Goal: Task Accomplishment & Management: Use online tool/utility

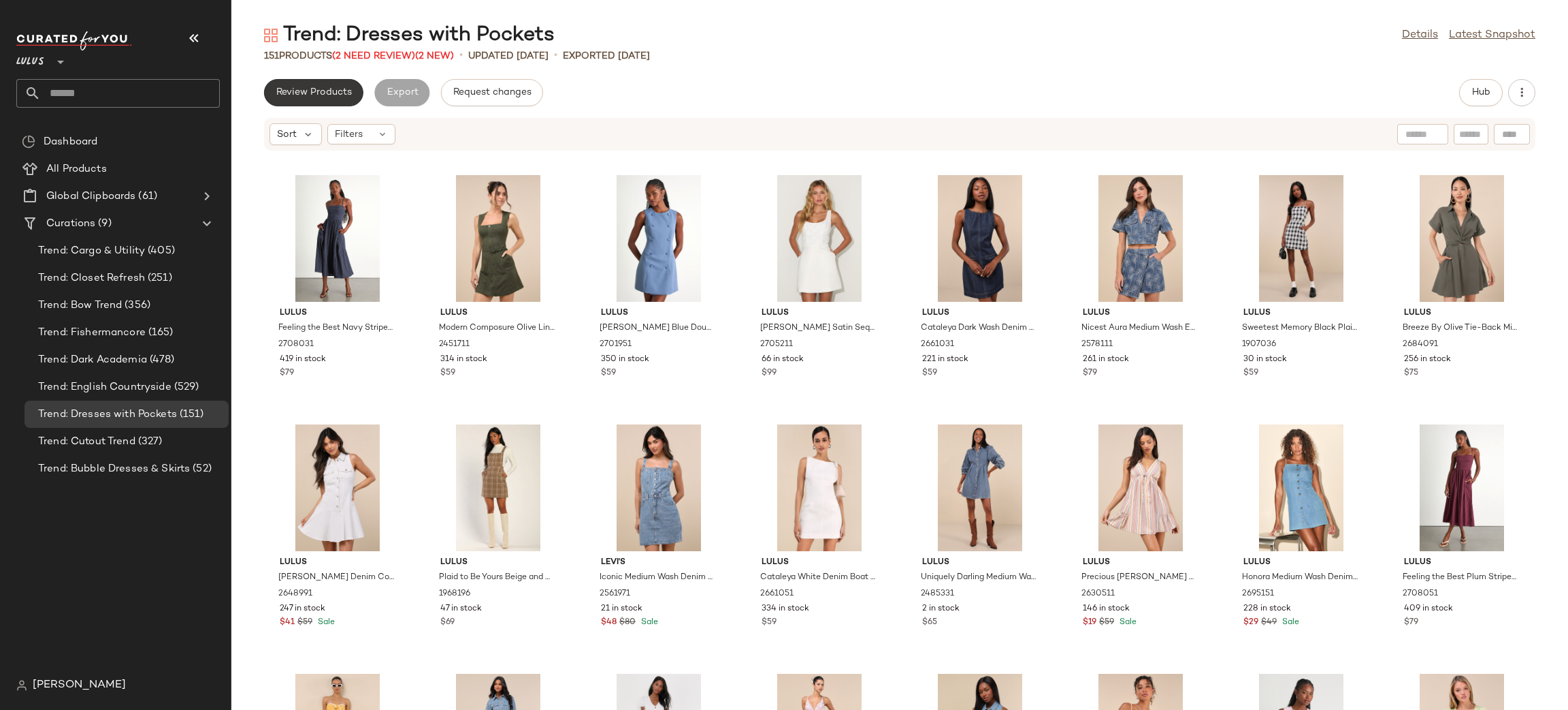
click at [329, 84] on button "Review Products" at bounding box center [313, 92] width 99 height 27
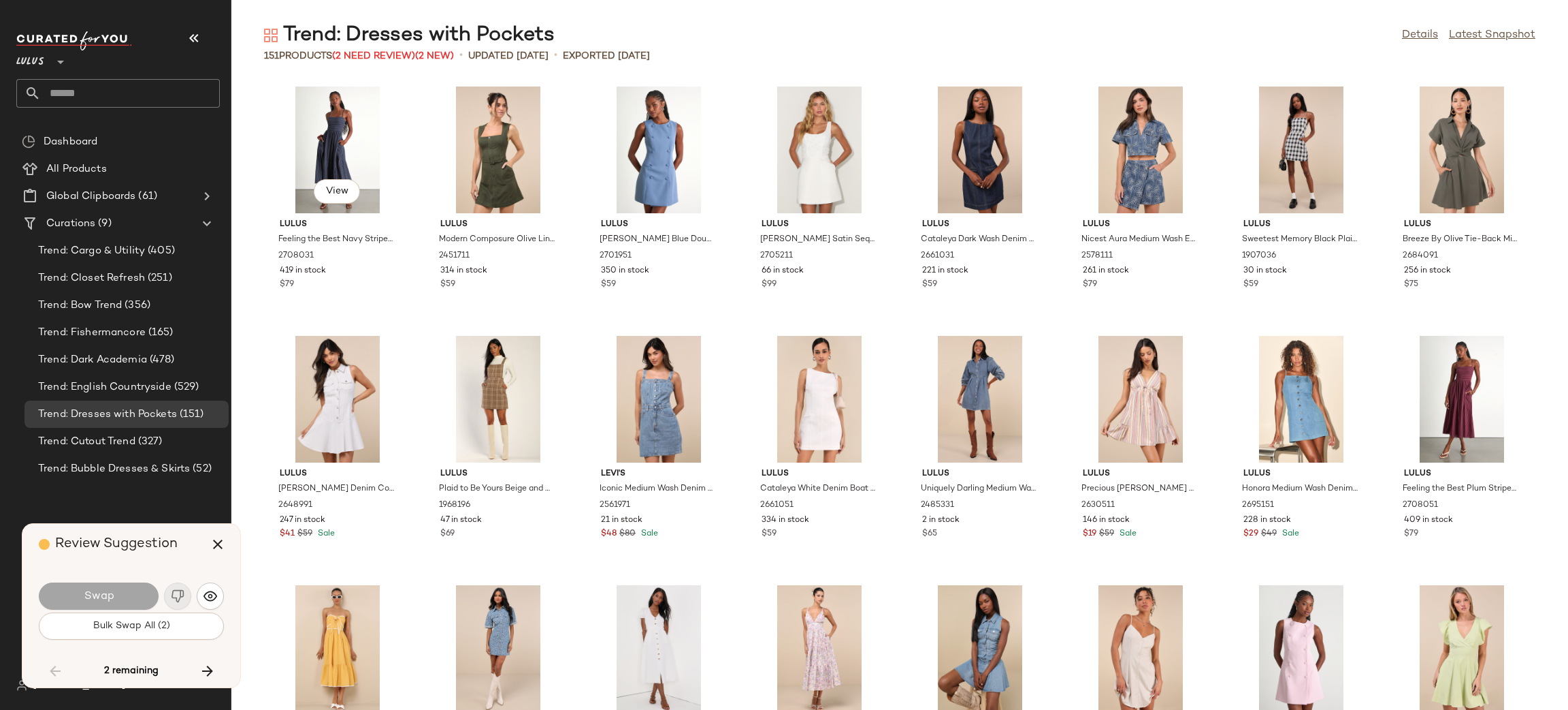
scroll to position [1993, 0]
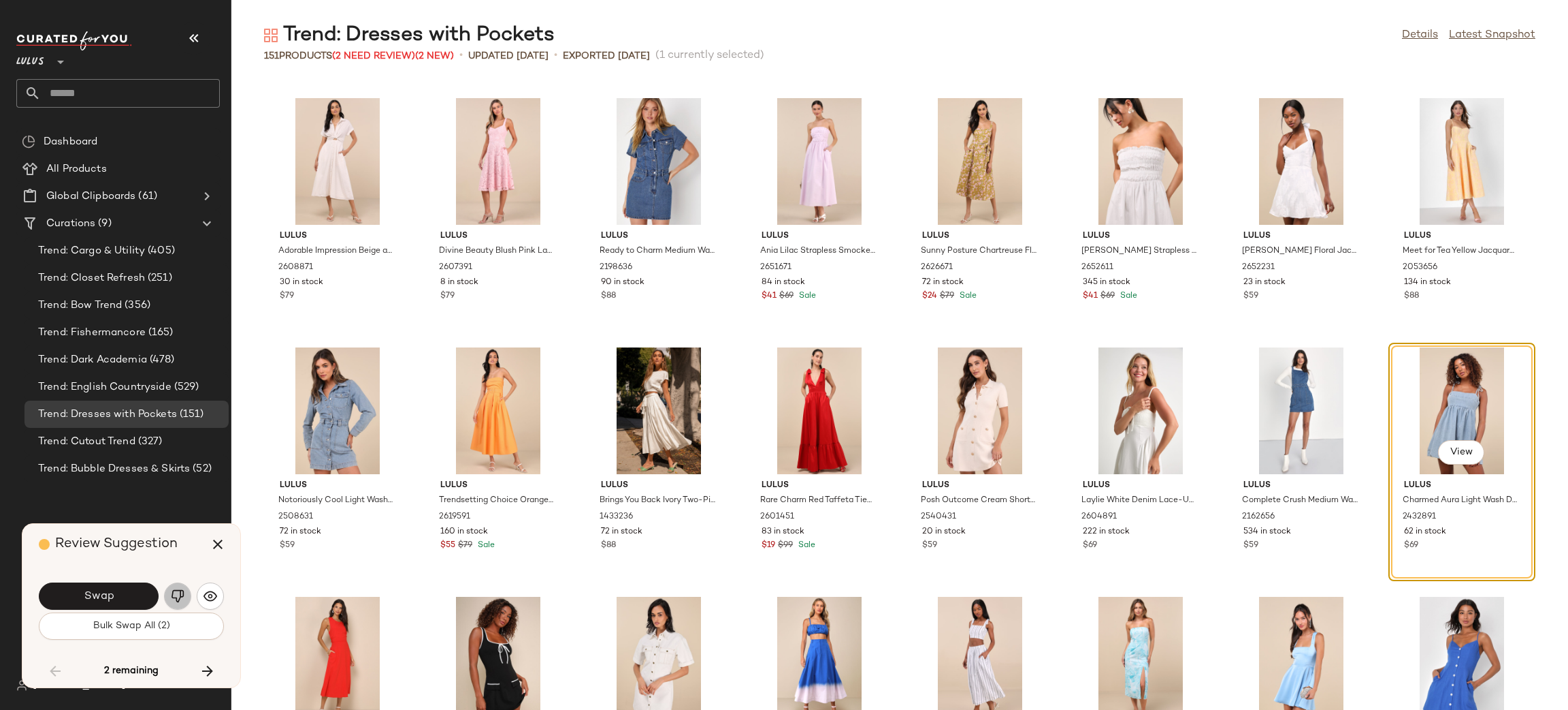
click at [177, 593] on img "button" at bounding box center [177, 596] width 14 height 14
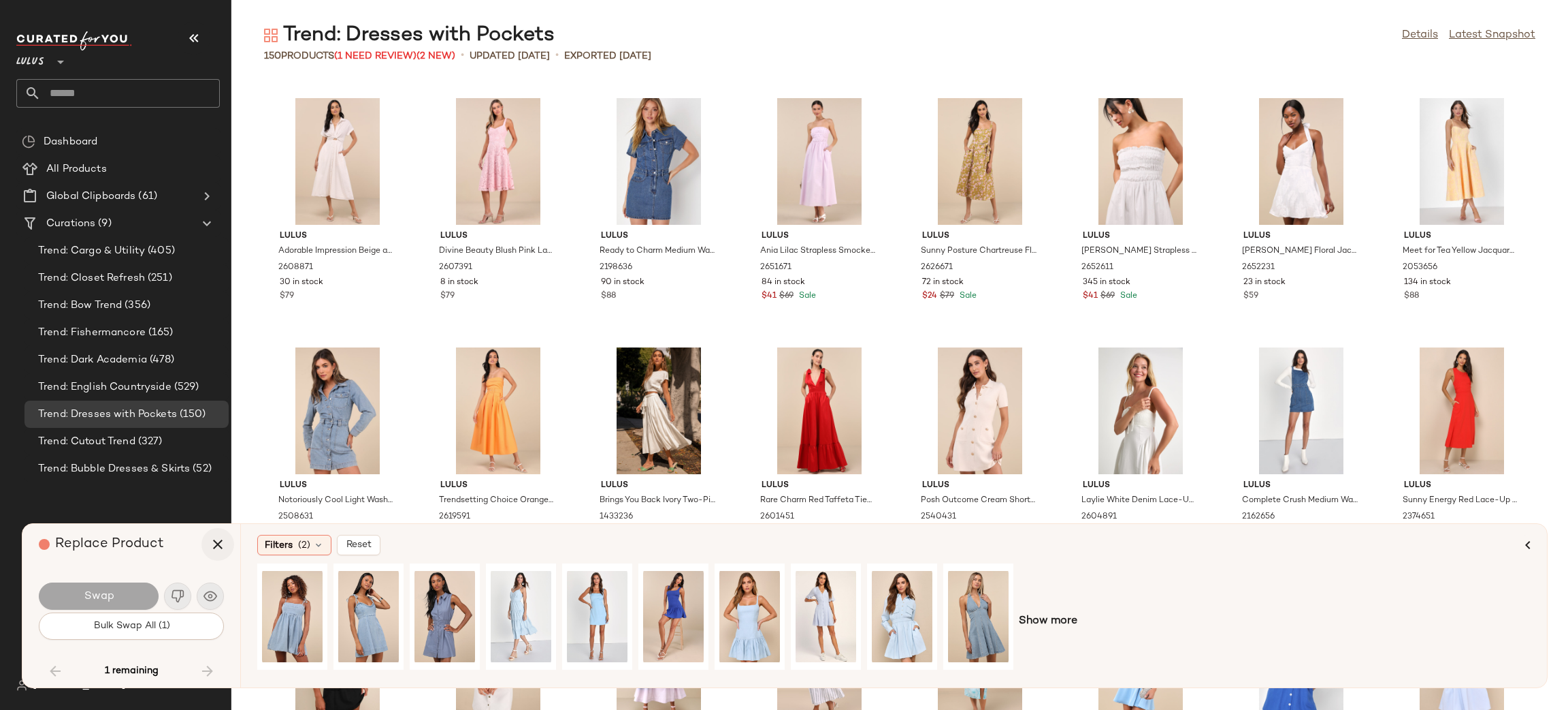
click at [219, 545] on icon "button" at bounding box center [217, 543] width 16 height 16
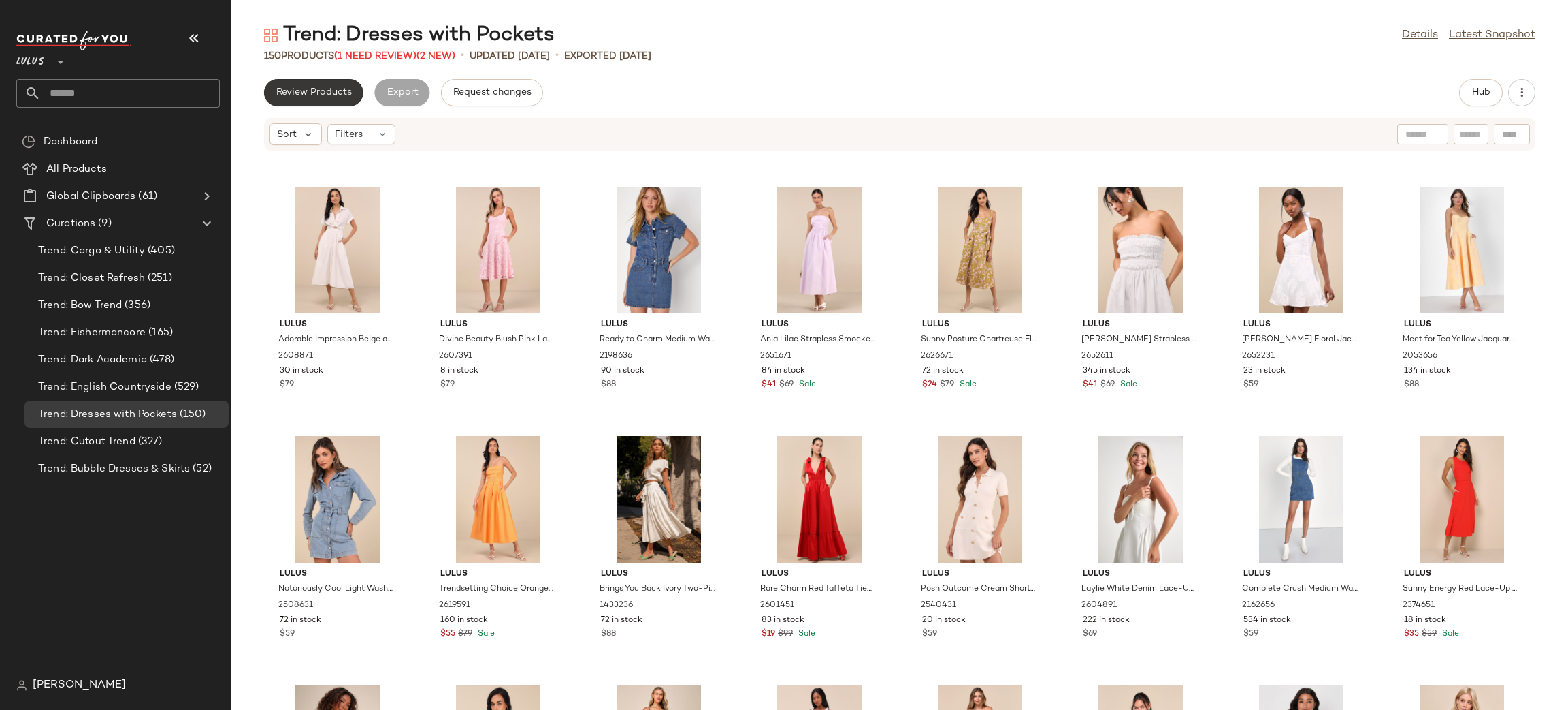
click at [327, 103] on button "Review Products" at bounding box center [313, 92] width 99 height 27
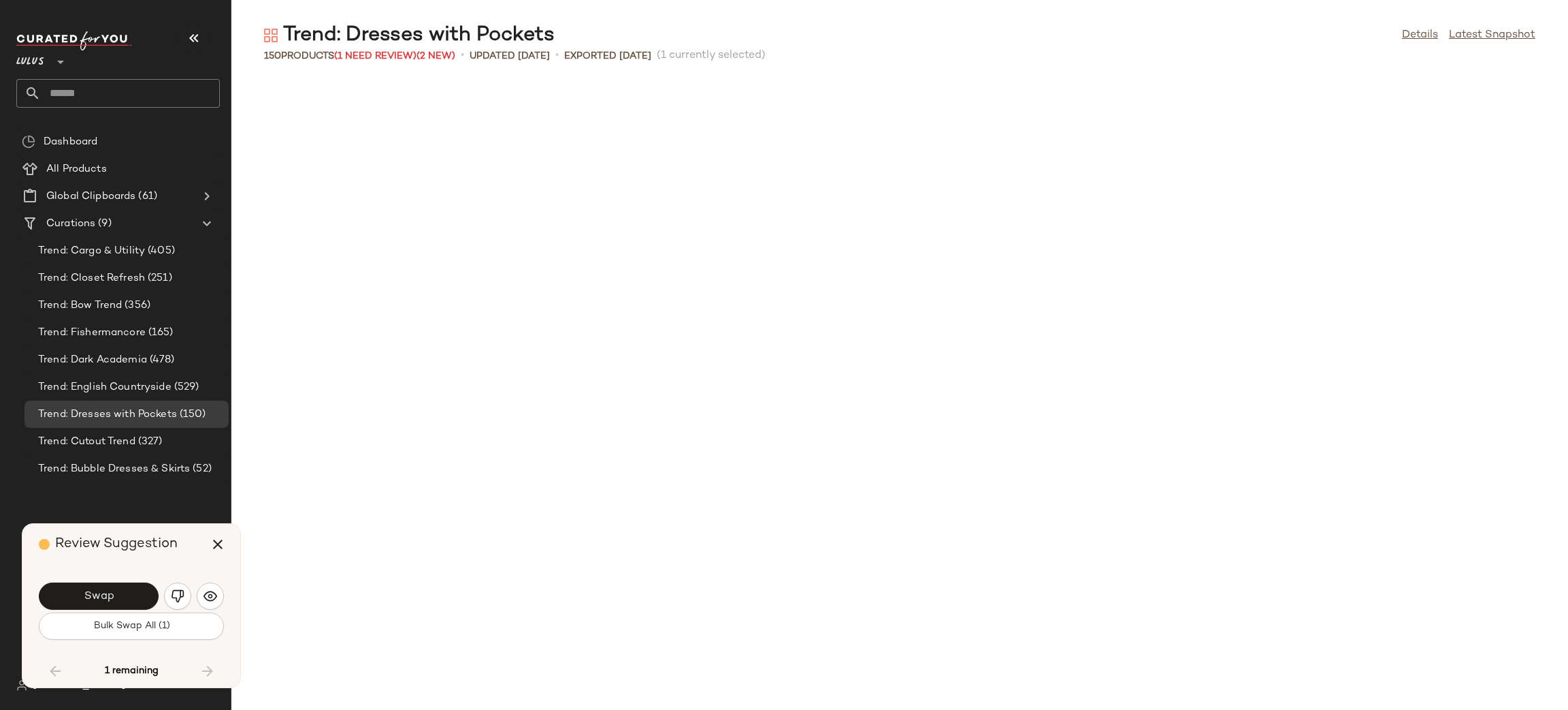
scroll to position [2741, 0]
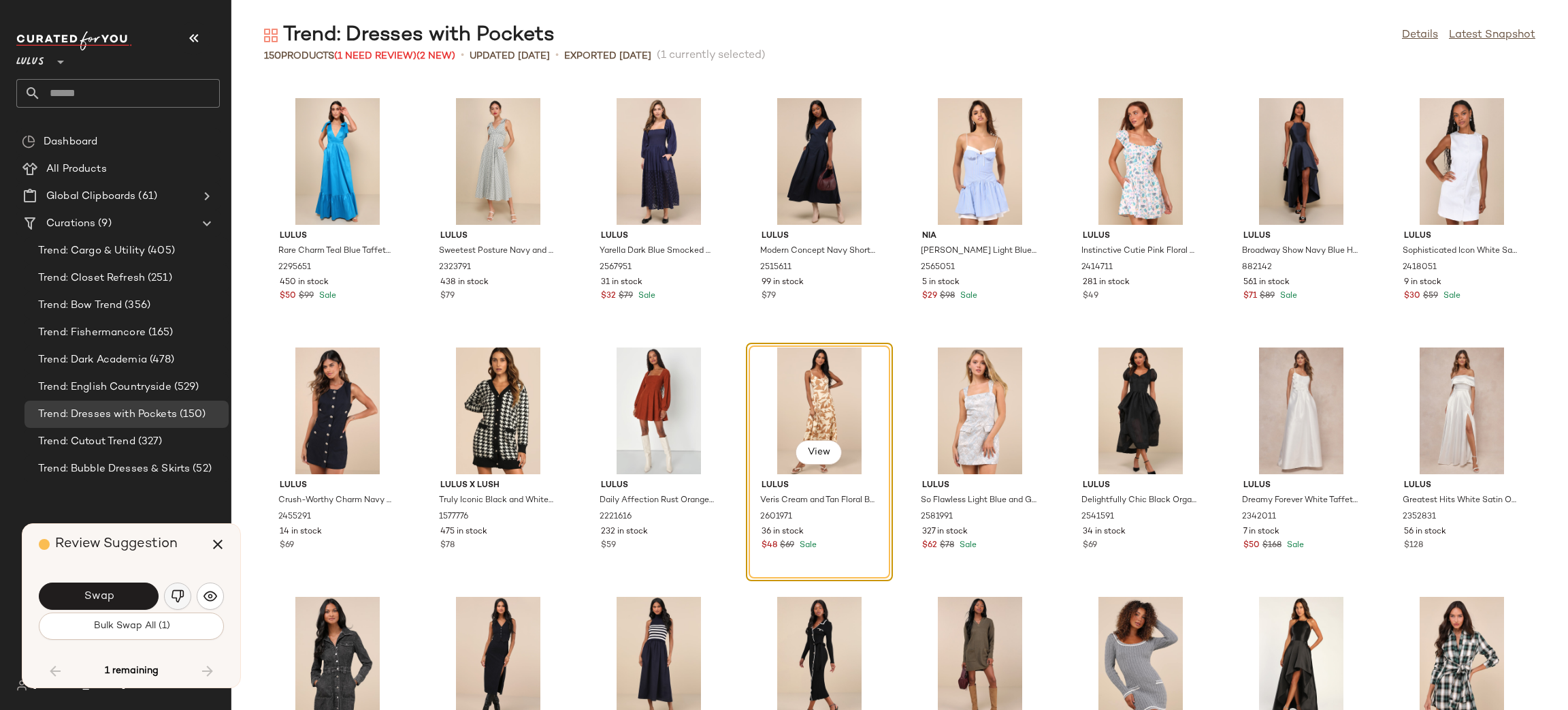
click at [190, 591] on button "button" at bounding box center [177, 595] width 27 height 27
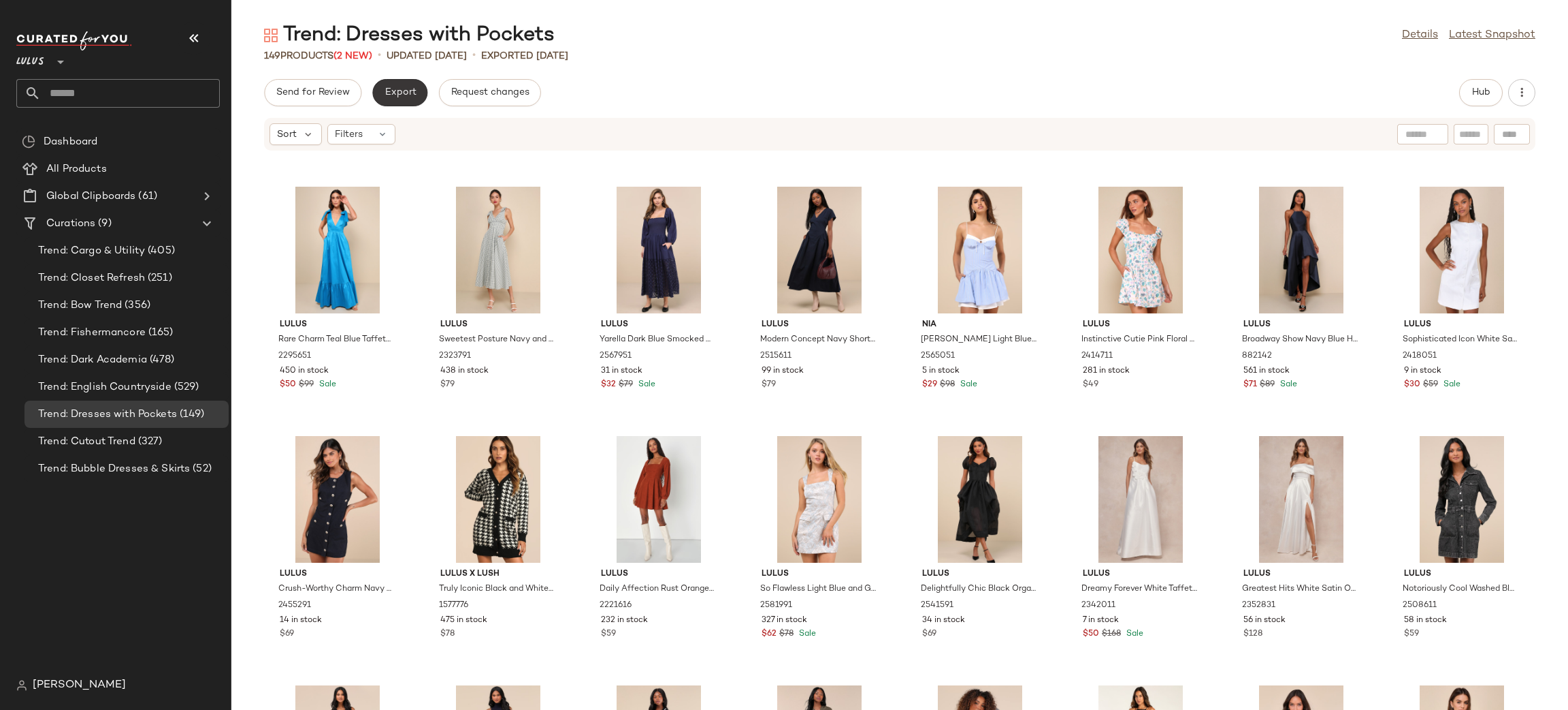
click at [403, 96] on span "Export" at bounding box center [400, 93] width 32 height 11
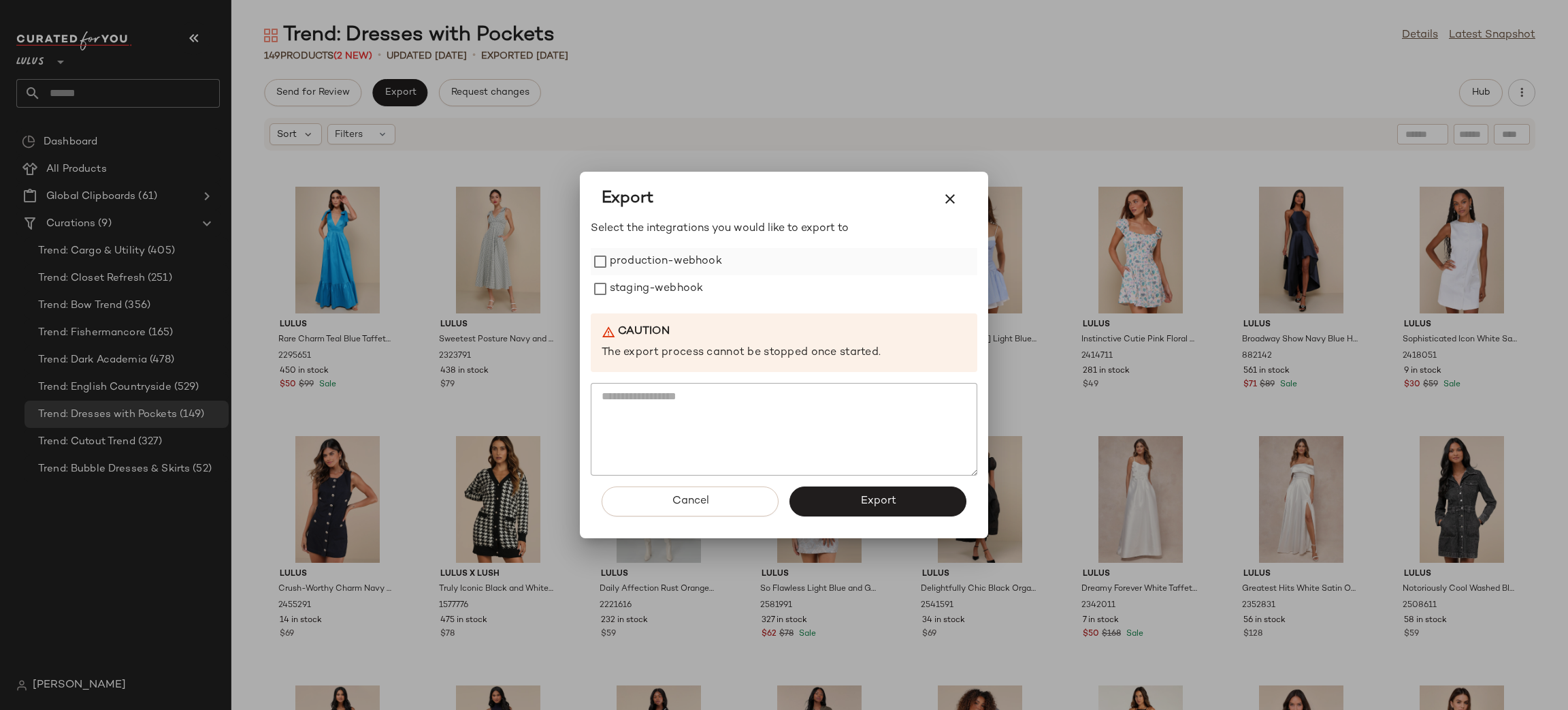
click at [644, 270] on label "production-webhook" at bounding box center [666, 261] width 113 height 27
click at [642, 279] on label "staging-webhook" at bounding box center [656, 289] width 93 height 27
click at [911, 499] on button "Export" at bounding box center [878, 501] width 177 height 30
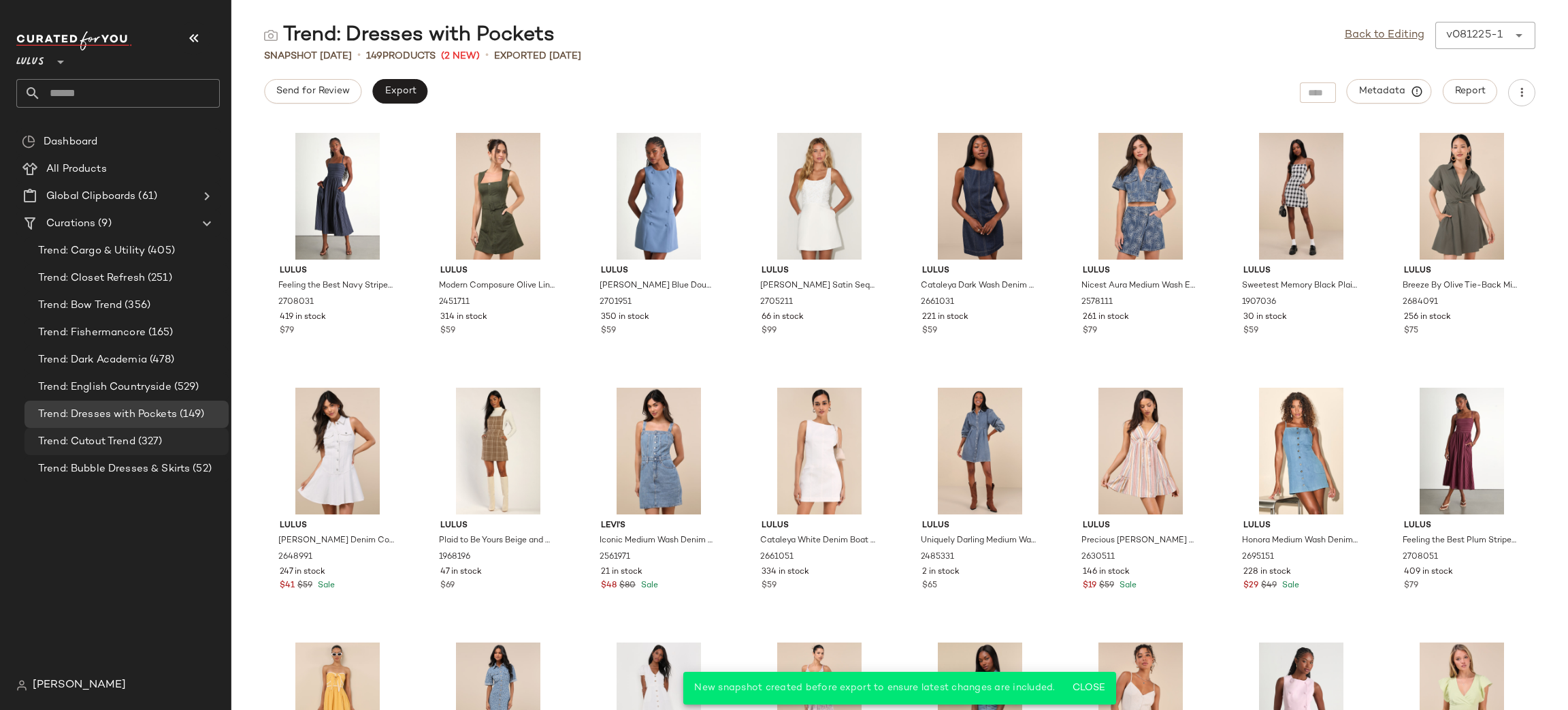
click at [110, 451] on div "Trend: Cutout Trend (327)" at bounding box center [126, 441] width 204 height 27
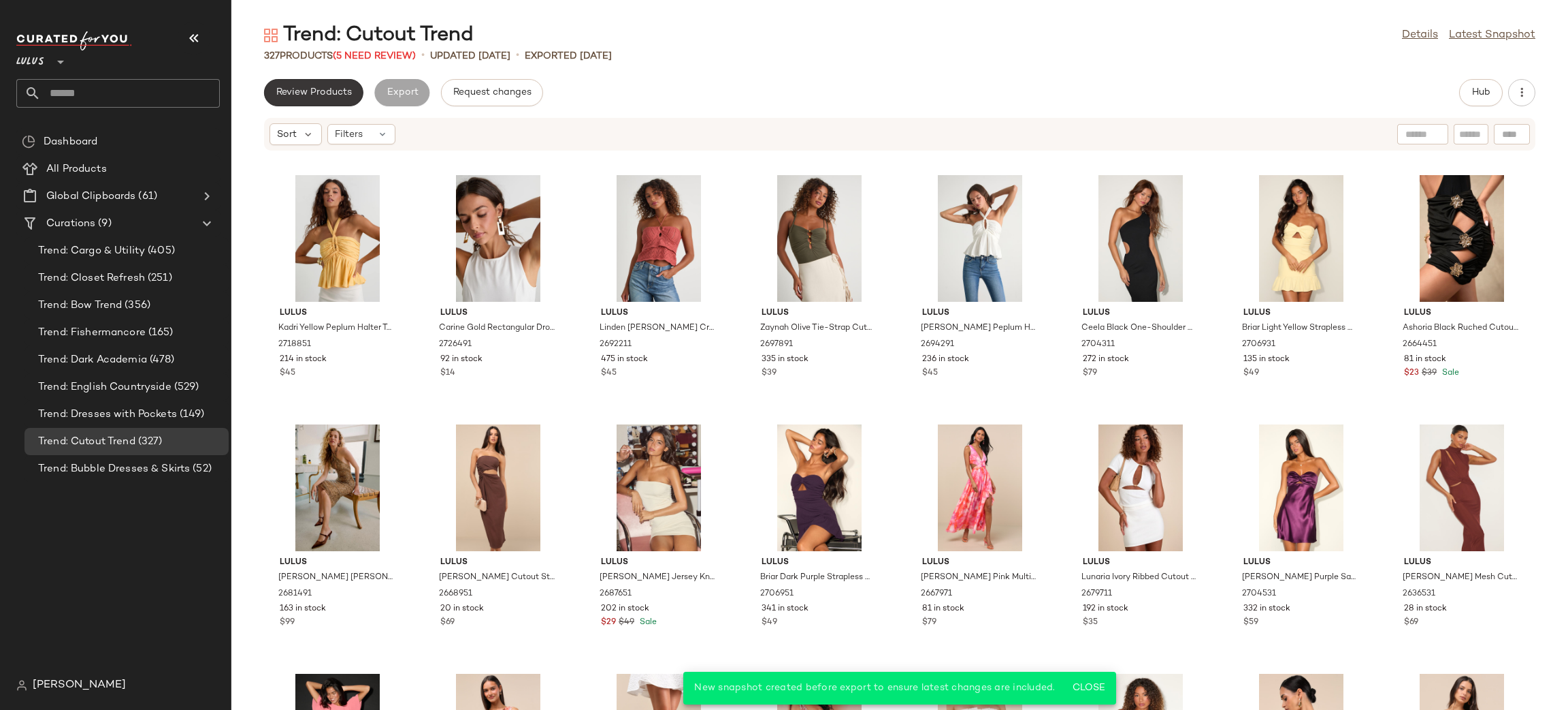
click at [297, 94] on span "Review Products" at bounding box center [313, 93] width 76 height 11
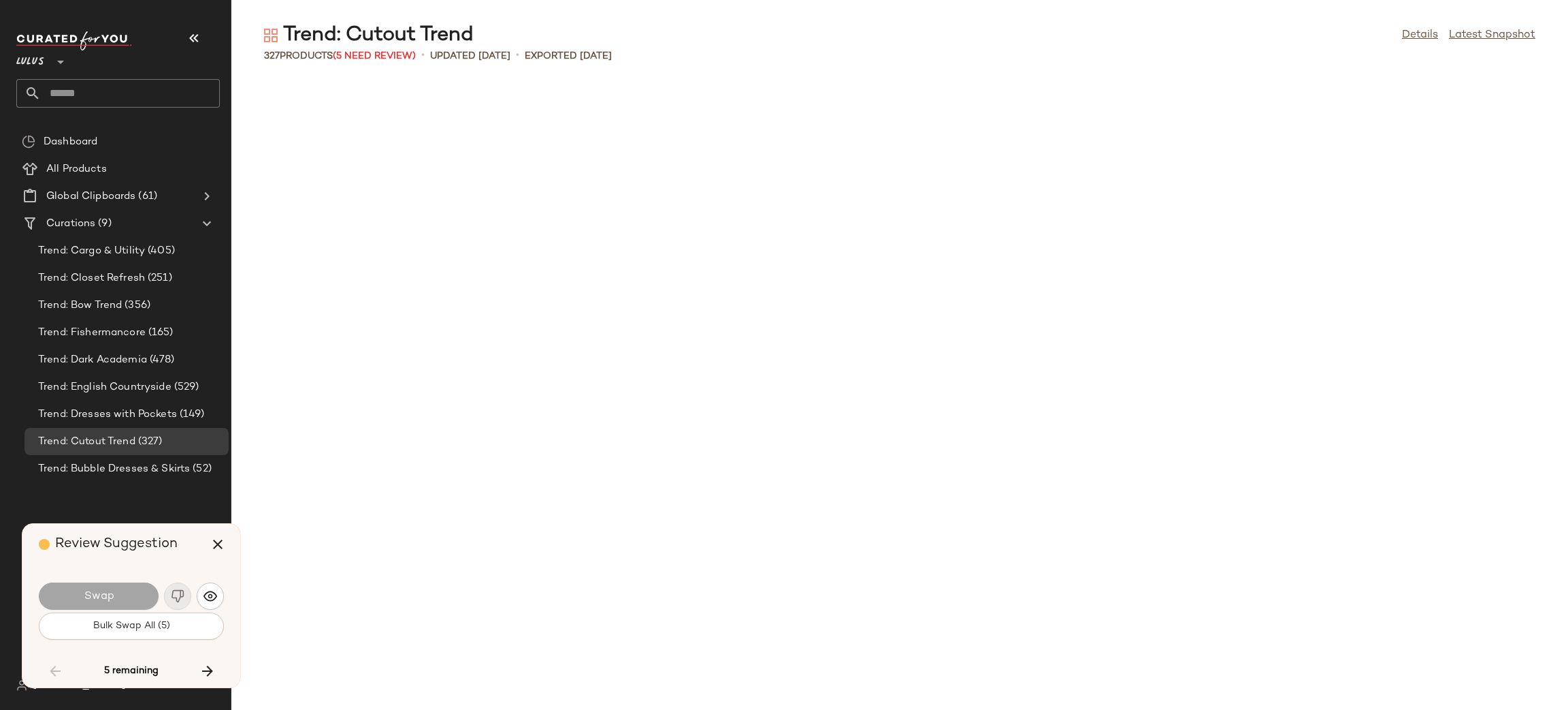
scroll to position [3988, 0]
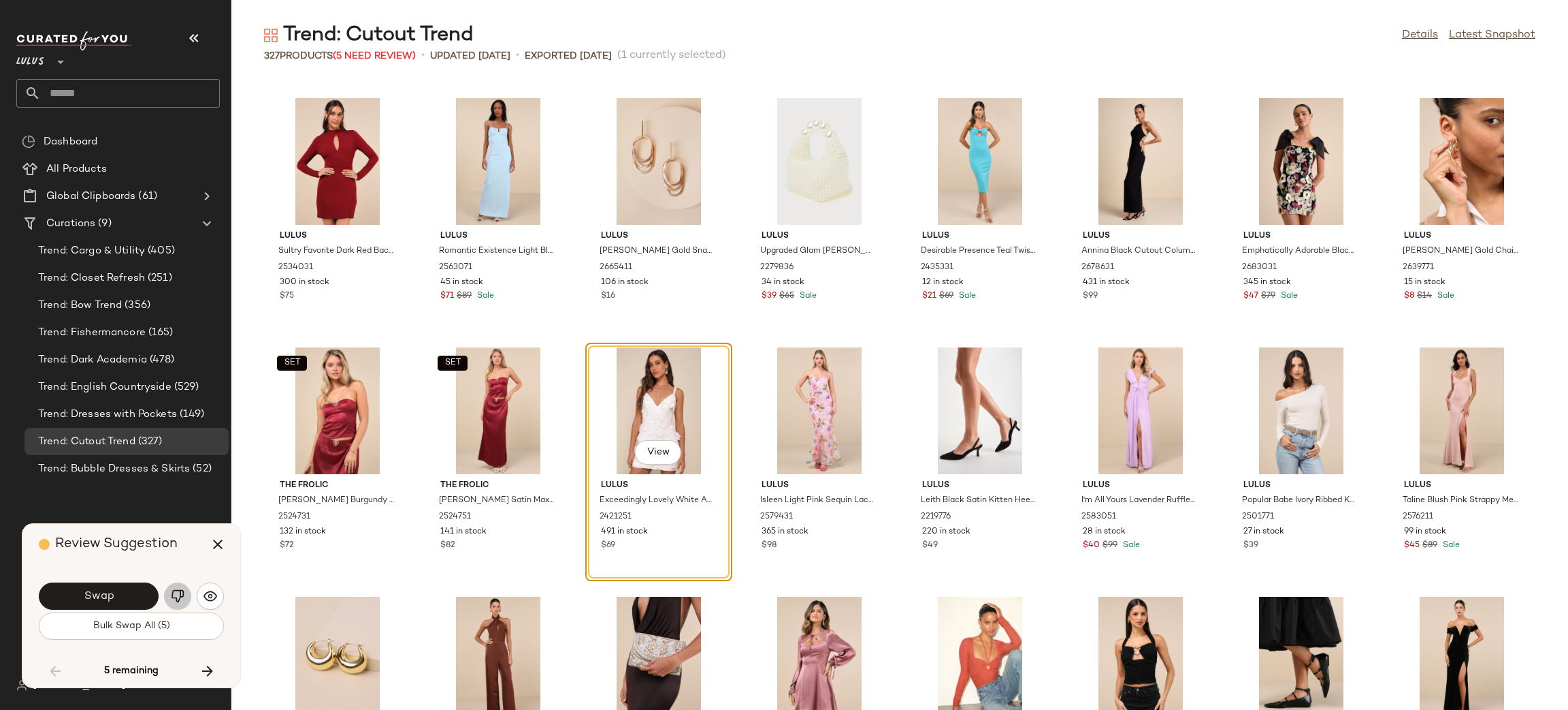
click at [180, 594] on img "button" at bounding box center [177, 596] width 14 height 14
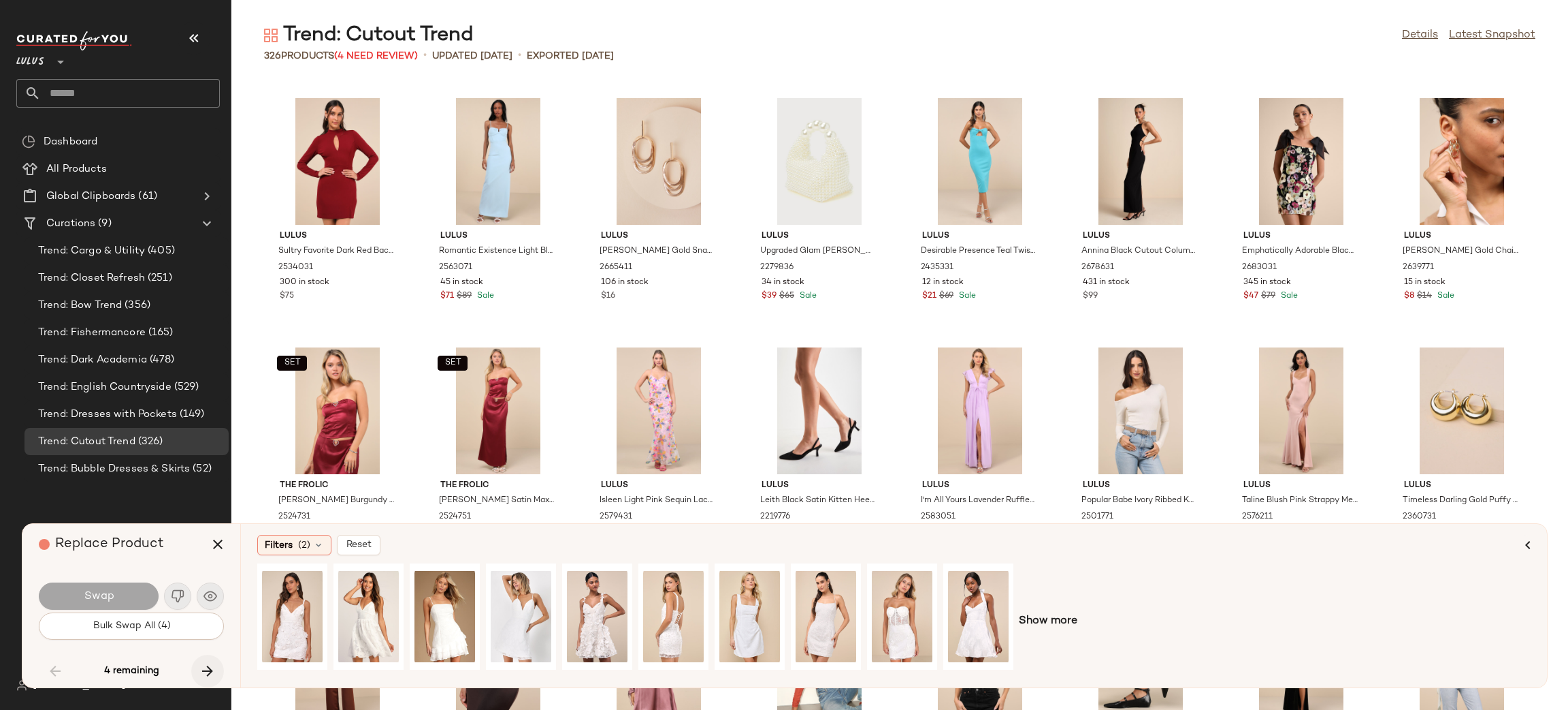
click at [203, 673] on icon "button" at bounding box center [207, 671] width 16 height 16
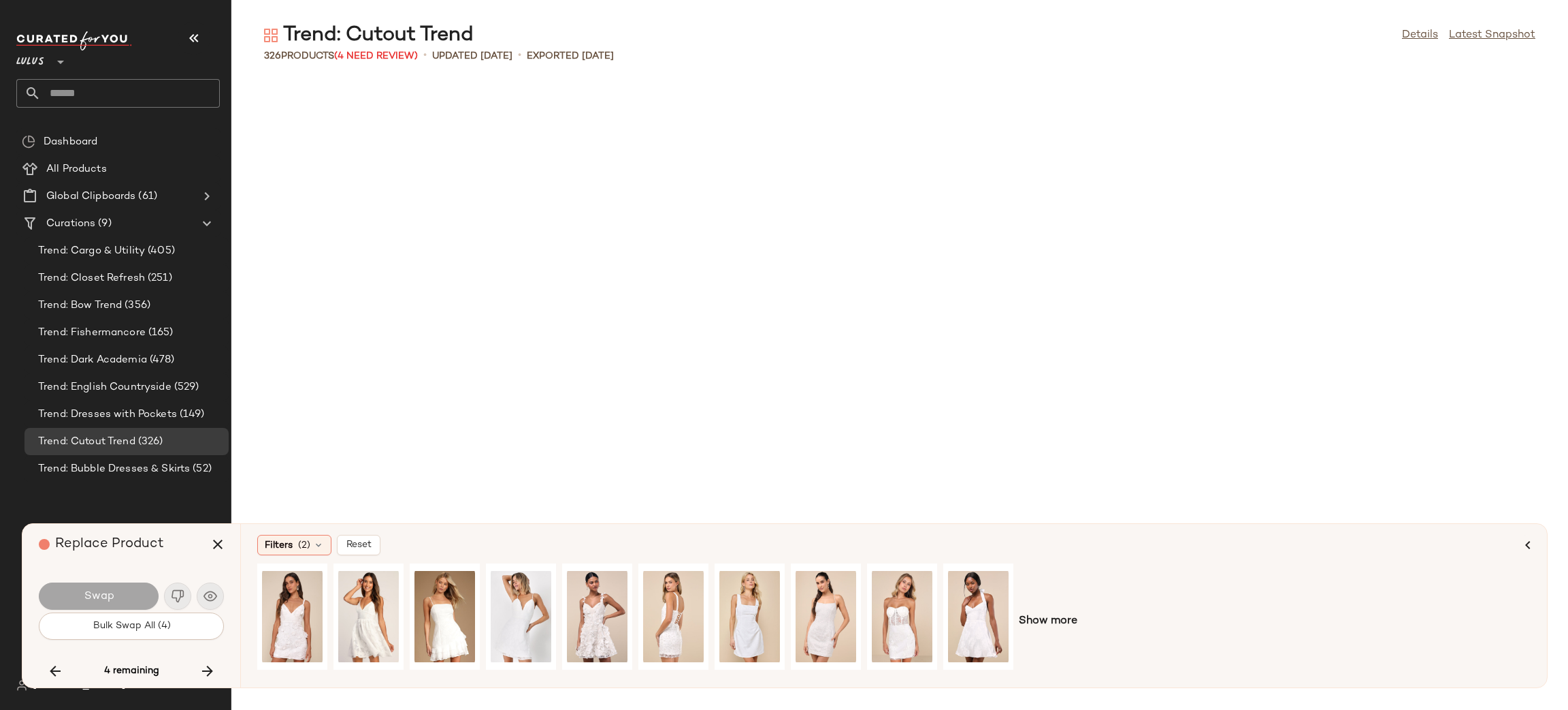
scroll to position [5234, 0]
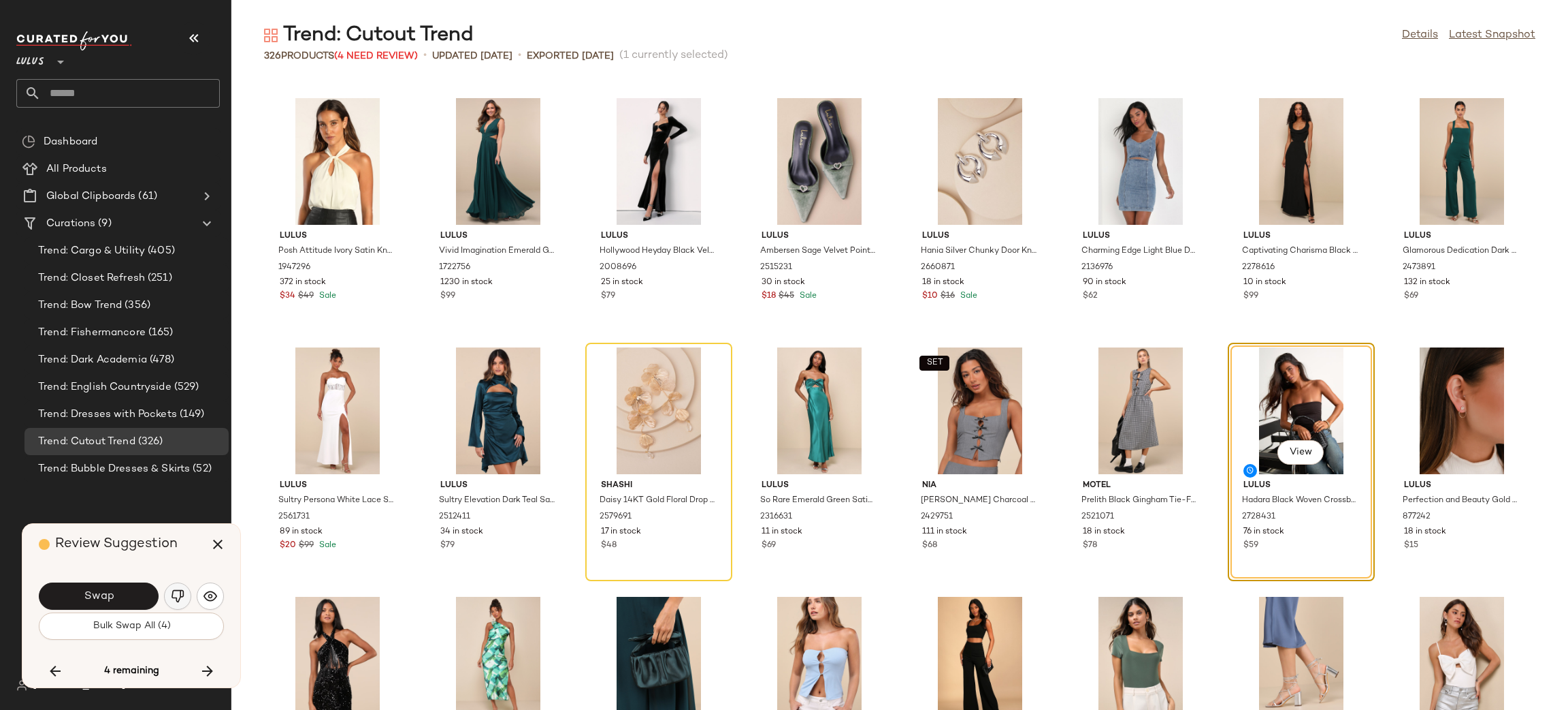
click at [164, 594] on button "button" at bounding box center [177, 595] width 27 height 27
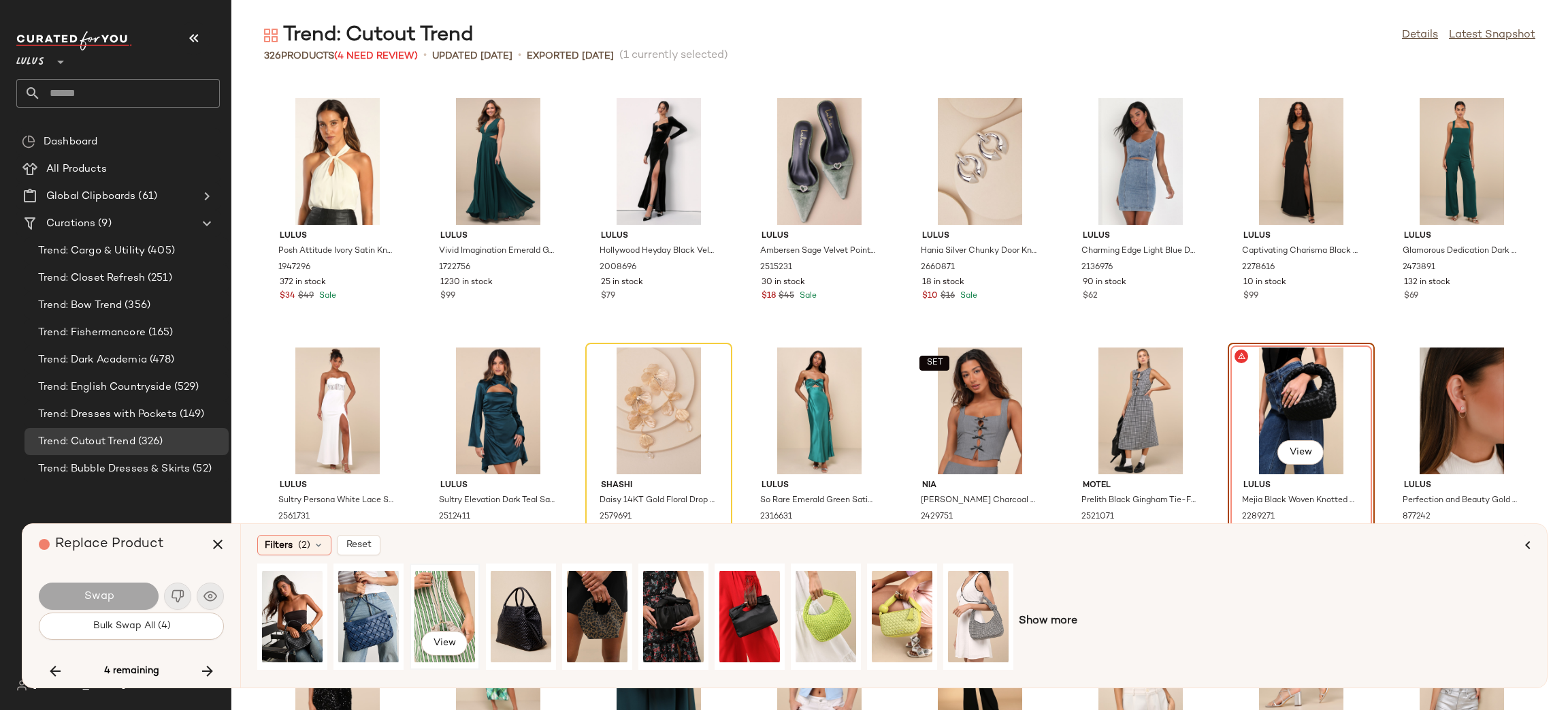
click at [447, 603] on div "View" at bounding box center [444, 616] width 61 height 96
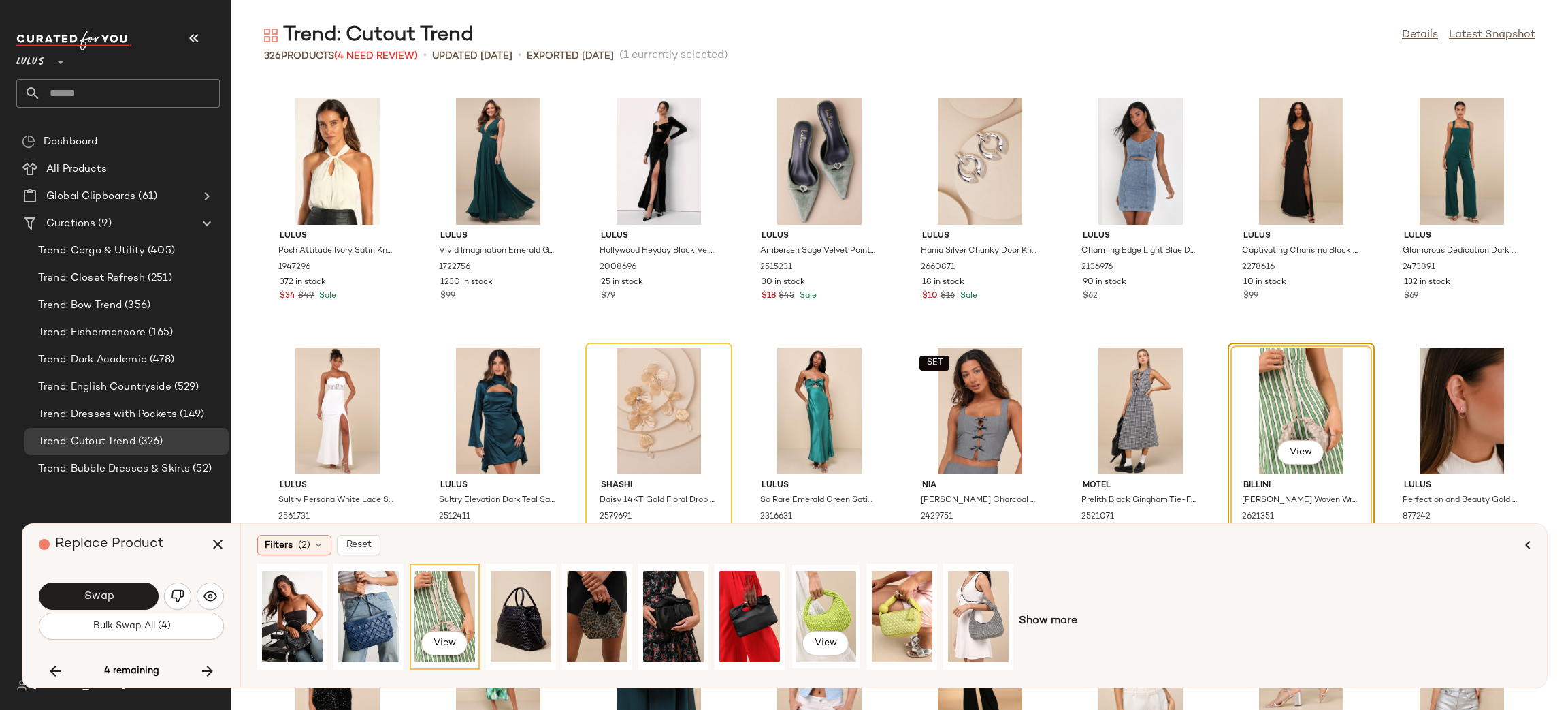
click at [813, 600] on div "View" at bounding box center [826, 616] width 61 height 96
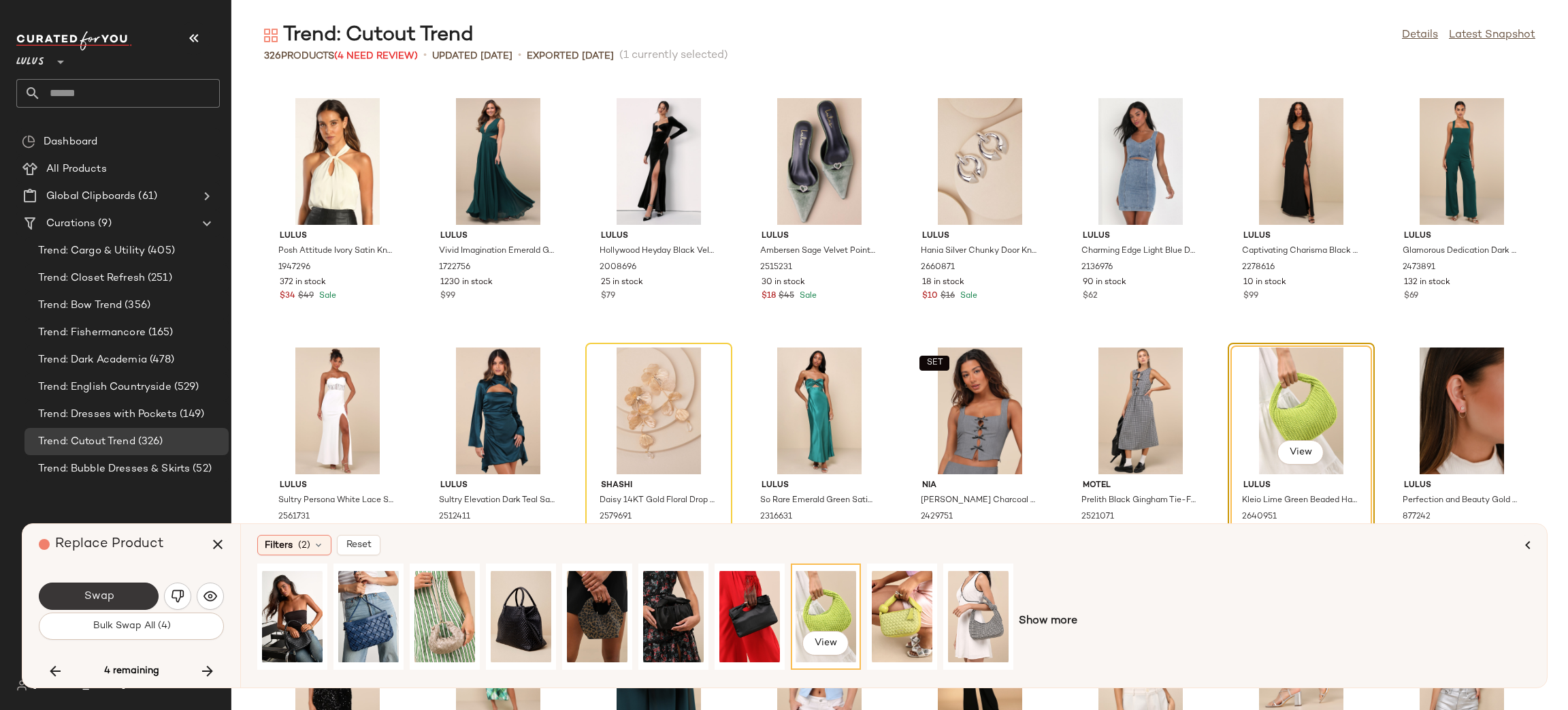
click at [97, 593] on span "Swap" at bounding box center [99, 596] width 31 height 13
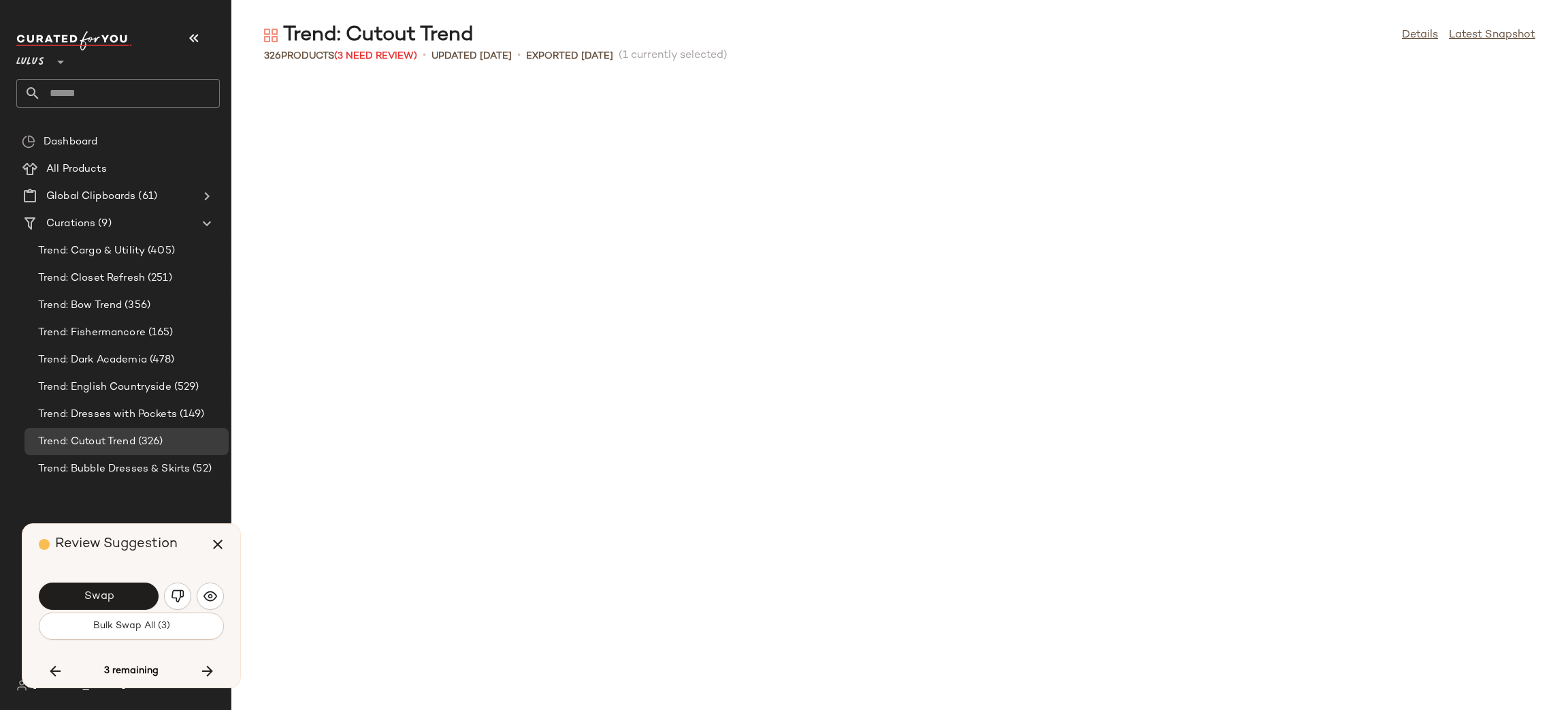
scroll to position [5982, 0]
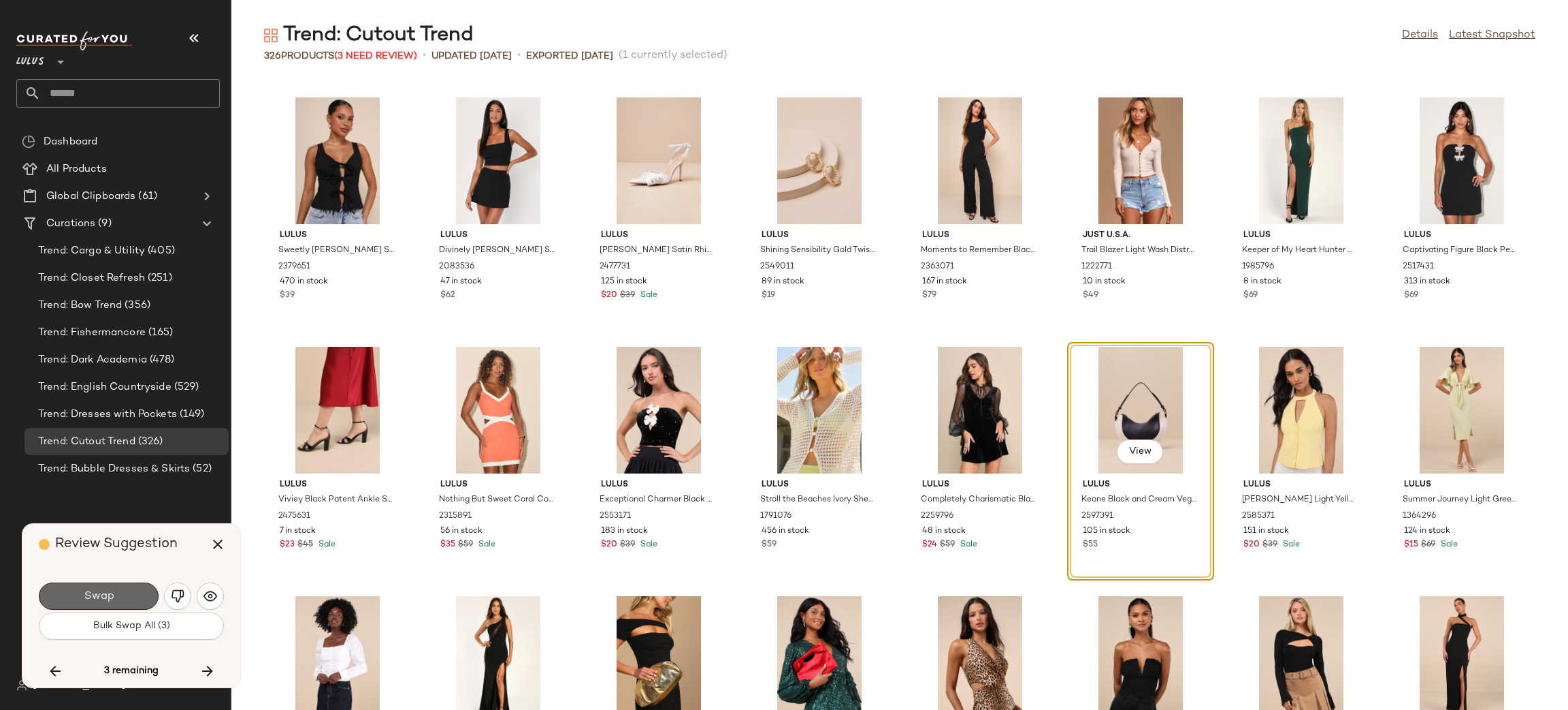
click at [135, 595] on button "Swap" at bounding box center [98, 595] width 120 height 27
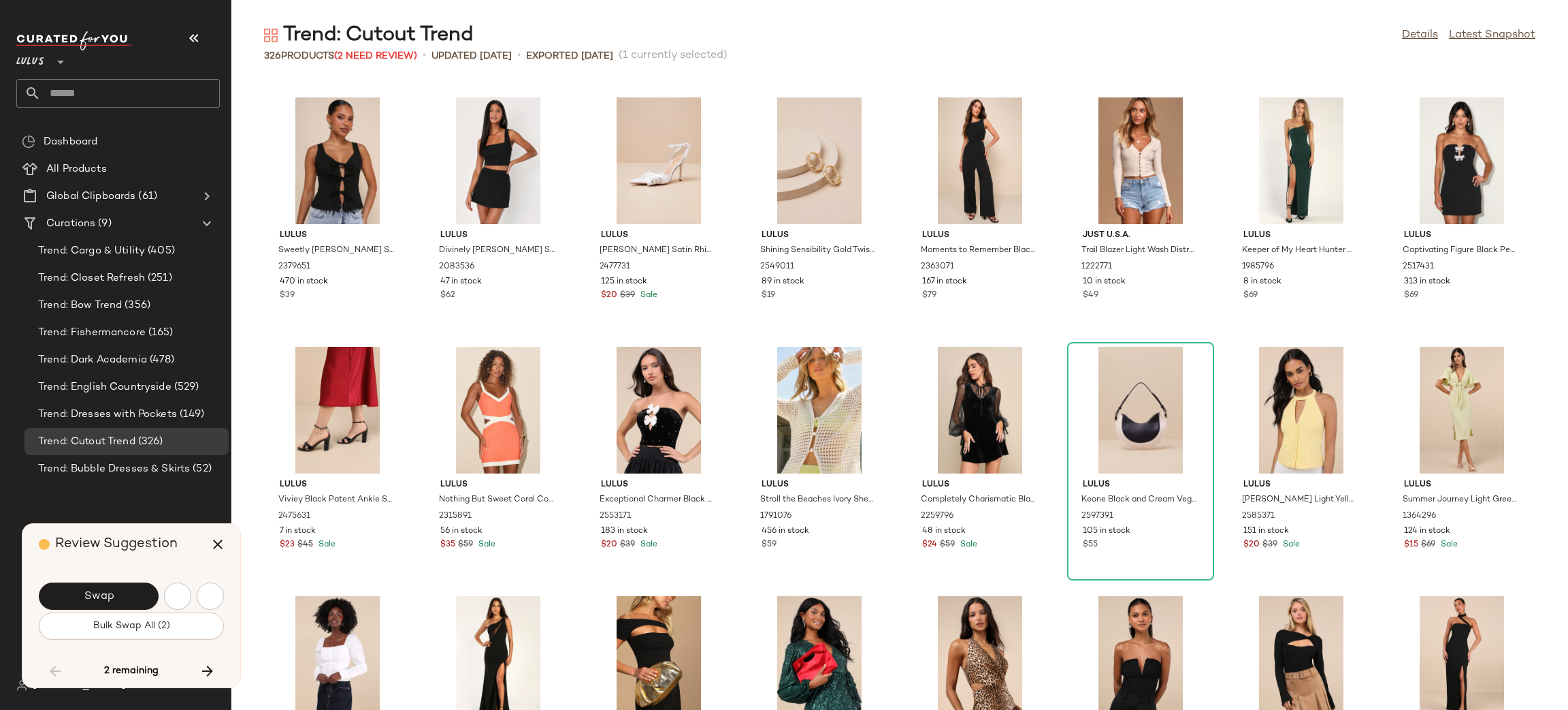
scroll to position [5234, 0]
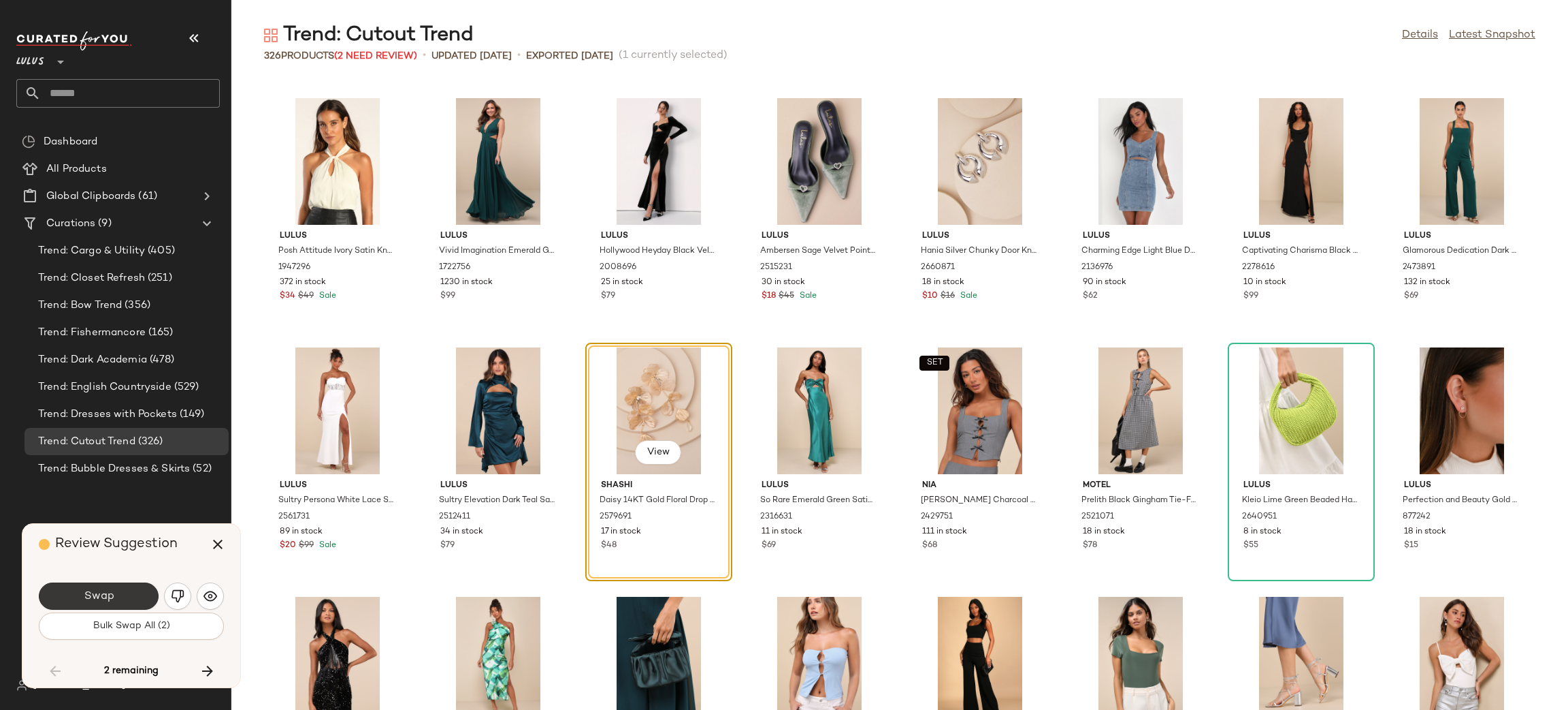
click at [123, 598] on button "Swap" at bounding box center [98, 595] width 120 height 27
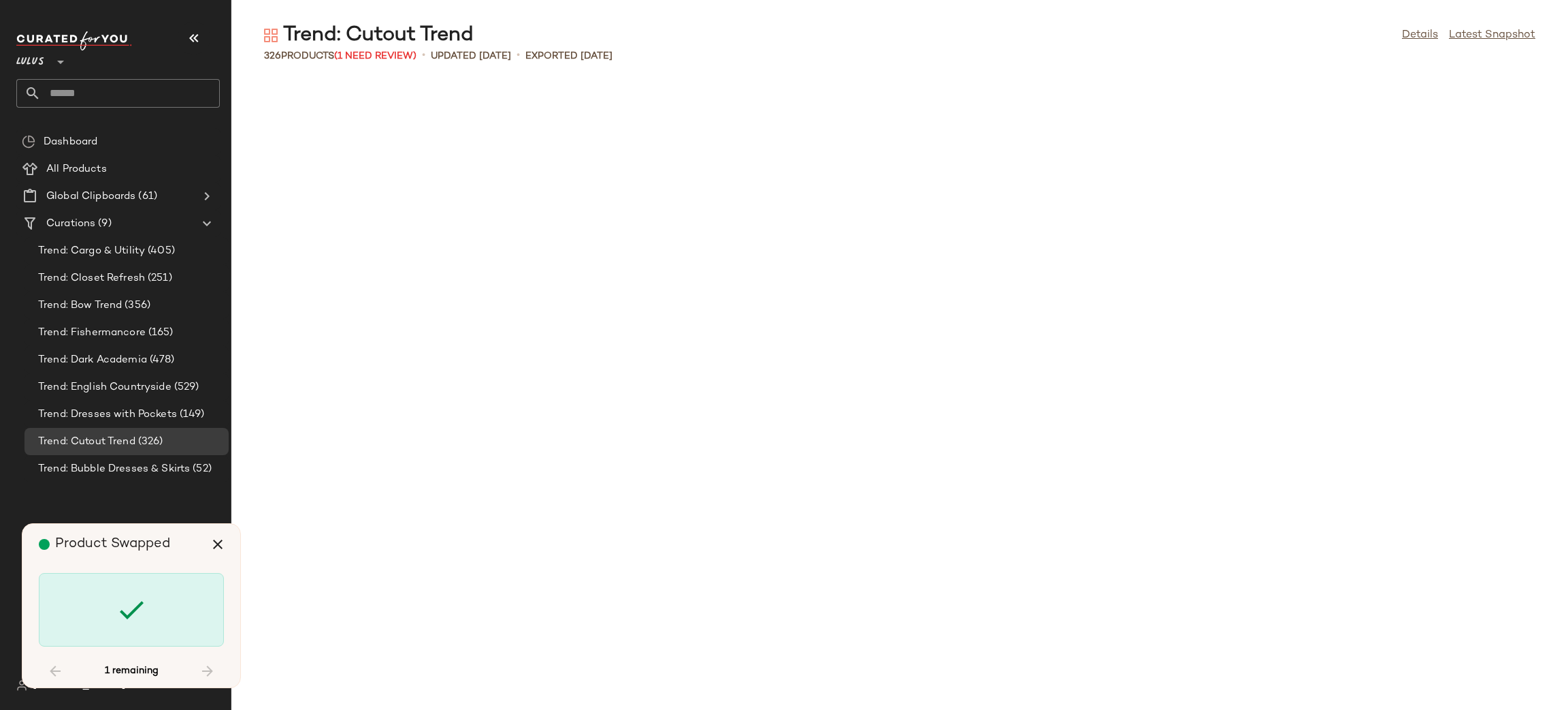
scroll to position [7227, 0]
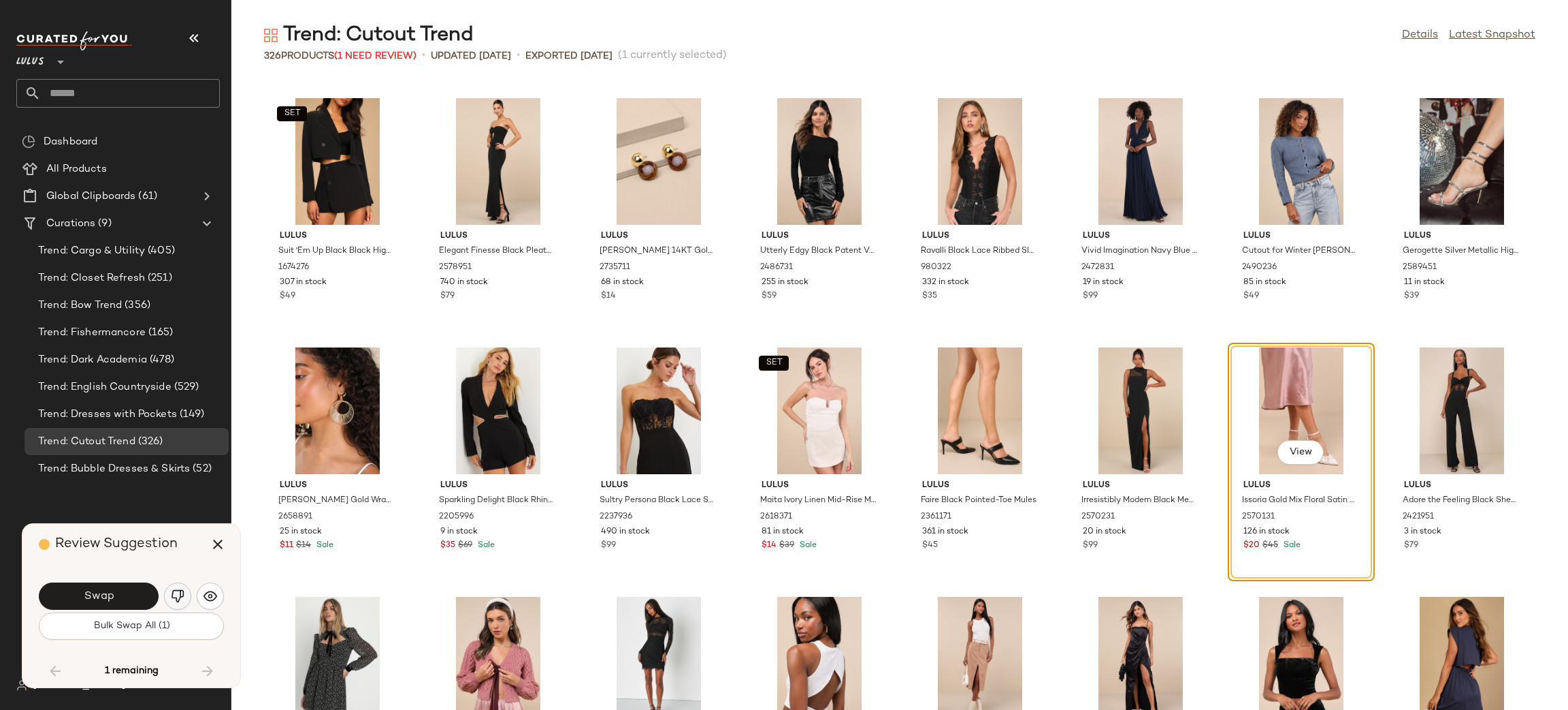
click at [169, 593] on button "button" at bounding box center [177, 595] width 27 height 27
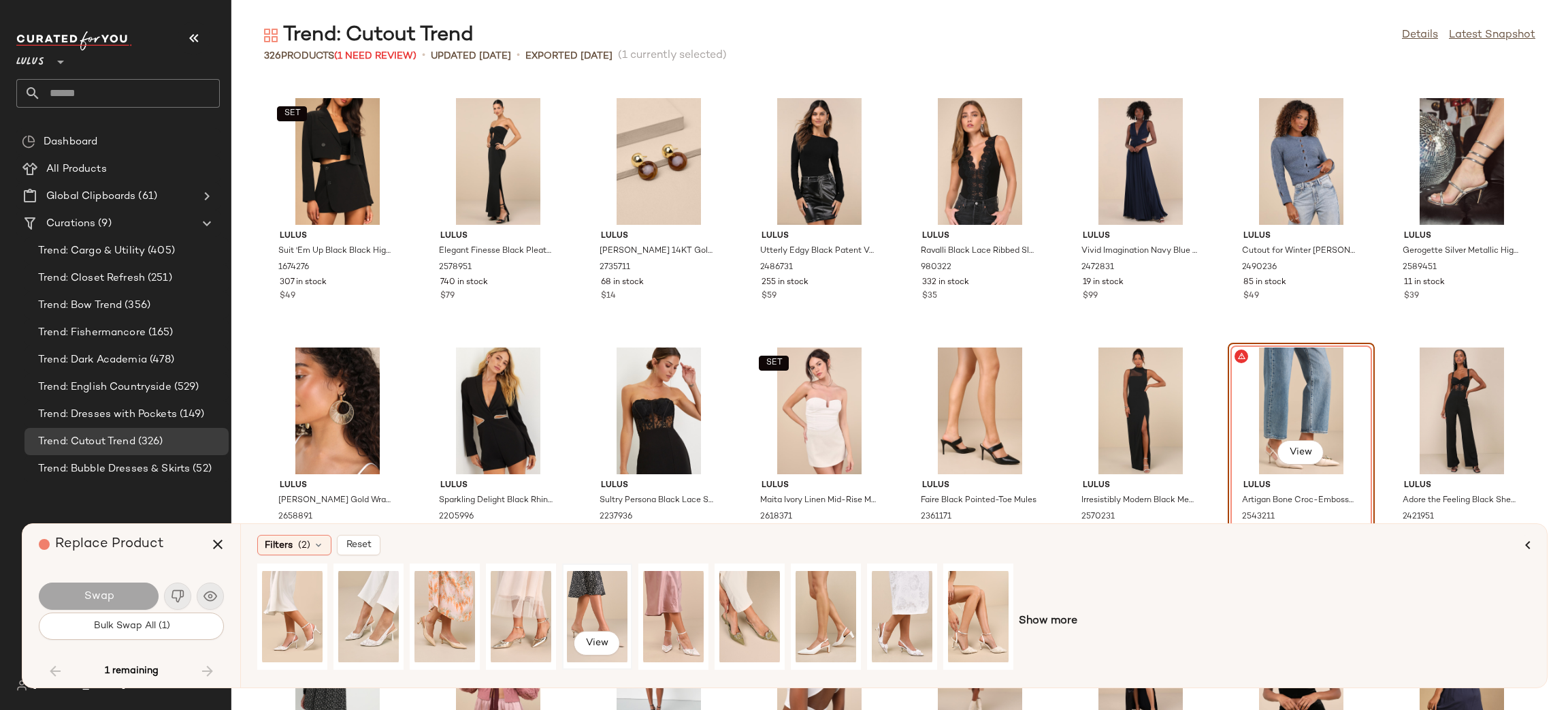
click at [599, 601] on div "View" at bounding box center [597, 616] width 61 height 96
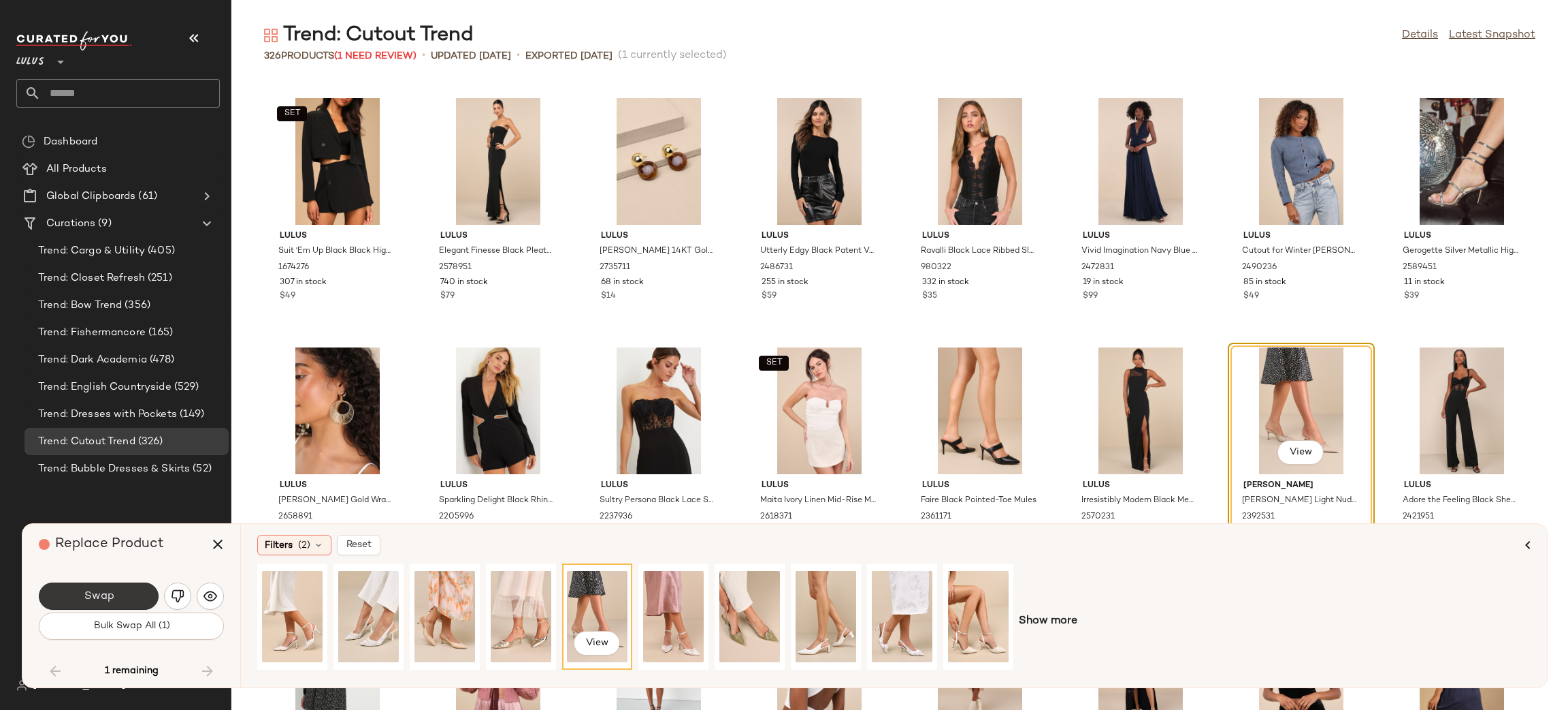
click at [109, 590] on span "Swap" at bounding box center [99, 596] width 31 height 13
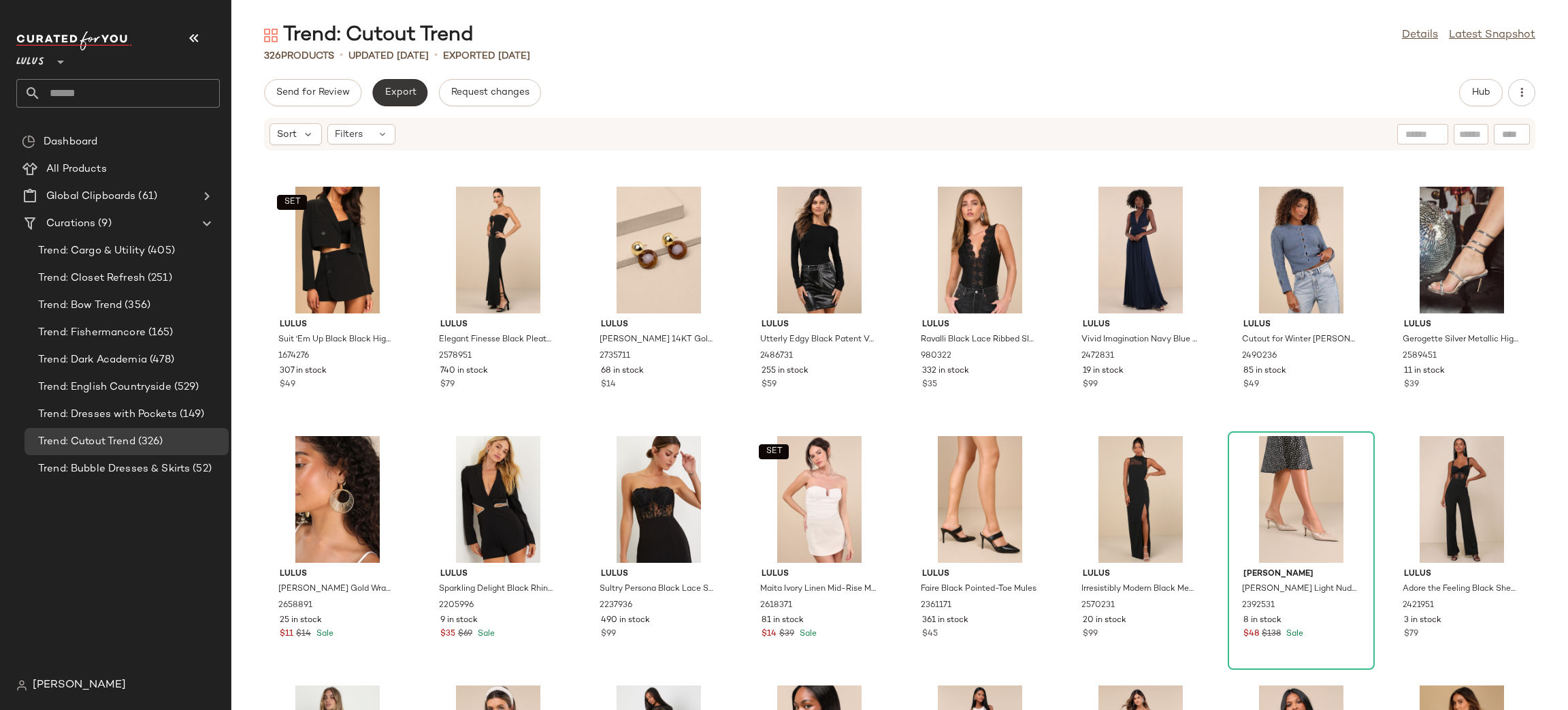
click at [385, 101] on button "Export" at bounding box center [400, 92] width 55 height 27
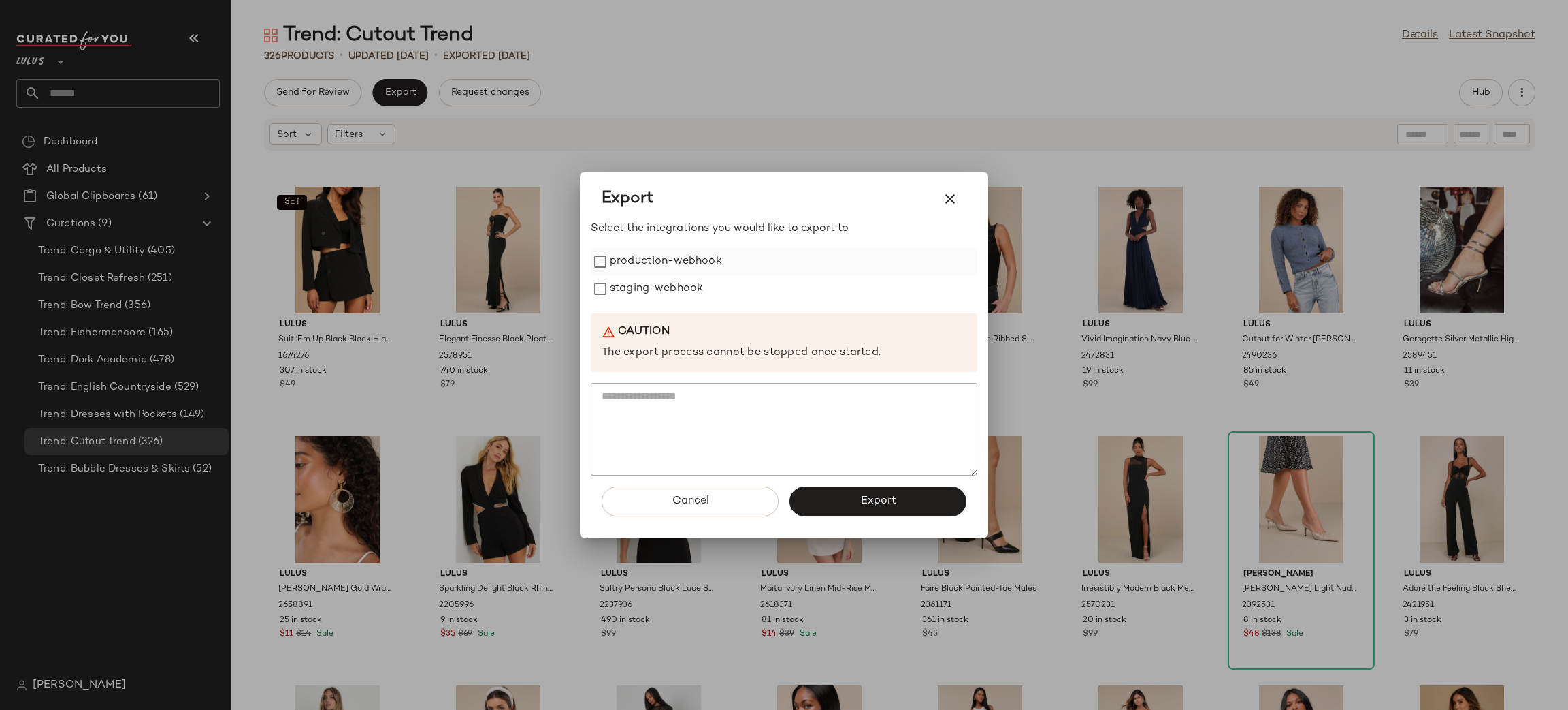
click at [693, 266] on label "production-webhook" at bounding box center [666, 261] width 113 height 27
click at [693, 297] on label "staging-webhook" at bounding box center [656, 289] width 93 height 27
drag, startPoint x: 878, startPoint y: 507, endPoint x: 886, endPoint y: 500, distance: 10.6
click at [881, 505] on button "Export" at bounding box center [878, 501] width 177 height 30
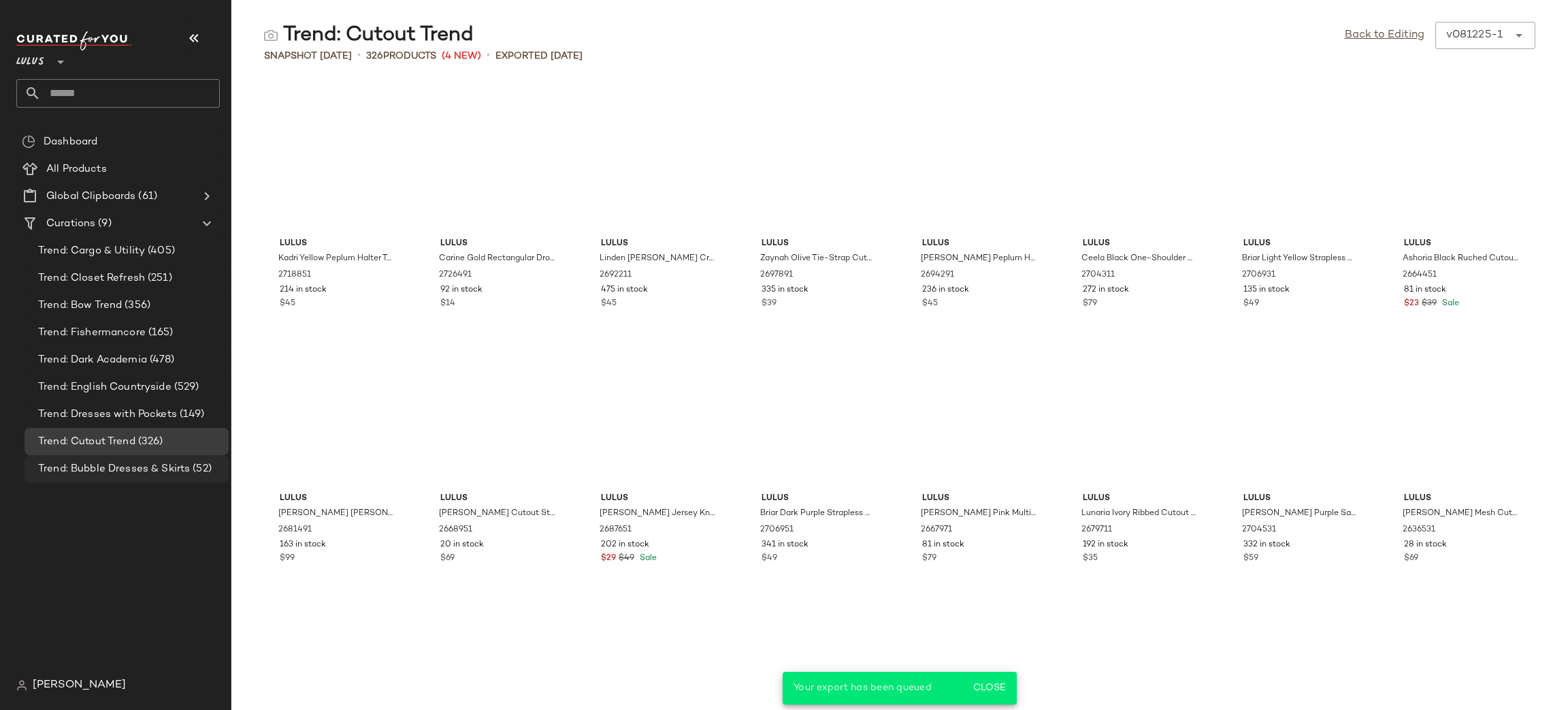
click at [174, 471] on span "Trend: Bubble Dresses & Skirts" at bounding box center [113, 468] width 152 height 15
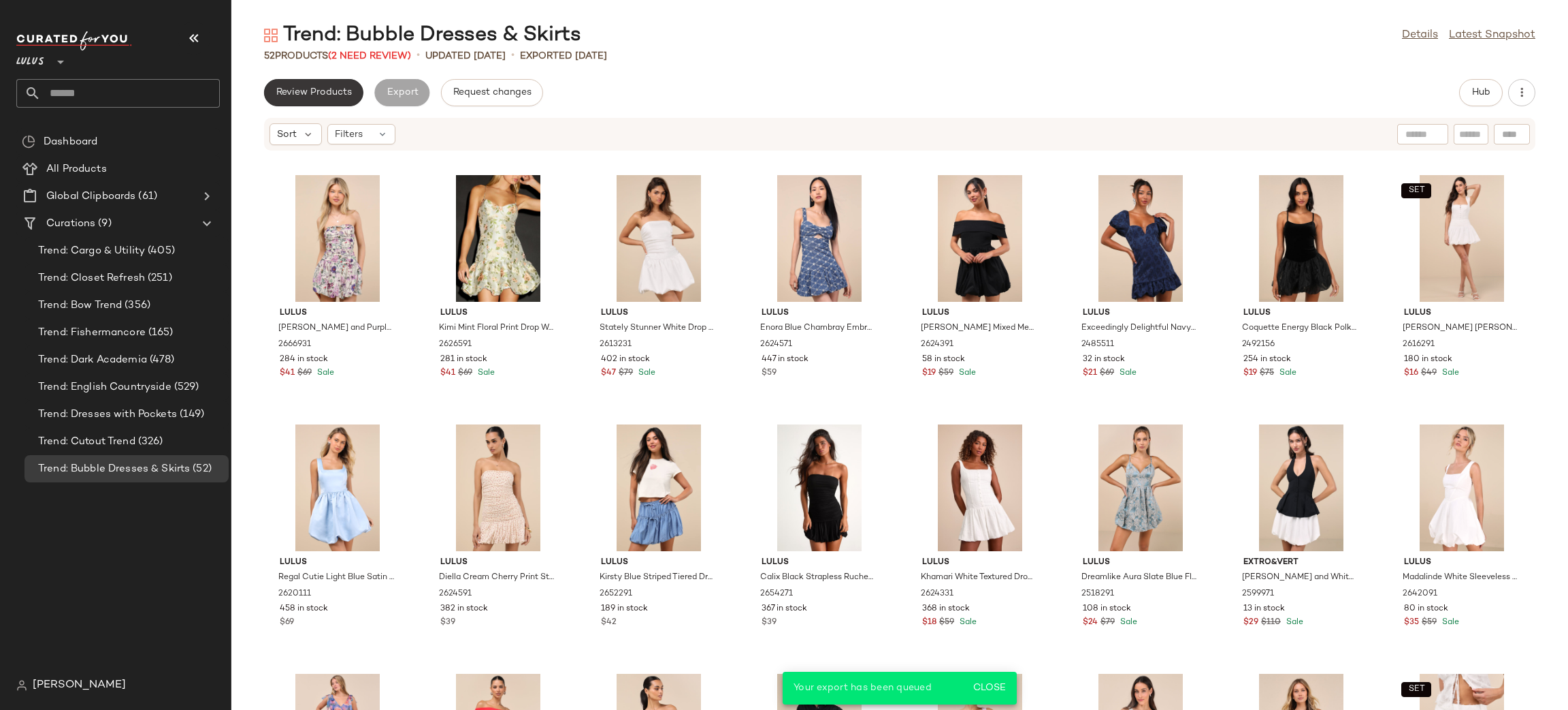
click at [335, 93] on span "Review Products" at bounding box center [313, 93] width 76 height 11
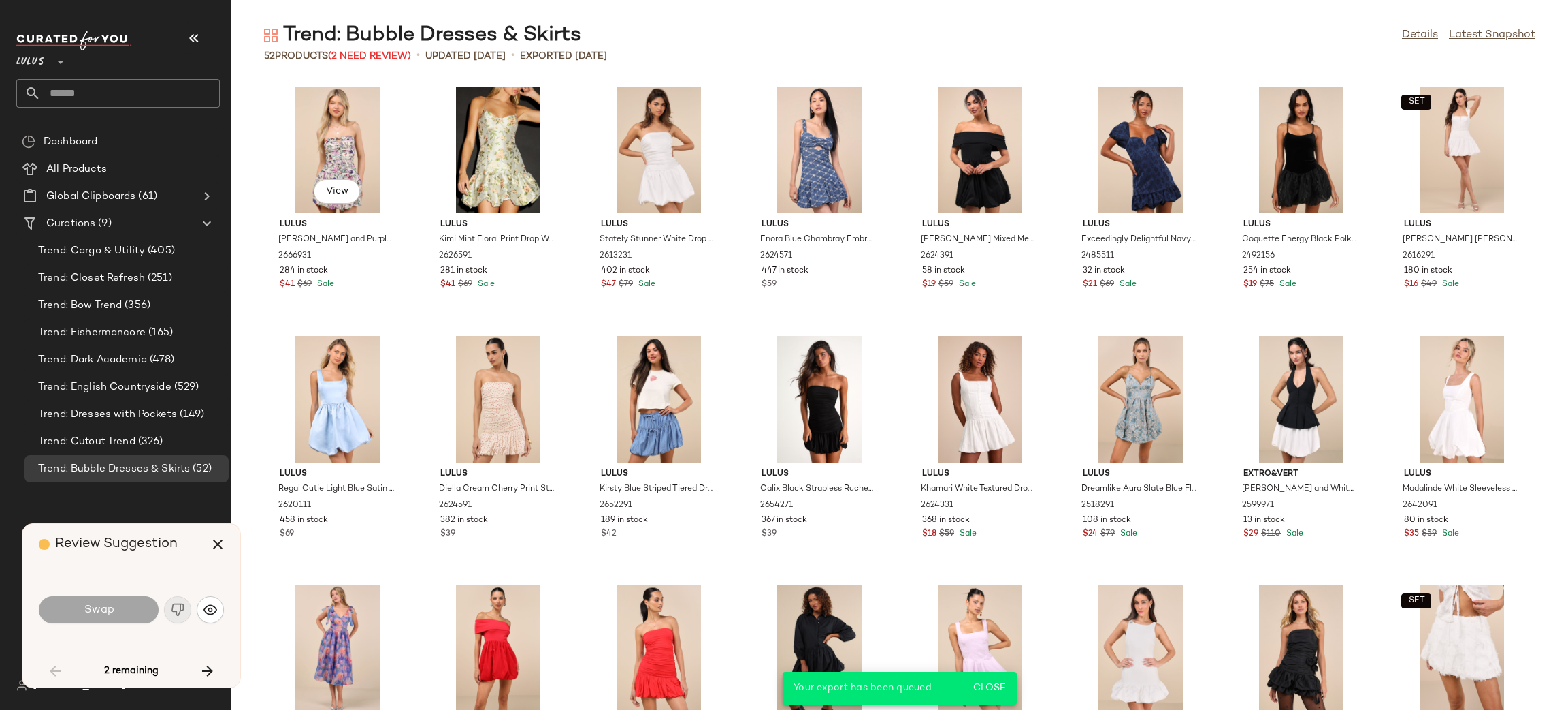
scroll to position [759, 0]
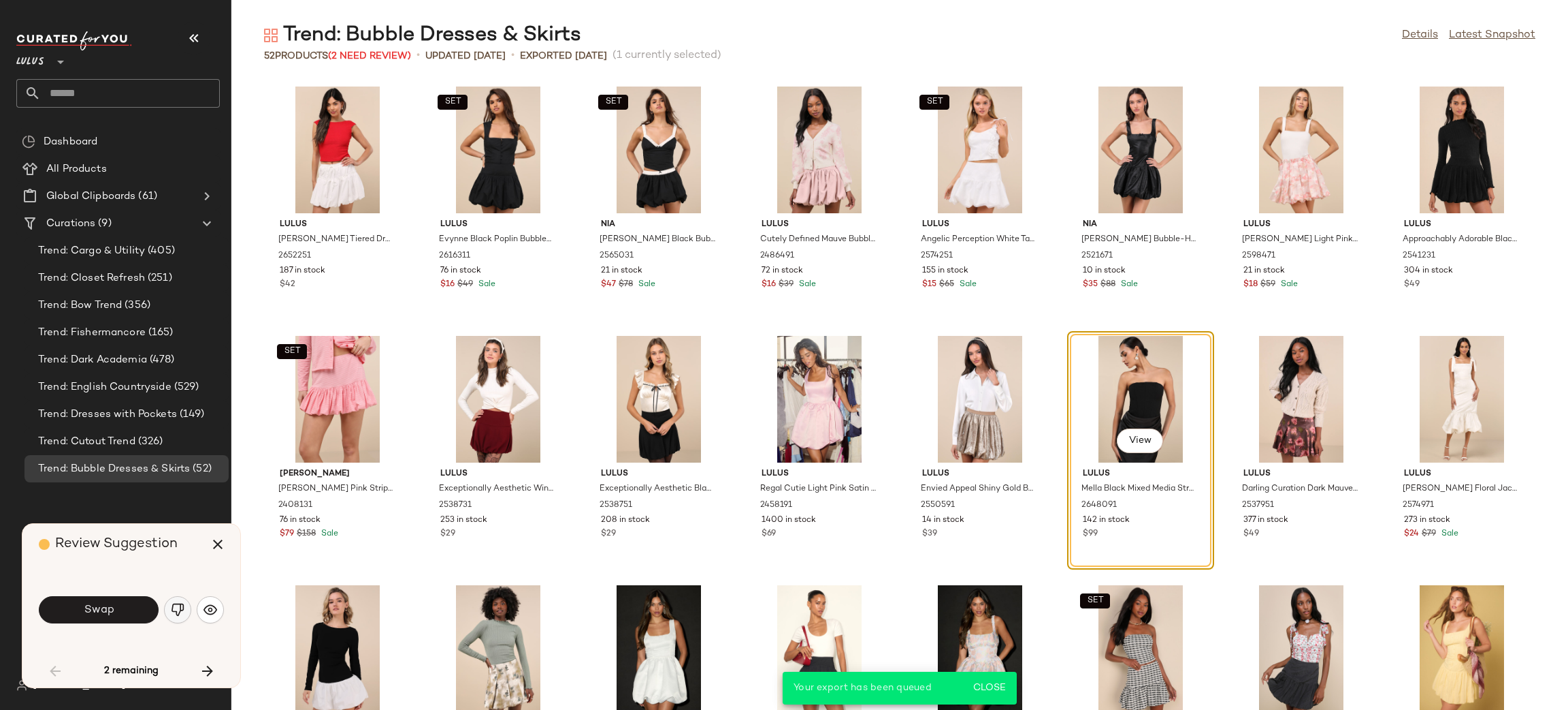
click at [170, 605] on img "button" at bounding box center [177, 610] width 14 height 14
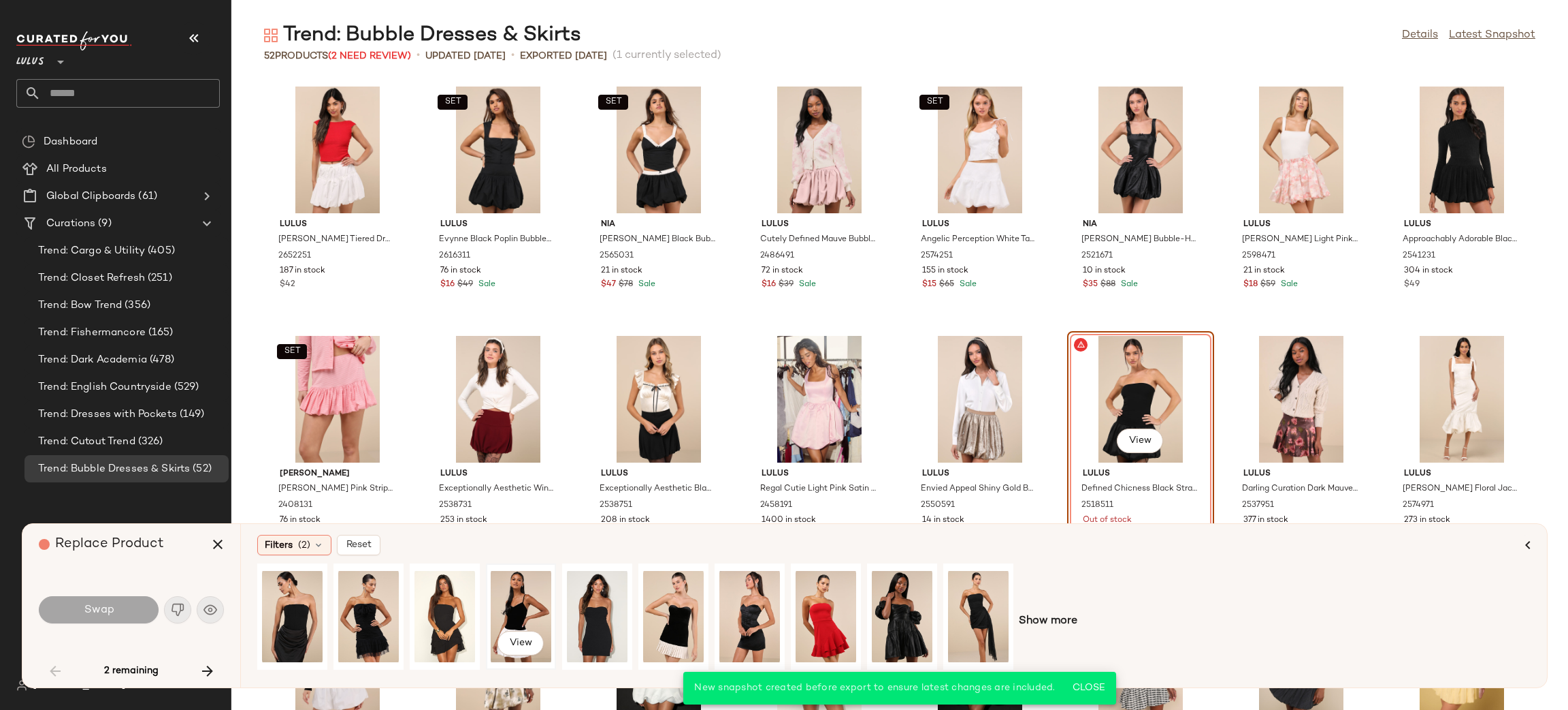
click at [505, 592] on div "View" at bounding box center [521, 616] width 61 height 96
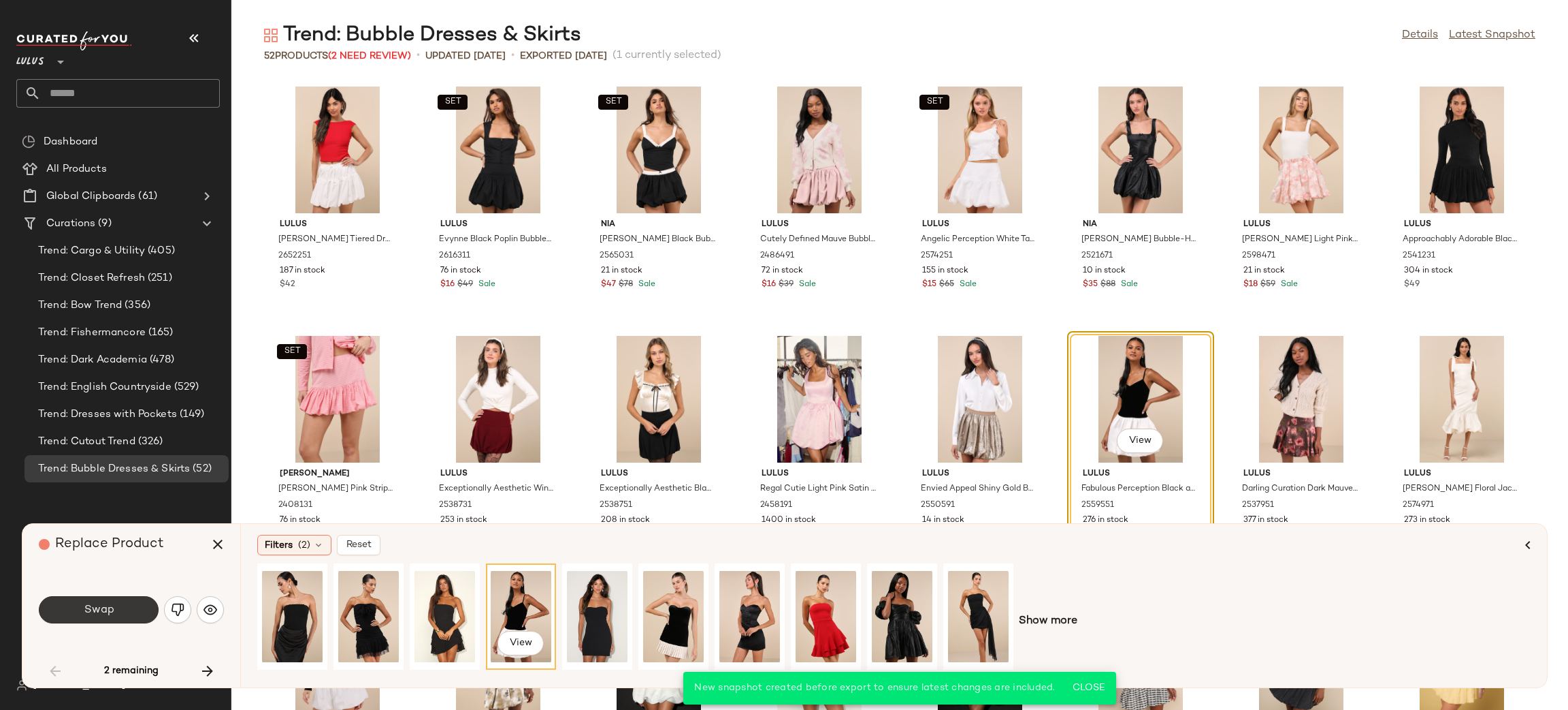
click at [128, 600] on button "Swap" at bounding box center [98, 609] width 120 height 27
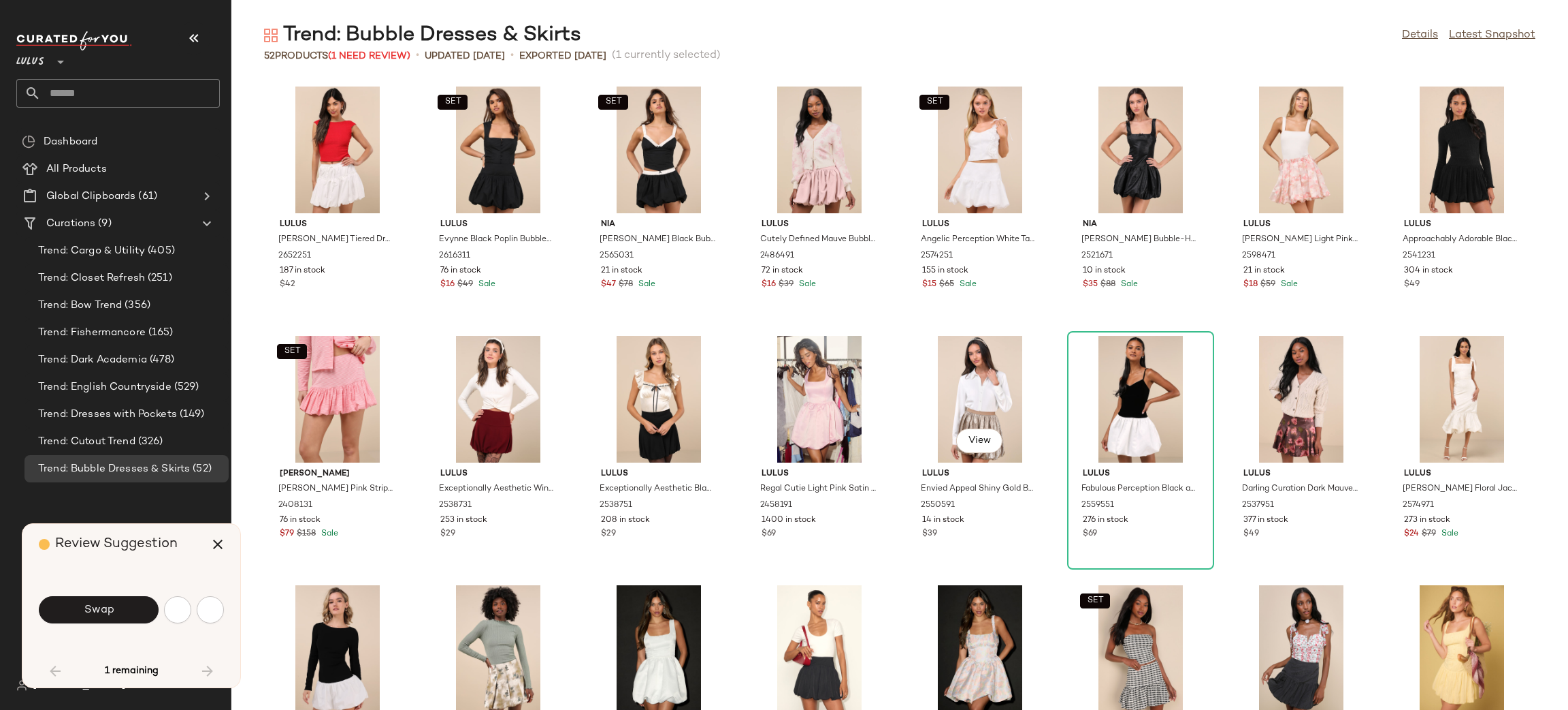
scroll to position [1116, 0]
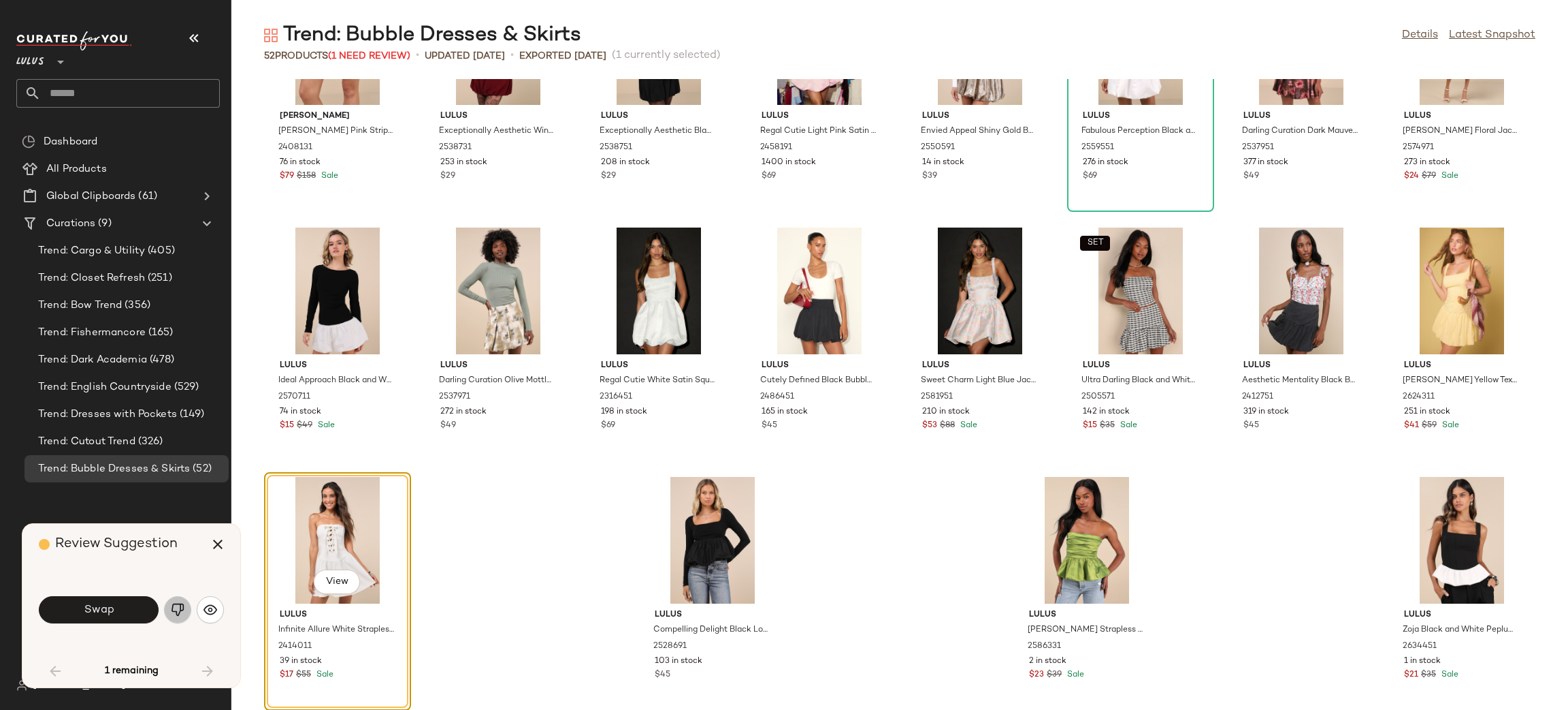
click at [178, 611] on img "button" at bounding box center [177, 610] width 14 height 14
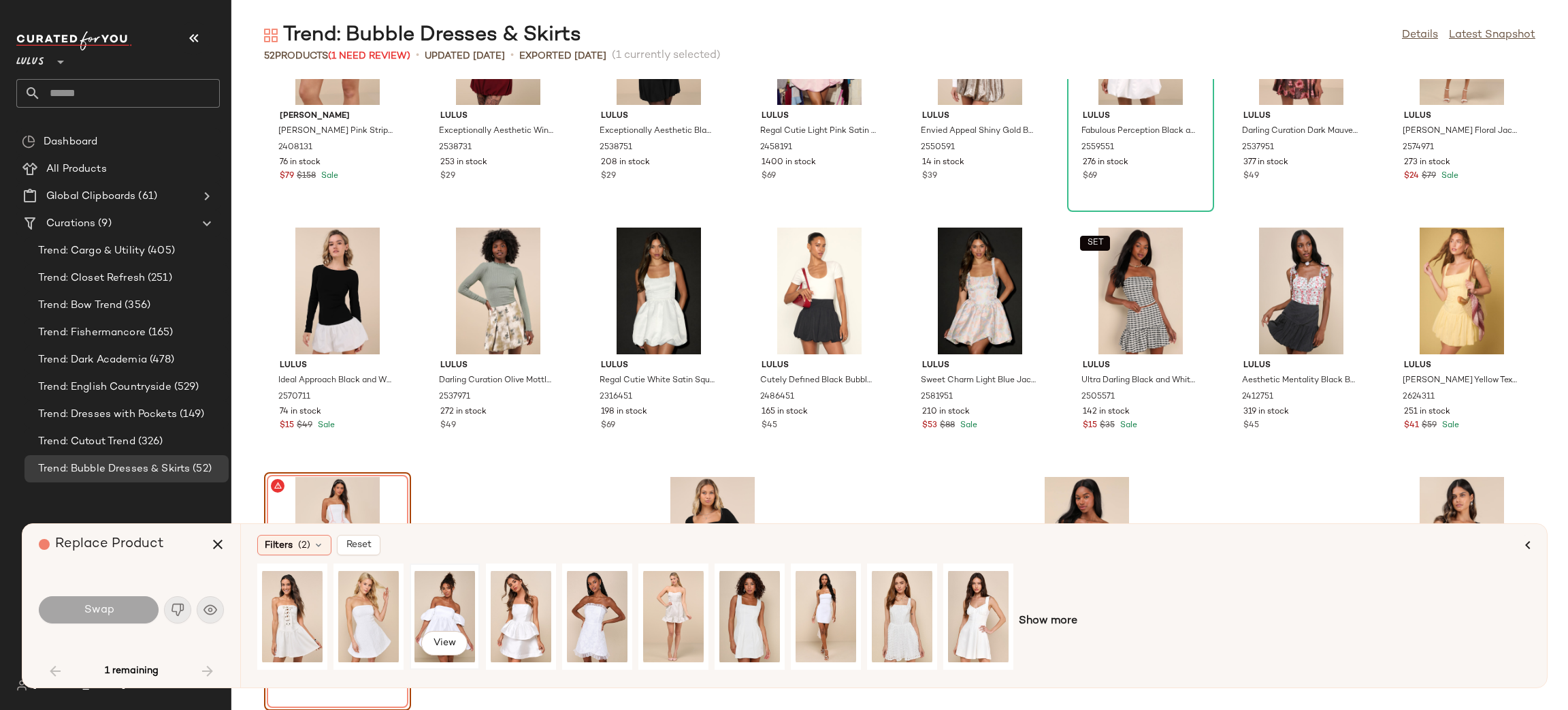
click at [465, 617] on div "View" at bounding box center [444, 616] width 61 height 96
click at [116, 603] on button "Swap" at bounding box center [98, 609] width 120 height 27
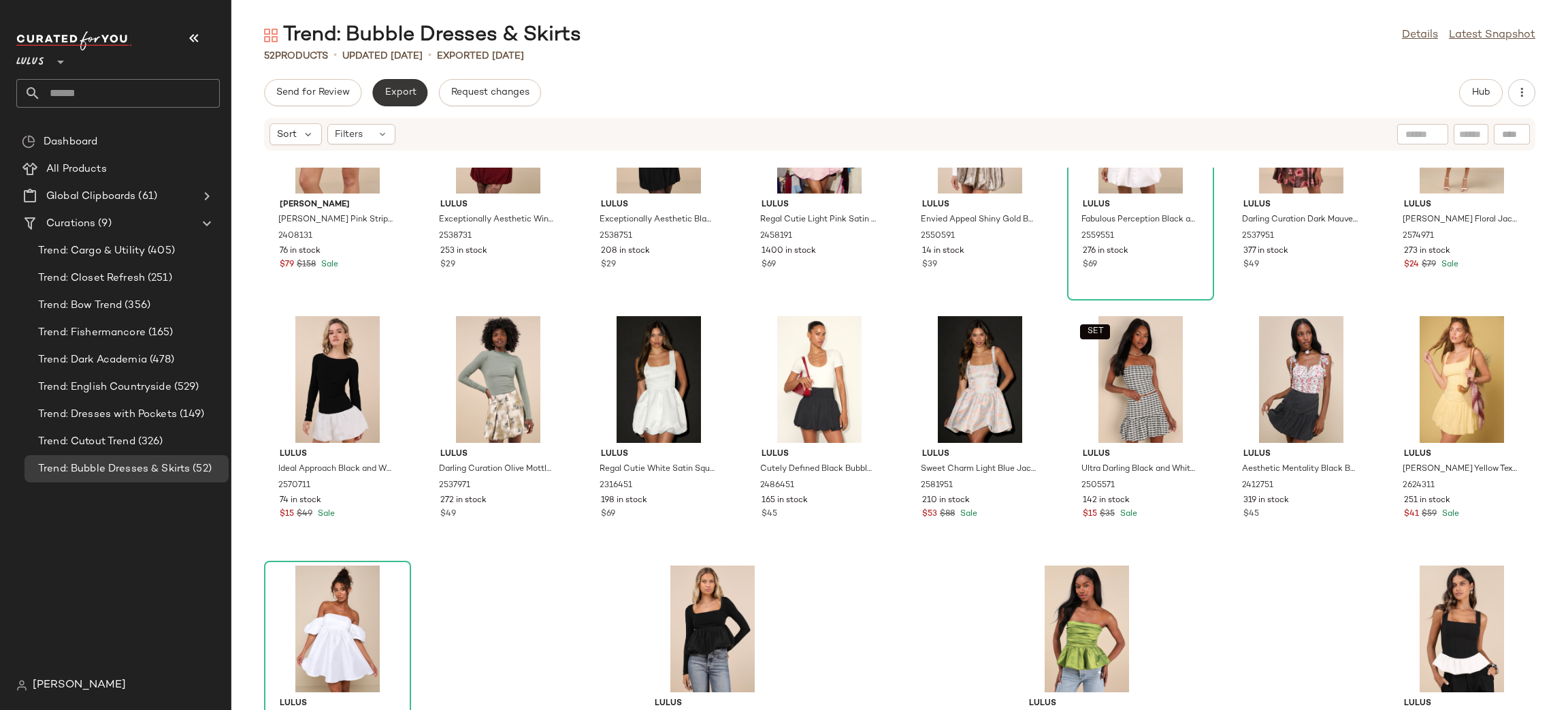
click at [406, 93] on span "Export" at bounding box center [400, 93] width 32 height 11
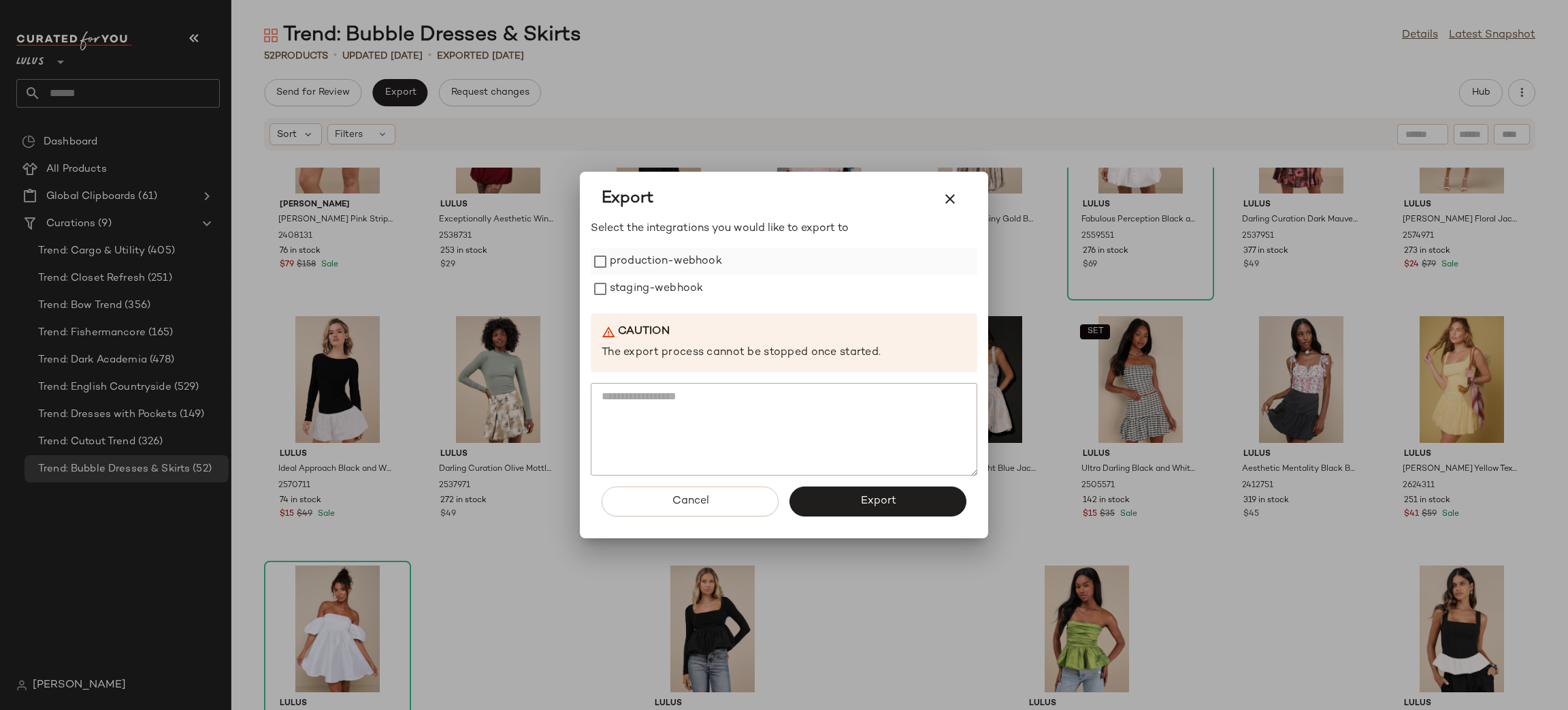
click at [658, 263] on label "production-webhook" at bounding box center [666, 261] width 113 height 27
click at [670, 293] on label "staging-webhook" at bounding box center [656, 289] width 93 height 27
click at [921, 500] on button "Export" at bounding box center [878, 501] width 177 height 30
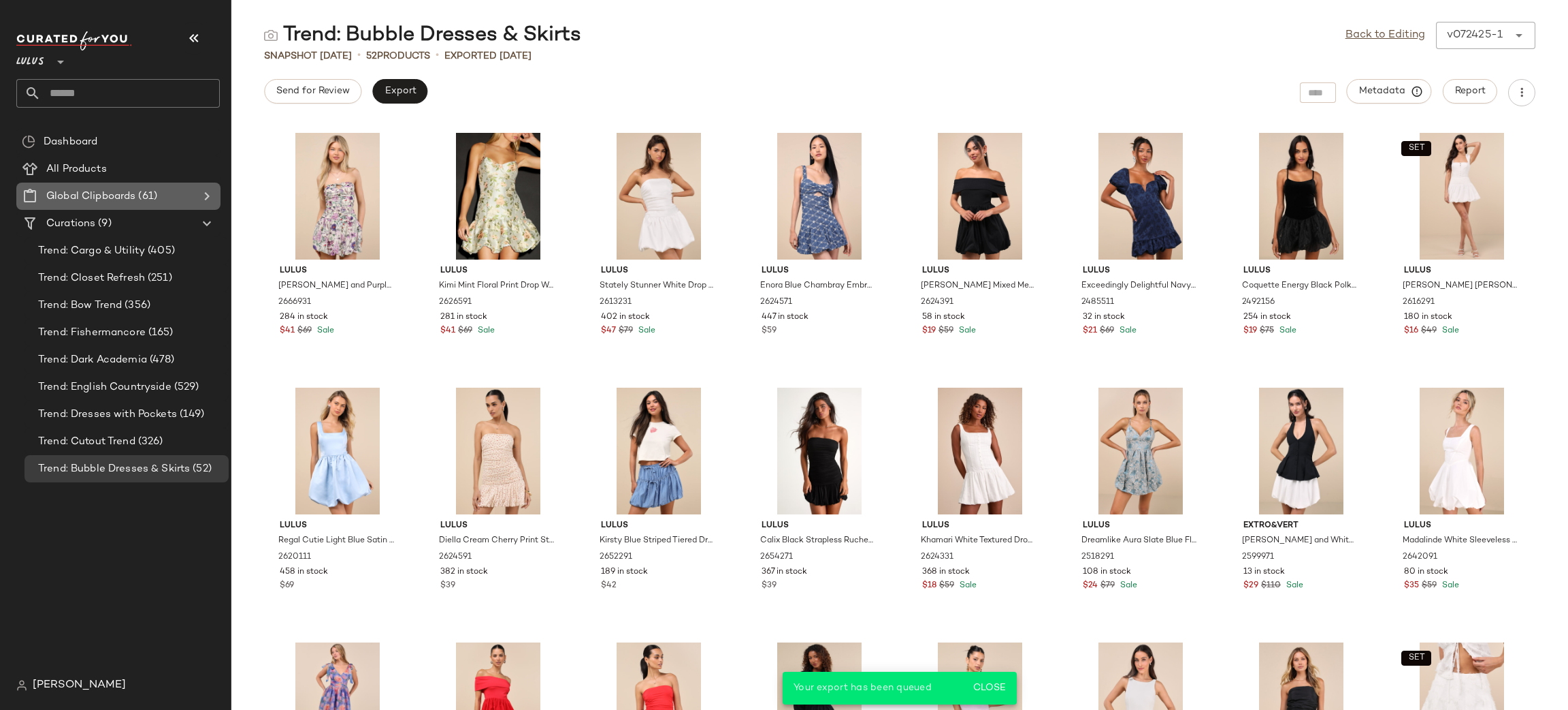
click at [127, 206] on Clipboards "Global Clipboards (61)" at bounding box center [118, 195] width 204 height 27
click at [130, 228] on div "Curations (9)" at bounding box center [119, 224] width 153 height 15
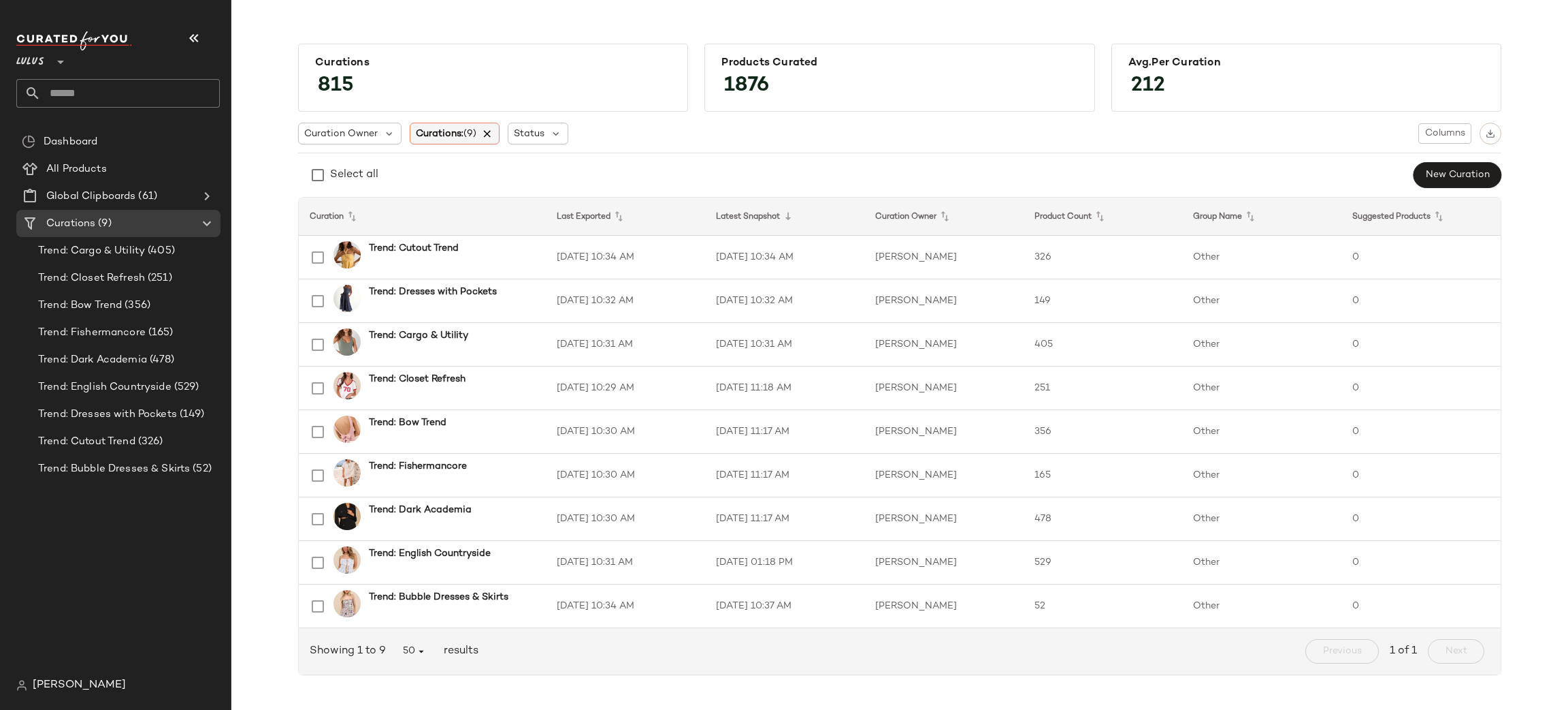
click at [494, 128] on icon at bounding box center [488, 134] width 12 height 12
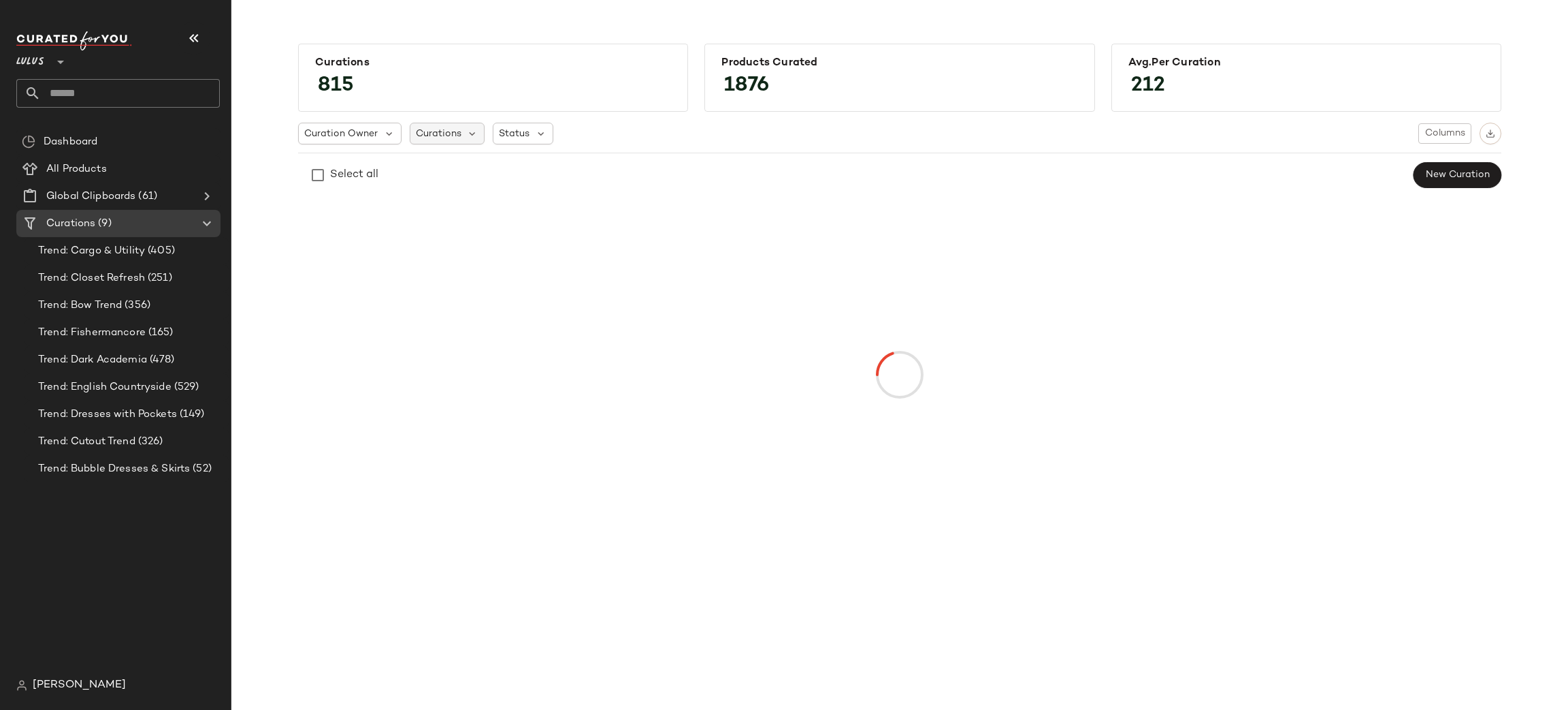
click at [431, 137] on span "Curations" at bounding box center [438, 134] width 46 height 15
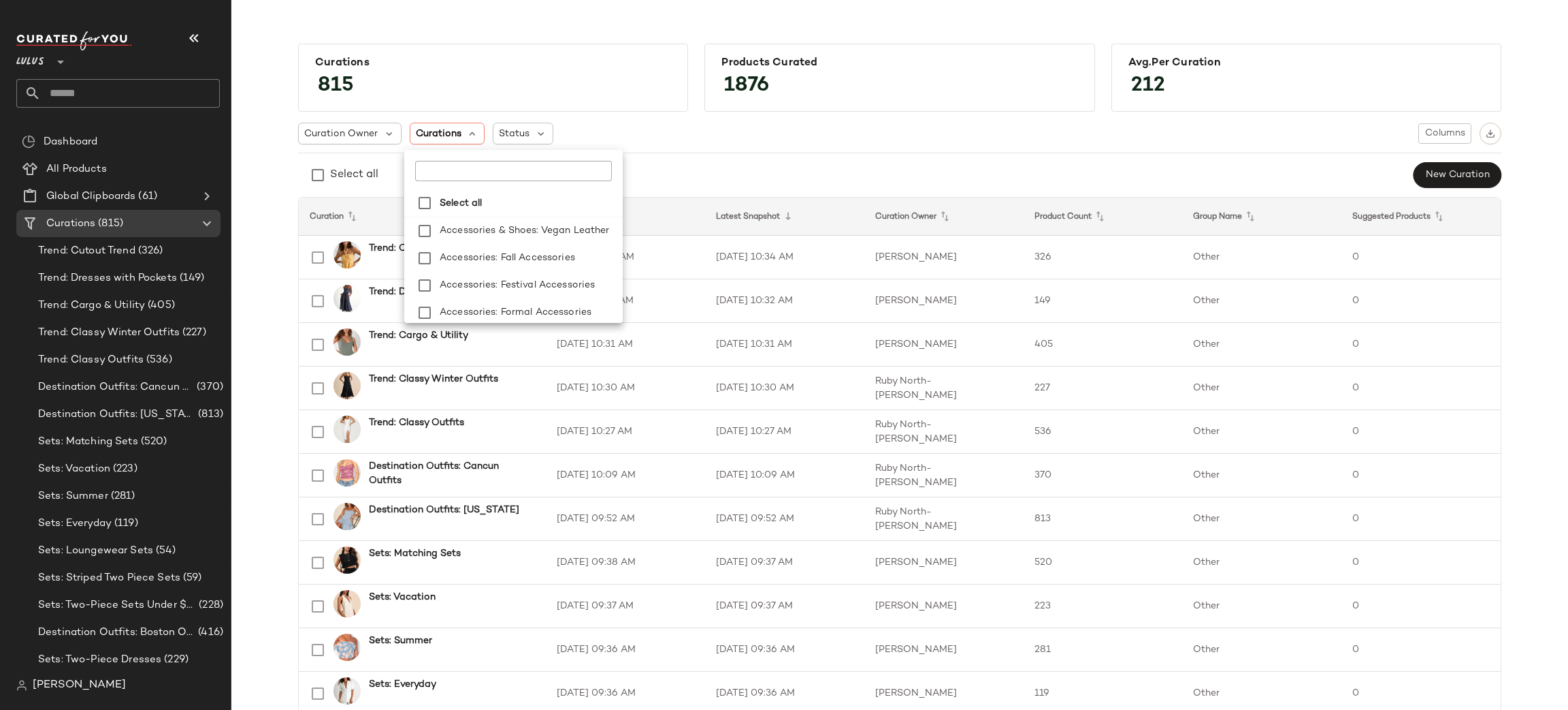
click at [499, 158] on div at bounding box center [513, 165] width 218 height 32
click at [503, 162] on input "text" at bounding box center [500, 171] width 170 height 20
click at [526, 238] on span "eaters" at bounding box center [521, 230] width 30 height 27
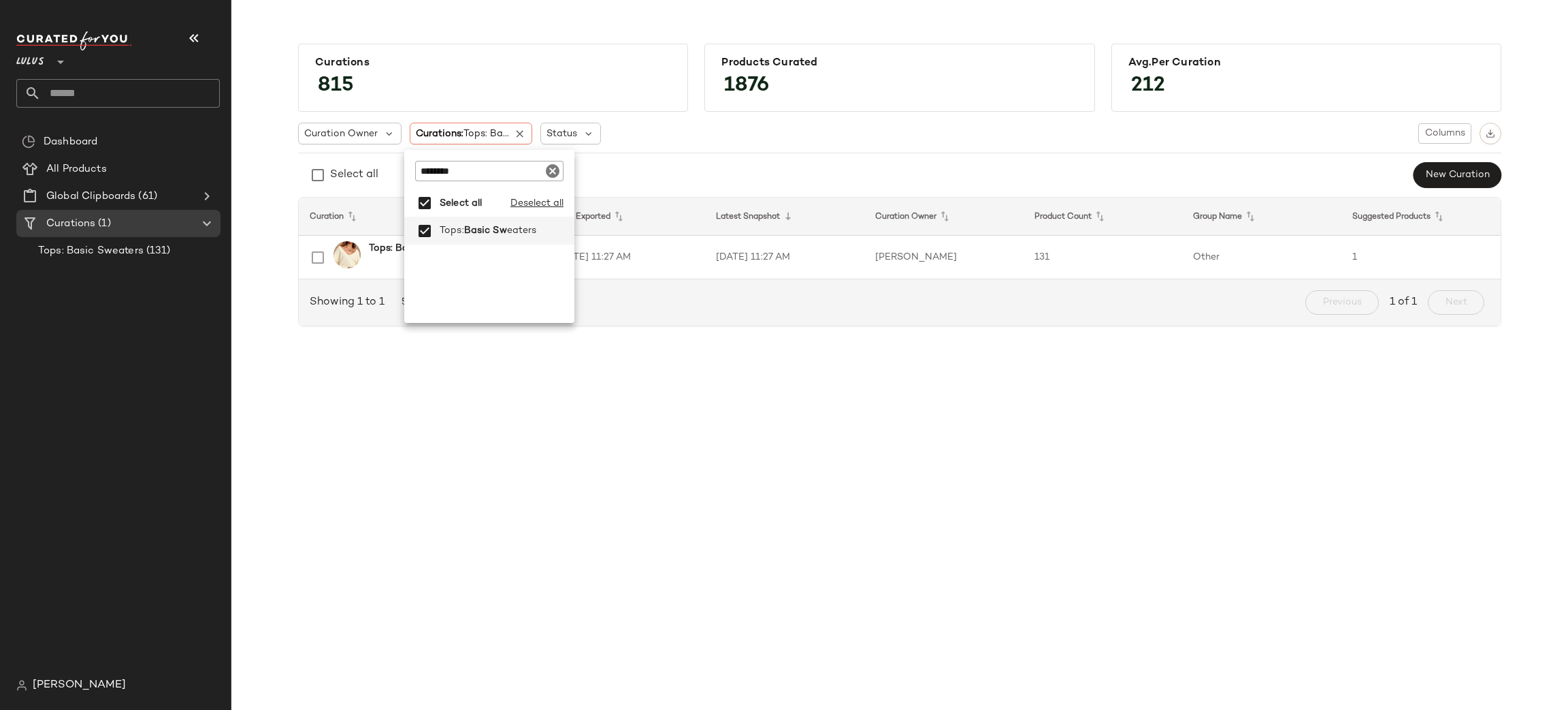
click at [498, 174] on input "********" at bounding box center [489, 171] width 148 height 20
click at [495, 230] on span "Basic Tops" at bounding box center [489, 230] width 50 height 27
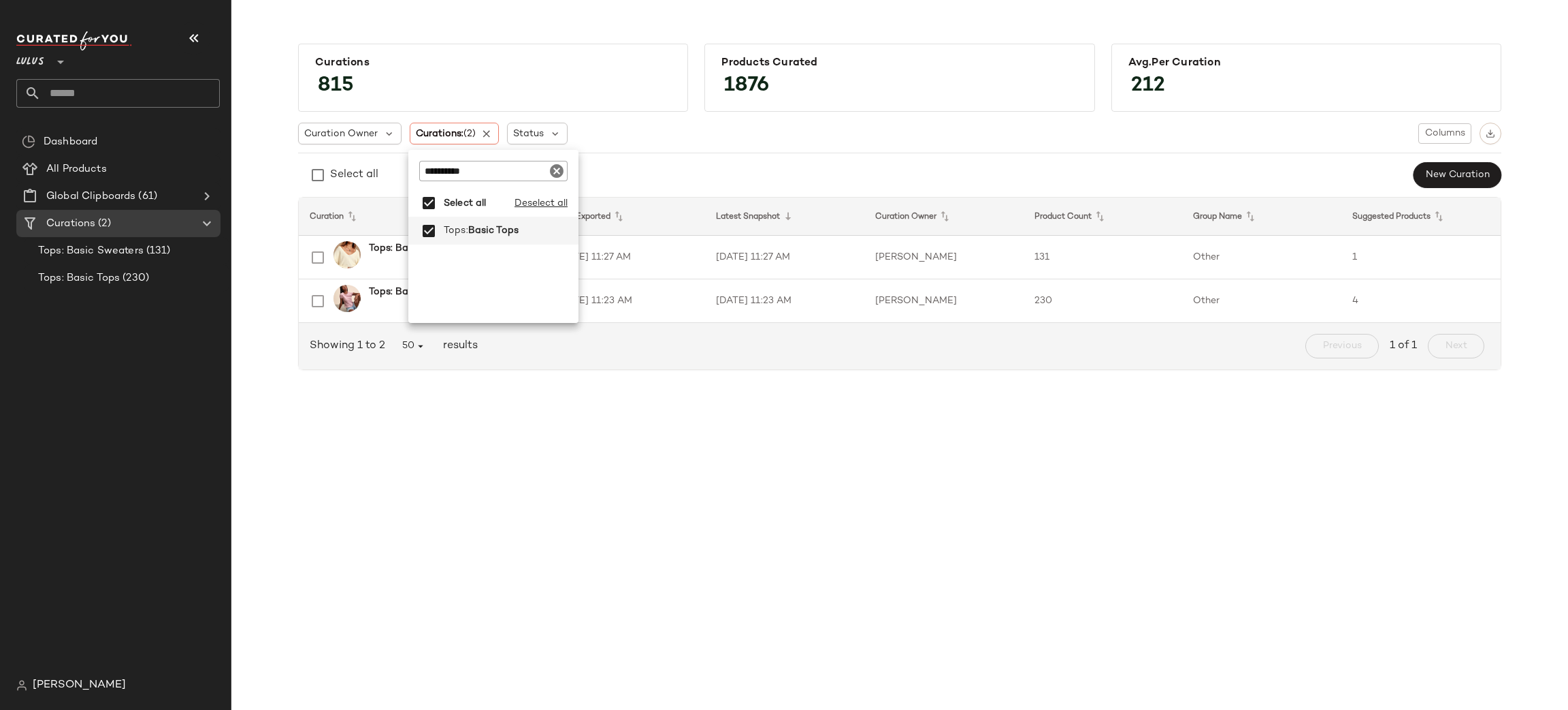
drag, startPoint x: 481, startPoint y: 154, endPoint x: 484, endPoint y: 161, distance: 7.6
click at [481, 155] on div "**********" at bounding box center [493, 165] width 170 height 32
click at [489, 167] on input "**********" at bounding box center [494, 171] width 148 height 20
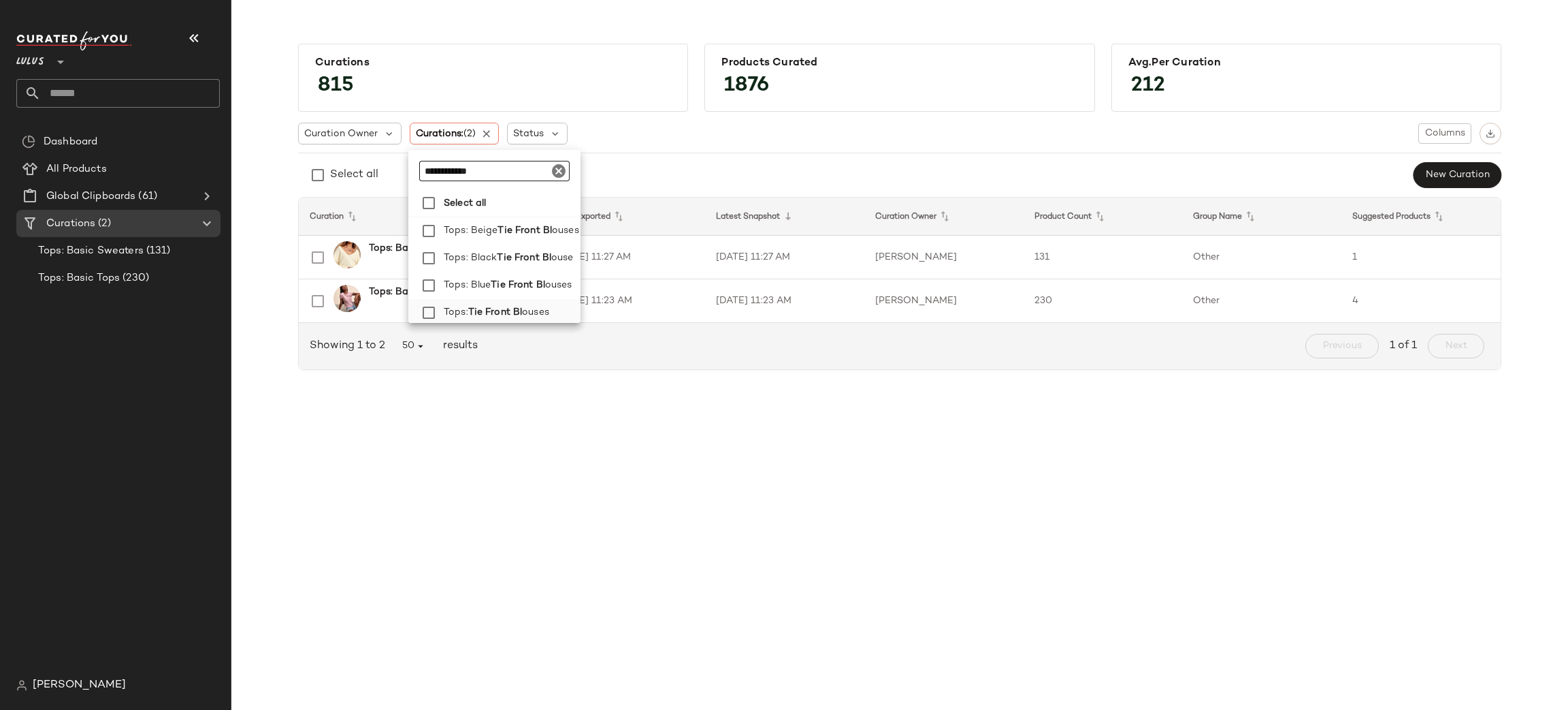
click at [512, 313] on span "Tie Front Bl" at bounding box center [495, 312] width 55 height 27
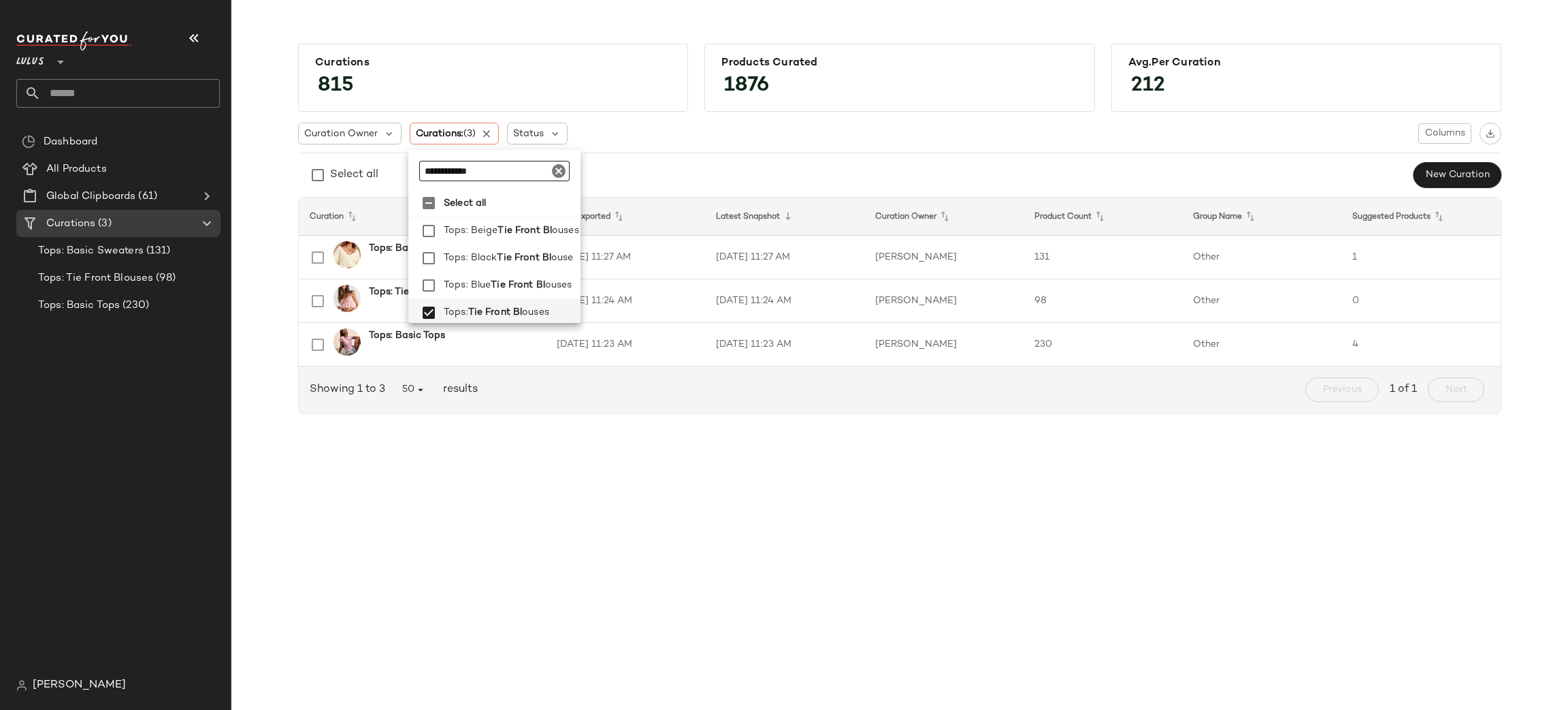
click at [509, 181] on input "**********" at bounding box center [494, 171] width 150 height 20
click at [507, 181] on input "**********" at bounding box center [494, 171] width 150 height 20
click at [474, 235] on span "Tie Tops" at bounding box center [487, 230] width 39 height 27
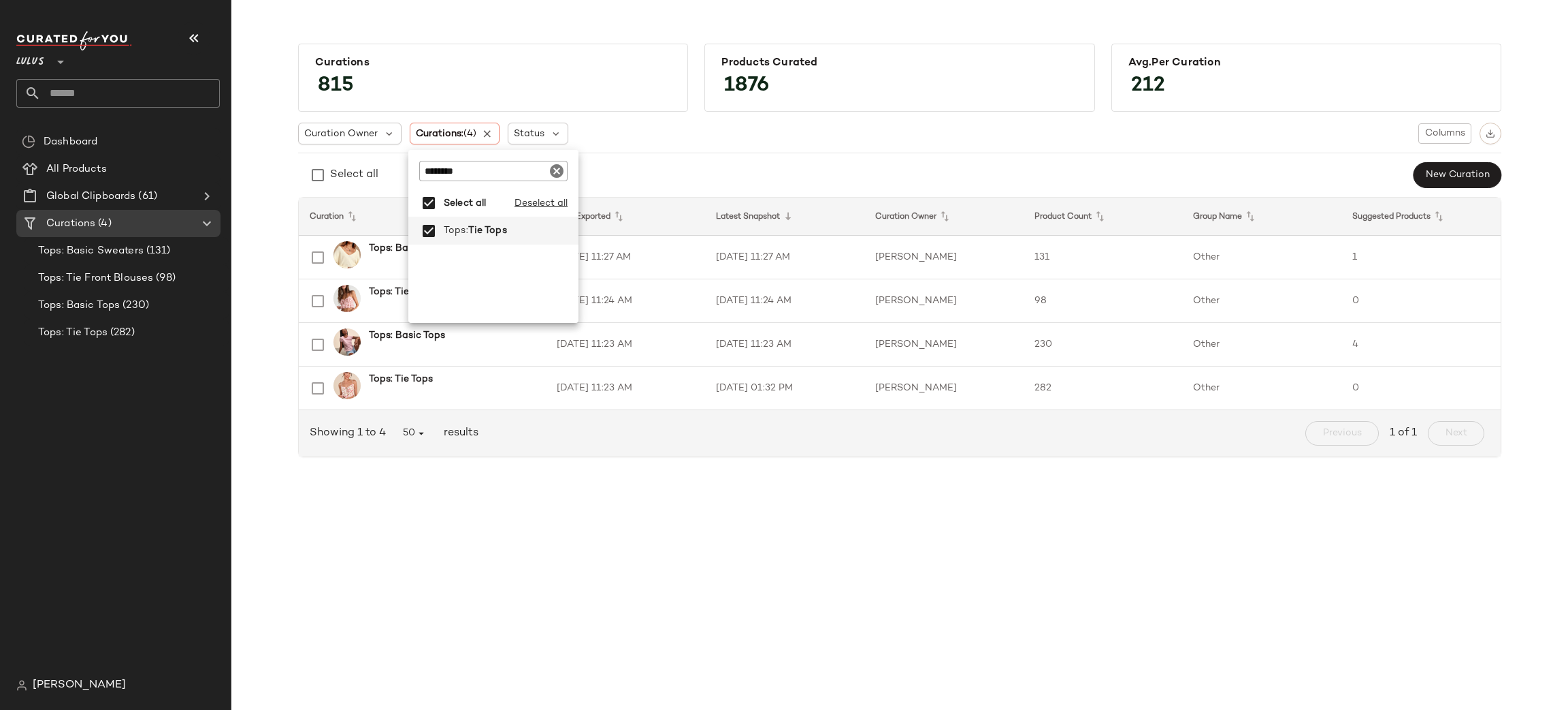
click at [493, 175] on input "********" at bounding box center [494, 171] width 148 height 20
type input "**********"
click at [500, 224] on span "Trending Tops" at bounding box center [501, 230] width 65 height 27
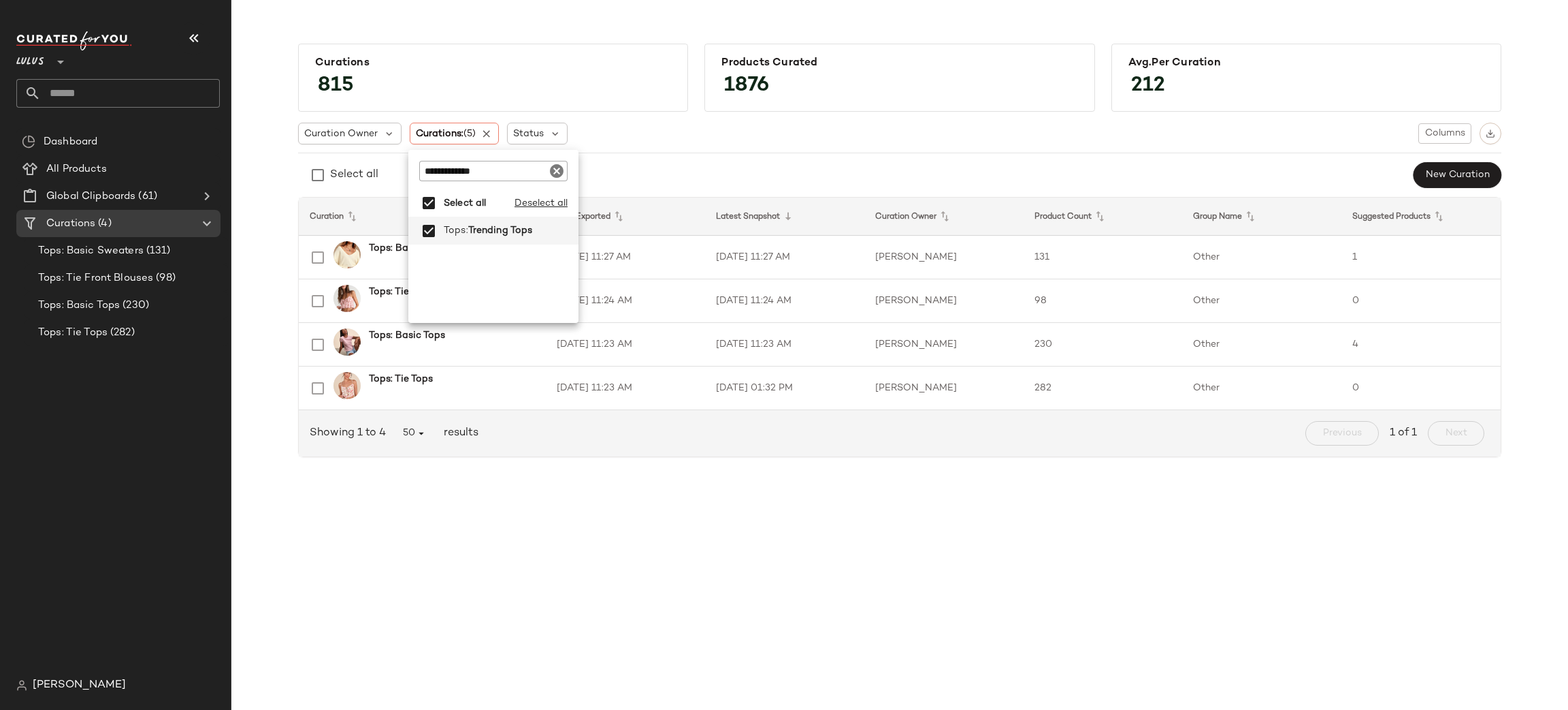
click at [767, 140] on div "Curation Owner Curations: (5) Status Columns" at bounding box center [900, 134] width 1203 height 22
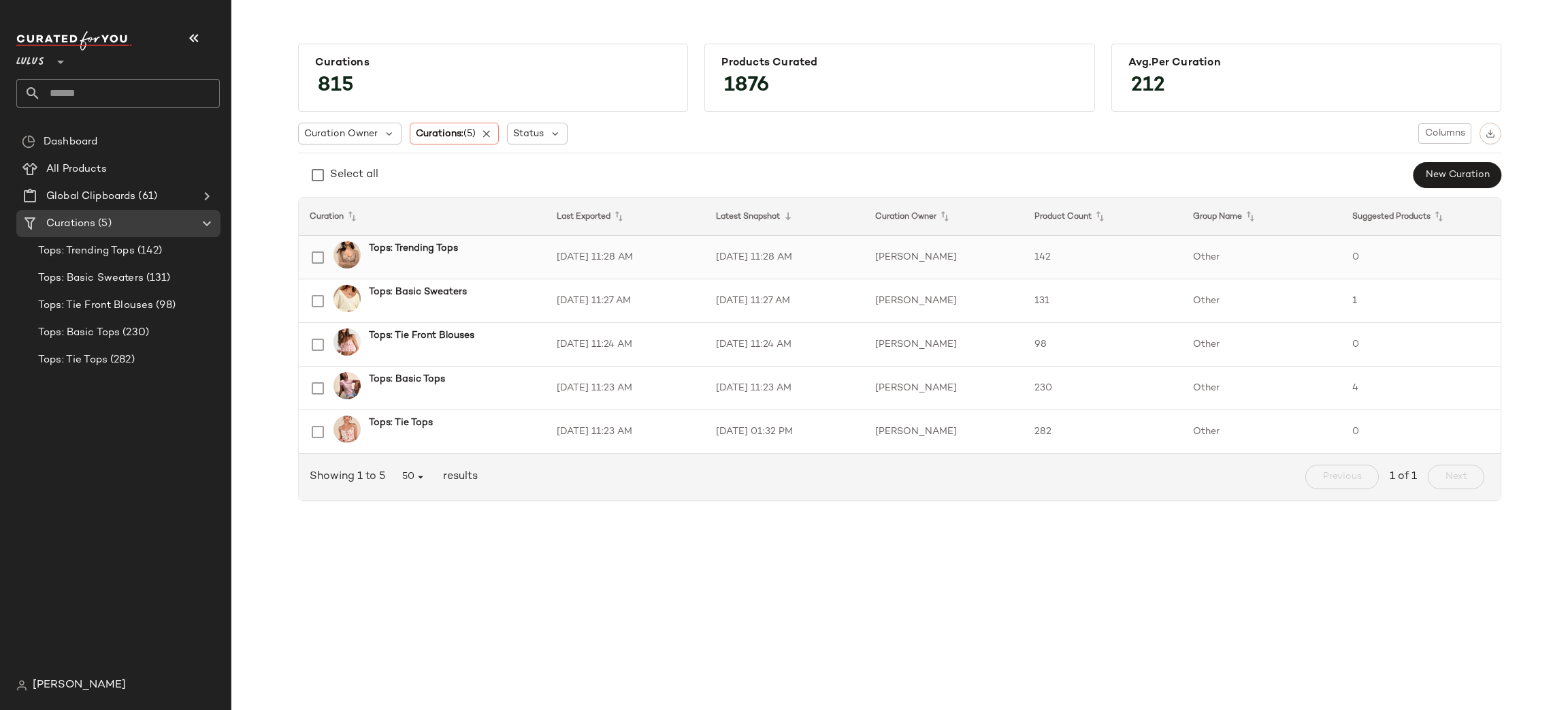
click at [1357, 251] on td "0" at bounding box center [1421, 257] width 159 height 43
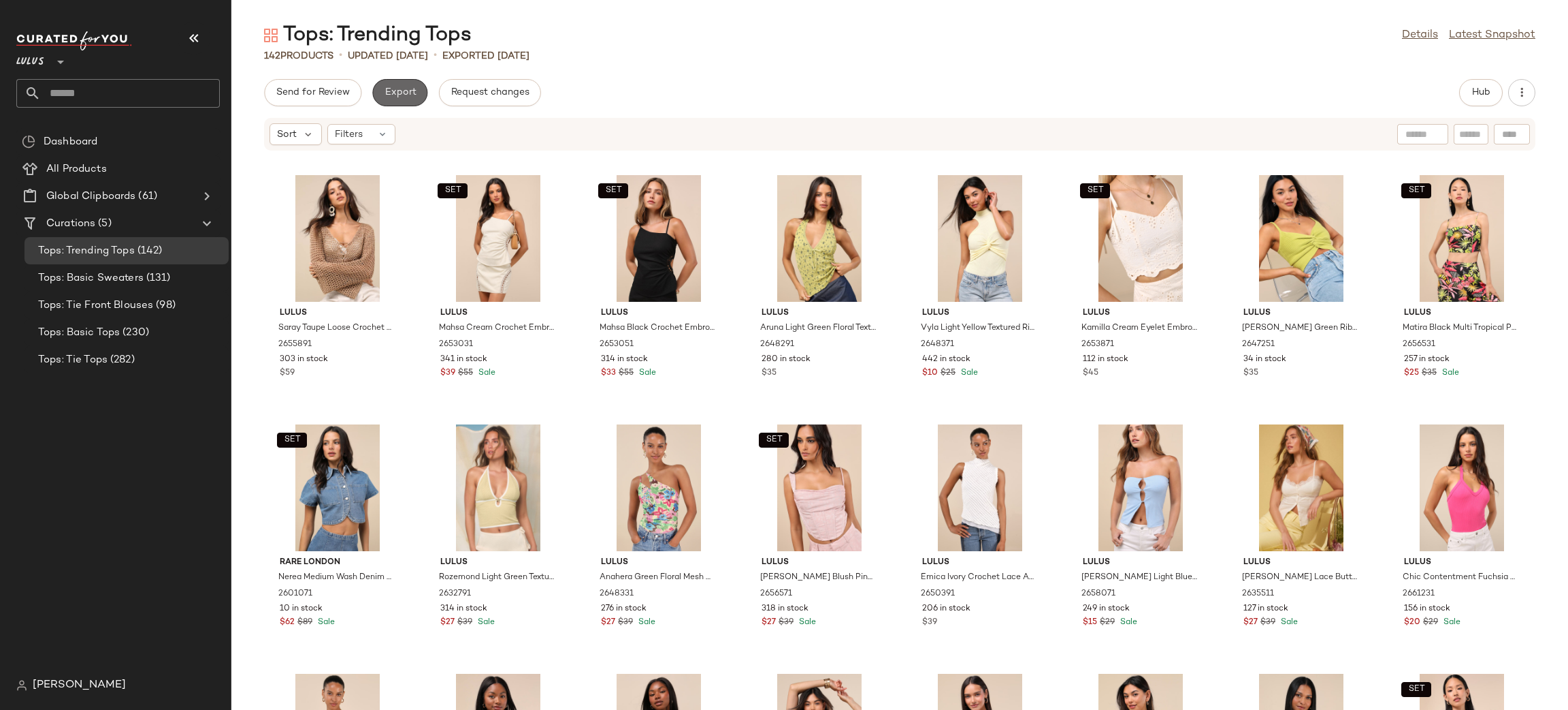
click at [394, 87] on span "Export" at bounding box center [400, 93] width 32 height 11
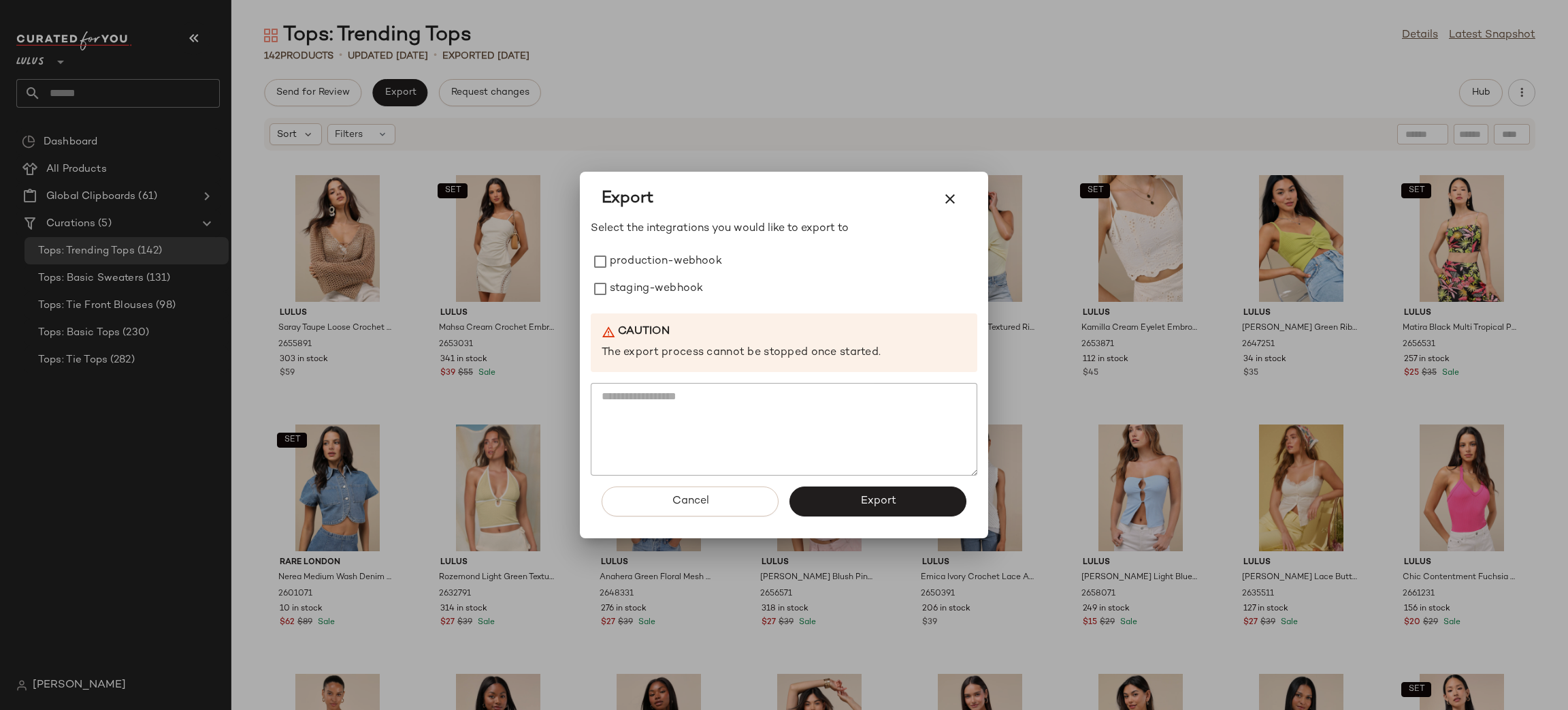
click at [653, 247] on div "Select the integrations you would like to export to production-webhook staging-…" at bounding box center [784, 348] width 386 height 255
click at [657, 262] on label "production-webhook" at bounding box center [666, 261] width 113 height 27
click at [673, 293] on label "staging-webhook" at bounding box center [656, 289] width 93 height 27
click at [893, 507] on button "Export" at bounding box center [878, 501] width 177 height 30
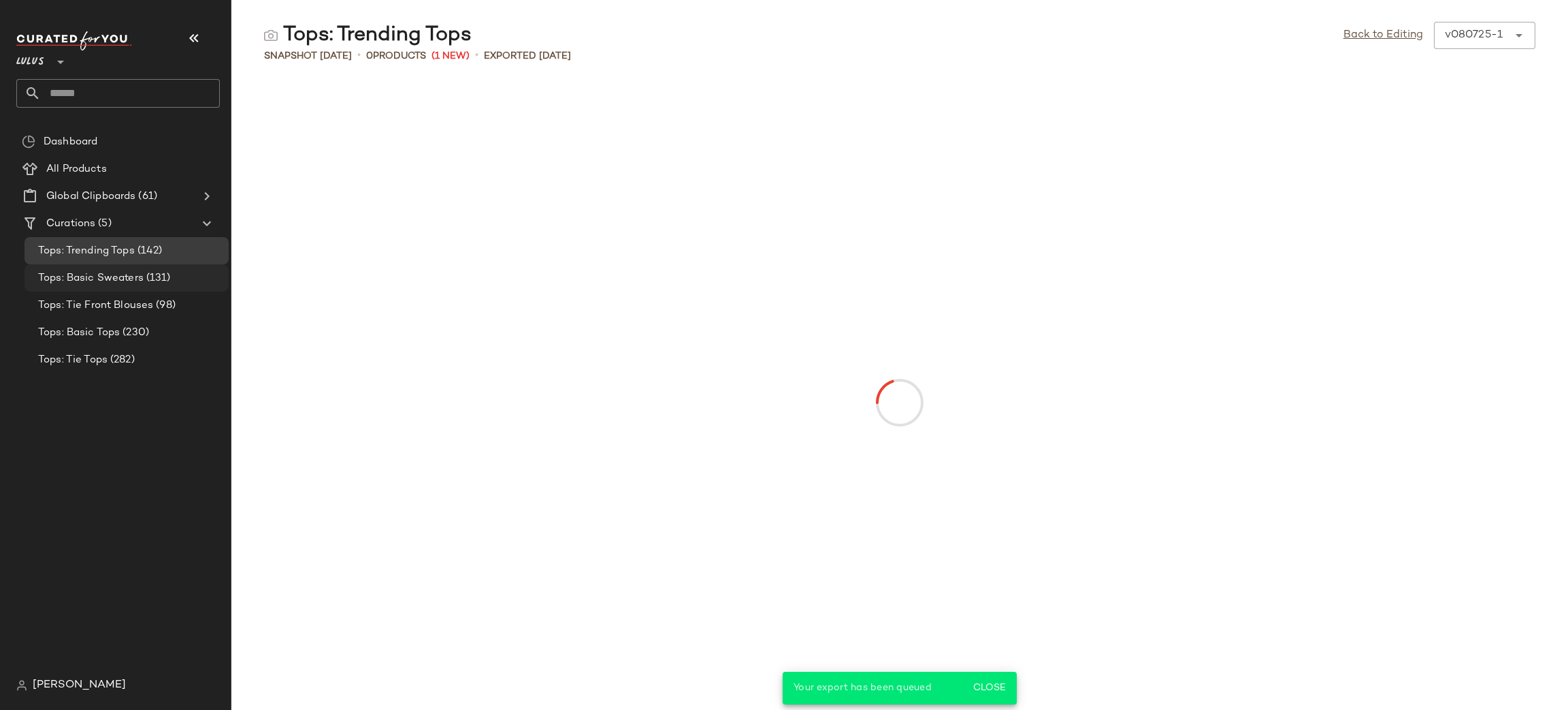
click at [153, 276] on span "(131)" at bounding box center [157, 278] width 27 height 15
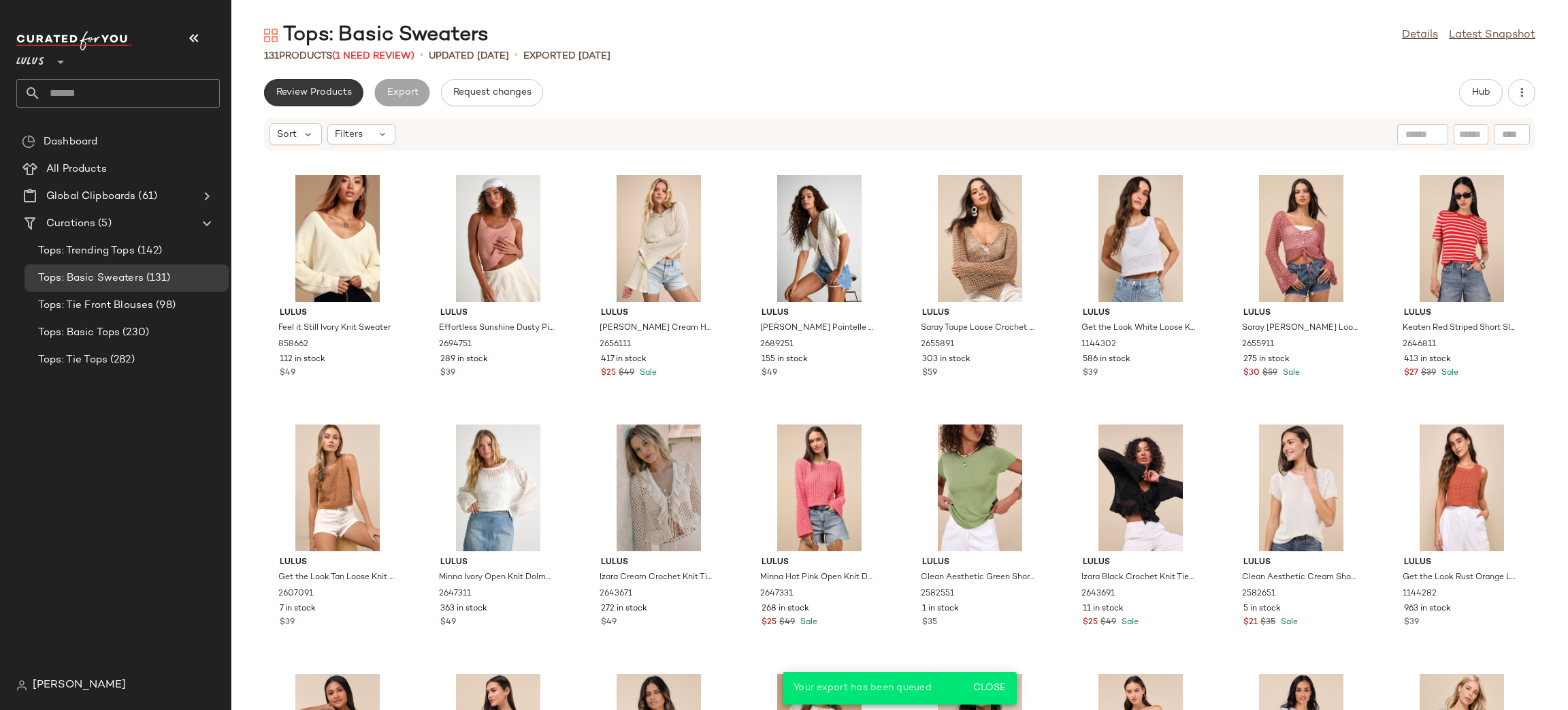
click at [310, 99] on button "Review Products" at bounding box center [313, 92] width 99 height 27
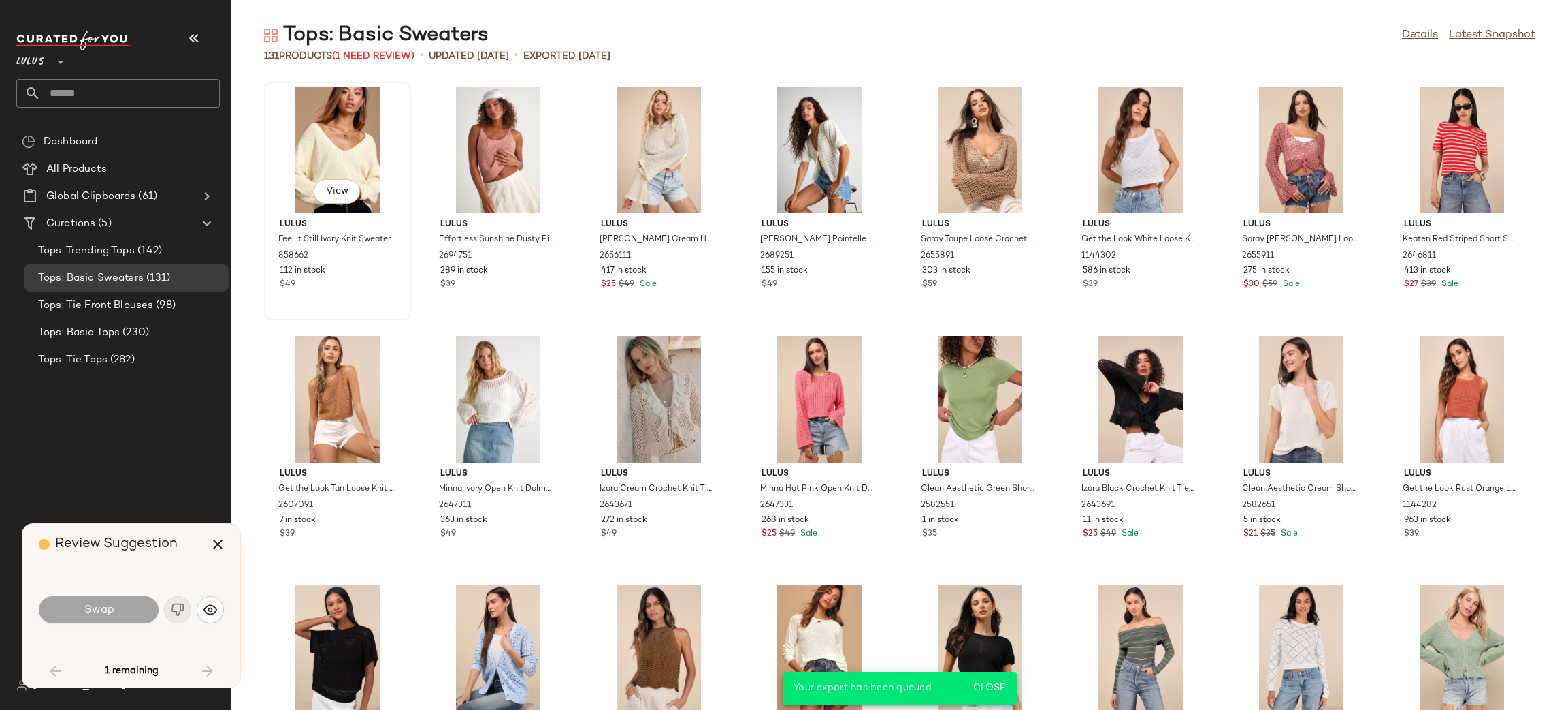
scroll to position [759, 0]
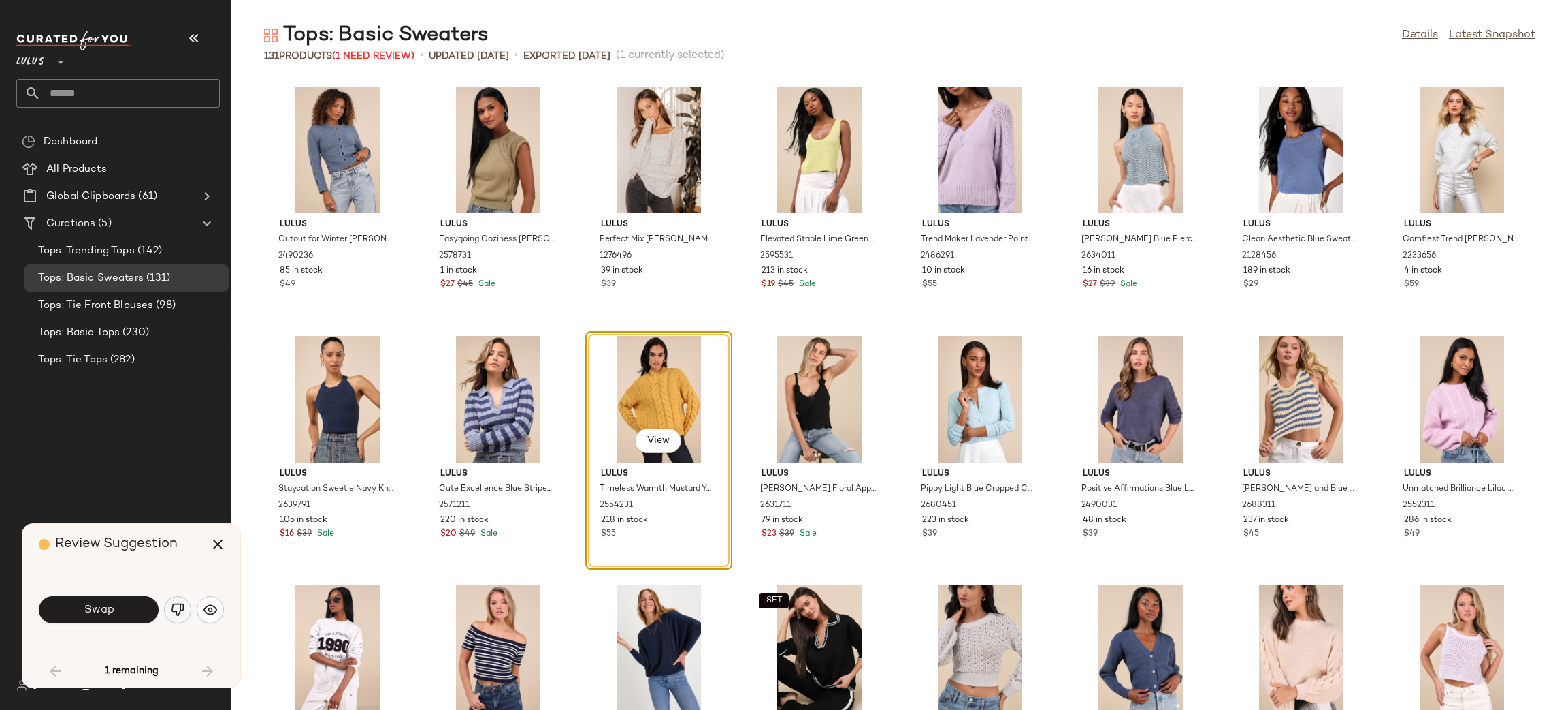
click at [173, 611] on img "button" at bounding box center [177, 610] width 14 height 14
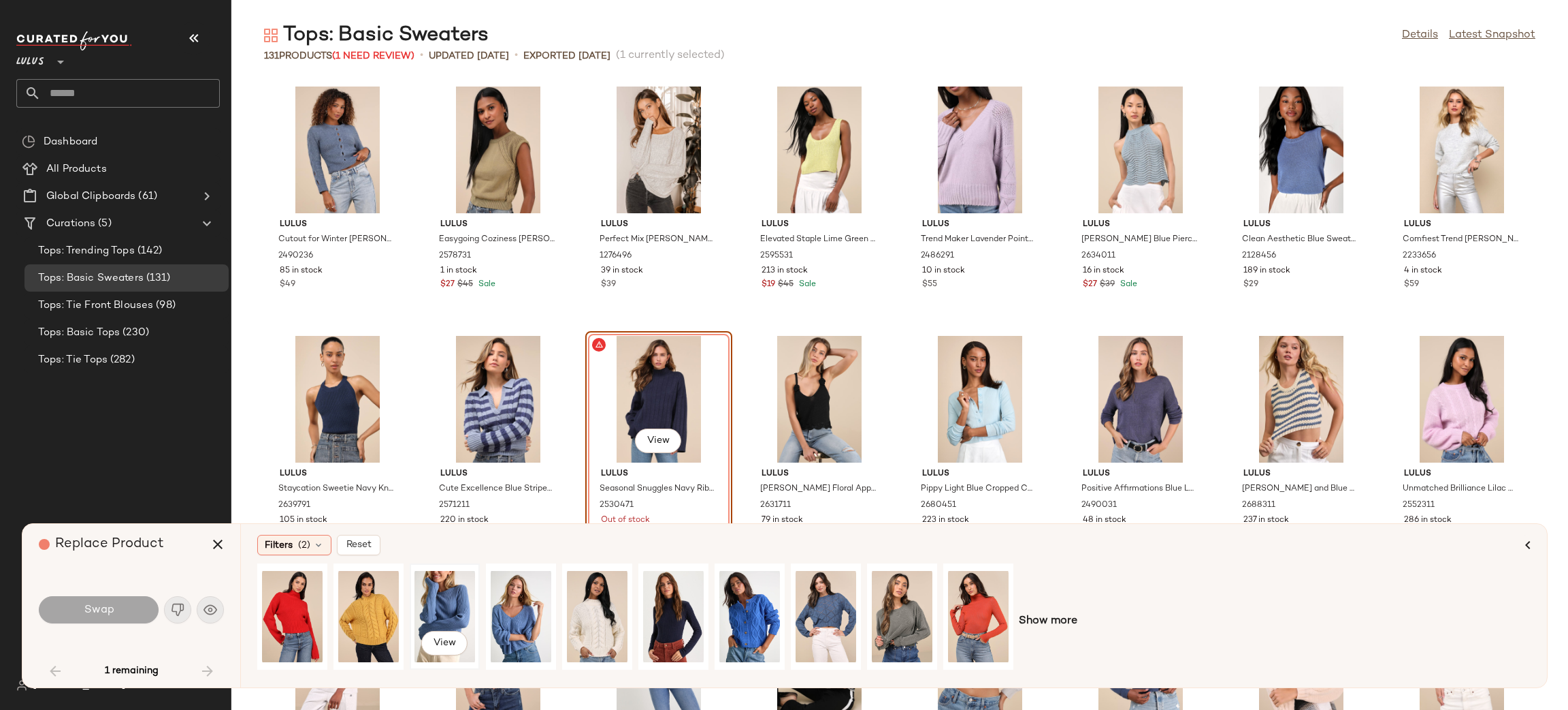
click at [432, 606] on div "View" at bounding box center [444, 616] width 61 height 96
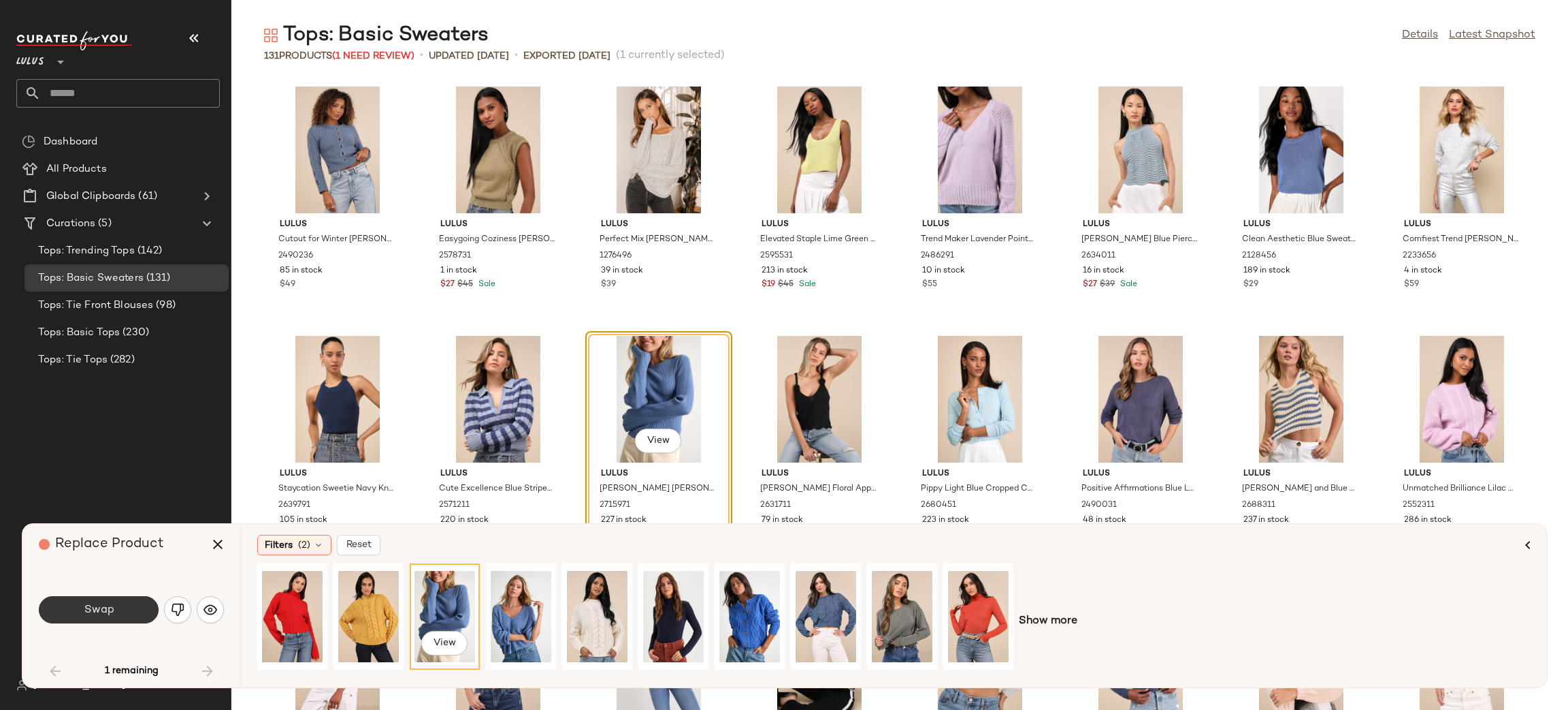
click at [137, 608] on button "Swap" at bounding box center [98, 609] width 120 height 27
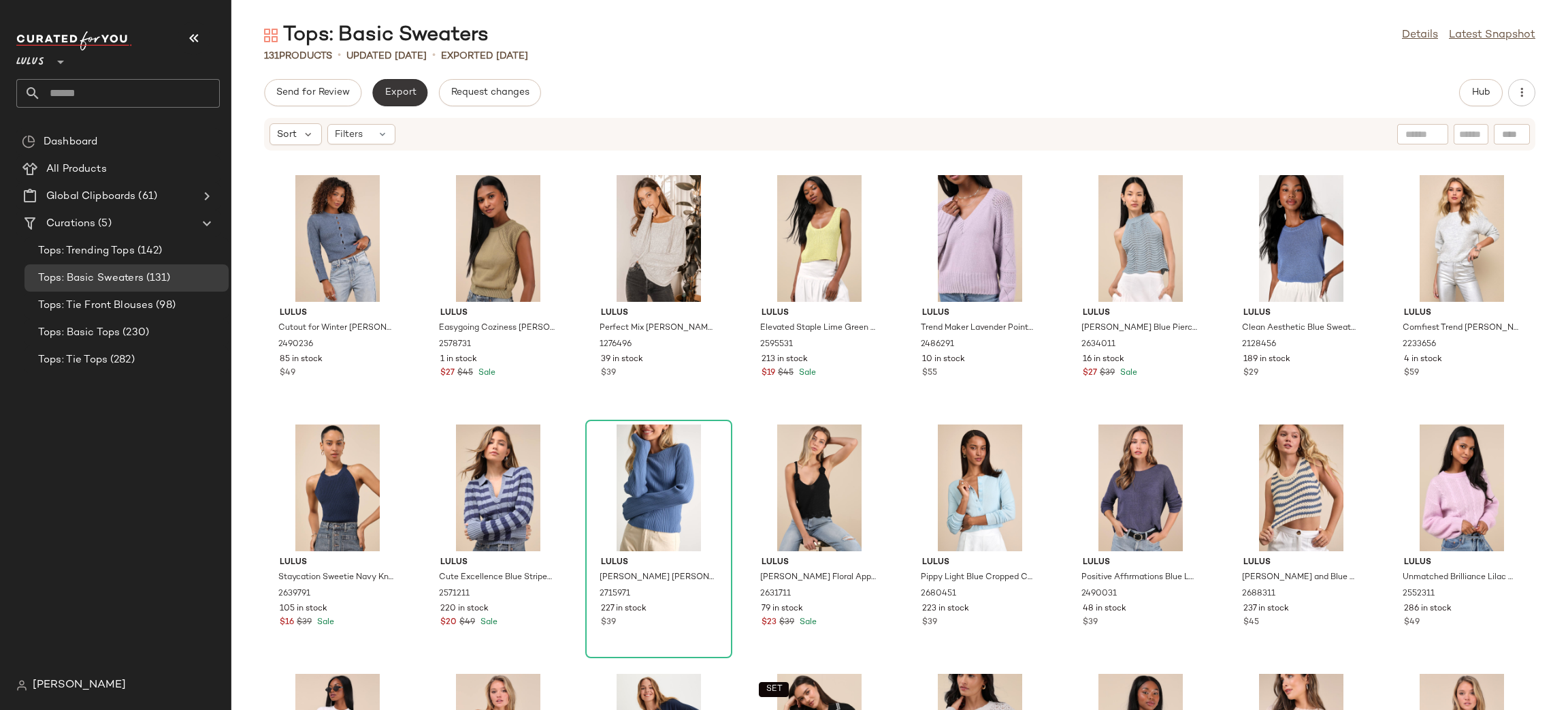
click at [417, 93] on button "Export" at bounding box center [400, 92] width 55 height 27
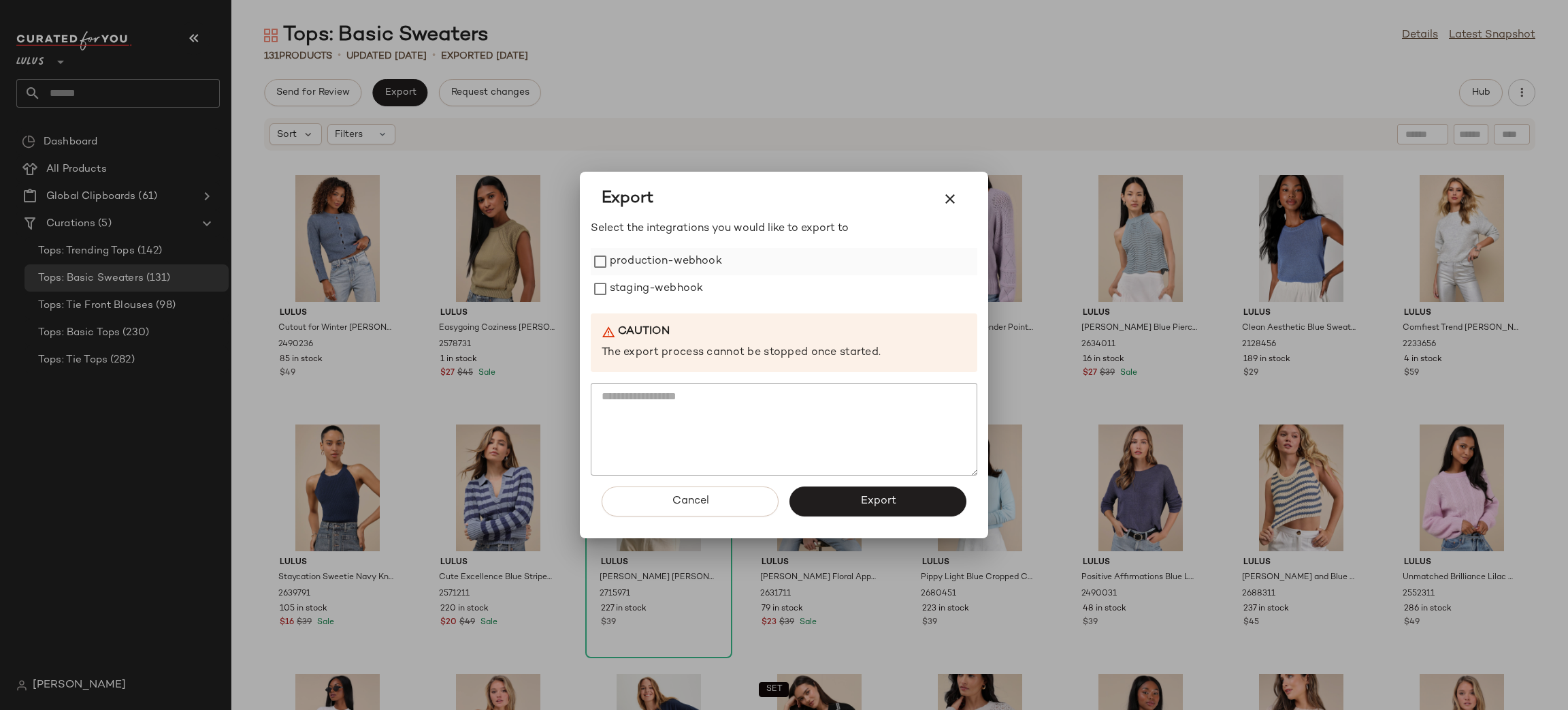
click at [673, 266] on label "production-webhook" at bounding box center [666, 261] width 113 height 27
click at [663, 287] on label "staging-webhook" at bounding box center [656, 289] width 93 height 27
click at [916, 498] on button "Export" at bounding box center [878, 501] width 177 height 30
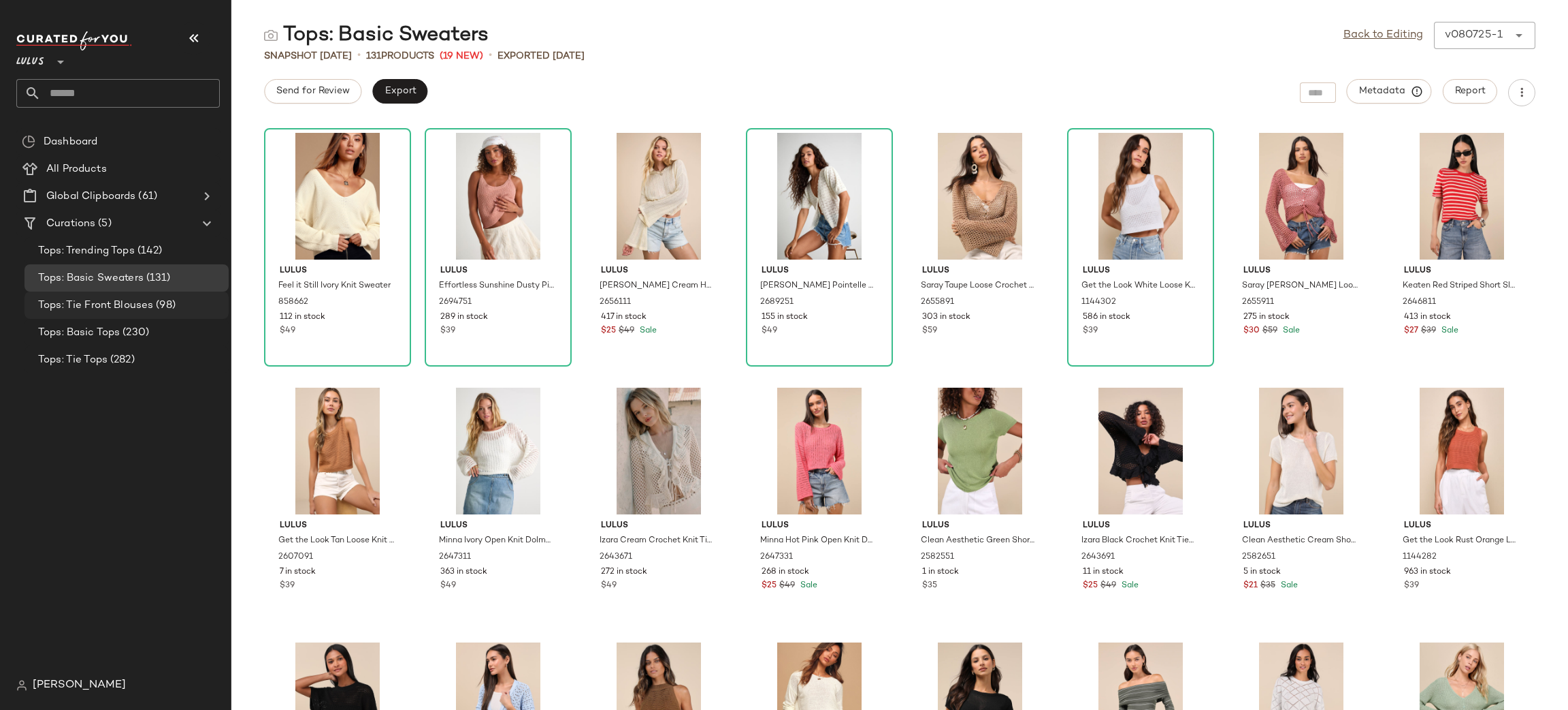
click at [165, 308] on span "(98)" at bounding box center [164, 306] width 22 height 15
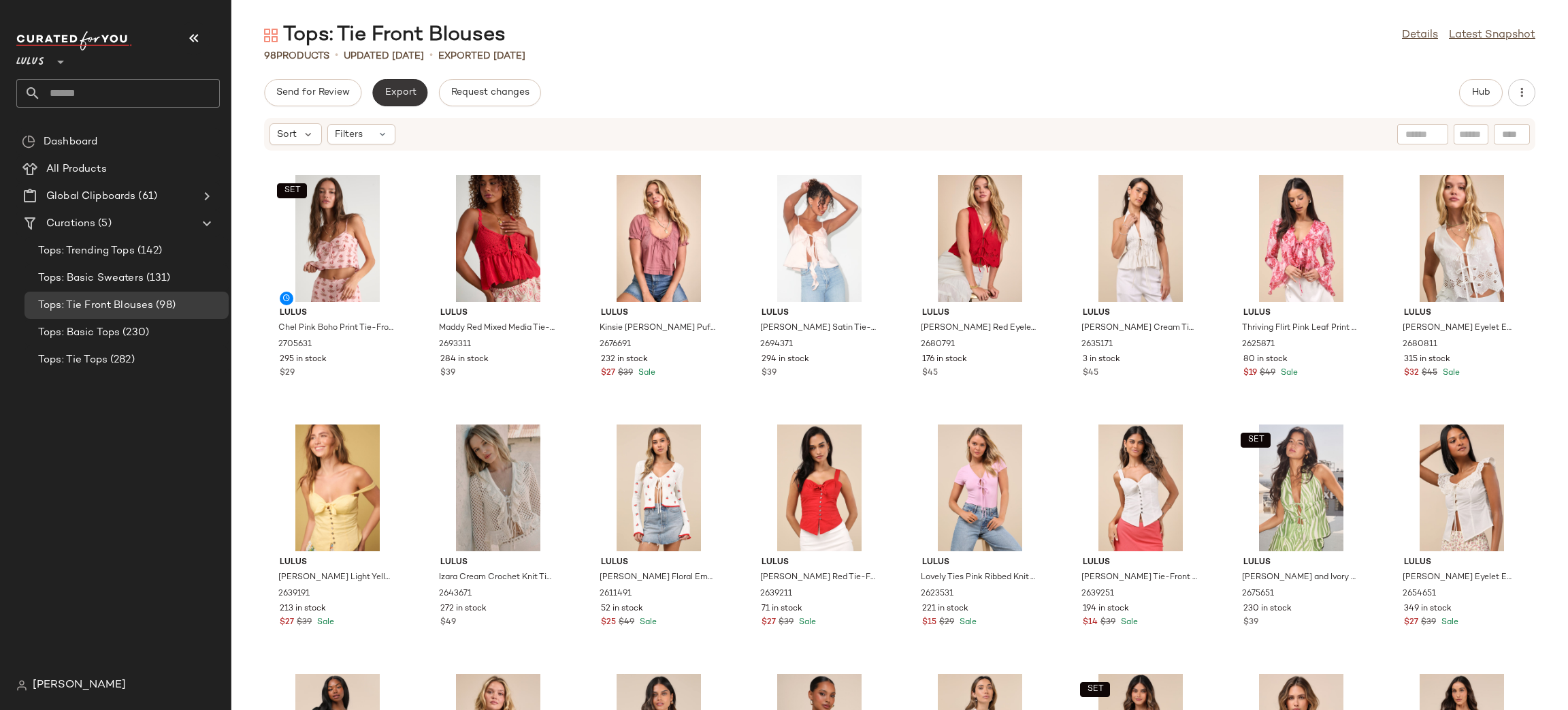
click at [397, 89] on span "Export" at bounding box center [400, 93] width 32 height 11
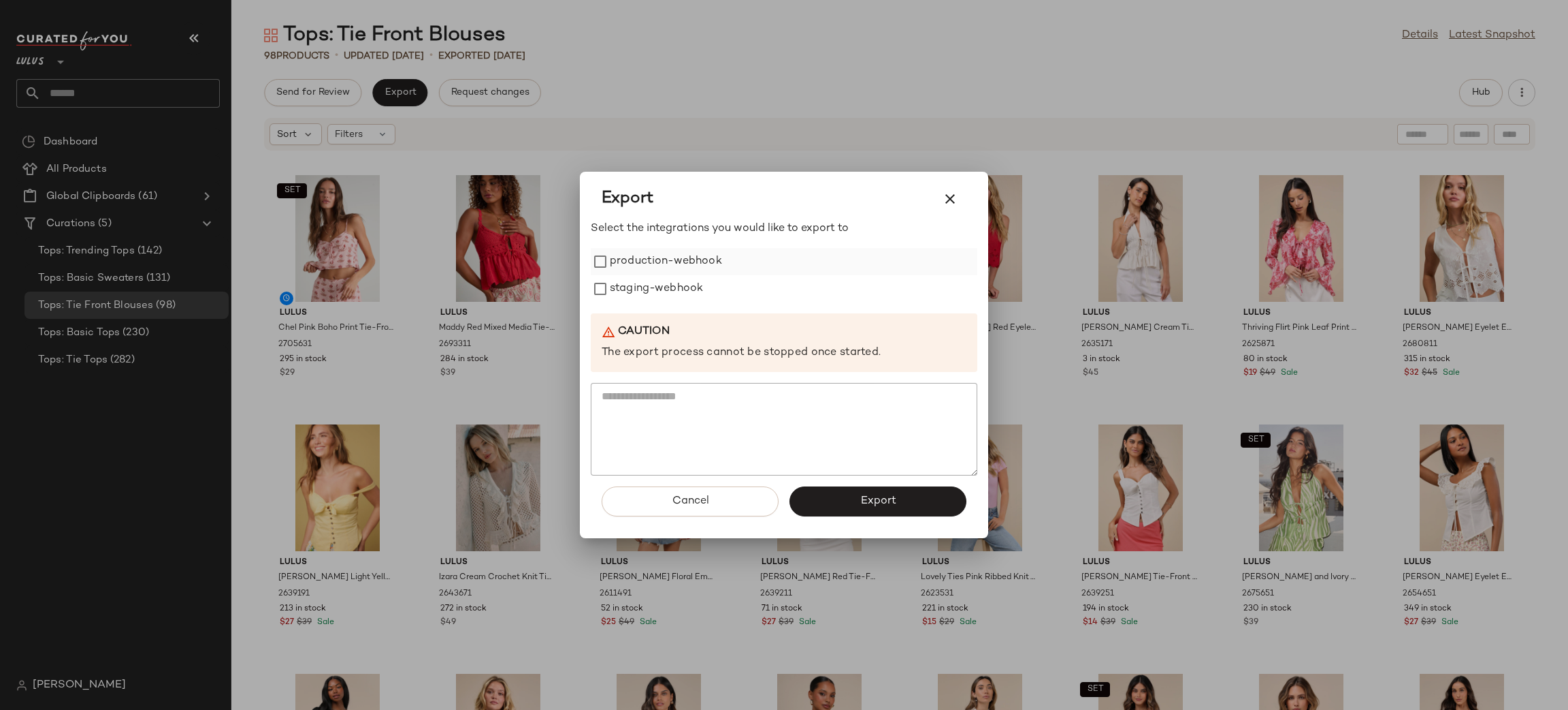
click at [611, 252] on label "production-webhook" at bounding box center [666, 261] width 113 height 27
click at [616, 278] on label "staging-webhook" at bounding box center [656, 289] width 93 height 27
click at [880, 488] on button "Export" at bounding box center [878, 501] width 177 height 30
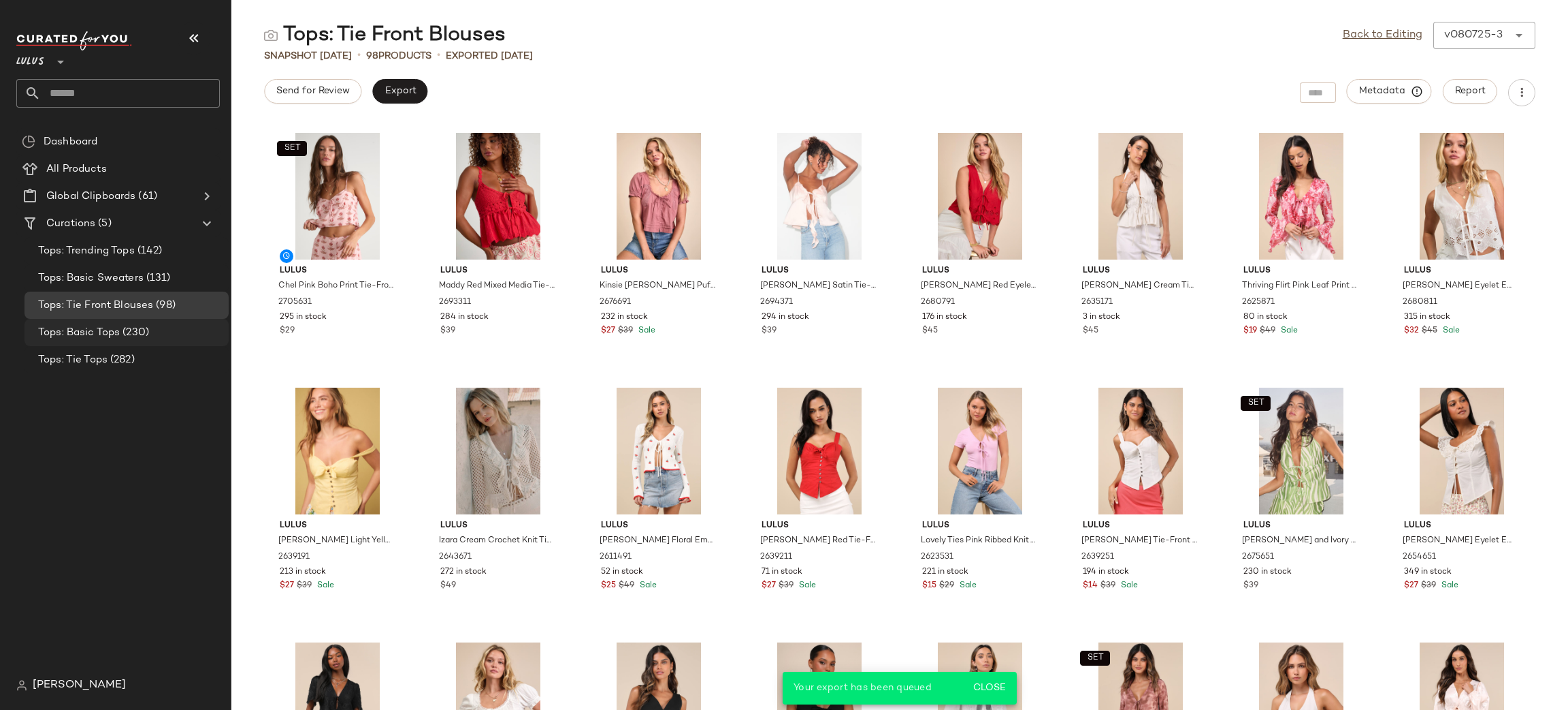
click at [120, 333] on span "(230)" at bounding box center [134, 333] width 29 height 15
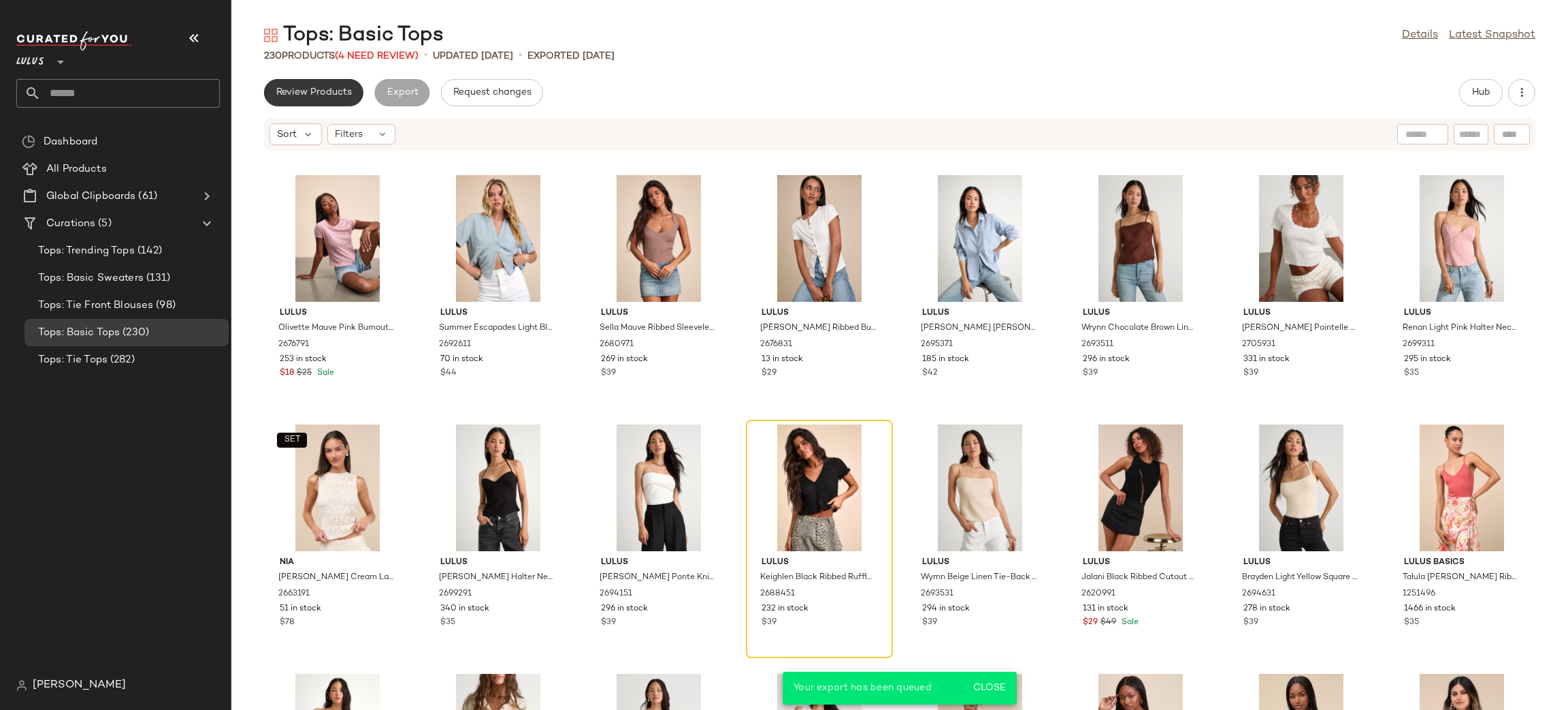
click at [289, 90] on span "Review Products" at bounding box center [313, 93] width 76 height 11
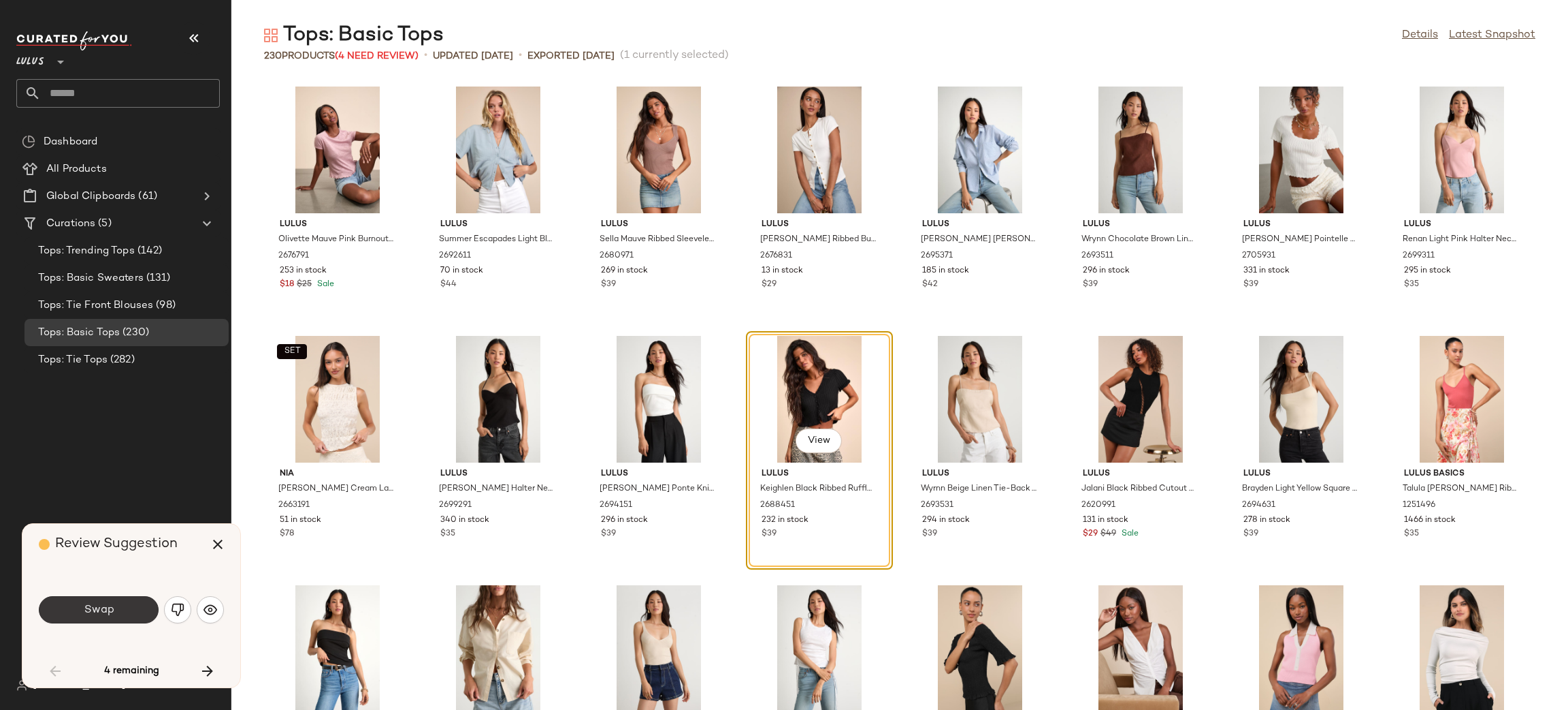
click at [101, 604] on span "Swap" at bounding box center [99, 610] width 31 height 13
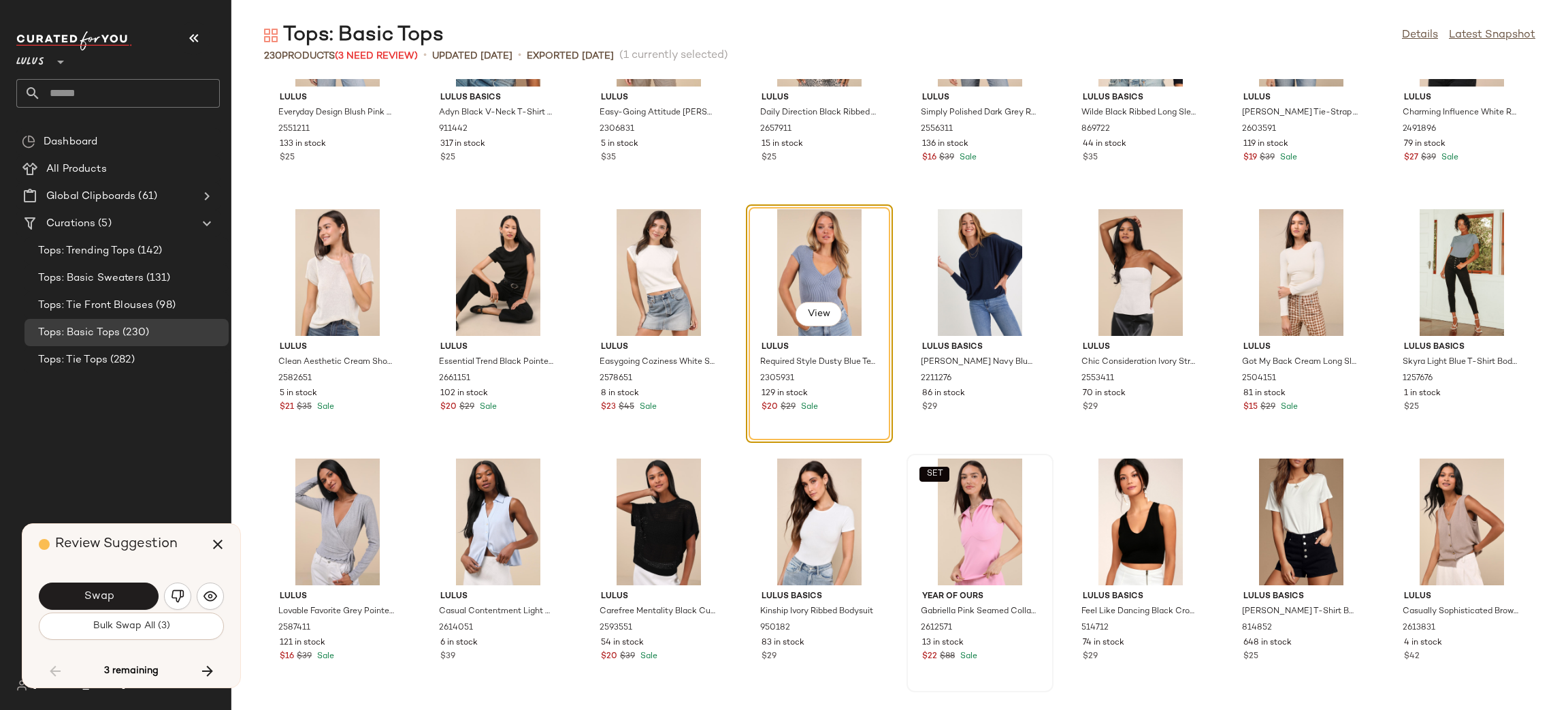
scroll to position [4428, 0]
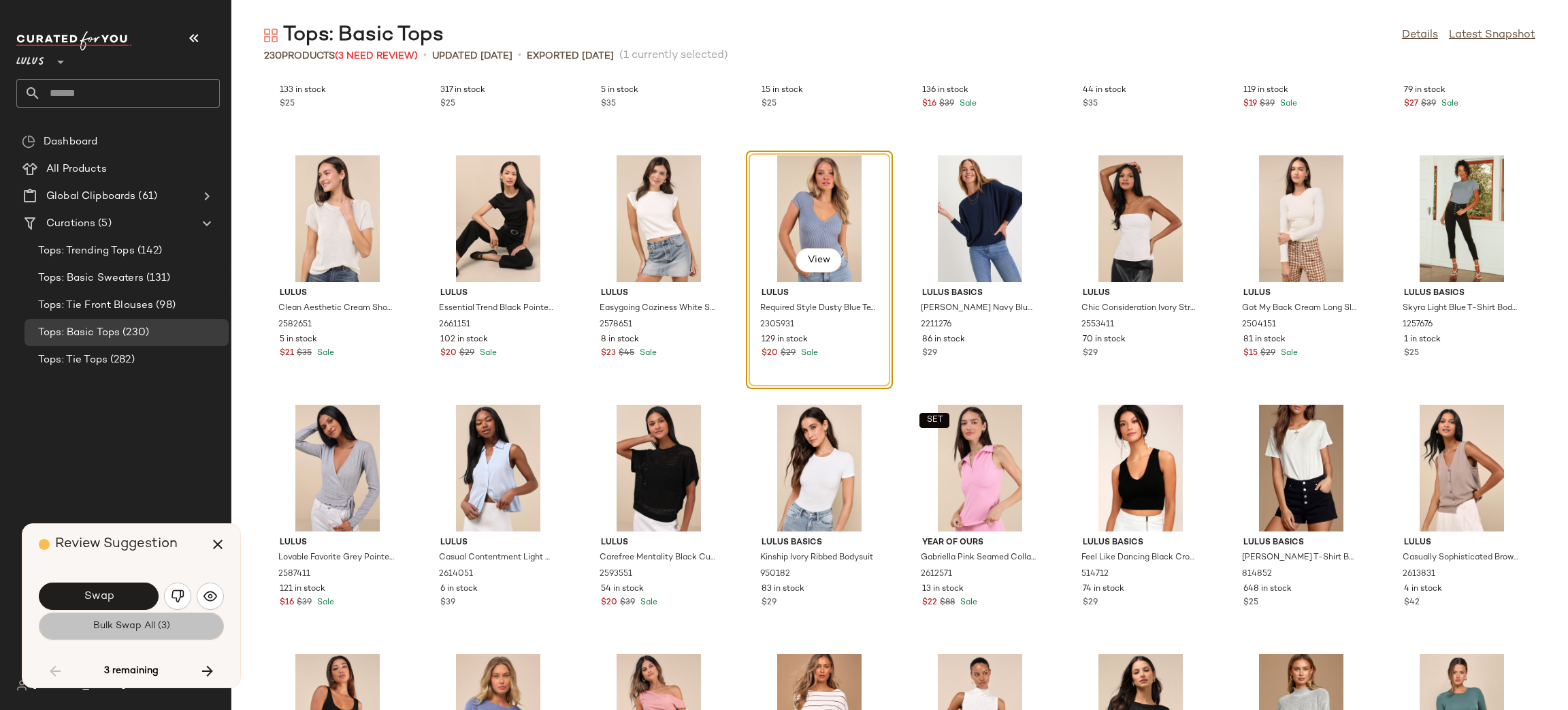
click at [102, 629] on span "Bulk Swap All (3)" at bounding box center [131, 626] width 78 height 11
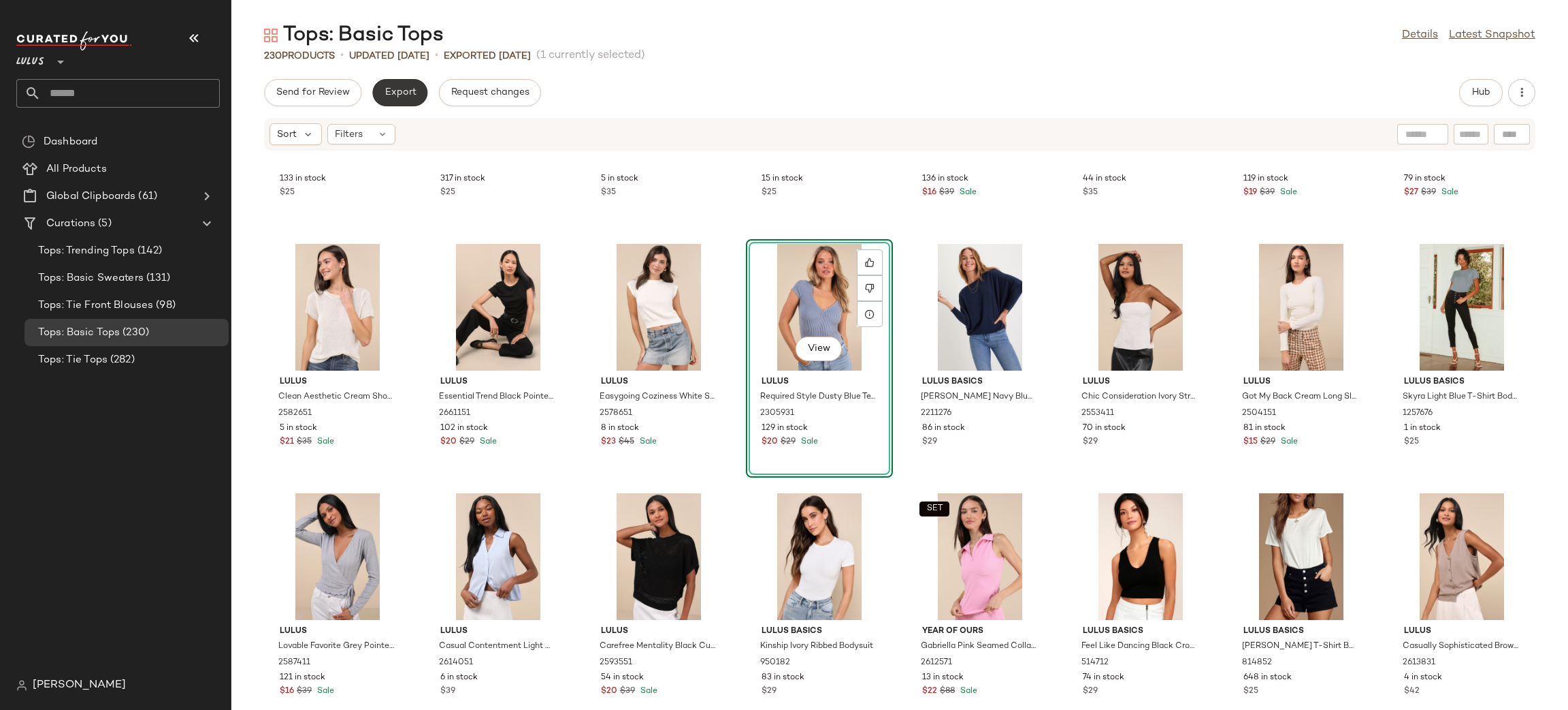
click at [396, 101] on button "Export" at bounding box center [400, 92] width 55 height 27
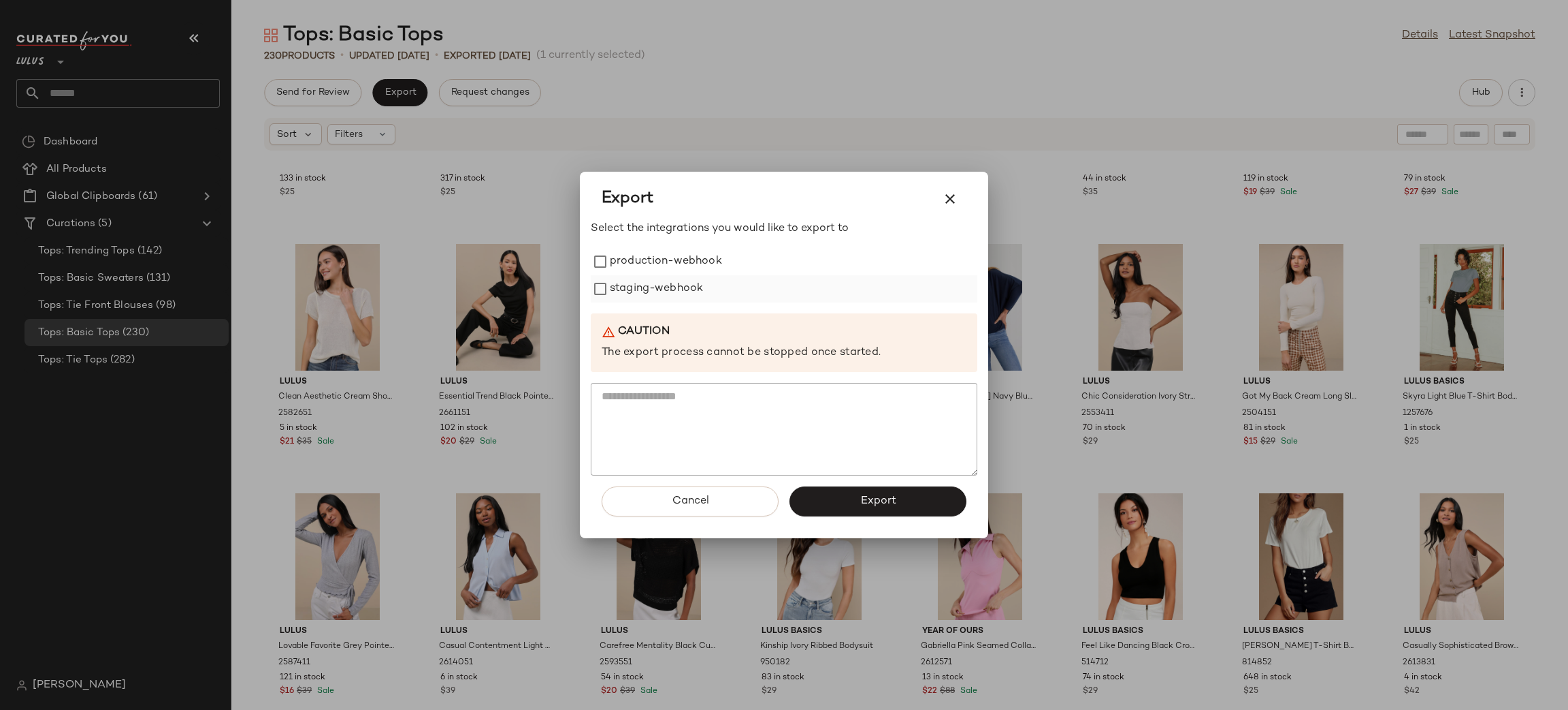
click at [613, 276] on label "staging-webhook" at bounding box center [656, 289] width 93 height 27
click at [622, 295] on label "staging-webhook" at bounding box center [656, 289] width 93 height 27
click at [622, 271] on label "production-webhook" at bounding box center [666, 261] width 113 height 27
click at [628, 288] on label "staging-webhook" at bounding box center [656, 289] width 93 height 27
click at [882, 494] on button "Export" at bounding box center [878, 501] width 177 height 30
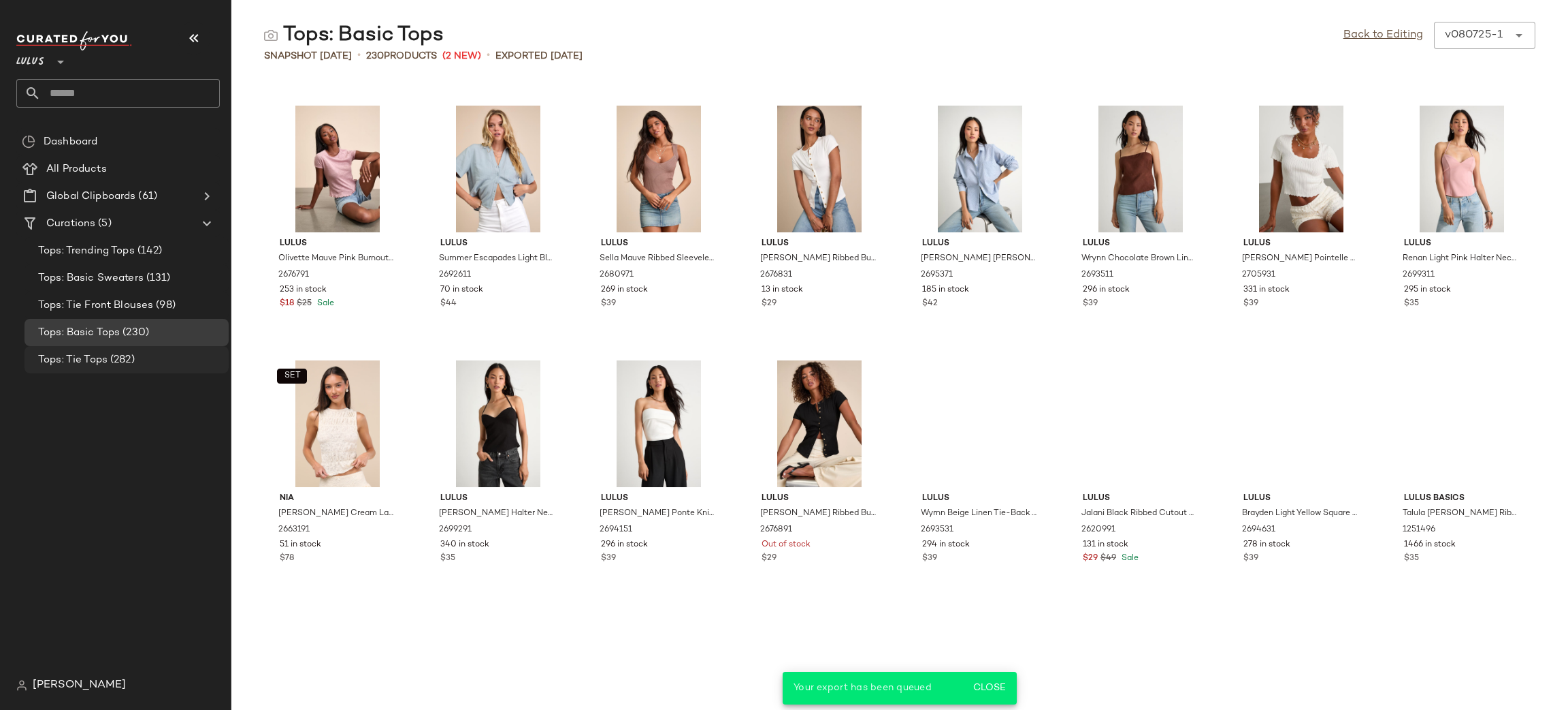
click at [77, 357] on span "Tops: Tie Tops" at bounding box center [72, 360] width 69 height 15
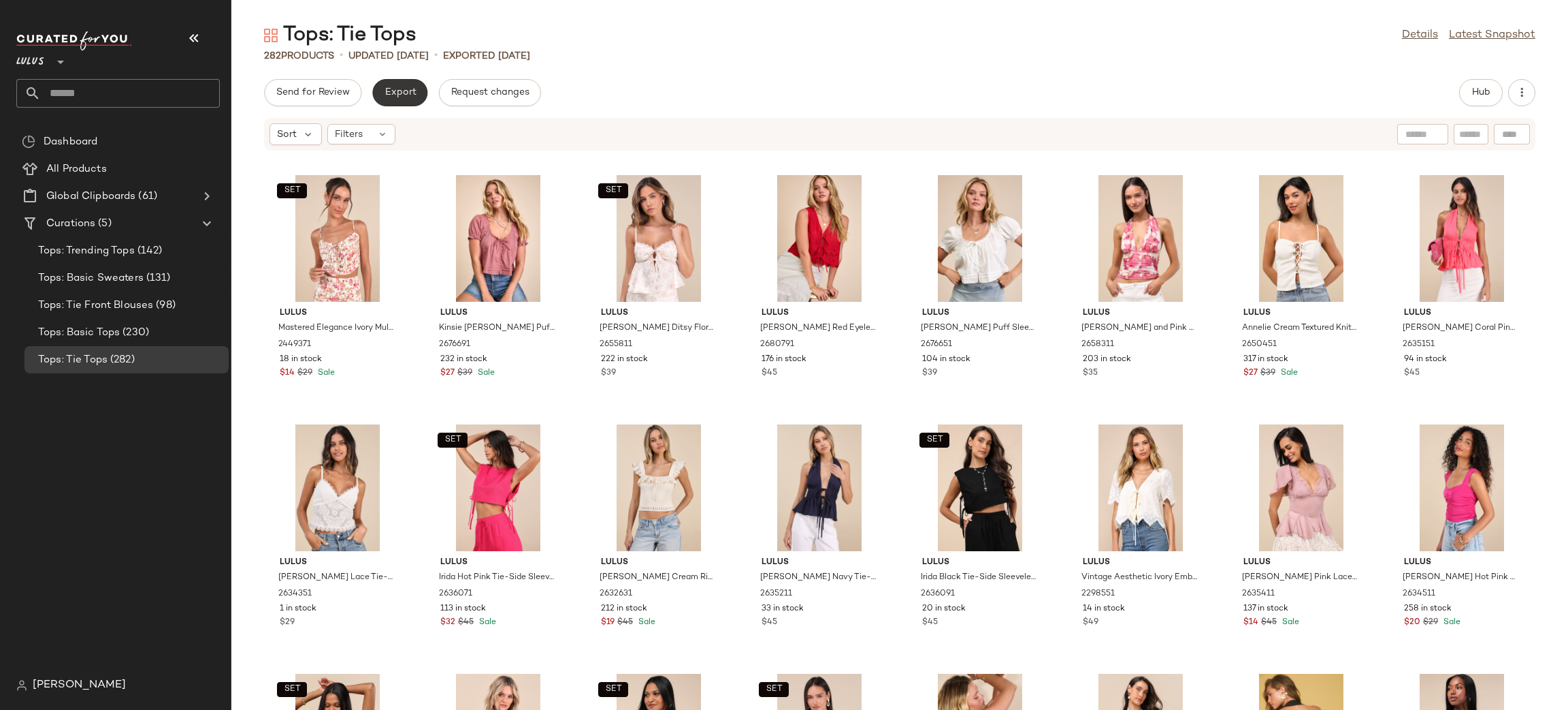
click at [405, 91] on span "Export" at bounding box center [400, 93] width 32 height 11
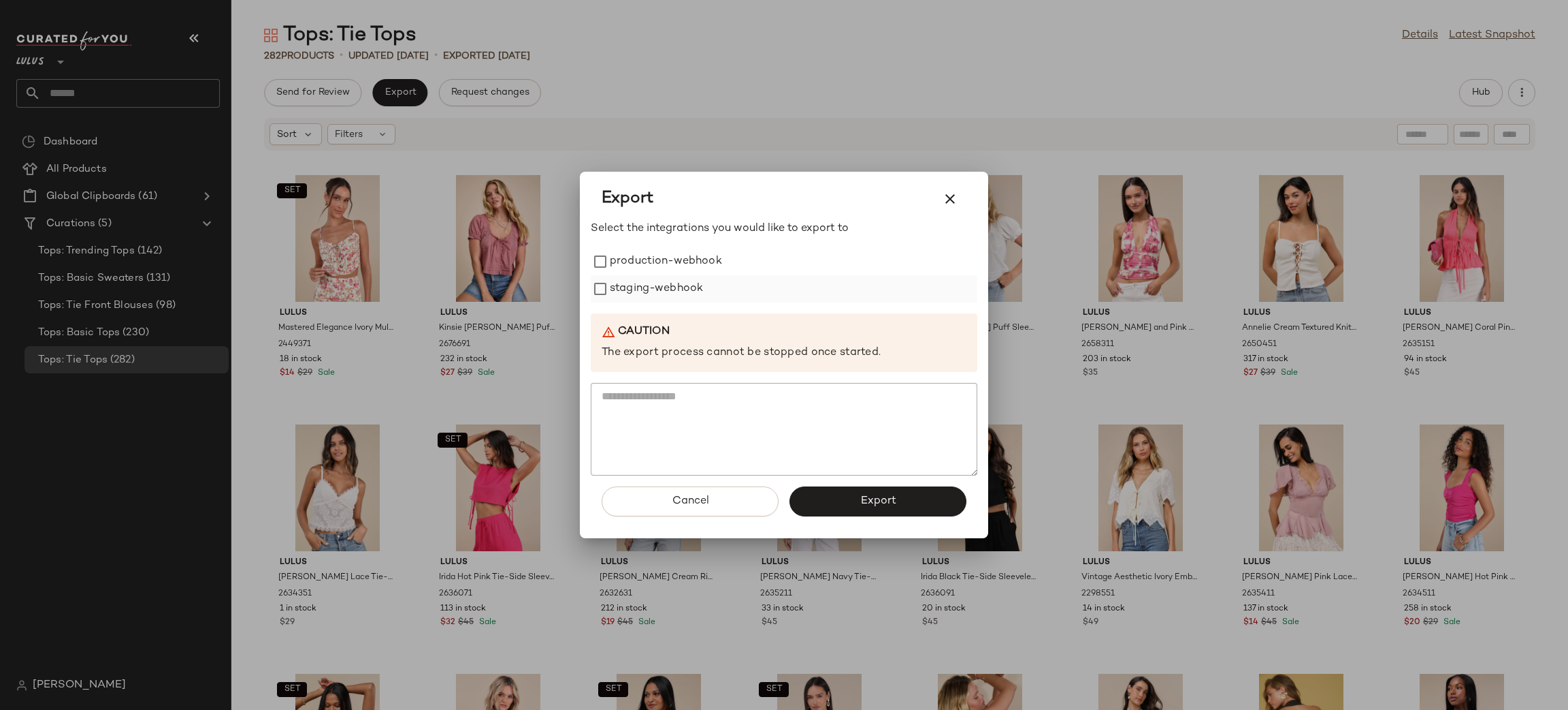
click at [649, 276] on label "staging-webhook" at bounding box center [656, 289] width 93 height 27
click at [654, 296] on label "staging-webhook" at bounding box center [656, 289] width 93 height 27
click at [676, 260] on label "production-webhook" at bounding box center [666, 261] width 113 height 27
click at [683, 281] on label "staging-webhook" at bounding box center [656, 289] width 93 height 27
click at [929, 504] on button "Export" at bounding box center [878, 501] width 177 height 30
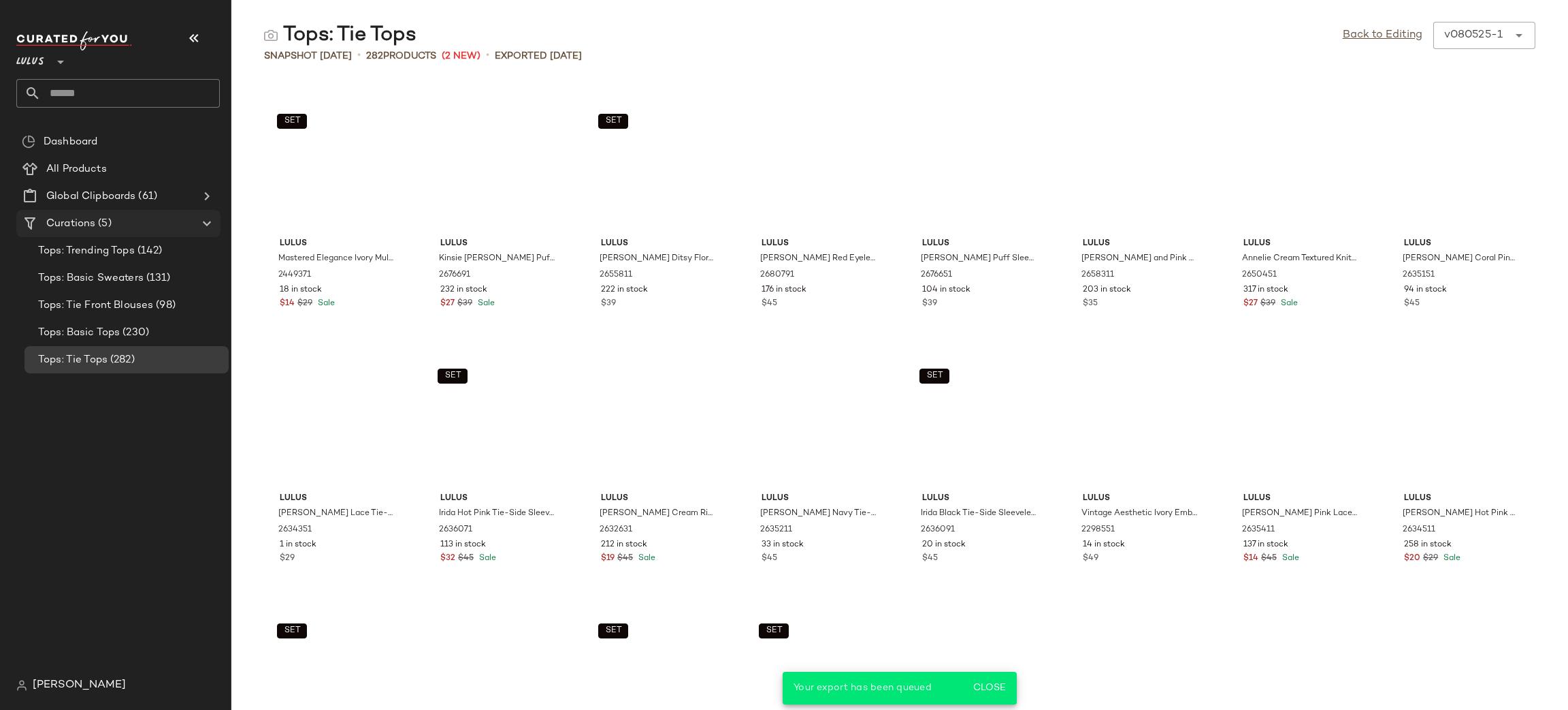
click at [137, 216] on div "Curations (5)" at bounding box center [119, 224] width 153 height 15
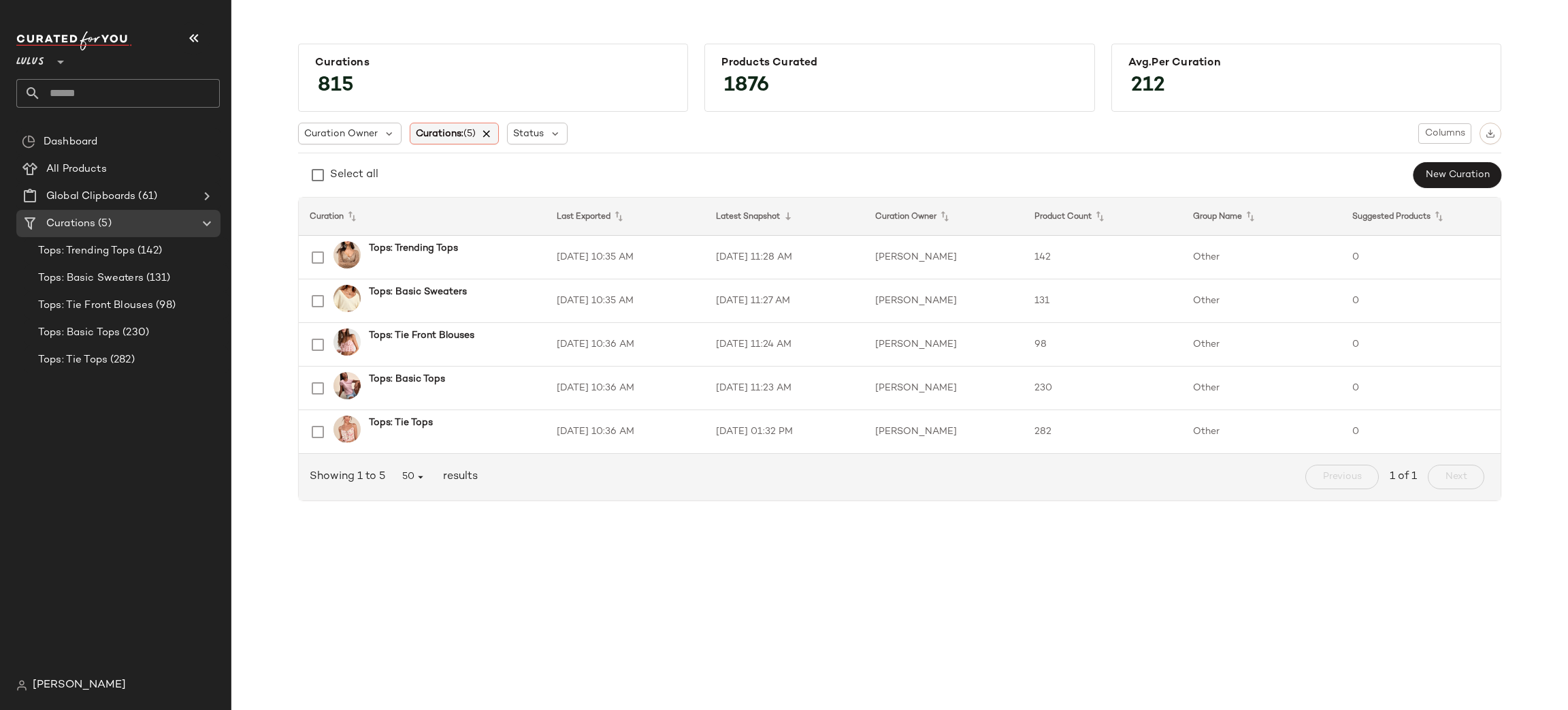
click at [493, 133] on icon at bounding box center [487, 134] width 12 height 12
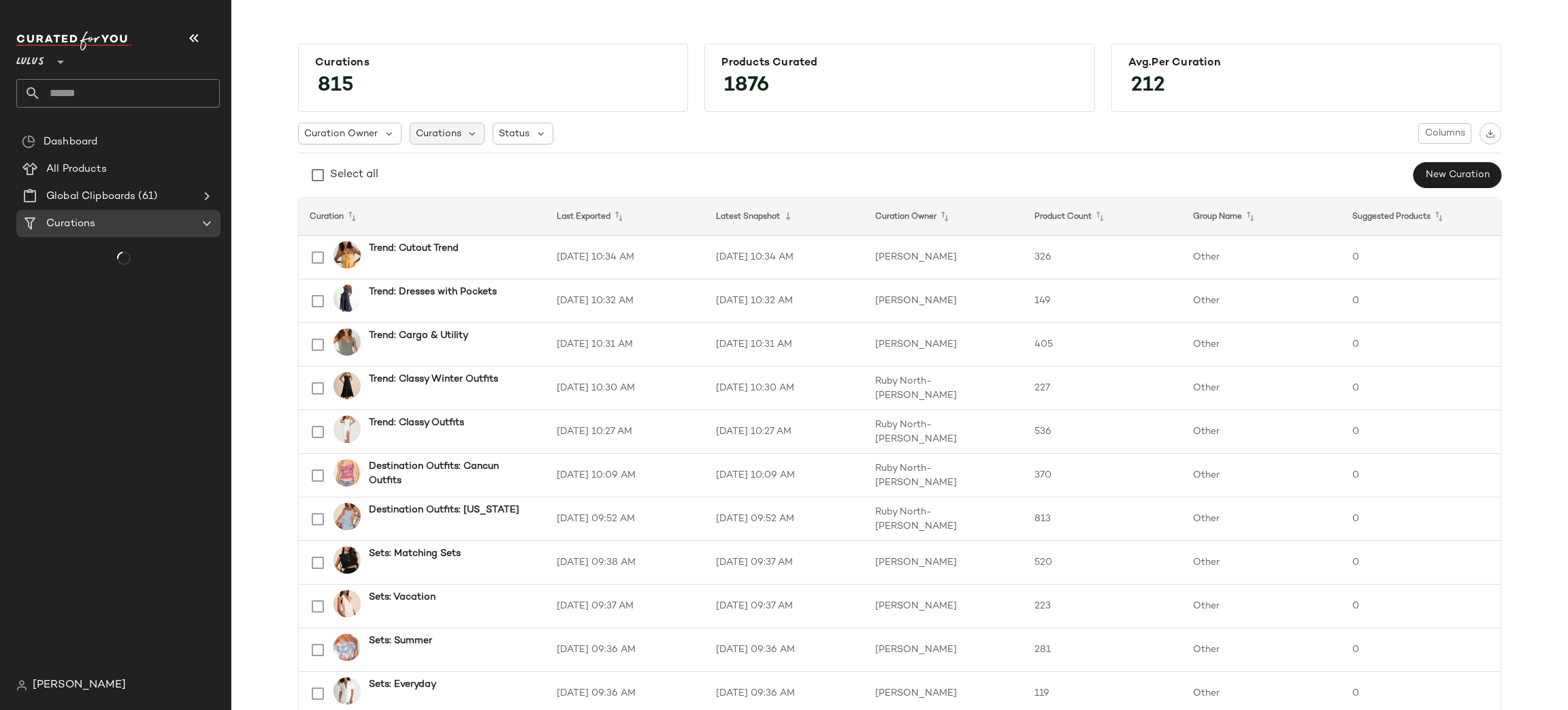
click at [434, 134] on span "Curations" at bounding box center [438, 134] width 46 height 15
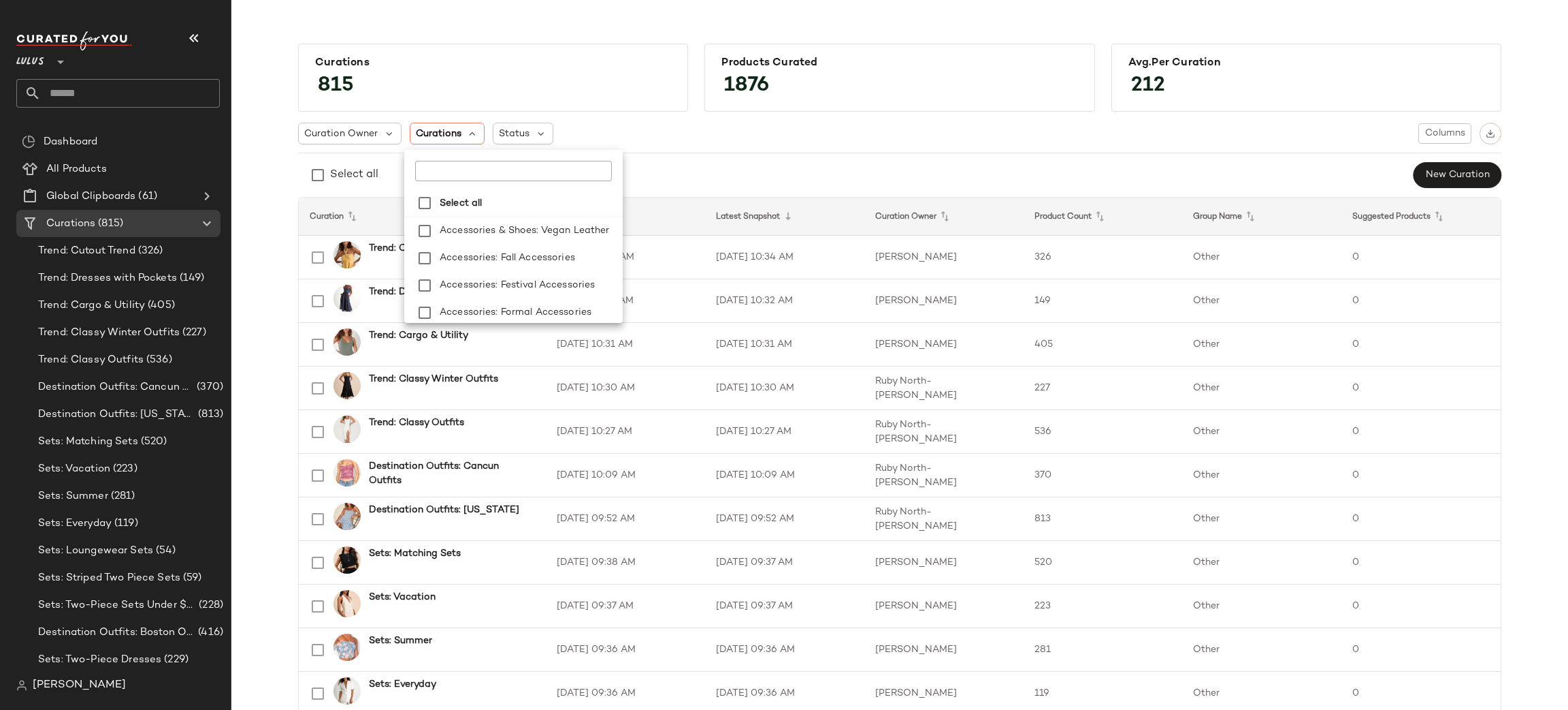
click at [463, 173] on input "text" at bounding box center [500, 171] width 170 height 20
click at [518, 229] on span "Boho Pa" at bounding box center [504, 230] width 40 height 27
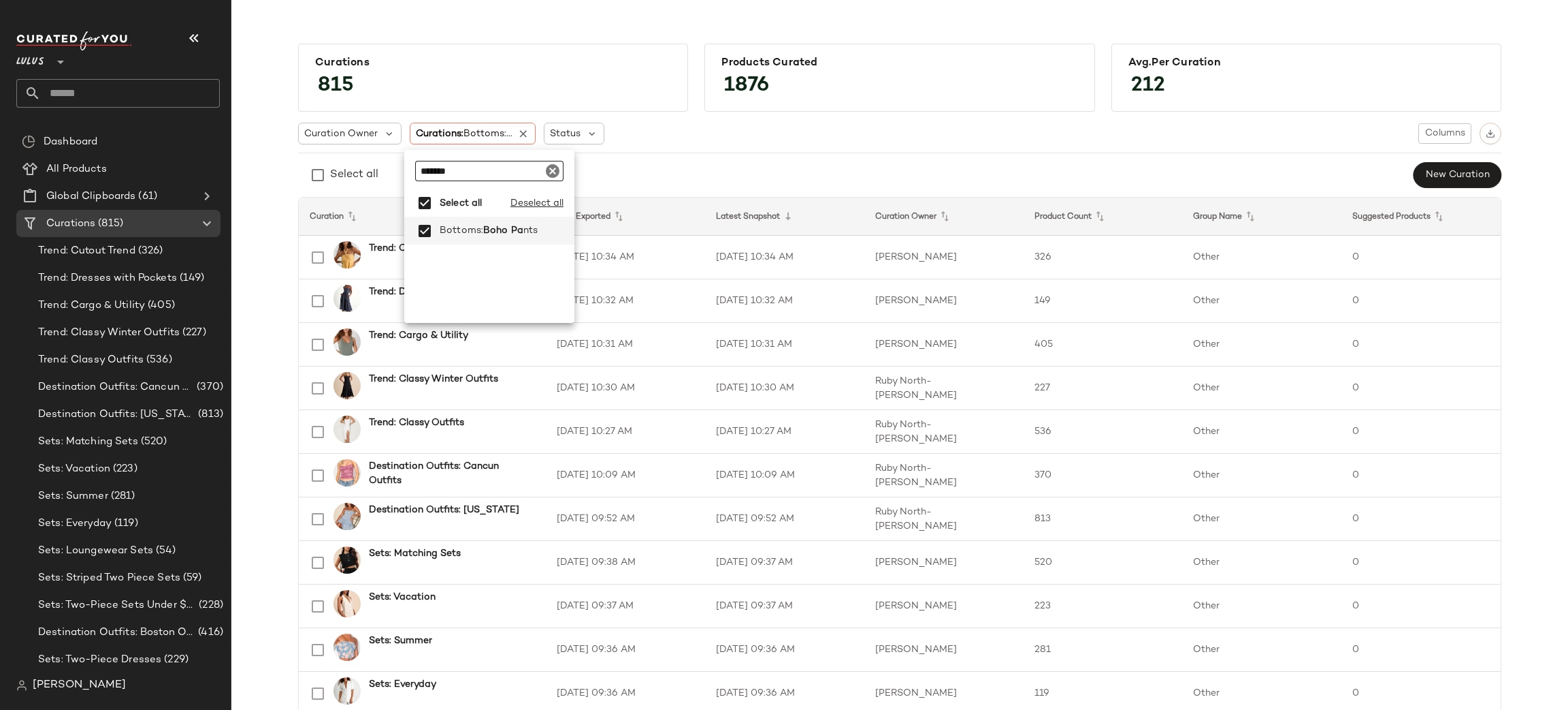
click at [489, 177] on input "*******" at bounding box center [489, 171] width 148 height 20
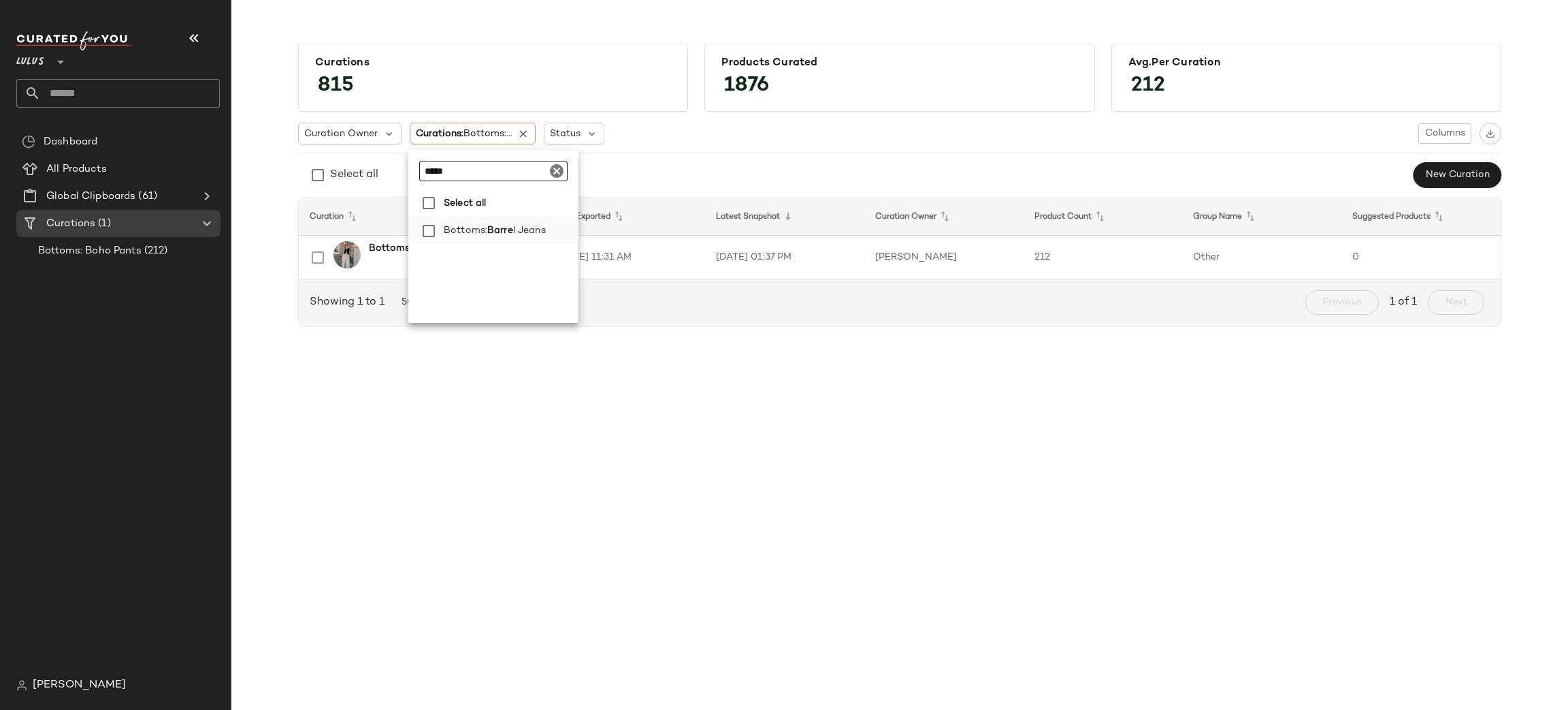
click at [521, 232] on span "l Jeans" at bounding box center [529, 230] width 32 height 27
click at [473, 181] on div "***** Select all Deselect all Bottoms: Barre l Jeans" at bounding box center [493, 236] width 170 height 173
click at [473, 181] on input "*****" at bounding box center [494, 171] width 148 height 20
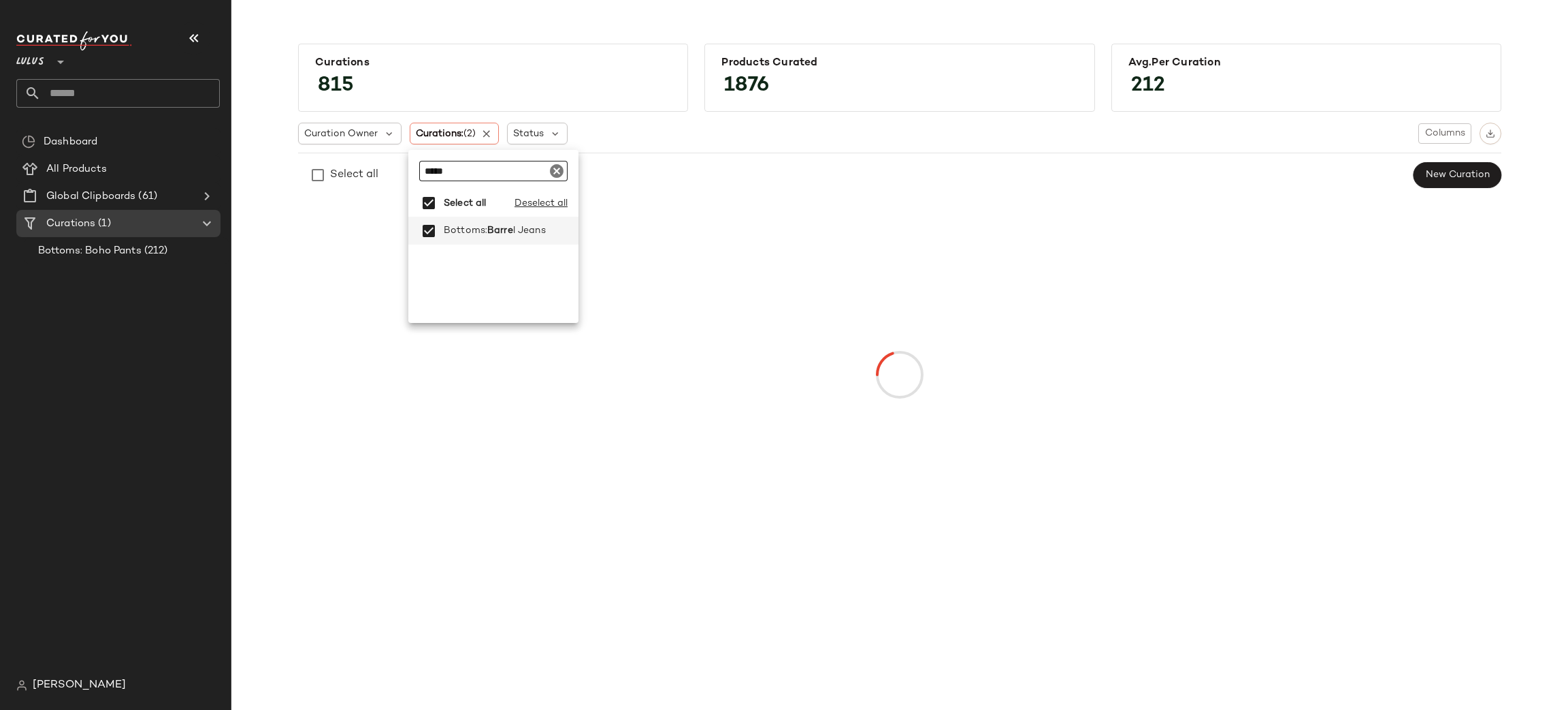
click at [470, 177] on input "*****" at bounding box center [494, 171] width 148 height 20
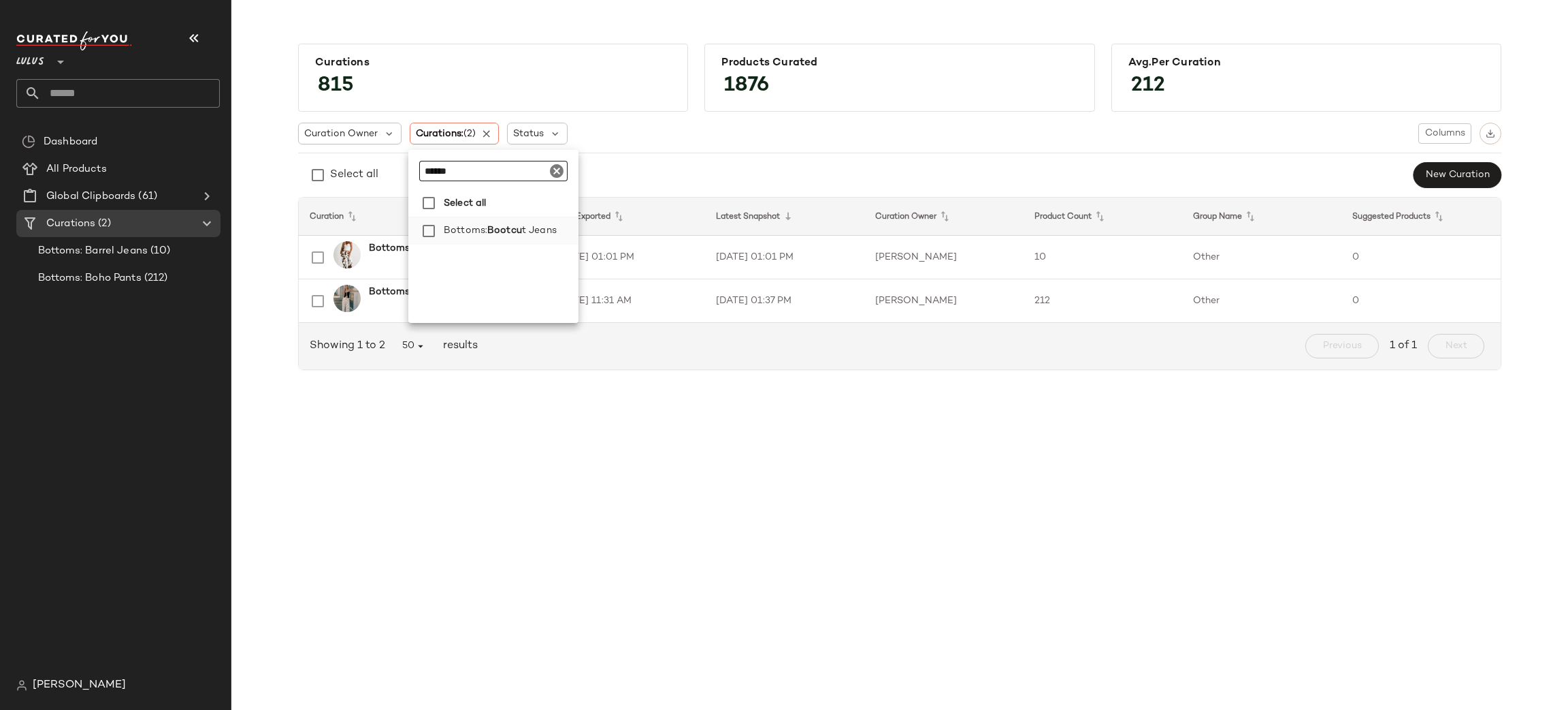
click at [486, 236] on span "Bottoms:" at bounding box center [465, 230] width 43 height 27
click at [478, 166] on input "******" at bounding box center [494, 171] width 148 height 20
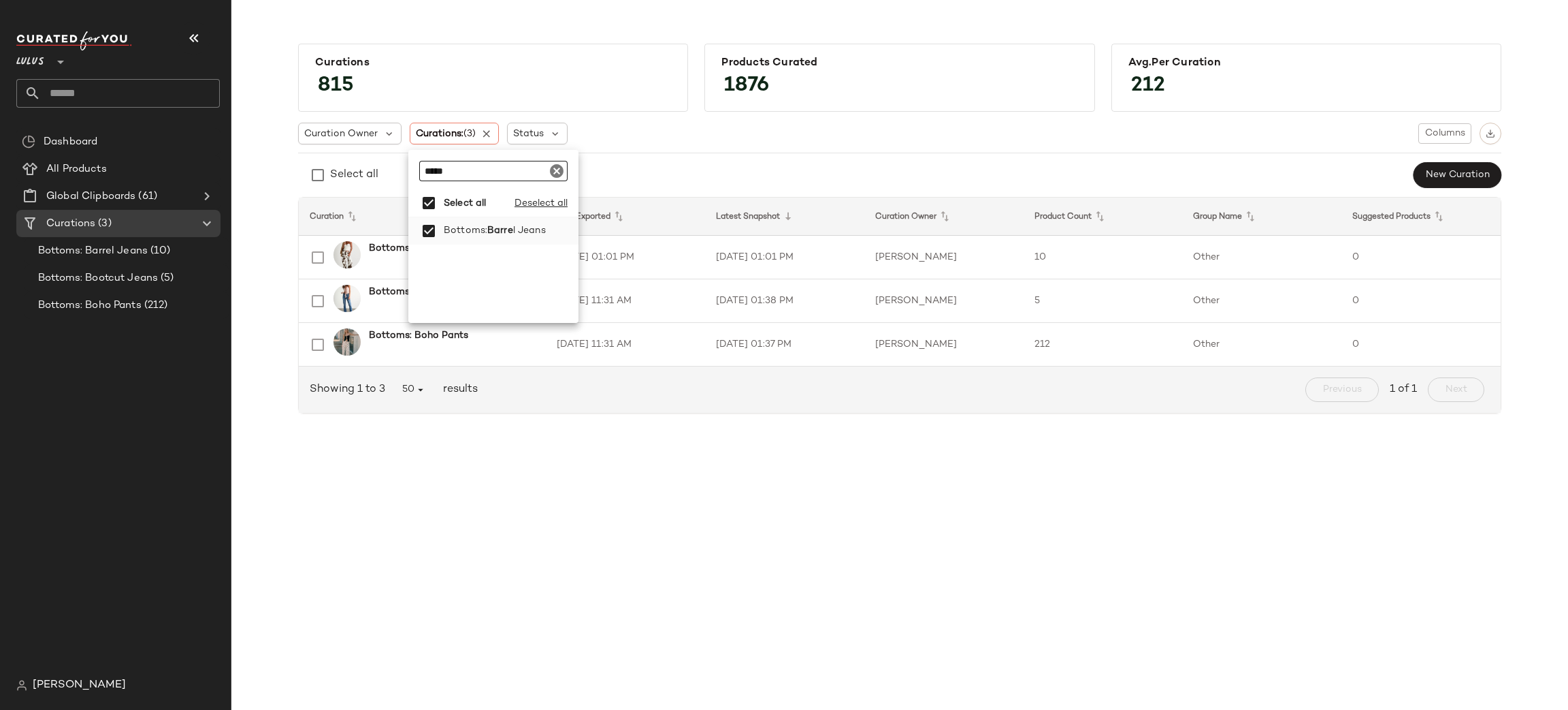
click at [497, 233] on span "Barre" at bounding box center [501, 230] width 26 height 27
click at [467, 171] on input "*****" at bounding box center [494, 171] width 148 height 20
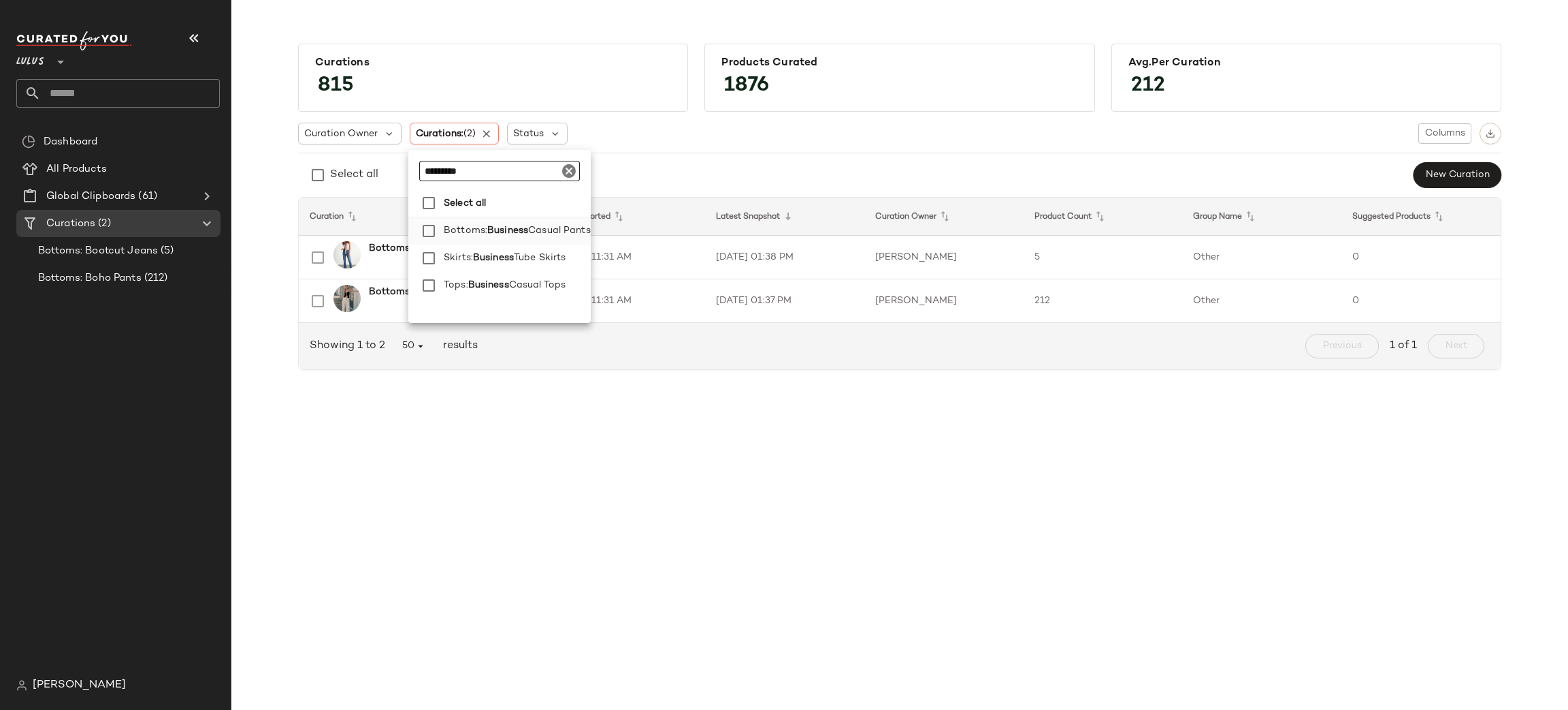
type input "********"
click at [511, 237] on span "Business" at bounding box center [507, 230] width 41 height 27
click at [744, 127] on div "Curation Owner Curations: (3) Status Columns" at bounding box center [900, 134] width 1203 height 22
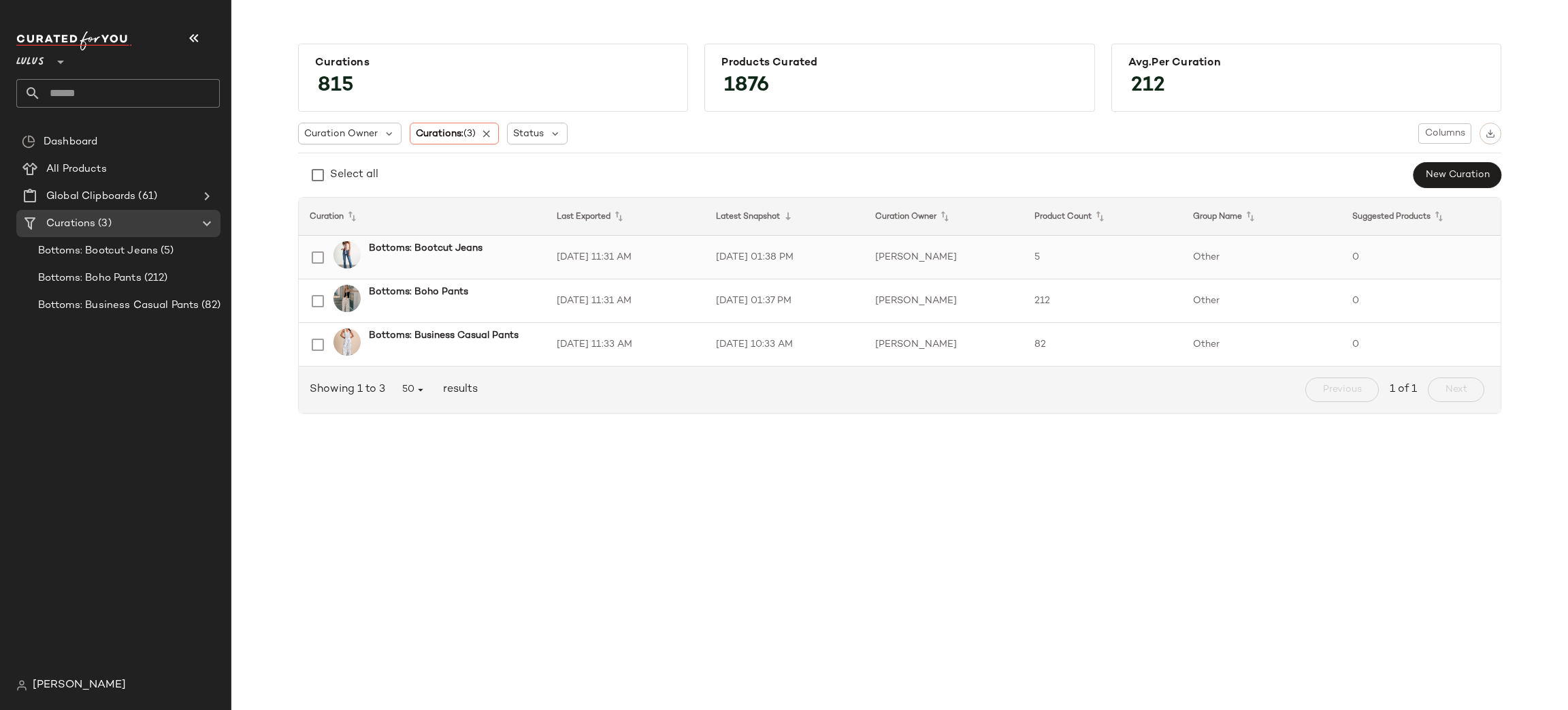
click at [1290, 252] on td "Other" at bounding box center [1262, 257] width 159 height 43
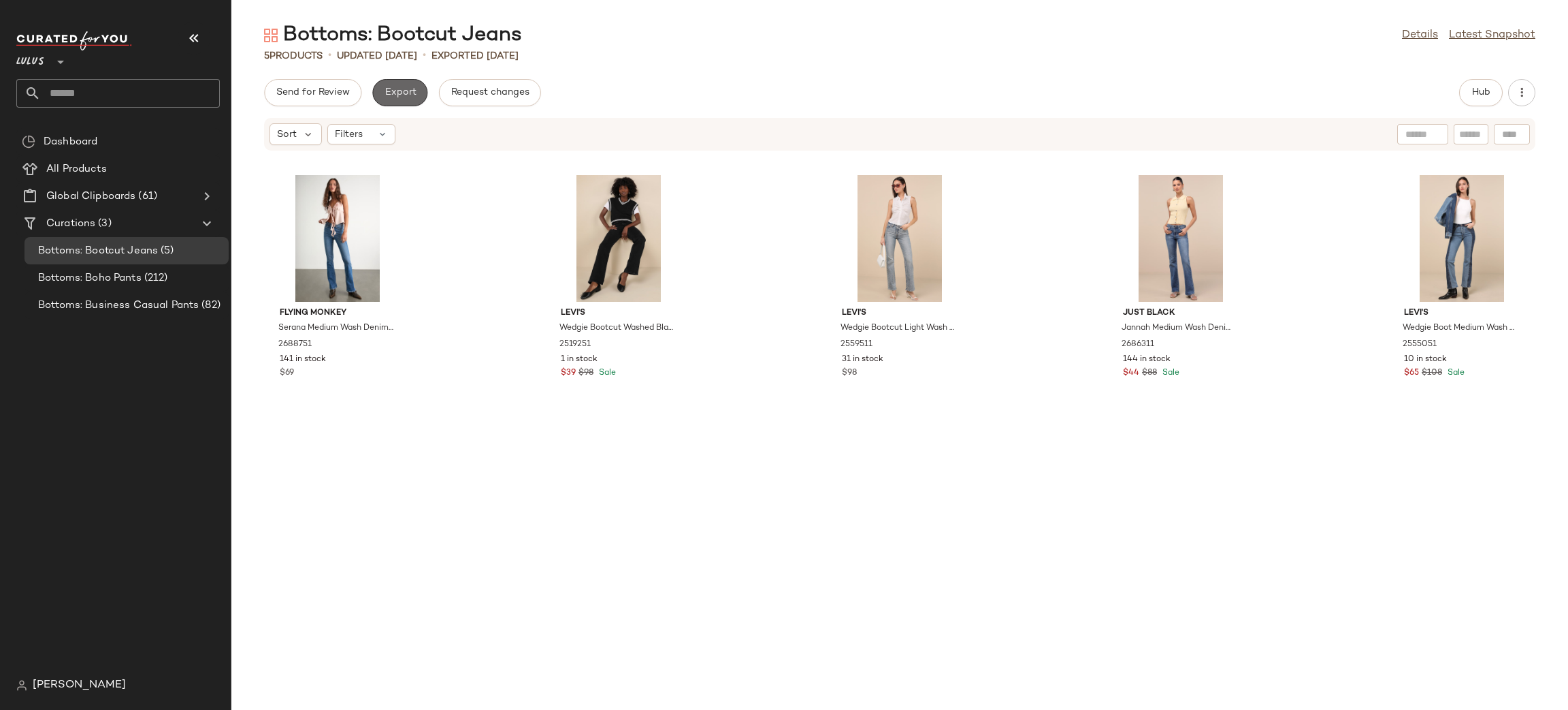
click at [396, 91] on span "Export" at bounding box center [400, 93] width 32 height 11
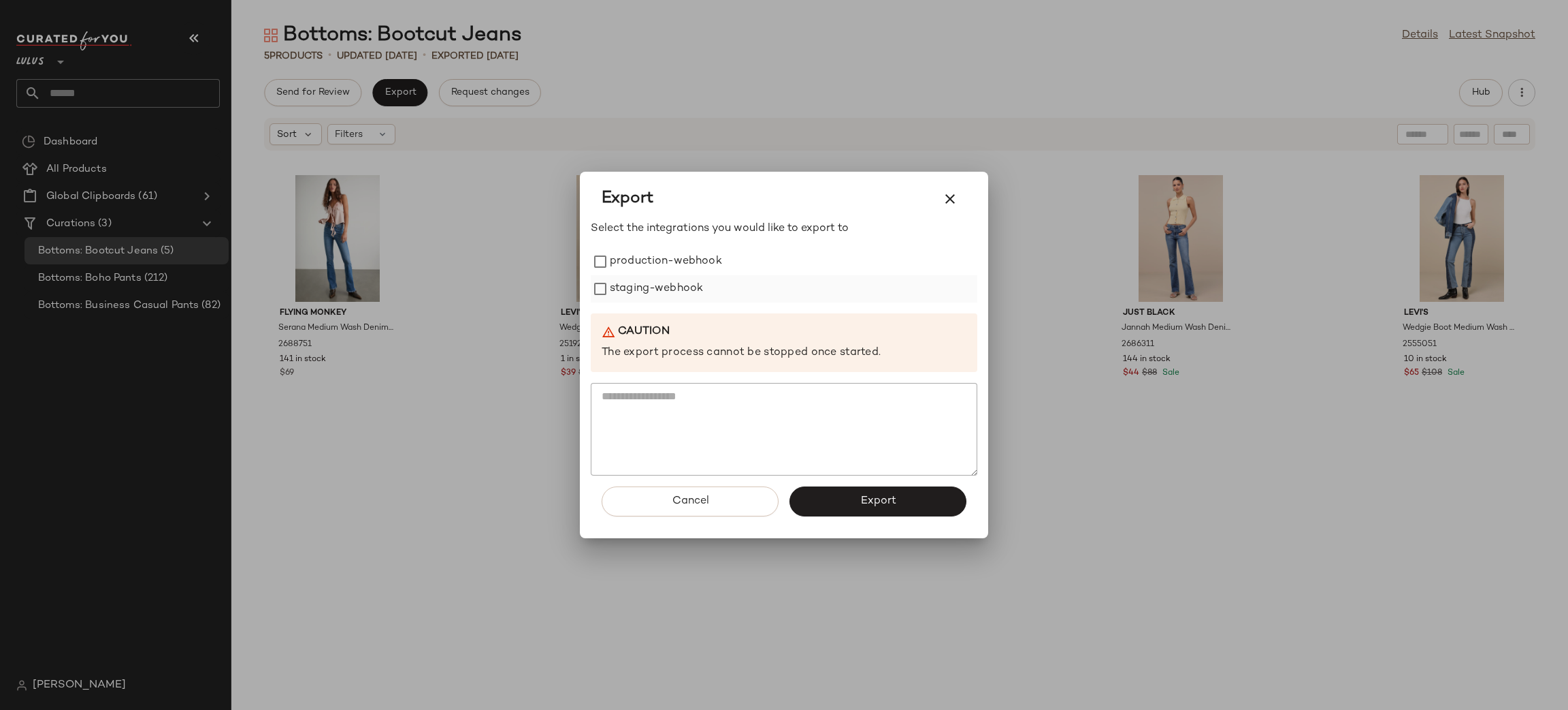
drag, startPoint x: 692, startPoint y: 252, endPoint x: 689, endPoint y: 280, distance: 28.2
click at [692, 254] on label "production-webhook" at bounding box center [666, 261] width 113 height 27
click at [950, 186] on button "button" at bounding box center [950, 198] width 32 height 32
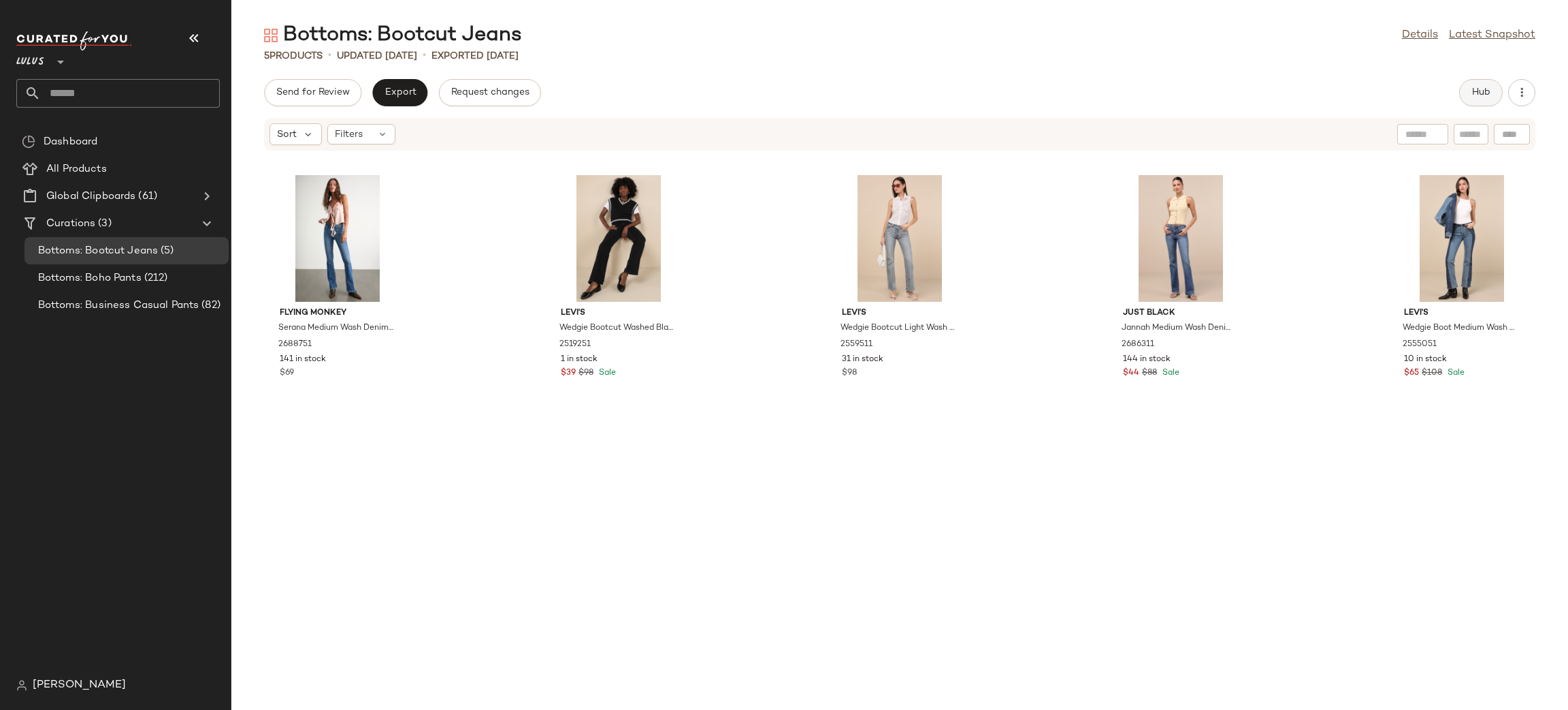
click at [1485, 90] on span "Hub" at bounding box center [1481, 93] width 19 height 11
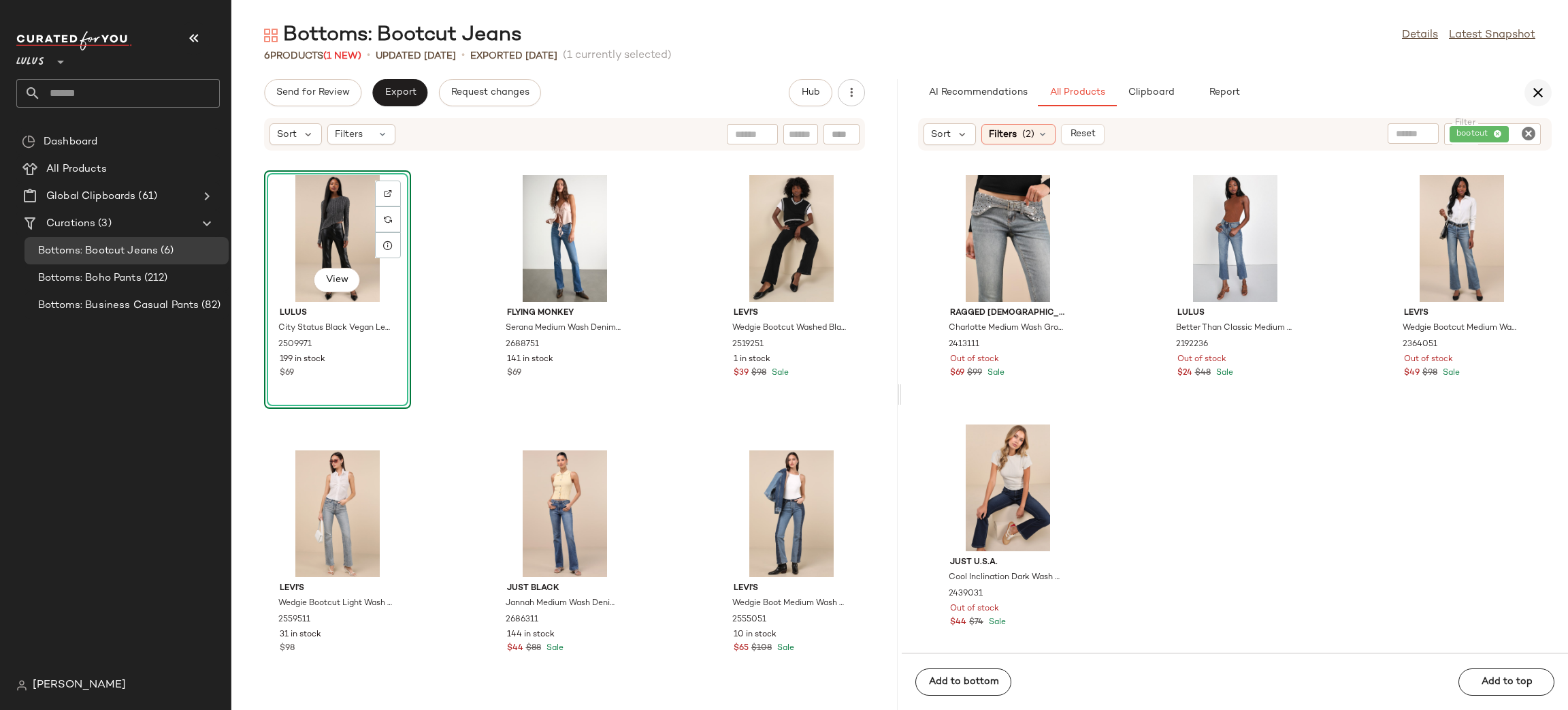
click at [1533, 84] on icon "button" at bounding box center [1538, 92] width 16 height 16
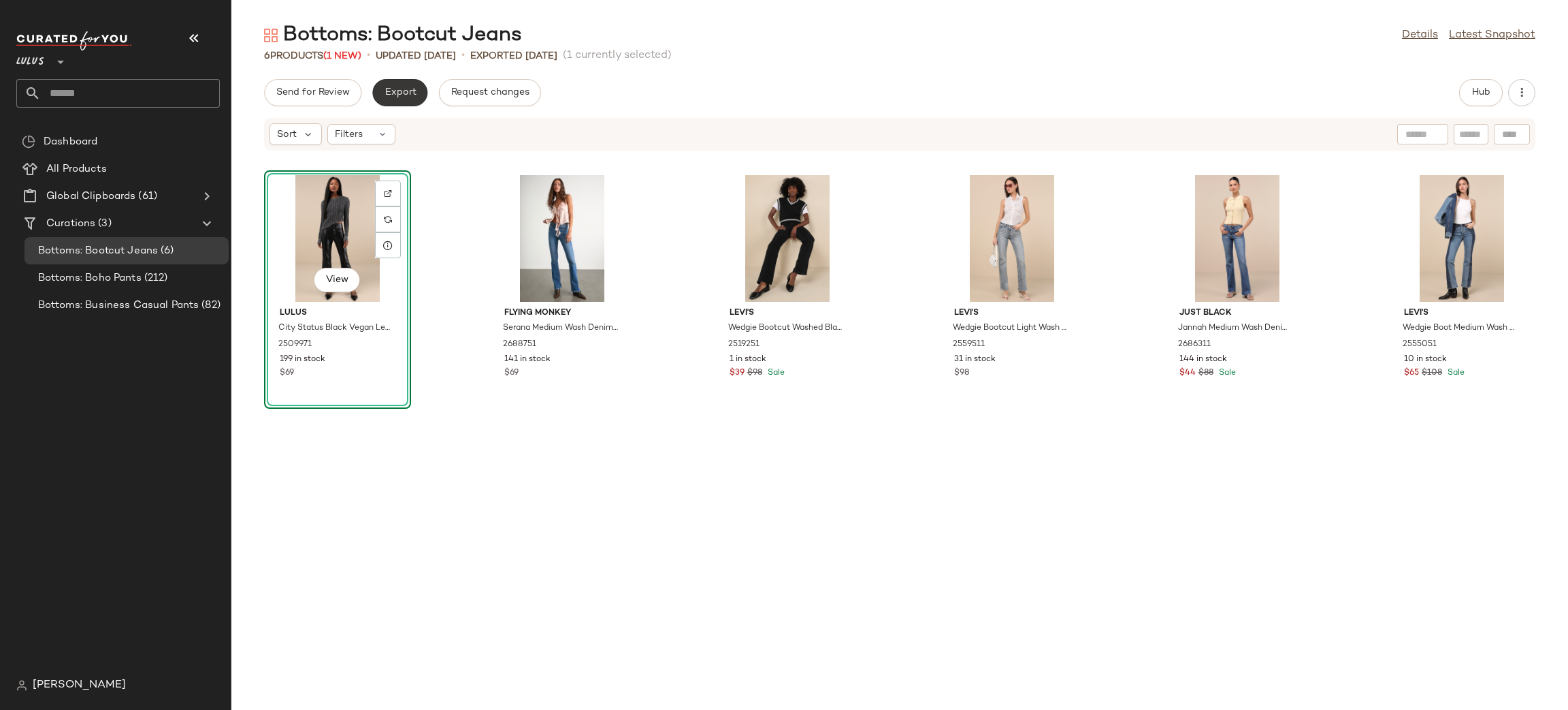
click at [419, 90] on button "Export" at bounding box center [400, 92] width 55 height 27
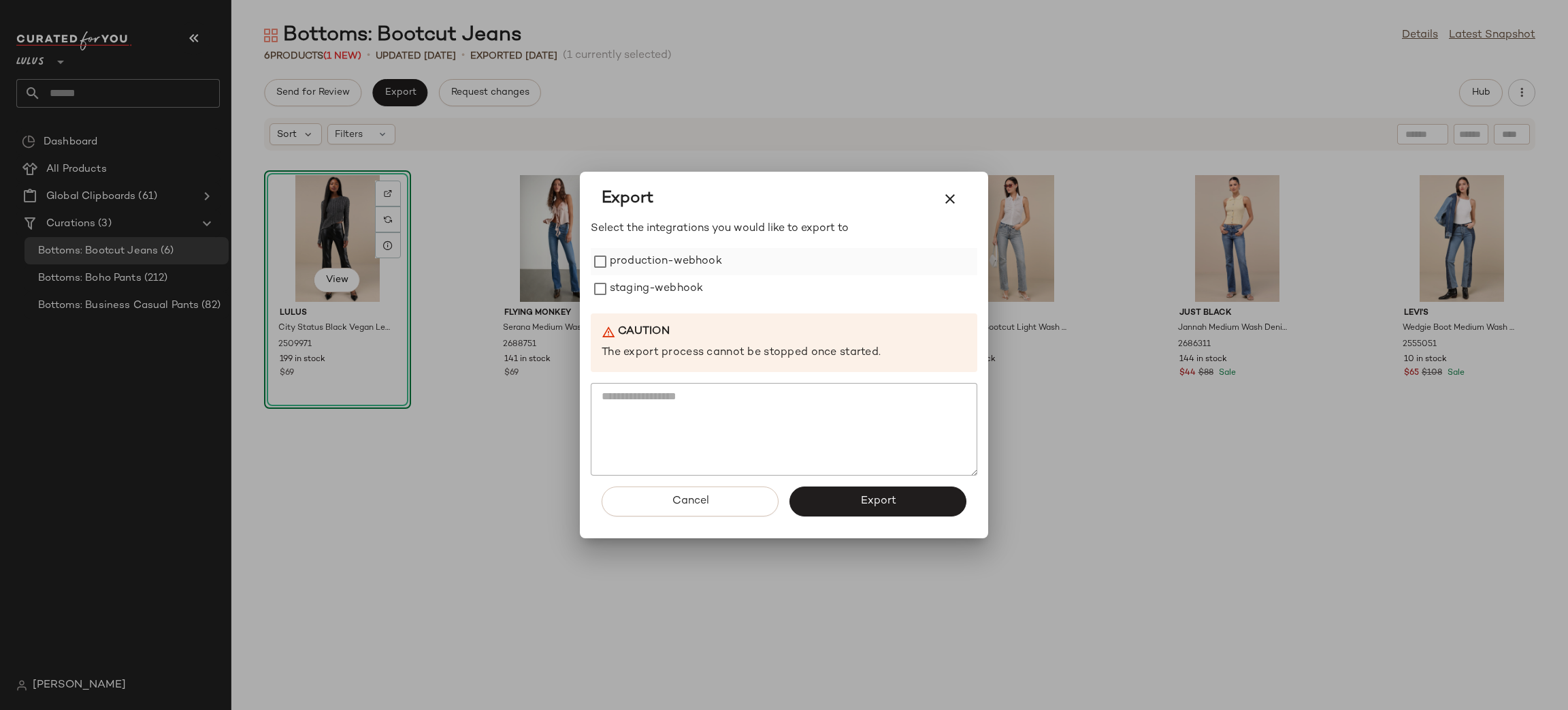
click at [622, 257] on label "production-webhook" at bounding box center [666, 261] width 113 height 27
click at [656, 299] on label "staging-webhook" at bounding box center [656, 289] width 93 height 27
click at [901, 489] on button "Export" at bounding box center [878, 501] width 177 height 30
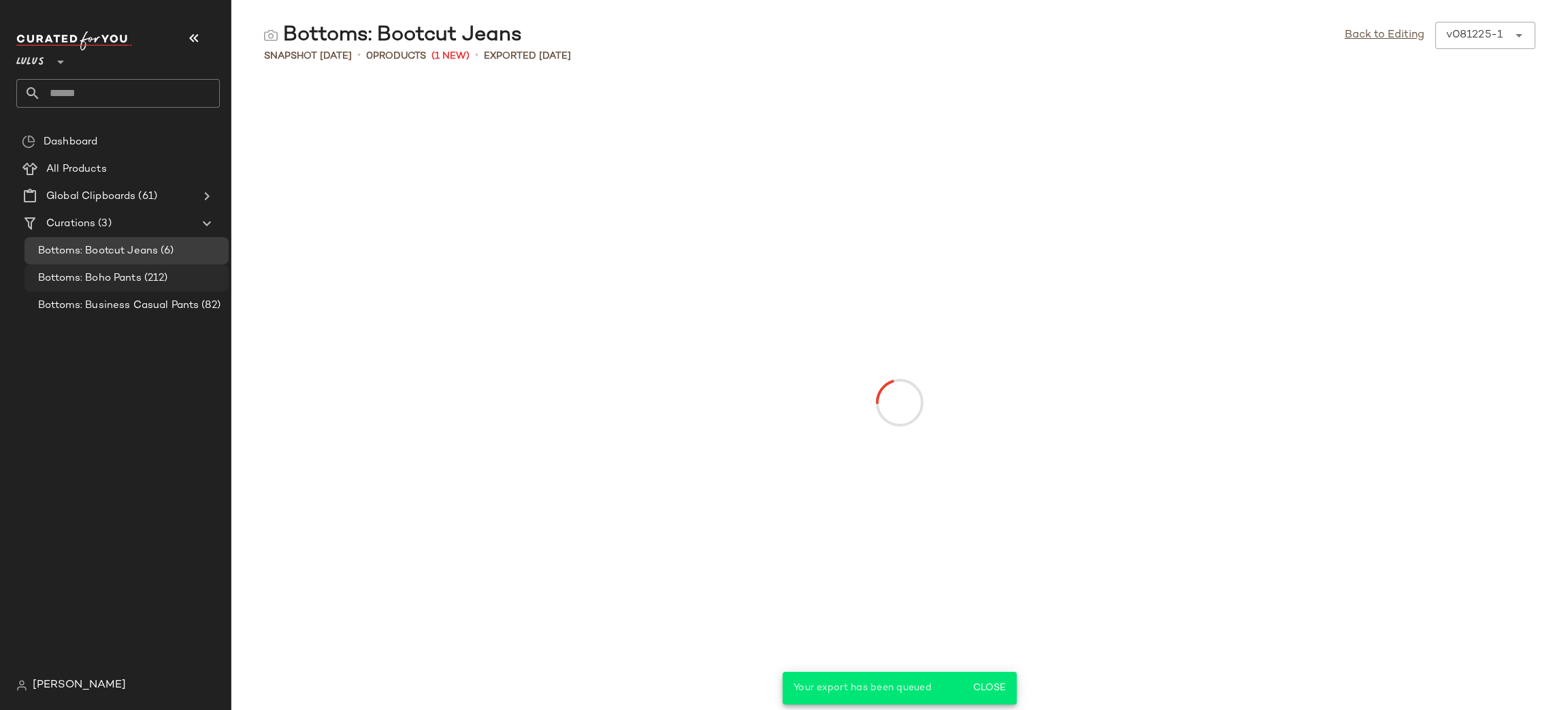
click at [97, 284] on span "Bottoms: Boho Pants" at bounding box center [89, 278] width 103 height 15
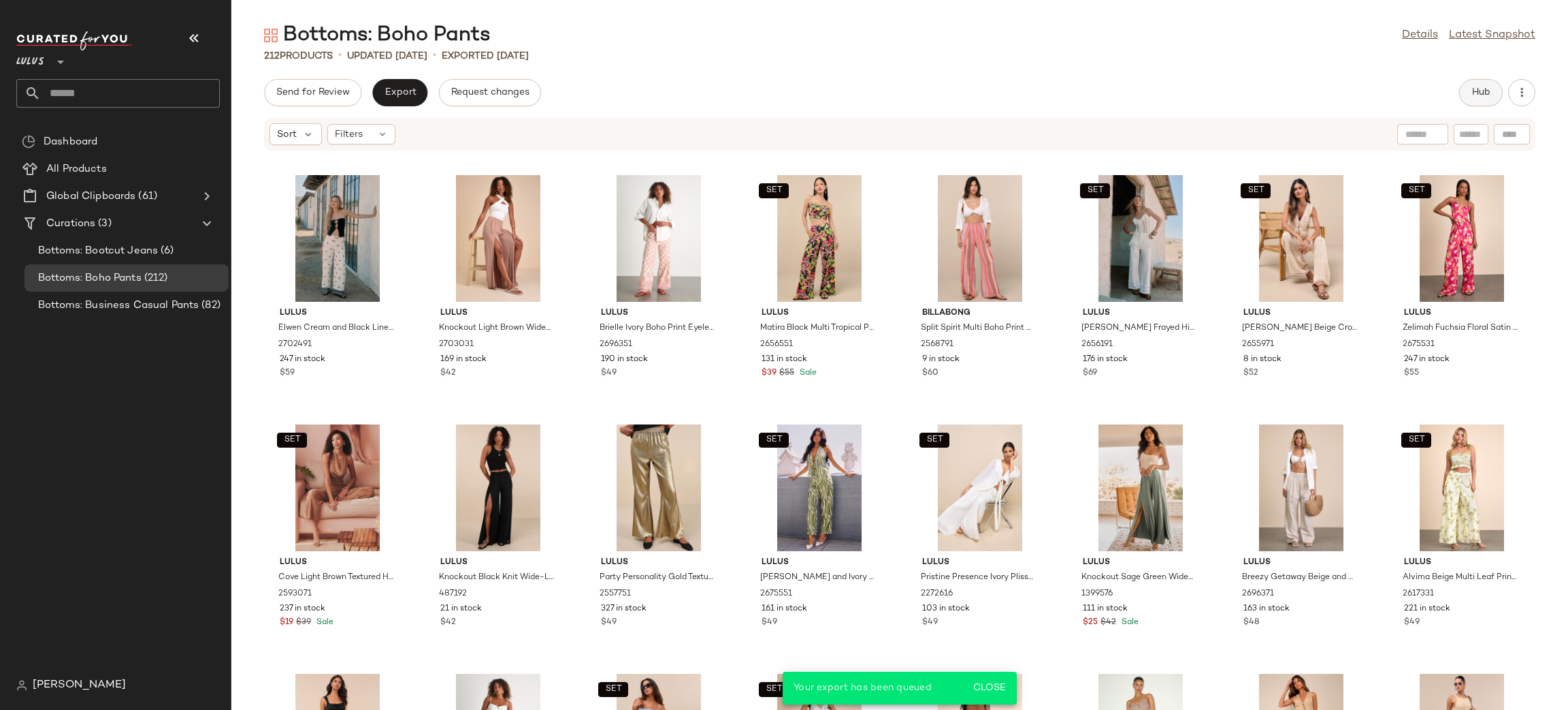
click at [1483, 78] on div "Bottoms: Boho Pants Details Latest Snapshot 212 Products • updated [DATE] • Exp…" at bounding box center [899, 365] width 1337 height 688
click at [1486, 86] on button "Hub" at bounding box center [1481, 92] width 43 height 27
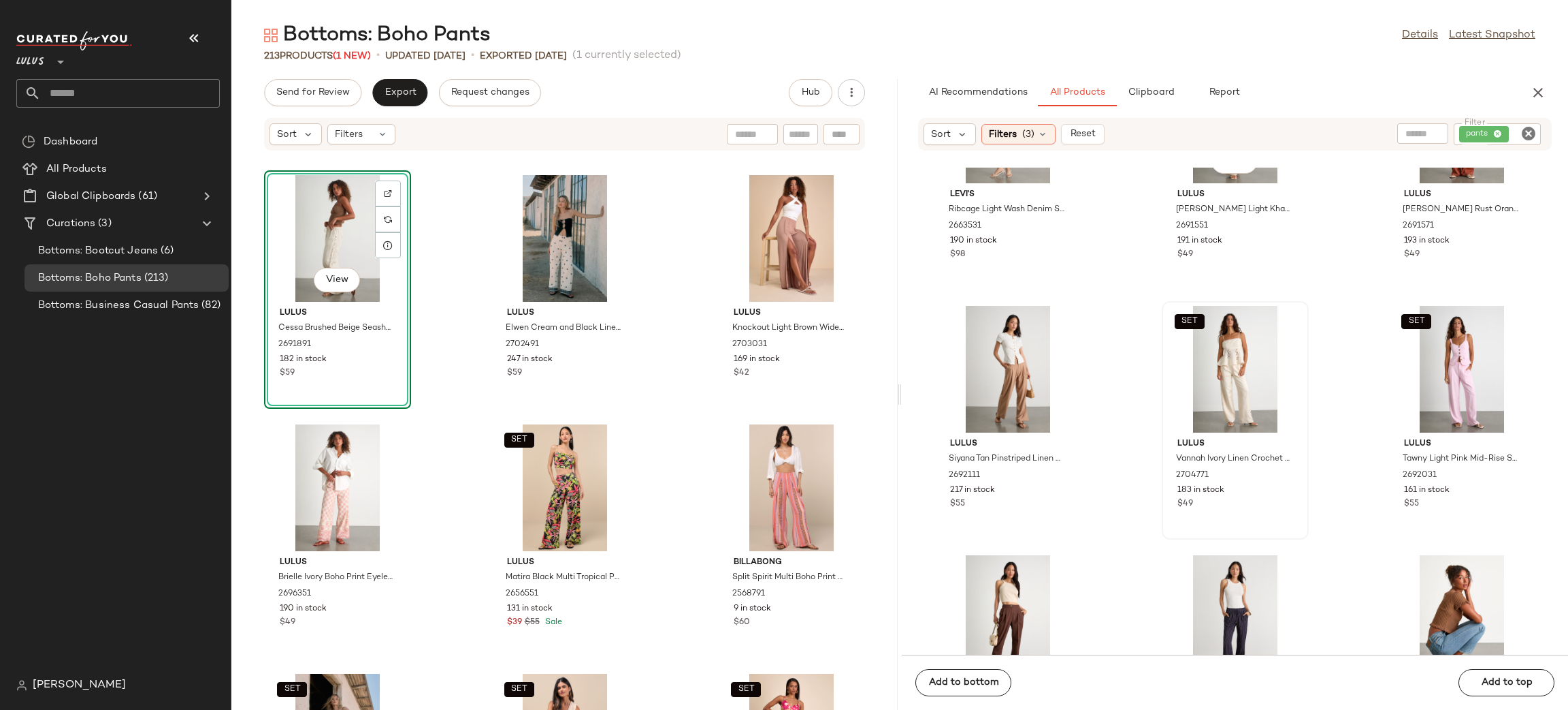
scroll to position [830, 0]
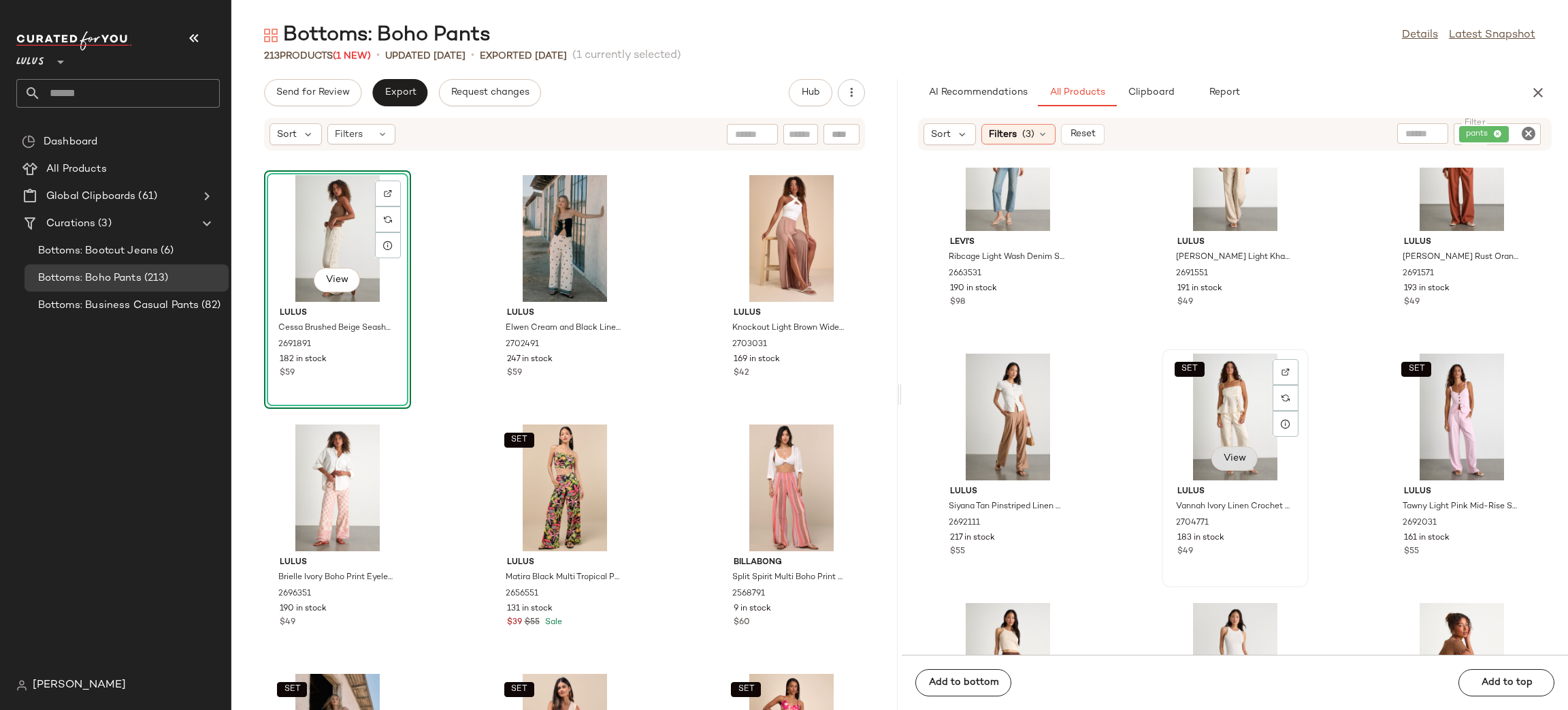
click at [1223, 461] on span "View" at bounding box center [1235, 458] width 23 height 11
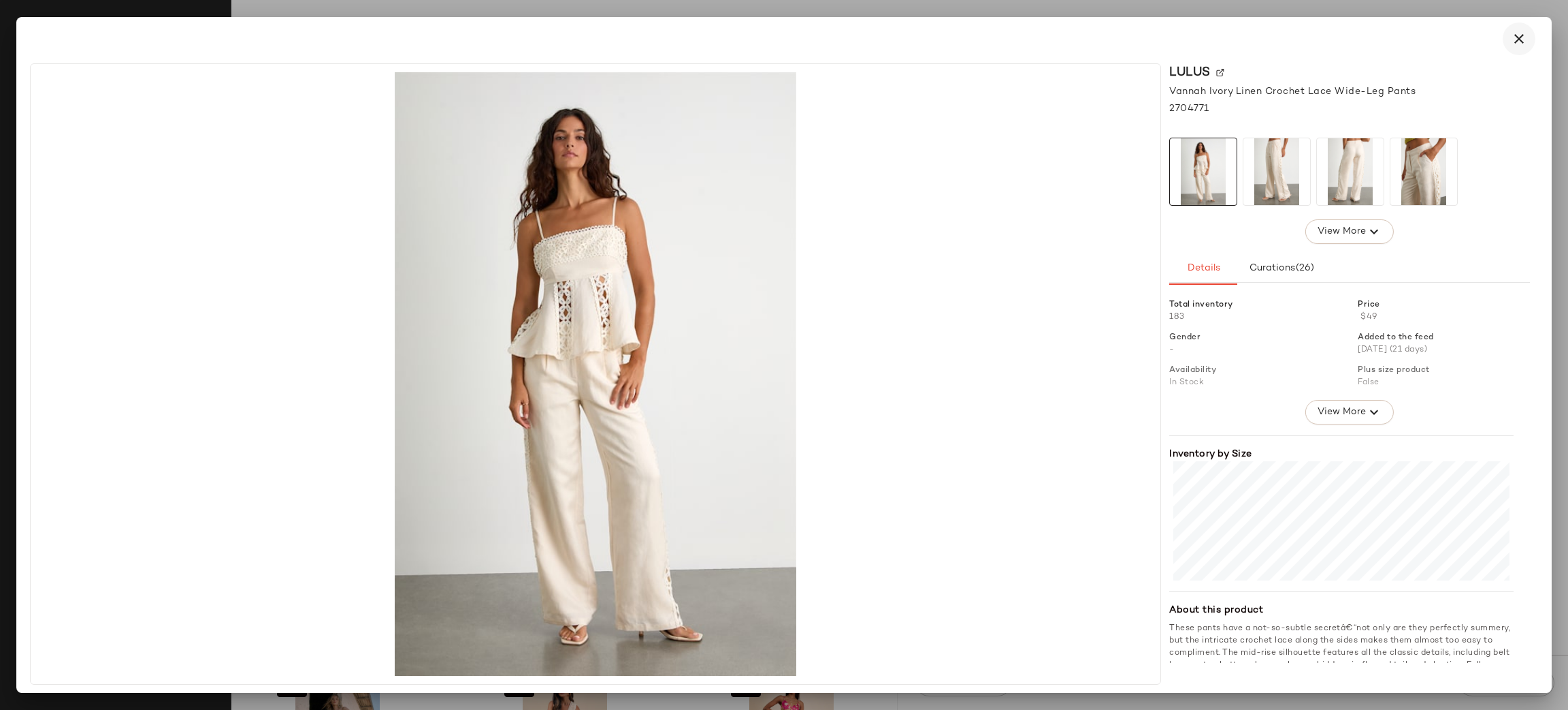
click at [1527, 38] on button "button" at bounding box center [1519, 39] width 32 height 32
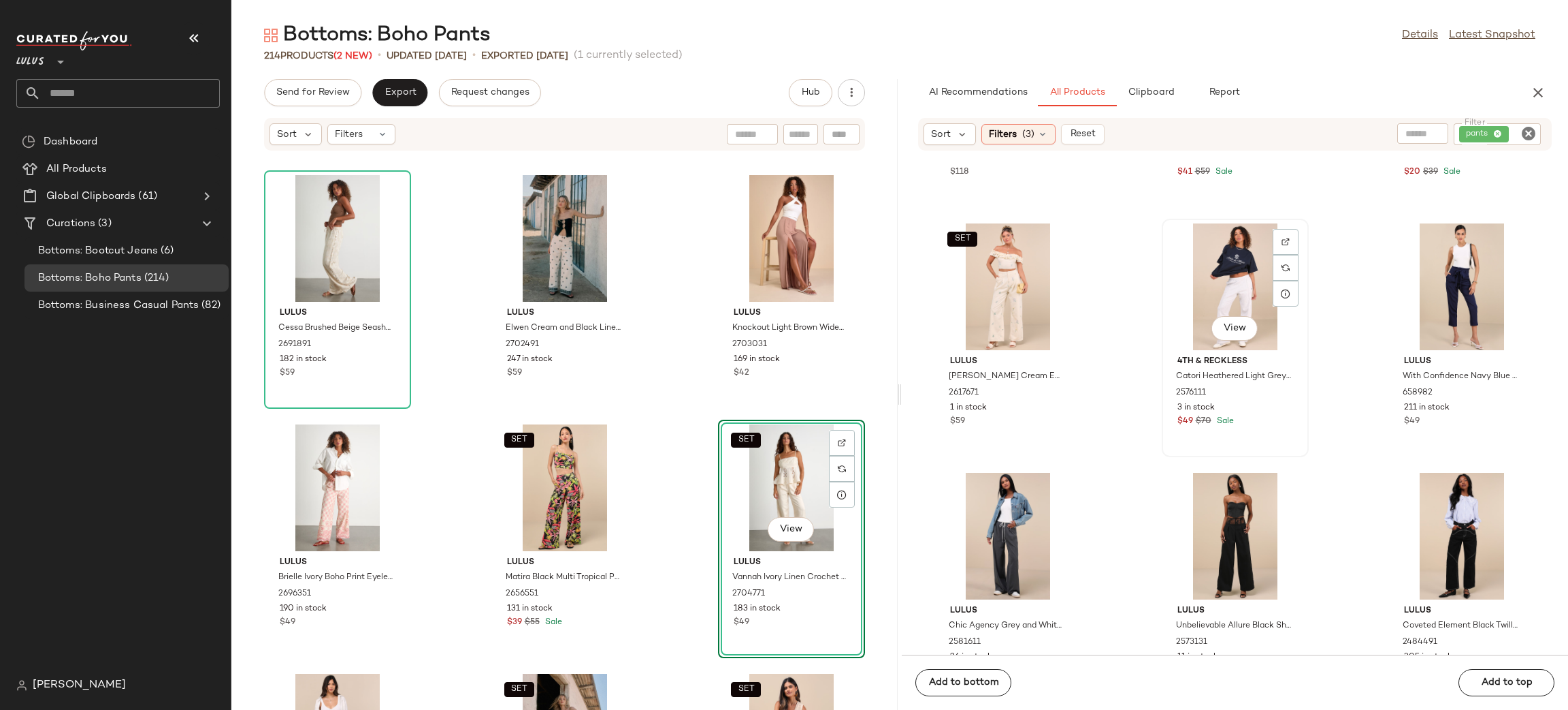
scroll to position [1972, 0]
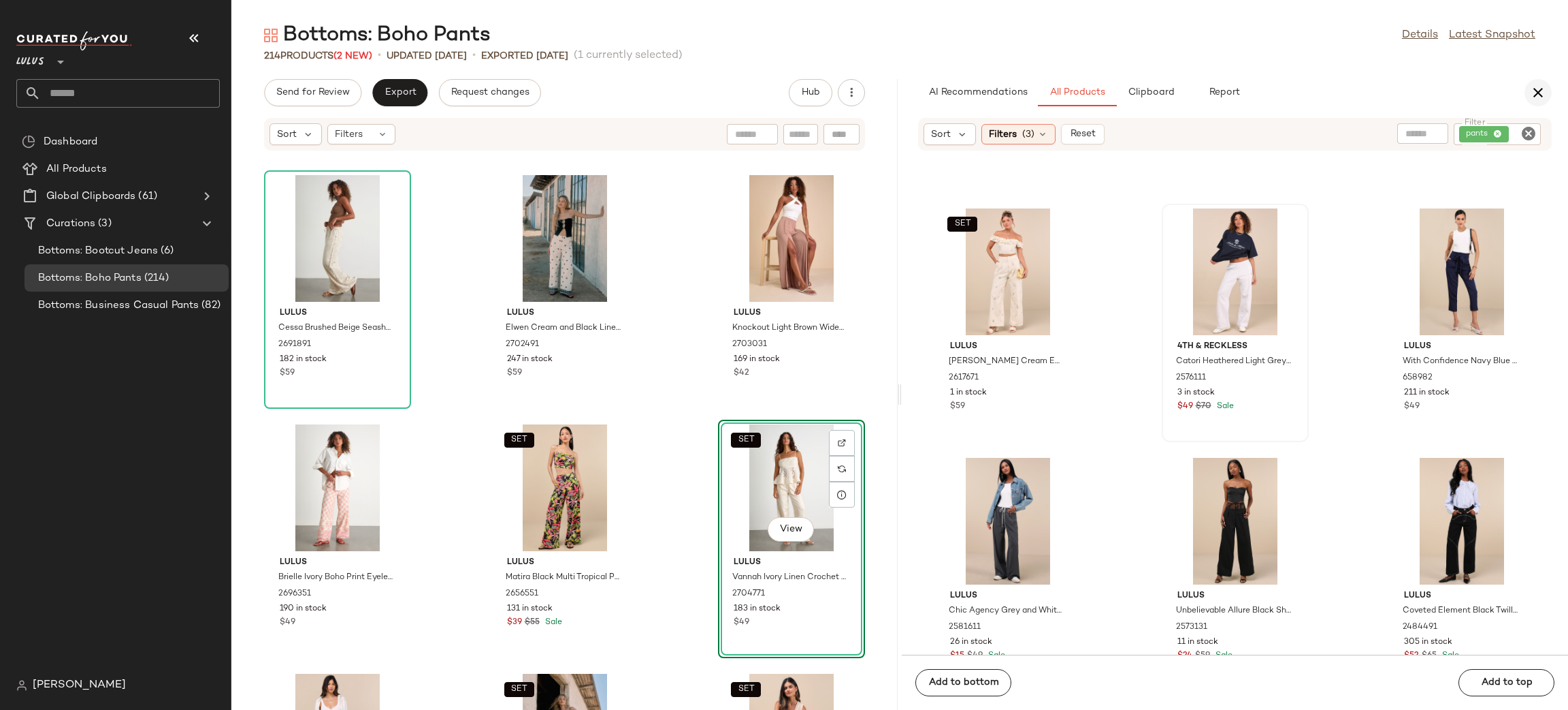
click at [1529, 97] on button "button" at bounding box center [1538, 92] width 27 height 27
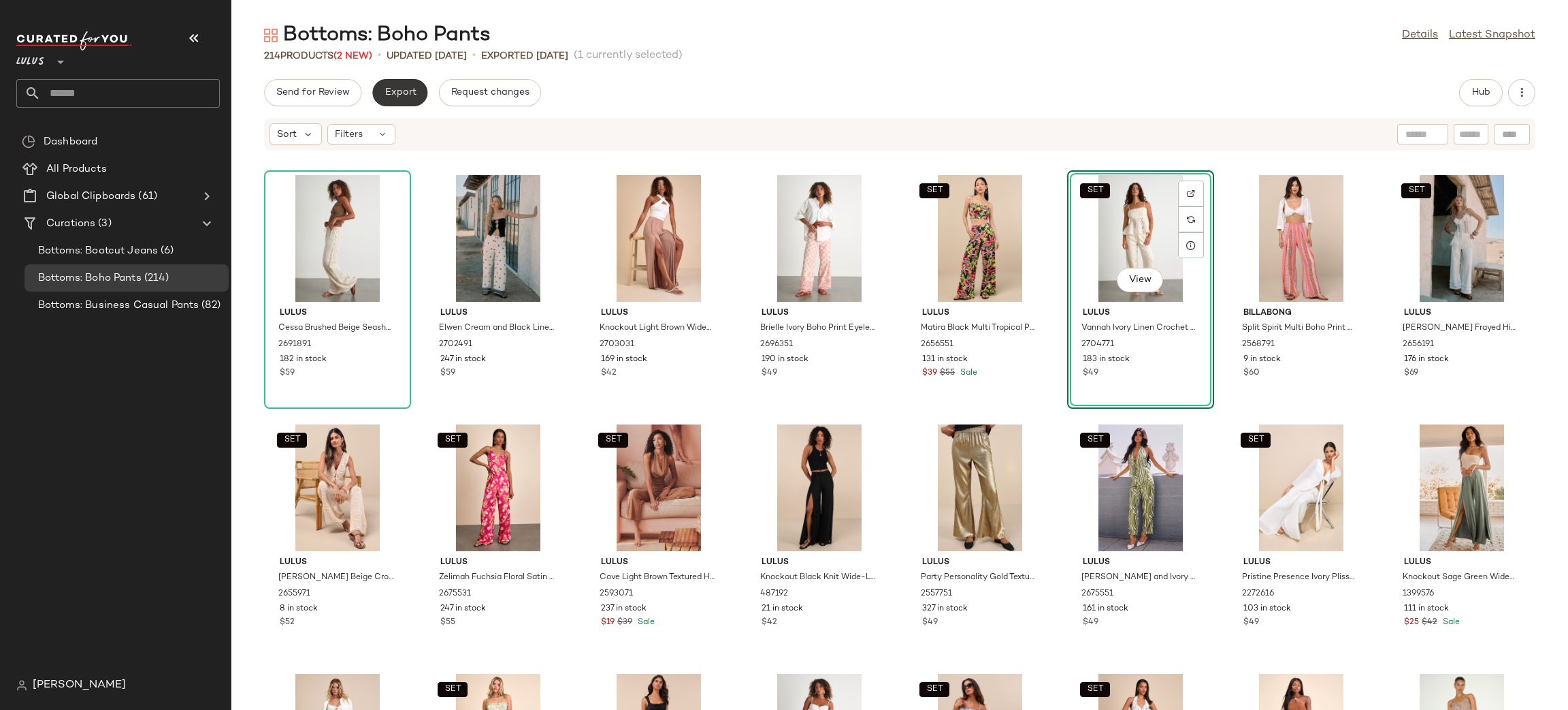
click at [403, 91] on span "Export" at bounding box center [400, 93] width 32 height 11
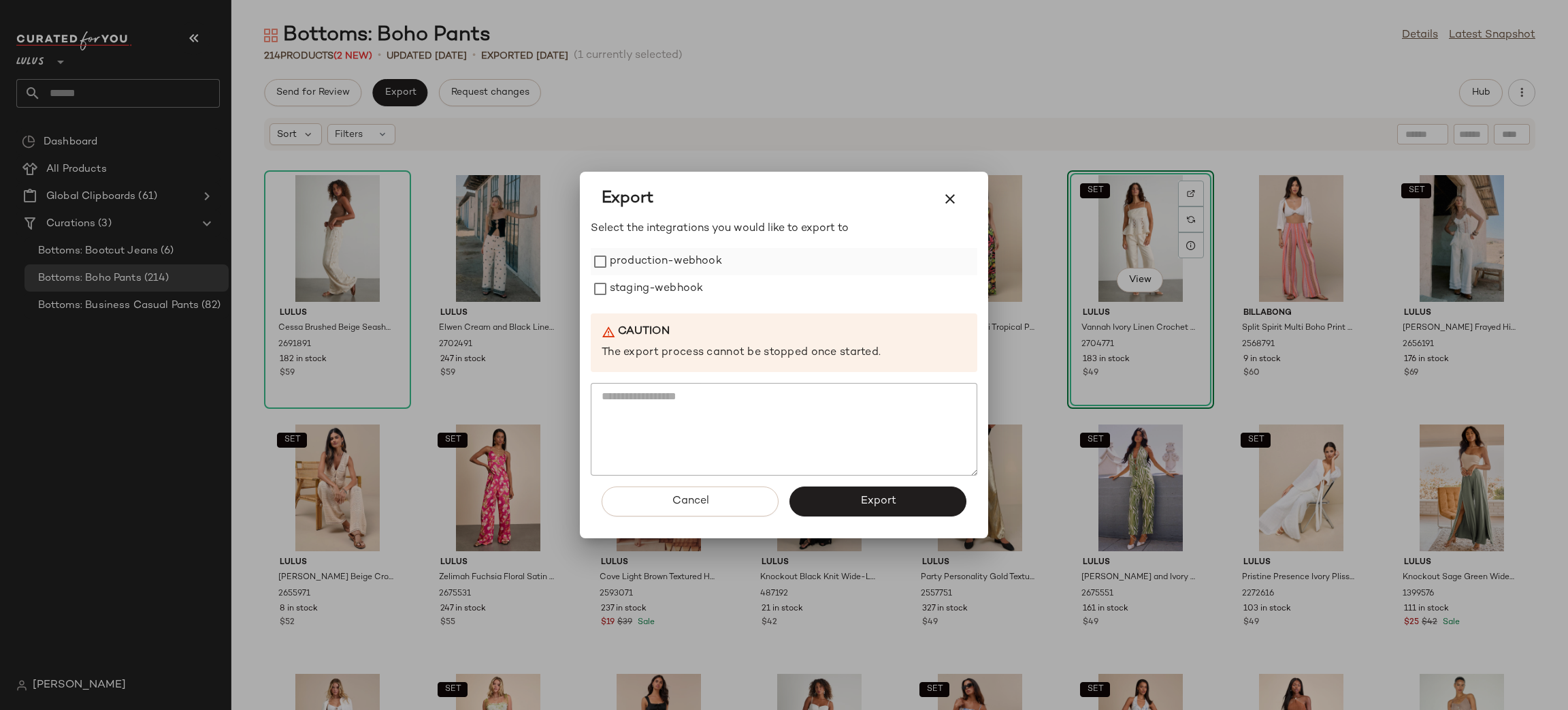
click at [668, 270] on label "production-webhook" at bounding box center [666, 261] width 113 height 27
click at [666, 282] on label "staging-webhook" at bounding box center [656, 289] width 93 height 27
click at [909, 516] on div "Cancel Export" at bounding box center [784, 506] width 386 height 63
click at [885, 503] on span "Export" at bounding box center [878, 501] width 36 height 13
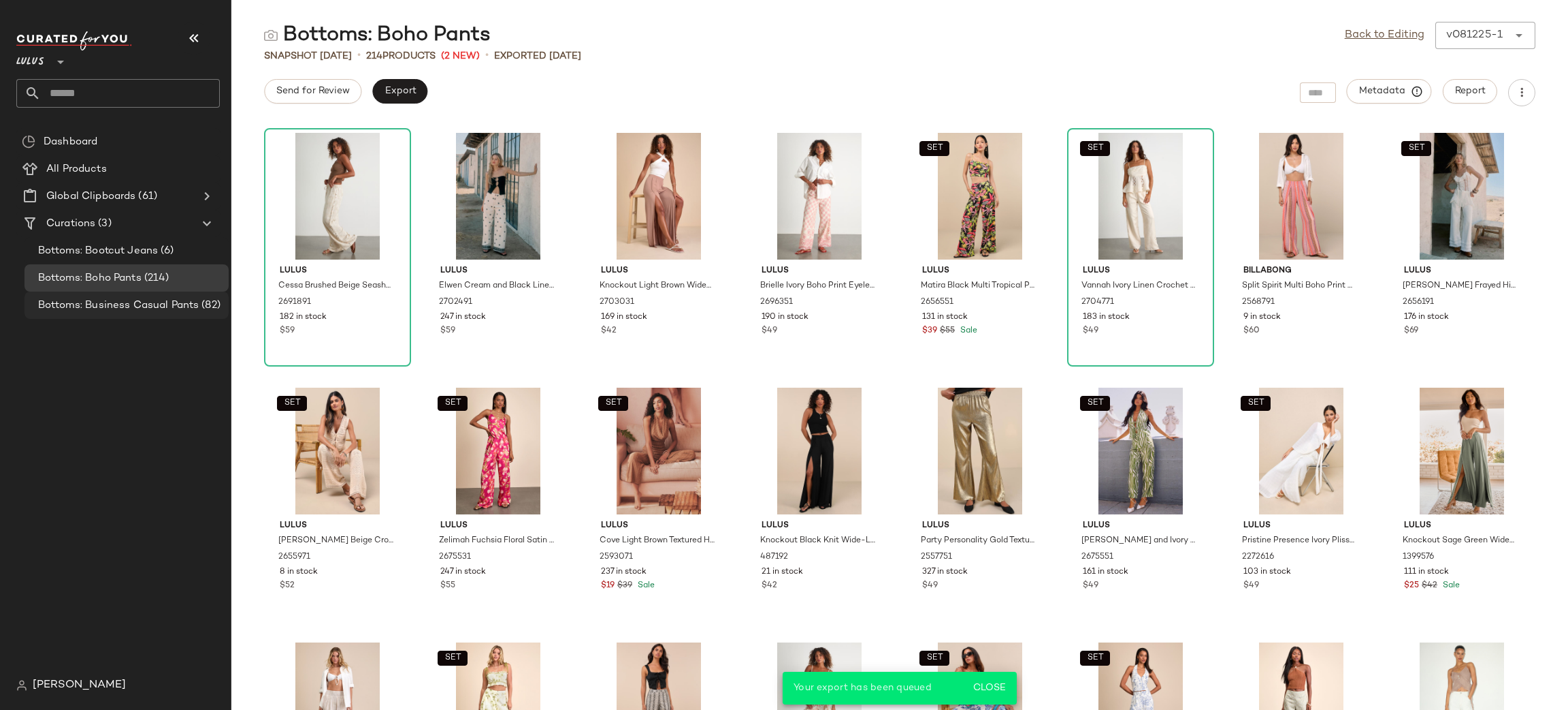
click at [170, 301] on span "Bottoms: Business Casual Pants" at bounding box center [118, 306] width 160 height 15
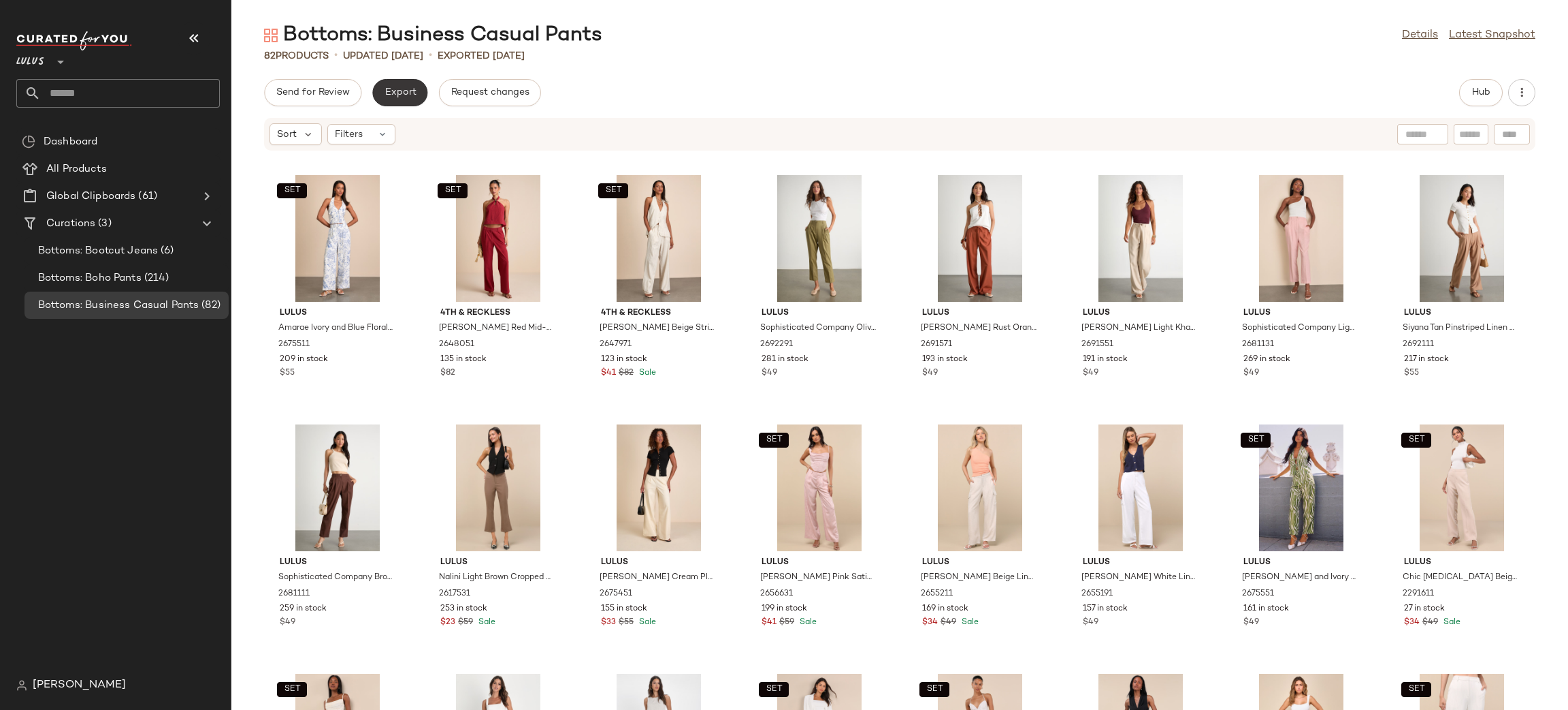
click at [401, 93] on span "Export" at bounding box center [400, 93] width 32 height 11
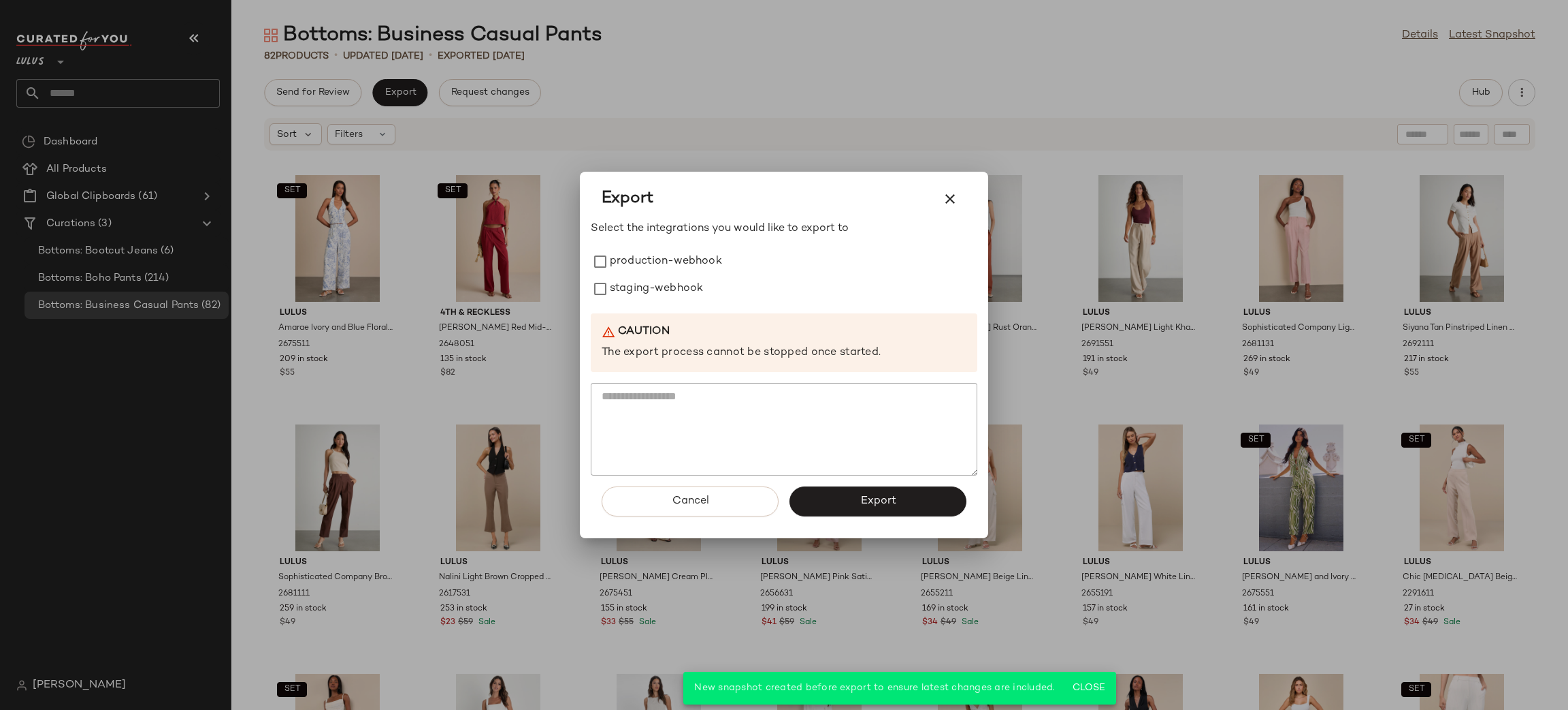
click at [826, 66] on div at bounding box center [784, 355] width 1568 height 710
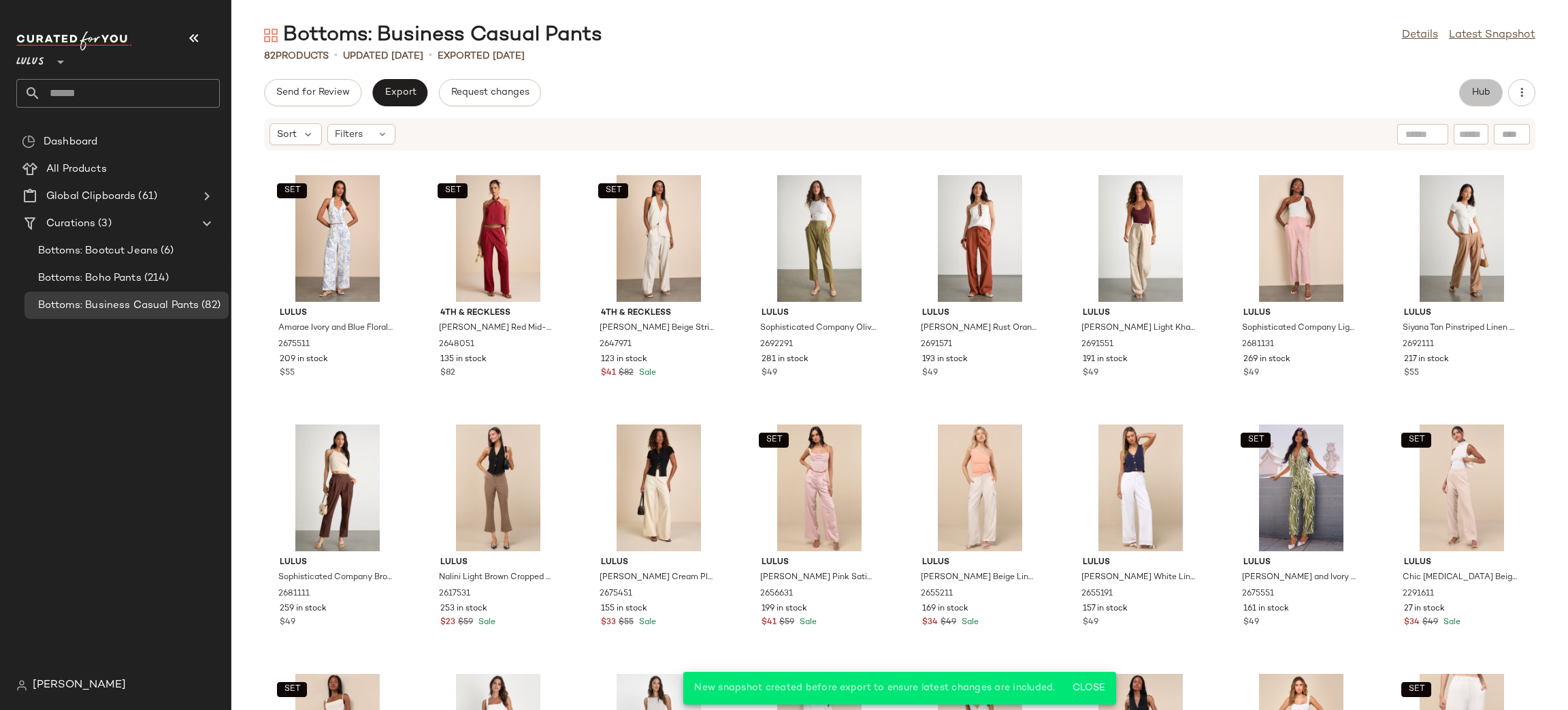
click at [1483, 87] on span "Hub" at bounding box center [1481, 93] width 19 height 11
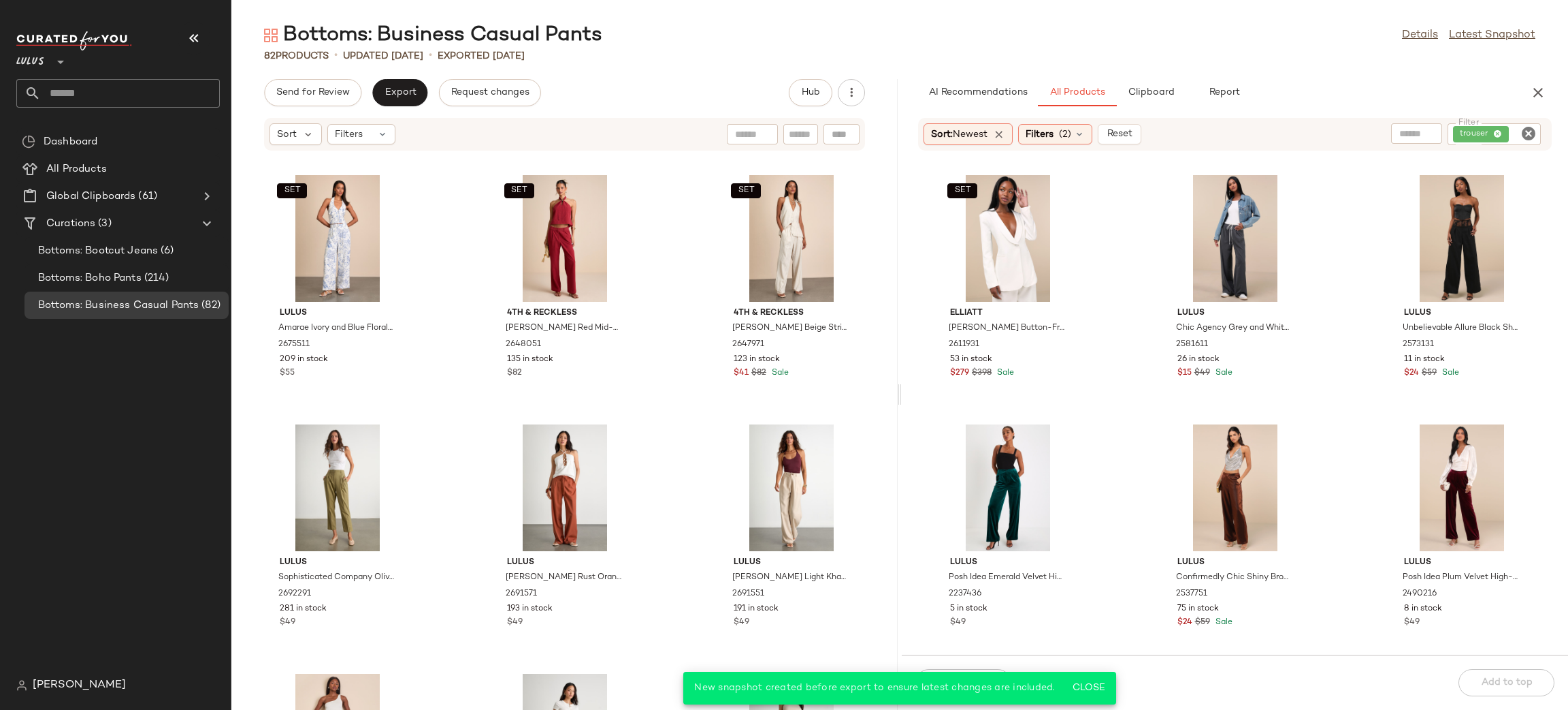
drag, startPoint x: 877, startPoint y: 206, endPoint x: 876, endPoint y: 269, distance: 63.0
click at [872, 391] on div "SET Lulus Amarae Ivory and Blue Floral Print Wide-Leg Trouser Pants 2675511 209…" at bounding box center [565, 438] width 666 height 542
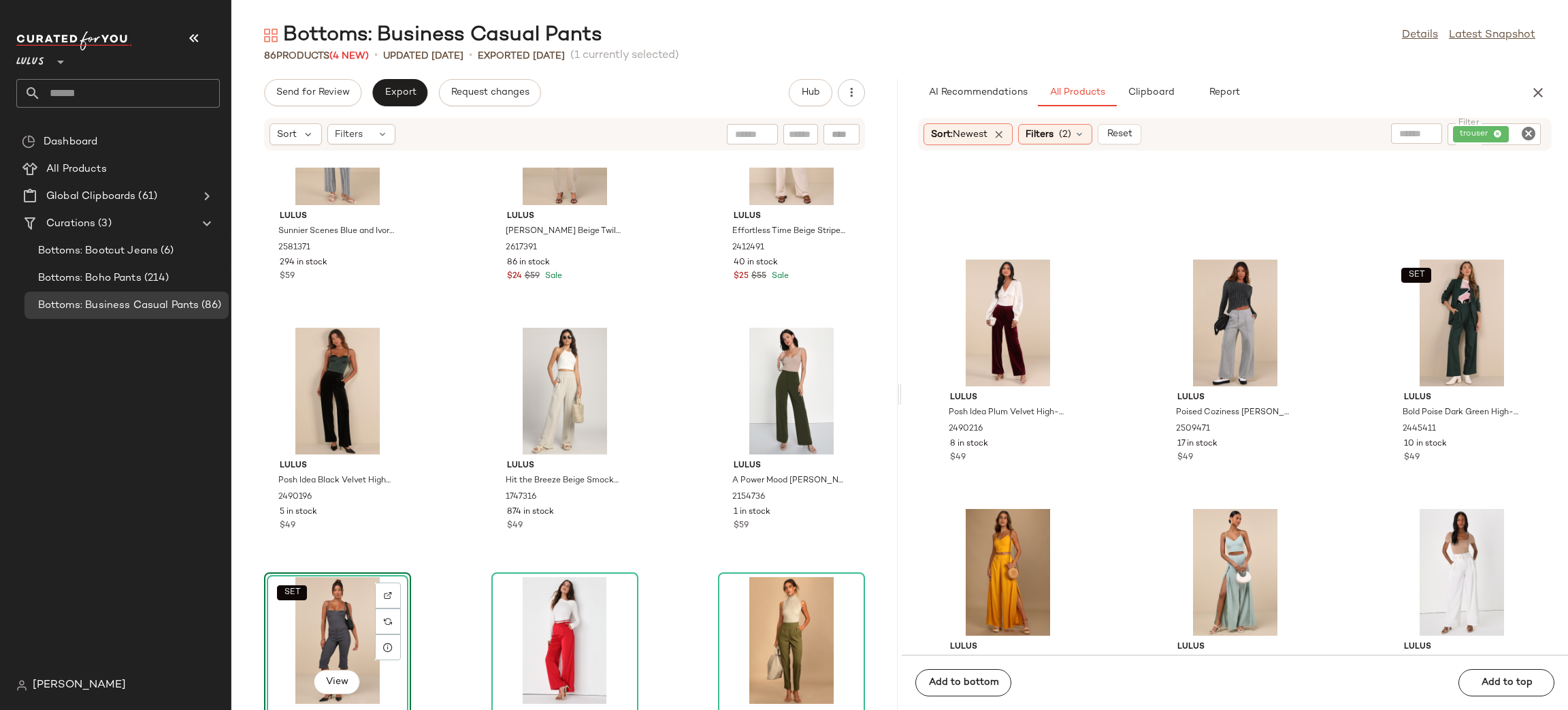
scroll to position [414, 0]
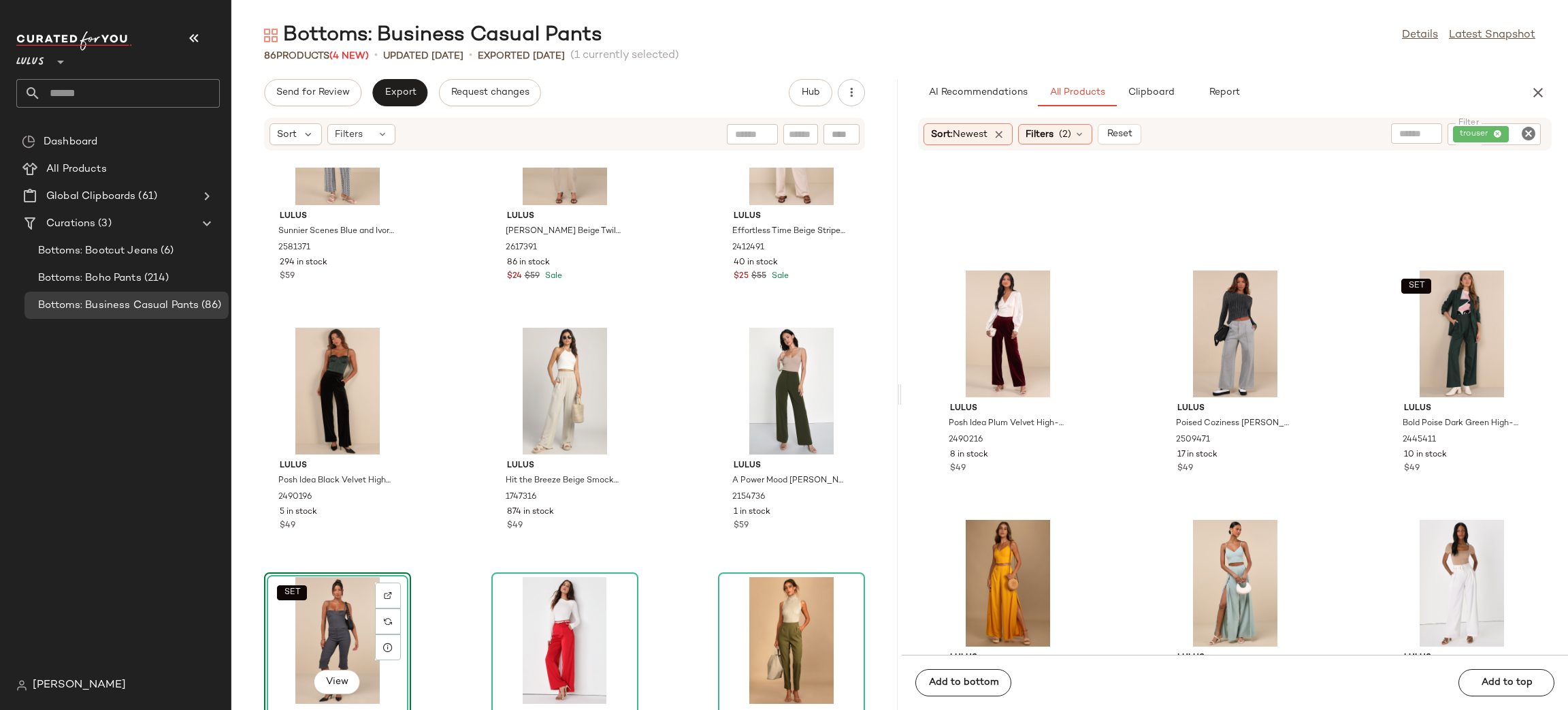
click at [1546, 98] on button "button" at bounding box center [1538, 92] width 27 height 27
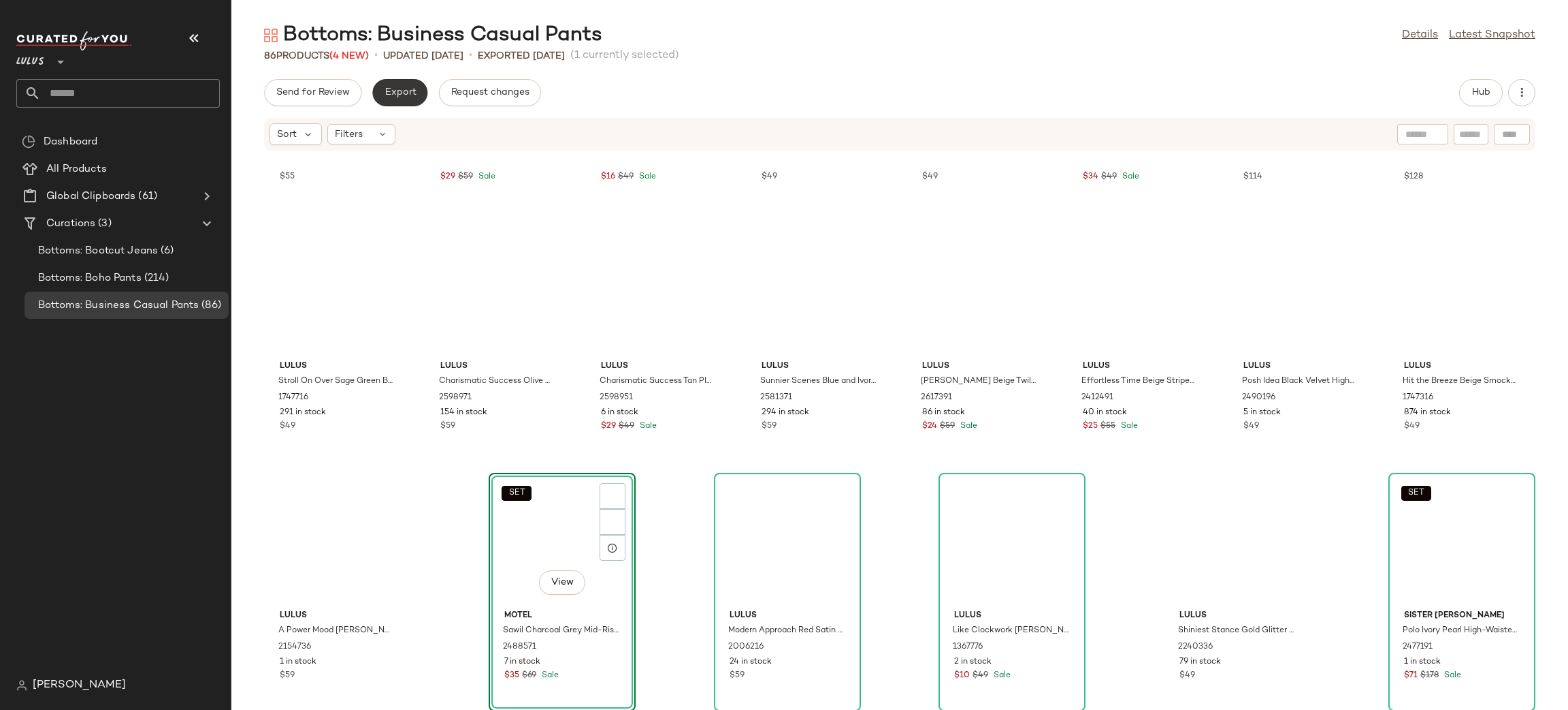
click at [404, 97] on span "Export" at bounding box center [400, 93] width 32 height 11
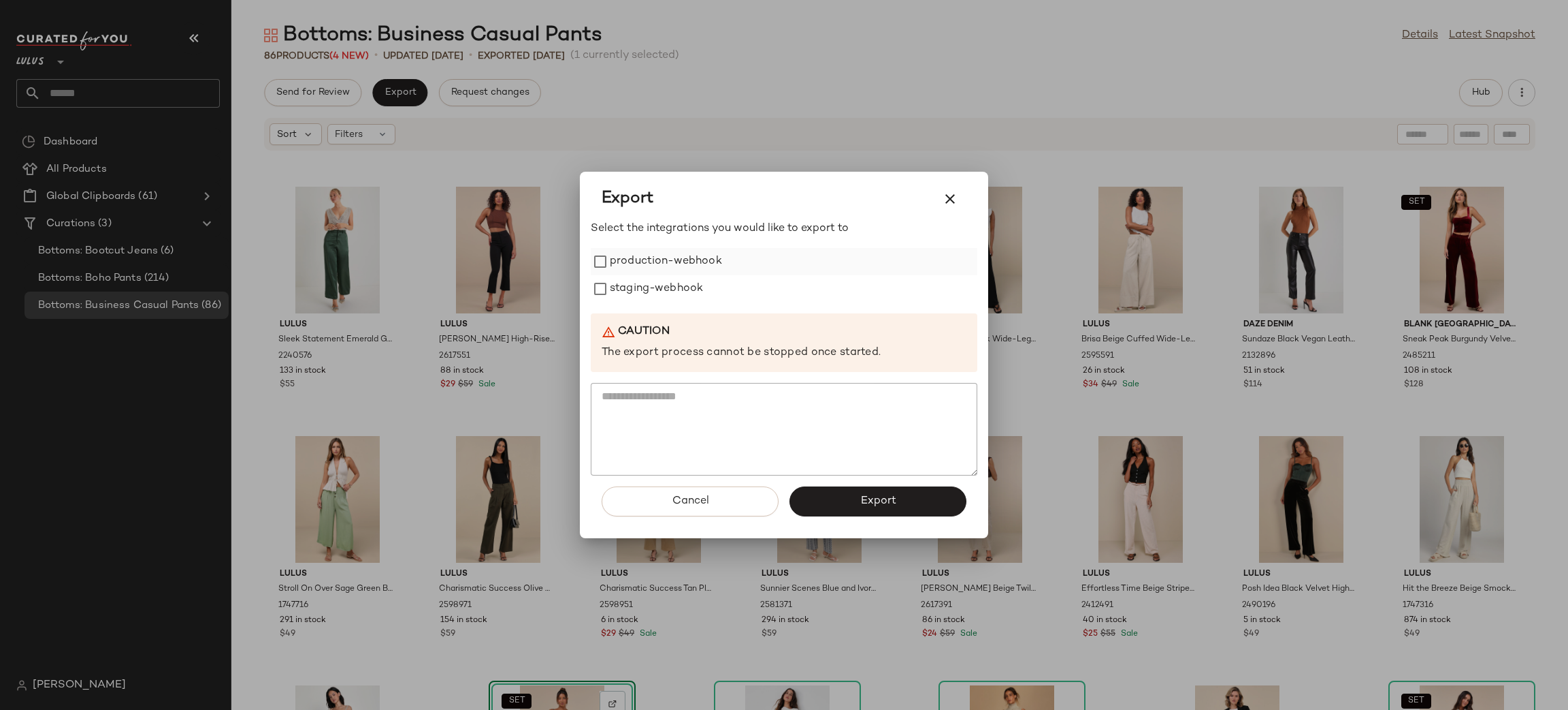
click at [693, 265] on label "production-webhook" at bounding box center [666, 261] width 113 height 27
click at [691, 286] on label "staging-webhook" at bounding box center [656, 289] width 93 height 27
click at [895, 502] on span "Export" at bounding box center [878, 501] width 36 height 13
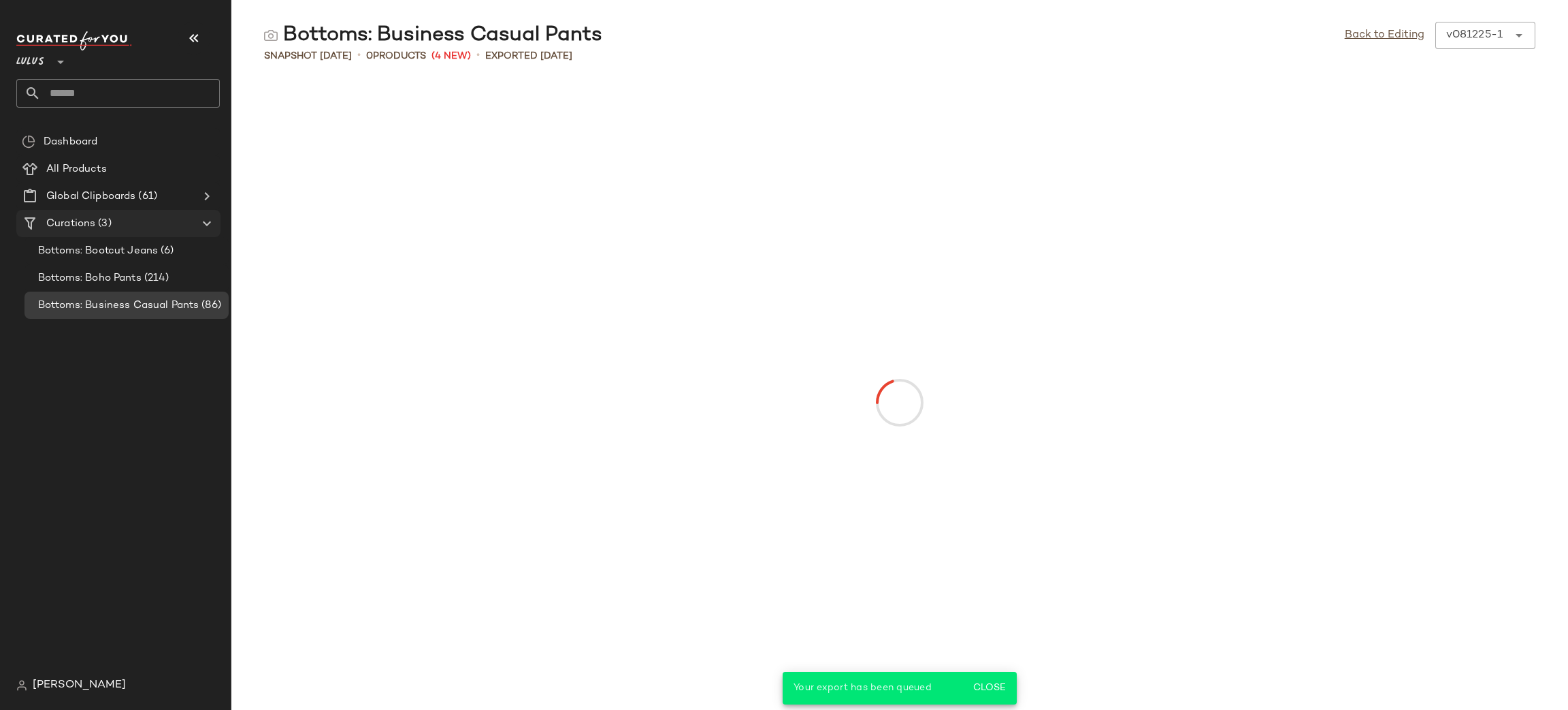
click at [48, 222] on span "Curations" at bounding box center [71, 224] width 49 height 15
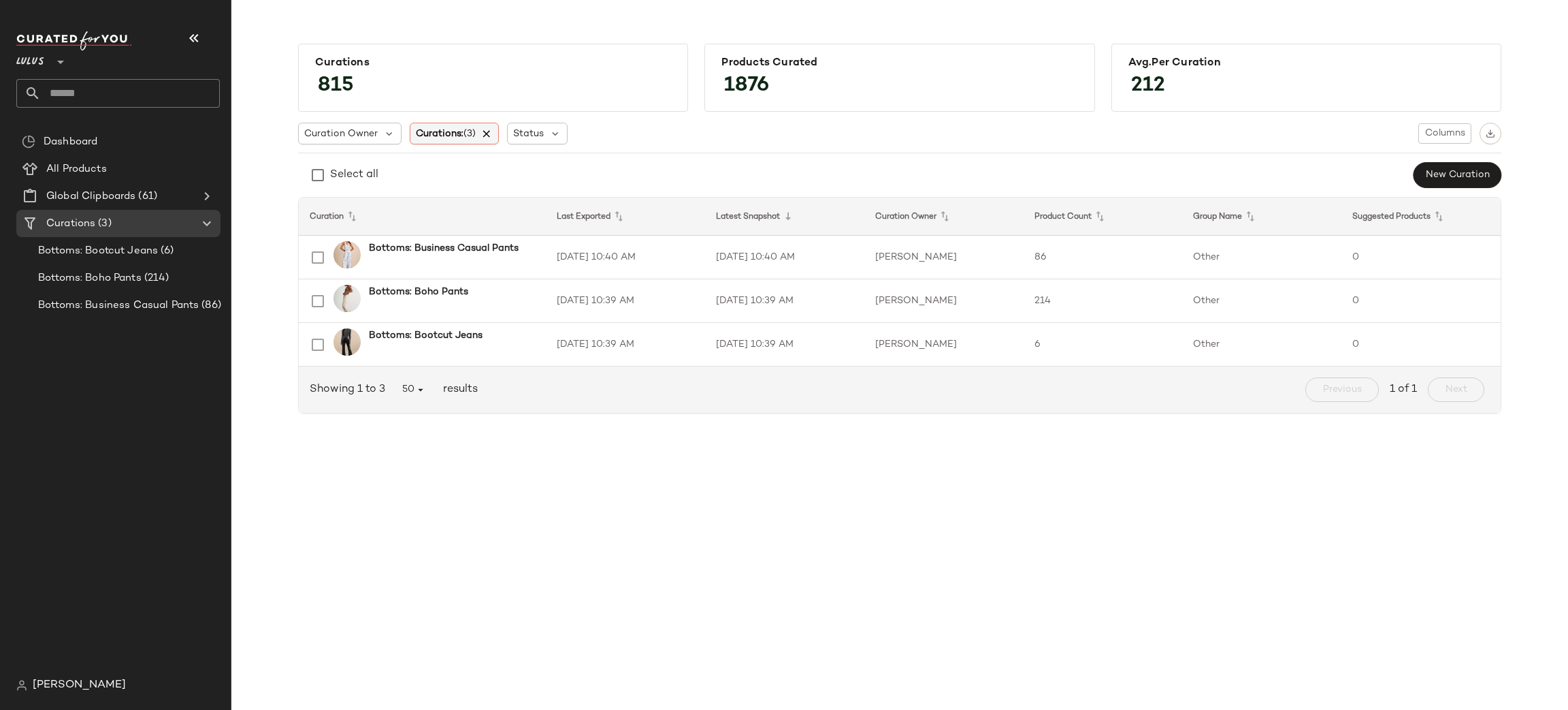
click at [485, 134] on icon at bounding box center [487, 134] width 12 height 12
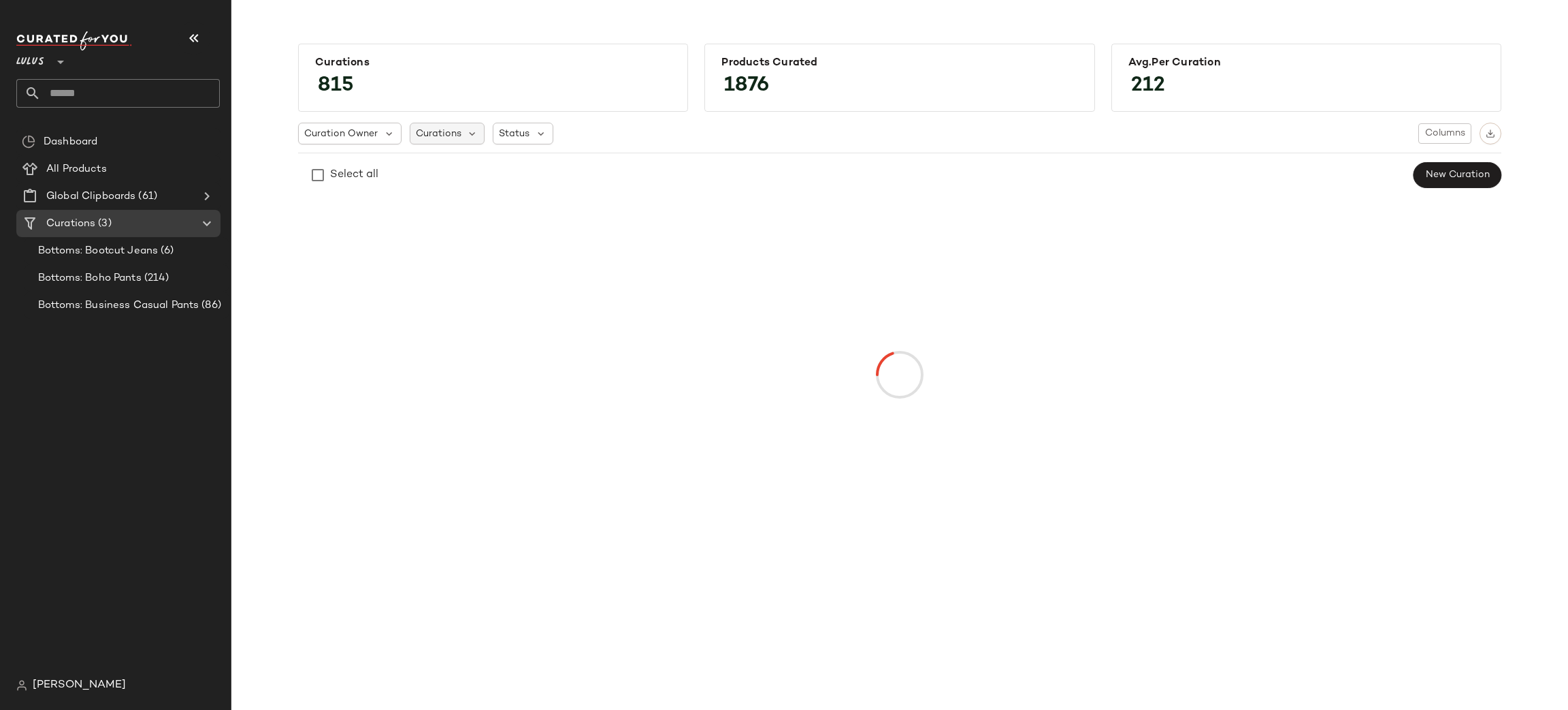
click at [462, 143] on div "Curations" at bounding box center [447, 134] width 76 height 22
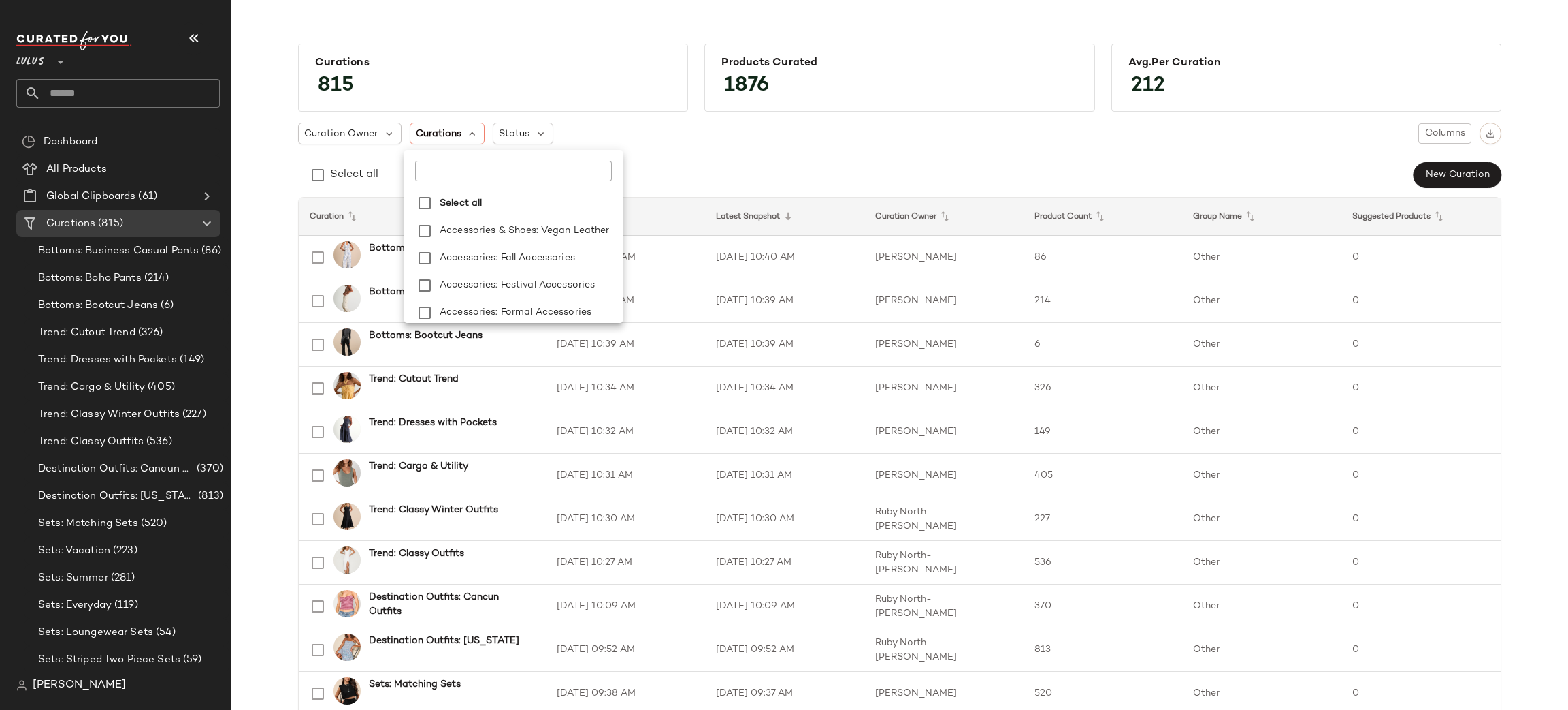
click at [451, 159] on div at bounding box center [513, 165] width 218 height 32
click at [457, 164] on input "text" at bounding box center [500, 171] width 170 height 20
click at [486, 254] on span "'s Day: Dresses" at bounding box center [507, 258] width 70 height 27
click at [494, 277] on span "'s Day: Gifts" at bounding box center [501, 285] width 58 height 27
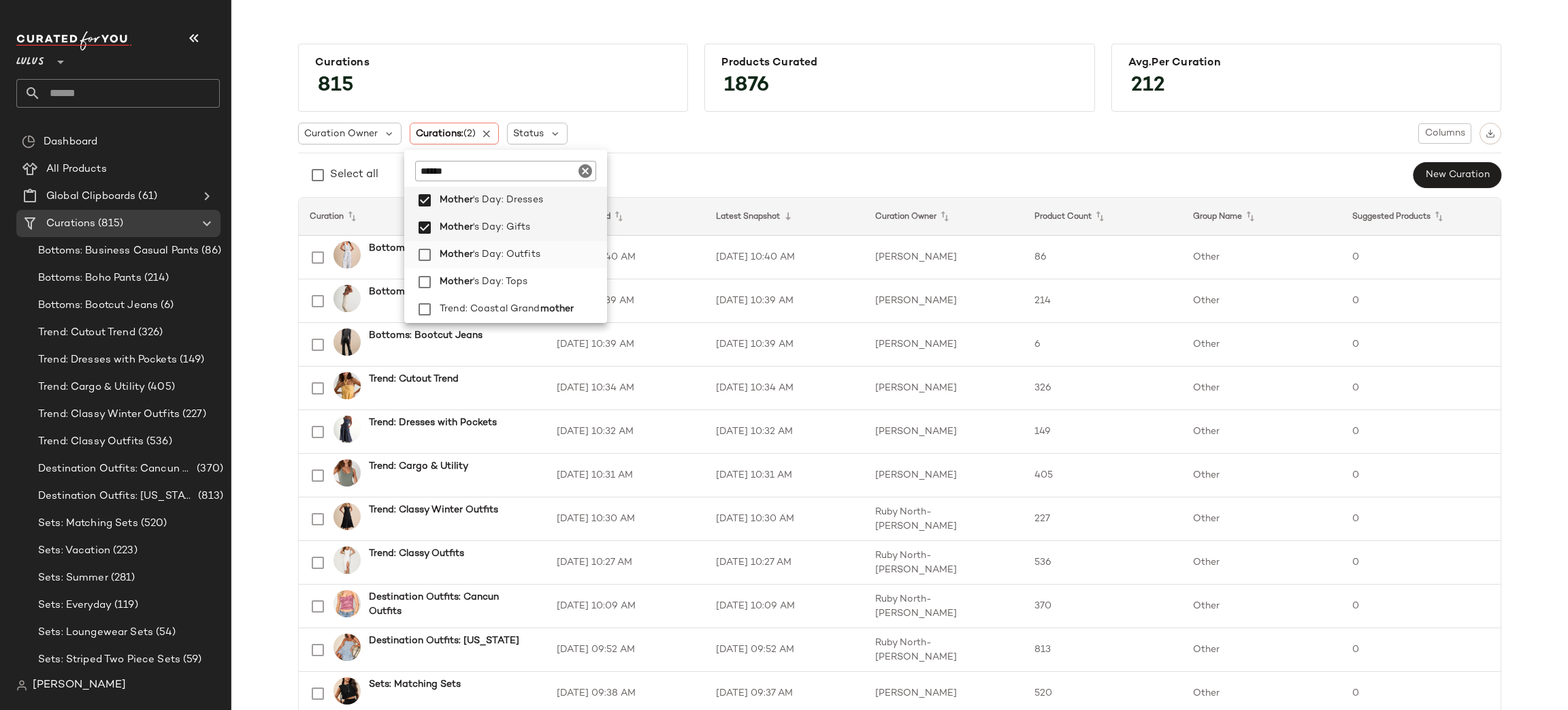
click at [510, 258] on span "'s Day: Outfits" at bounding box center [506, 254] width 67 height 27
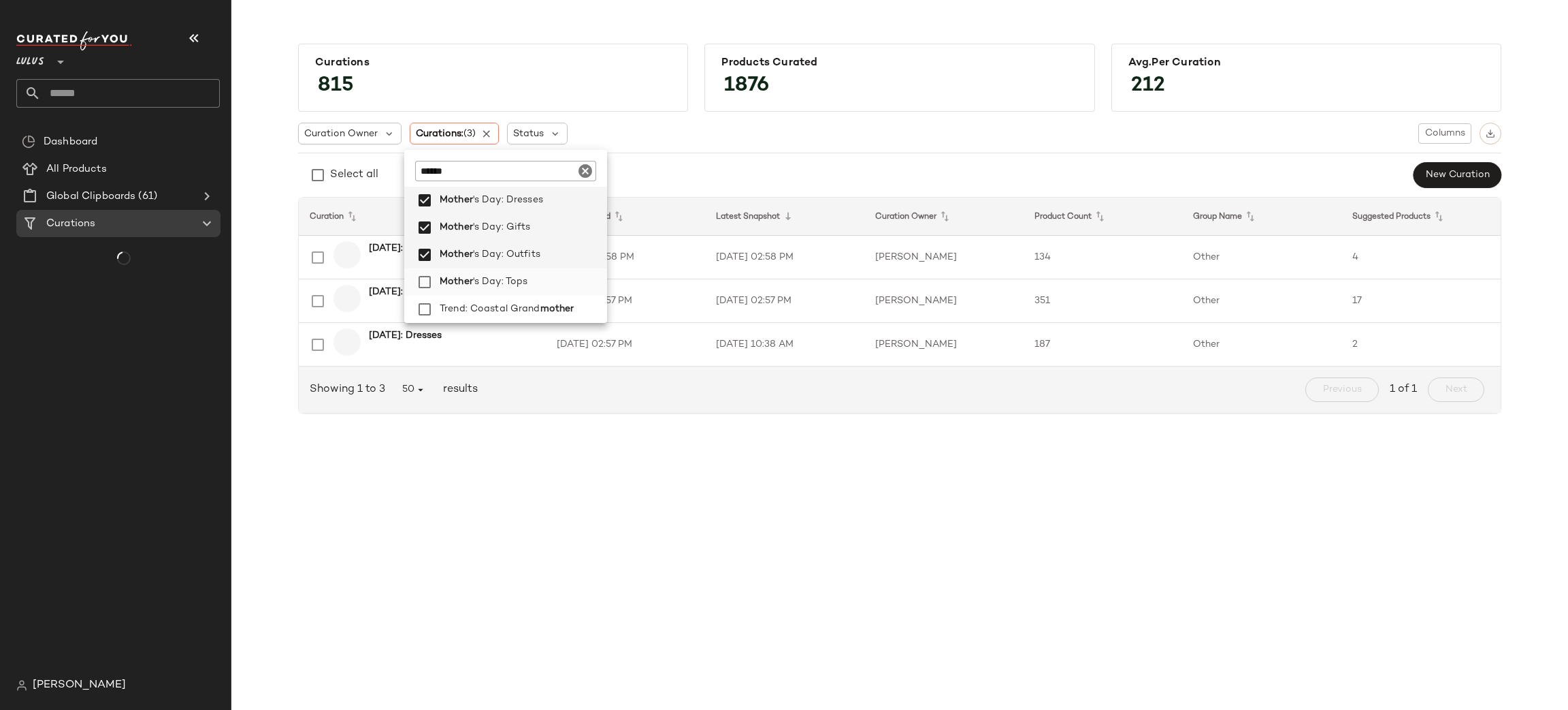
click at [507, 289] on span "'s Day: Tops" at bounding box center [500, 282] width 55 height 27
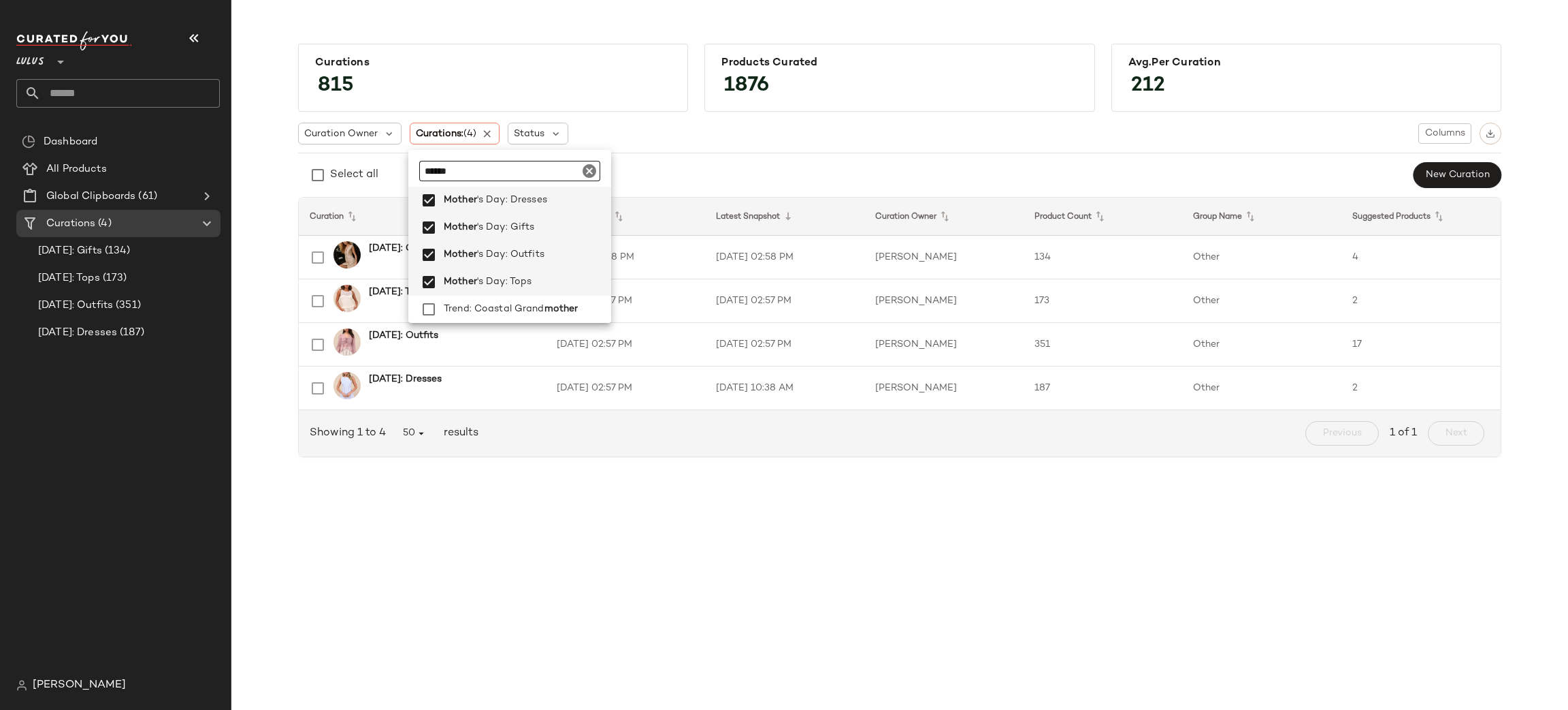
drag, startPoint x: 504, startPoint y: 166, endPoint x: 255, endPoint y: 183, distance: 249.6
click at [250, 182] on body "Lulus ** Dashboard All Products Global Clipboards (61) Curations (4) [DATE]: Gi…" at bounding box center [784, 410] width 1568 height 820
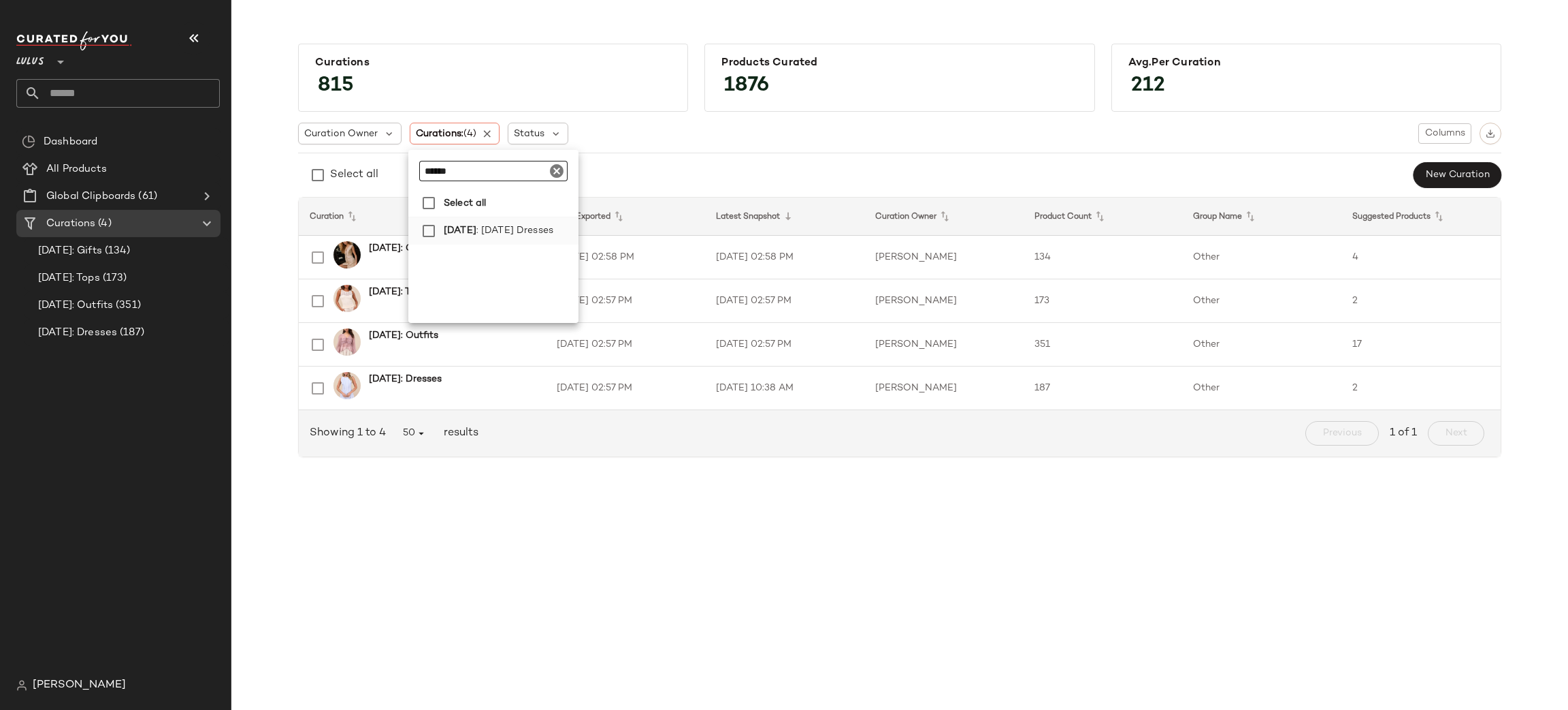
type input "******"
drag, startPoint x: 534, startPoint y: 238, endPoint x: 720, endPoint y: 171, distance: 197.7
click at [534, 236] on span ": [DATE] Dresses" at bounding box center [515, 230] width 77 height 27
click at [791, 134] on div "Curation Owner Curations: (5) Status Columns" at bounding box center [900, 134] width 1203 height 22
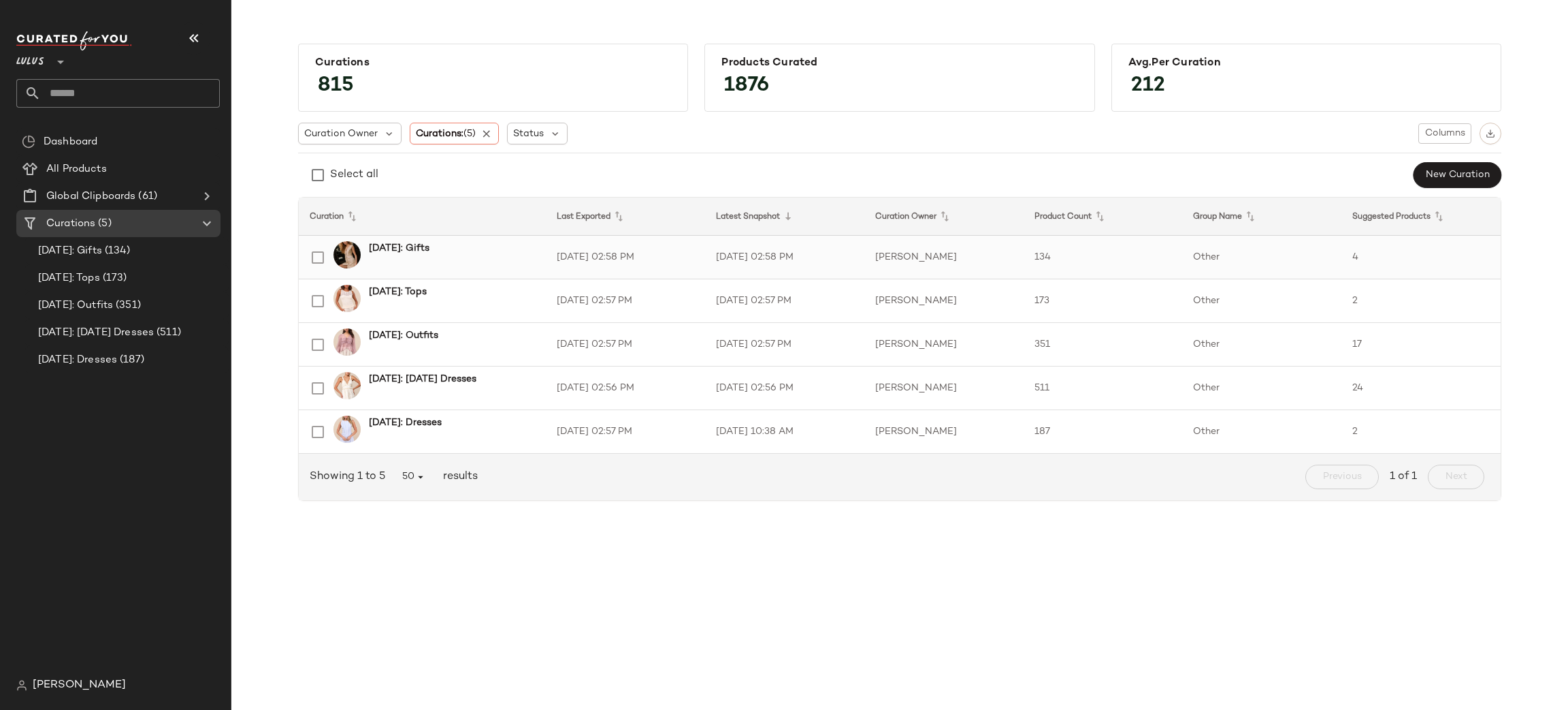
click at [1189, 245] on td "Other" at bounding box center [1262, 257] width 159 height 43
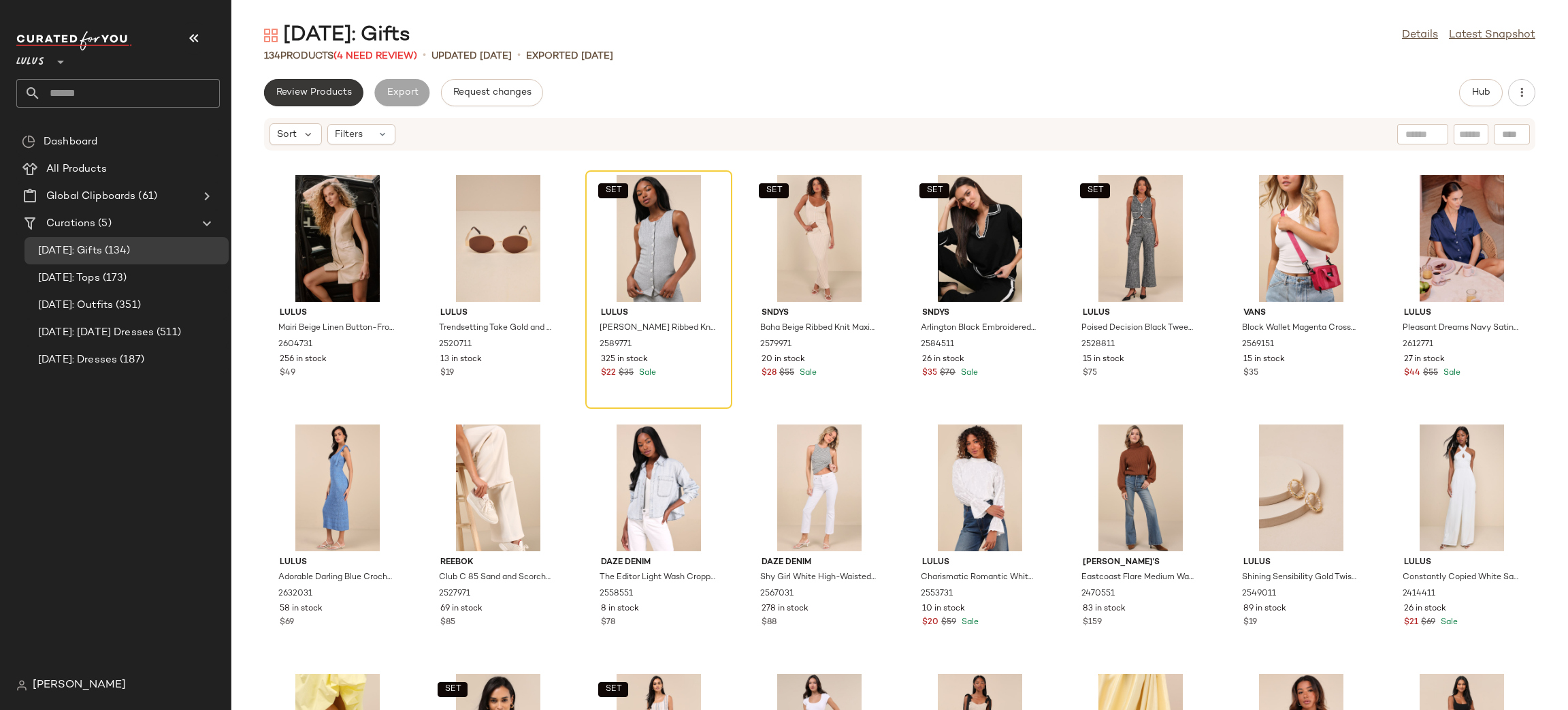
click at [314, 87] on span "Review Products" at bounding box center [313, 93] width 76 height 11
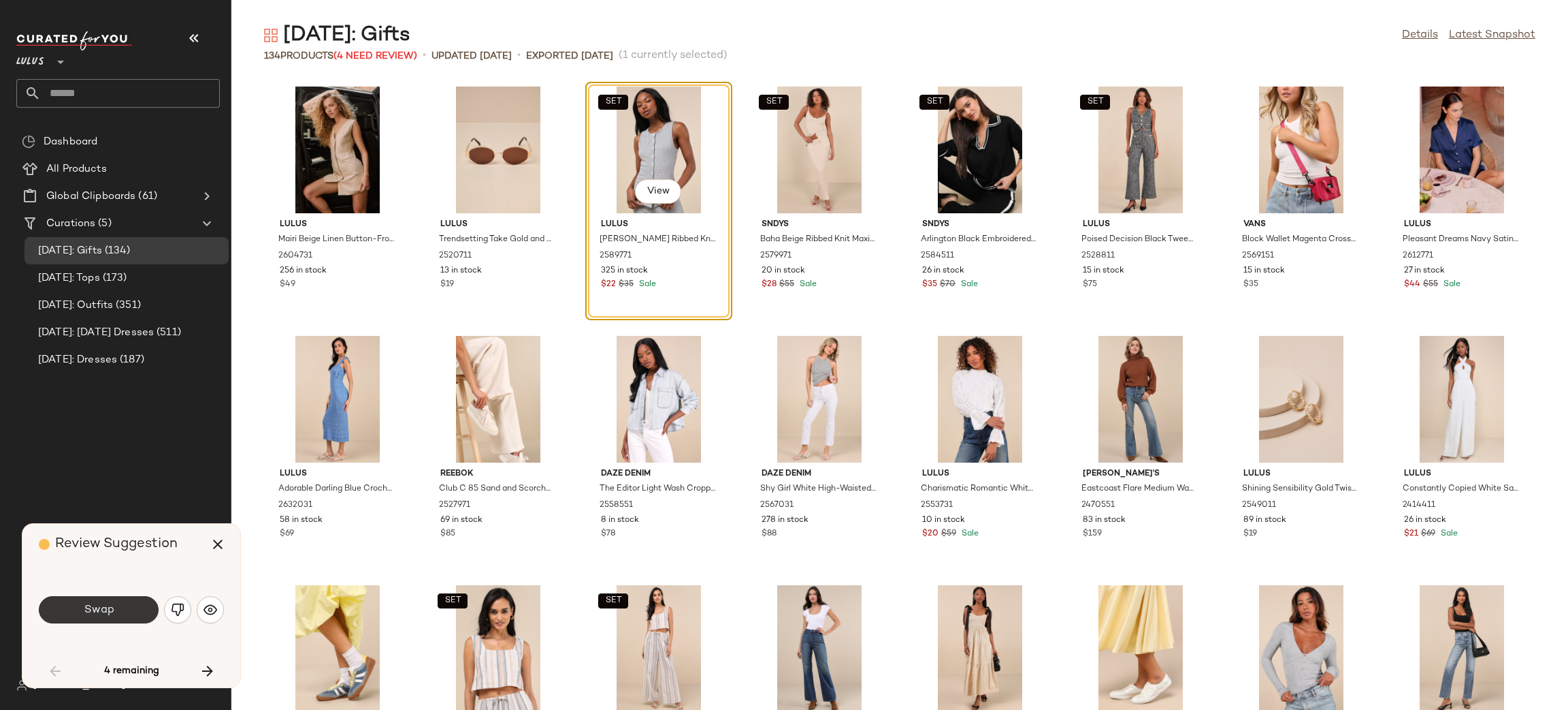
click at [124, 601] on button "Swap" at bounding box center [98, 609] width 120 height 27
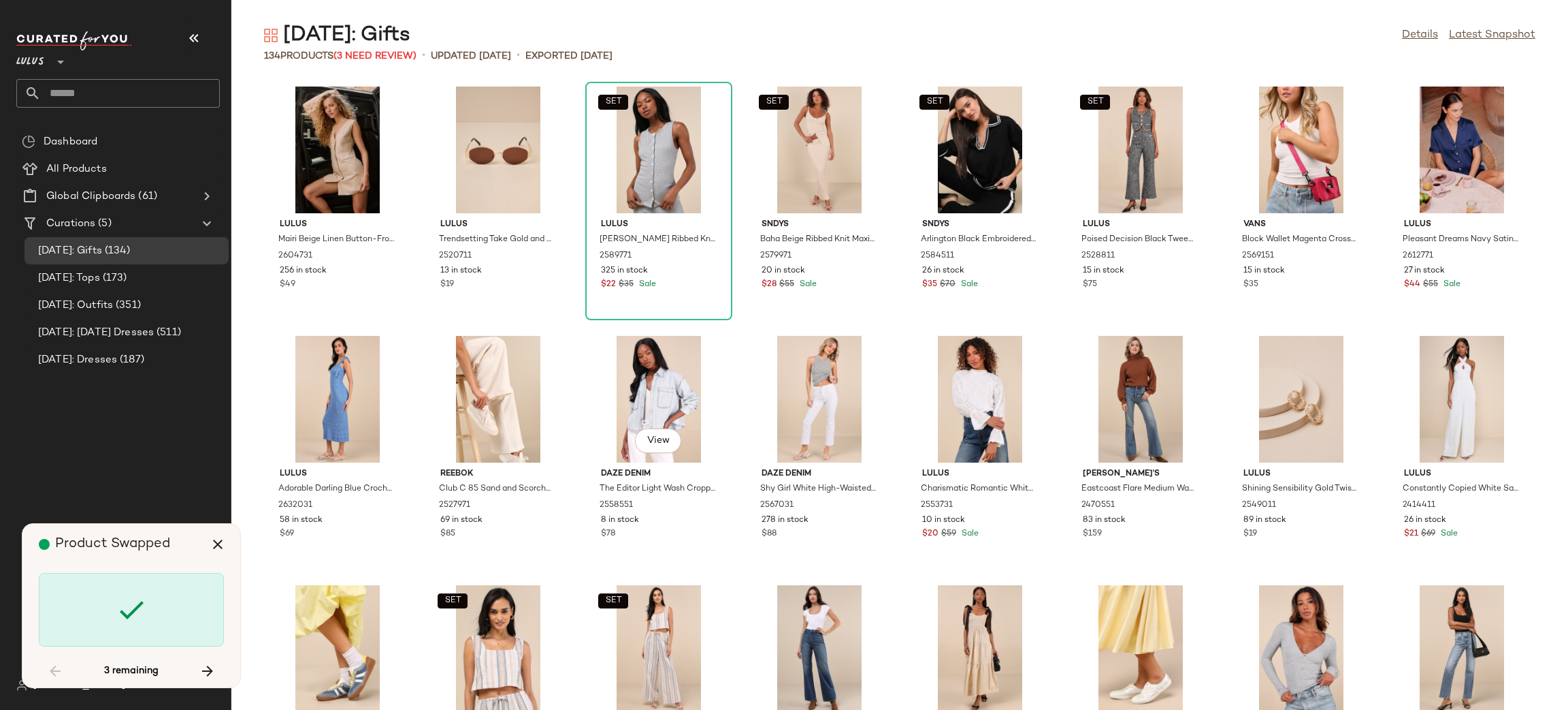
scroll to position [1008, 0]
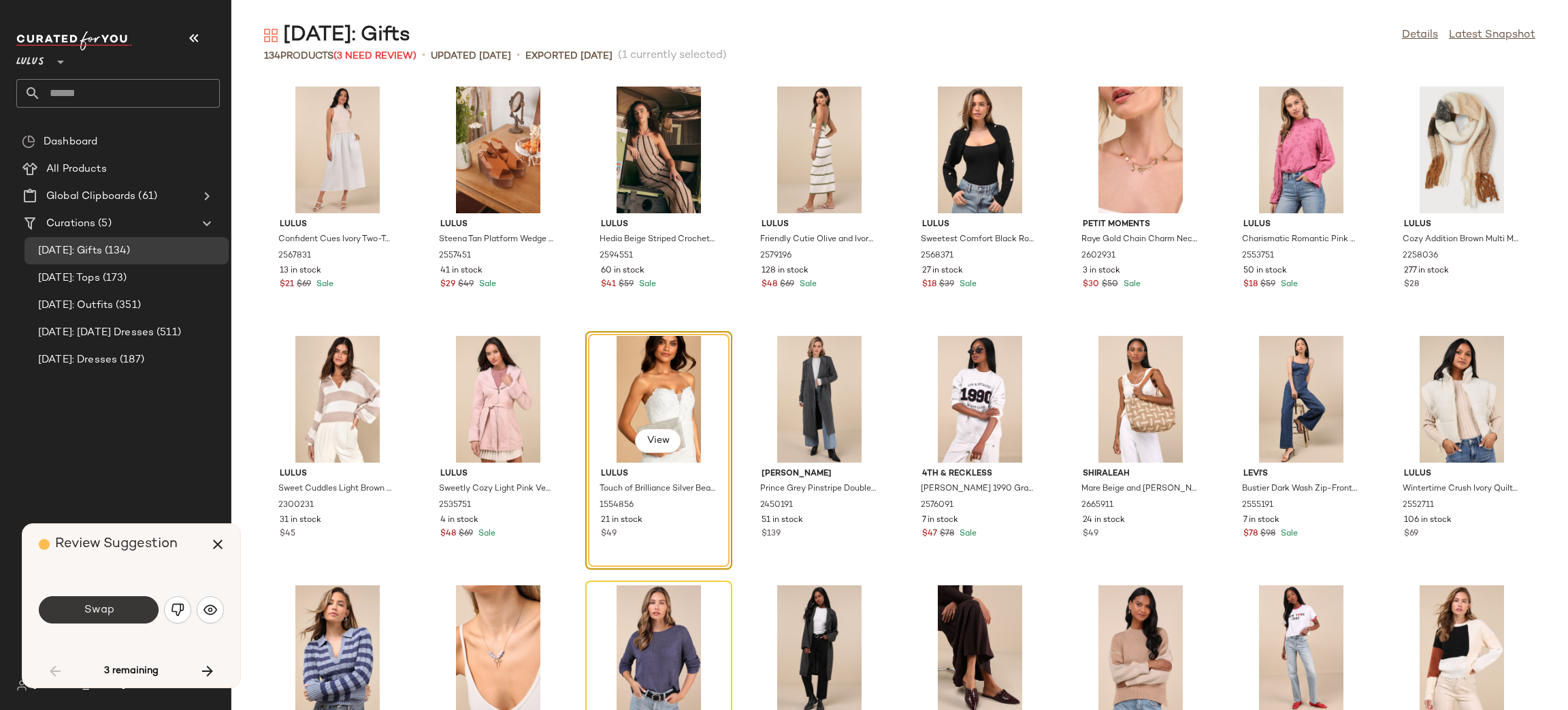
click at [100, 610] on span "Swap" at bounding box center [99, 610] width 31 height 13
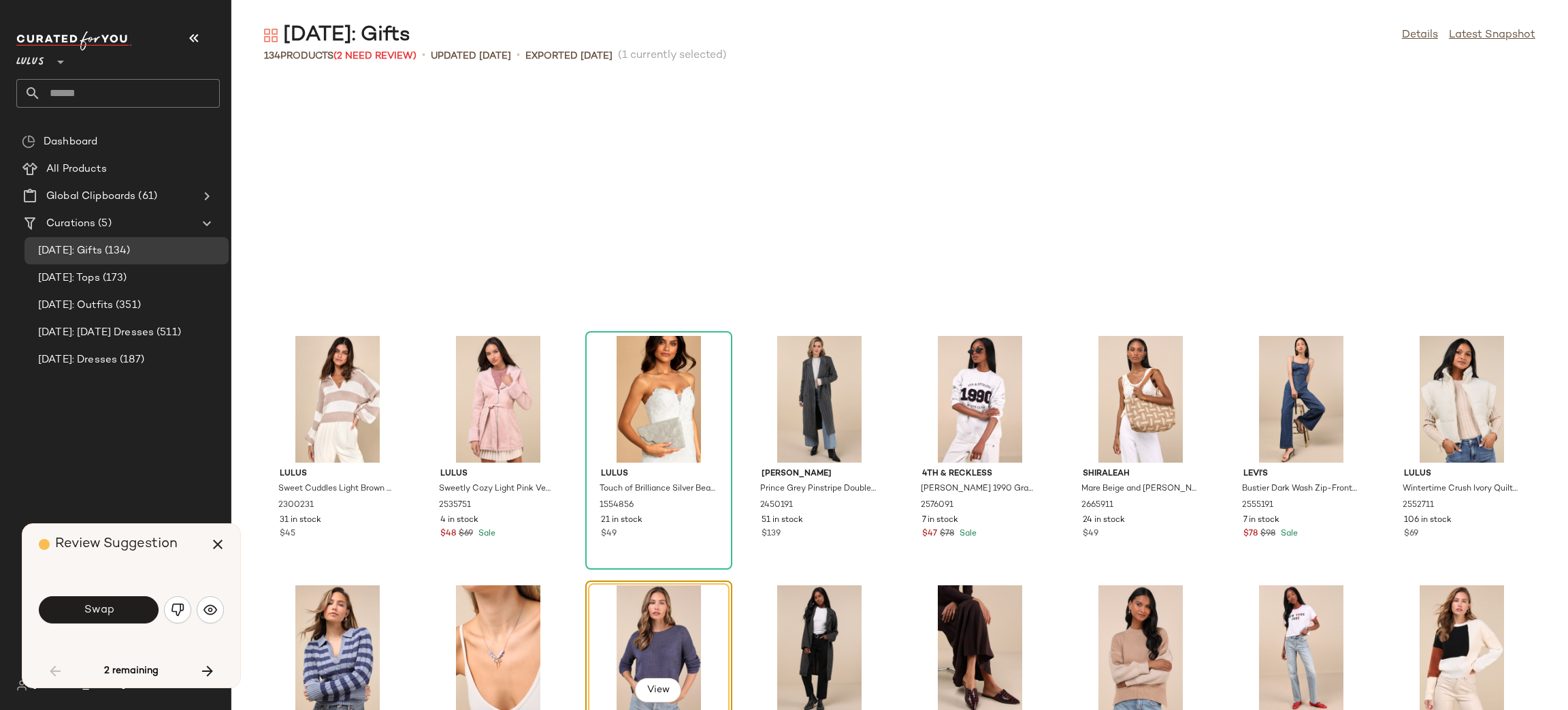
scroll to position [1246, 0]
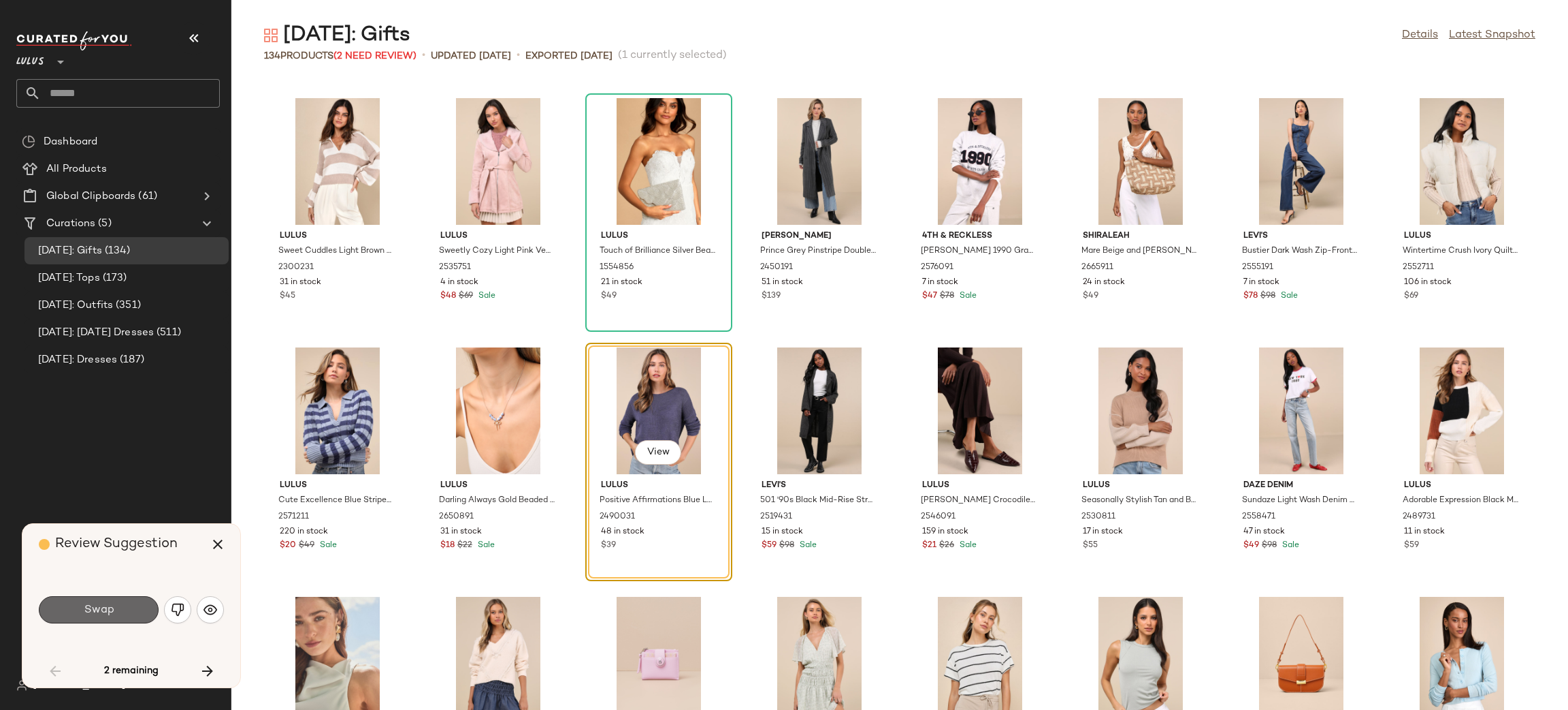
click at [108, 605] on span "Swap" at bounding box center [99, 610] width 31 height 13
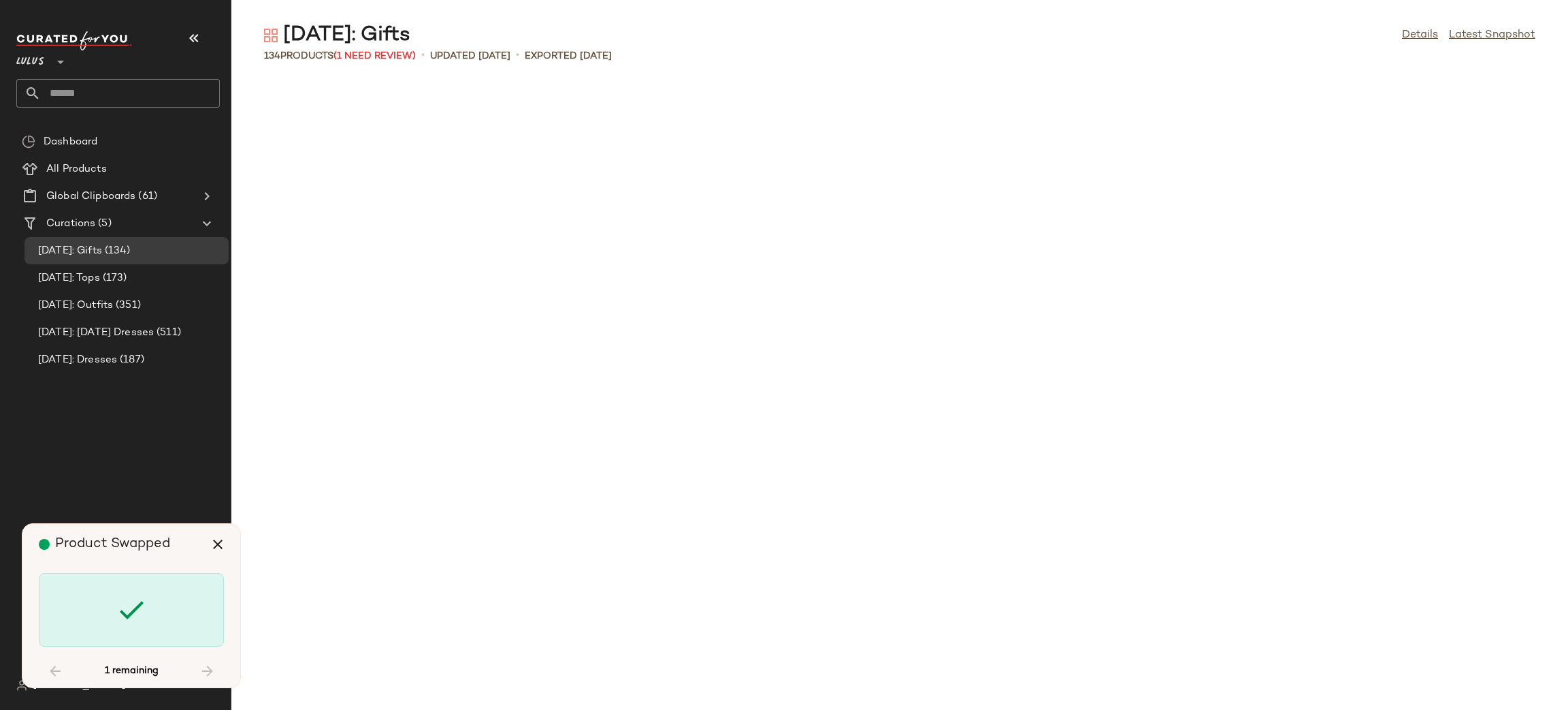
scroll to position [3489, 0]
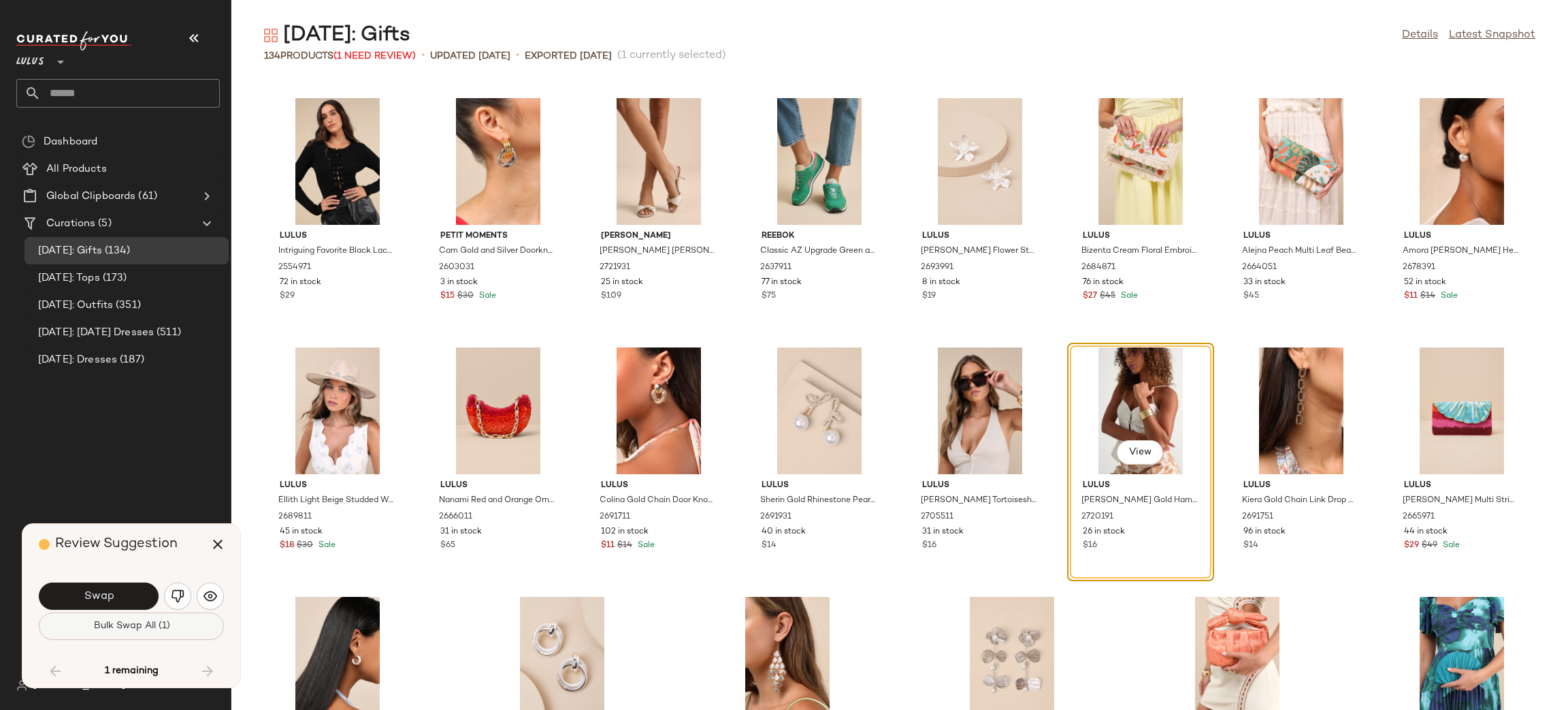
click at [132, 631] on span "Bulk Swap All (1)" at bounding box center [131, 626] width 77 height 11
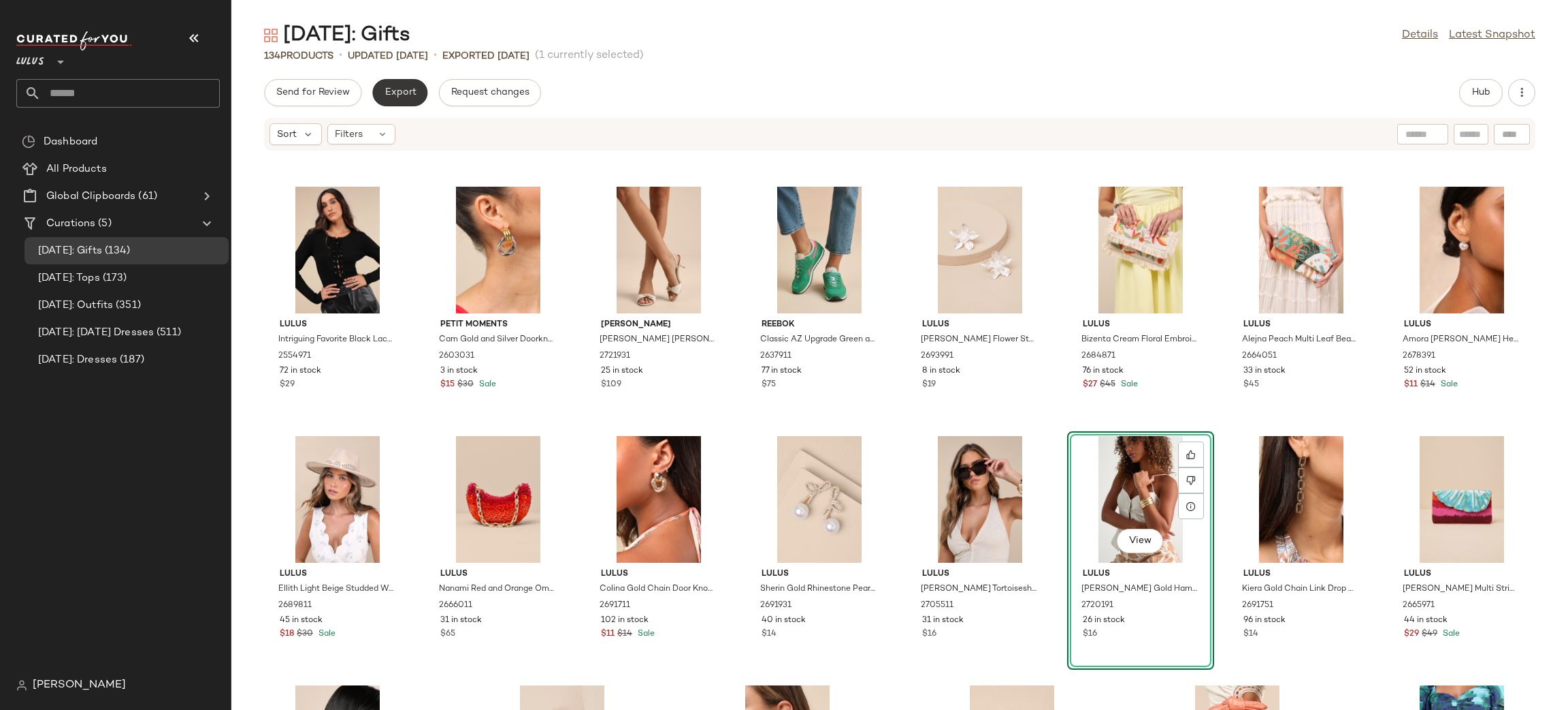
click at [403, 98] on button "Export" at bounding box center [400, 92] width 55 height 27
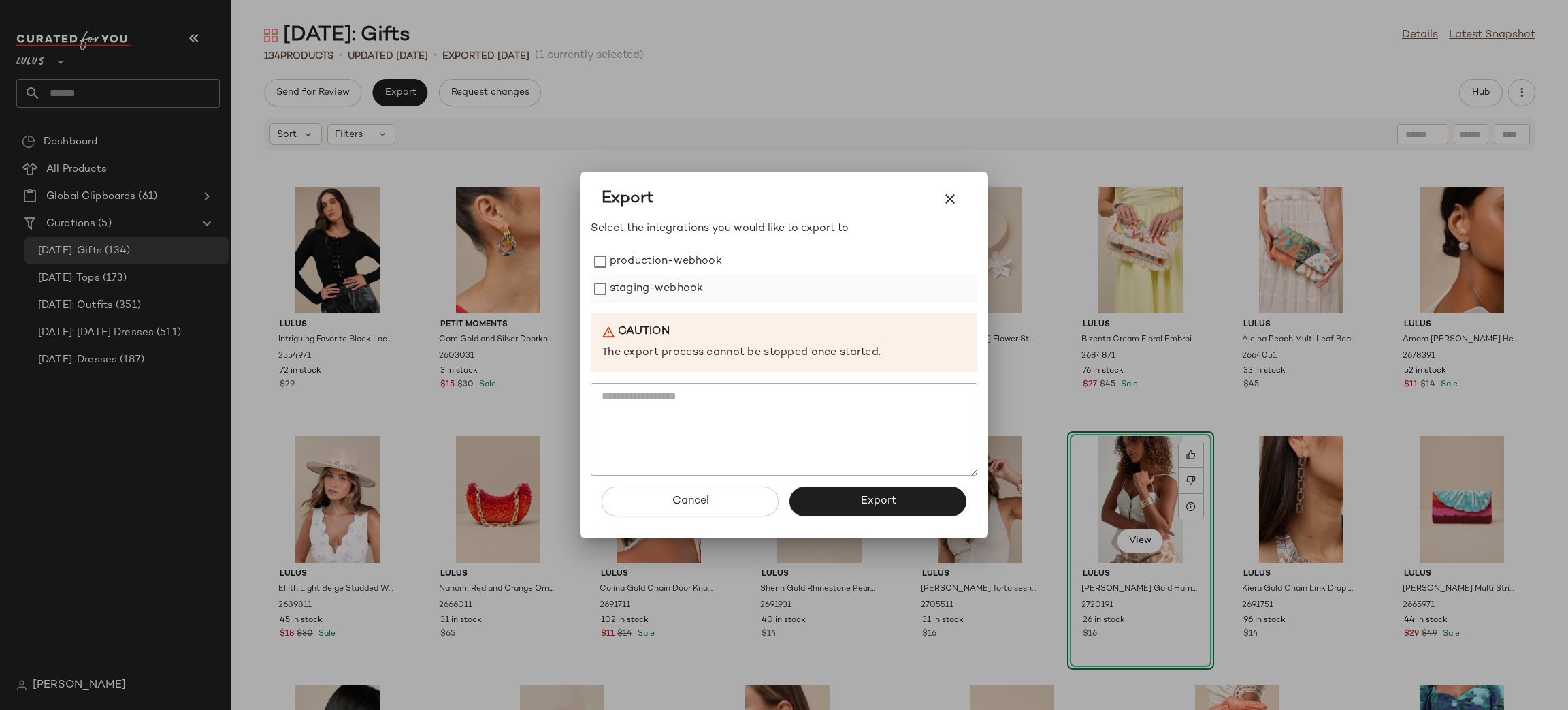
drag, startPoint x: 663, startPoint y: 265, endPoint x: 682, endPoint y: 289, distance: 30.6
click at [665, 269] on label "production-webhook" at bounding box center [666, 261] width 113 height 27
click at [682, 289] on label "staging-webhook" at bounding box center [656, 289] width 93 height 27
click at [851, 483] on div "Cancel Export" at bounding box center [784, 506] width 386 height 63
click at [838, 489] on button "Export" at bounding box center [878, 501] width 177 height 30
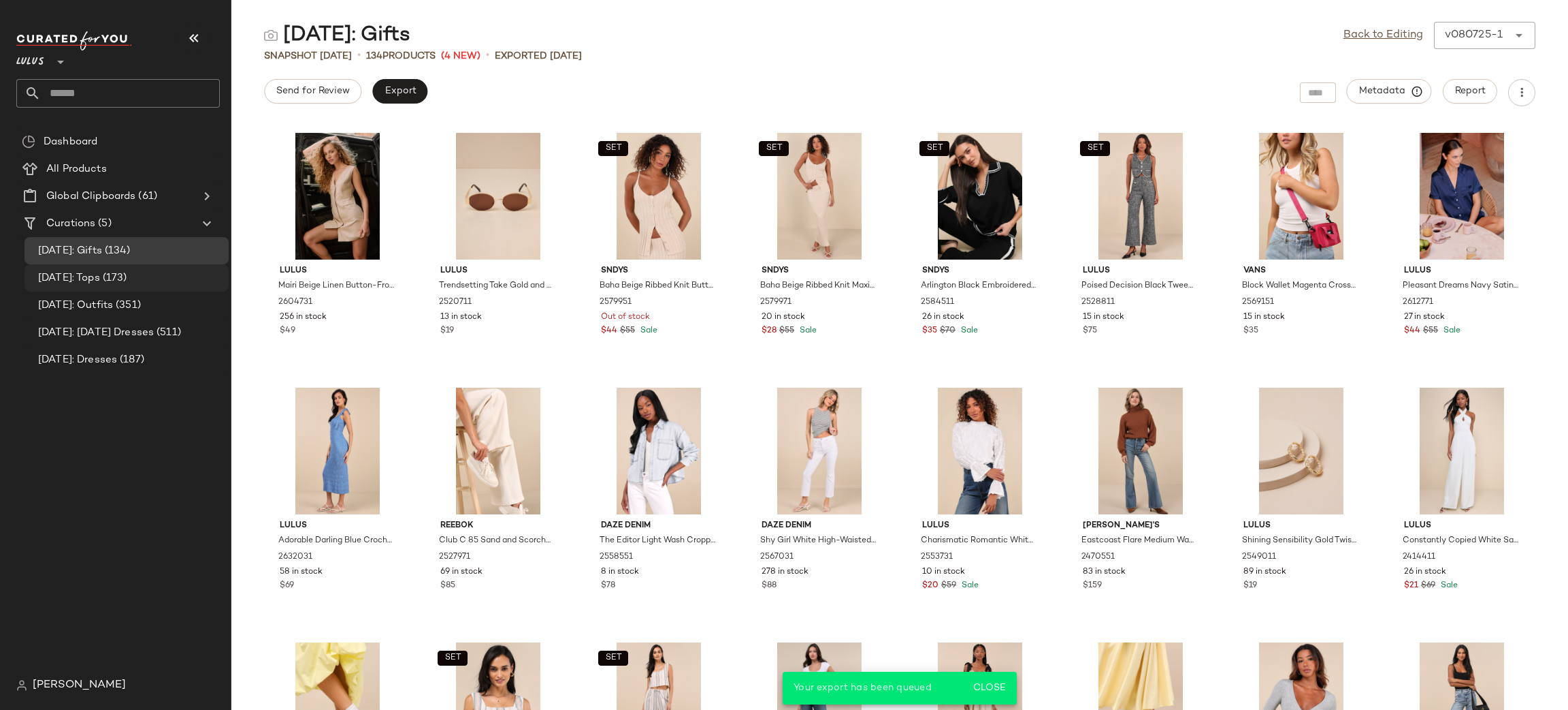
click at [174, 279] on div "[DATE]: Tops (173)" at bounding box center [128, 278] width 189 height 15
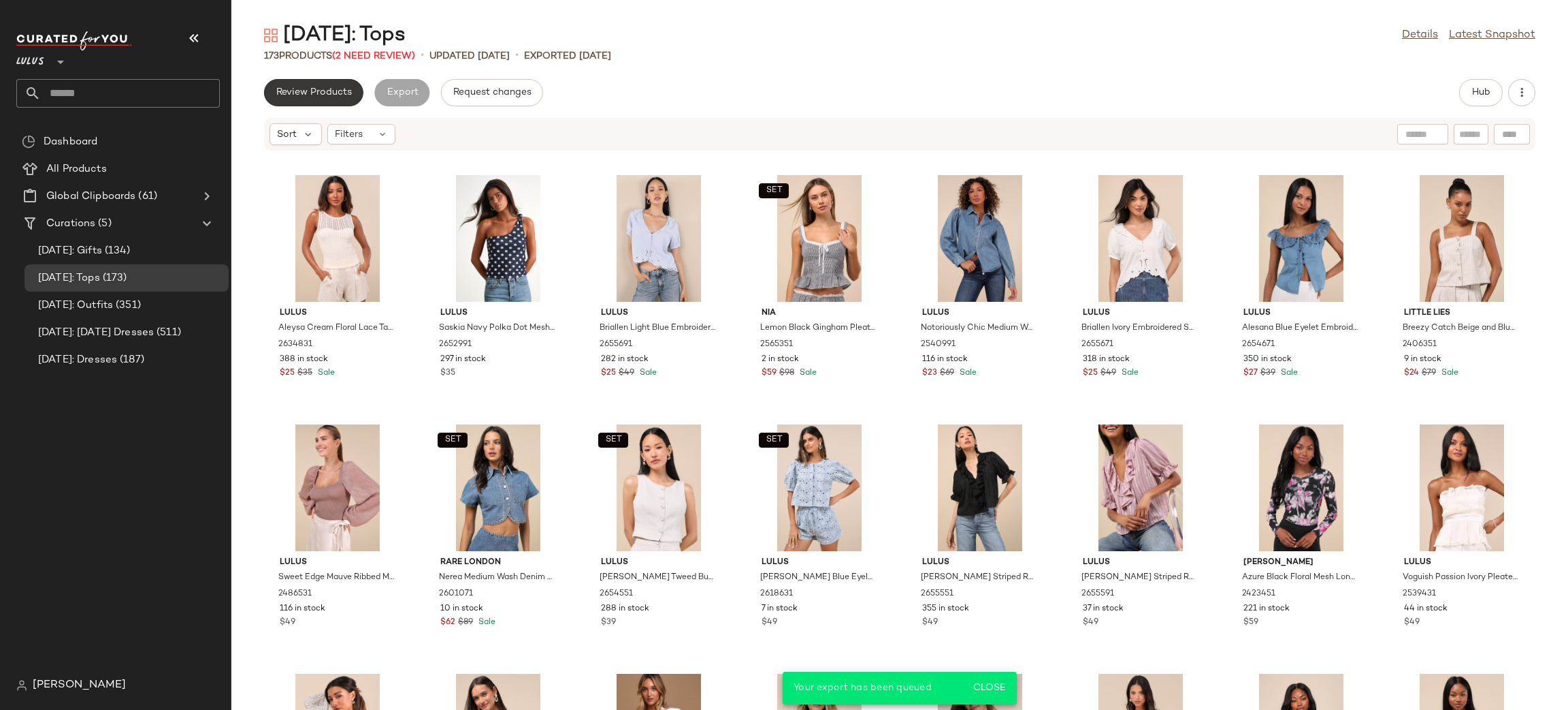
click at [331, 90] on span "Review Products" at bounding box center [313, 93] width 76 height 11
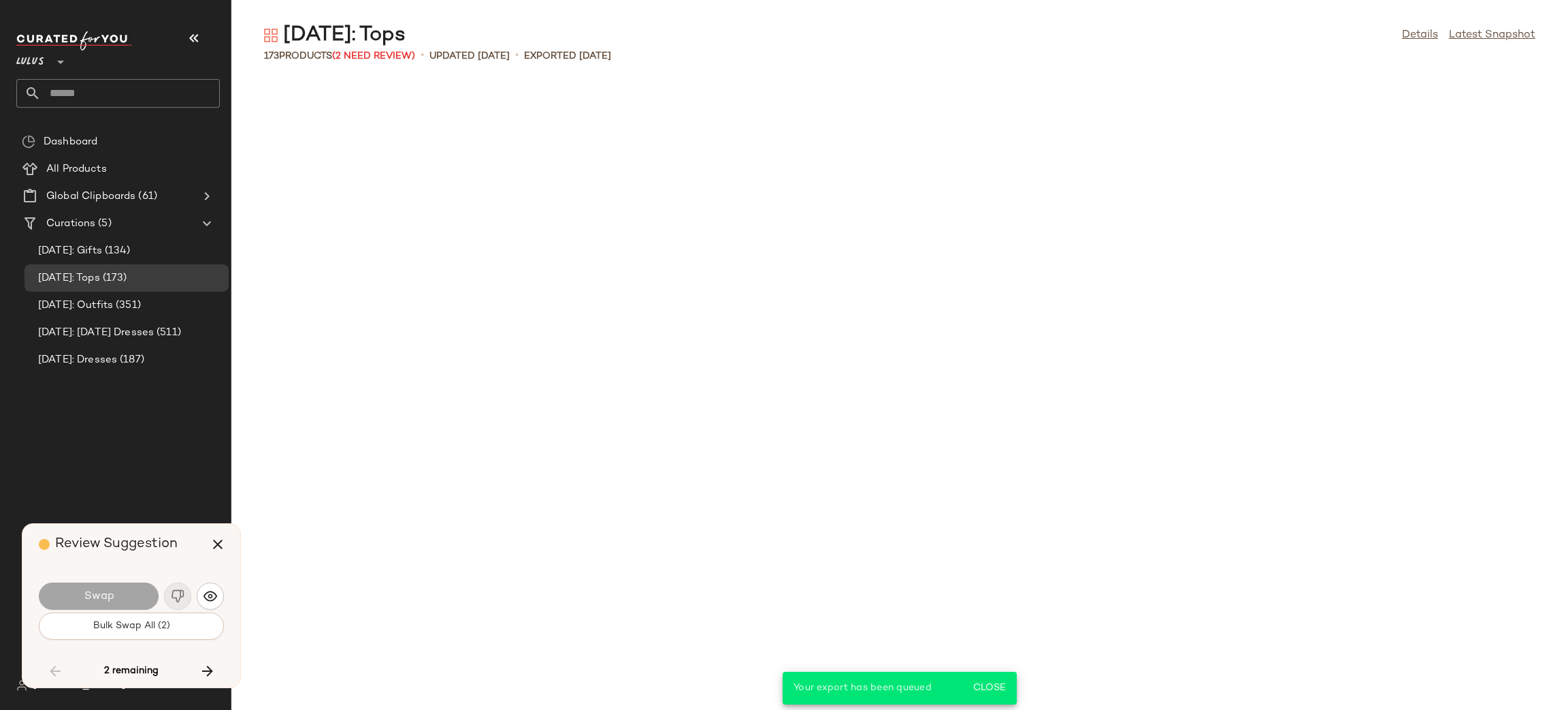
scroll to position [2492, 0]
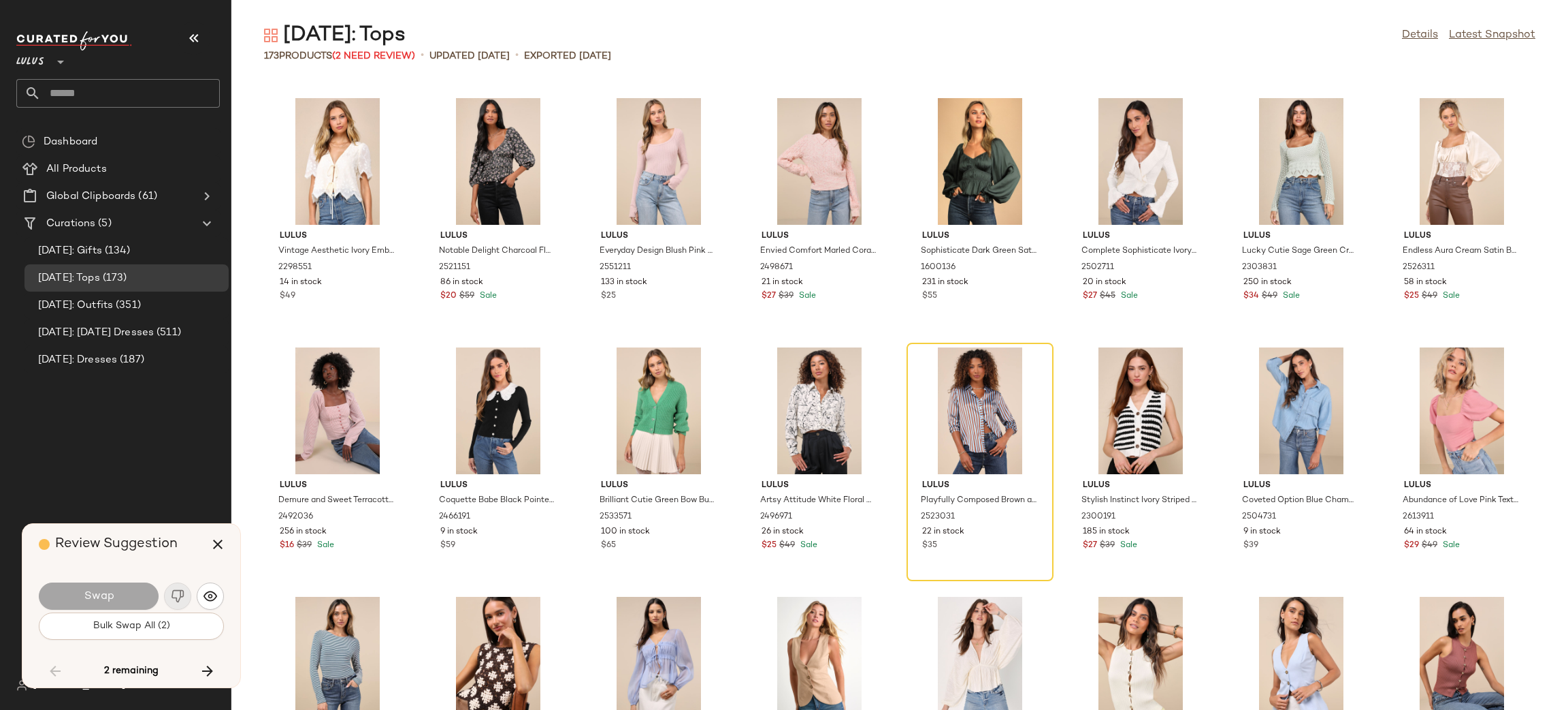
click at [106, 641] on div "Swap Bulk Swap All (2)" at bounding box center [131, 609] width 185 height 73
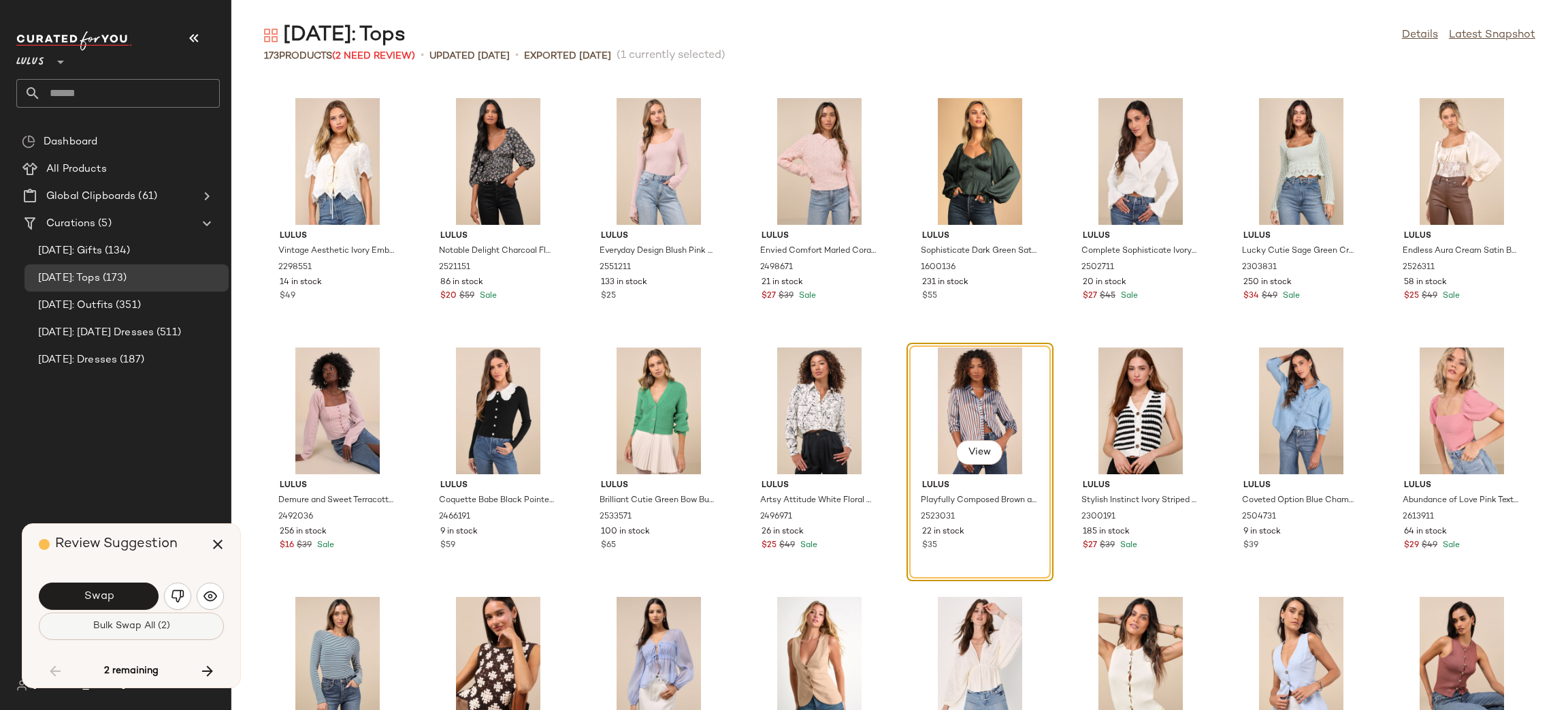
click at [152, 636] on button "Bulk Swap All (2)" at bounding box center [131, 625] width 185 height 27
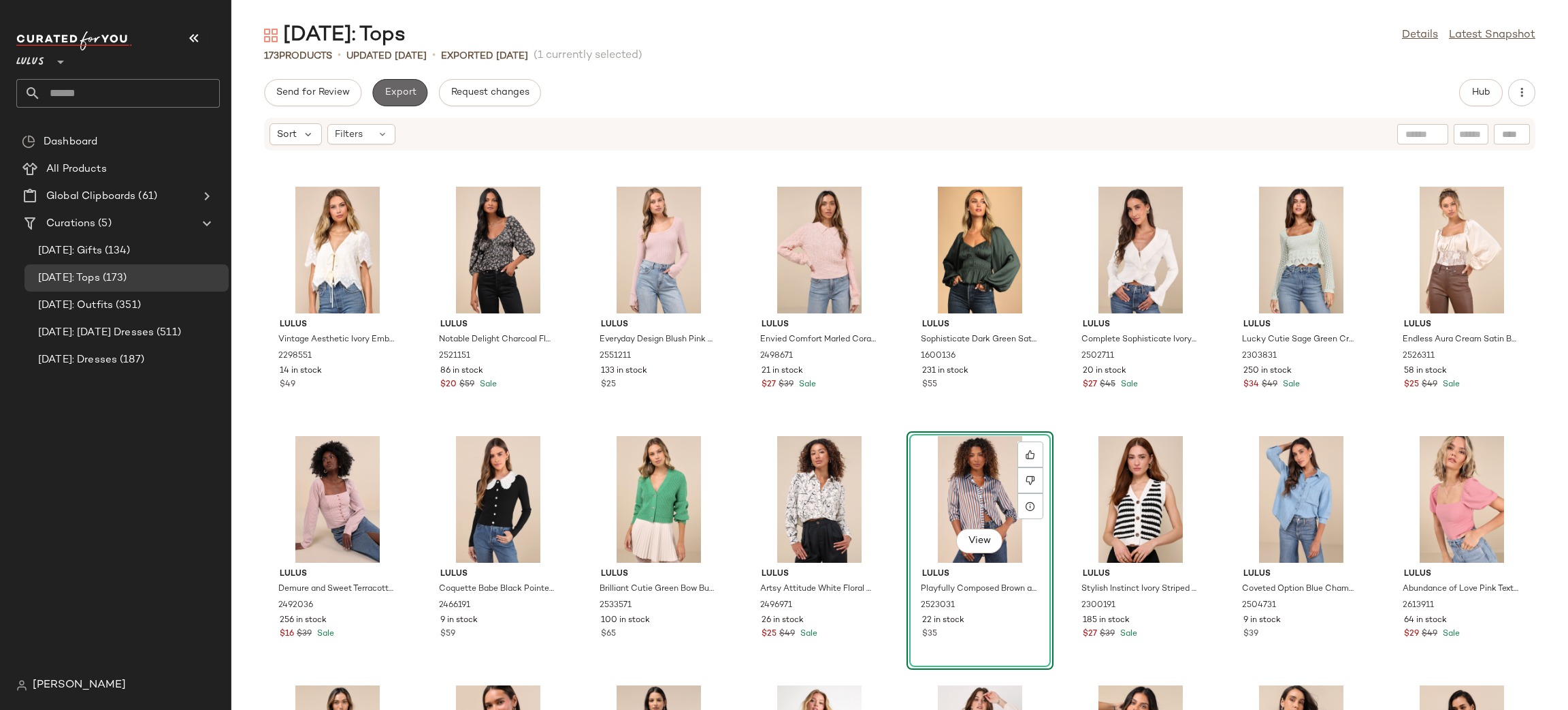
click at [406, 91] on span "Export" at bounding box center [400, 93] width 32 height 11
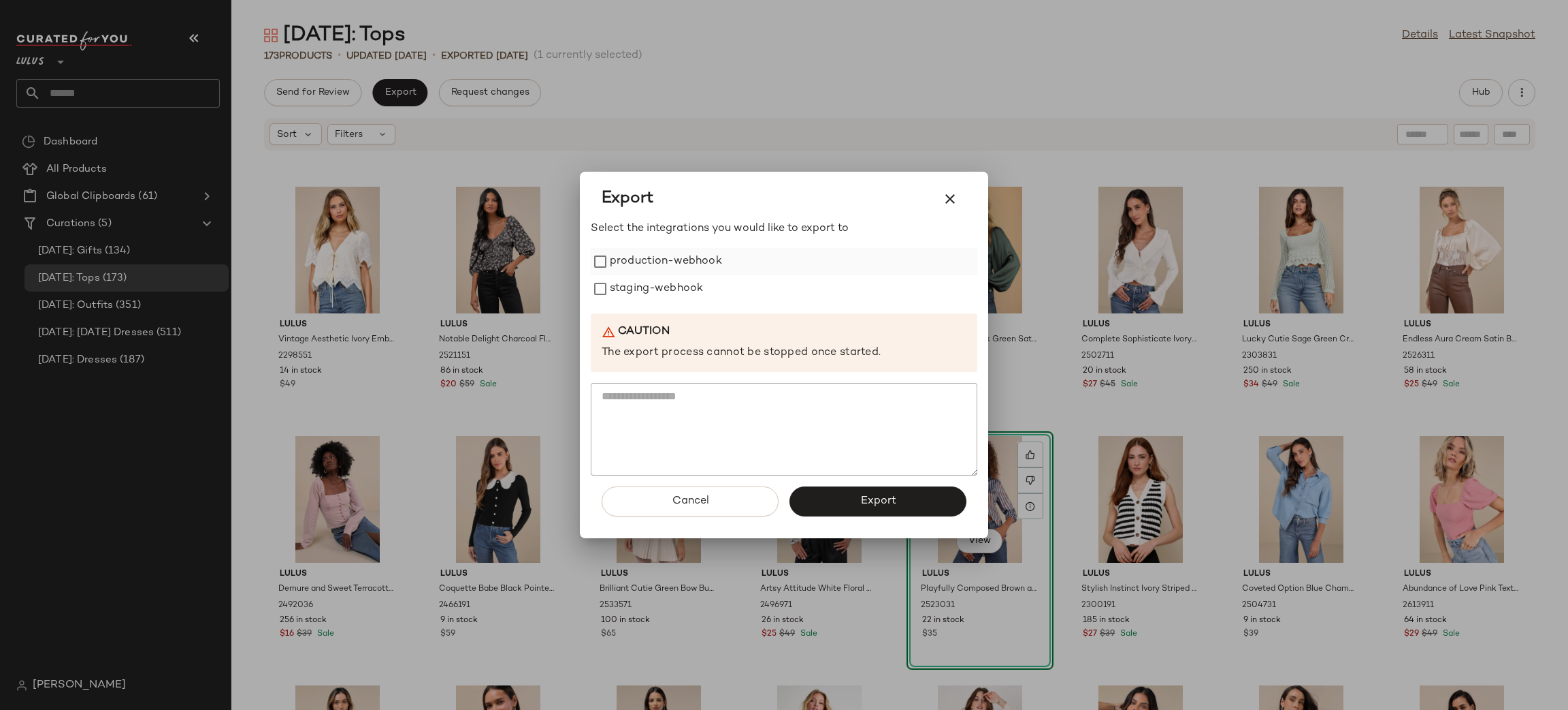
click at [642, 261] on label "production-webhook" at bounding box center [666, 261] width 113 height 27
click at [637, 282] on label "staging-webhook" at bounding box center [656, 289] width 93 height 27
click at [851, 502] on button "Export" at bounding box center [878, 501] width 177 height 30
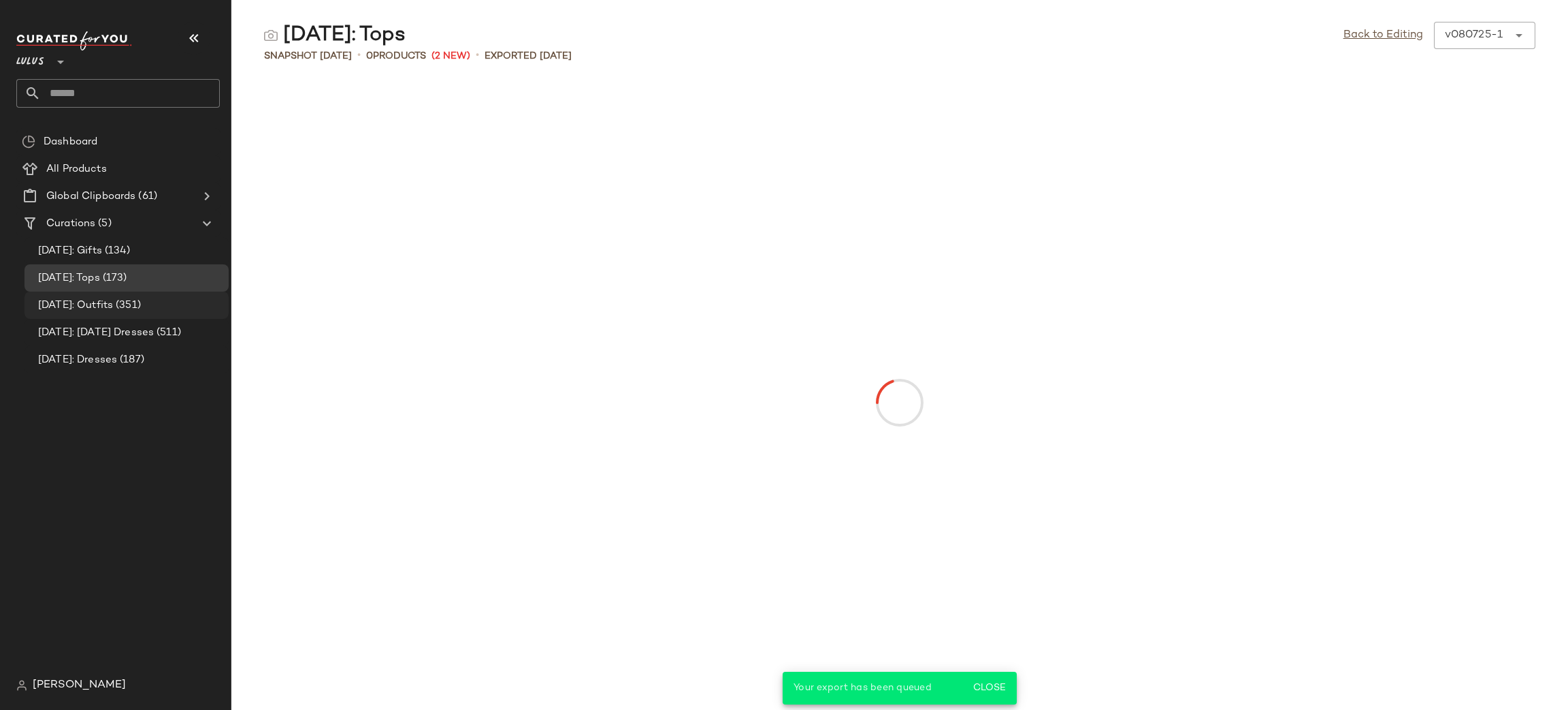
click at [141, 313] on span "(351)" at bounding box center [126, 306] width 28 height 15
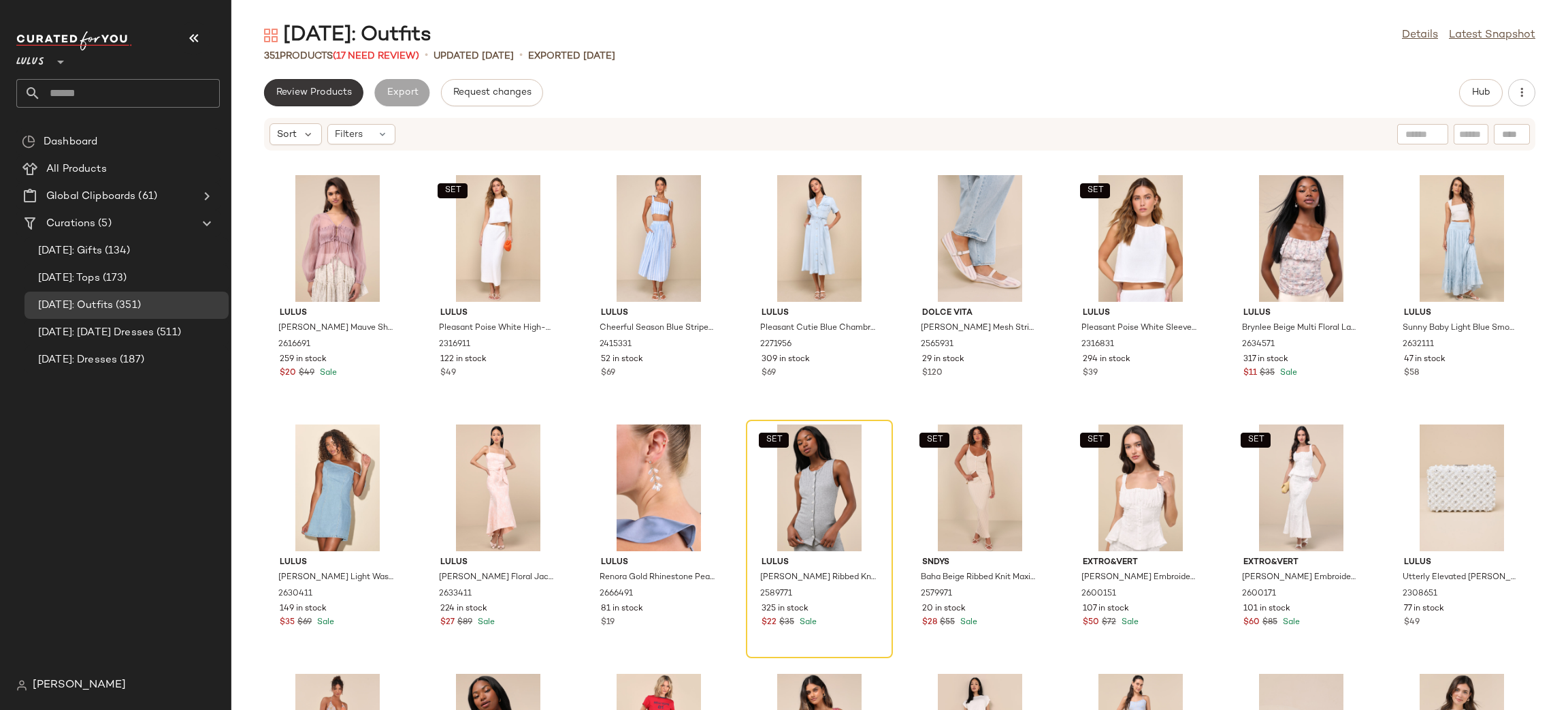
click at [328, 81] on button "Review Products" at bounding box center [313, 92] width 99 height 27
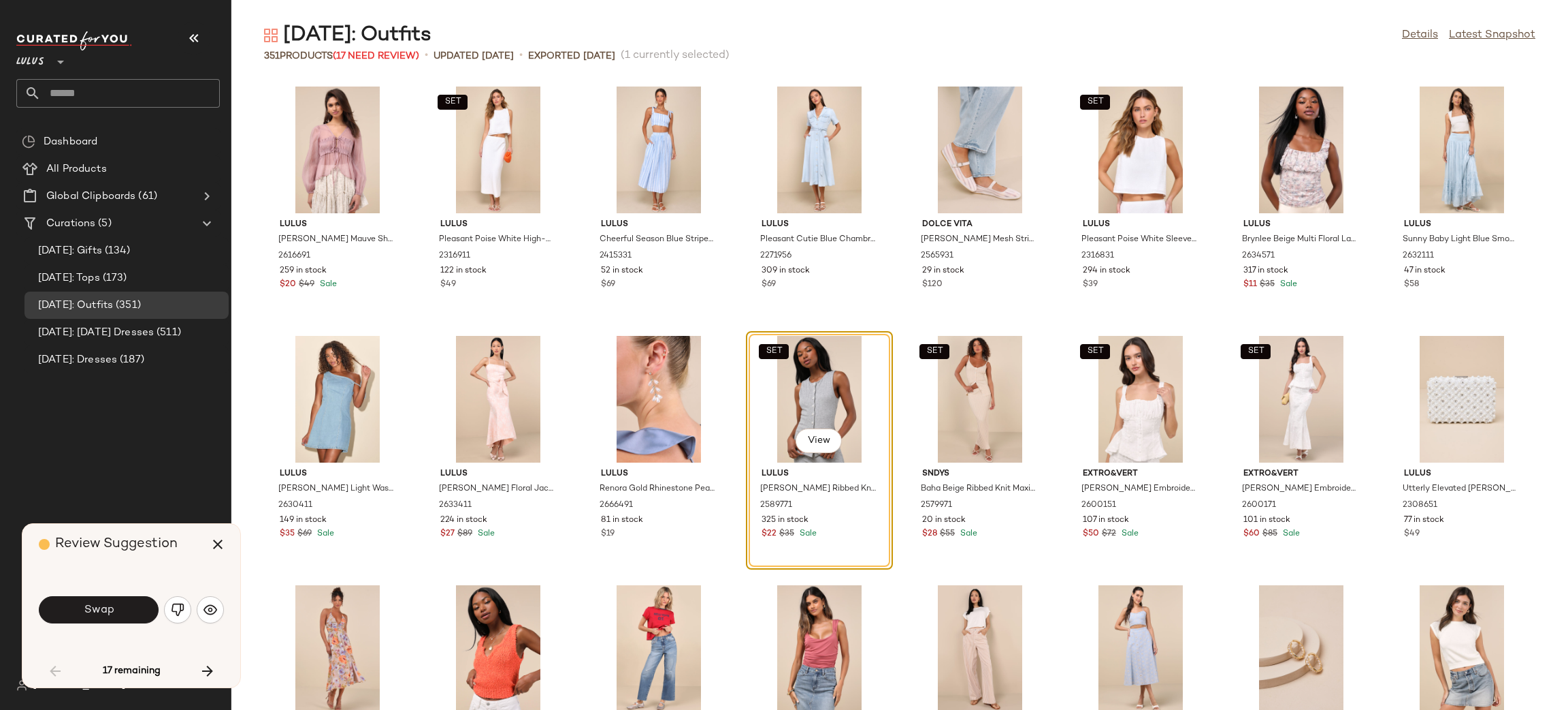
click at [75, 620] on button "Swap" at bounding box center [98, 609] width 120 height 27
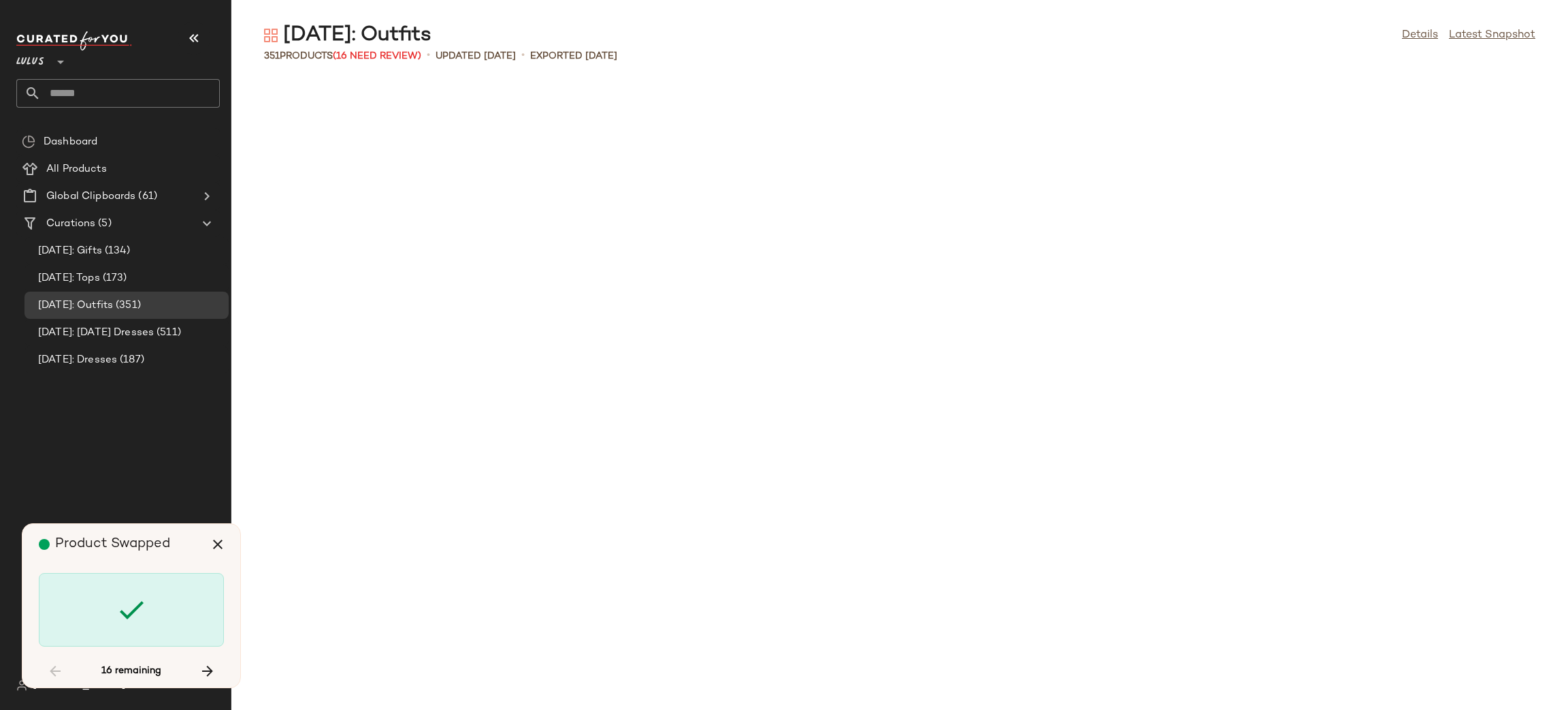
scroll to position [2243, 0]
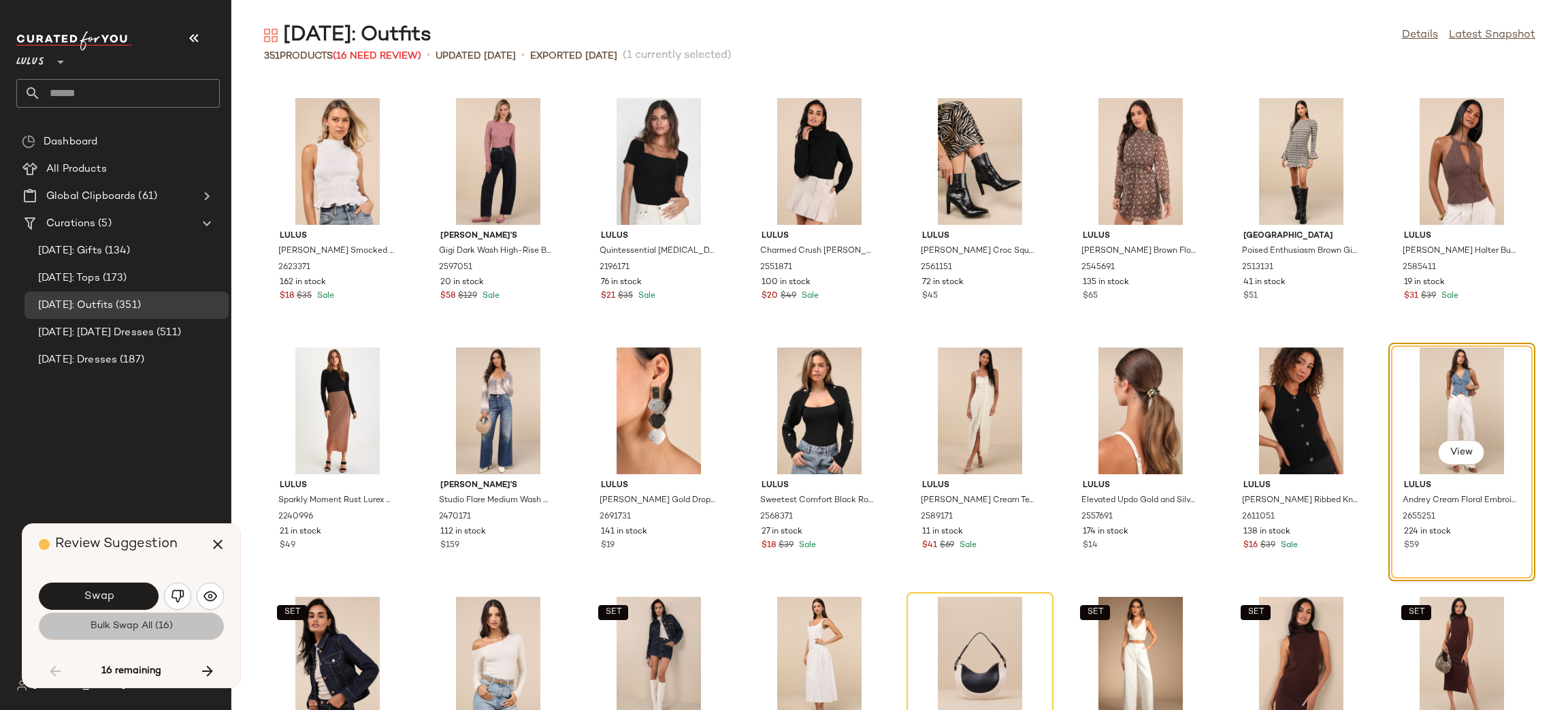
click at [139, 634] on button "Bulk Swap All (16)" at bounding box center [131, 625] width 185 height 27
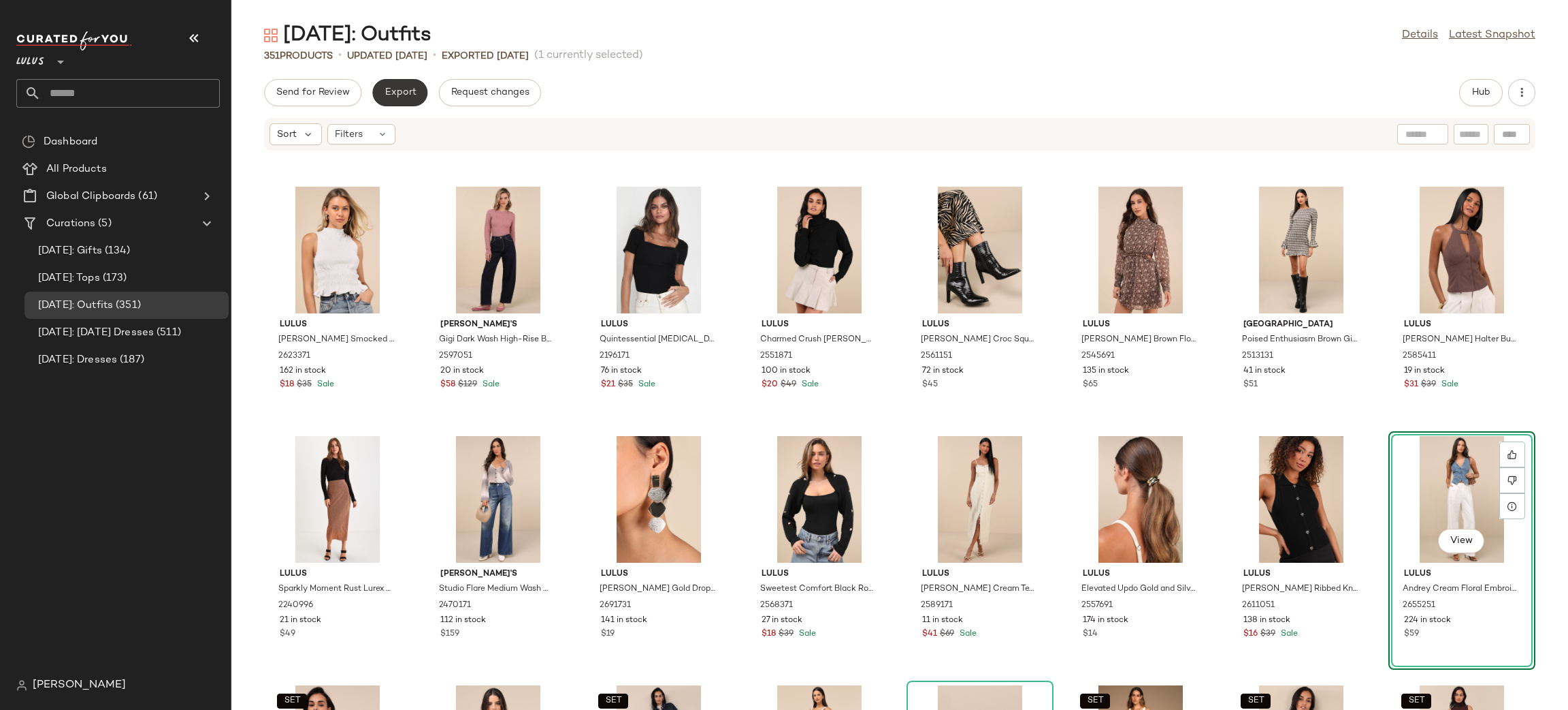
click at [400, 92] on span "Export" at bounding box center [400, 93] width 32 height 11
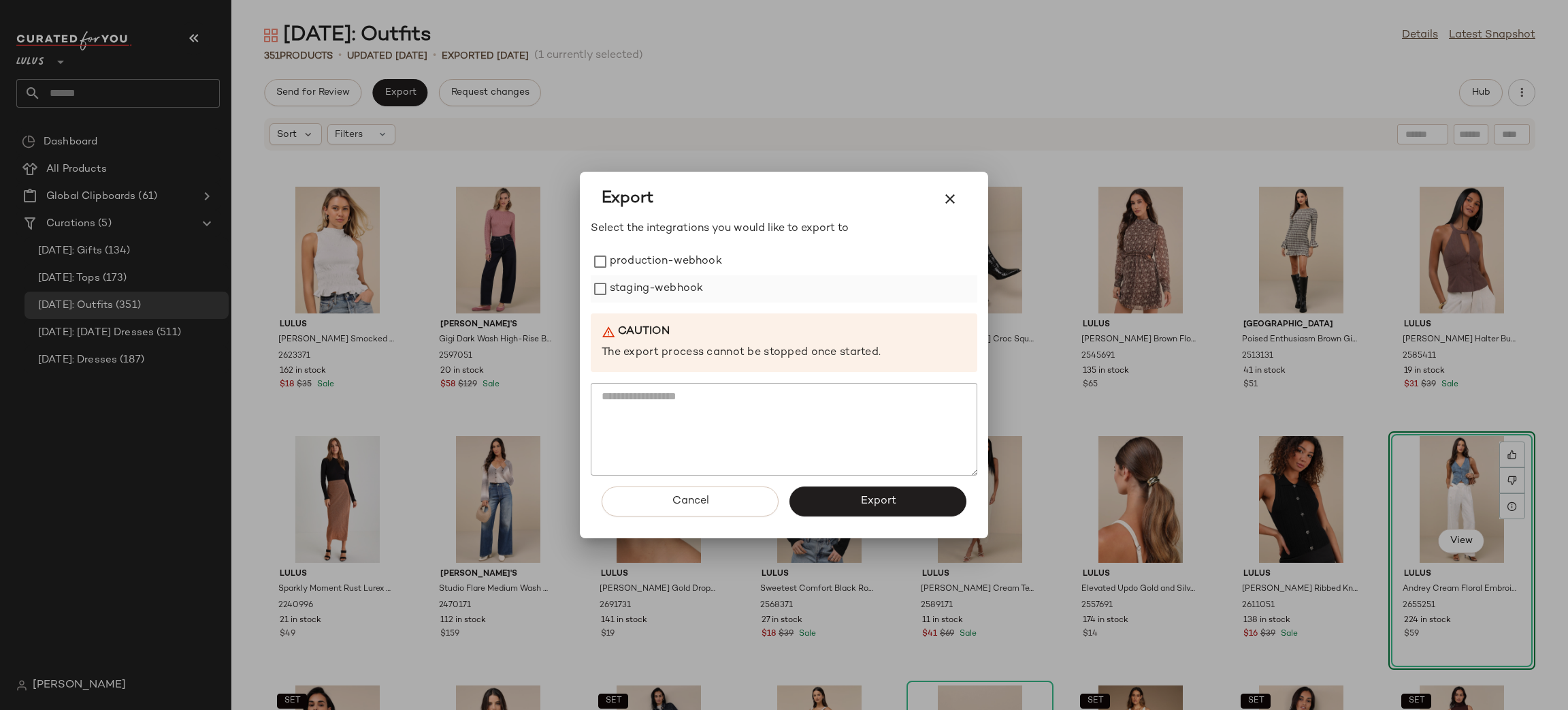
drag, startPoint x: 651, startPoint y: 258, endPoint x: 663, endPoint y: 289, distance: 33.2
click at [652, 265] on label "production-webhook" at bounding box center [666, 261] width 113 height 27
click at [666, 296] on label "staging-webhook" at bounding box center [656, 289] width 93 height 27
click at [871, 509] on button "Export" at bounding box center [878, 501] width 177 height 30
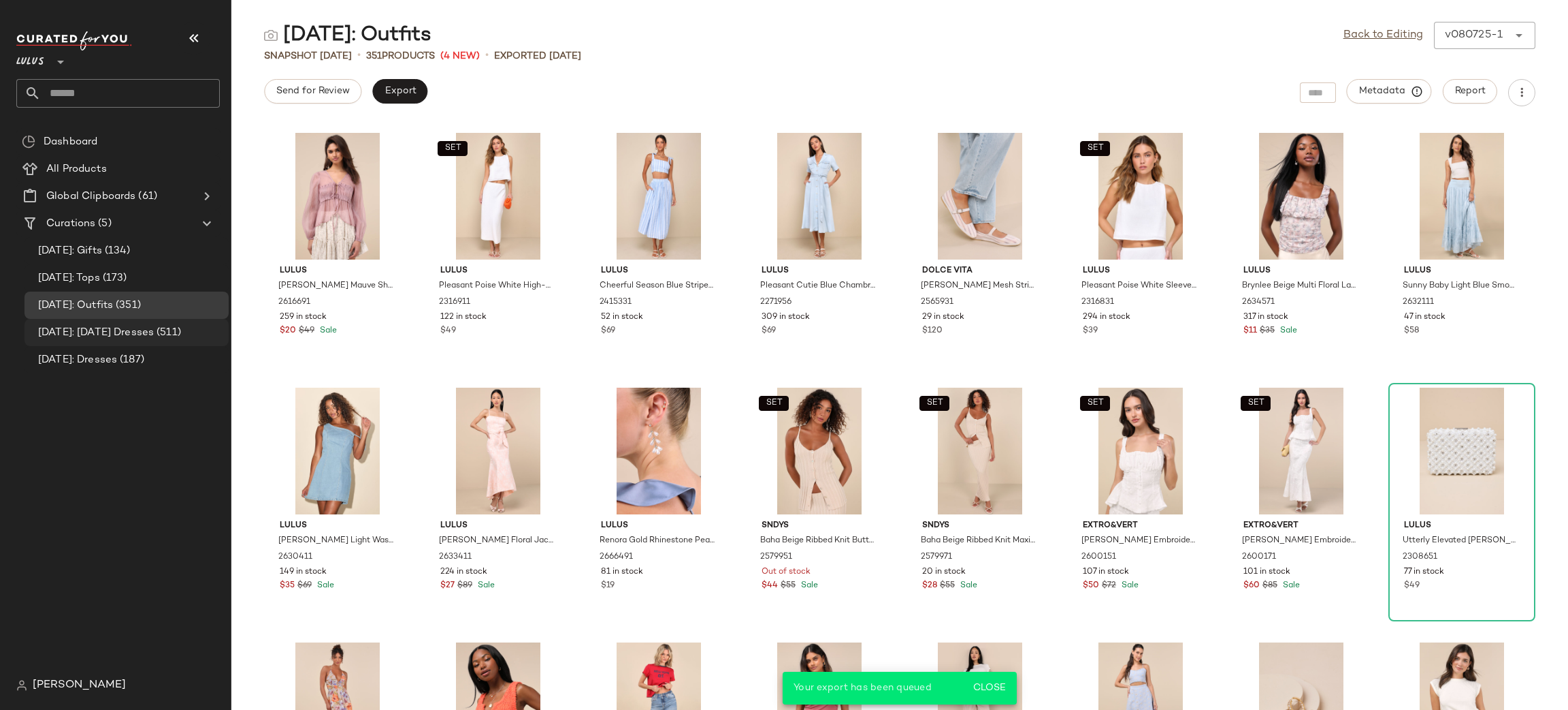
click at [99, 339] on span "[DATE]: [DATE] Dresses" at bounding box center [96, 333] width 116 height 15
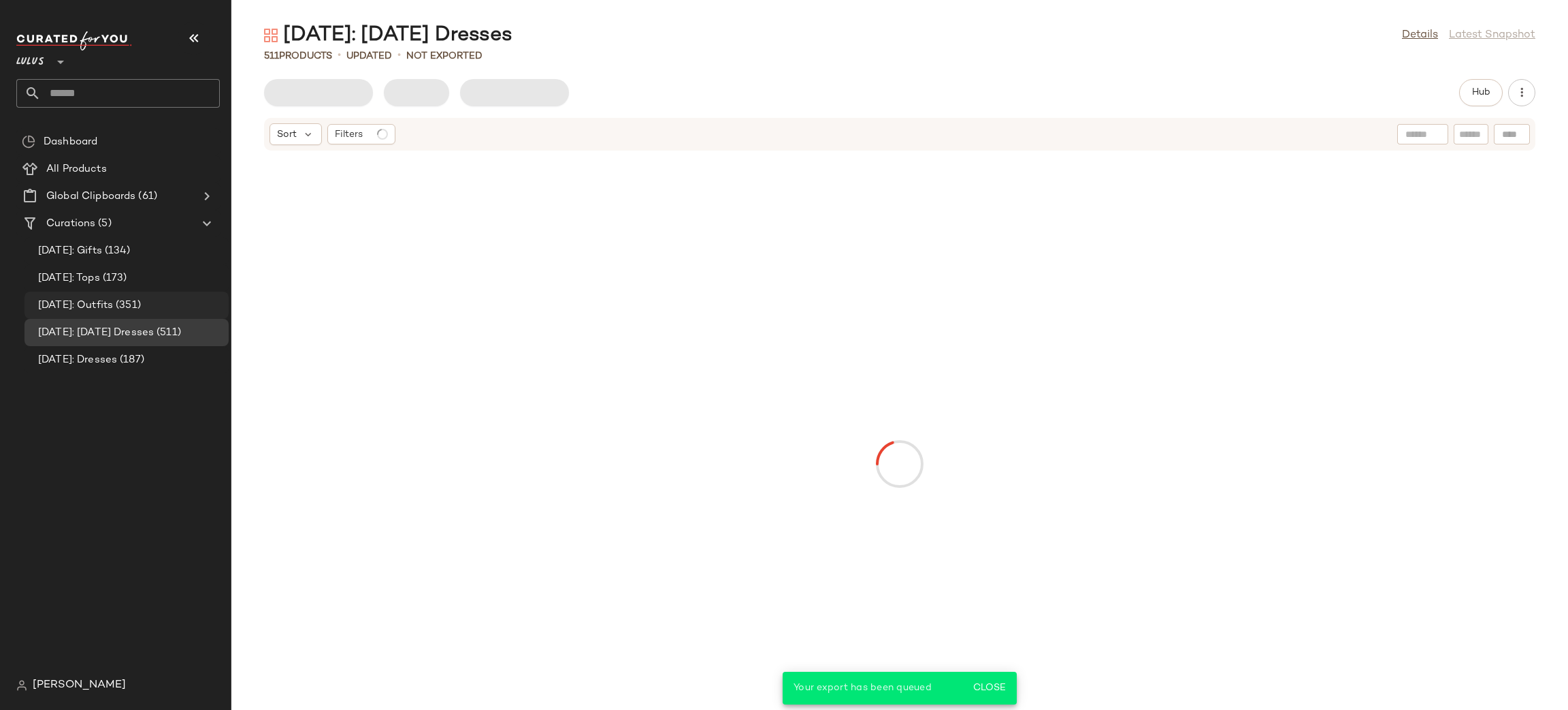
click at [113, 306] on span "[DATE]: Outfits" at bounding box center [75, 306] width 75 height 15
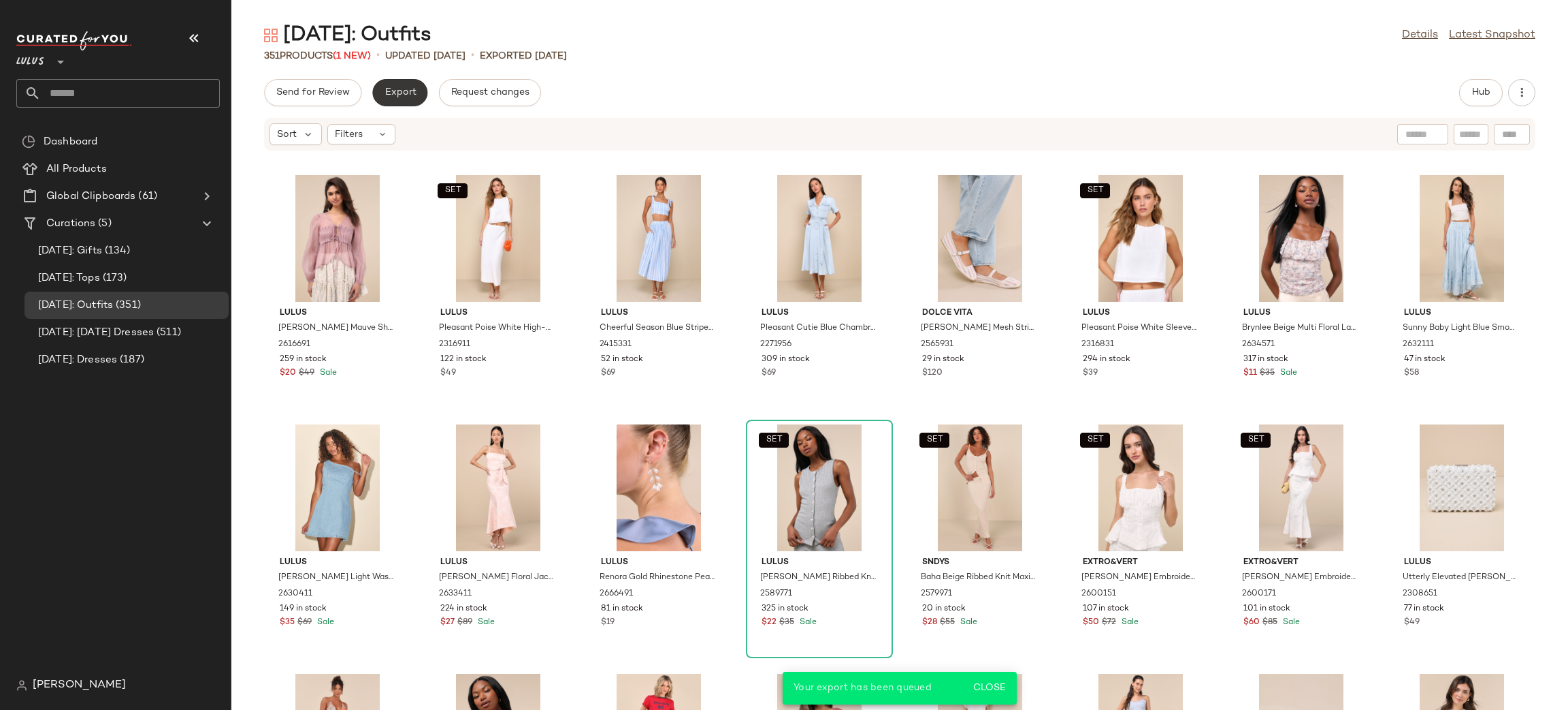
click at [408, 90] on span "Export" at bounding box center [400, 93] width 32 height 11
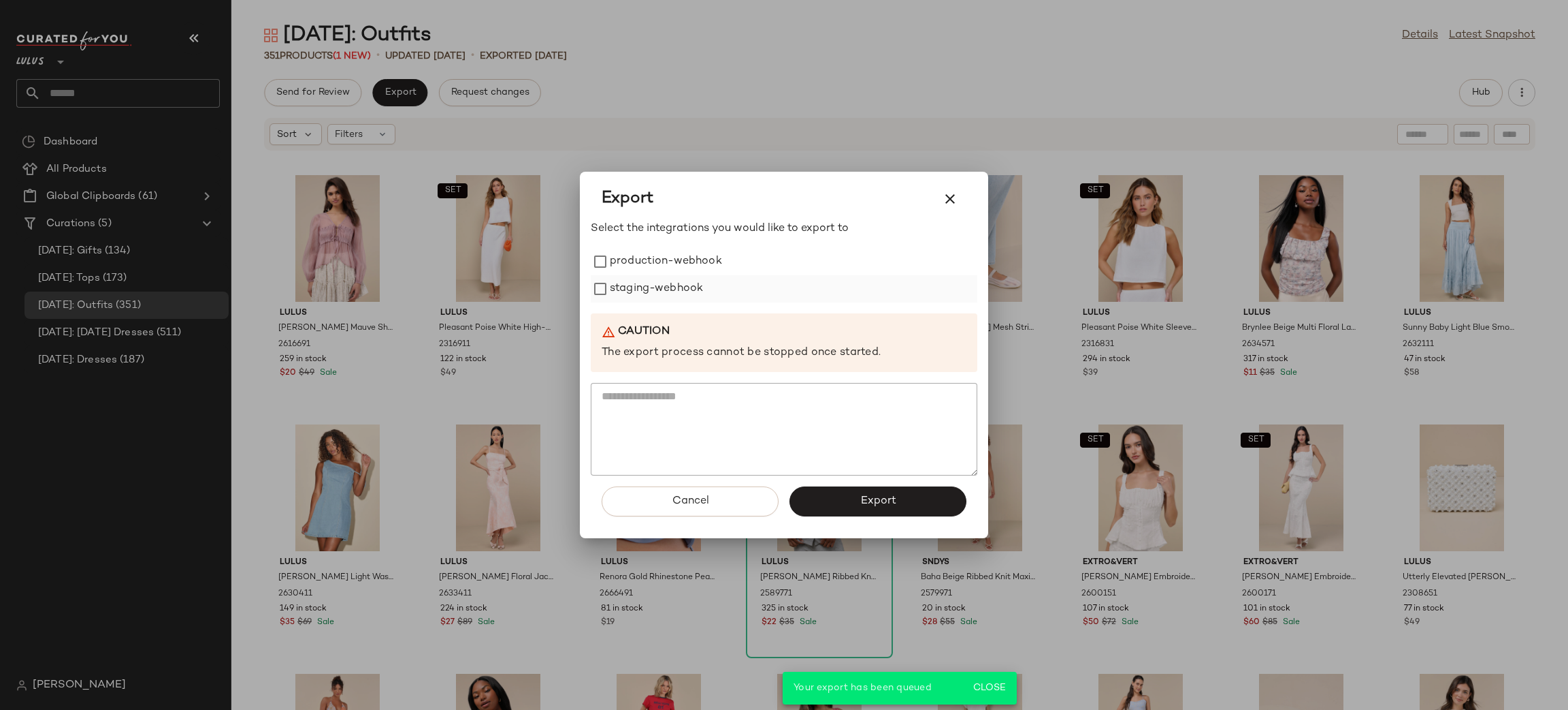
drag, startPoint x: 690, startPoint y: 254, endPoint x: 684, endPoint y: 286, distance: 32.6
click at [688, 259] on label "production-webhook" at bounding box center [666, 261] width 113 height 27
click at [686, 299] on label "staging-webhook" at bounding box center [656, 289] width 93 height 27
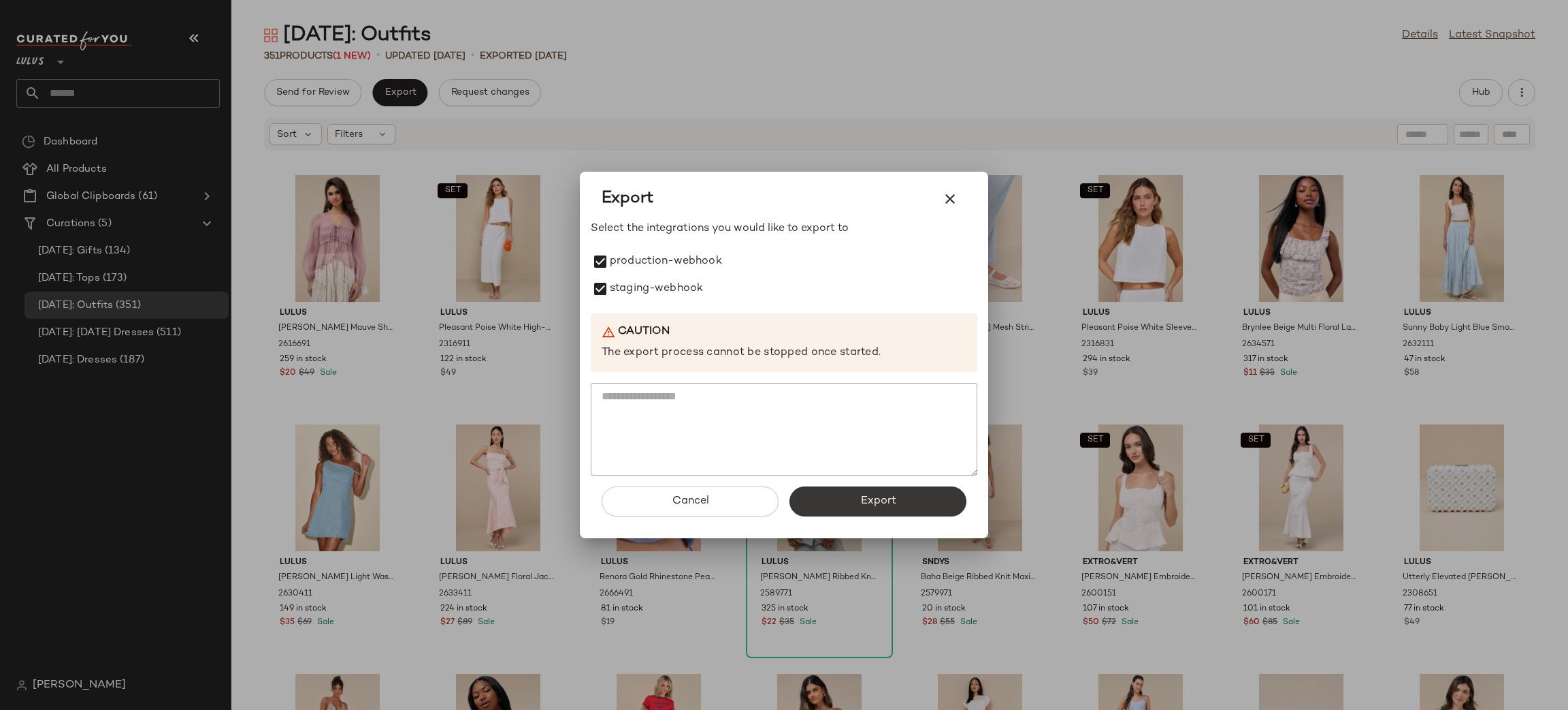
click at [863, 507] on button "Export" at bounding box center [878, 501] width 177 height 30
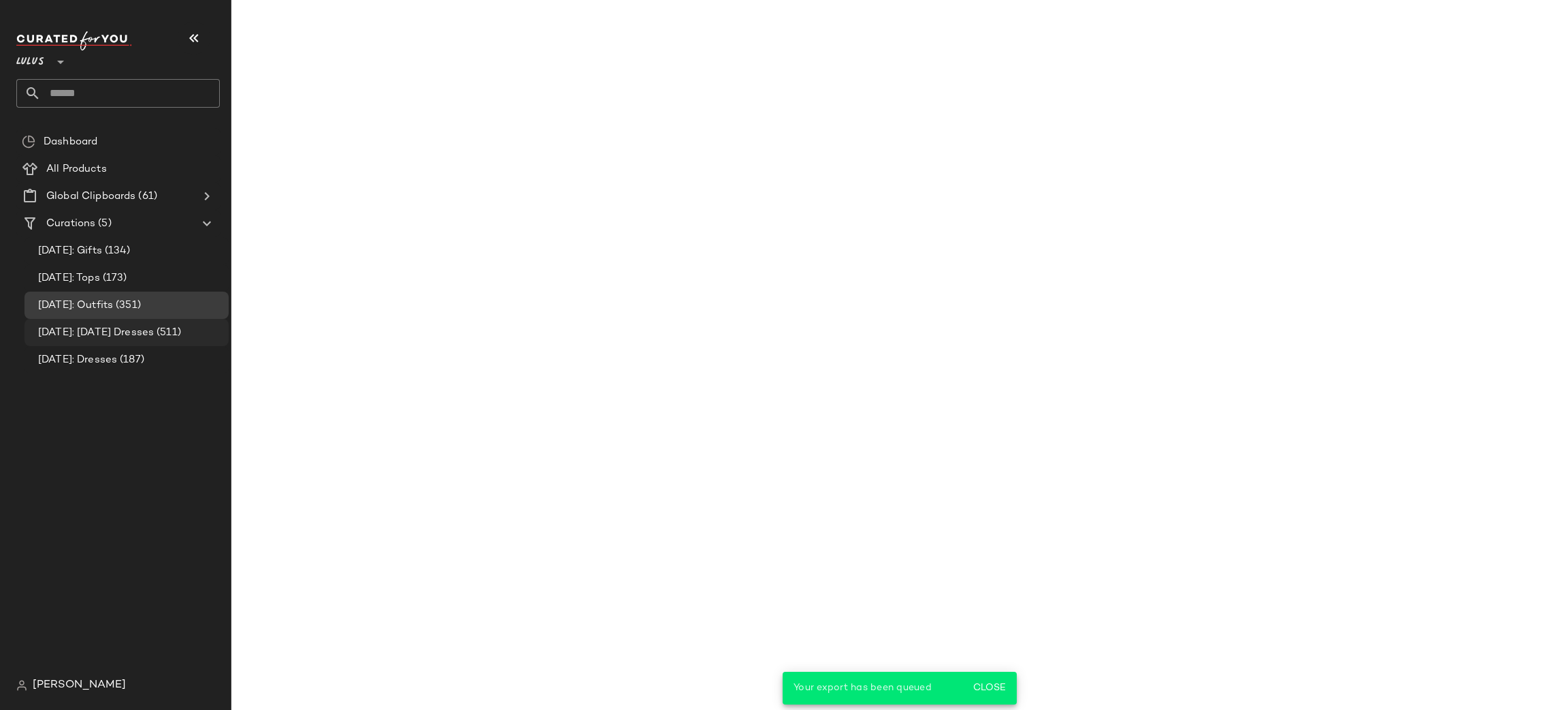
click at [135, 342] on div "[DATE]: [DATE] Dresses (511)" at bounding box center [126, 332] width 204 height 27
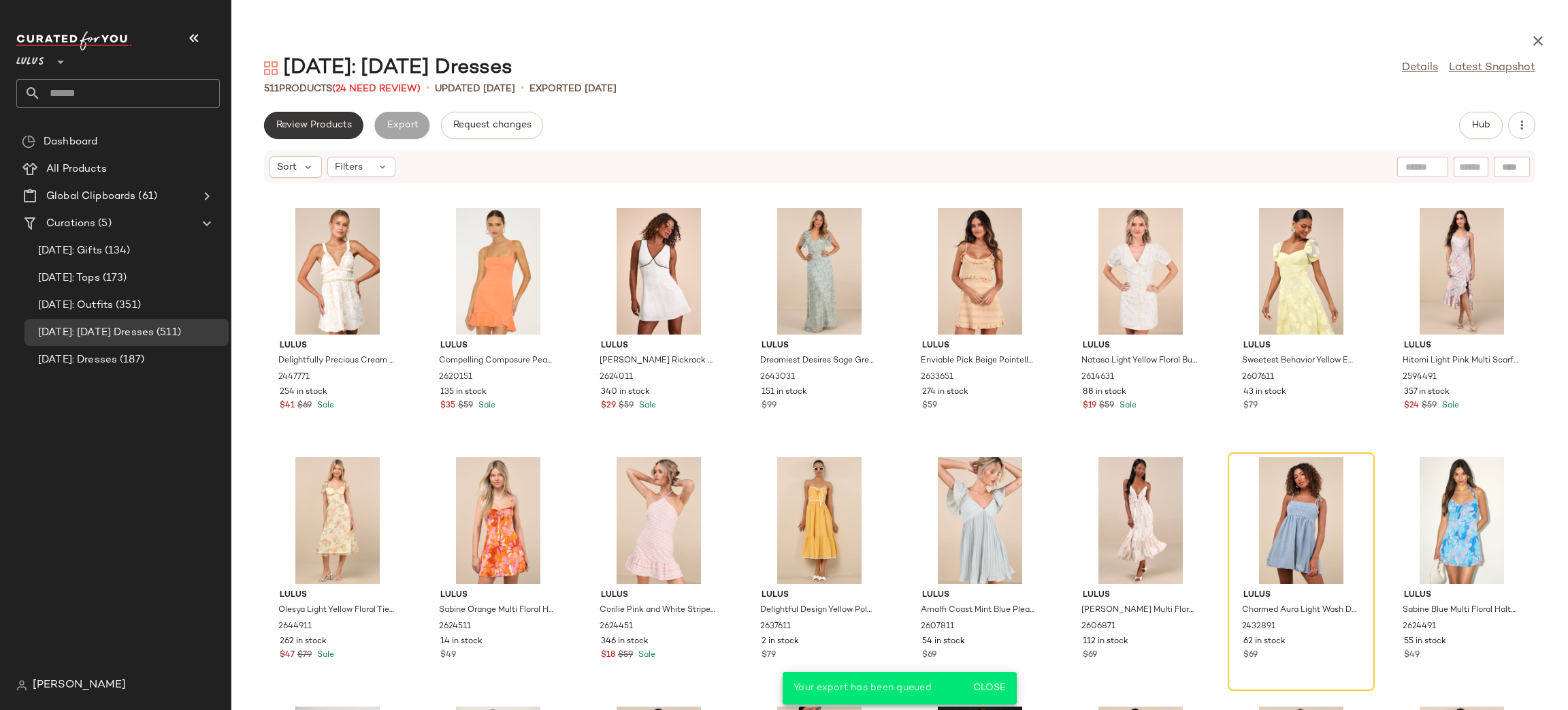
click at [292, 122] on span "Review Products" at bounding box center [313, 125] width 76 height 11
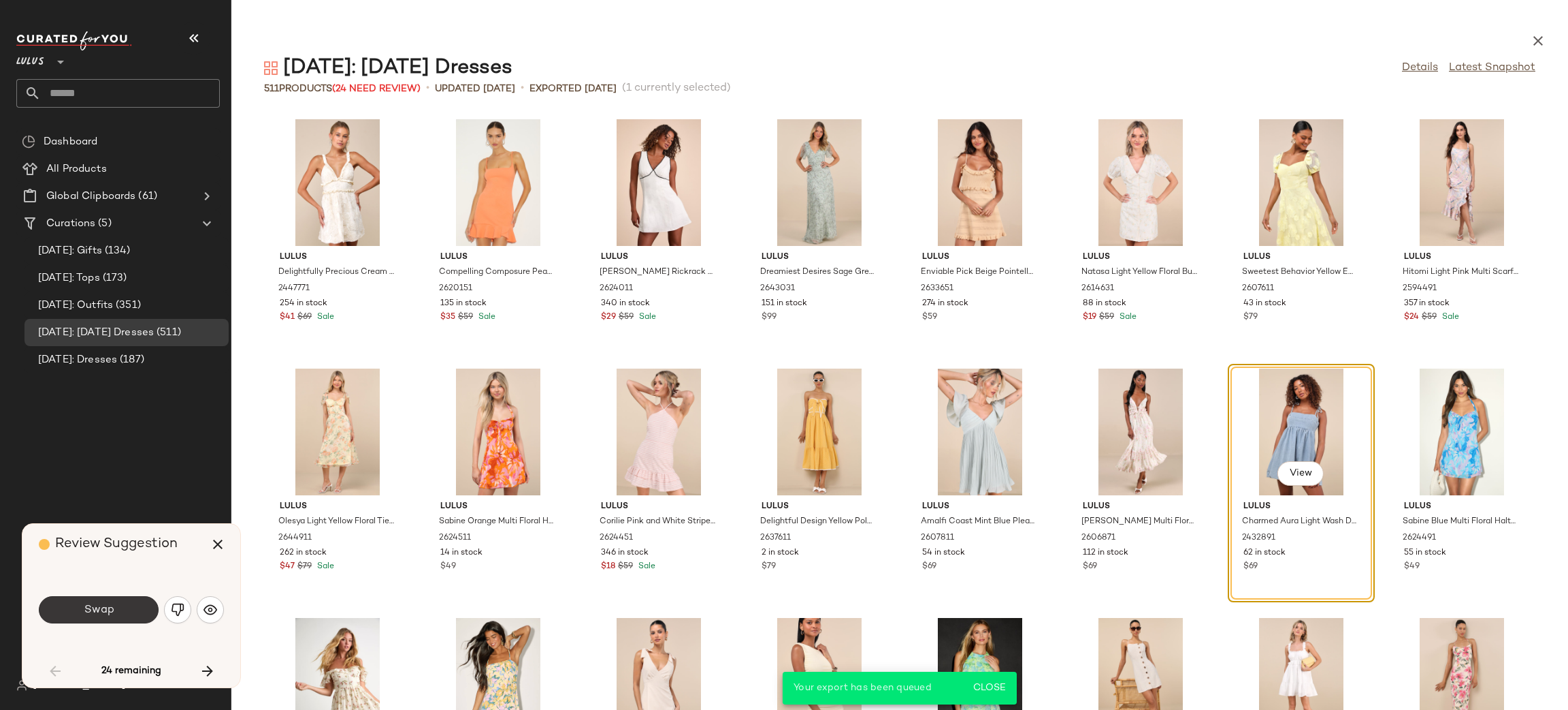
click at [138, 607] on button "Swap" at bounding box center [98, 609] width 120 height 27
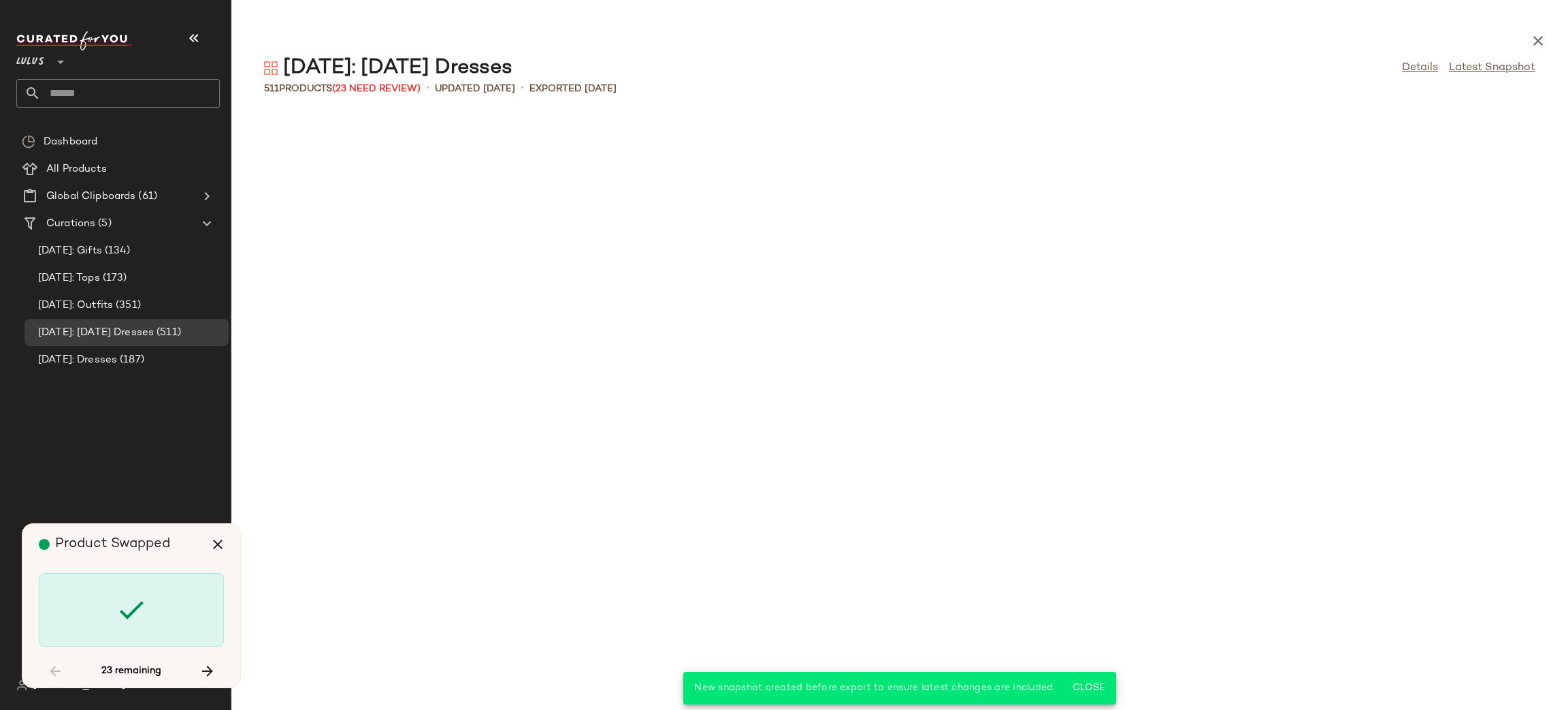
scroll to position [2243, 0]
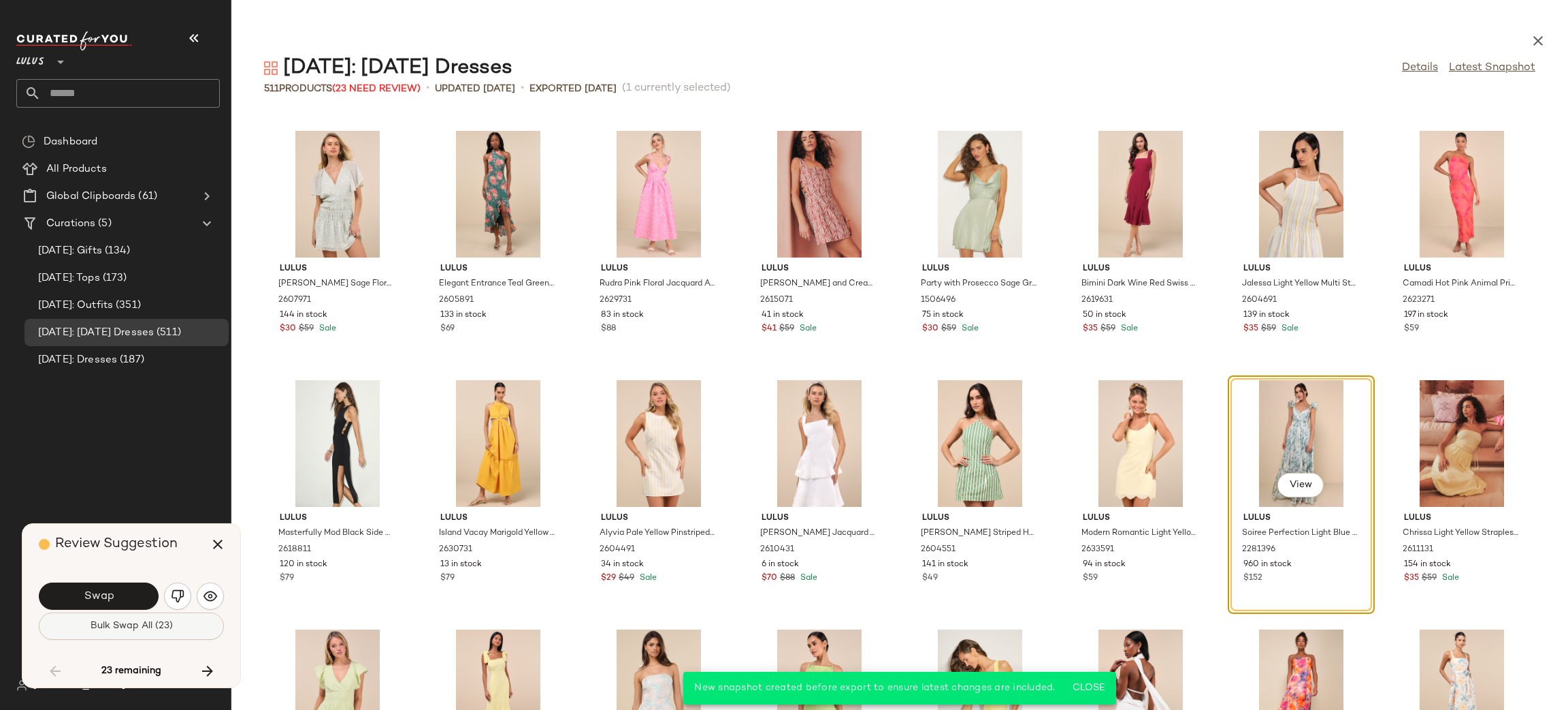
click at [145, 623] on span "Bulk Swap All (23)" at bounding box center [131, 626] width 83 height 11
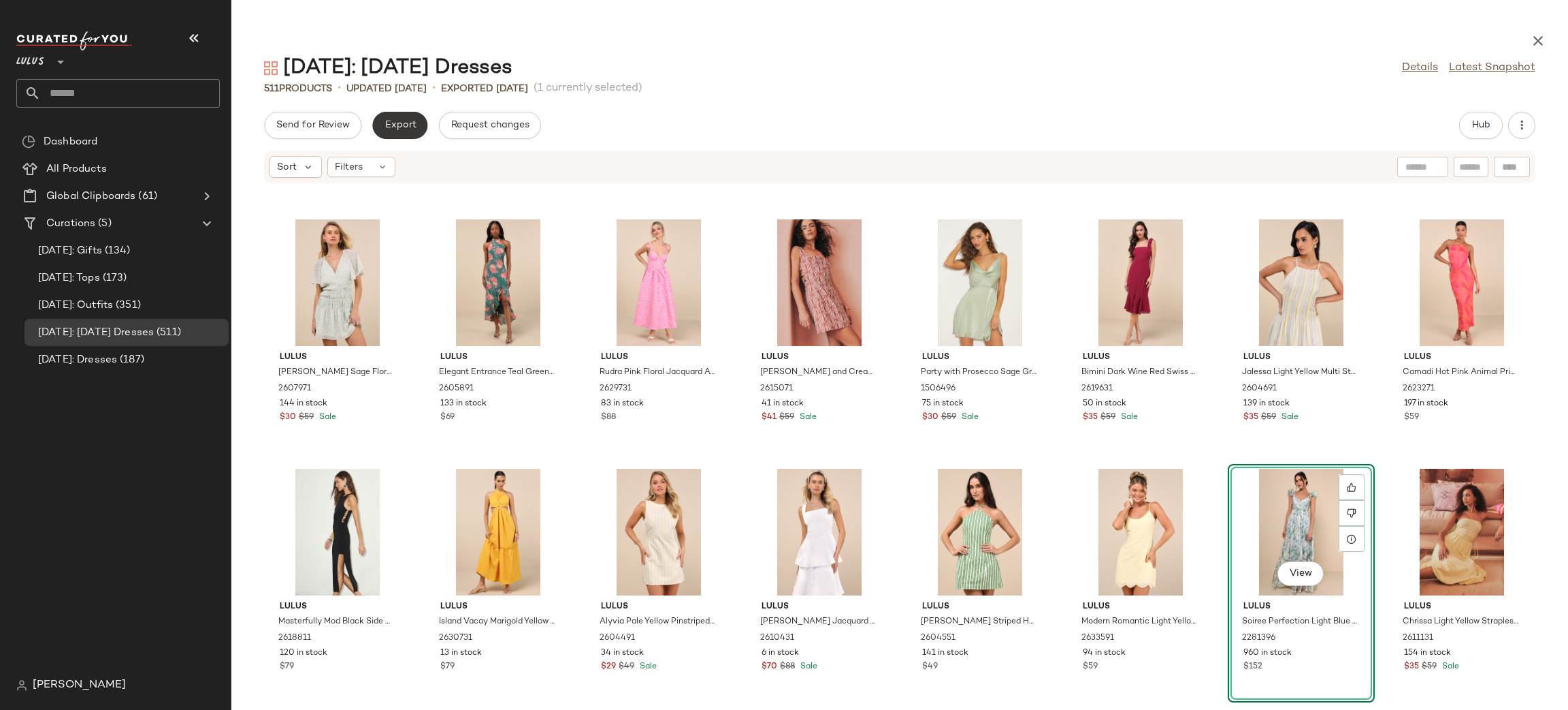
click at [410, 128] on span "Export" at bounding box center [400, 125] width 32 height 11
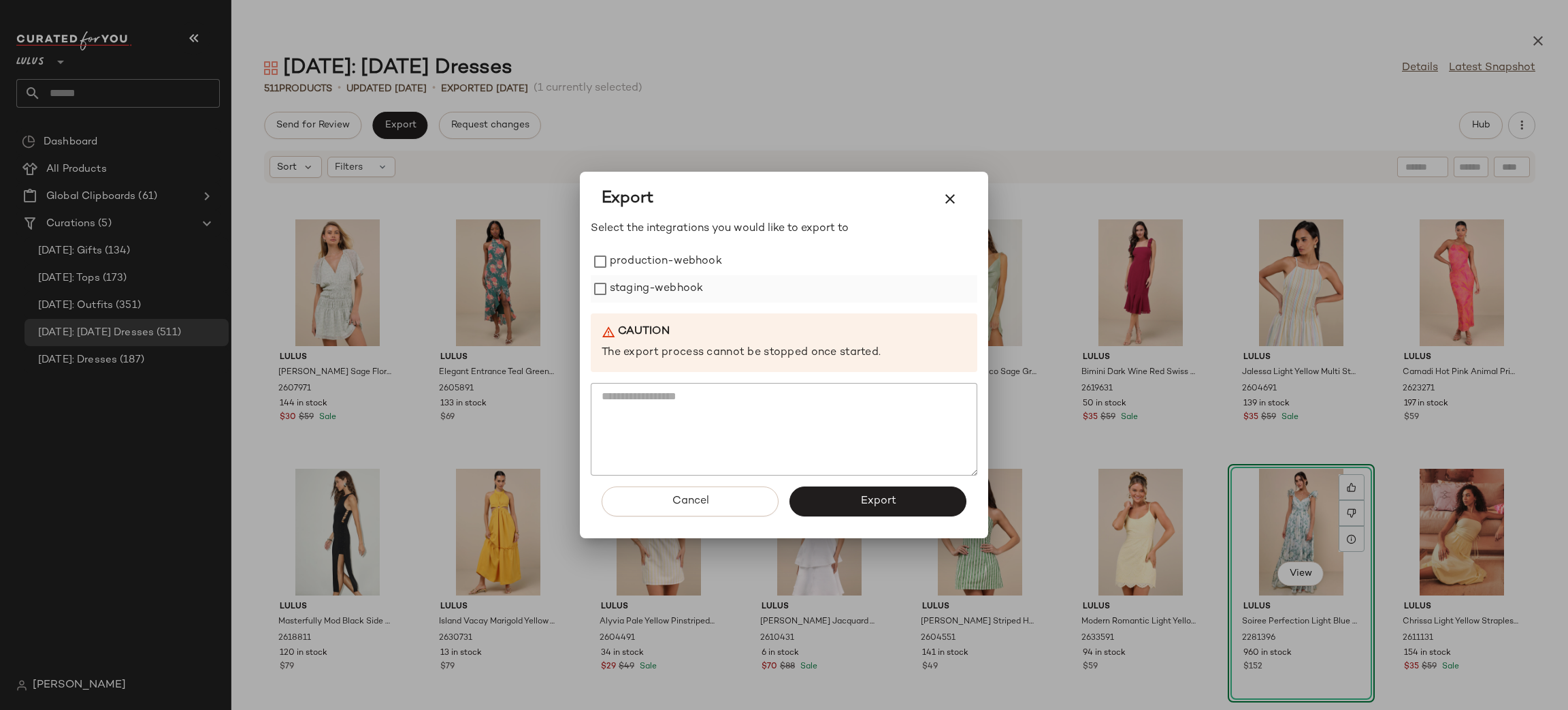
drag, startPoint x: 661, startPoint y: 264, endPoint x: 658, endPoint y: 279, distance: 15.3
click at [660, 264] on label "production-webhook" at bounding box center [666, 261] width 113 height 27
click at [658, 282] on label "staging-webhook" at bounding box center [656, 289] width 93 height 27
click at [932, 501] on button "Export" at bounding box center [878, 501] width 177 height 30
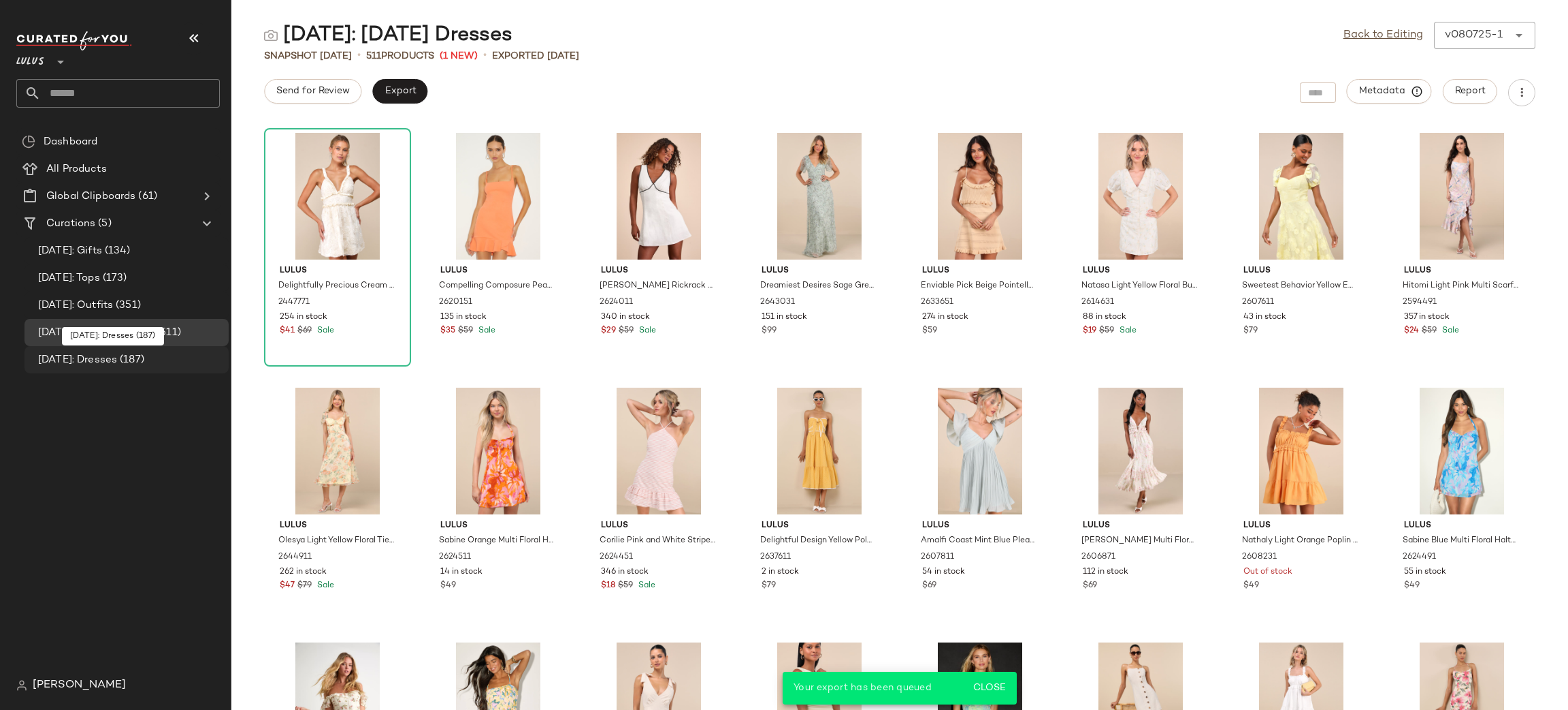
click at [102, 358] on span "[DATE]: Dresses" at bounding box center [77, 360] width 79 height 15
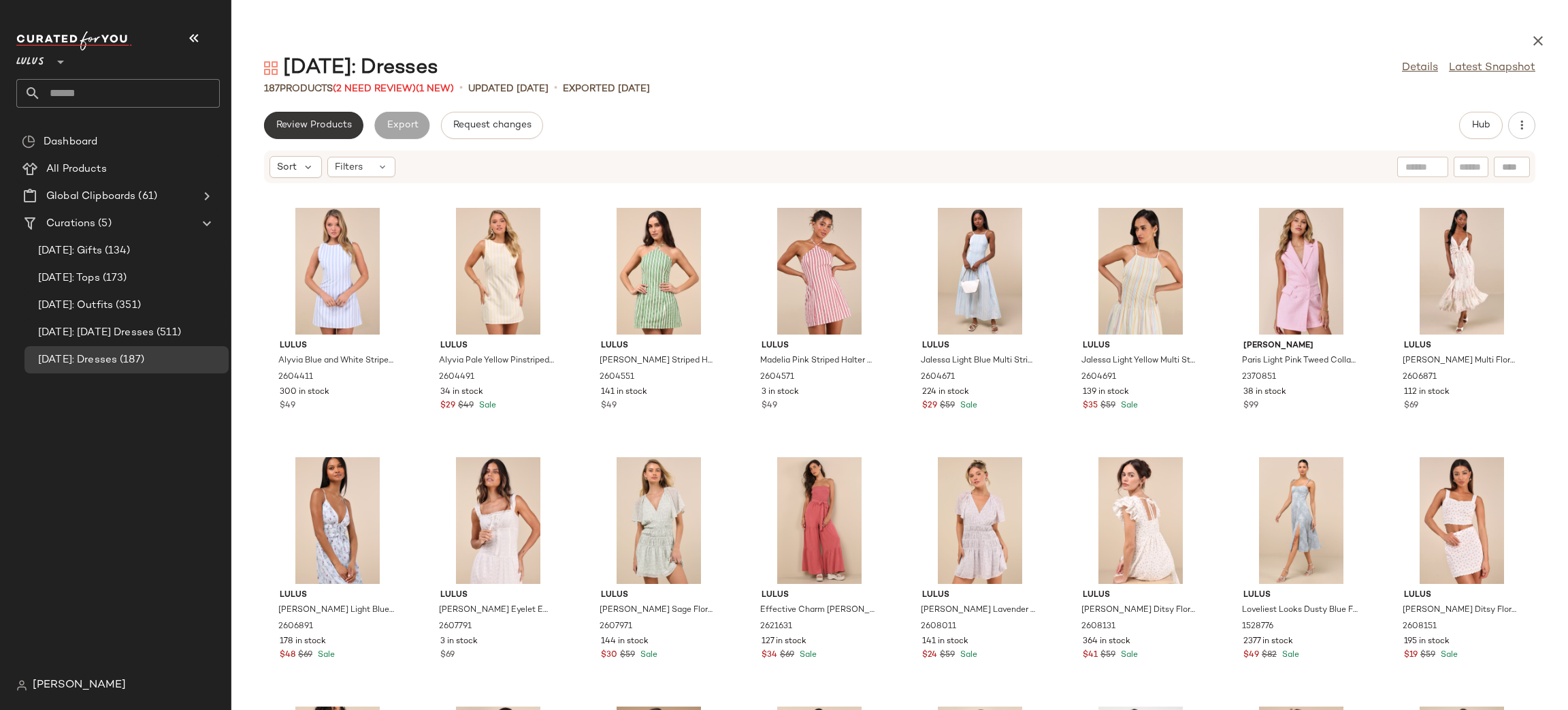
click at [324, 124] on span "Review Products" at bounding box center [313, 125] width 76 height 11
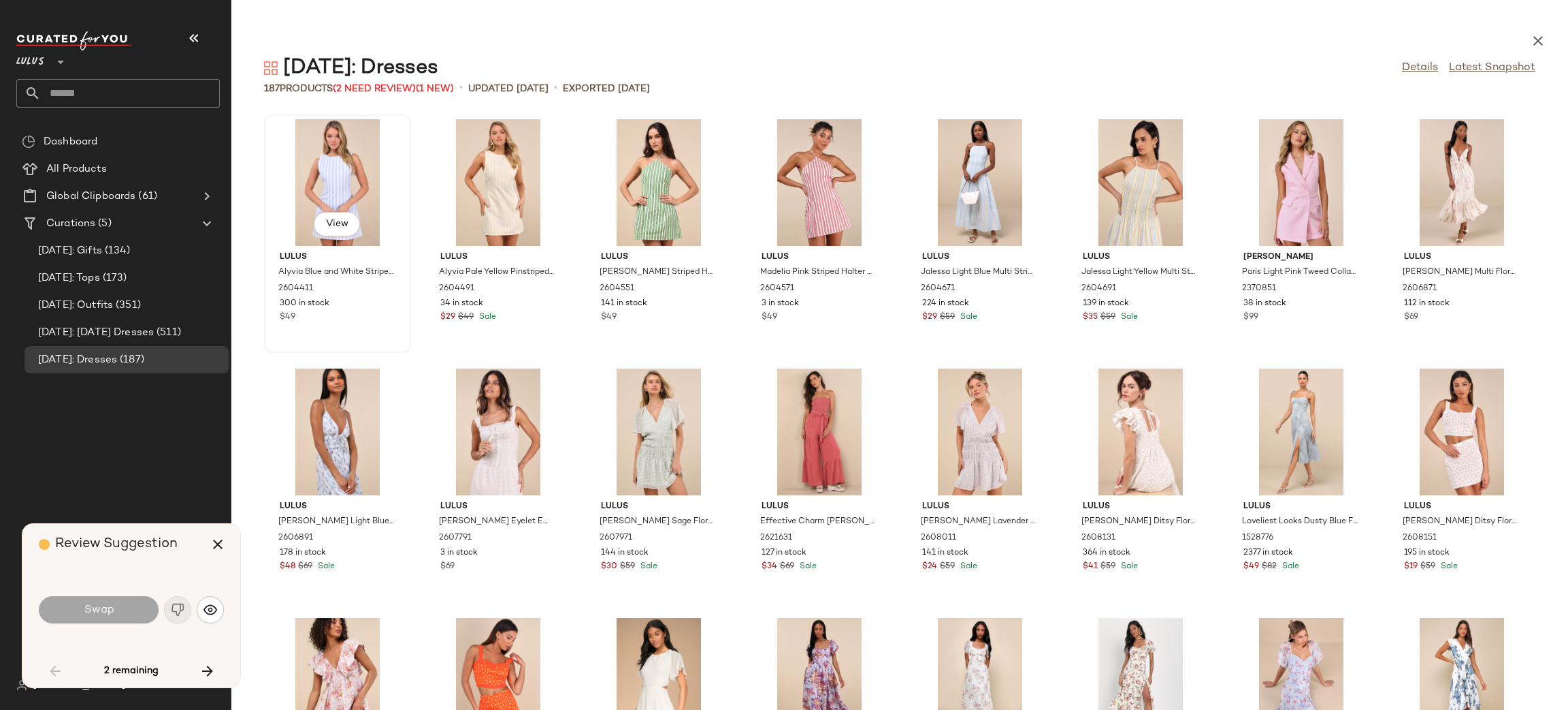
scroll to position [1744, 0]
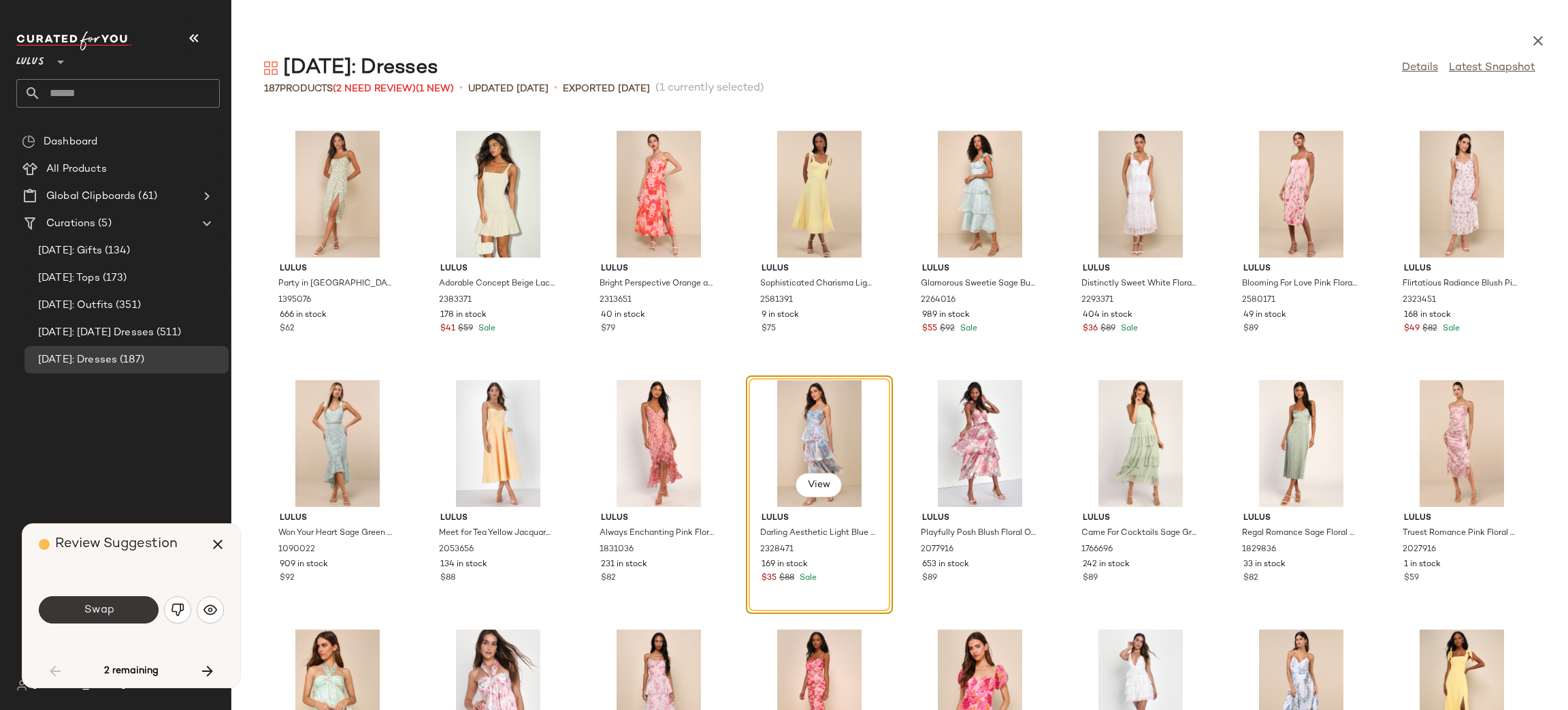
click at [103, 610] on span "Swap" at bounding box center [99, 610] width 31 height 13
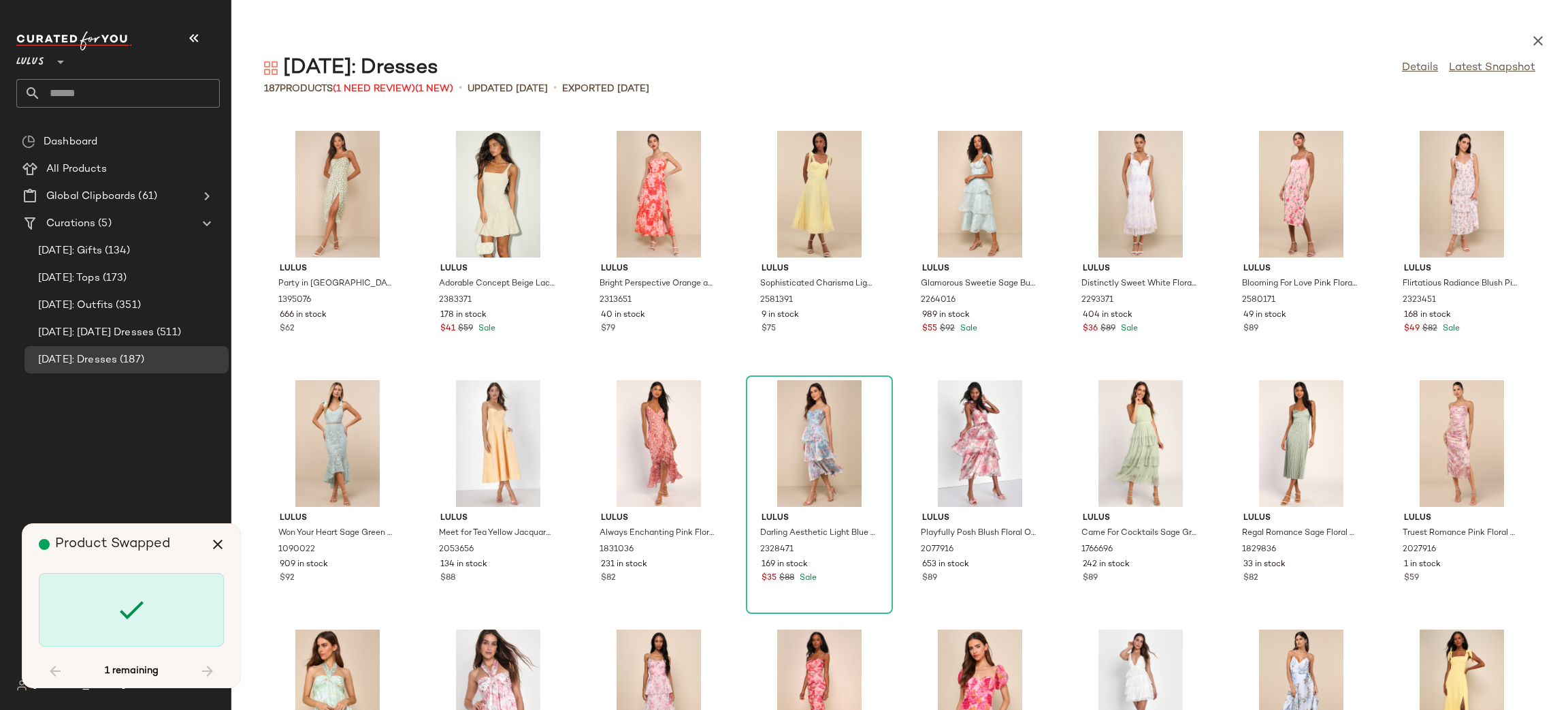
scroll to position [3988, 0]
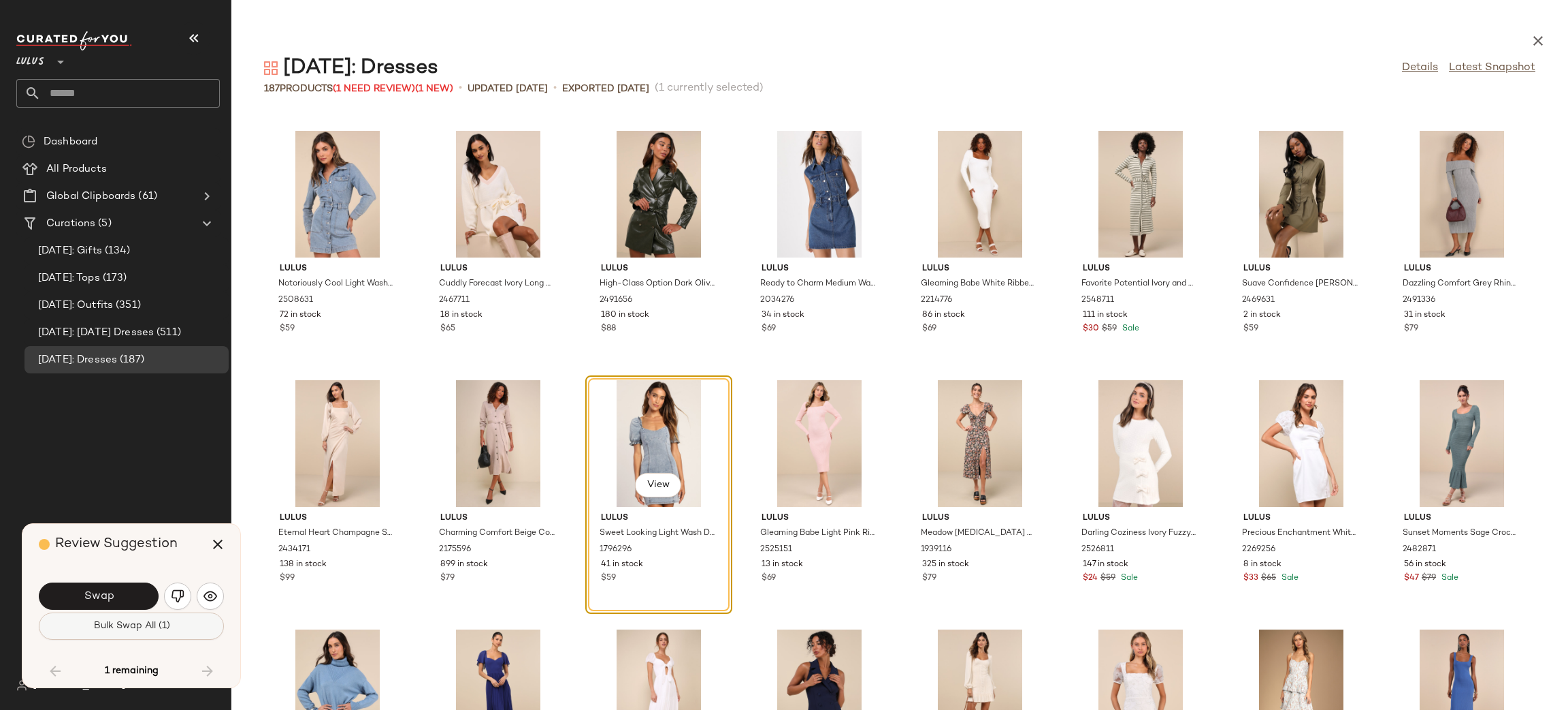
click at [116, 626] on span "Bulk Swap All (1)" at bounding box center [131, 626] width 77 height 11
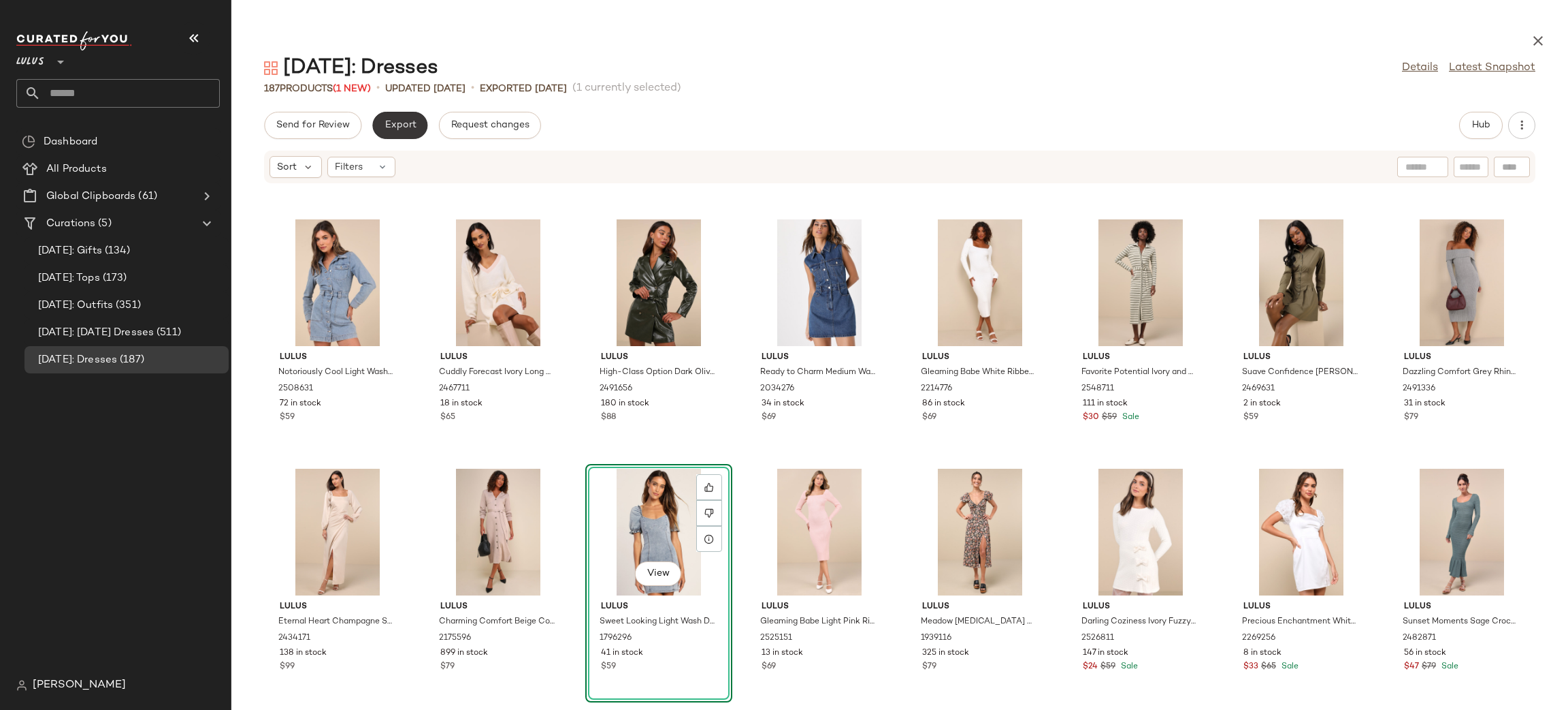
click at [396, 122] on span "Export" at bounding box center [400, 125] width 32 height 11
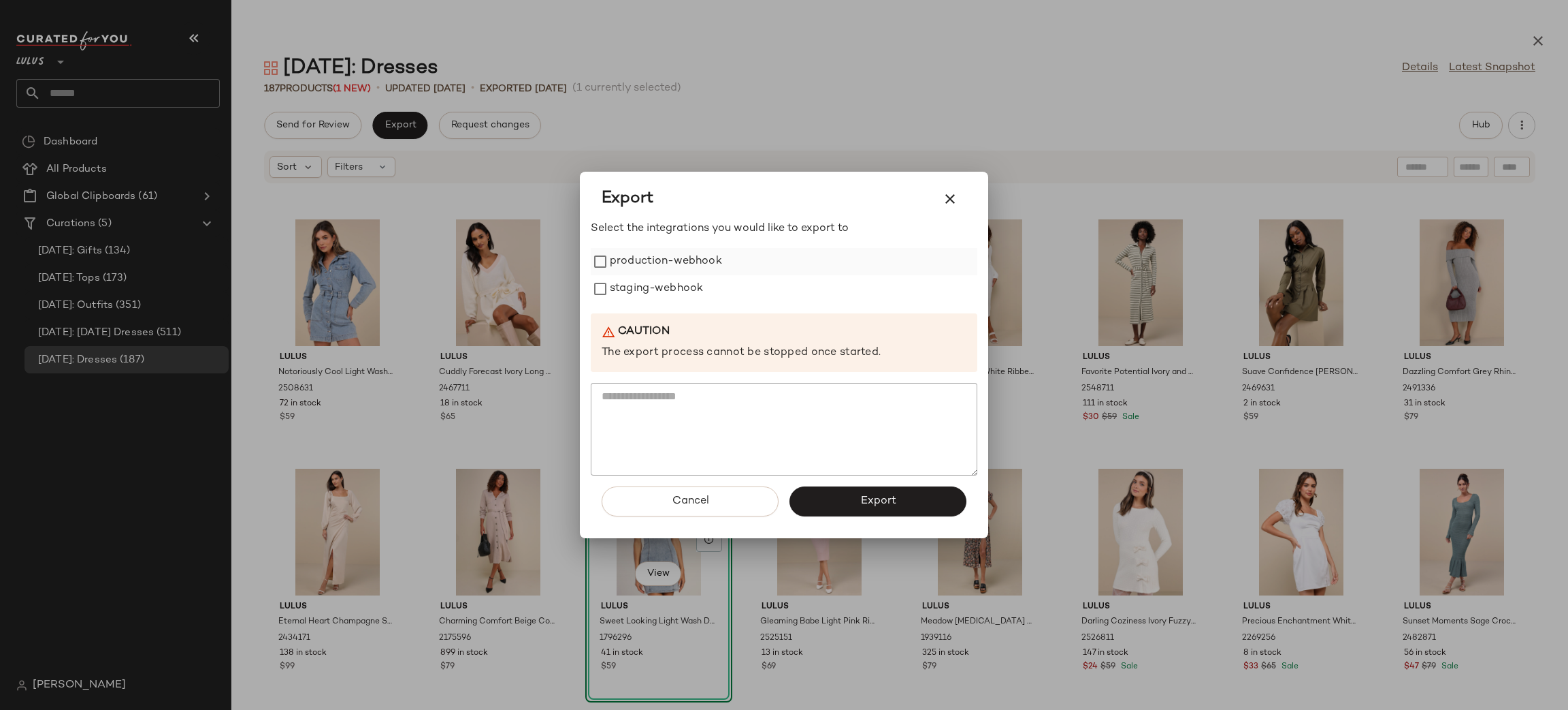
click at [637, 265] on label "production-webhook" at bounding box center [666, 261] width 113 height 27
click at [655, 292] on label "staging-webhook" at bounding box center [656, 289] width 93 height 27
click at [893, 514] on button "Export" at bounding box center [878, 501] width 177 height 30
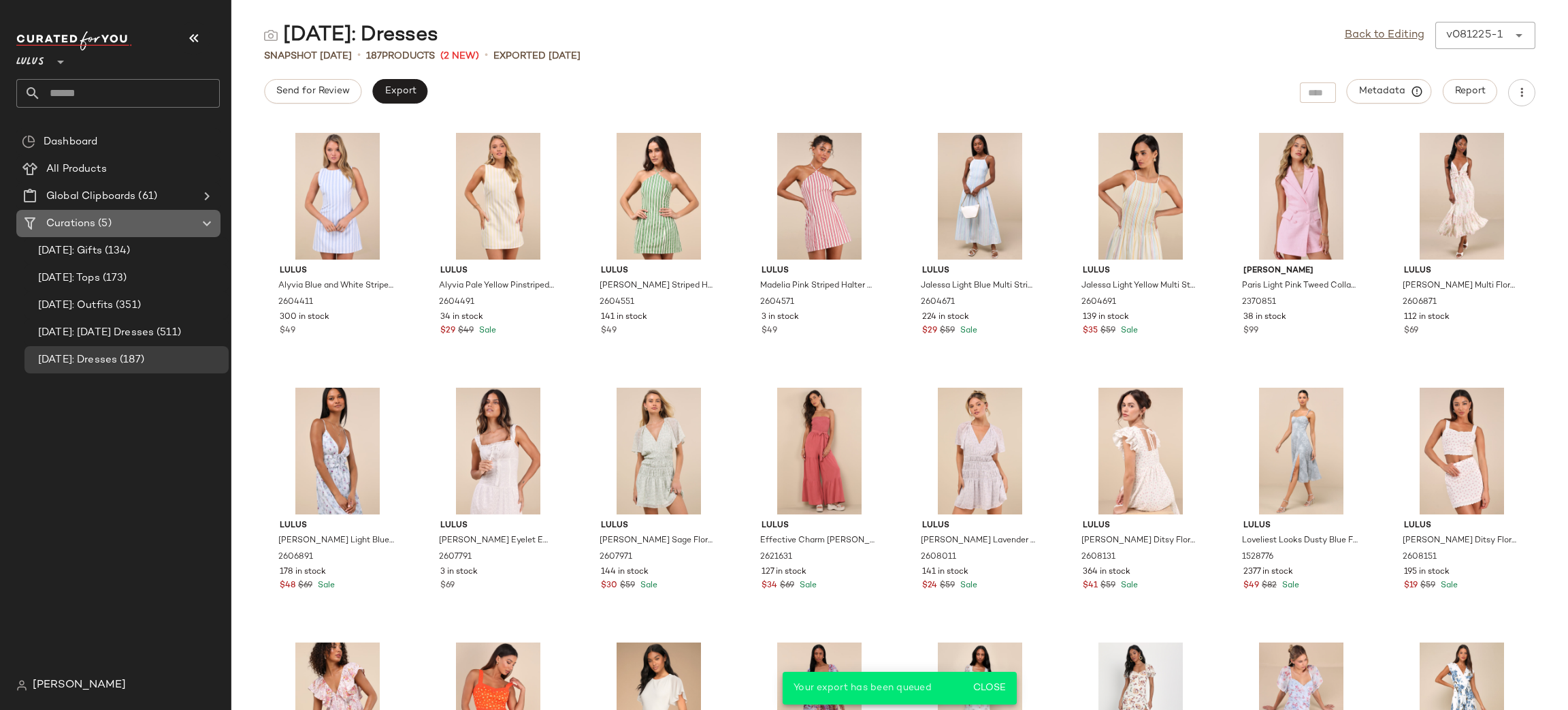
click at [113, 219] on div "Curations (5)" at bounding box center [119, 224] width 153 height 15
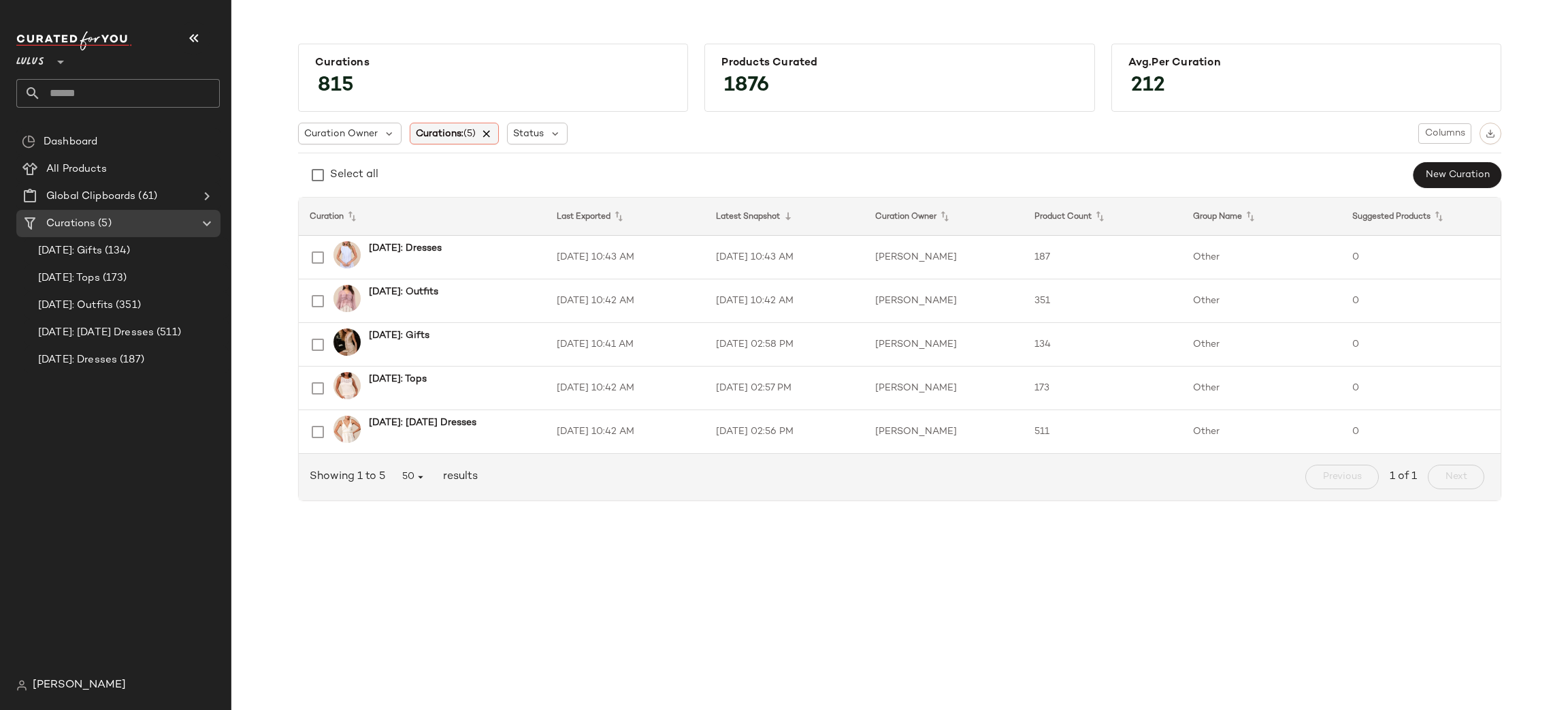
click at [488, 134] on icon at bounding box center [487, 134] width 12 height 12
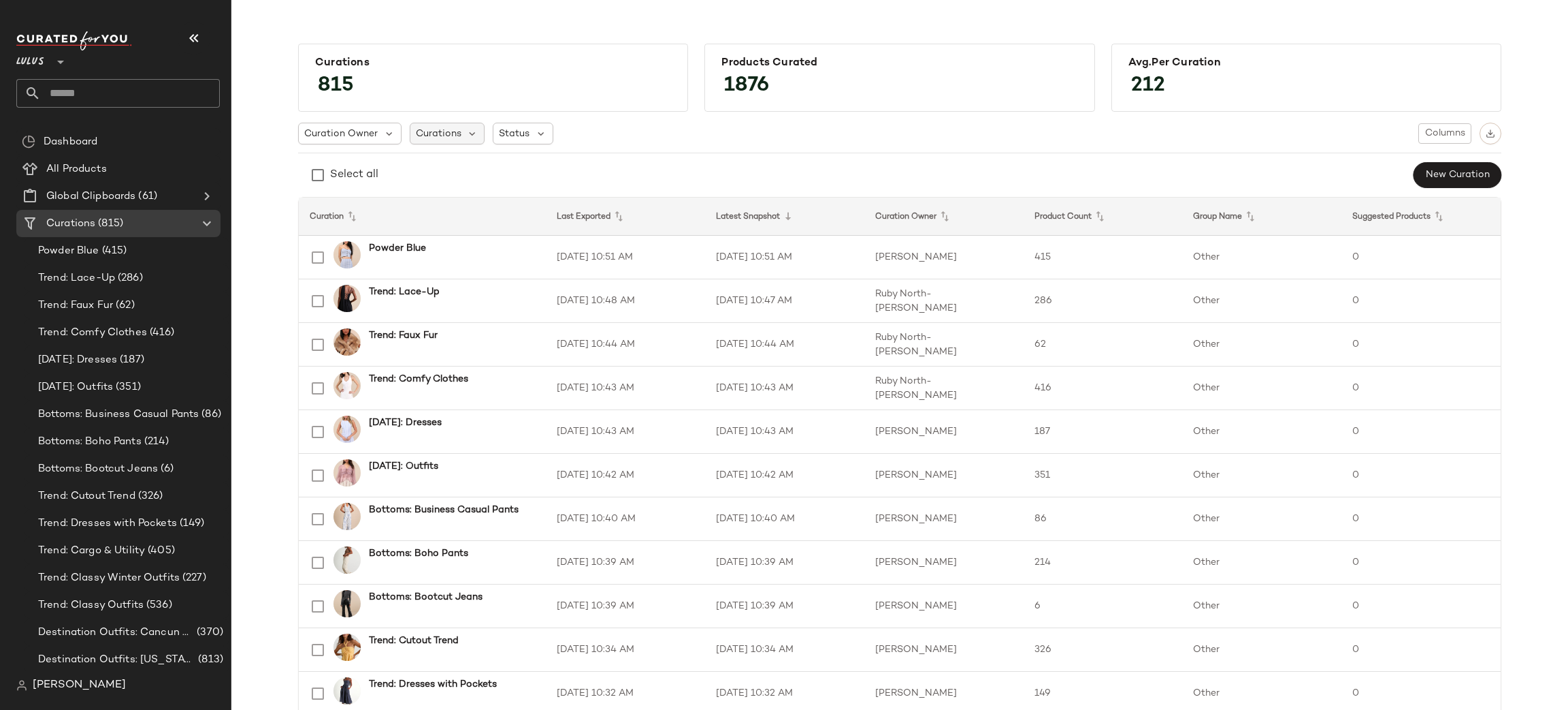
click at [428, 134] on span "Curations" at bounding box center [438, 134] width 46 height 15
click at [453, 171] on input "text" at bounding box center [500, 171] width 170 height 20
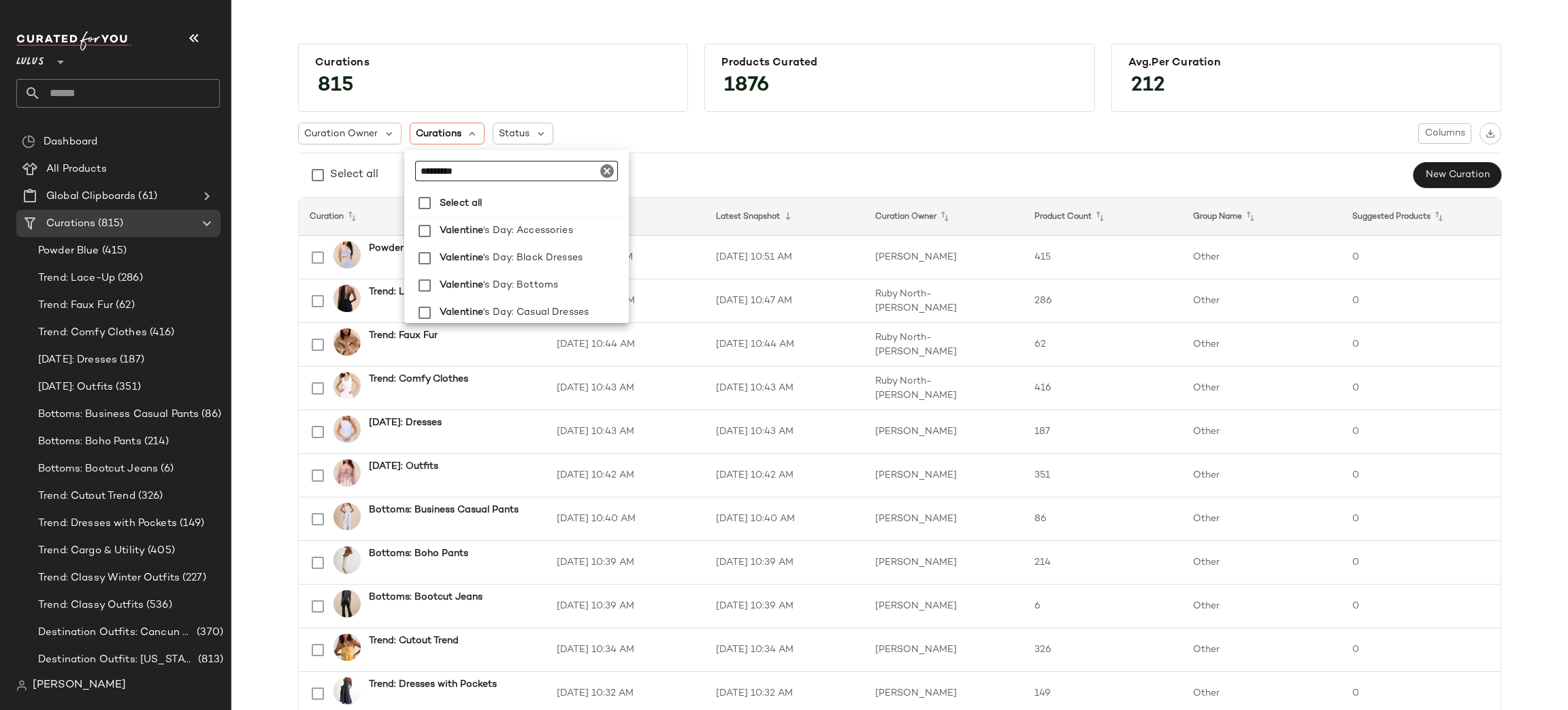
type input "*********"
click at [559, 265] on span "'s Day: Dresses Under $50" at bounding box center [545, 269] width 122 height 27
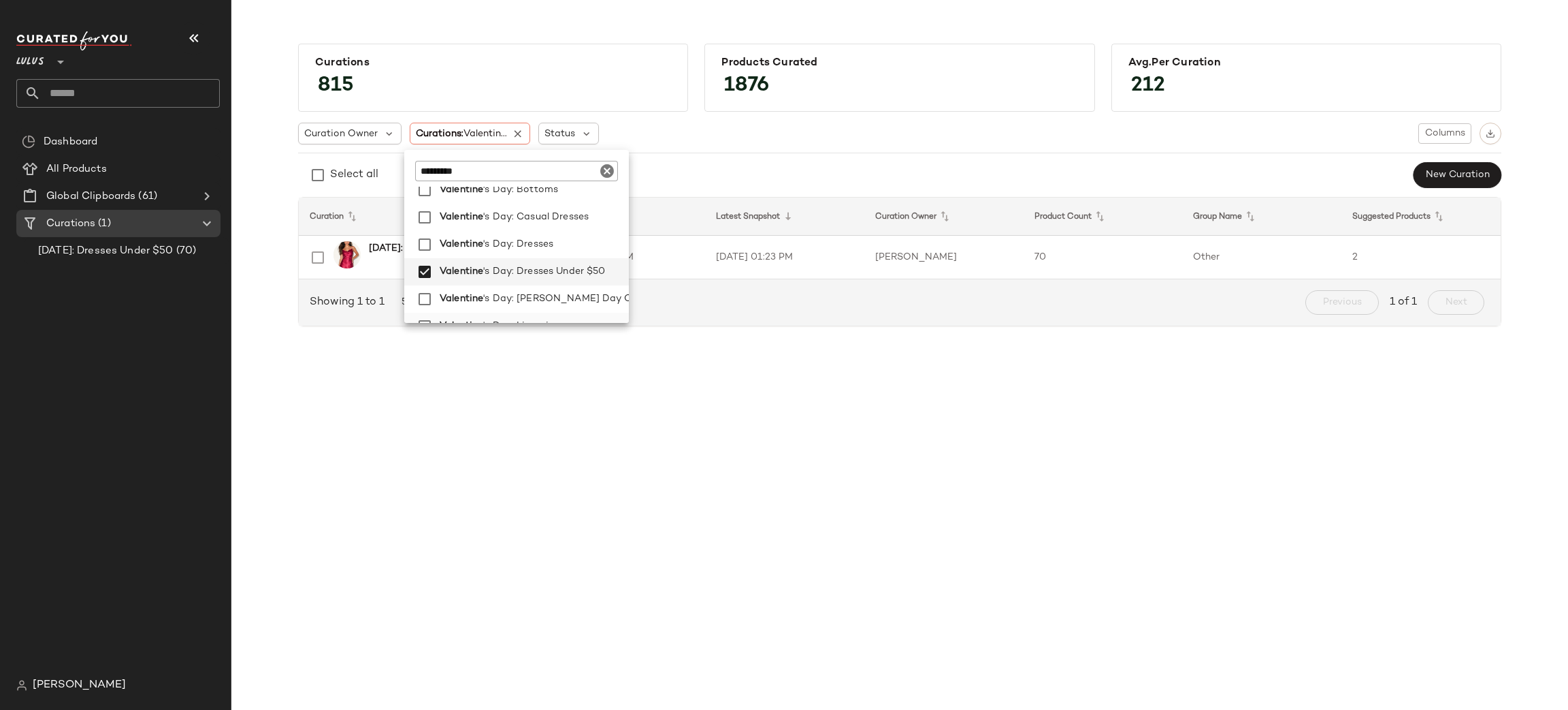
scroll to position [196, 0]
click at [557, 218] on label "Valentine 's Day: Lingerie" at bounding box center [531, 225] width 194 height 27
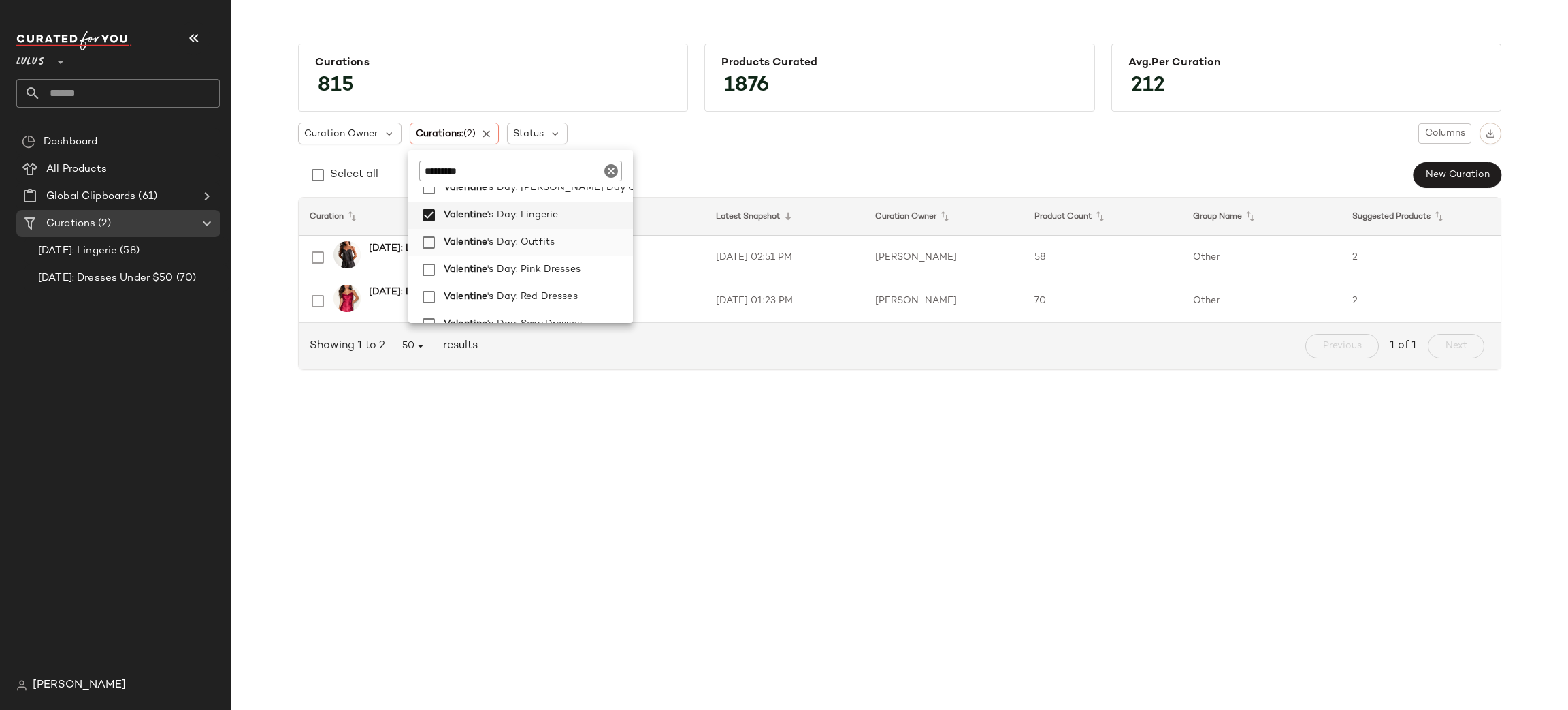
click at [558, 230] on label "Valentine 's Day: Outfits" at bounding box center [535, 242] width 194 height 27
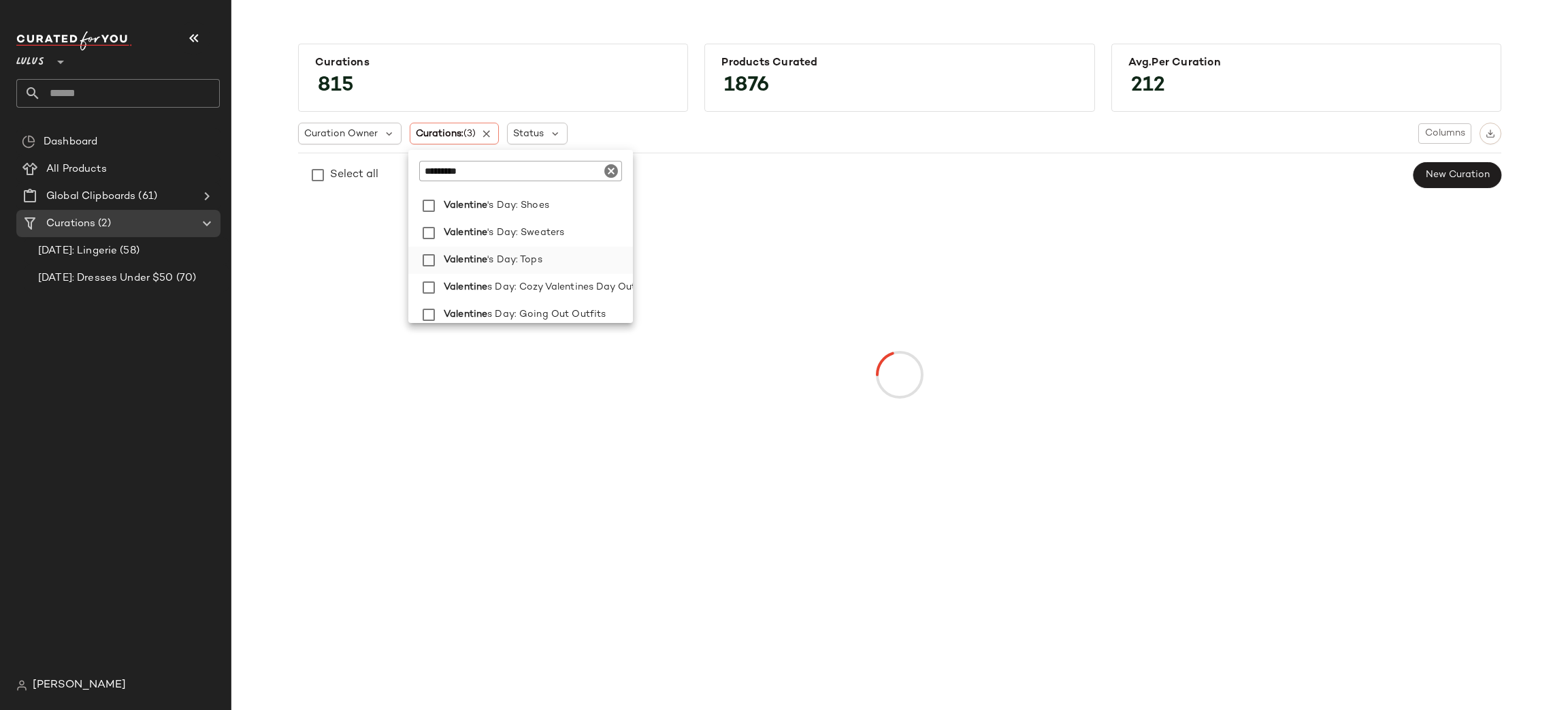
scroll to position [362, 0]
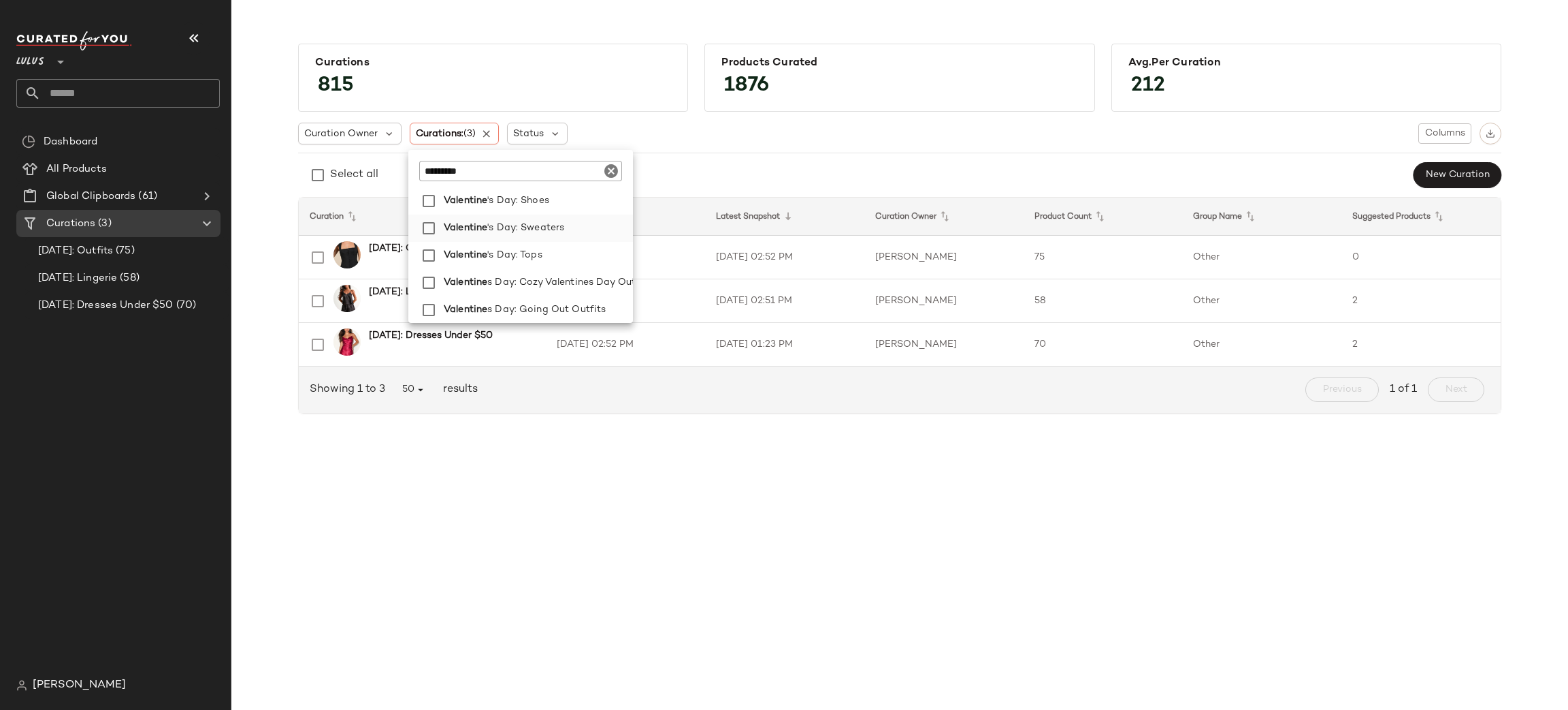
click at [586, 225] on label "Valentine 's Day: Sweaters" at bounding box center [535, 228] width 194 height 27
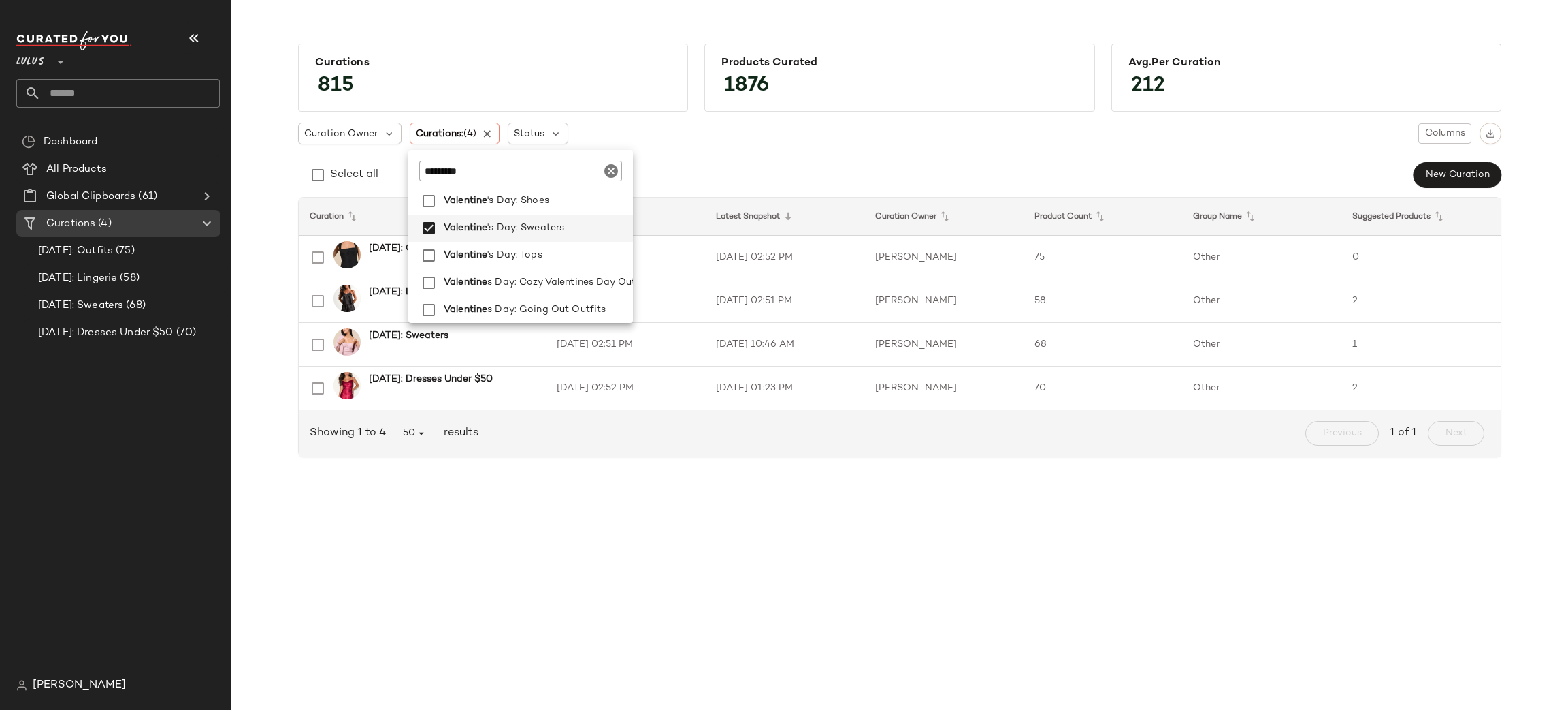
click at [1219, 157] on div "Curation Owner Curations: (4) Status Columns Select all New Curation Curation L…" at bounding box center [900, 290] width 1203 height 357
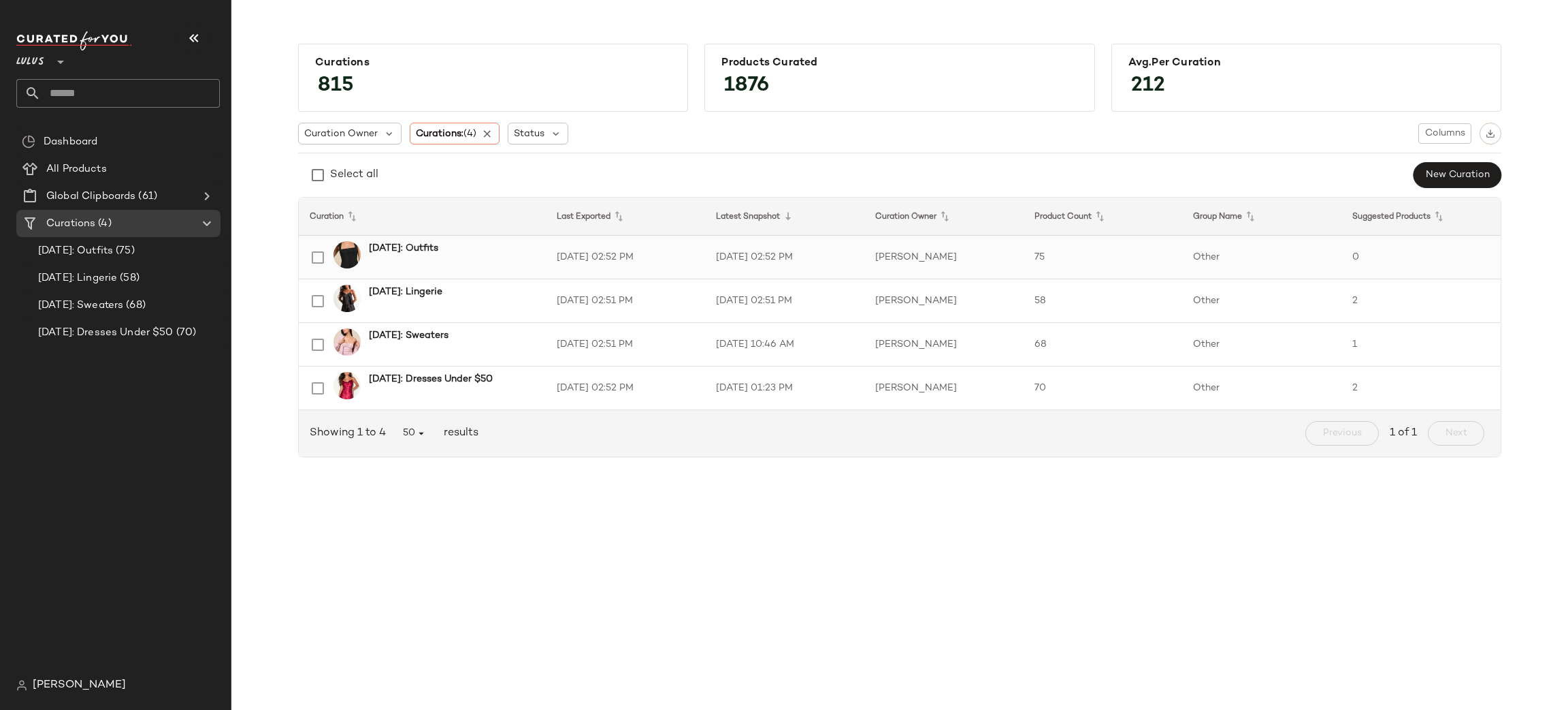
click at [1338, 250] on td "Other" at bounding box center [1262, 257] width 159 height 43
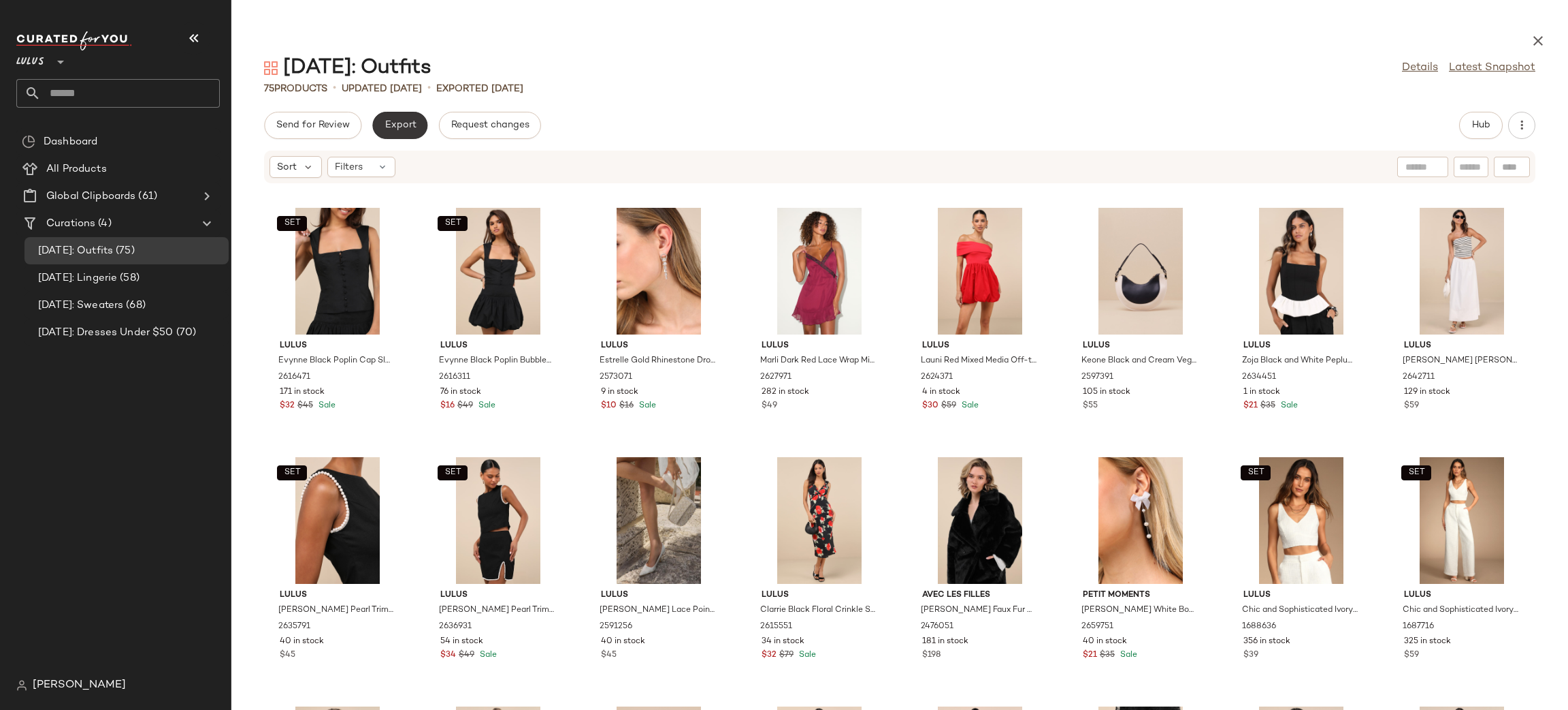
click at [402, 127] on span "Export" at bounding box center [400, 125] width 32 height 11
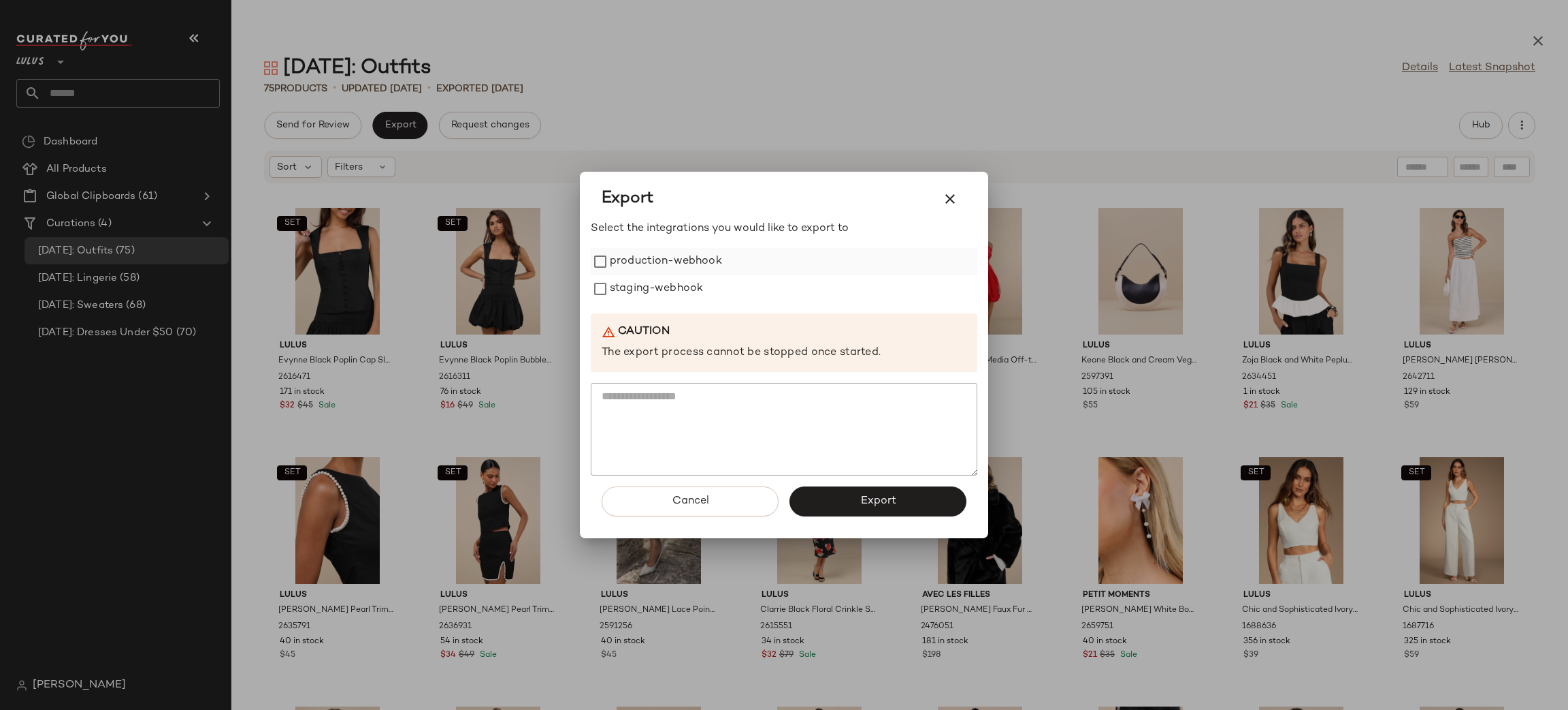
click at [612, 262] on label "production-webhook" at bounding box center [666, 261] width 113 height 27
click at [636, 294] on label "staging-webhook" at bounding box center [656, 289] width 93 height 27
click at [841, 501] on button "Export" at bounding box center [878, 501] width 177 height 30
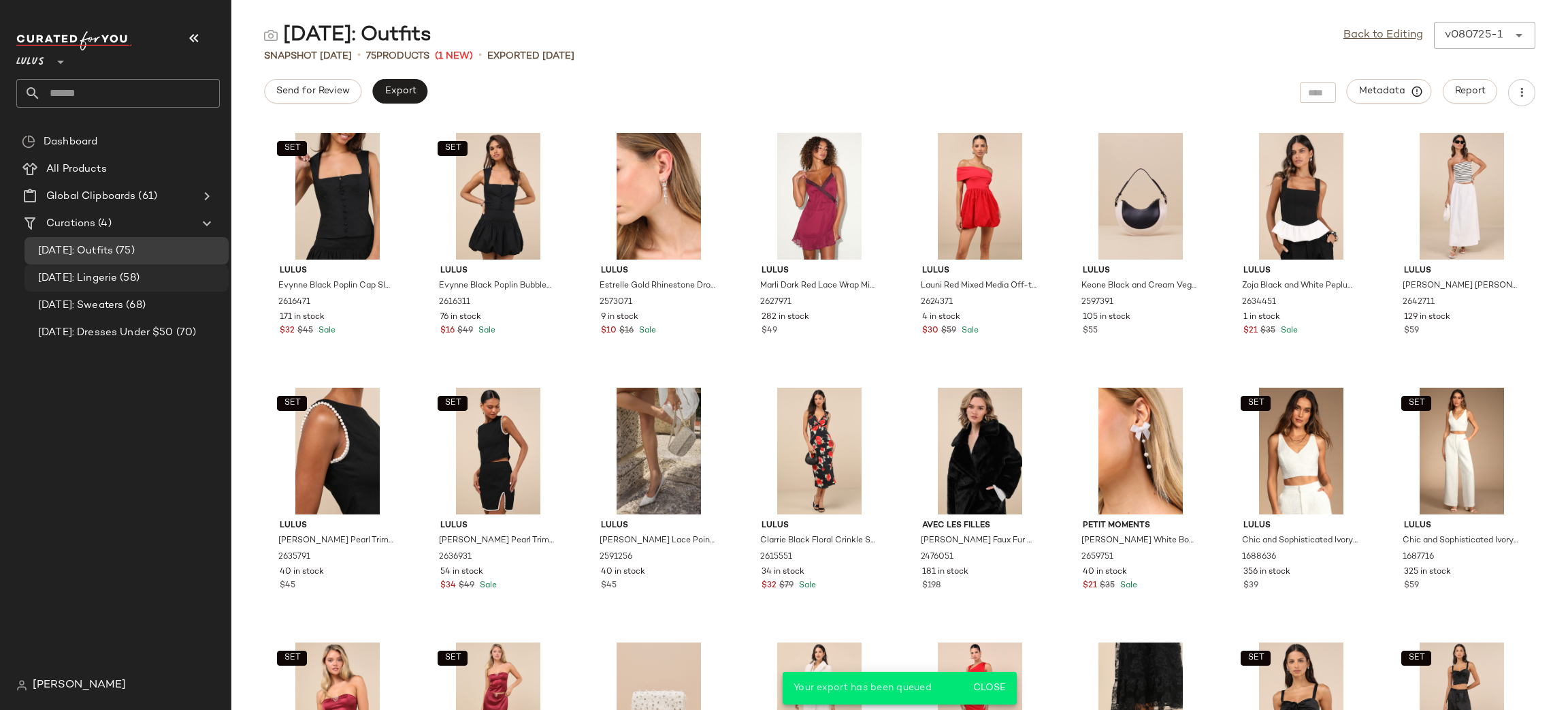
click at [117, 277] on span "[DATE]: Lingerie" at bounding box center [77, 278] width 79 height 15
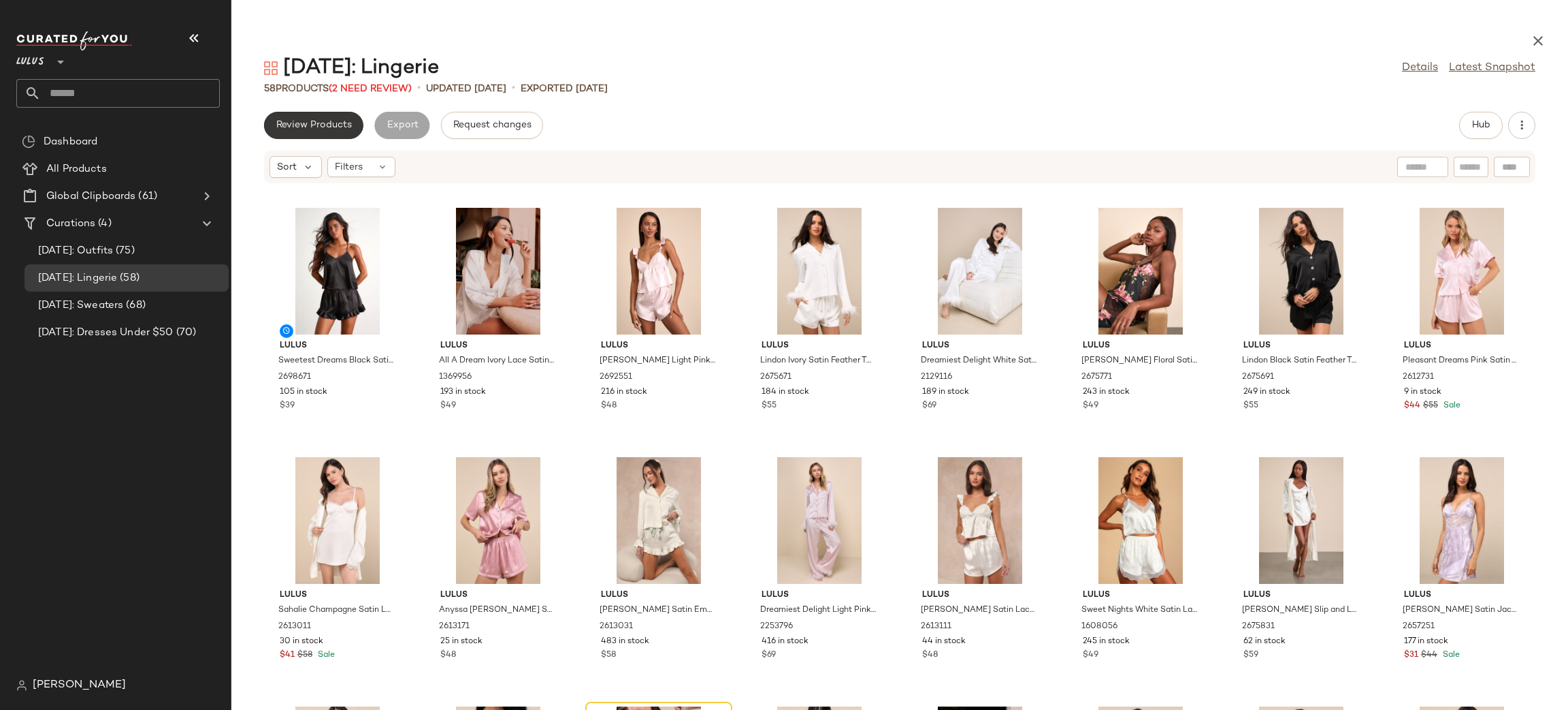
click at [330, 128] on span "Review Products" at bounding box center [313, 125] width 76 height 11
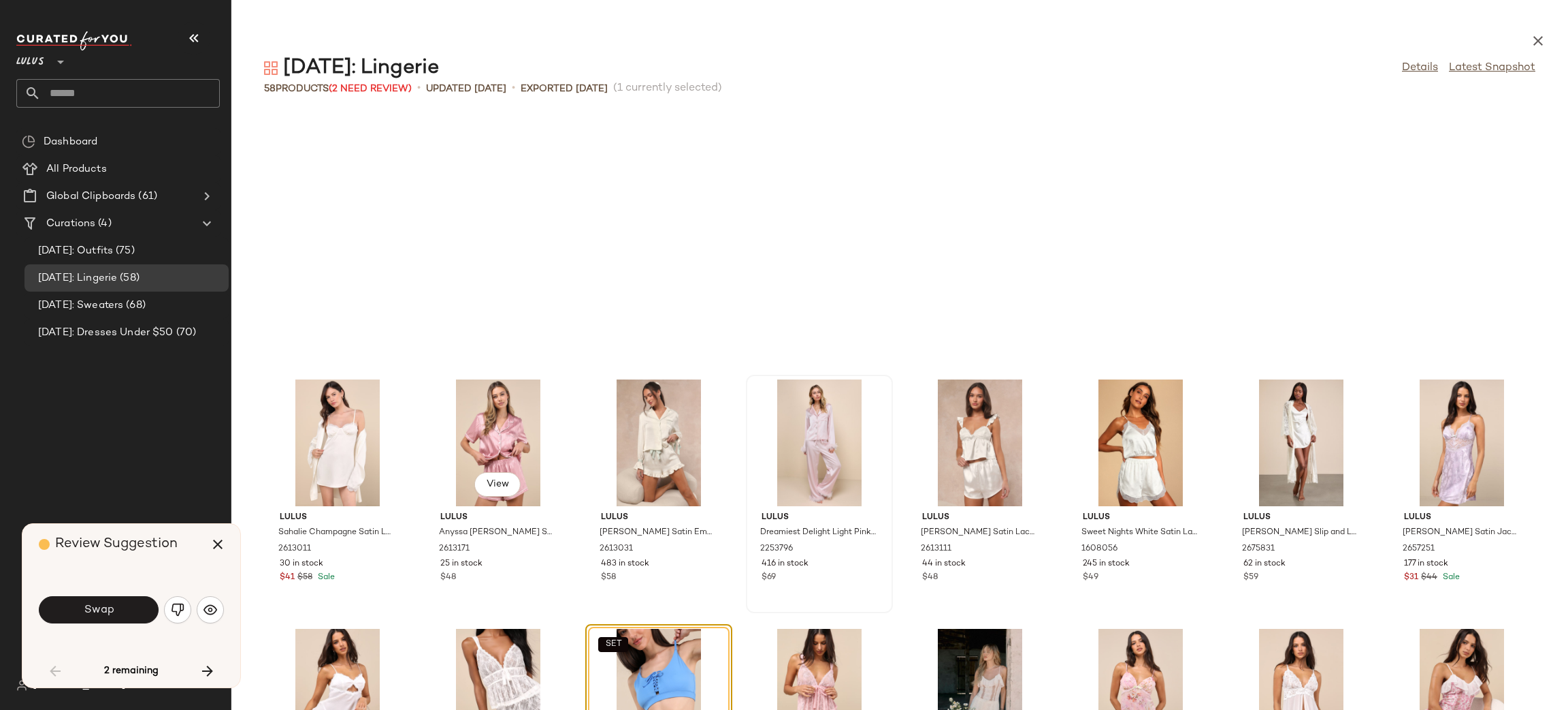
scroll to position [260, 0]
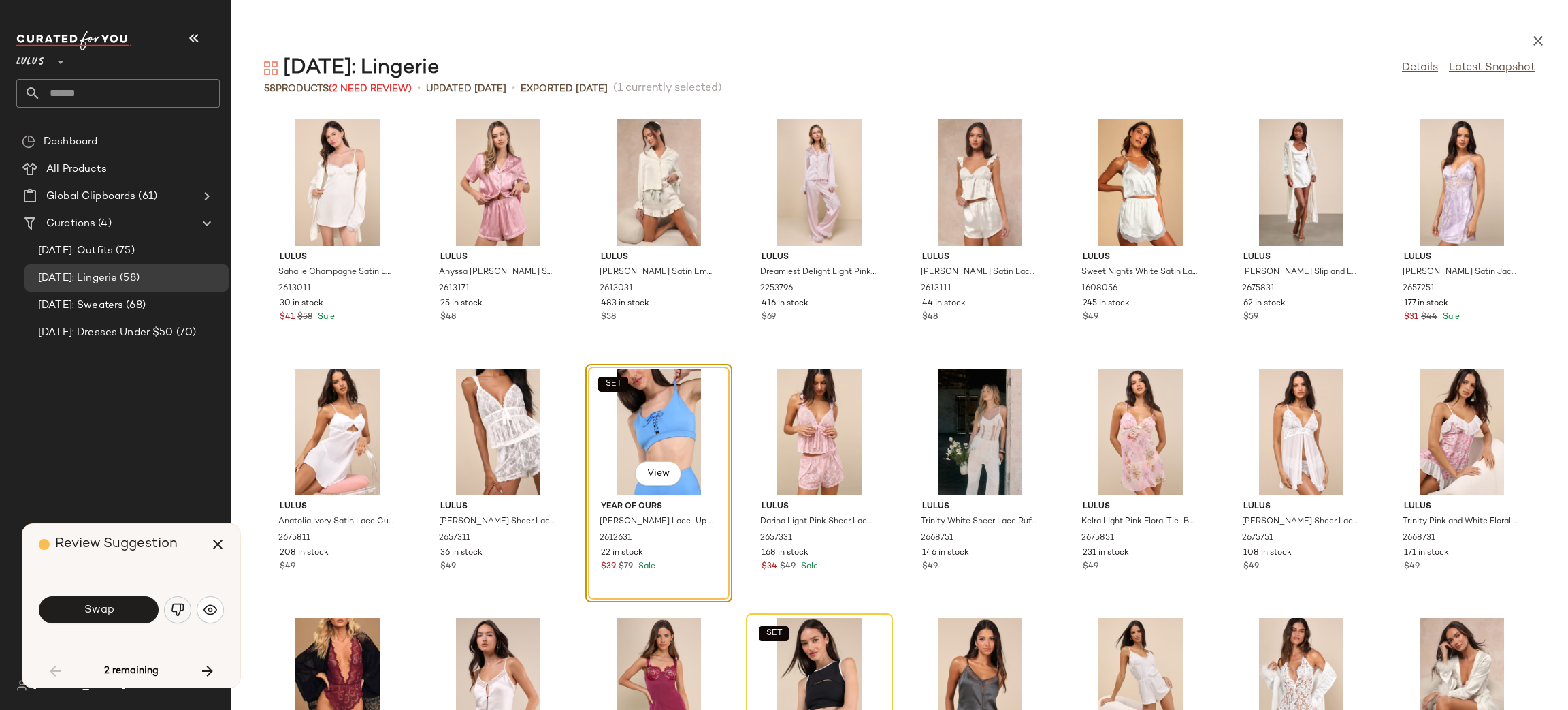
click at [170, 614] on img "button" at bounding box center [177, 610] width 14 height 14
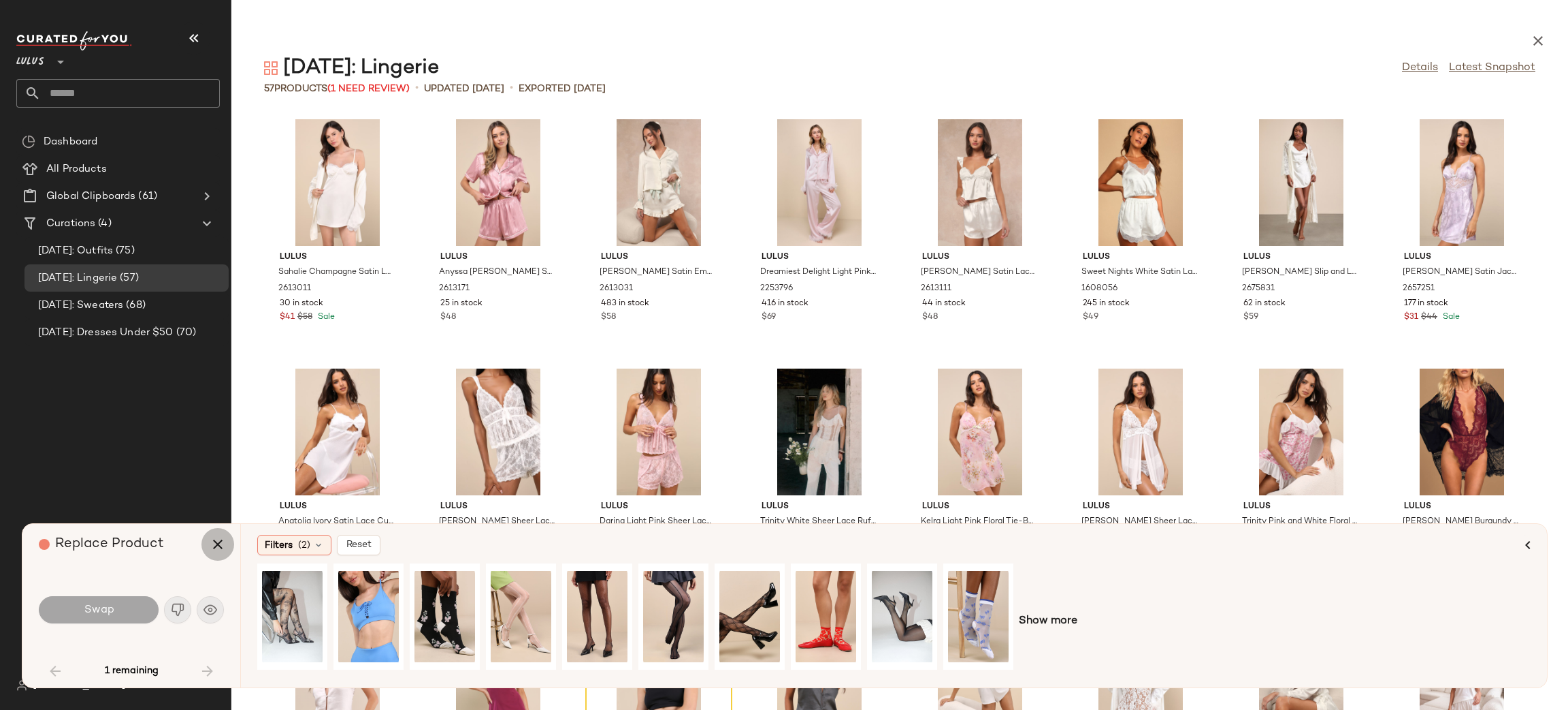
click at [213, 543] on icon "button" at bounding box center [217, 543] width 16 height 16
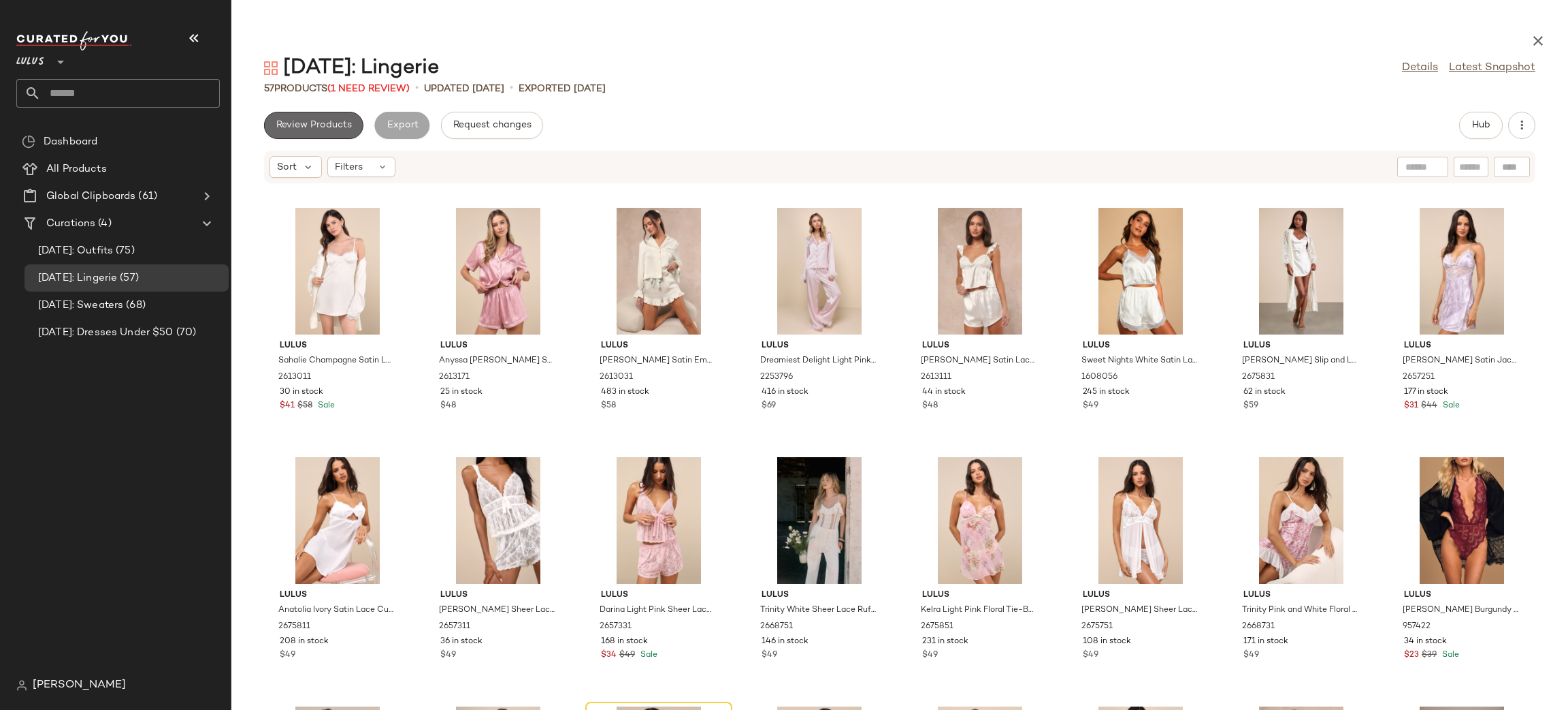
click at [309, 123] on span "Review Products" at bounding box center [313, 125] width 76 height 11
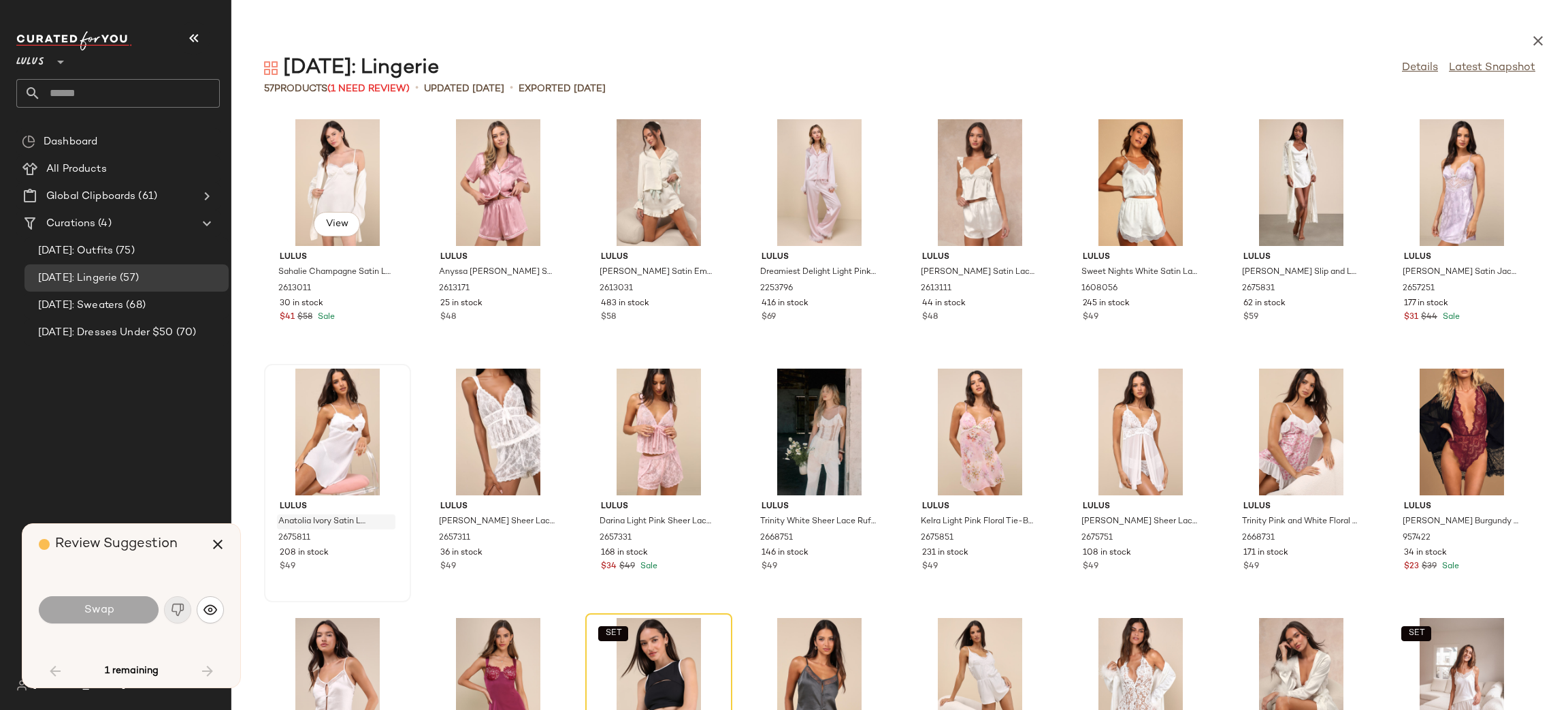
scroll to position [498, 0]
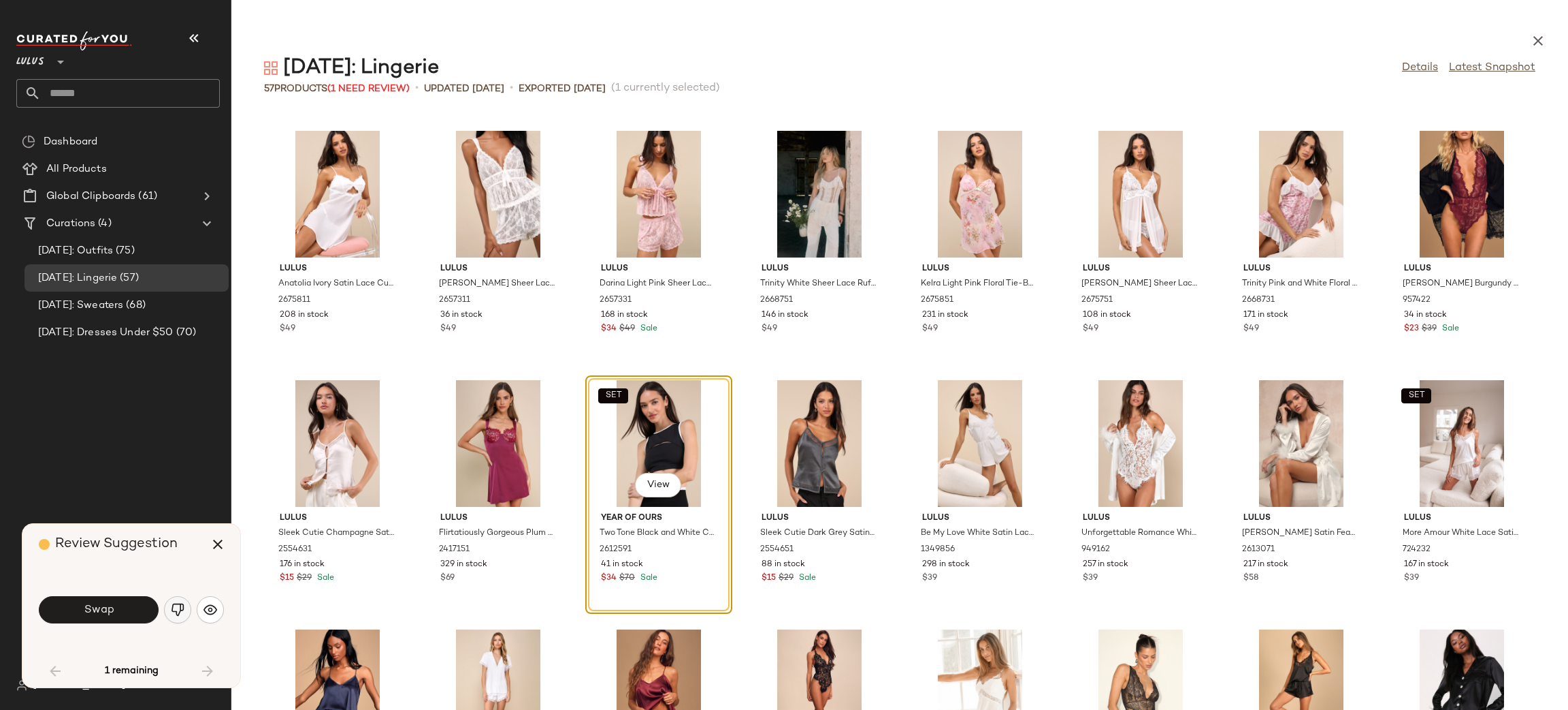
click at [180, 607] on img "button" at bounding box center [177, 610] width 14 height 14
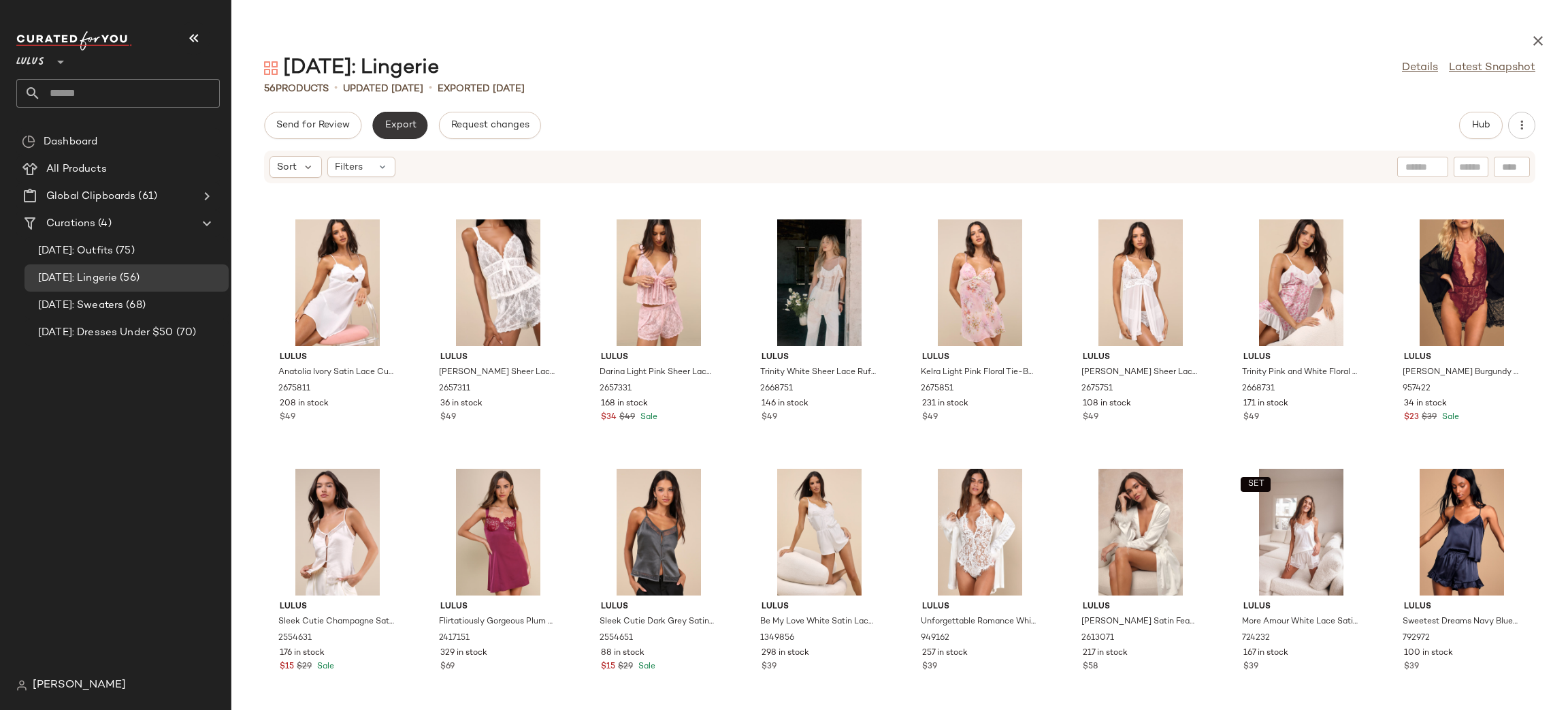
click at [397, 116] on button "Export" at bounding box center [400, 125] width 55 height 27
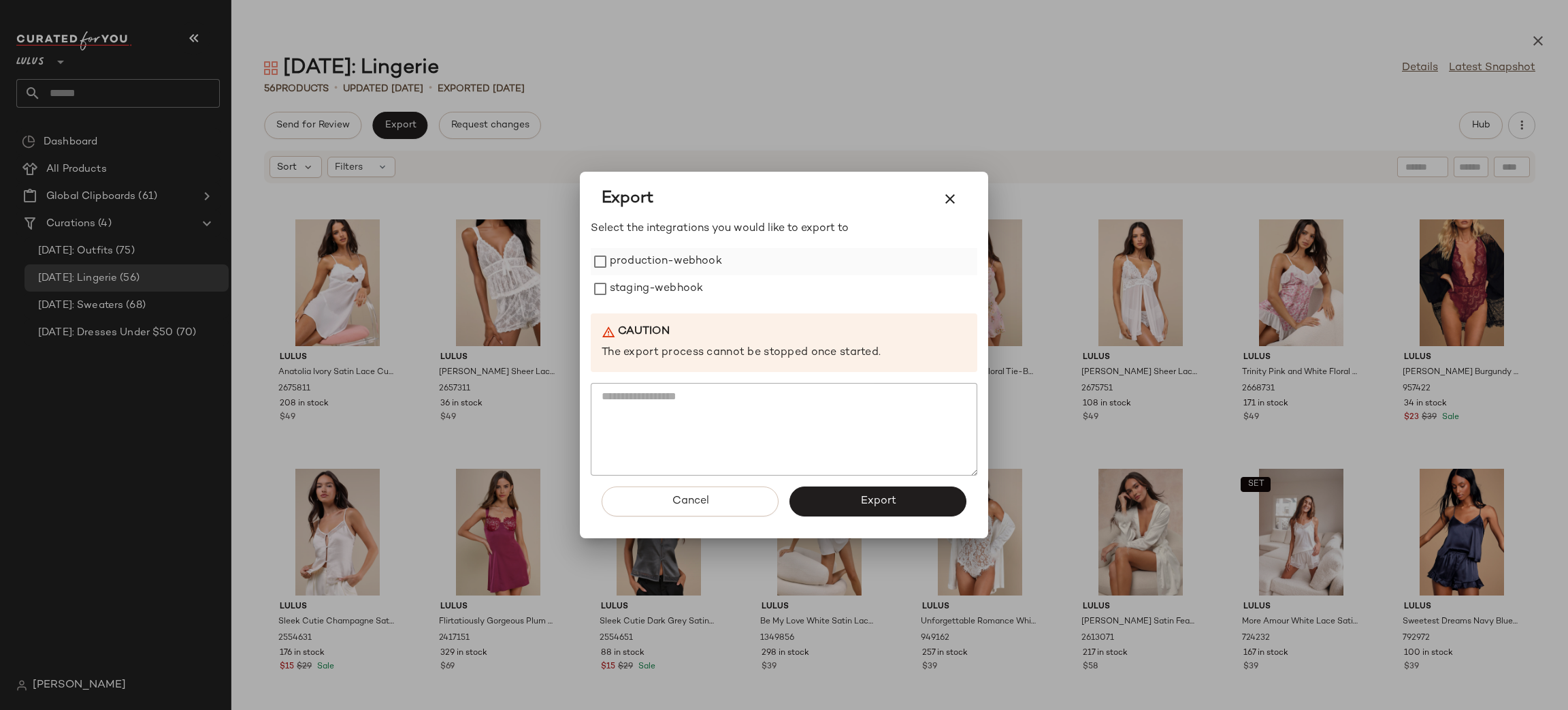
click at [620, 269] on label "production-webhook" at bounding box center [666, 261] width 113 height 27
click at [625, 295] on label "staging-webhook" at bounding box center [656, 289] width 93 height 27
click at [882, 498] on span "Export" at bounding box center [878, 501] width 36 height 13
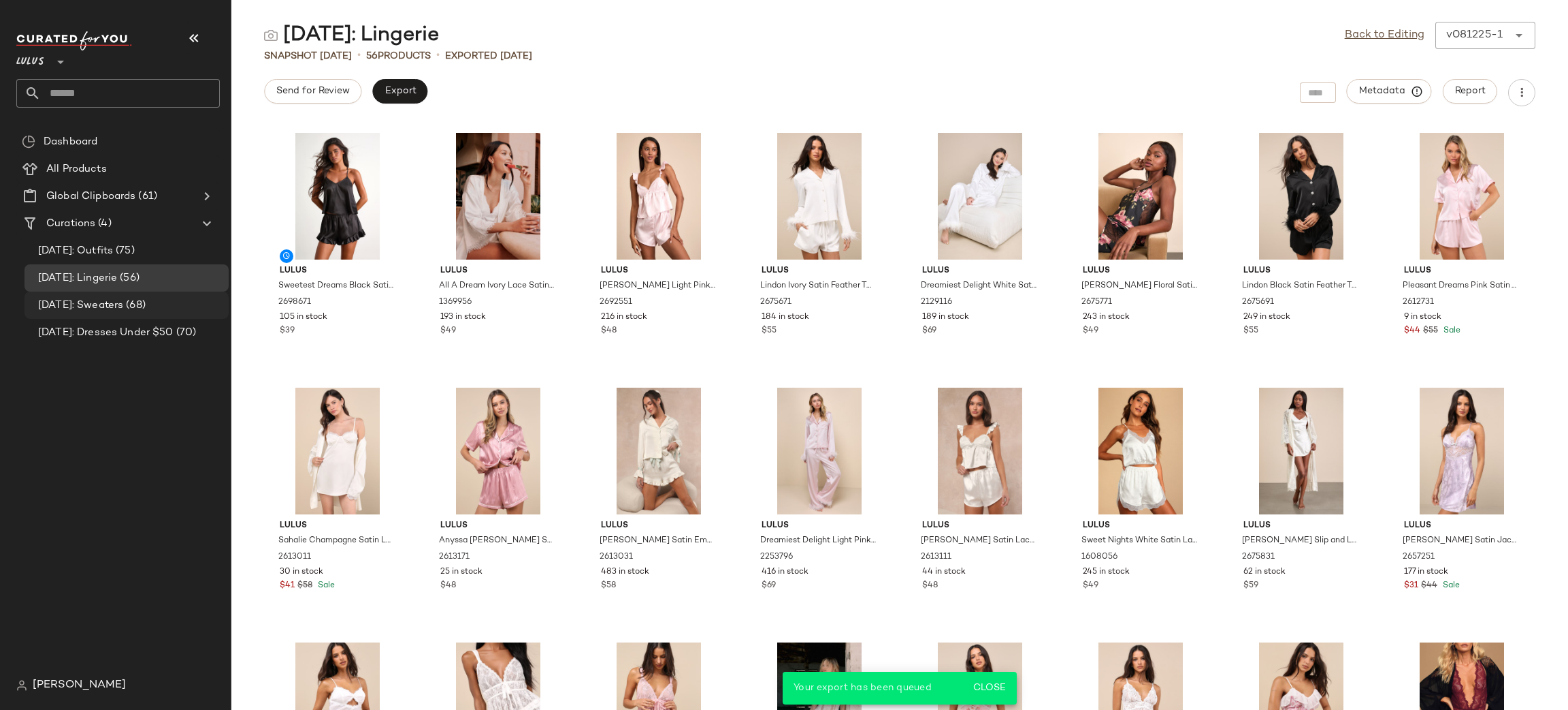
click at [123, 310] on span "[DATE]: Sweaters" at bounding box center [80, 306] width 85 height 15
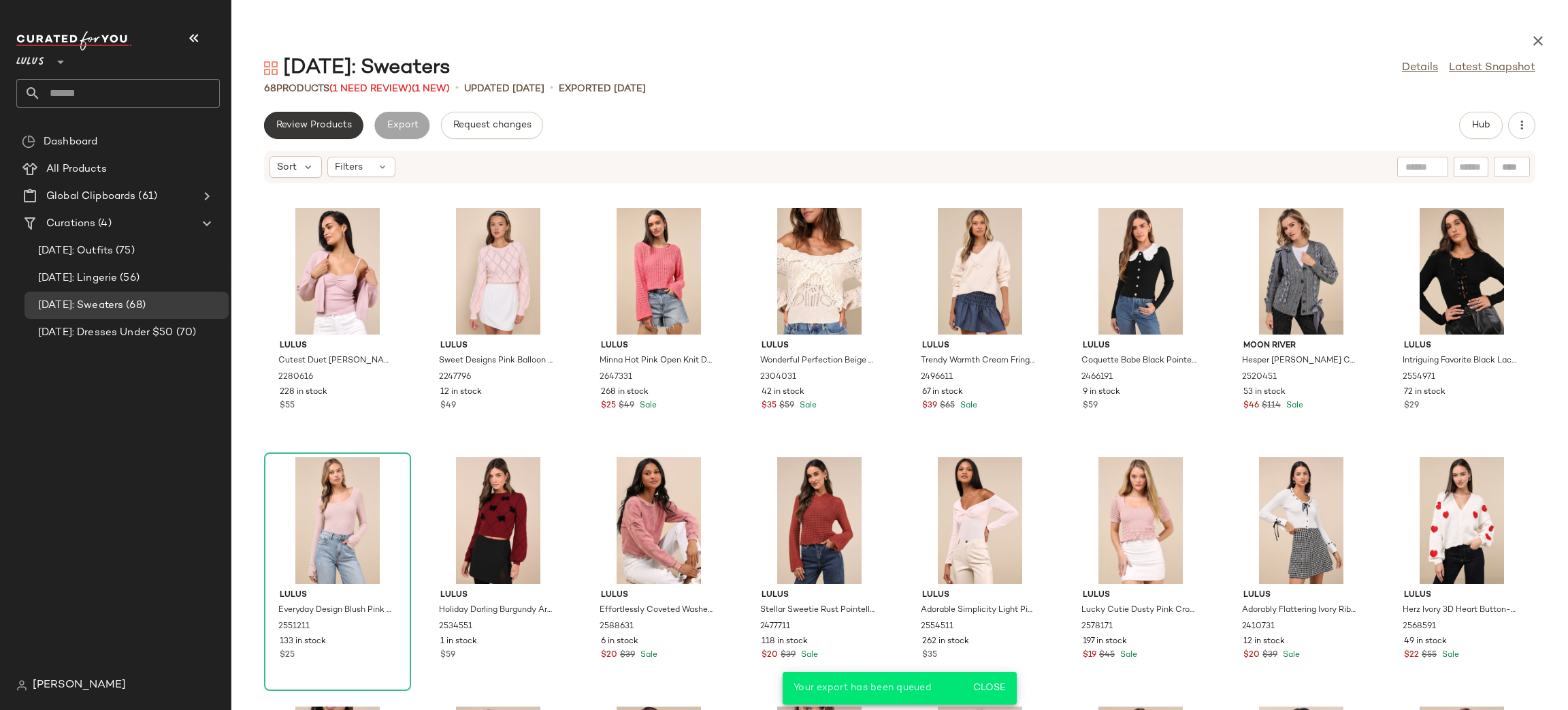
click at [310, 125] on span "Review Products" at bounding box center [313, 125] width 76 height 11
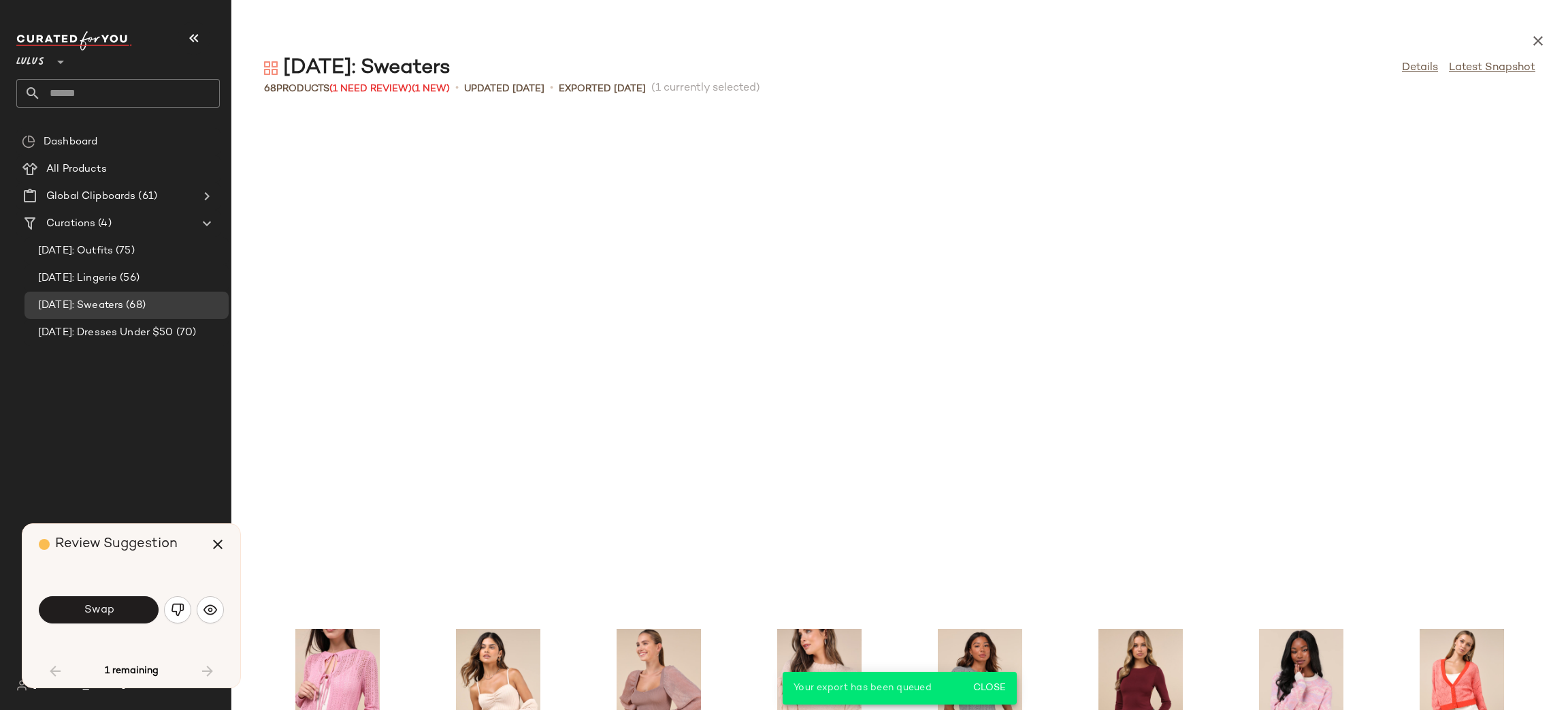
scroll to position [509, 0]
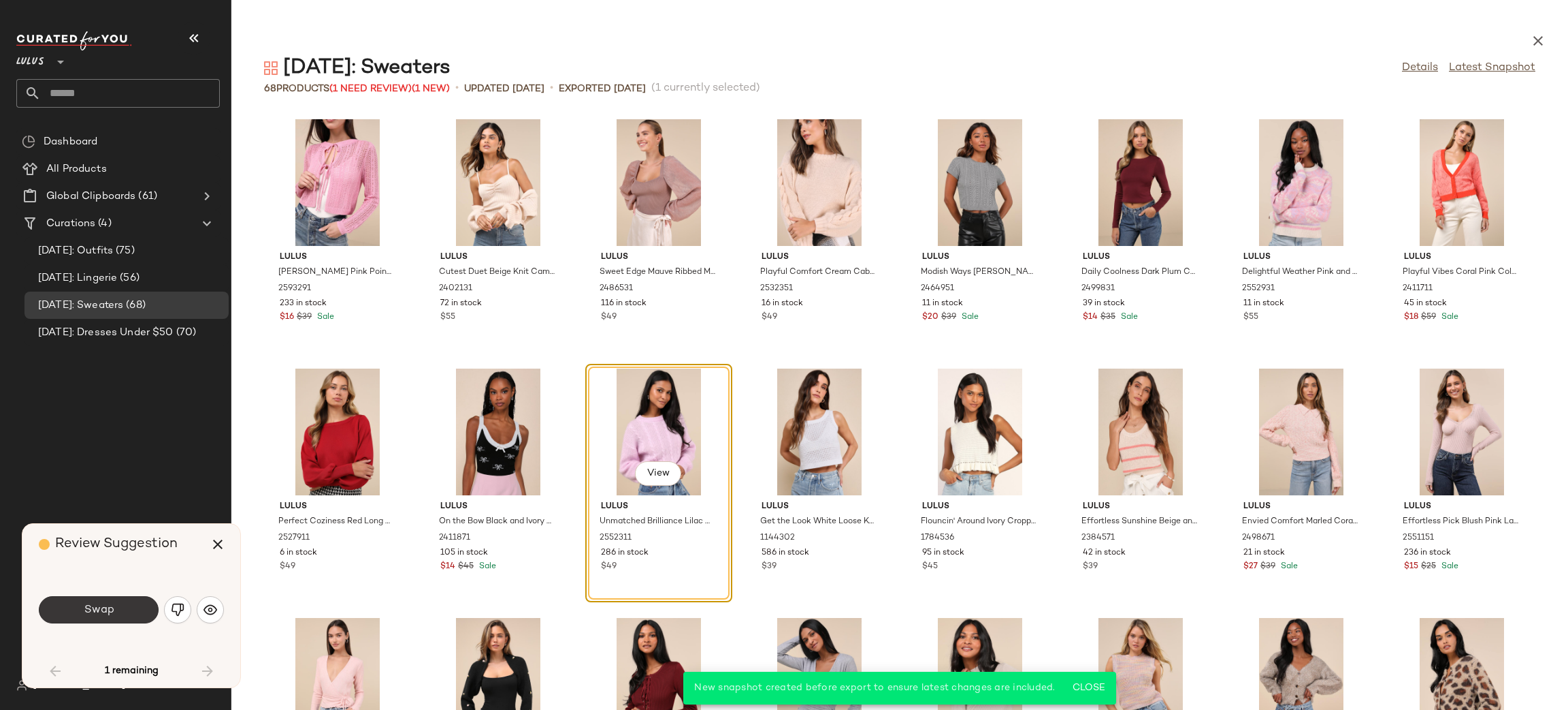
click at [106, 610] on span "Swap" at bounding box center [99, 610] width 31 height 13
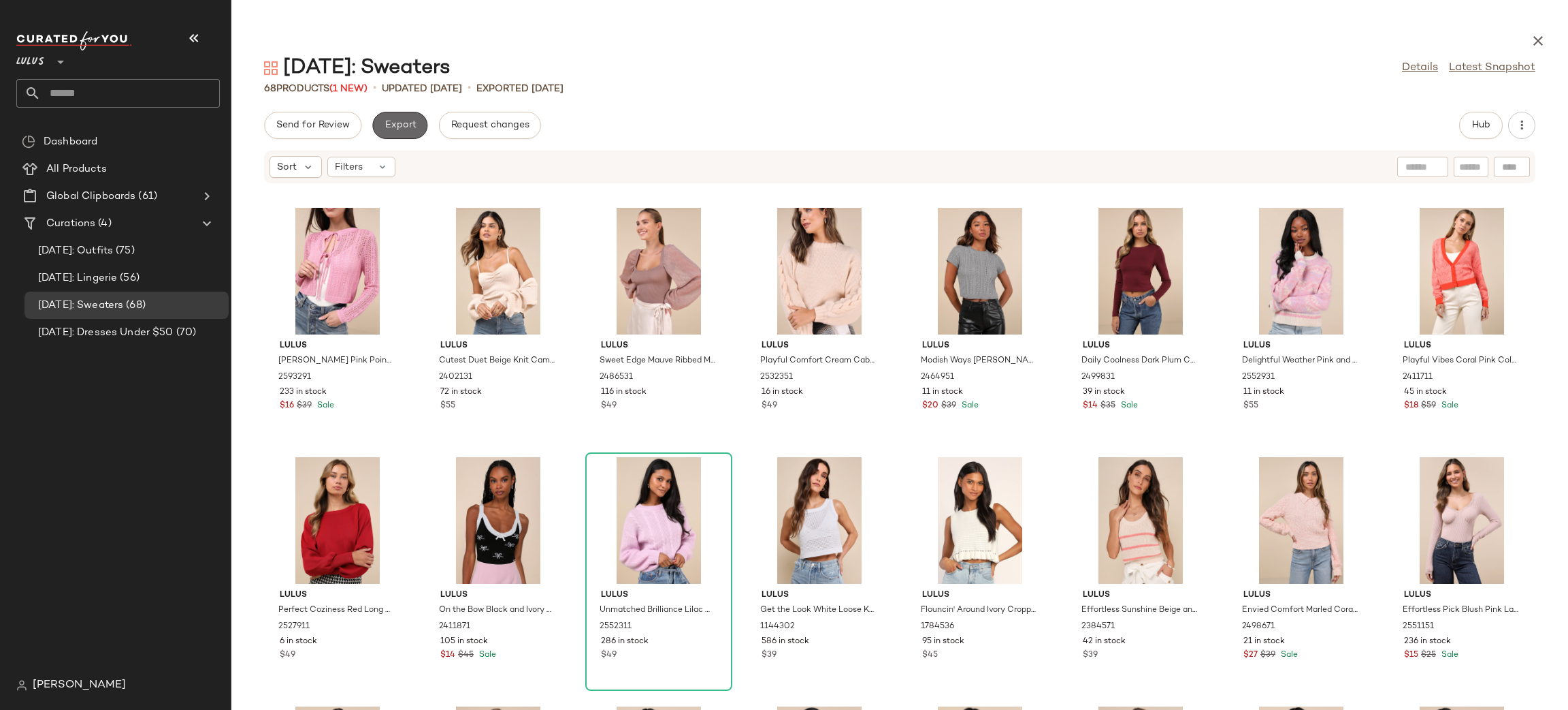
click at [385, 124] on span "Export" at bounding box center [400, 125] width 32 height 11
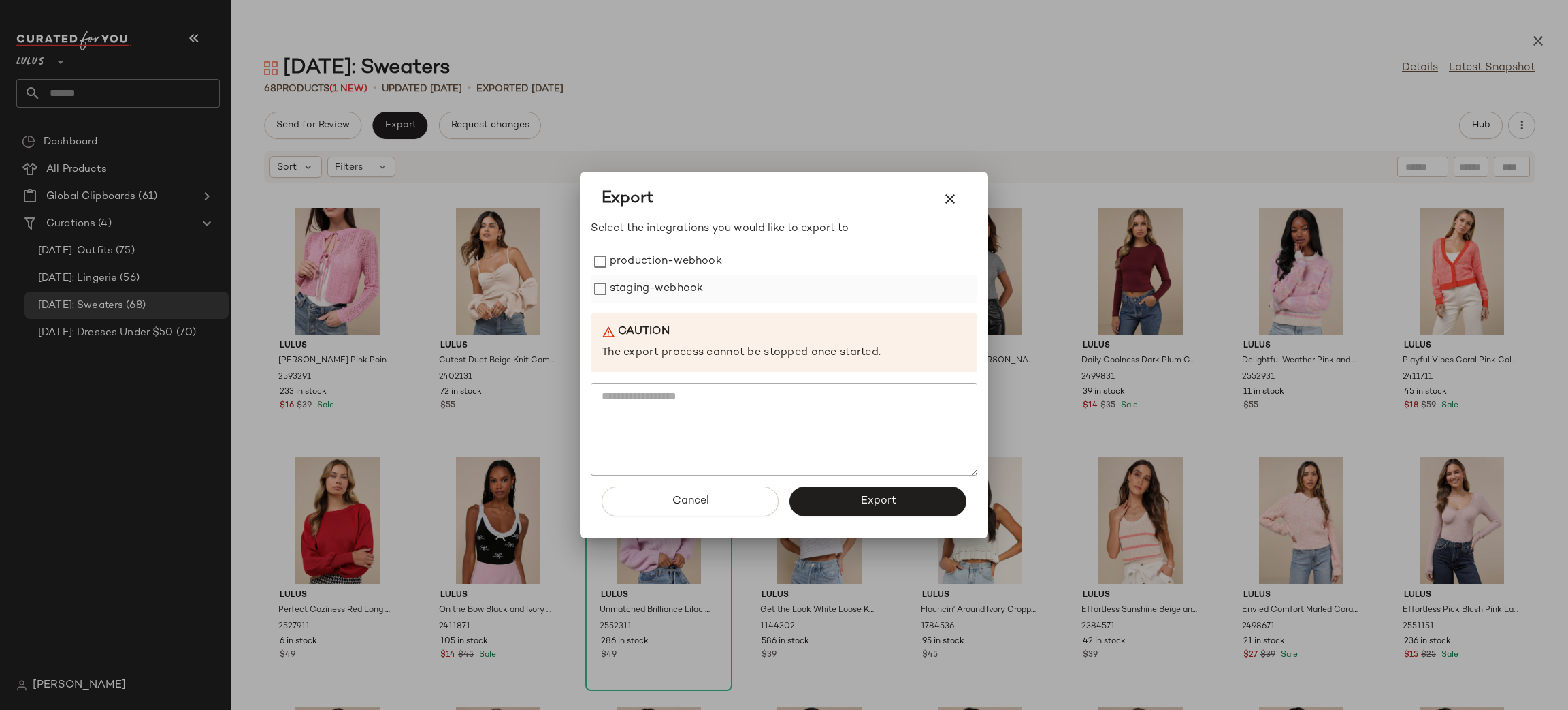
drag, startPoint x: 642, startPoint y: 259, endPoint x: 650, endPoint y: 289, distance: 31.0
click at [643, 259] on label "production-webhook" at bounding box center [666, 261] width 113 height 27
click at [654, 289] on label "staging-webhook" at bounding box center [656, 289] width 93 height 27
click at [835, 497] on button "Export" at bounding box center [878, 501] width 177 height 30
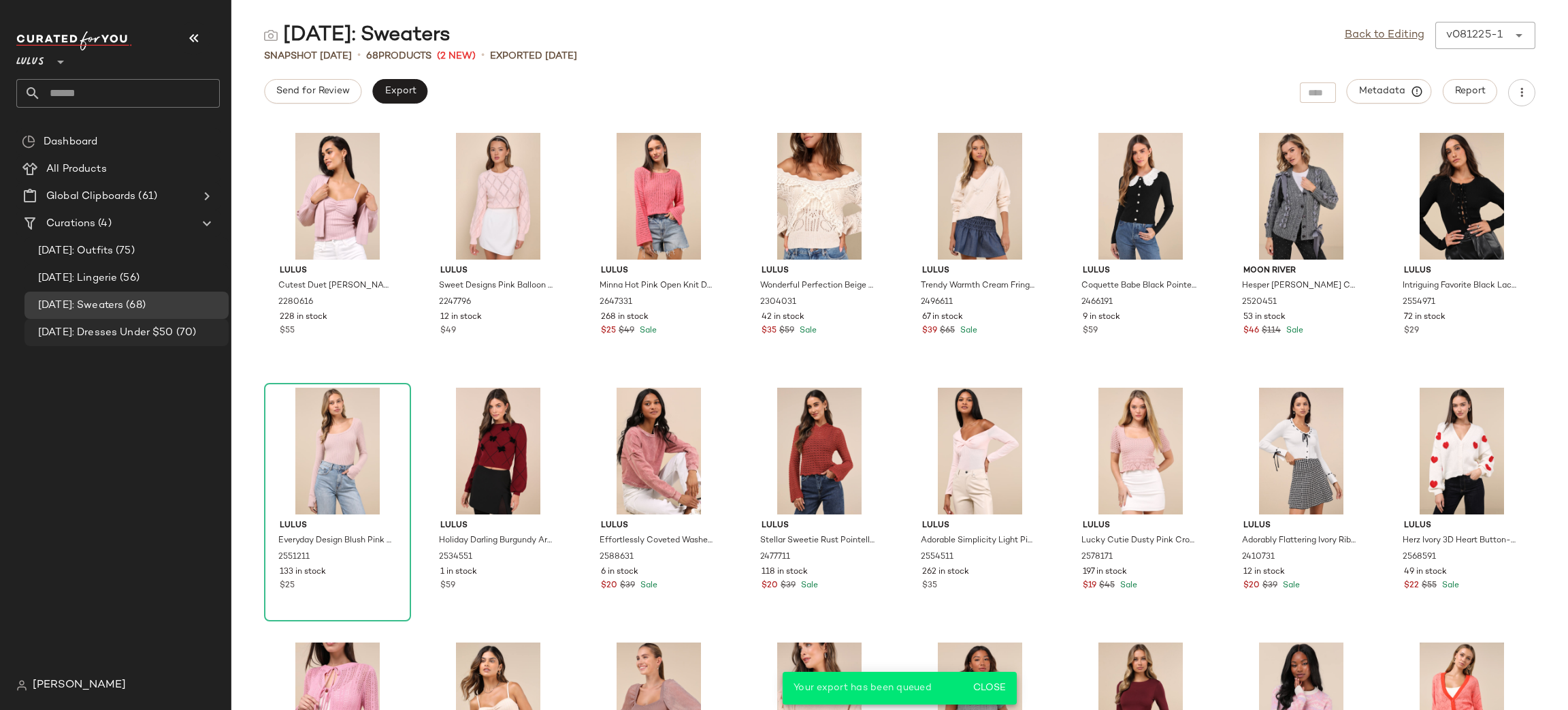
click at [133, 336] on span "[DATE]: Dresses Under $50" at bounding box center [106, 333] width 136 height 15
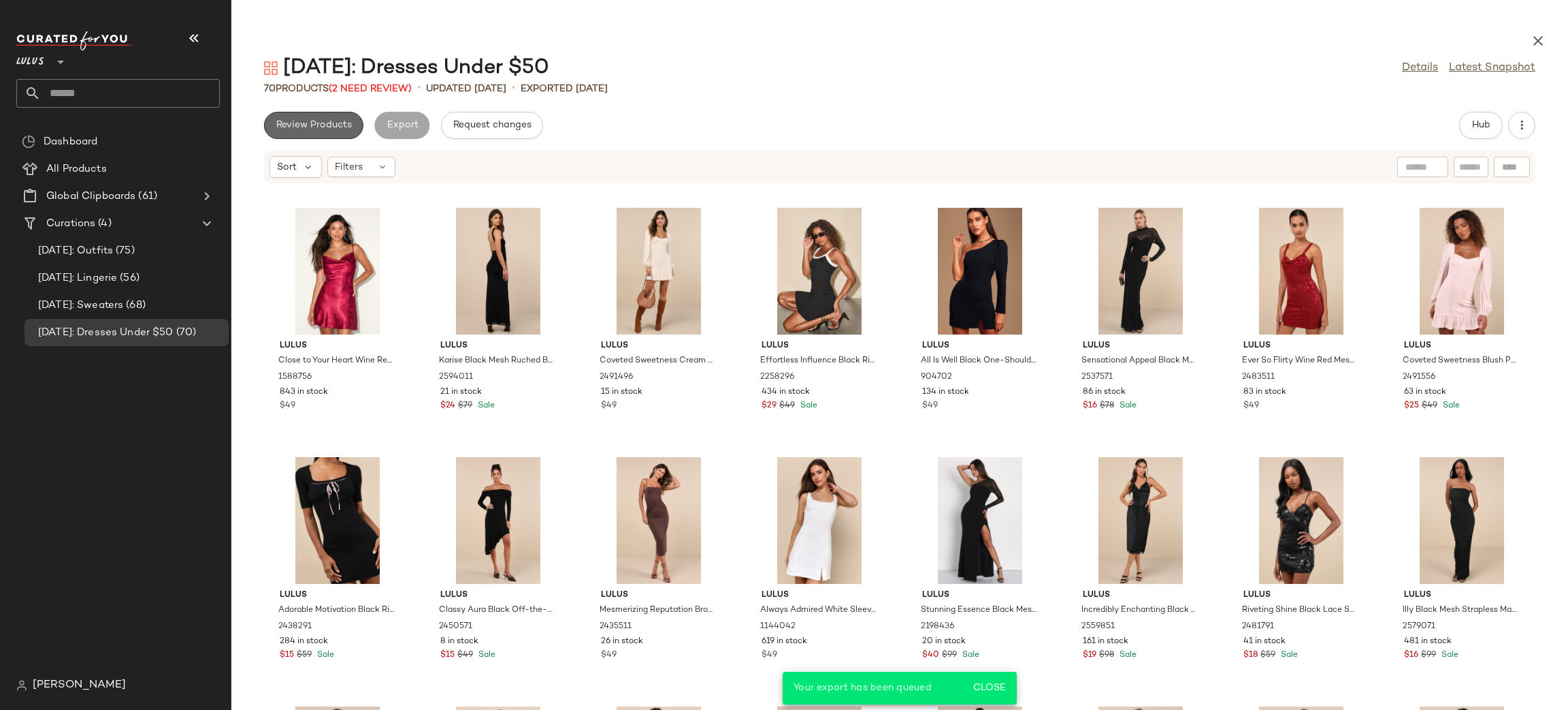
click at [316, 129] on span "Review Products" at bounding box center [313, 125] width 76 height 11
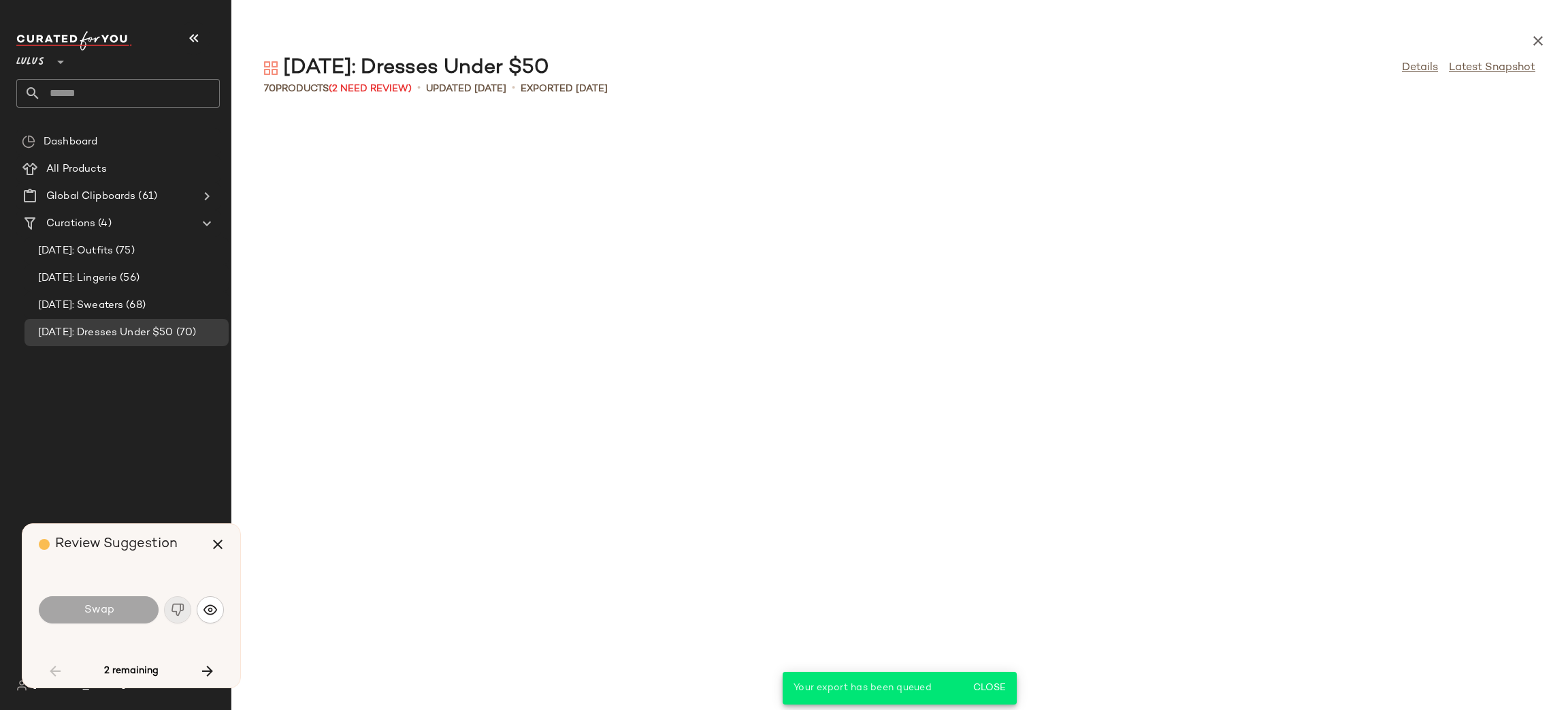
scroll to position [1246, 0]
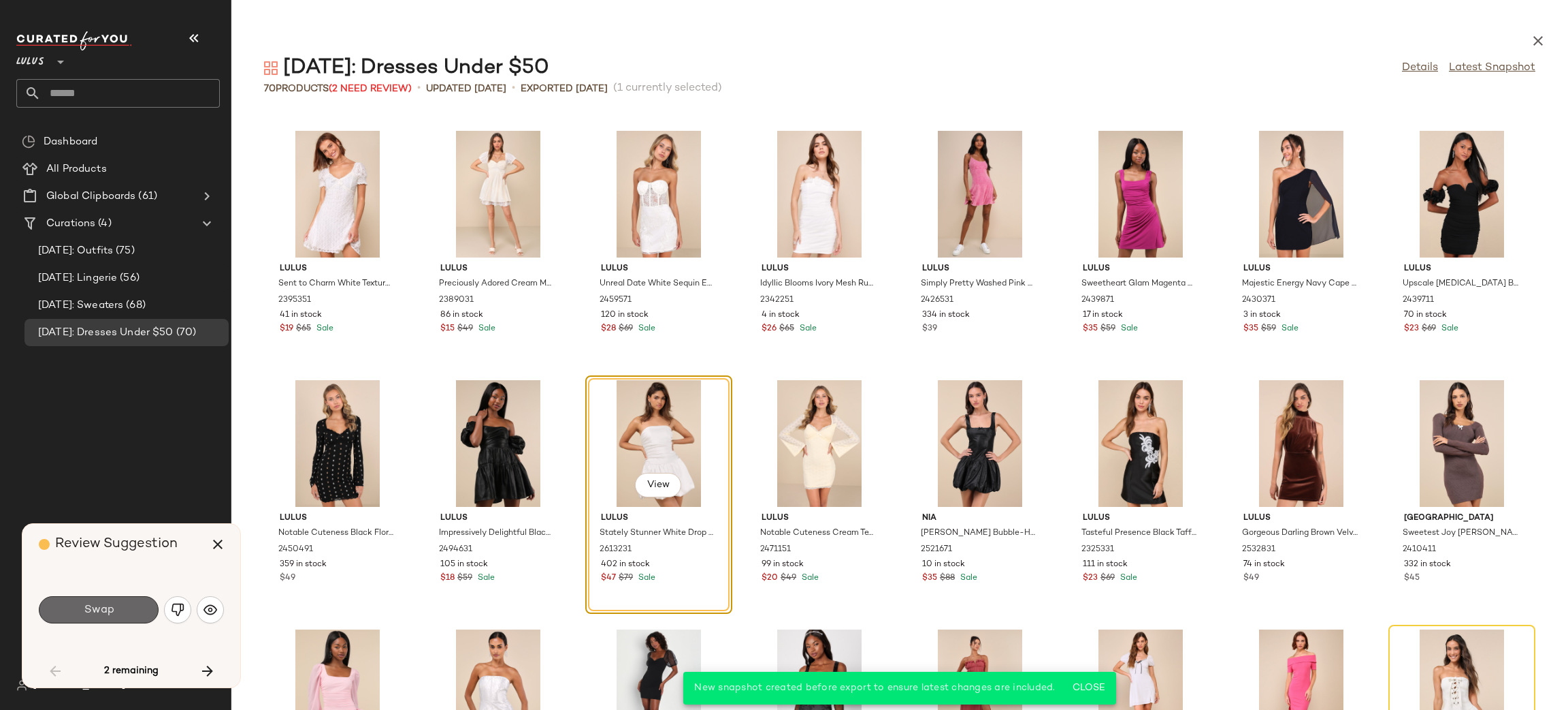
click at [124, 609] on button "Swap" at bounding box center [98, 609] width 120 height 27
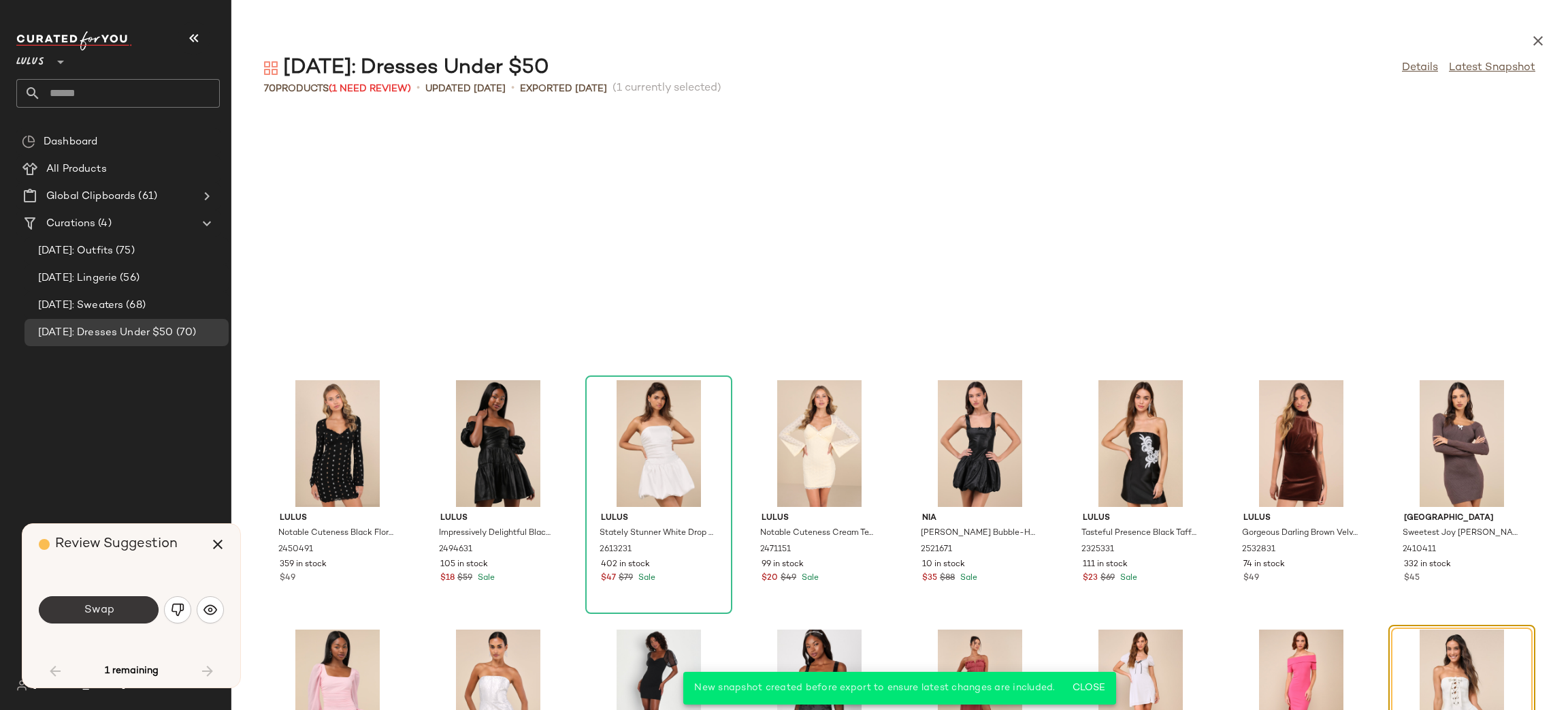
scroll to position [1496, 0]
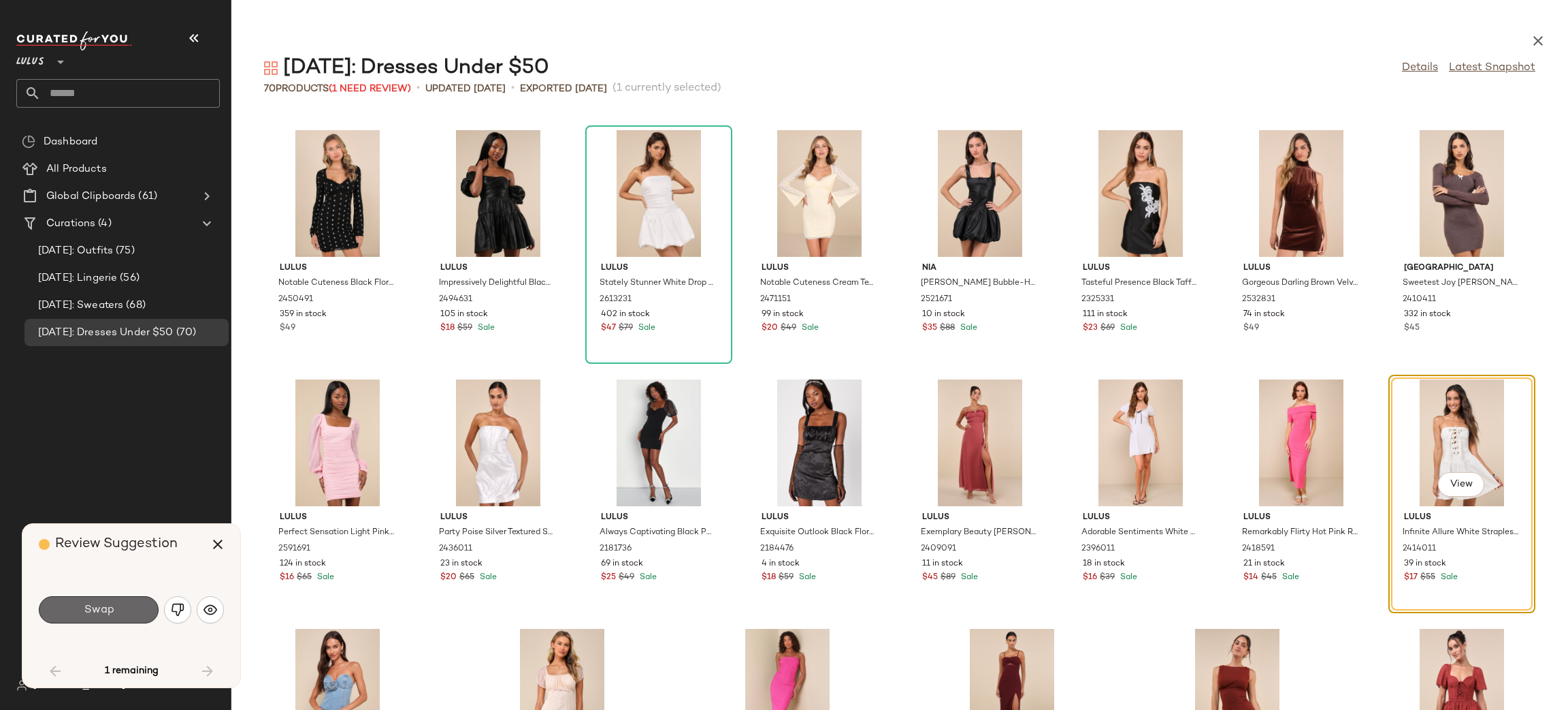
click at [101, 616] on button "Swap" at bounding box center [98, 609] width 120 height 27
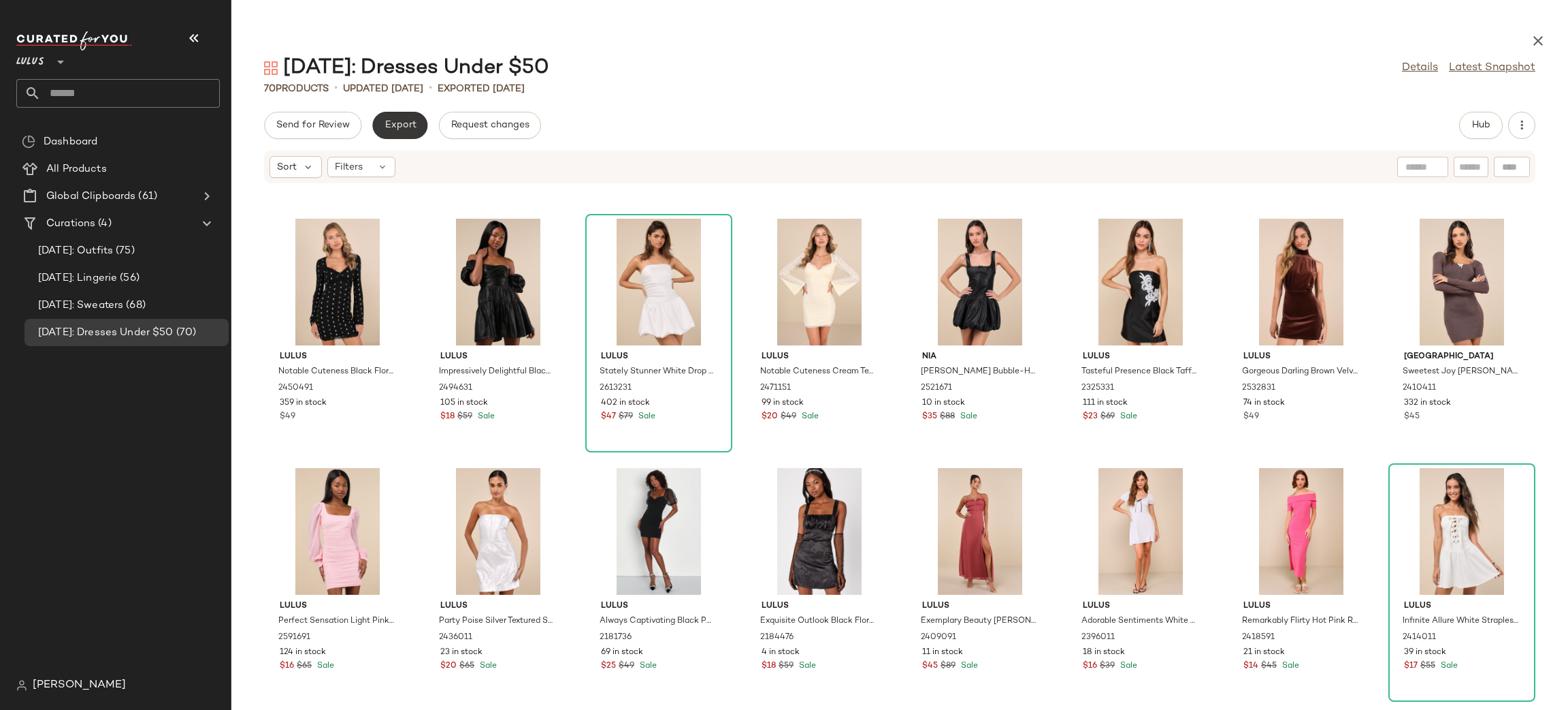
click at [401, 130] on span "Export" at bounding box center [400, 125] width 32 height 11
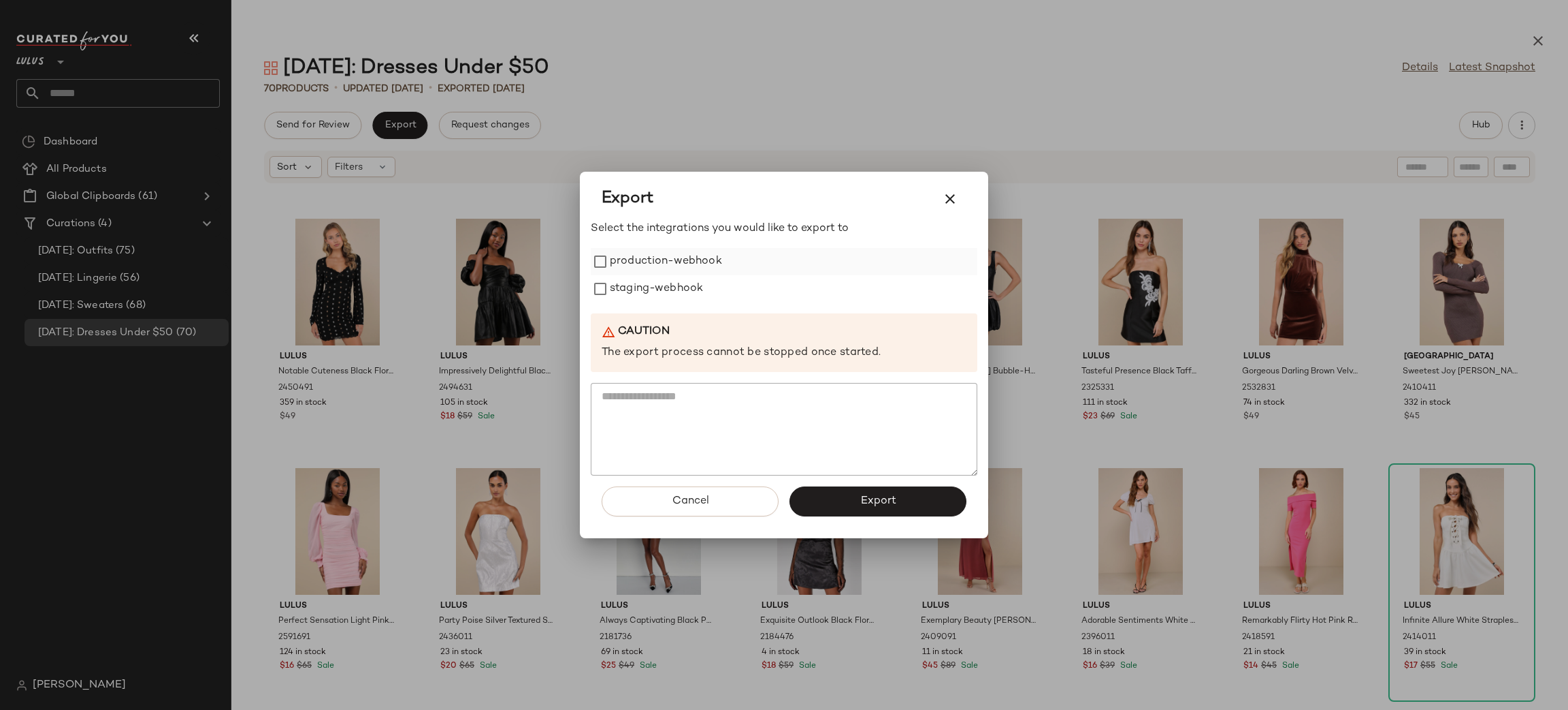
click at [707, 271] on label "production-webhook" at bounding box center [666, 261] width 113 height 27
click at [693, 287] on label "staging-webhook" at bounding box center [656, 289] width 93 height 27
click at [875, 499] on span "Export" at bounding box center [878, 501] width 36 height 13
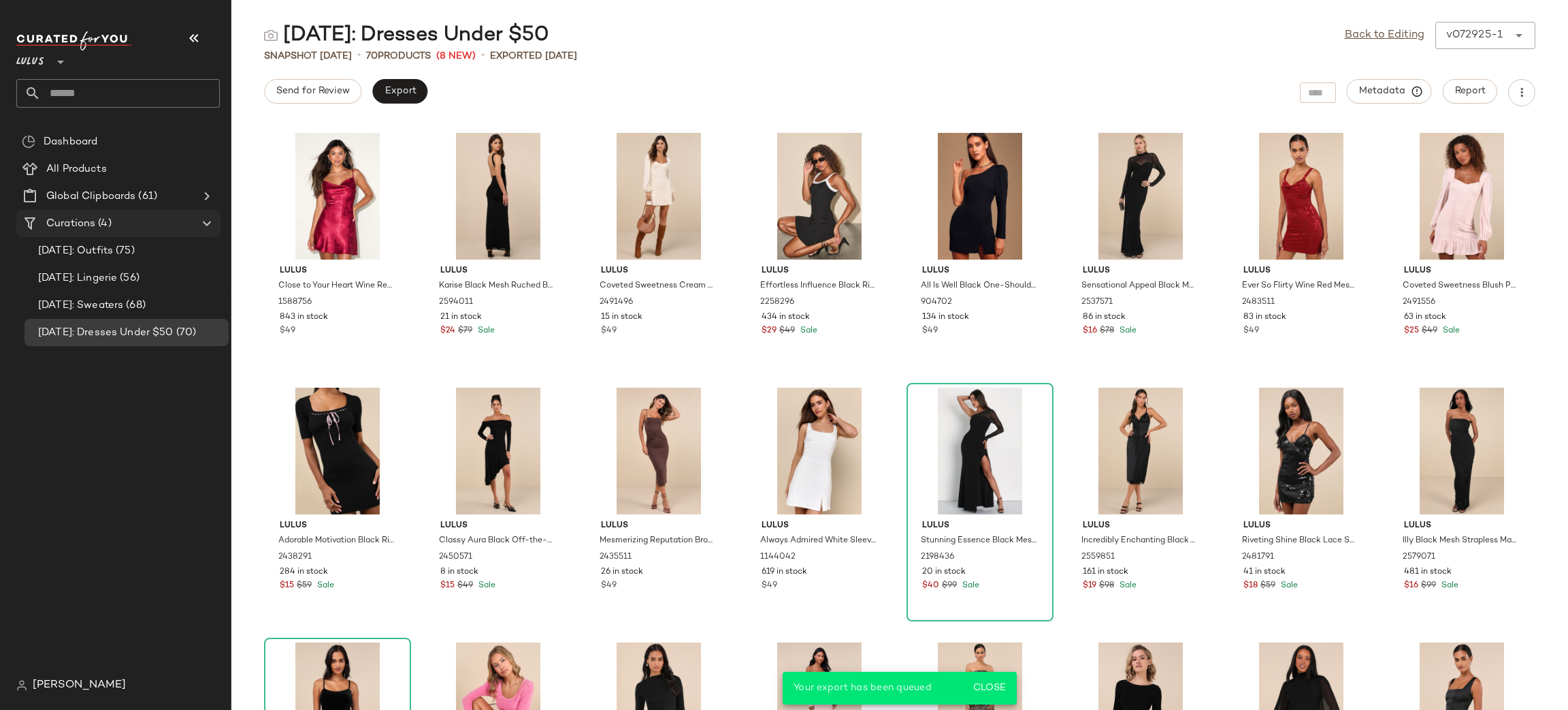
click at [124, 228] on div "Curations (4)" at bounding box center [119, 224] width 153 height 15
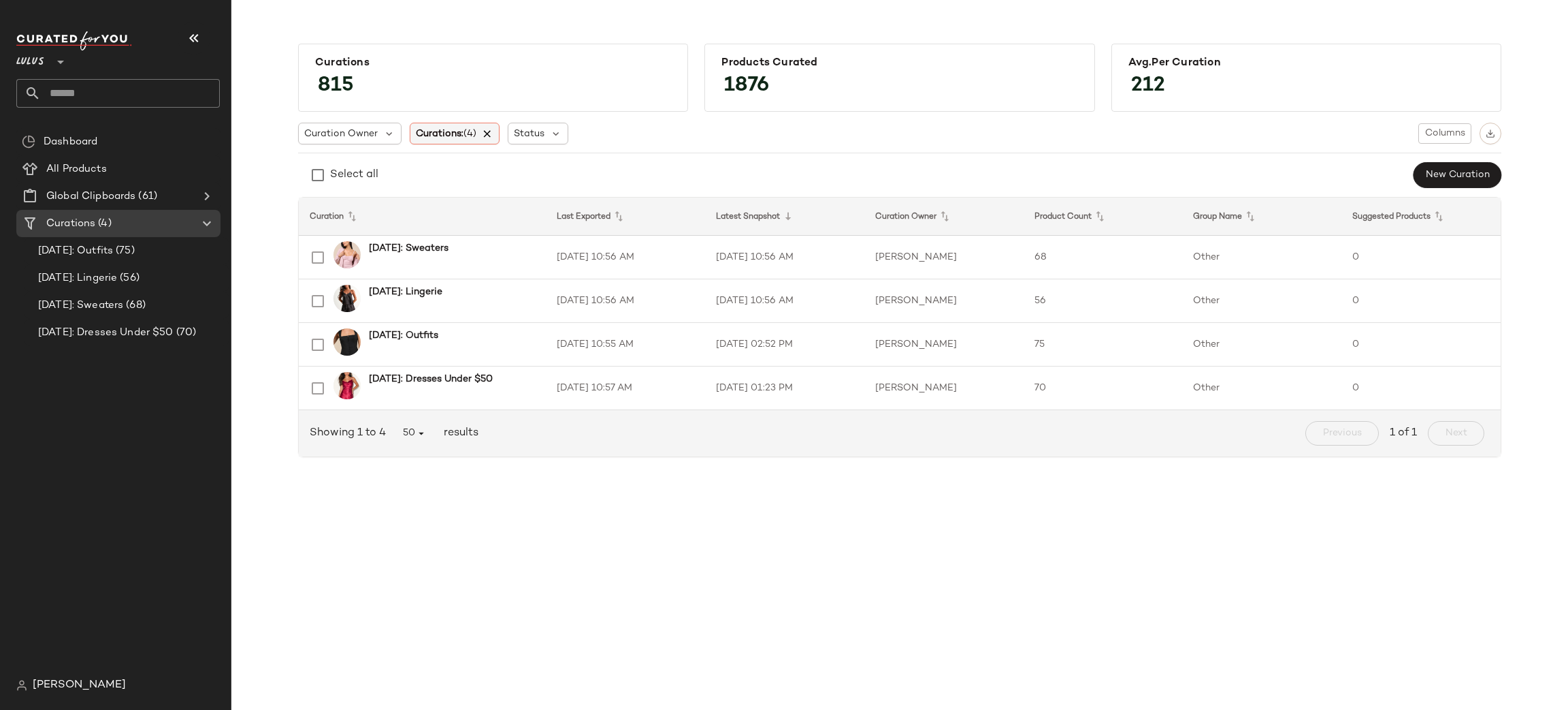
click at [493, 130] on icon at bounding box center [488, 134] width 12 height 12
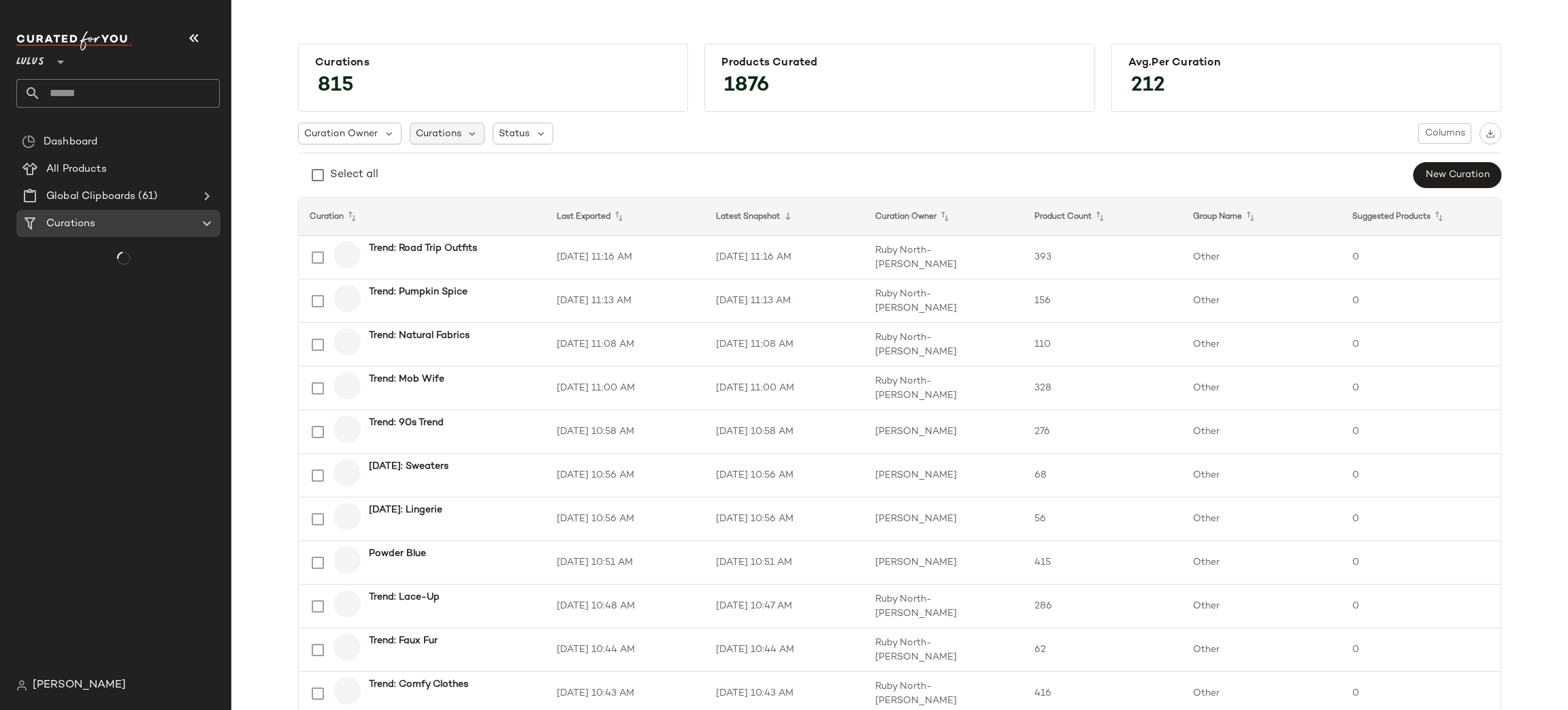
click at [434, 130] on span "Curations" at bounding box center [438, 134] width 46 height 15
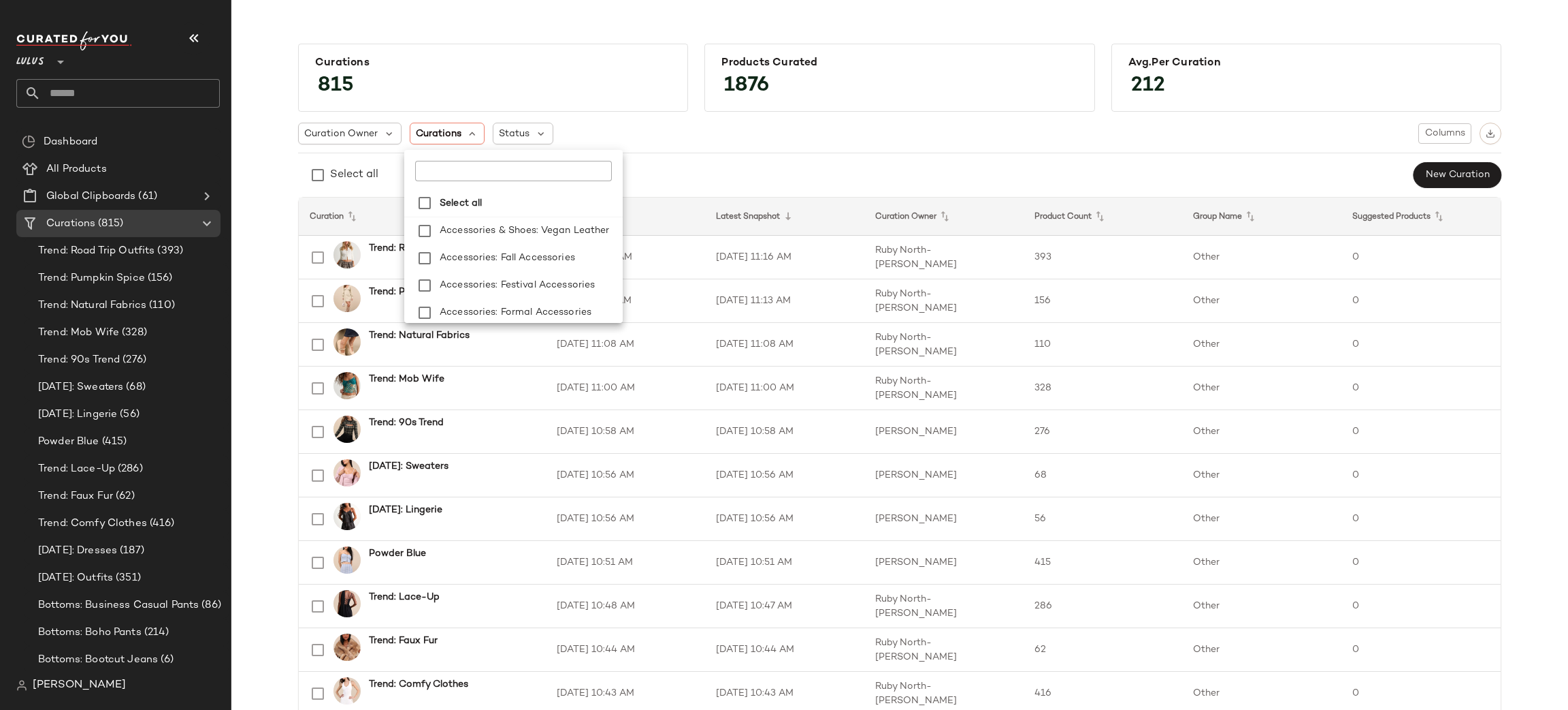
click at [454, 171] on input "text" at bounding box center [500, 171] width 170 height 20
type input "*******"
click at [476, 239] on span ": Office Party" at bounding box center [507, 241] width 64 height 27
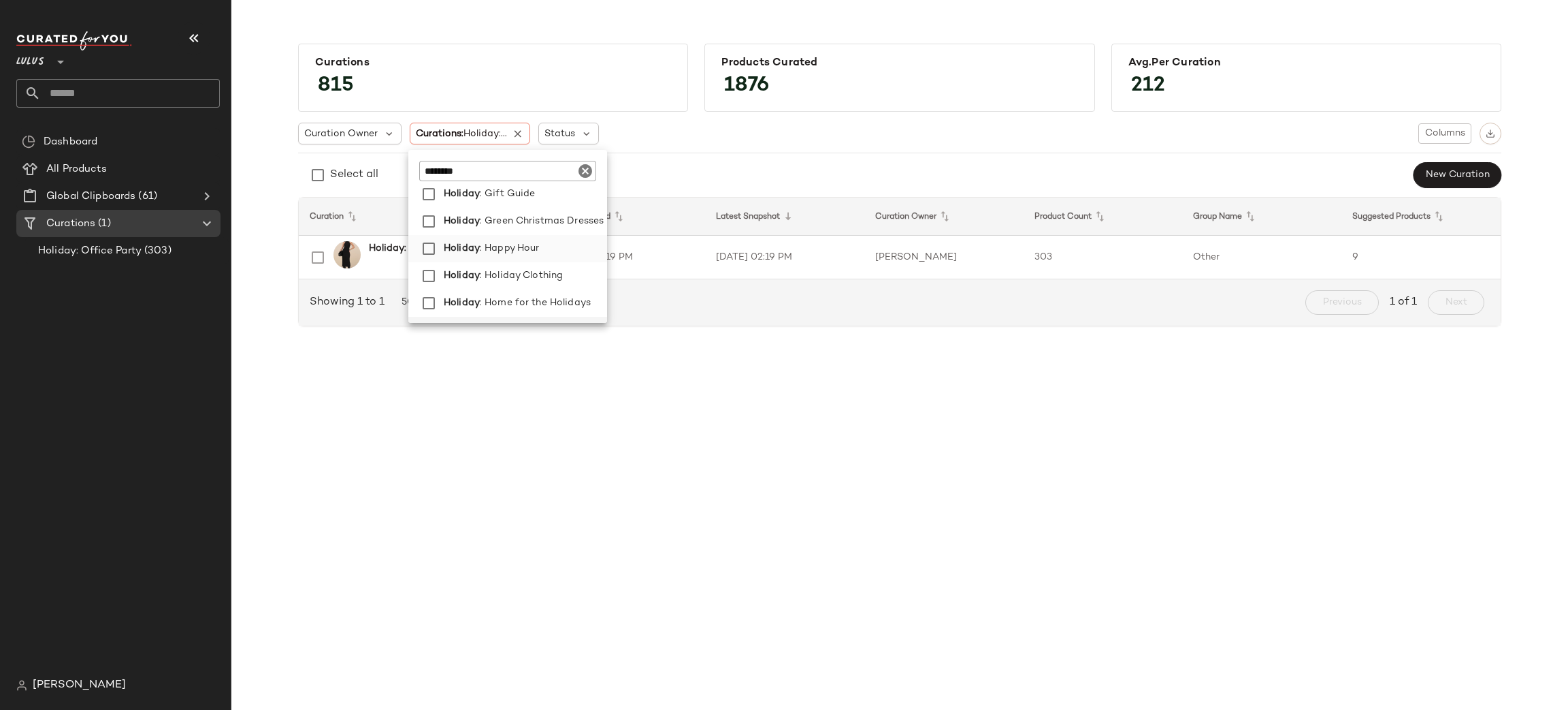
click at [494, 250] on span ": Happy Hour" at bounding box center [510, 248] width 60 height 27
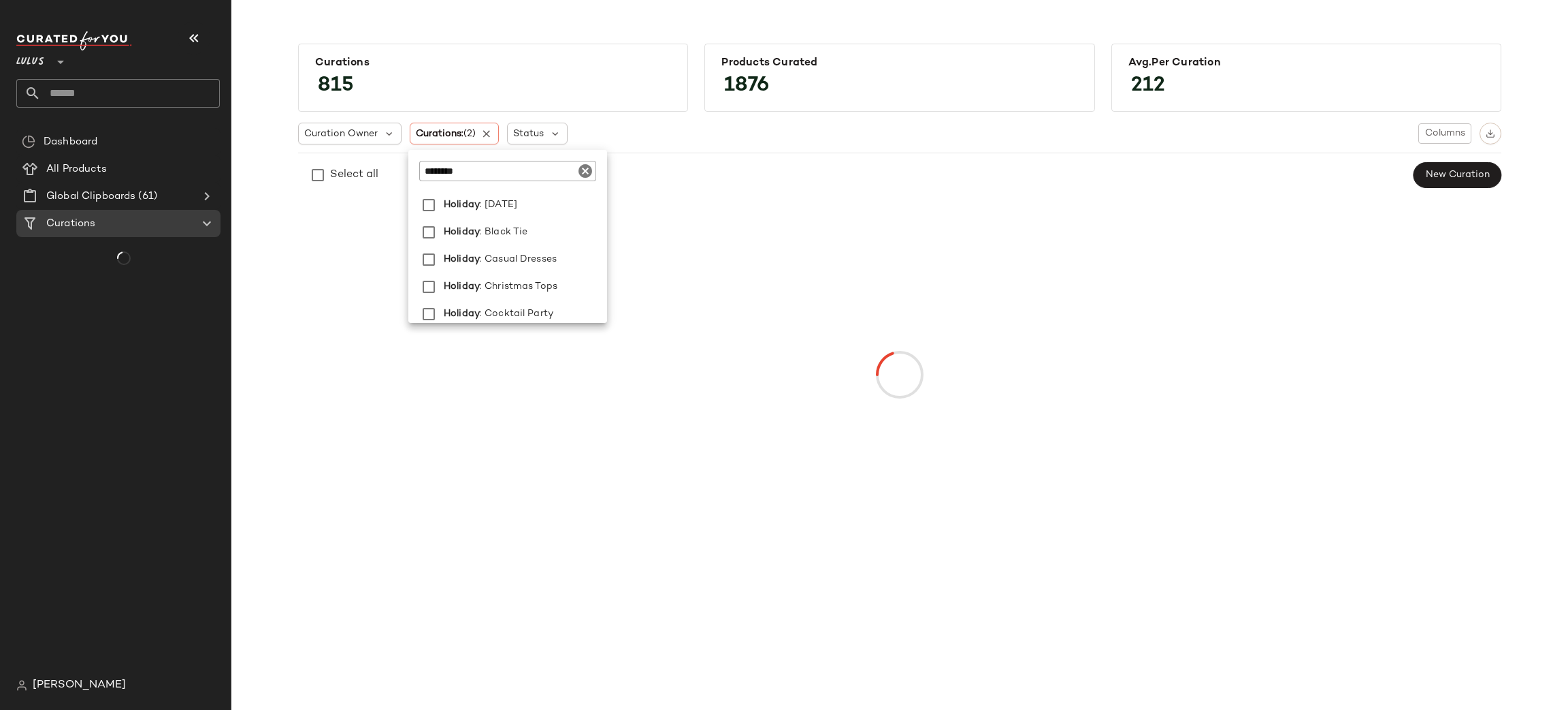
scroll to position [88, 0]
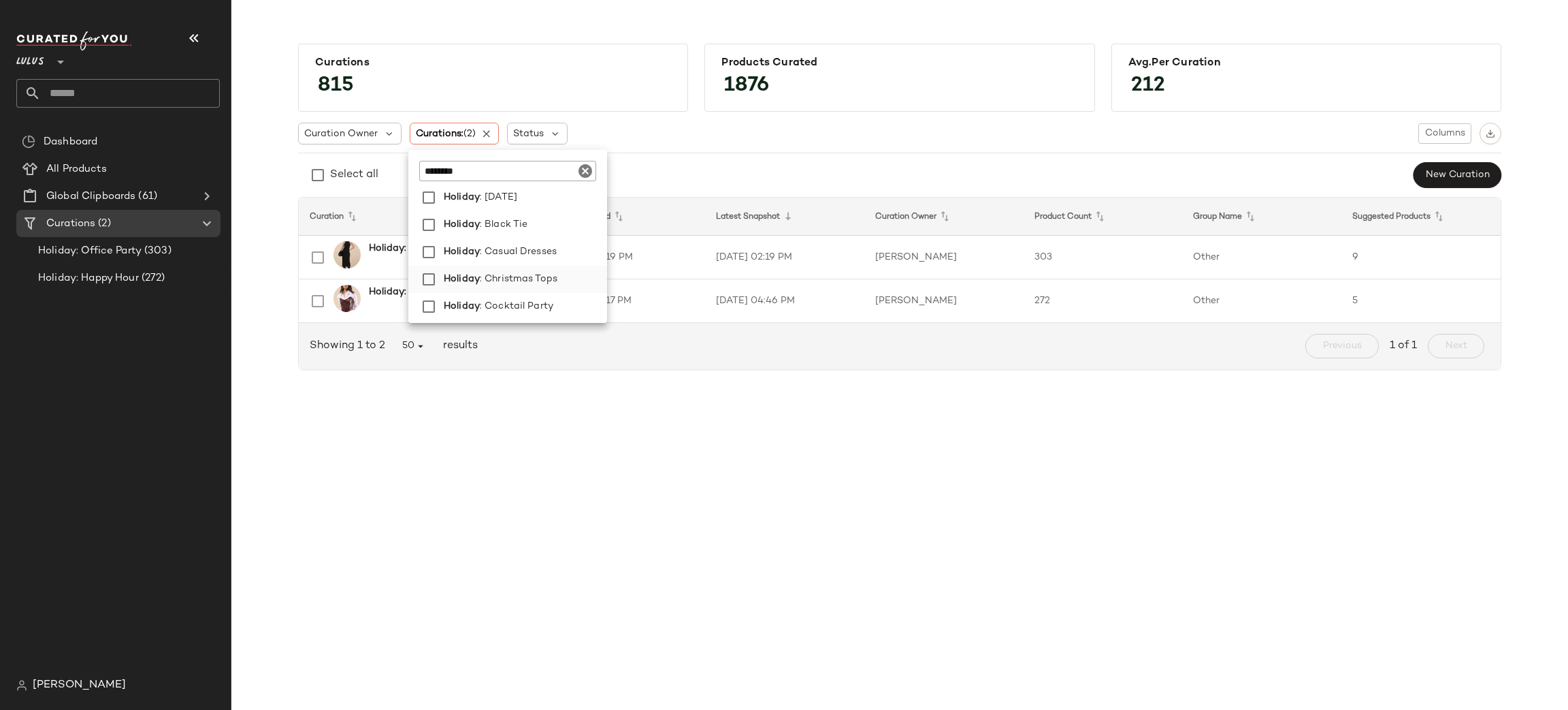
click at [506, 278] on span ": Christmas Tops" at bounding box center [518, 279] width 78 height 27
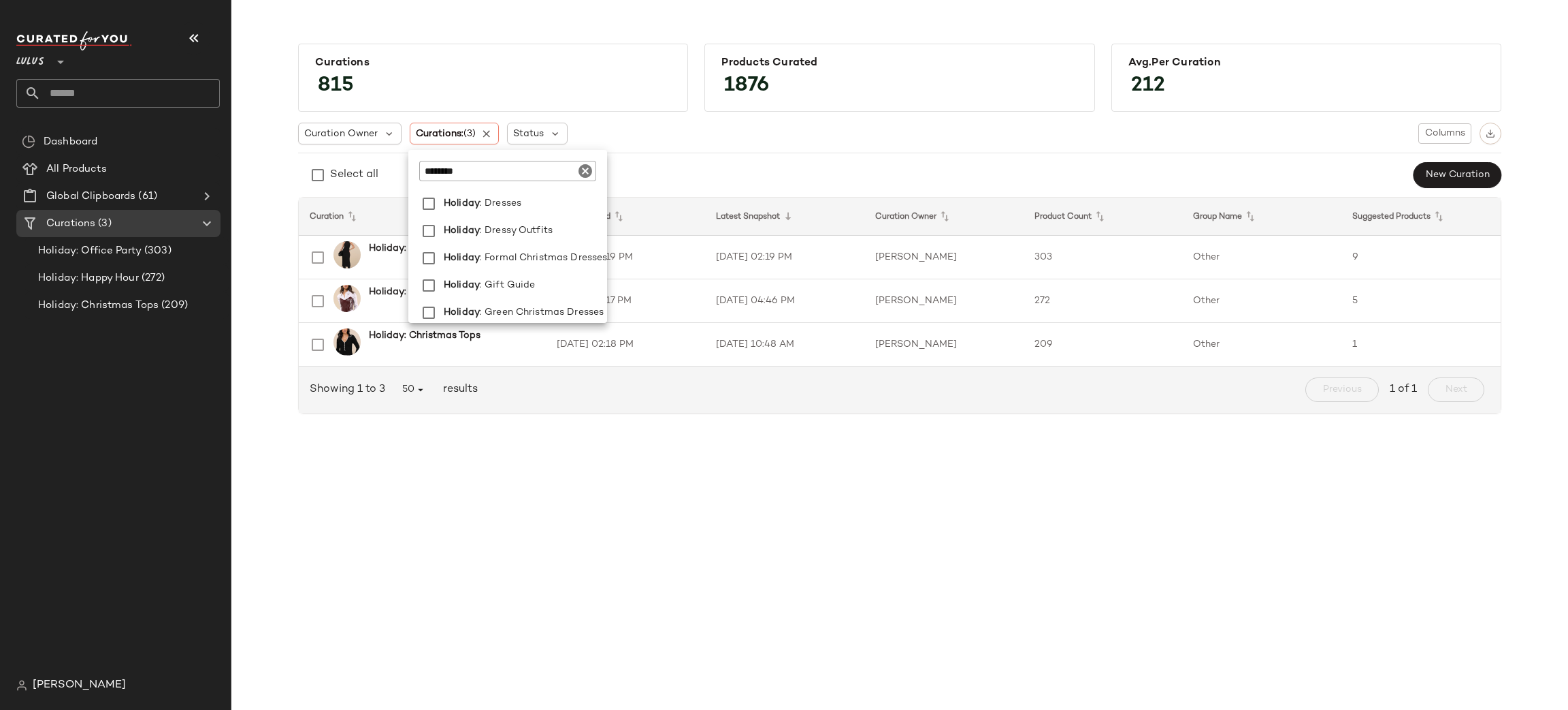
scroll to position [234, 0]
click at [466, 235] on span "Holiday" at bounding box center [461, 240] width 36 height 27
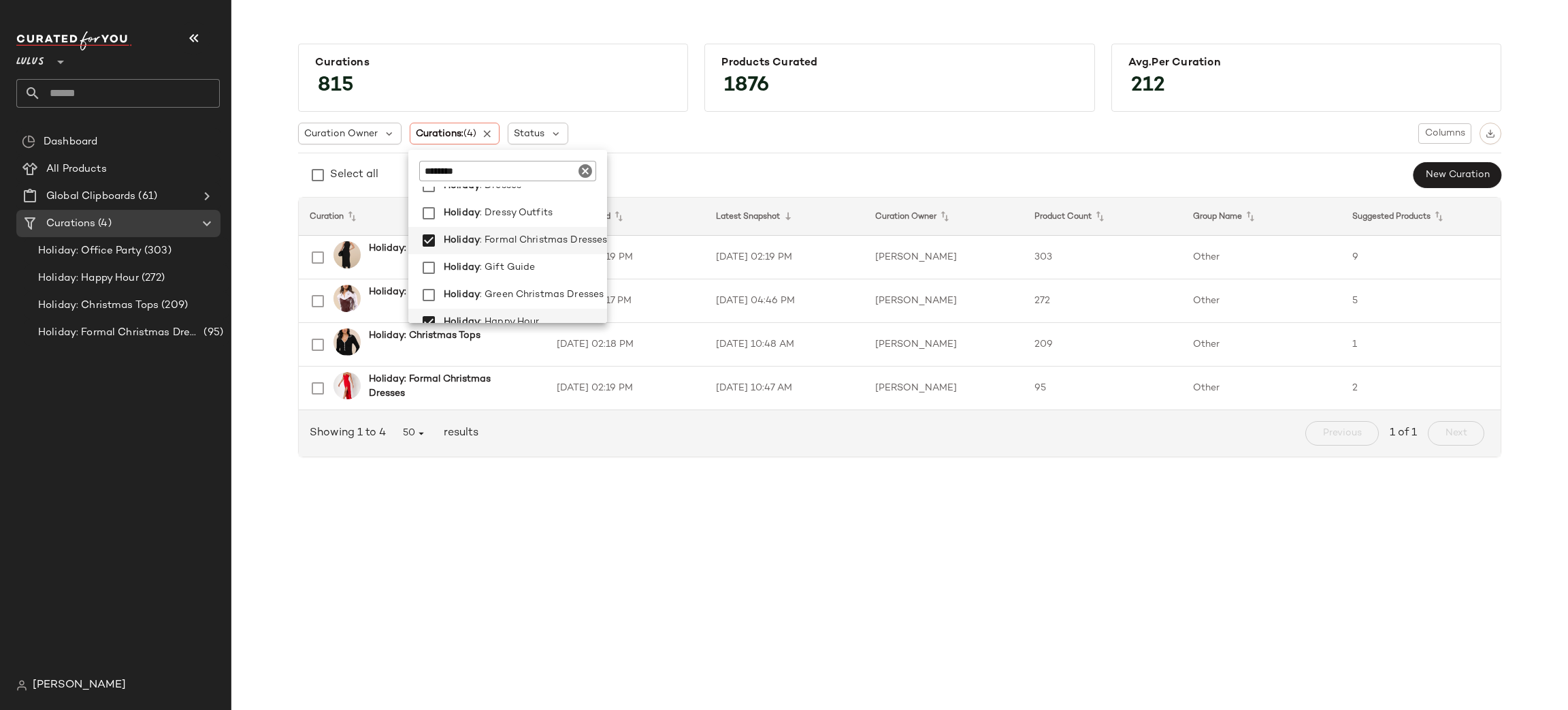
click at [1248, 167] on div "Select all New Curation" at bounding box center [900, 174] width 1203 height 27
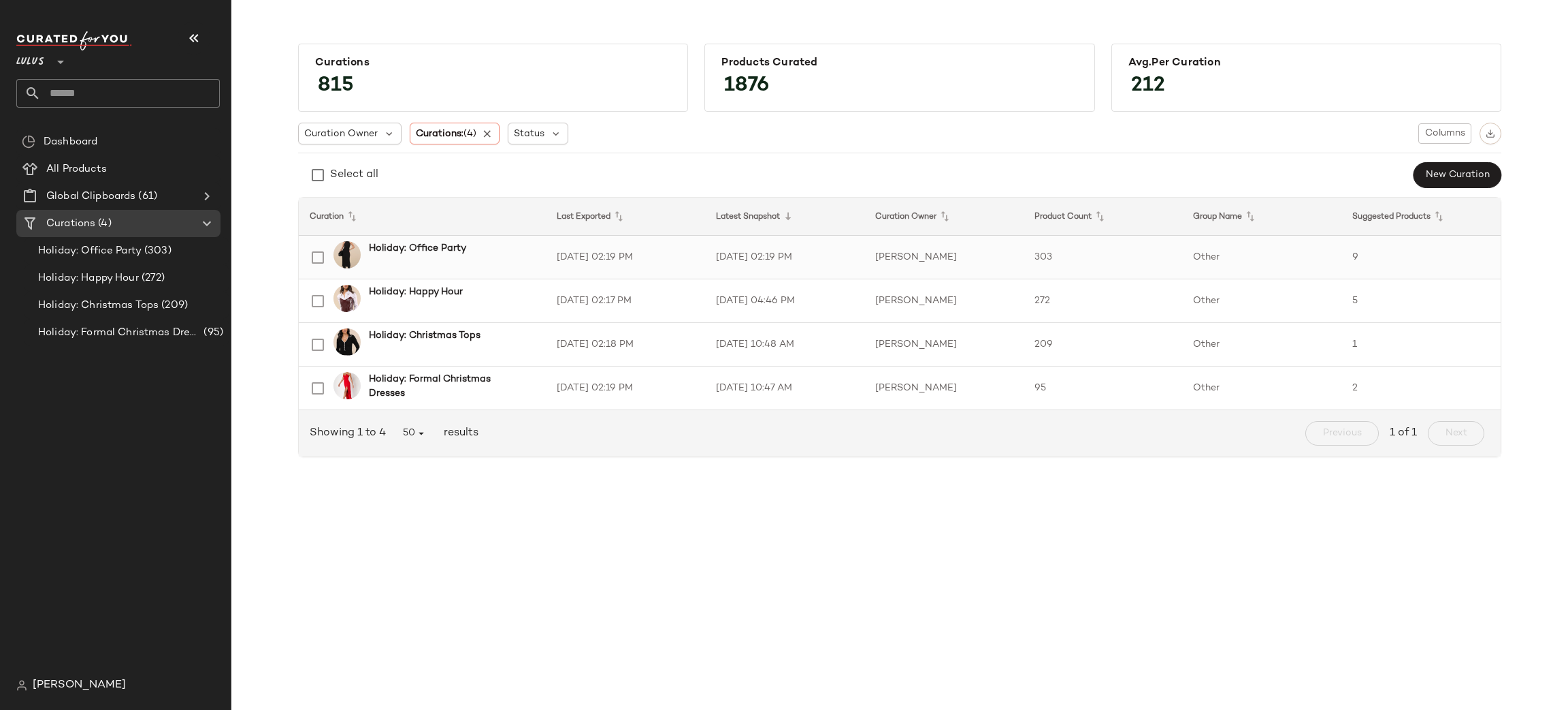
click at [1365, 262] on td "9" at bounding box center [1421, 257] width 159 height 43
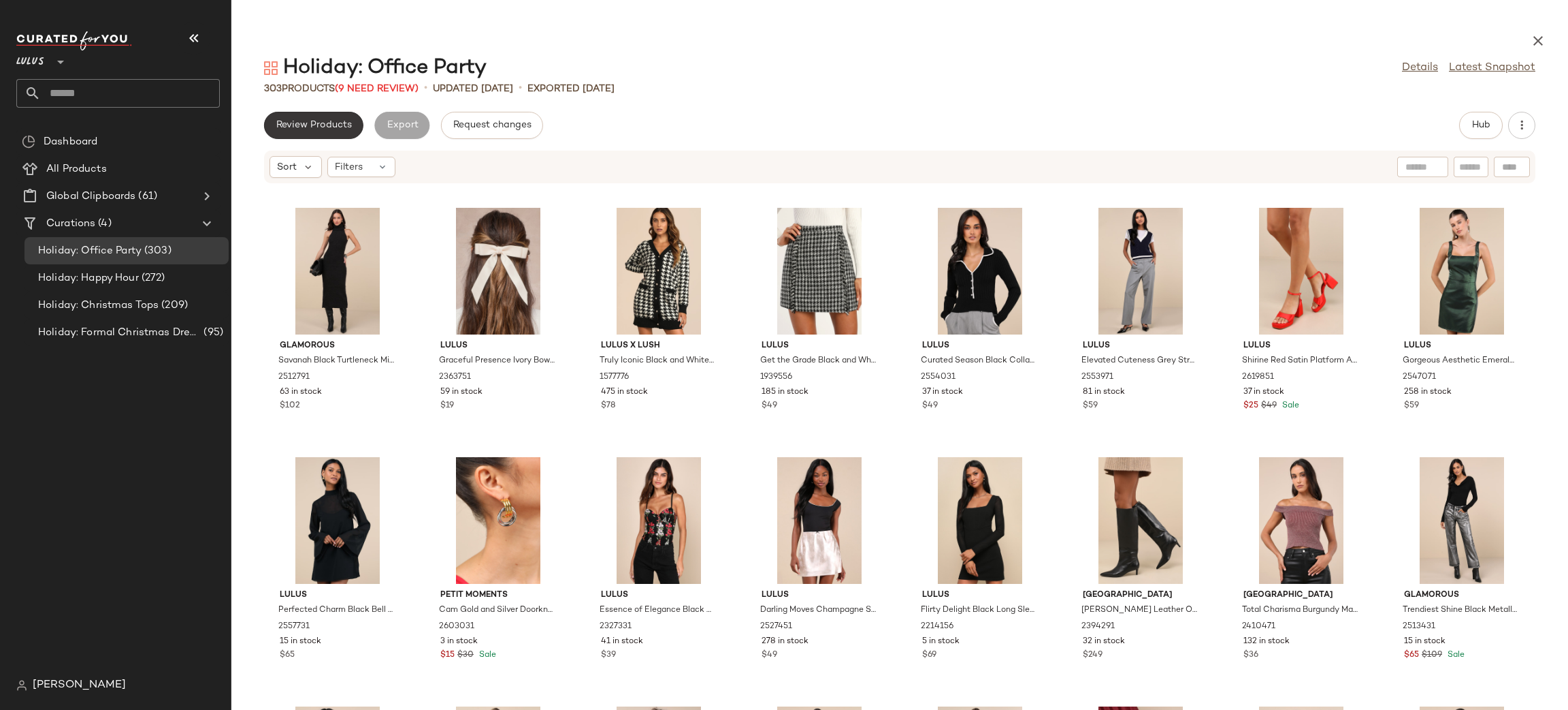
click at [320, 132] on button "Review Products" at bounding box center [313, 125] width 99 height 27
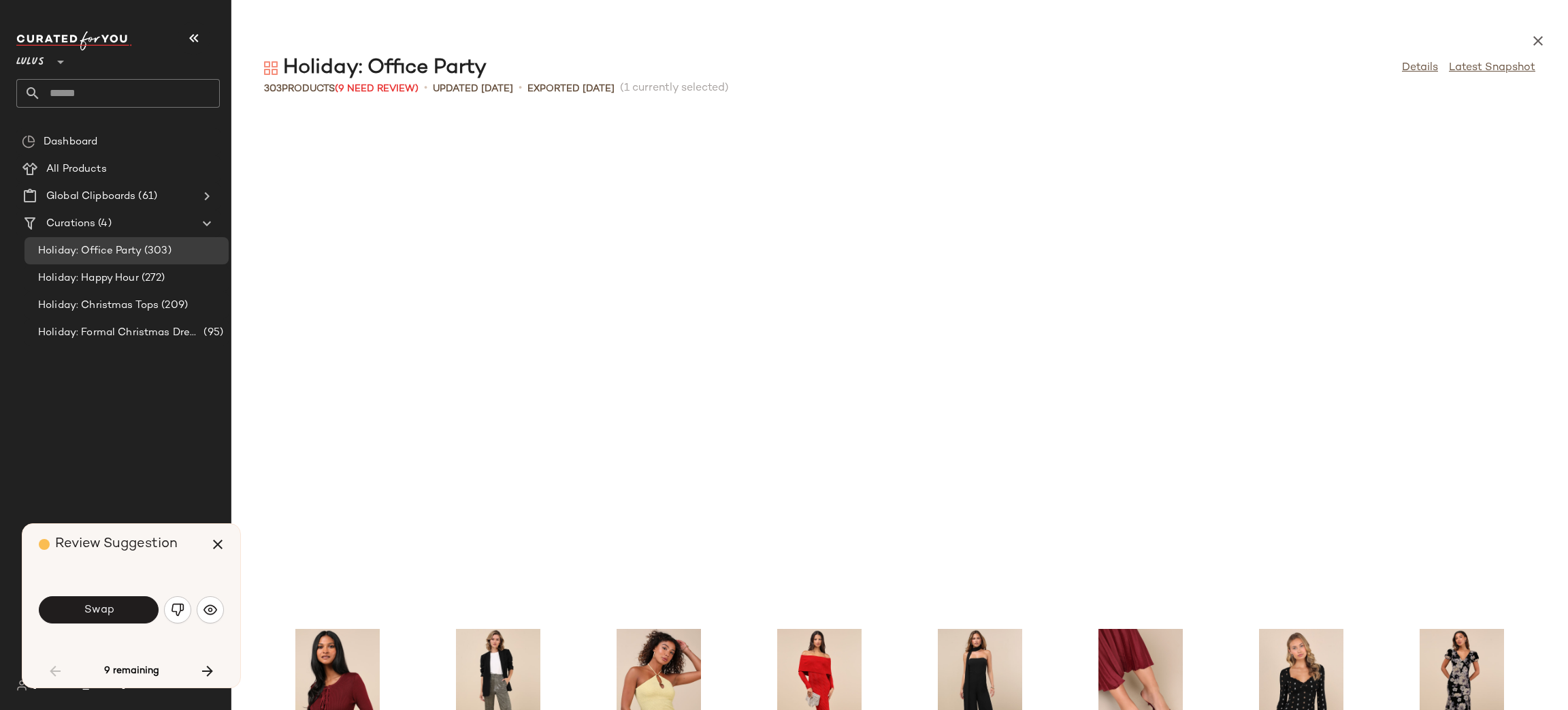
scroll to position [509, 0]
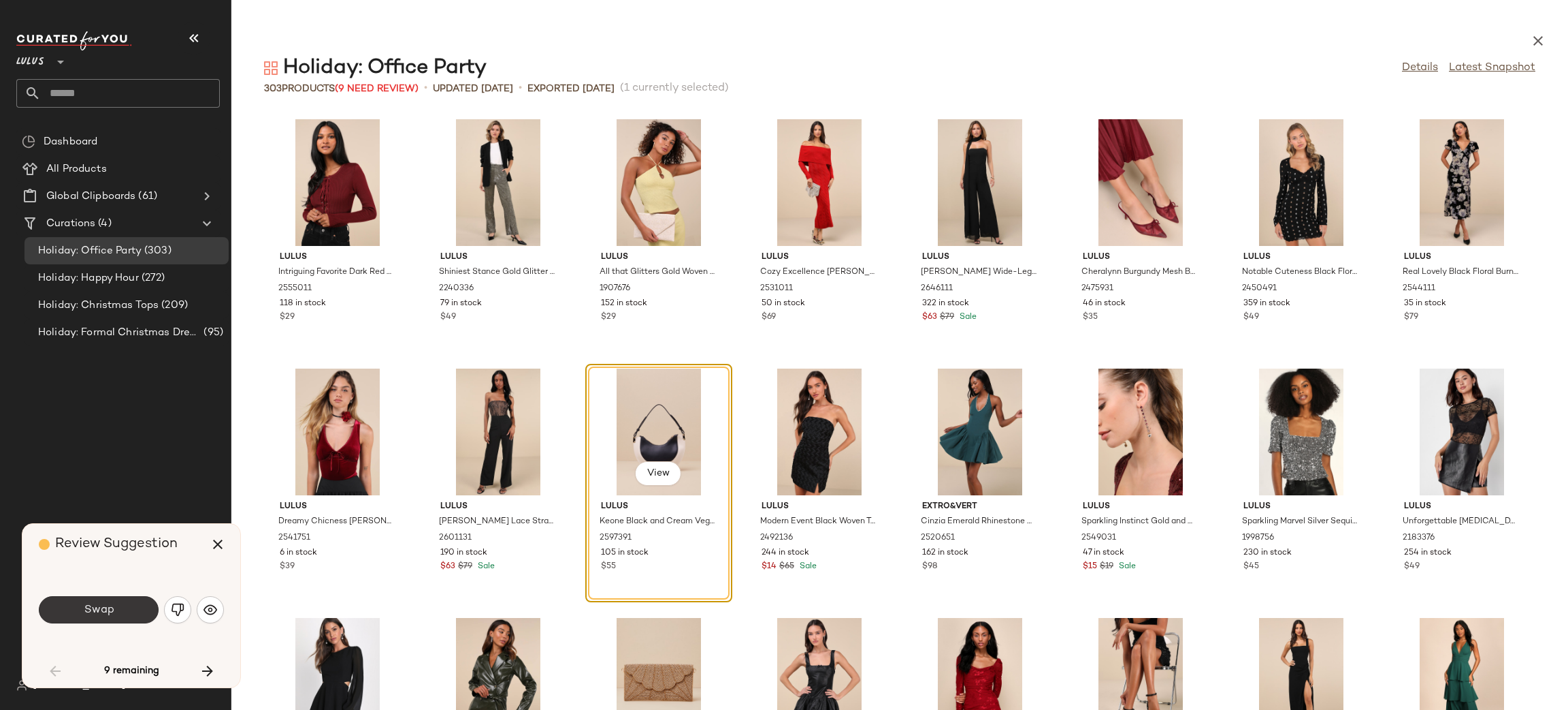
click at [138, 599] on button "Swap" at bounding box center [98, 609] width 120 height 27
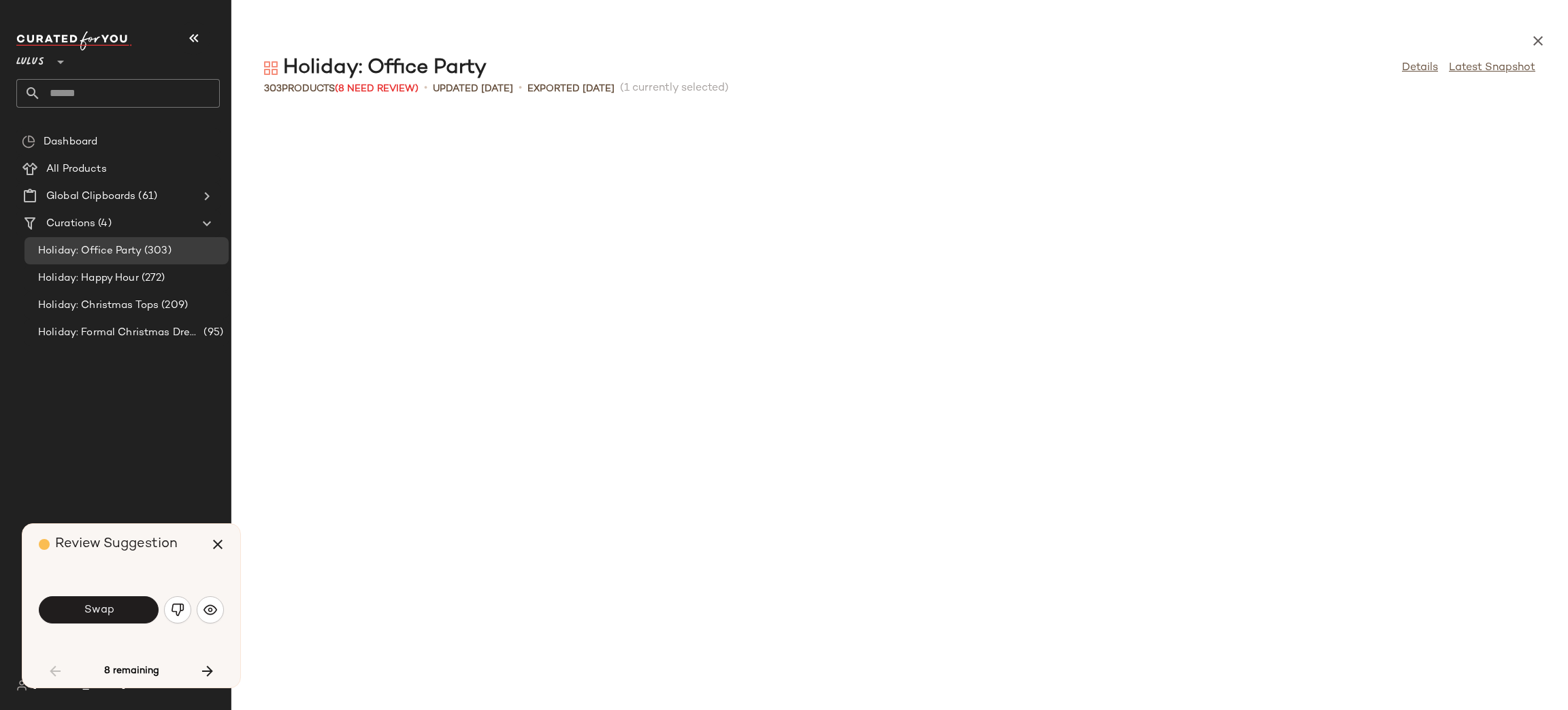
scroll to position [1246, 0]
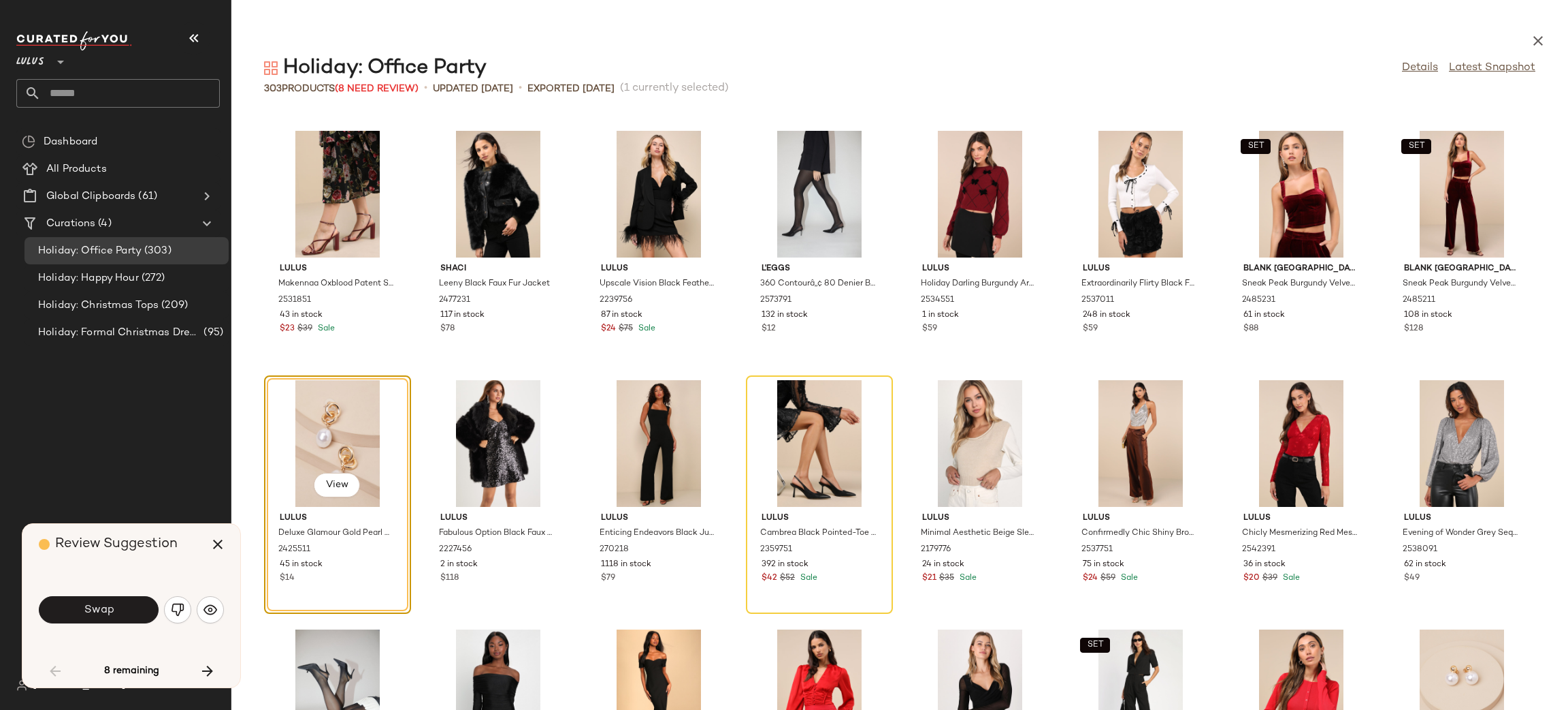
click at [138, 599] on button "Swap" at bounding box center [98, 609] width 120 height 27
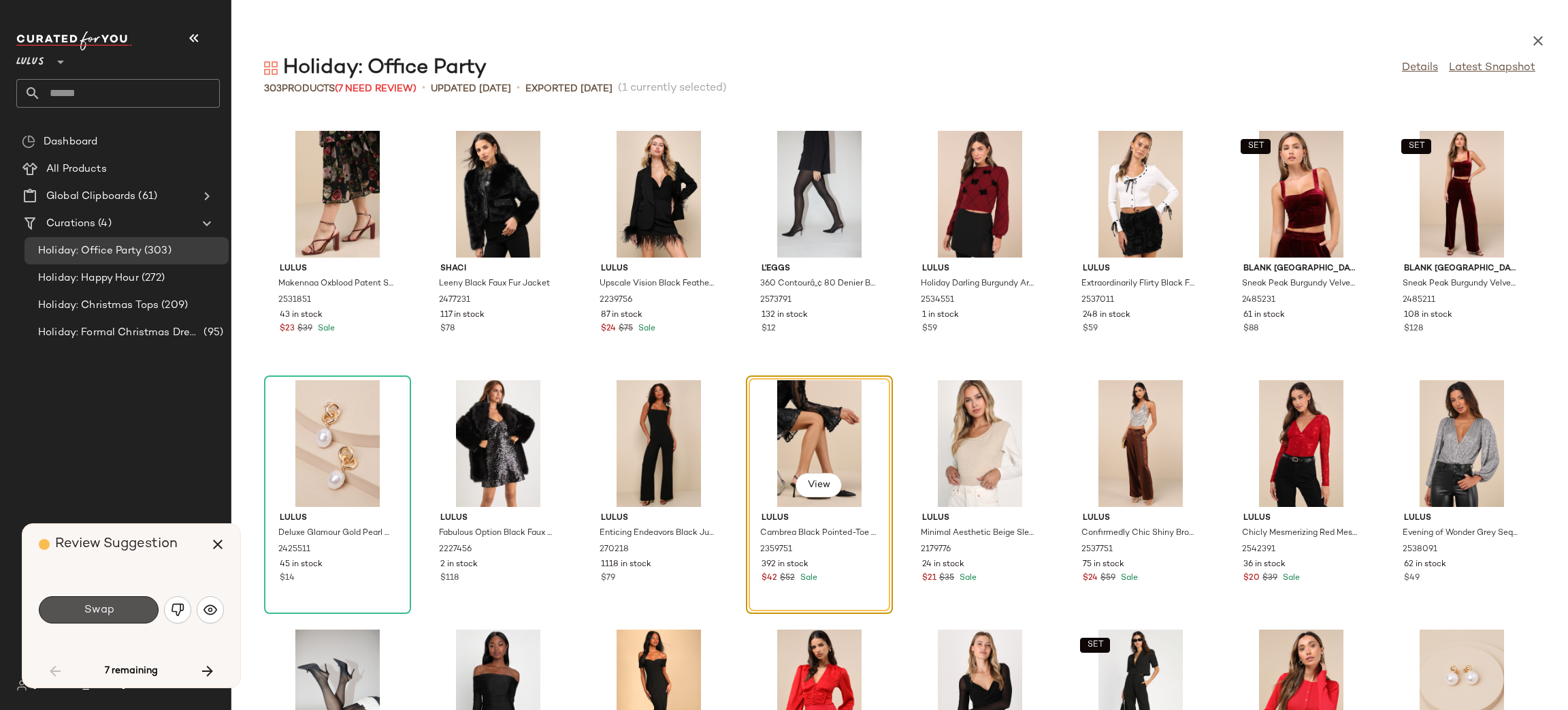
click at [138, 599] on button "Swap" at bounding box center [98, 609] width 120 height 27
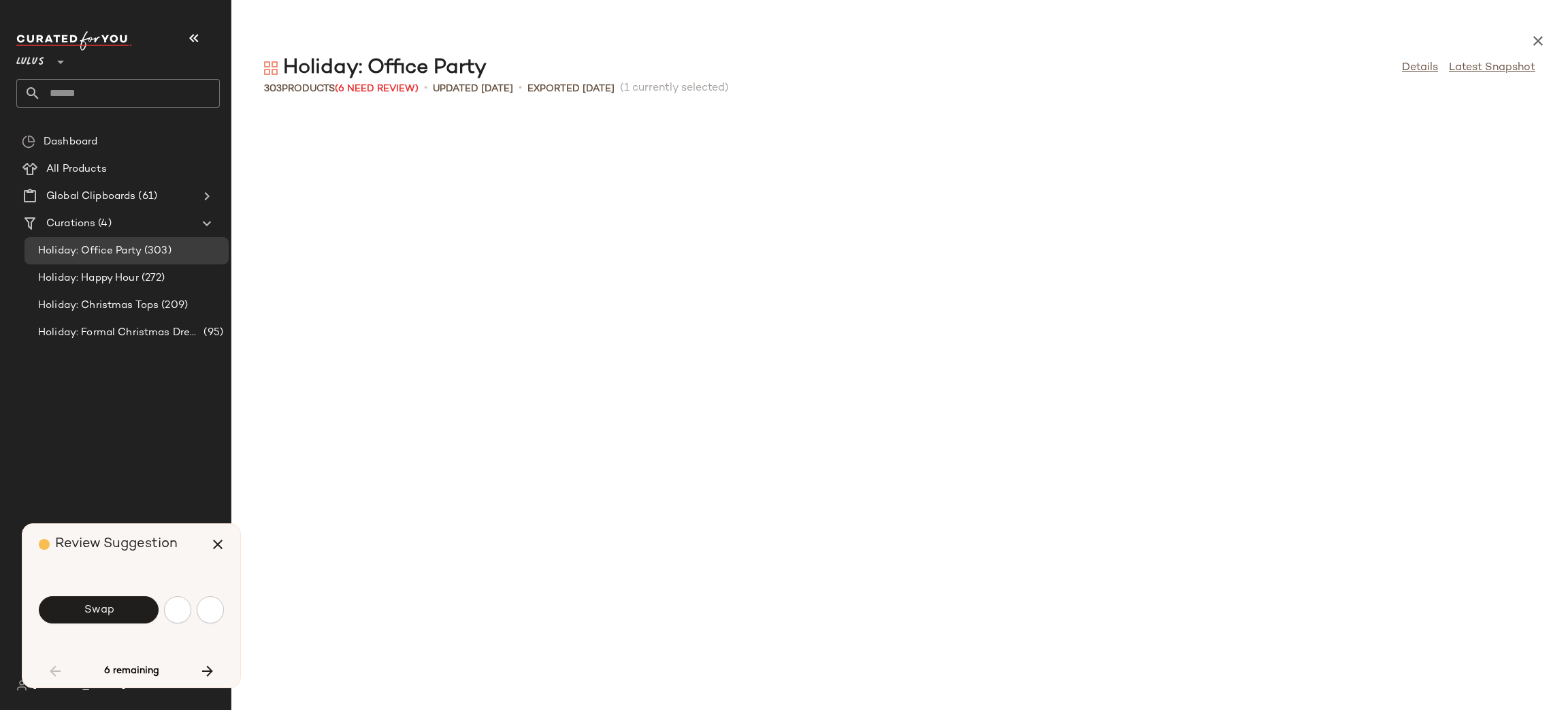
scroll to position [1993, 0]
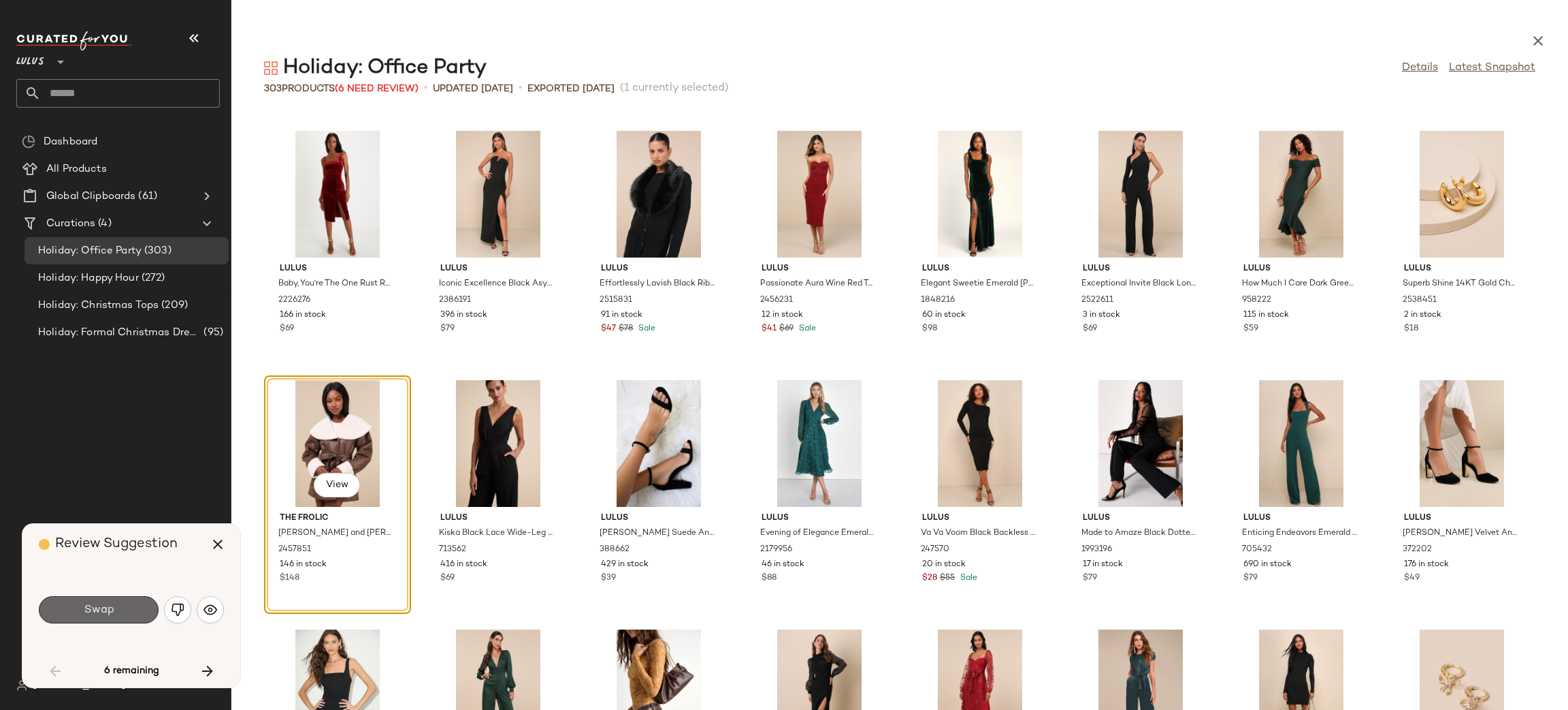
click at [123, 613] on button "Swap" at bounding box center [98, 609] width 120 height 27
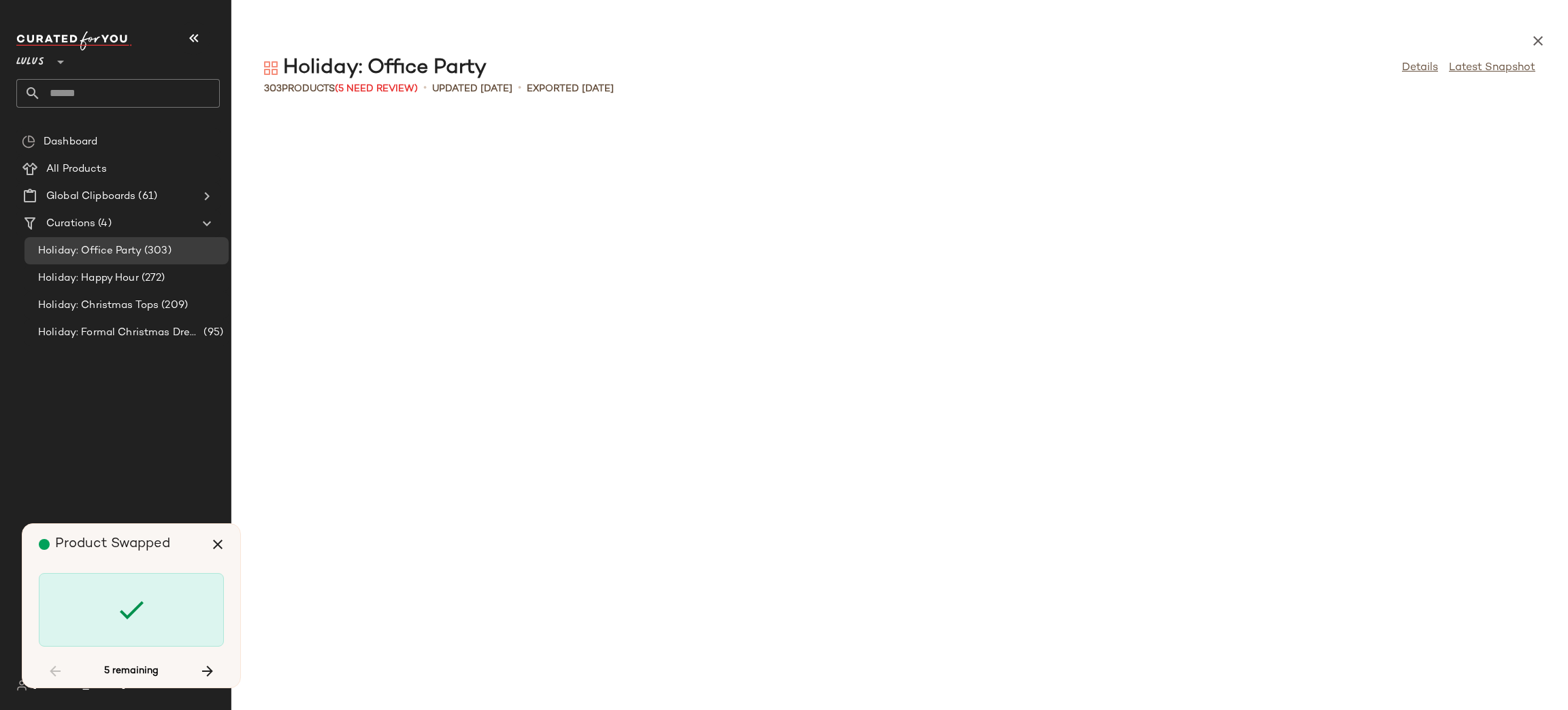
scroll to position [3738, 0]
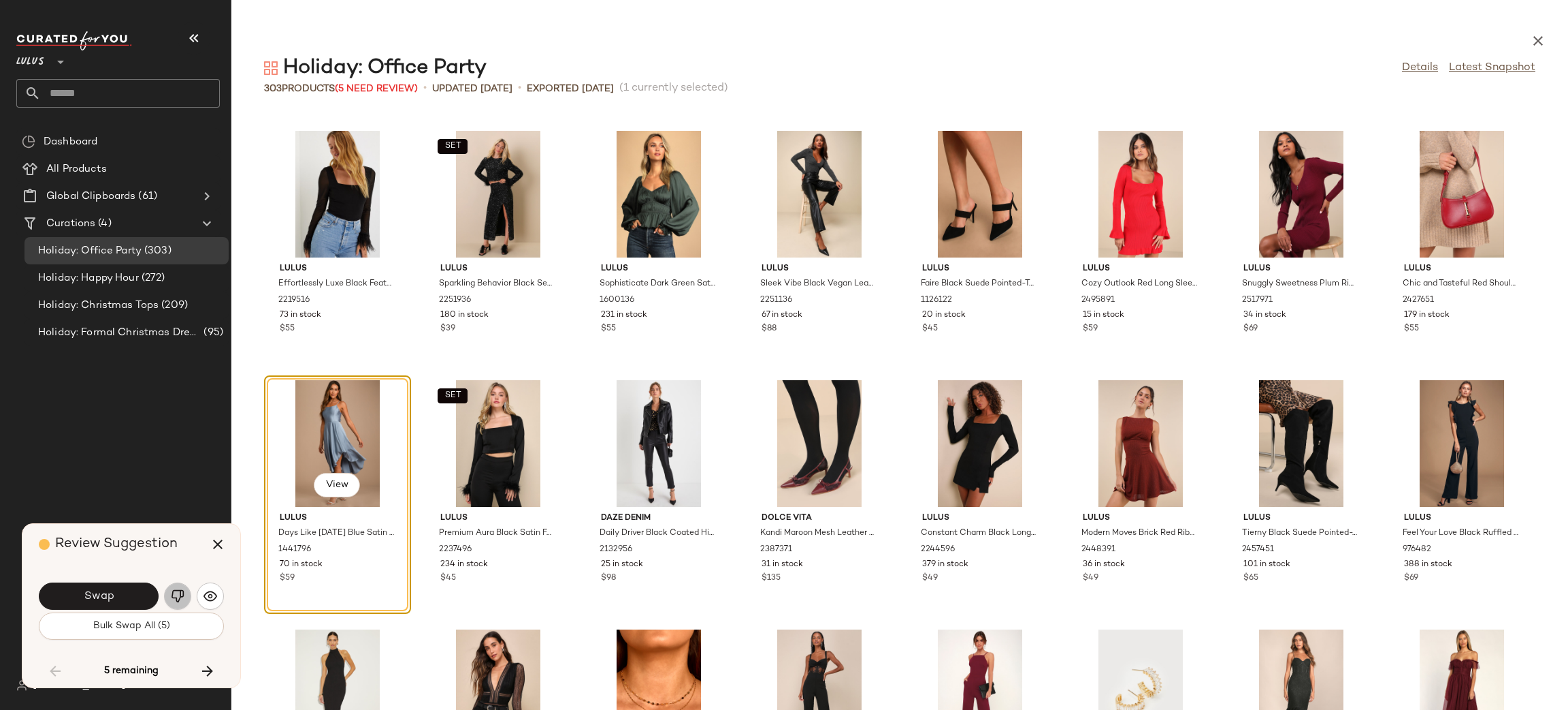
click at [170, 599] on img "button" at bounding box center [177, 596] width 14 height 14
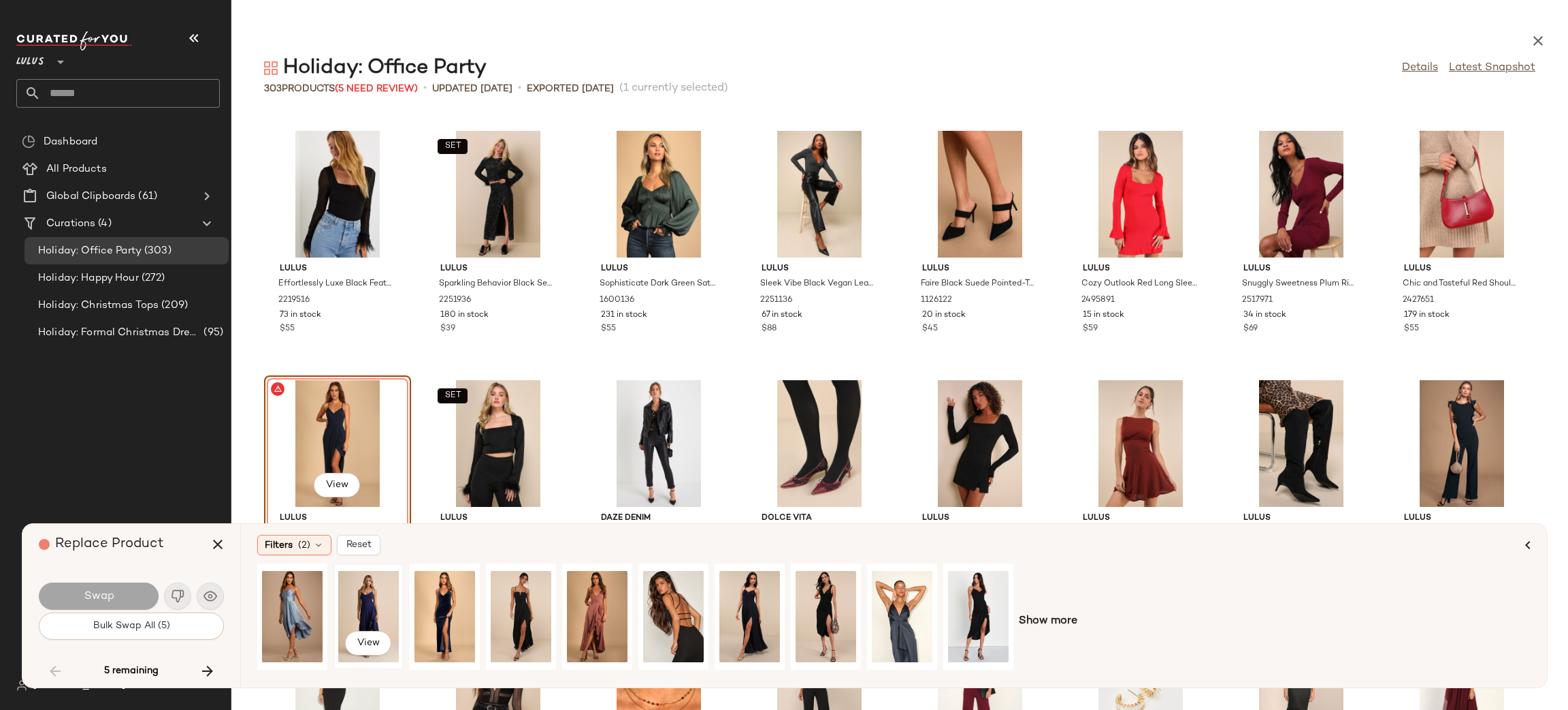
click at [372, 607] on div "View" at bounding box center [369, 616] width 61 height 96
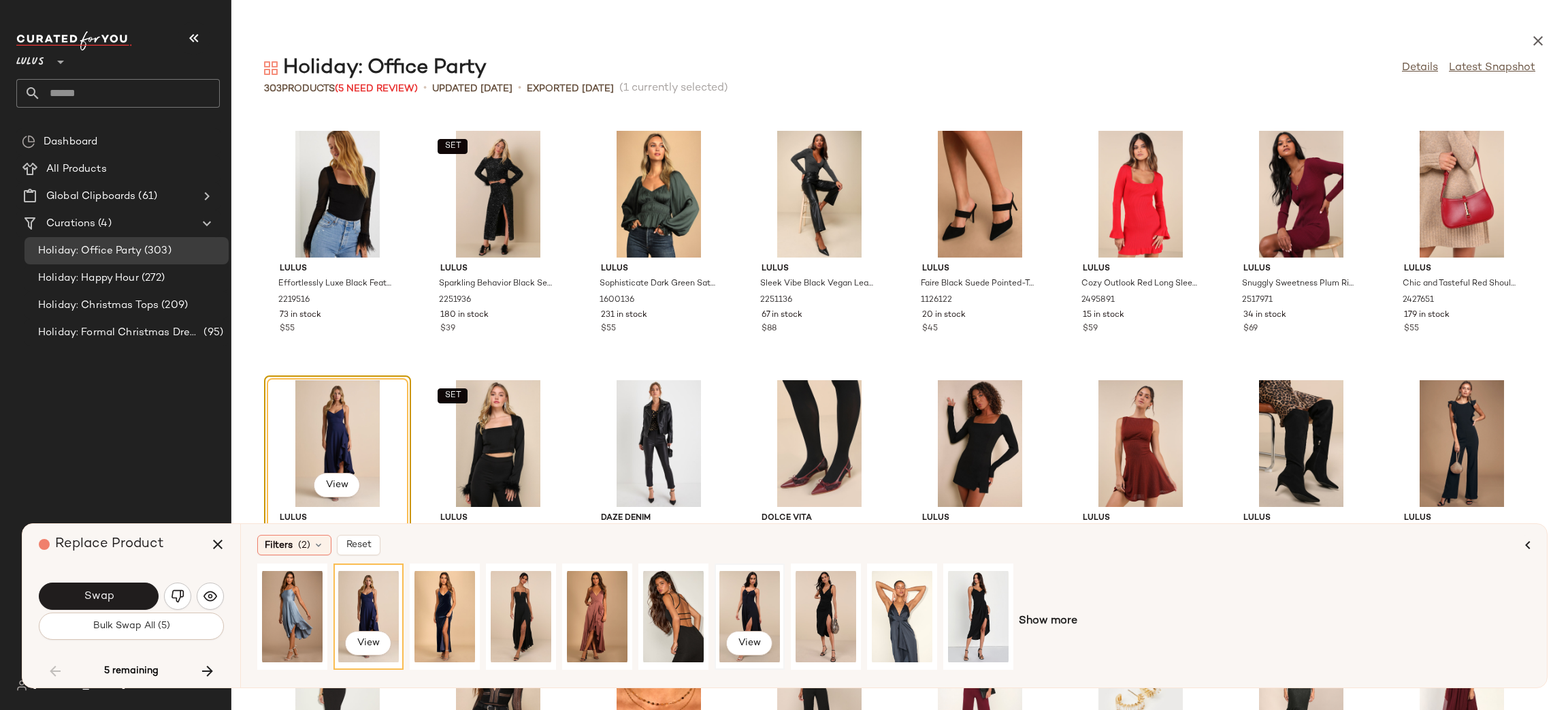
click at [734, 616] on div "View" at bounding box center [750, 616] width 61 height 96
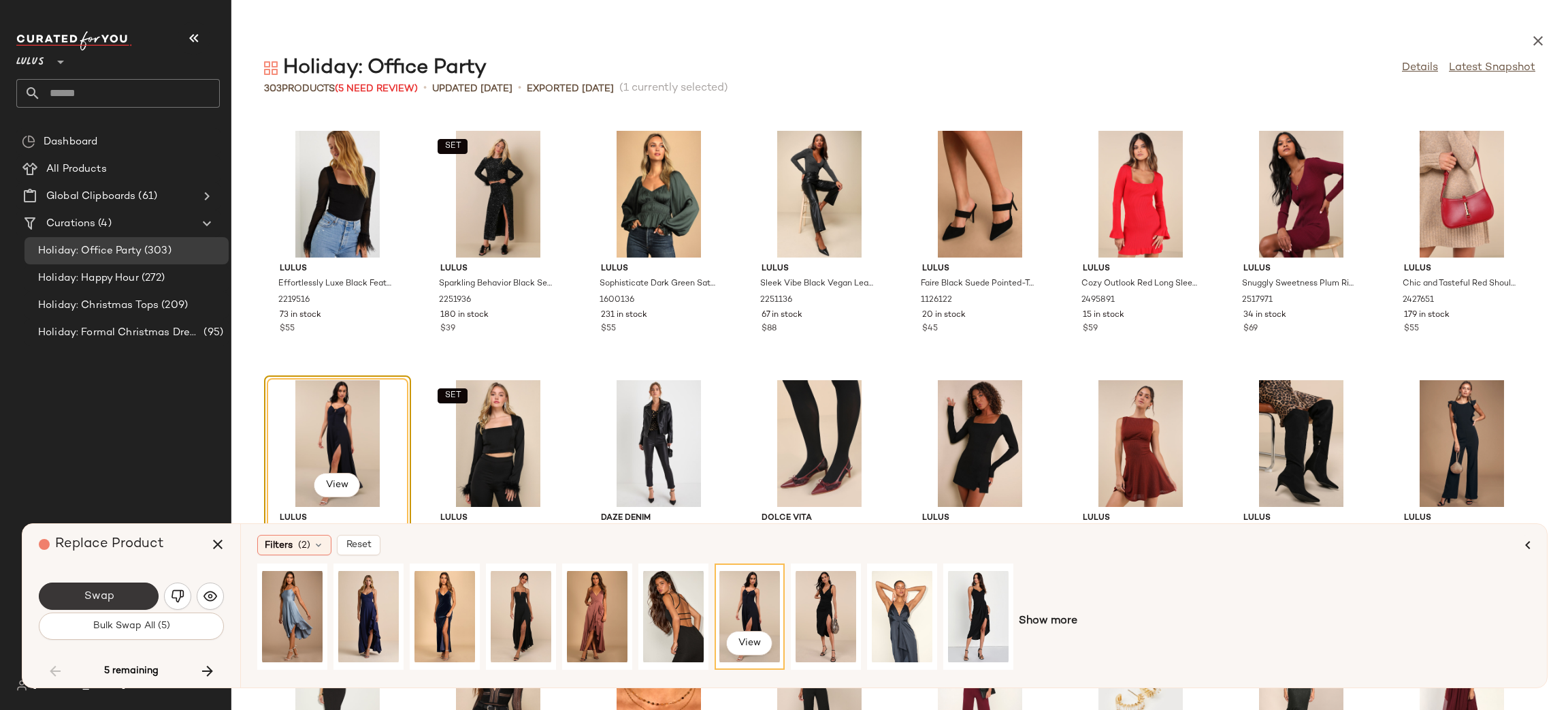
click at [142, 594] on button "Swap" at bounding box center [98, 595] width 120 height 27
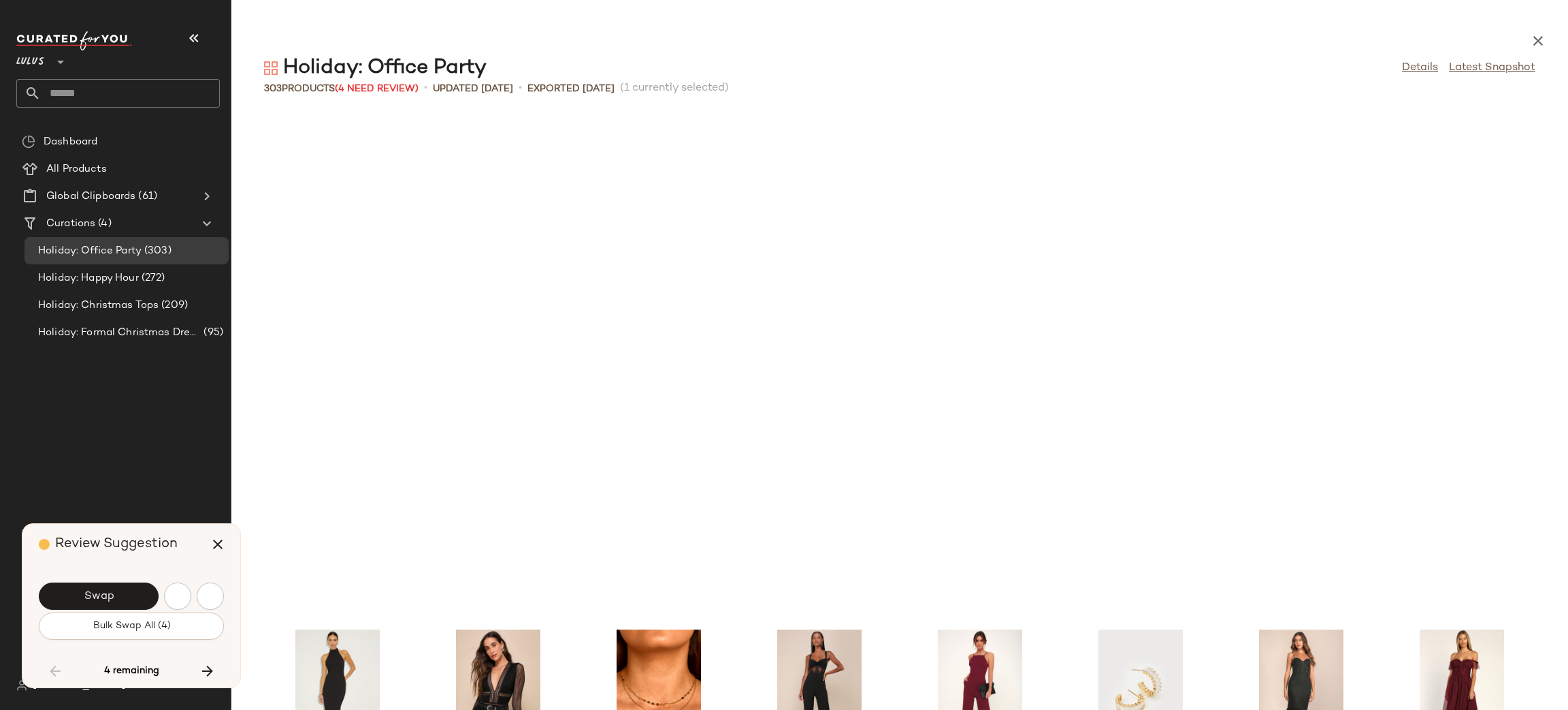
scroll to position [4237, 0]
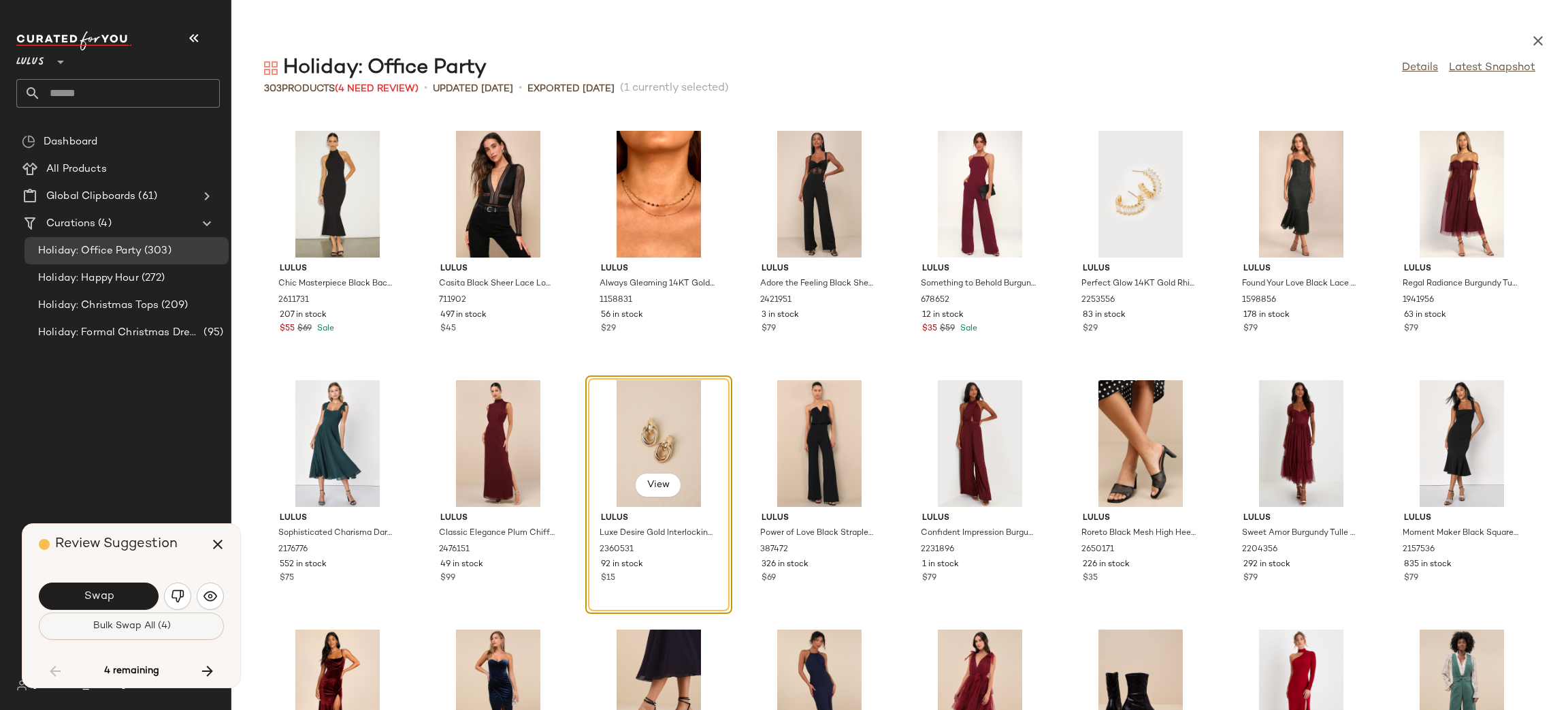
click at [170, 620] on button "Bulk Swap All (4)" at bounding box center [131, 625] width 185 height 27
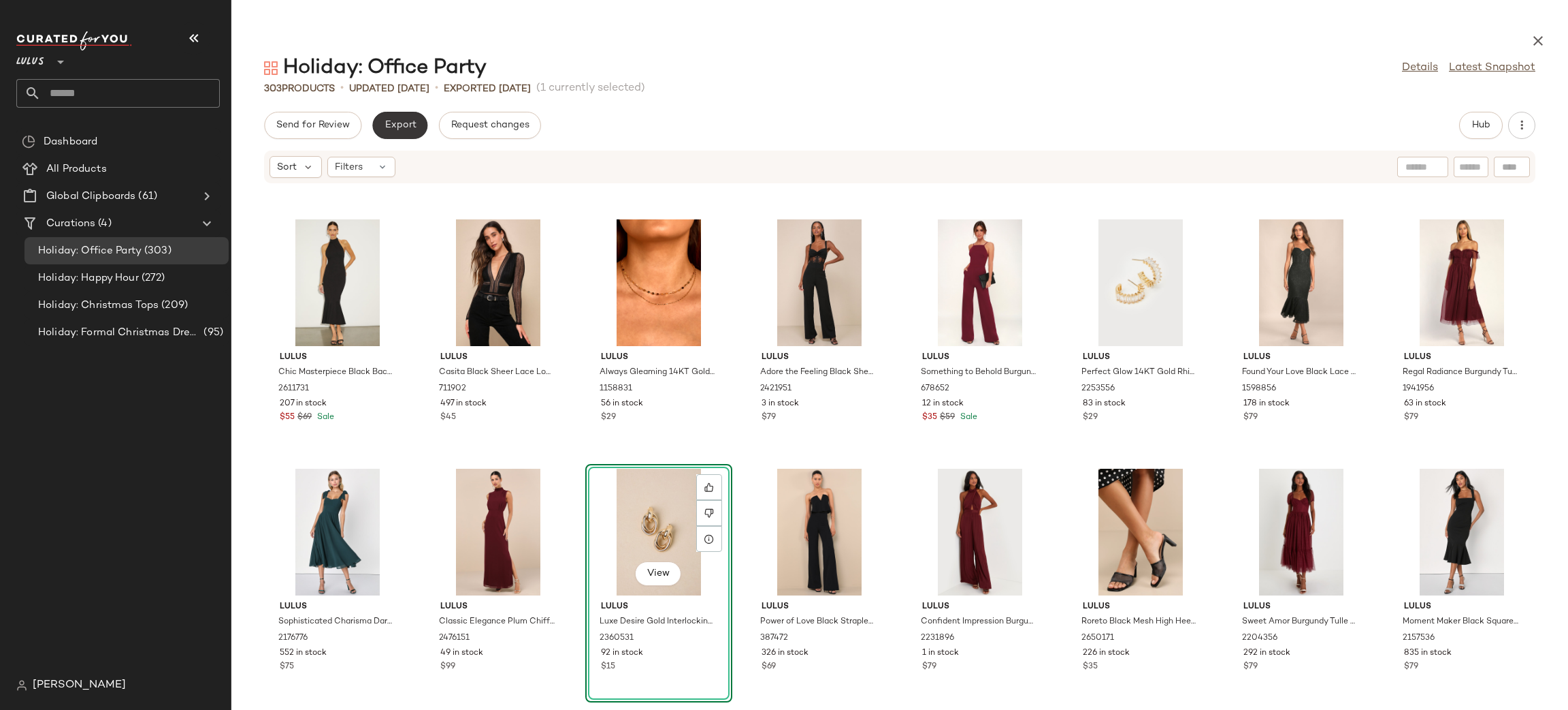
click at [400, 130] on button "Export" at bounding box center [400, 125] width 55 height 27
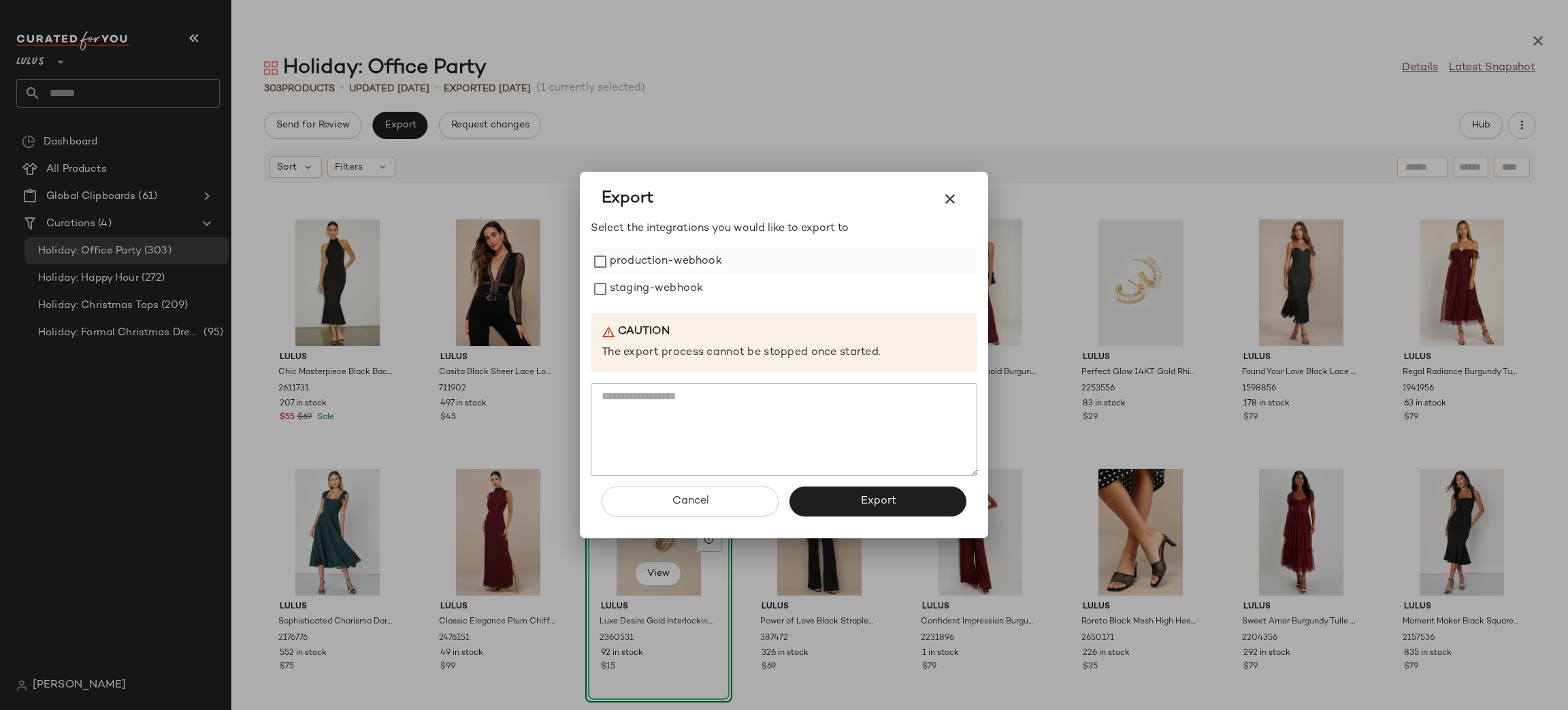
click at [688, 258] on label "production-webhook" at bounding box center [666, 261] width 113 height 27
click at [655, 291] on label "staging-webhook" at bounding box center [656, 289] width 93 height 27
click at [882, 499] on span "Export" at bounding box center [878, 501] width 36 height 13
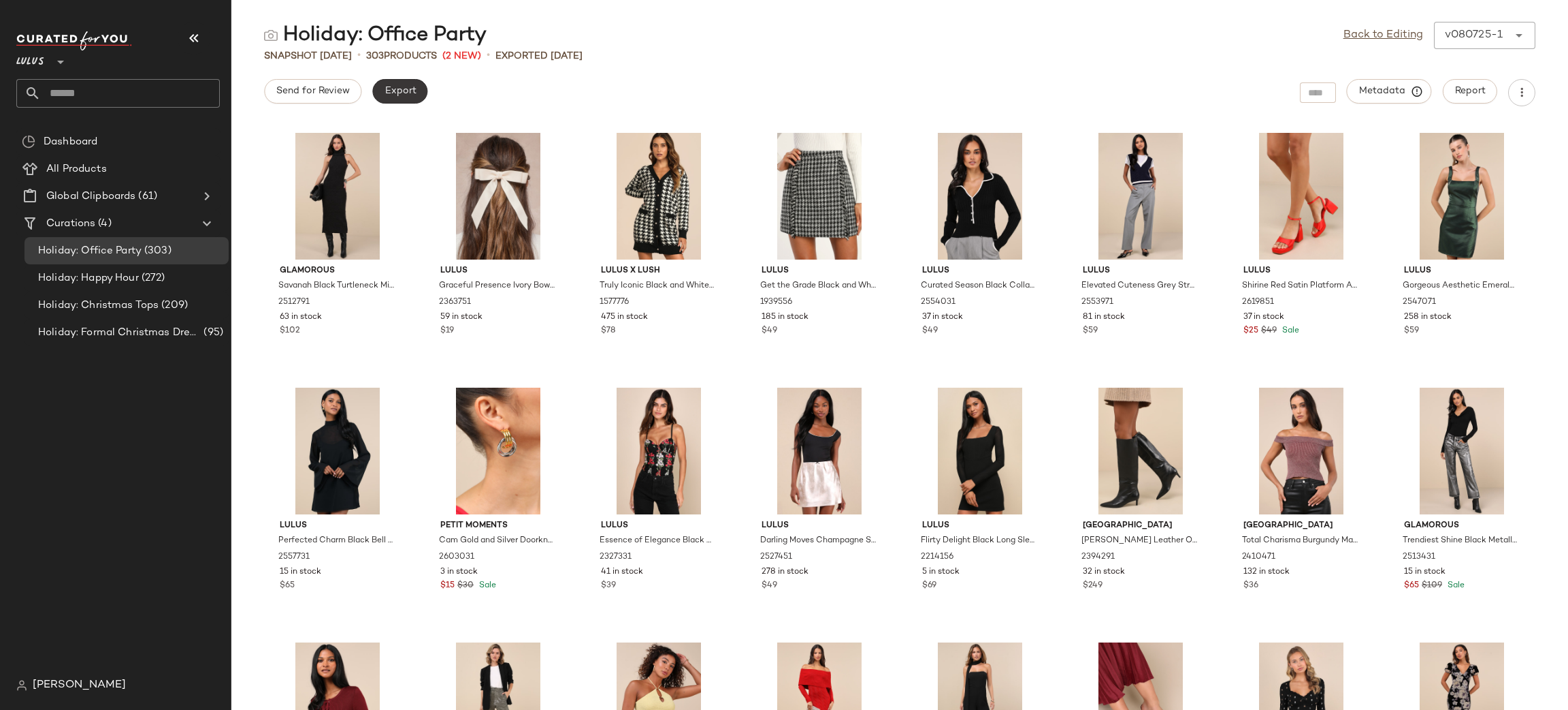
click at [397, 100] on button "Export" at bounding box center [400, 91] width 55 height 25
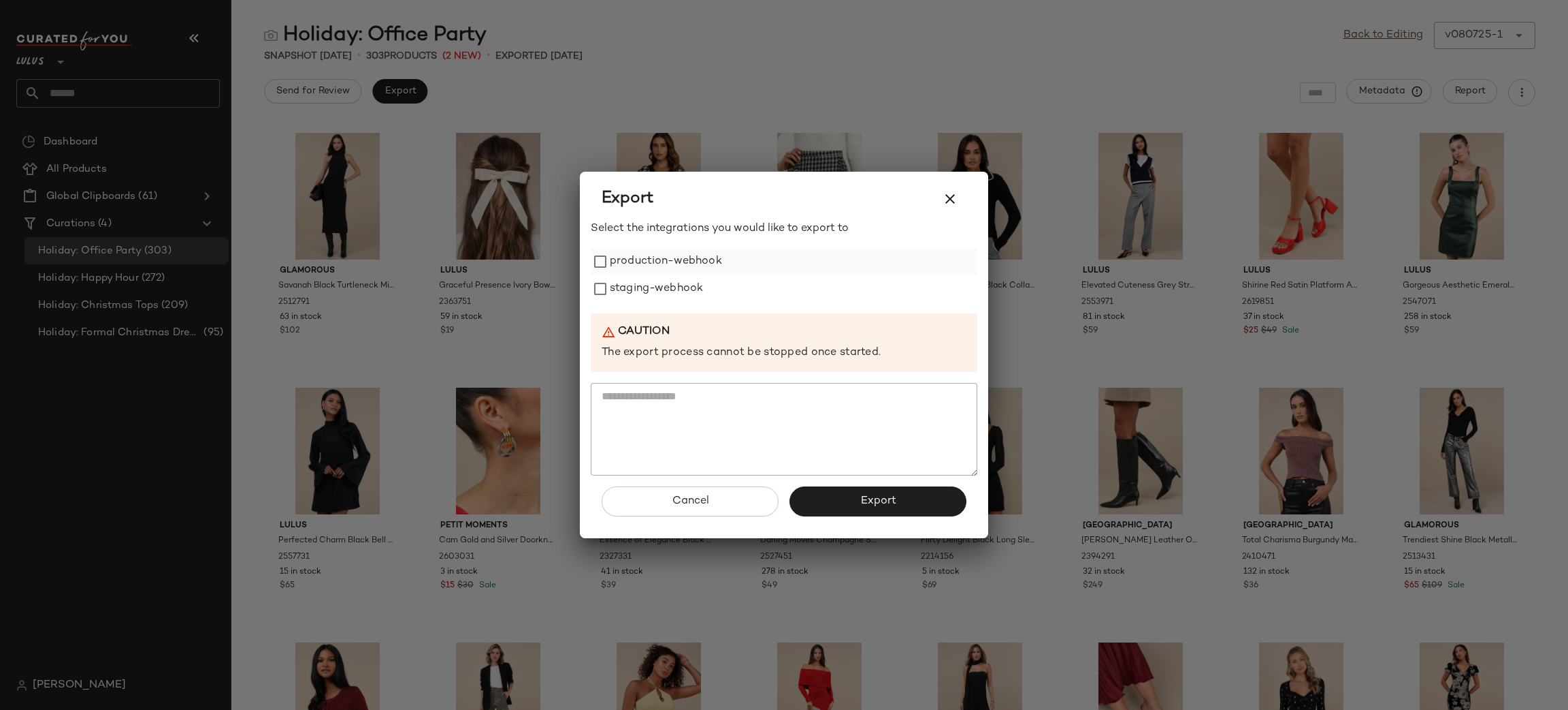
click at [658, 262] on label "production-webhook" at bounding box center [666, 261] width 113 height 27
click at [660, 292] on label "staging-webhook" at bounding box center [656, 289] width 93 height 27
click at [862, 505] on span "Export" at bounding box center [878, 501] width 36 height 13
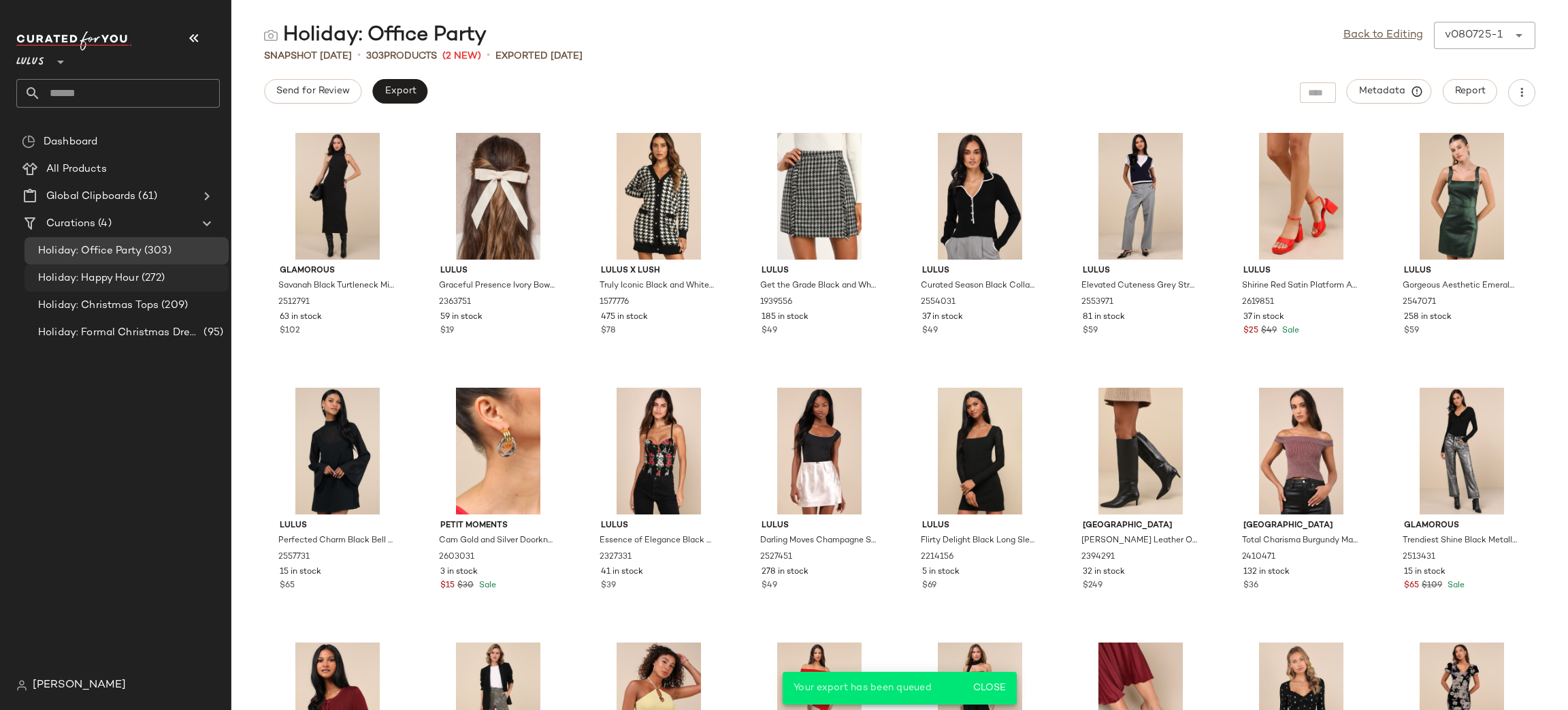
click at [151, 276] on span "(272)" at bounding box center [152, 278] width 26 height 15
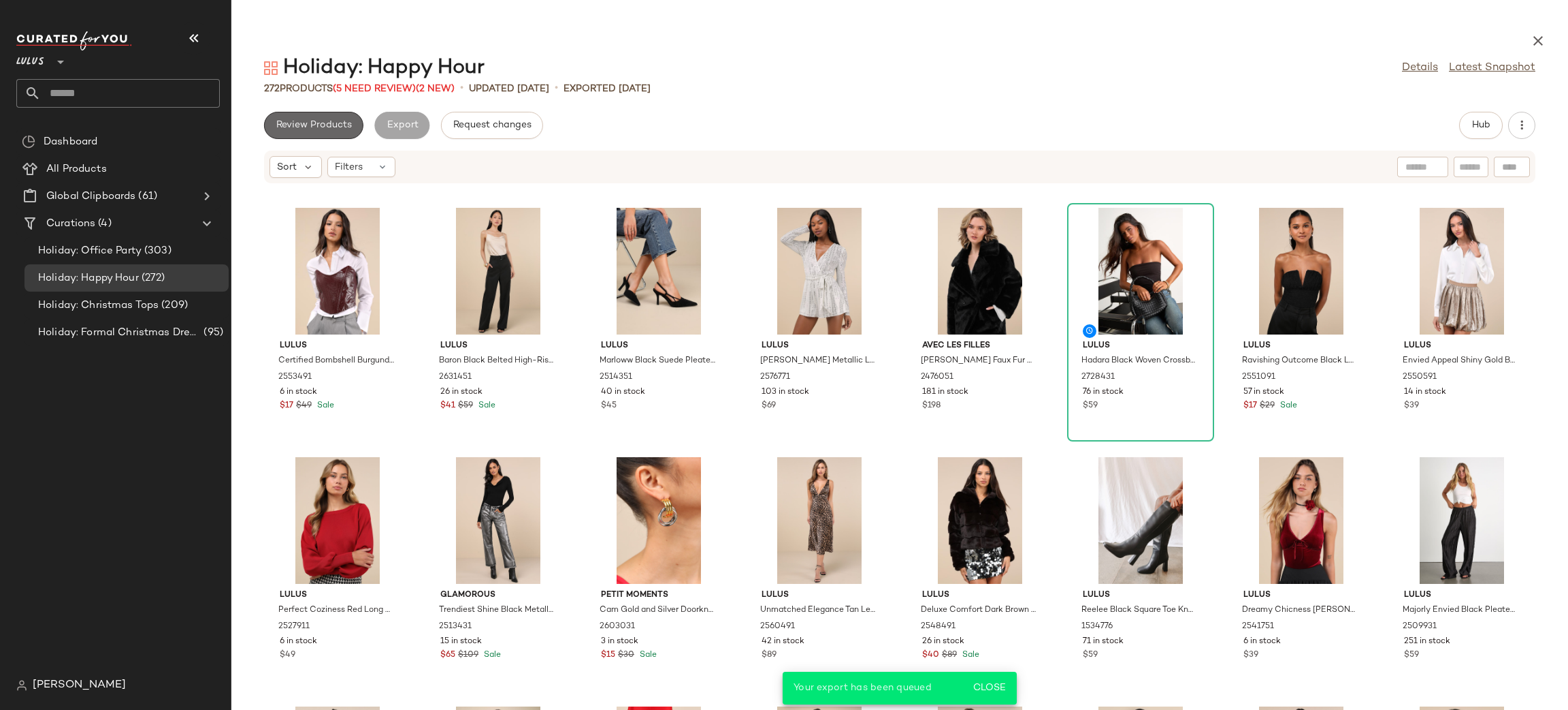
click at [315, 136] on button "Review Products" at bounding box center [313, 125] width 99 height 27
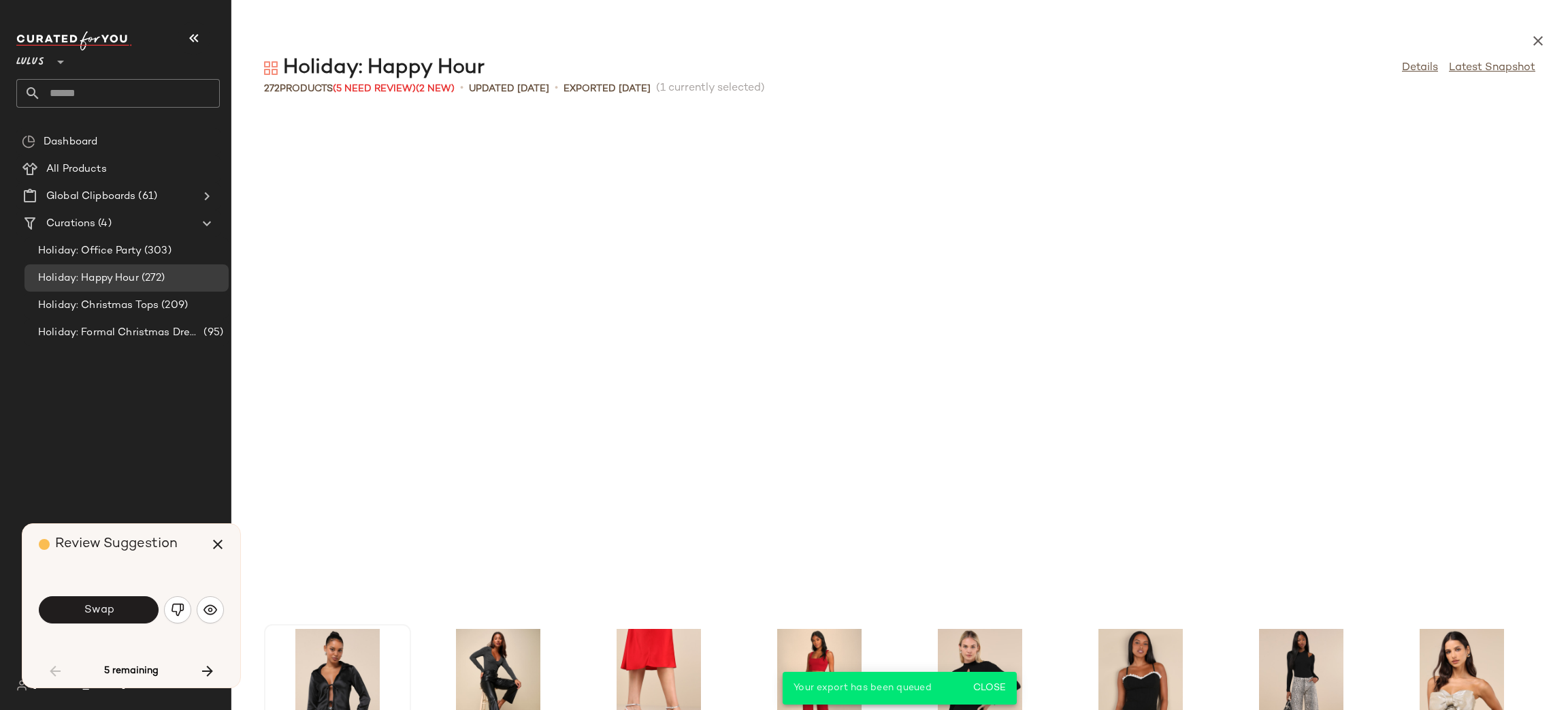
scroll to position [509, 0]
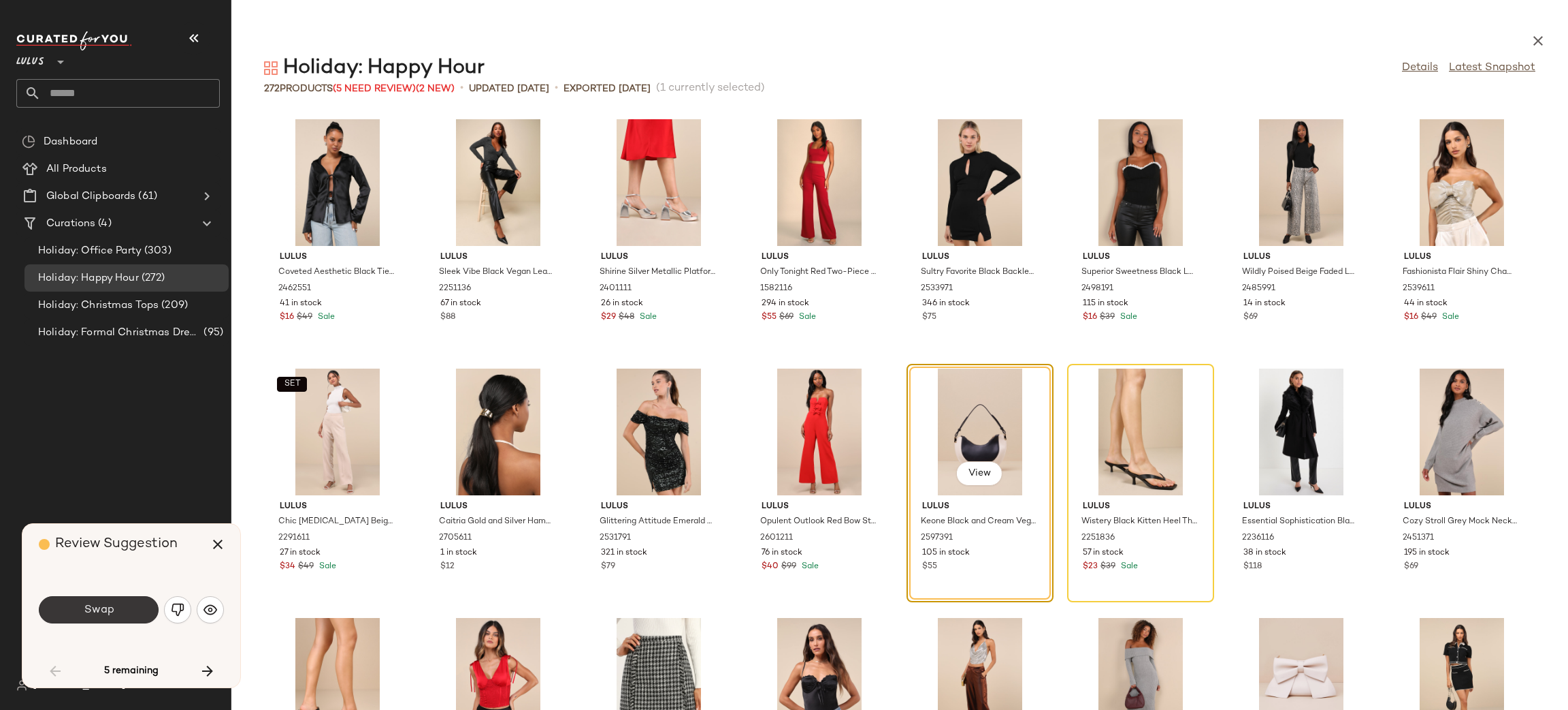
click at [128, 605] on button "Swap" at bounding box center [98, 609] width 120 height 27
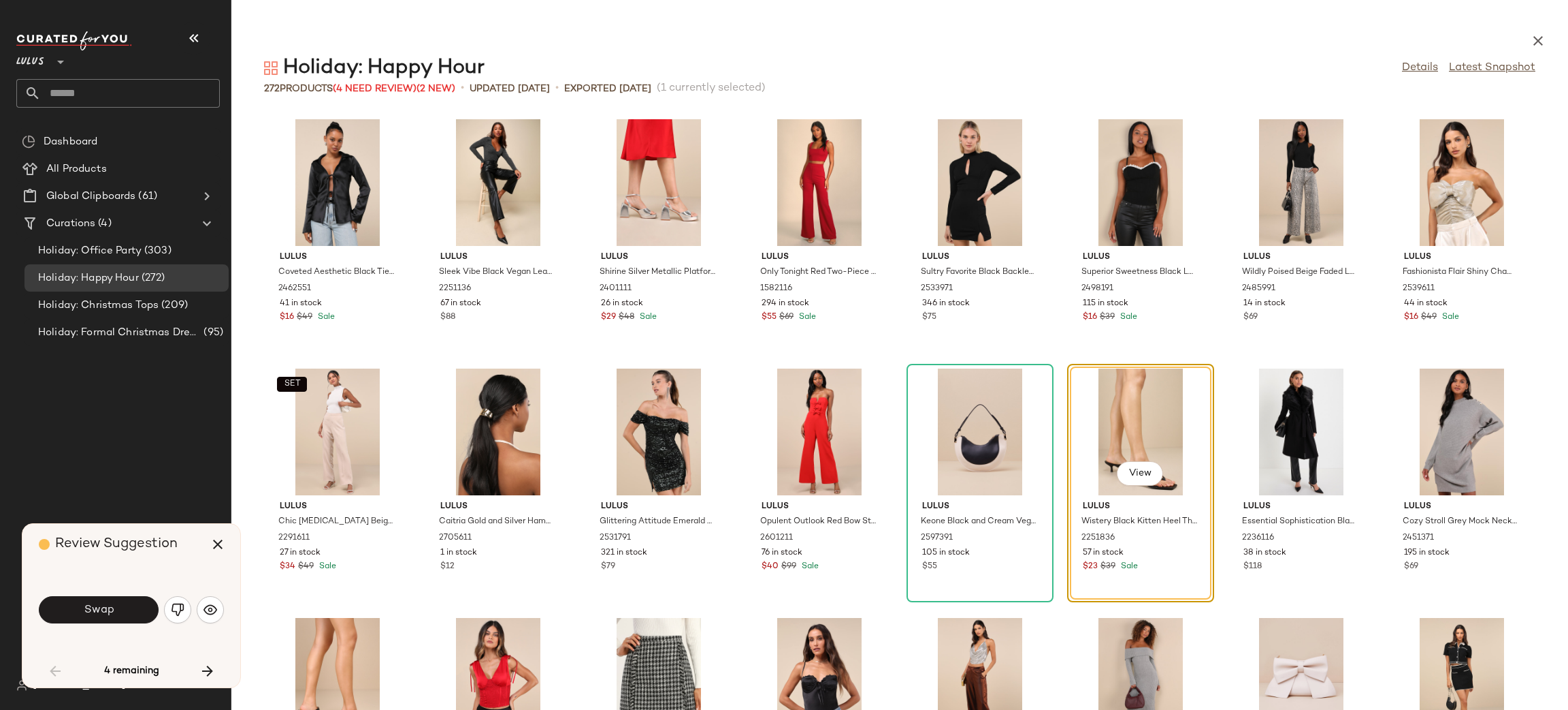
scroll to position [498, 0]
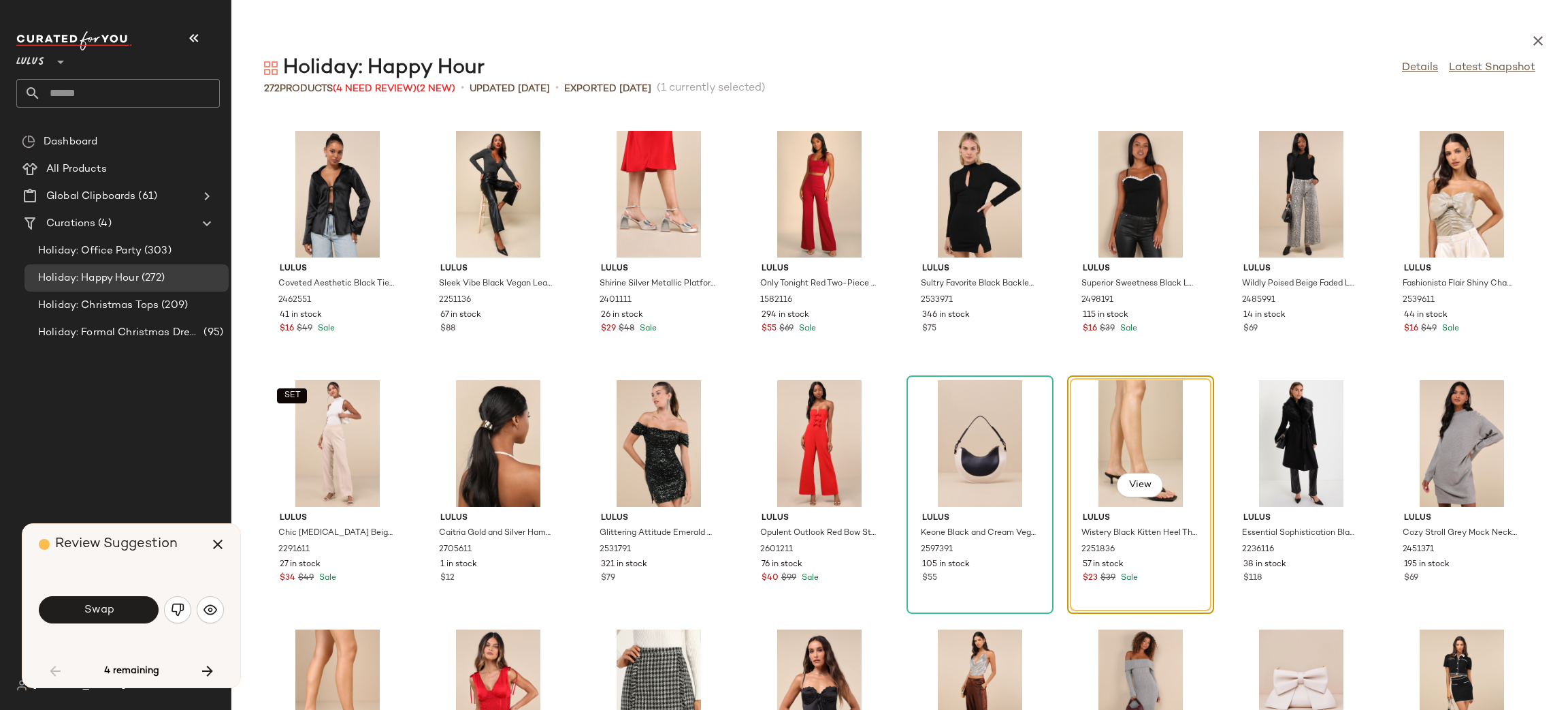
click at [128, 605] on button "Swap" at bounding box center [98, 609] width 120 height 27
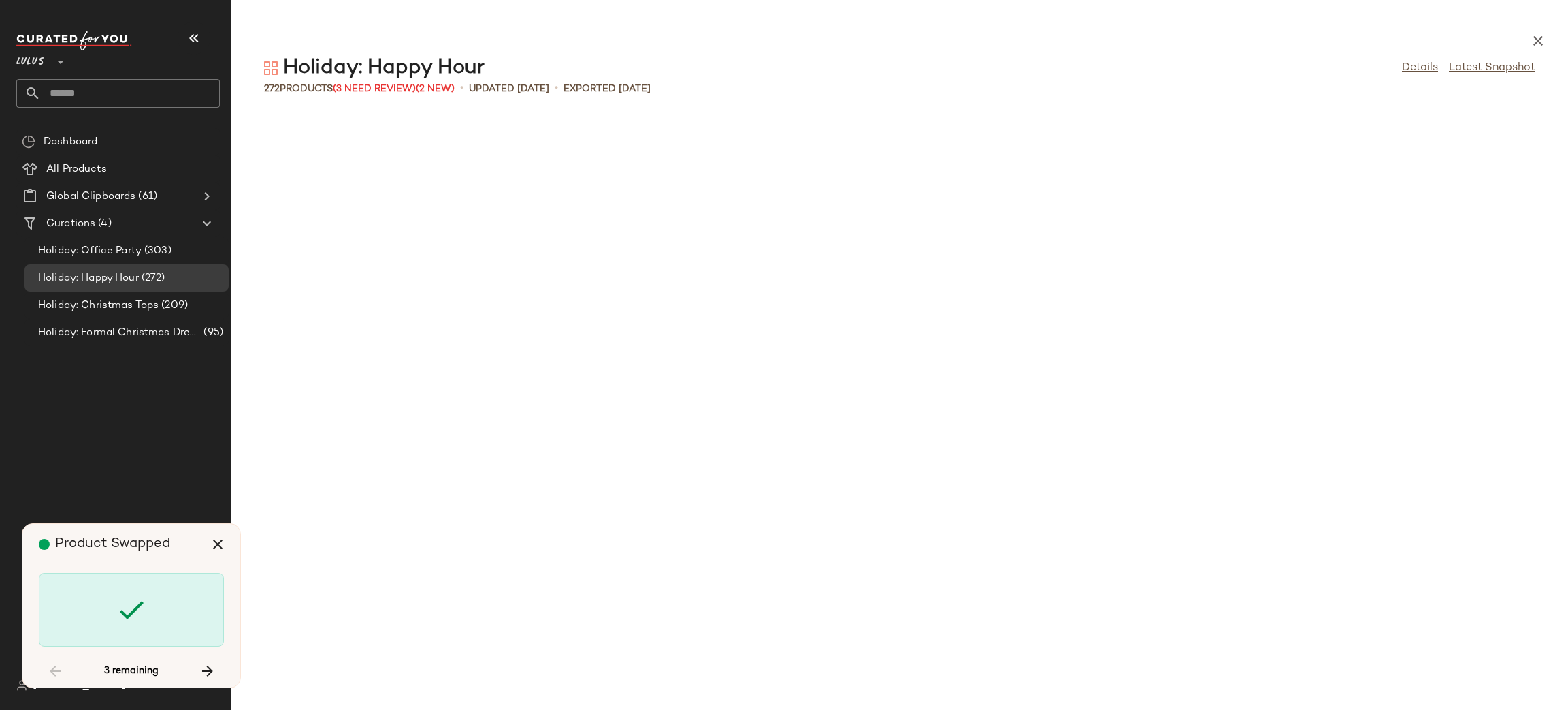
scroll to position [3489, 0]
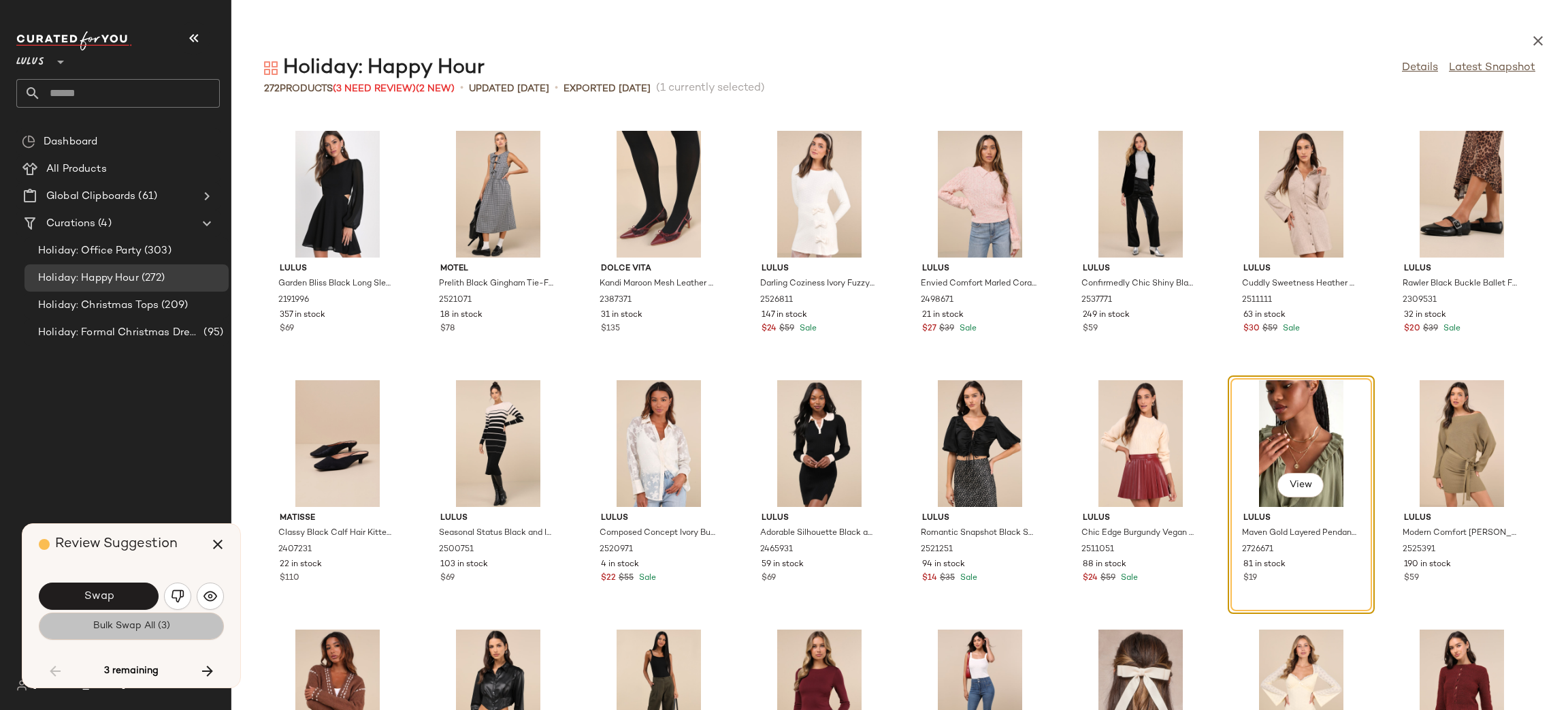
click at [123, 628] on span "Bulk Swap All (3)" at bounding box center [131, 626] width 78 height 11
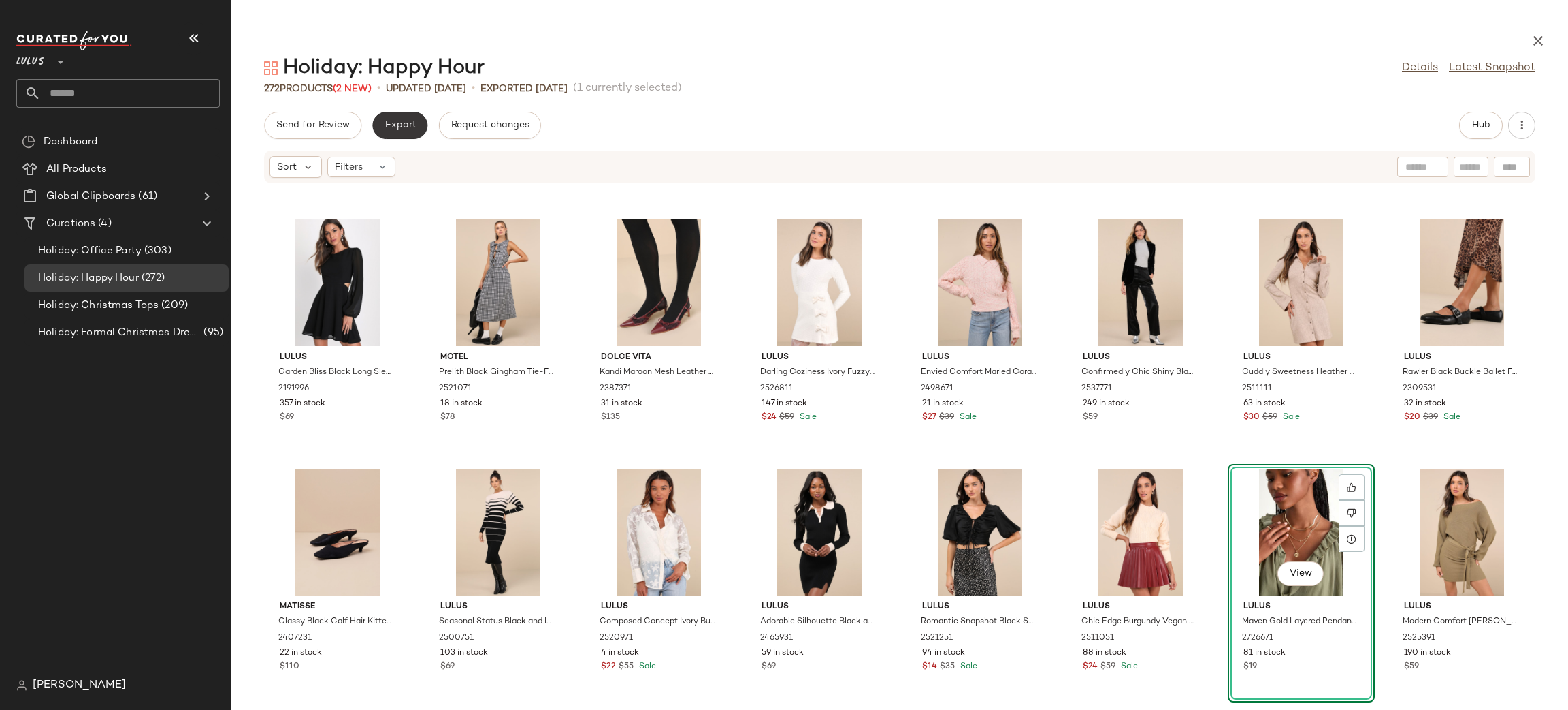
click at [393, 120] on span "Export" at bounding box center [400, 125] width 32 height 11
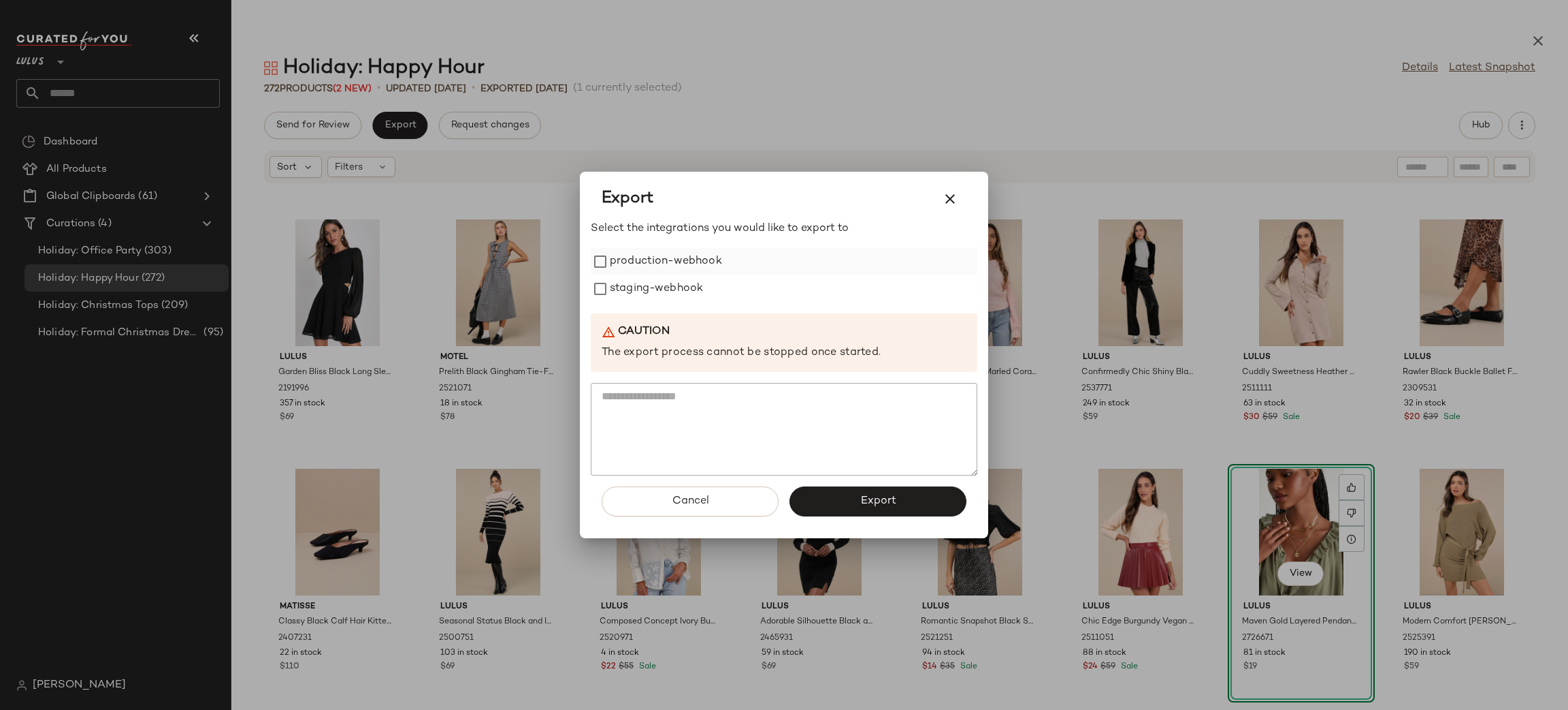
click at [692, 265] on label "production-webhook" at bounding box center [666, 261] width 113 height 27
click at [678, 292] on label "staging-webhook" at bounding box center [656, 289] width 93 height 27
click at [849, 503] on button "Export" at bounding box center [878, 501] width 177 height 30
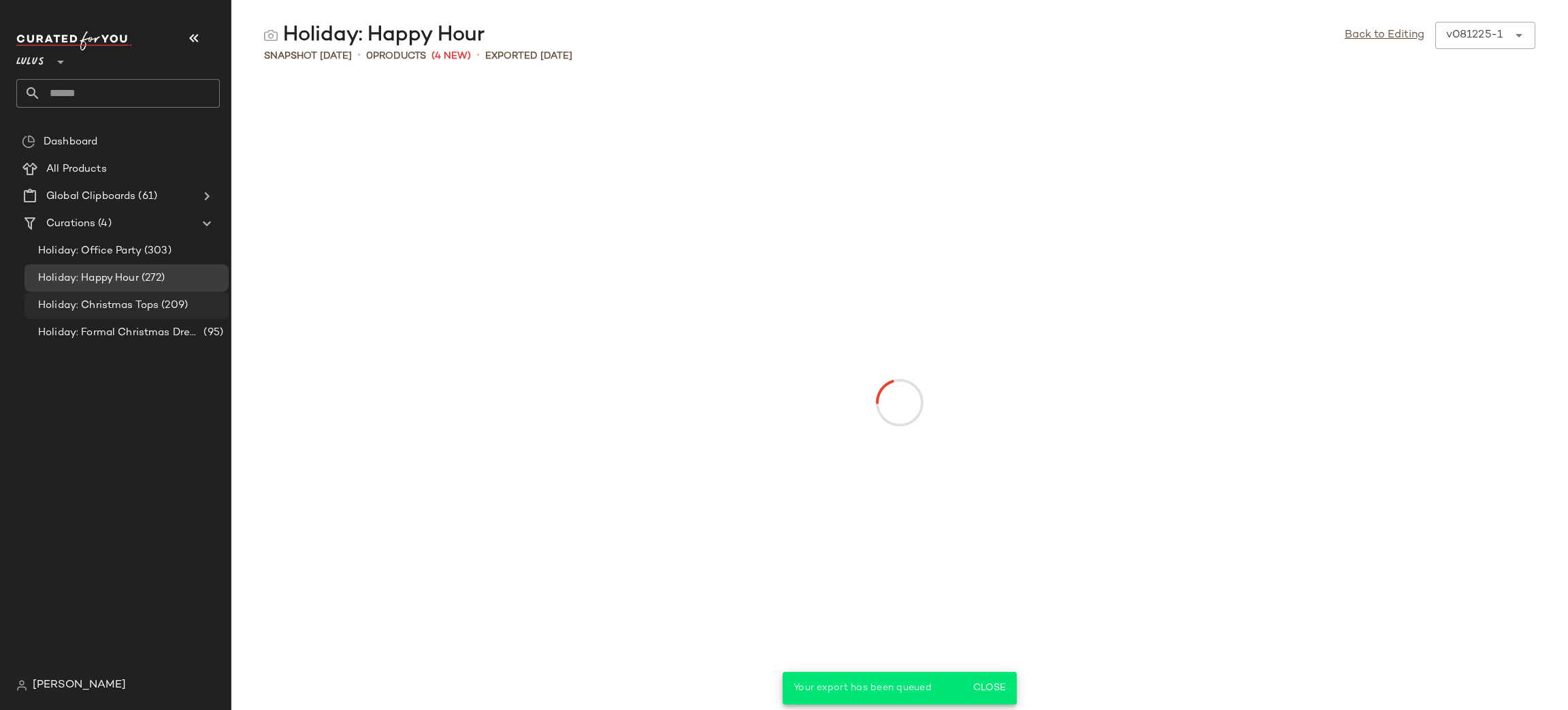
click at [164, 299] on span "(209)" at bounding box center [174, 306] width 29 height 15
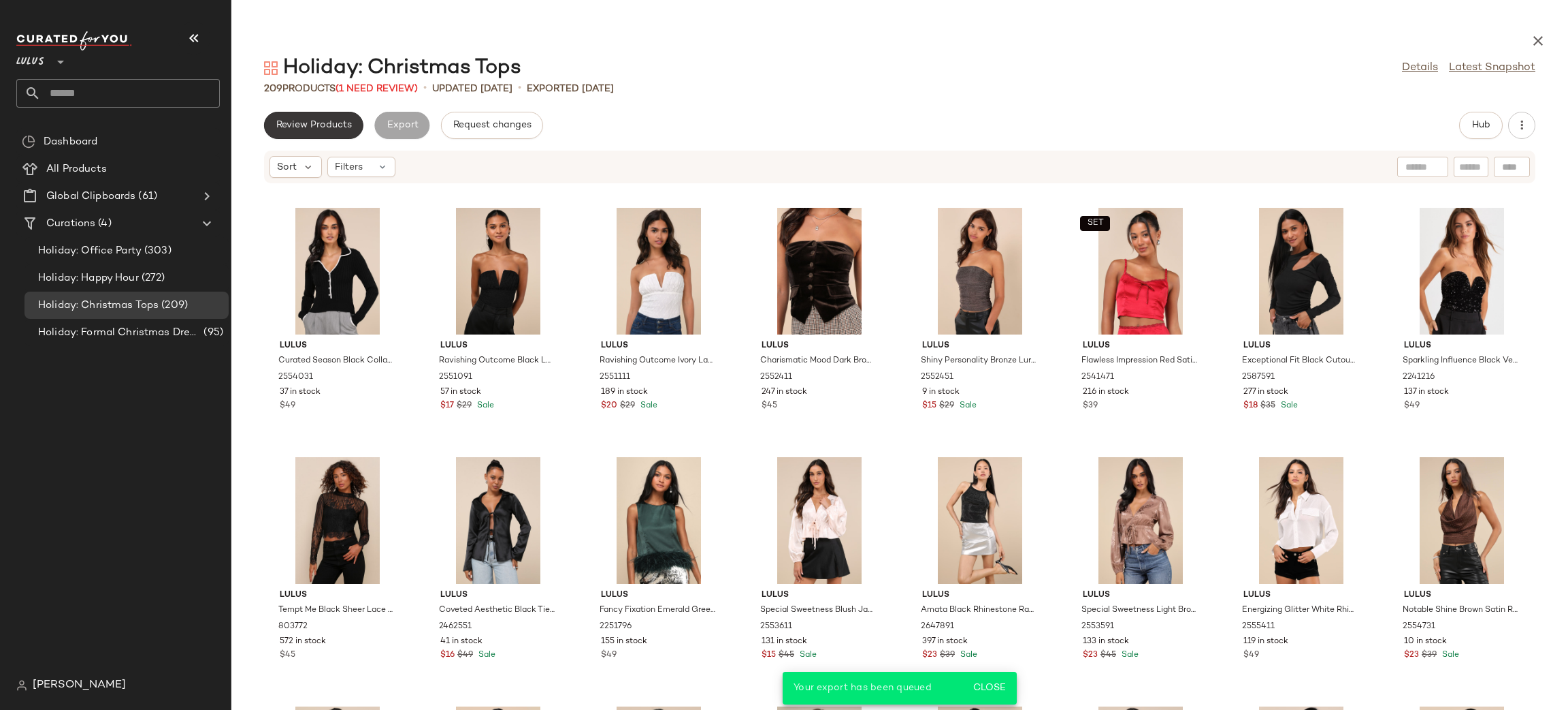
click at [325, 123] on span "Review Products" at bounding box center [313, 125] width 76 height 11
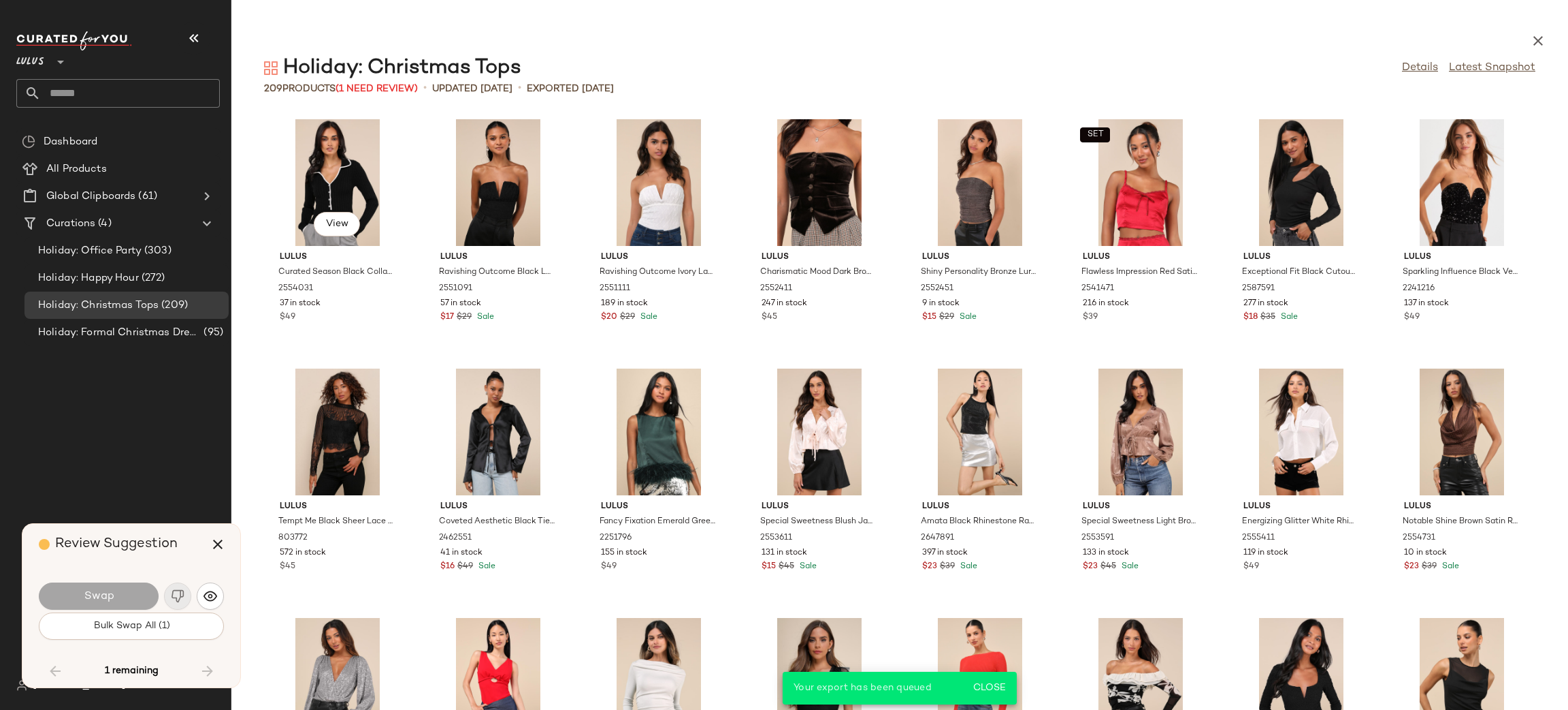
scroll to position [3988, 0]
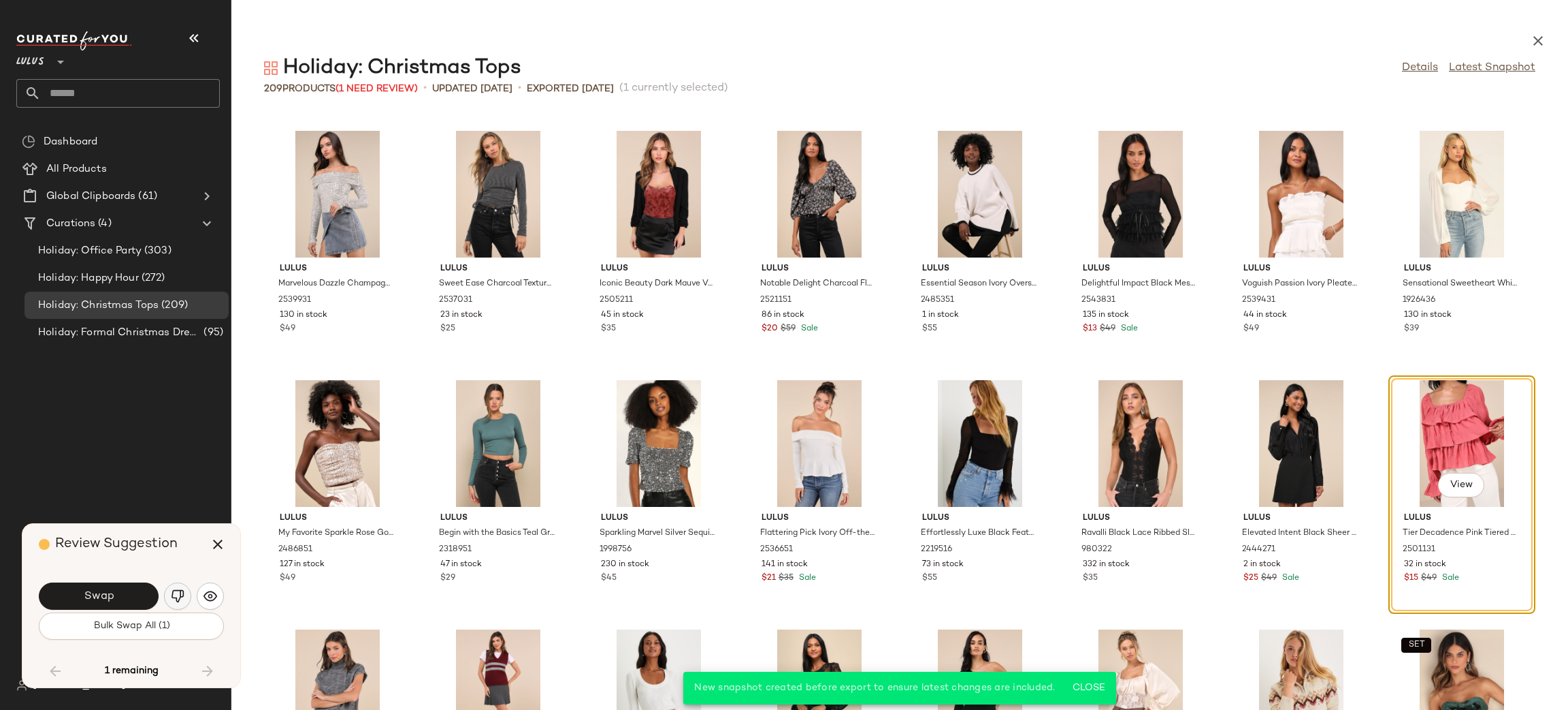
click at [177, 600] on img "button" at bounding box center [177, 596] width 14 height 14
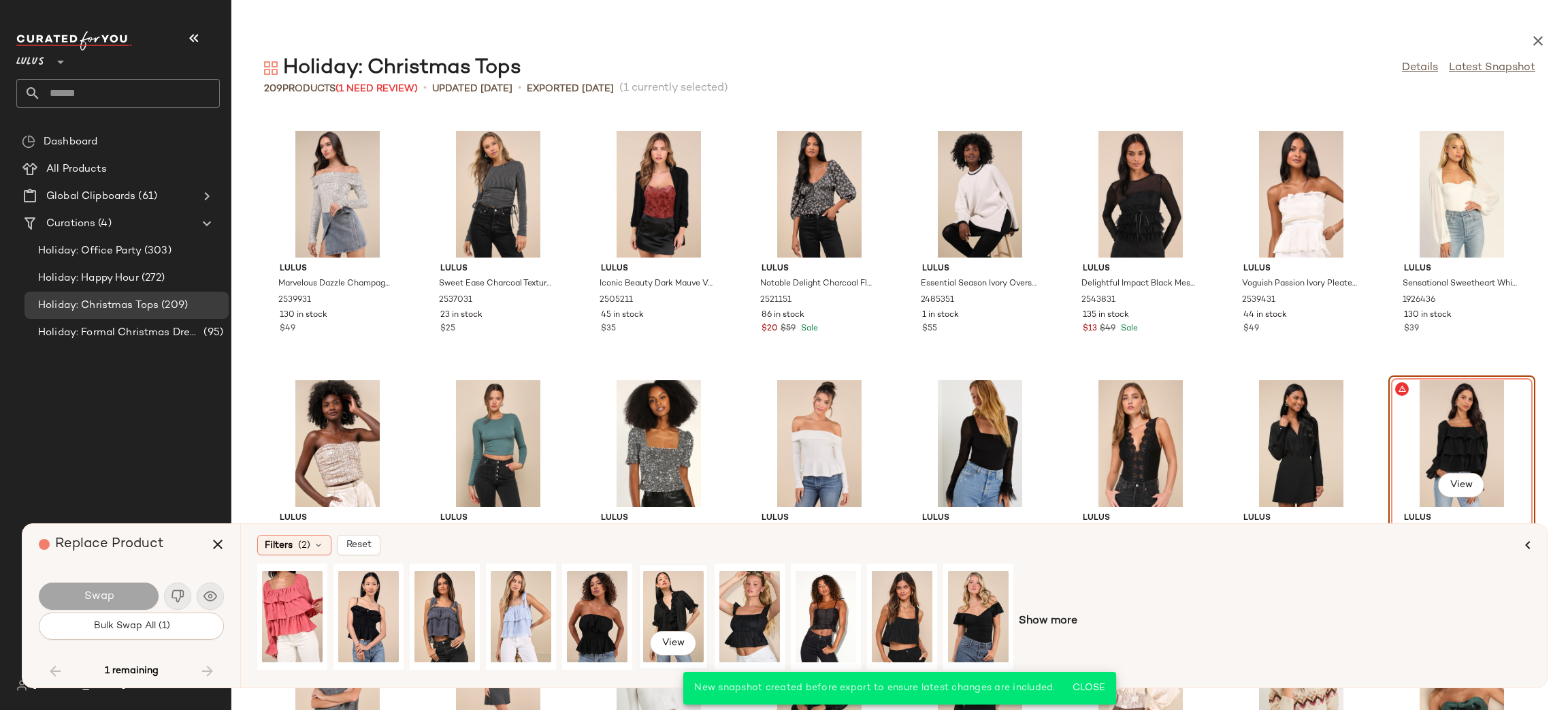
click at [660, 617] on div "View" at bounding box center [673, 616] width 61 height 96
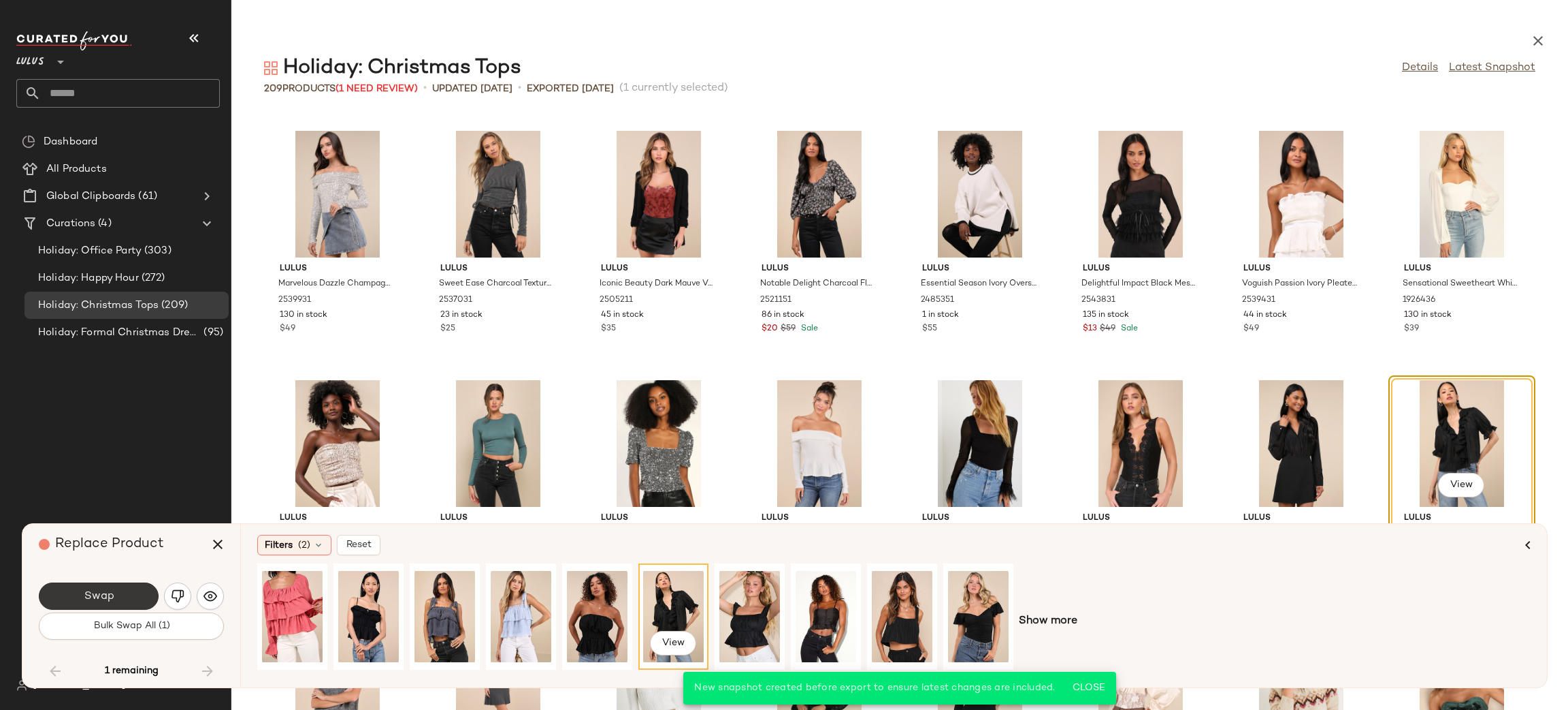
click at [116, 590] on button "Swap" at bounding box center [98, 595] width 120 height 27
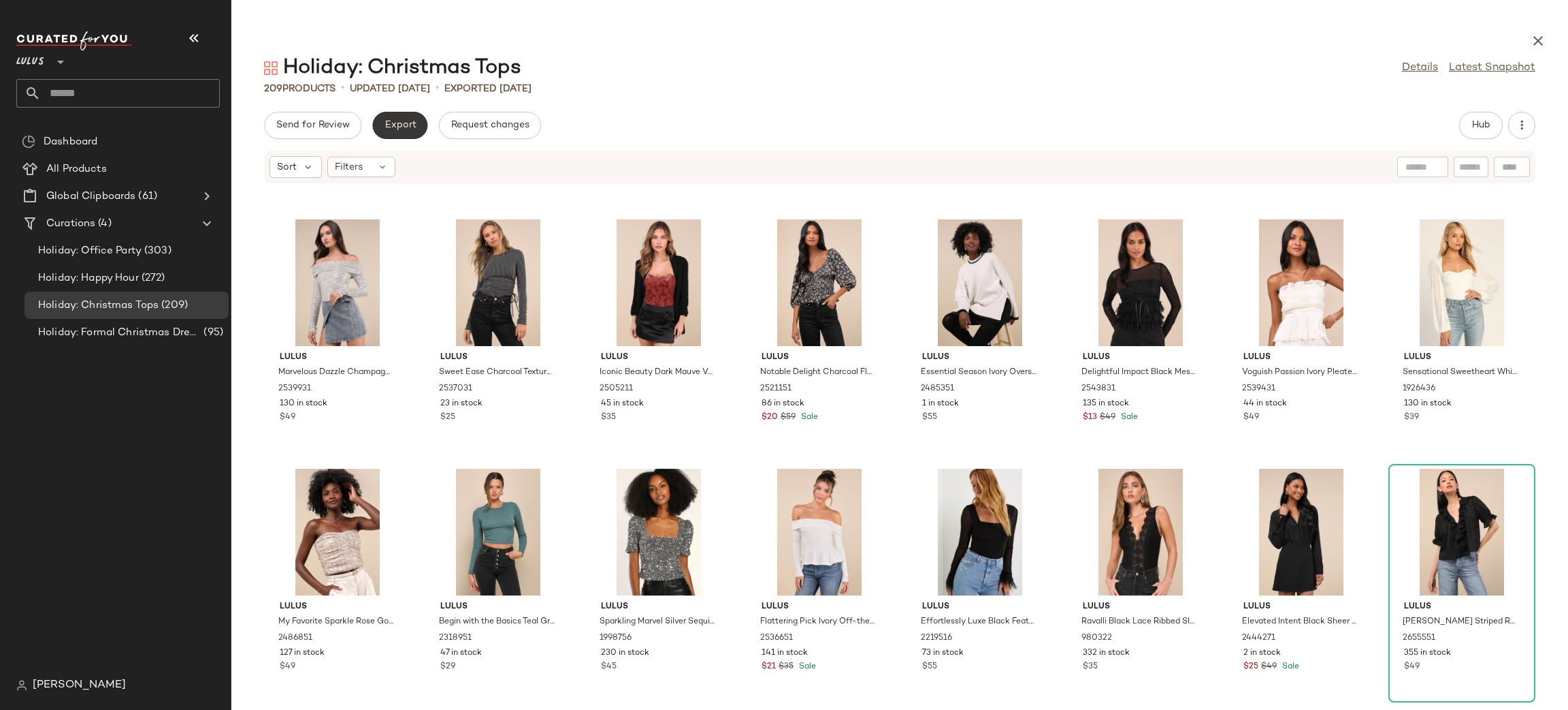
click at [389, 130] on span "Export" at bounding box center [400, 125] width 32 height 11
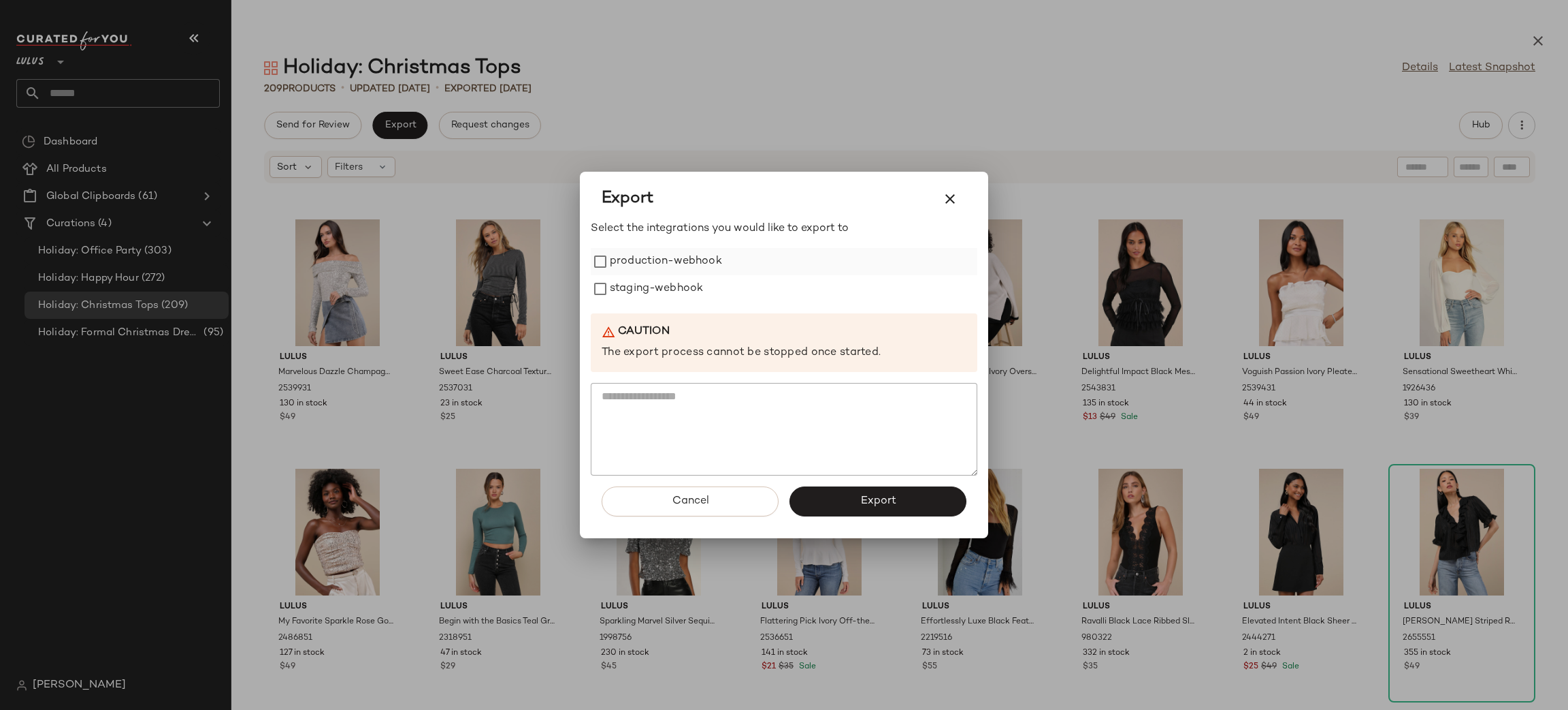
click at [646, 264] on label "production-webhook" at bounding box center [666, 261] width 113 height 27
click at [650, 279] on label "staging-webhook" at bounding box center [656, 289] width 93 height 27
click at [865, 492] on button "Export" at bounding box center [878, 501] width 177 height 30
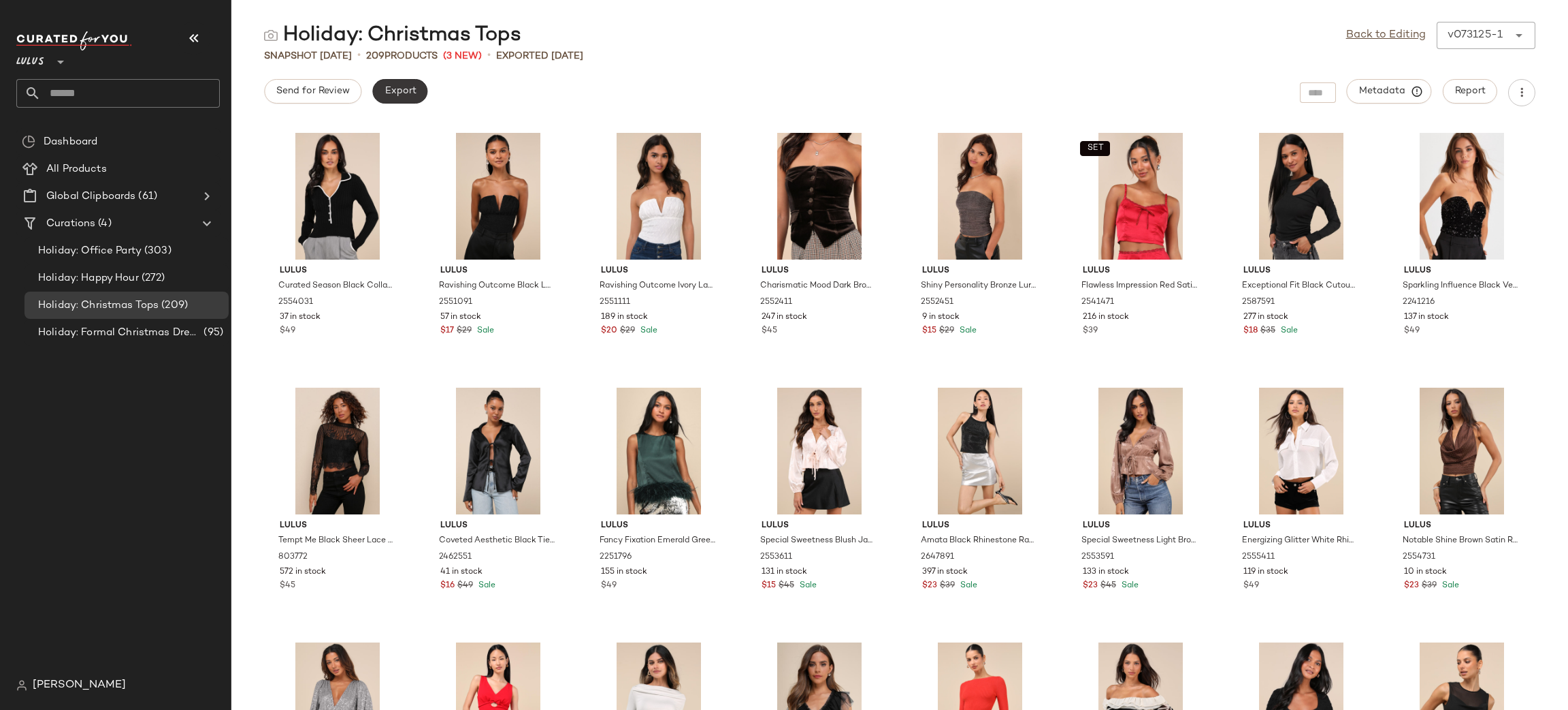
click at [403, 91] on span "Export" at bounding box center [400, 91] width 32 height 11
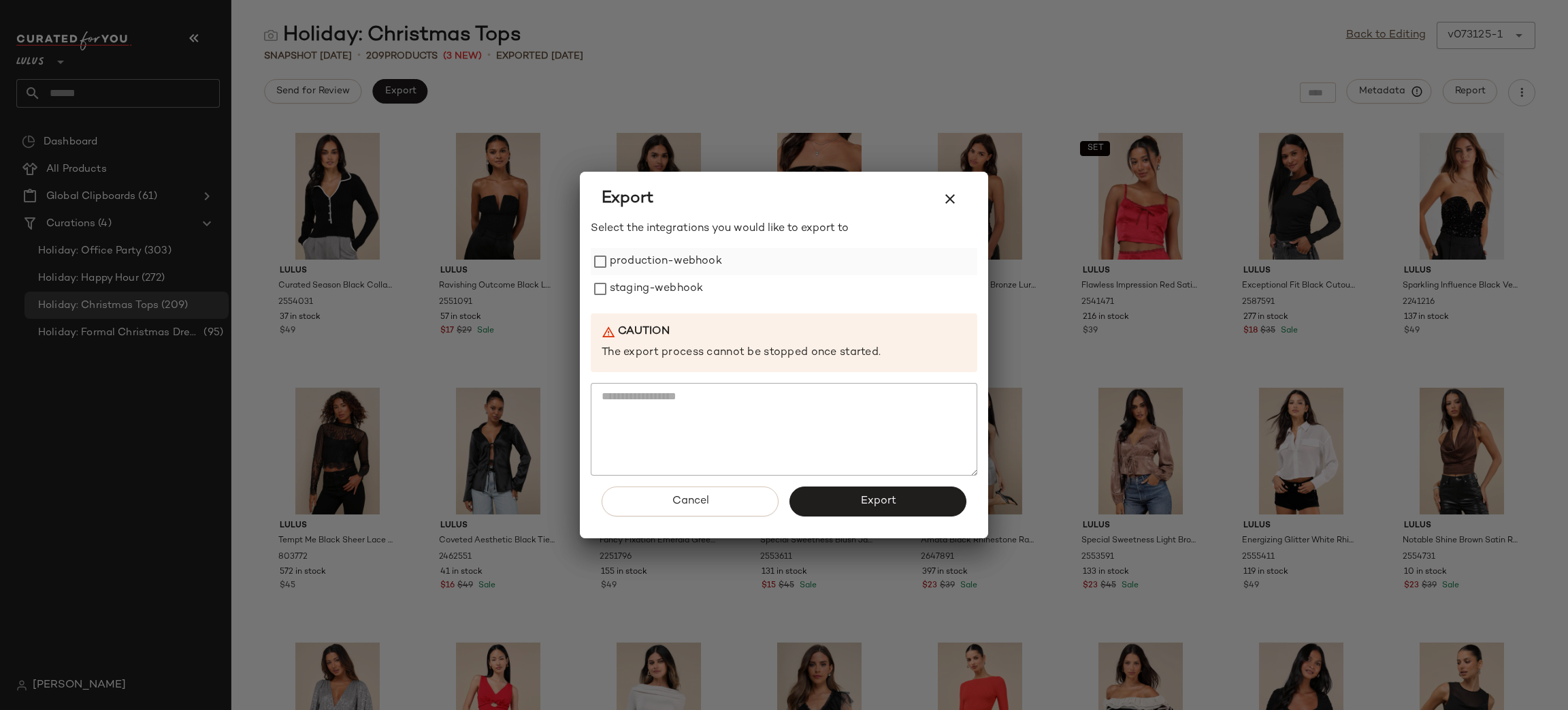
click at [669, 269] on label "production-webhook" at bounding box center [666, 261] width 113 height 27
click at [666, 288] on label "staging-webhook" at bounding box center [656, 289] width 93 height 27
click at [896, 491] on button "Export" at bounding box center [878, 501] width 177 height 30
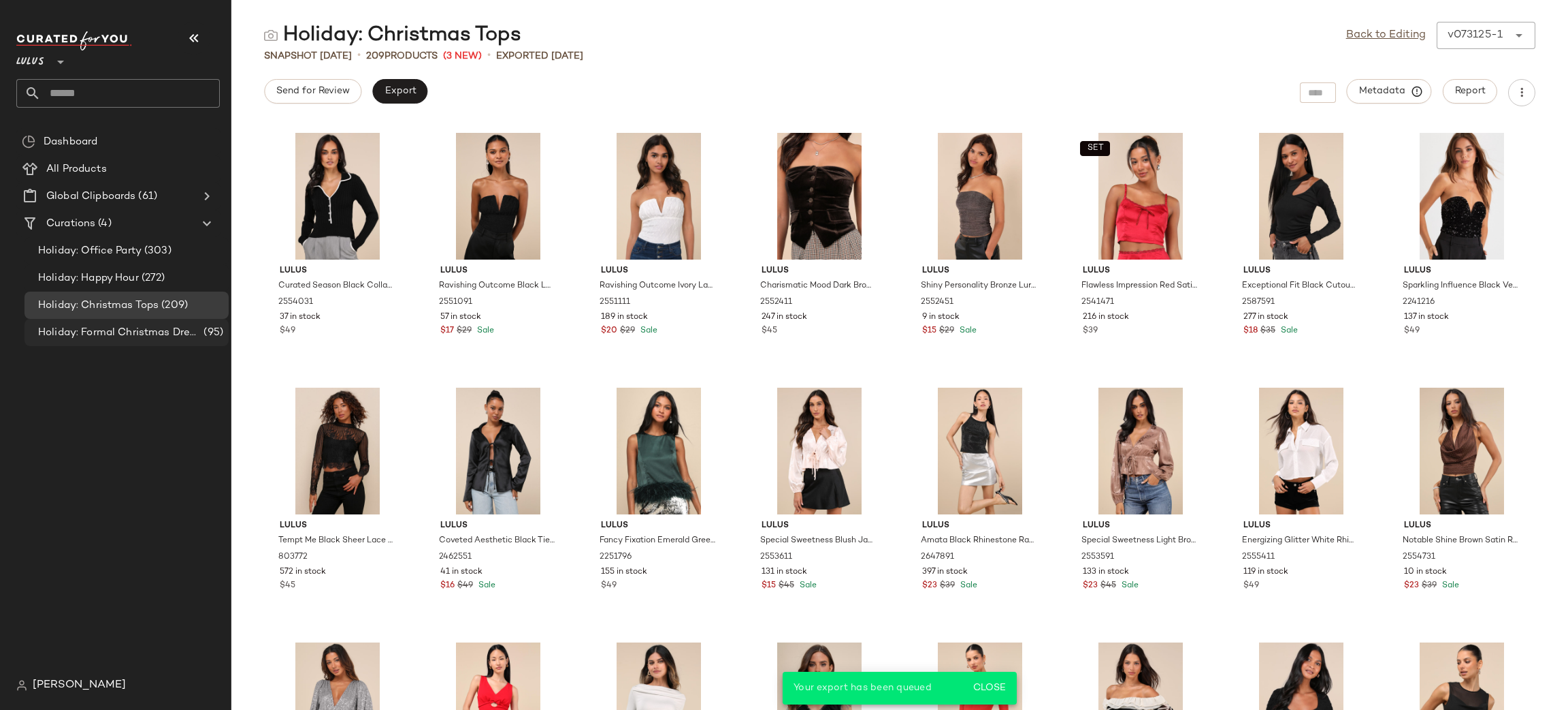
click at [159, 322] on div "Holiday: Formal Christmas Dresses (95)" at bounding box center [126, 332] width 204 height 27
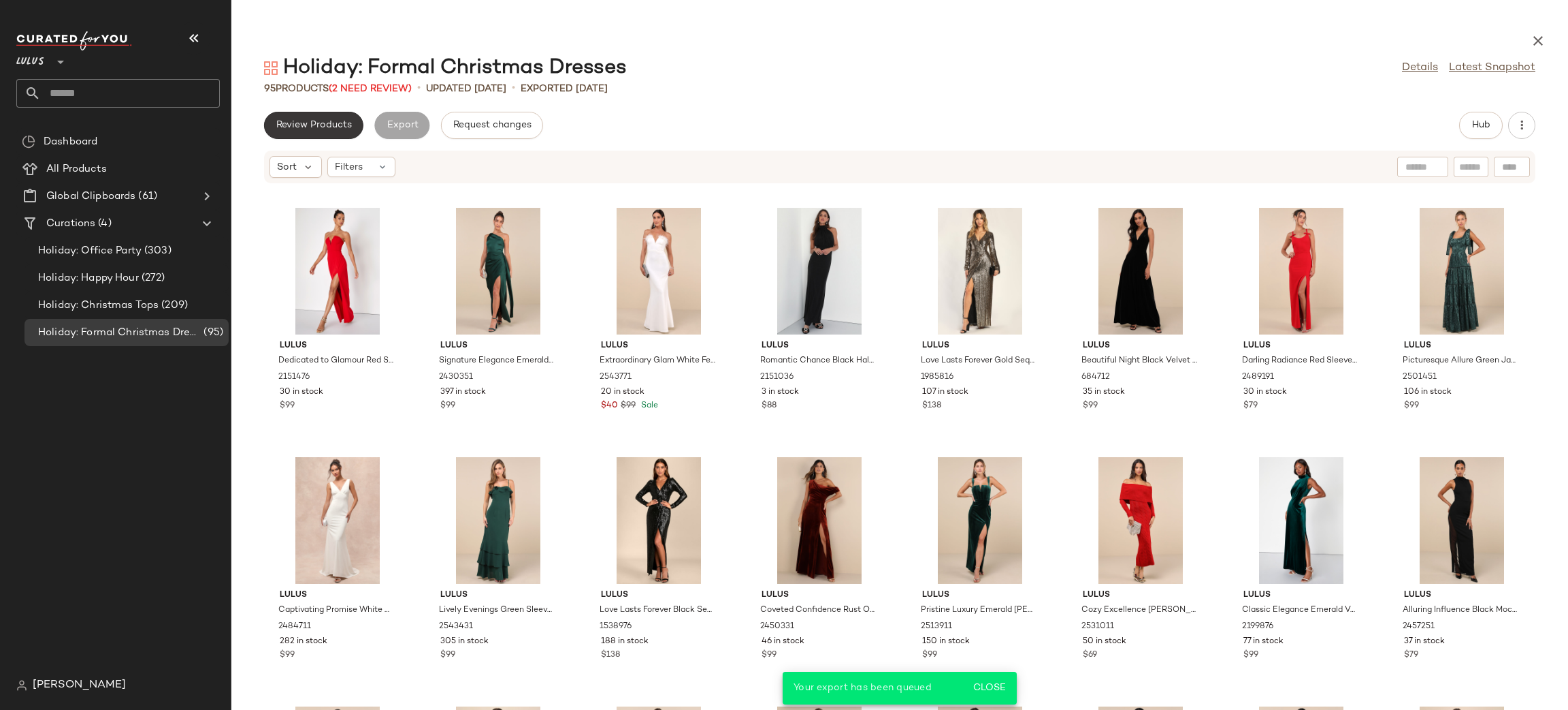
click at [293, 123] on span "Review Products" at bounding box center [313, 125] width 76 height 11
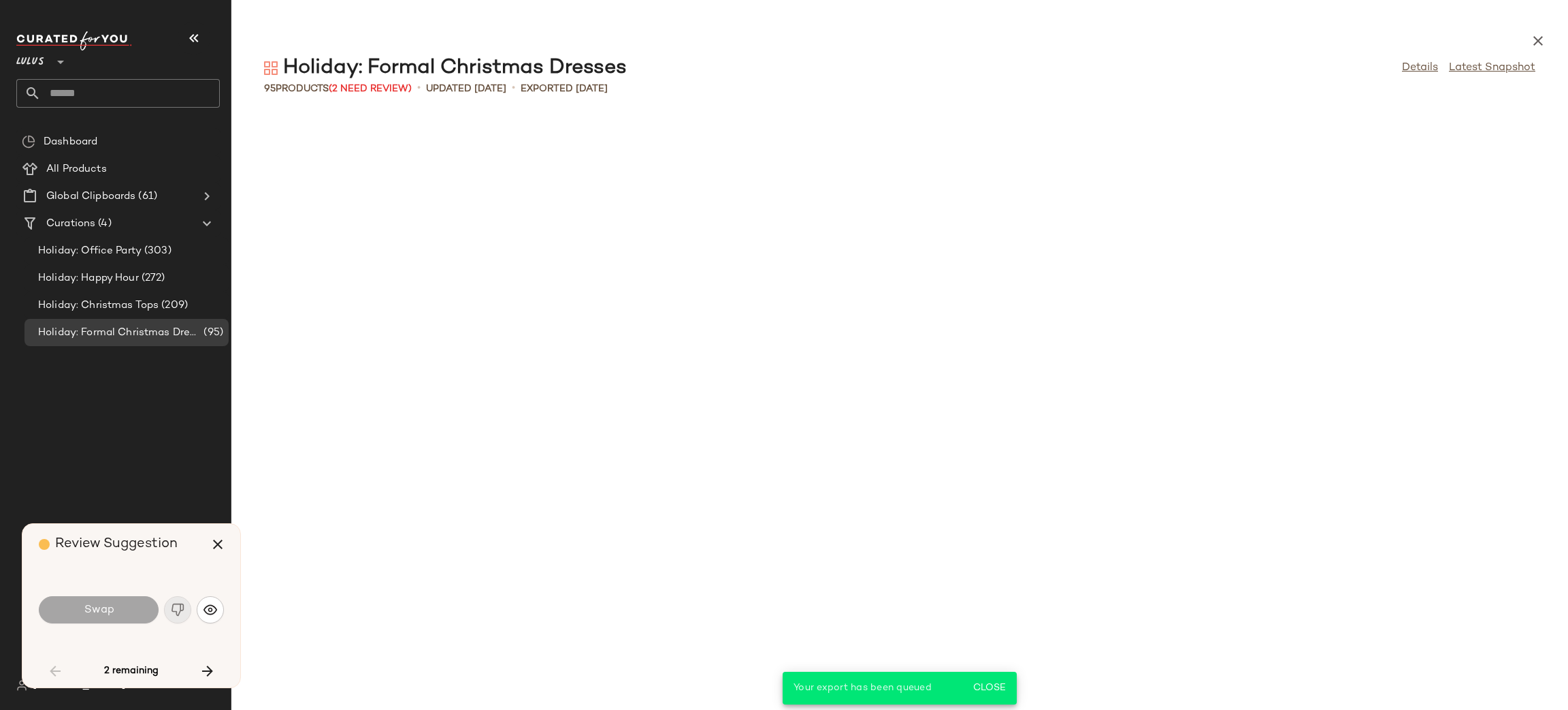
scroll to position [1496, 0]
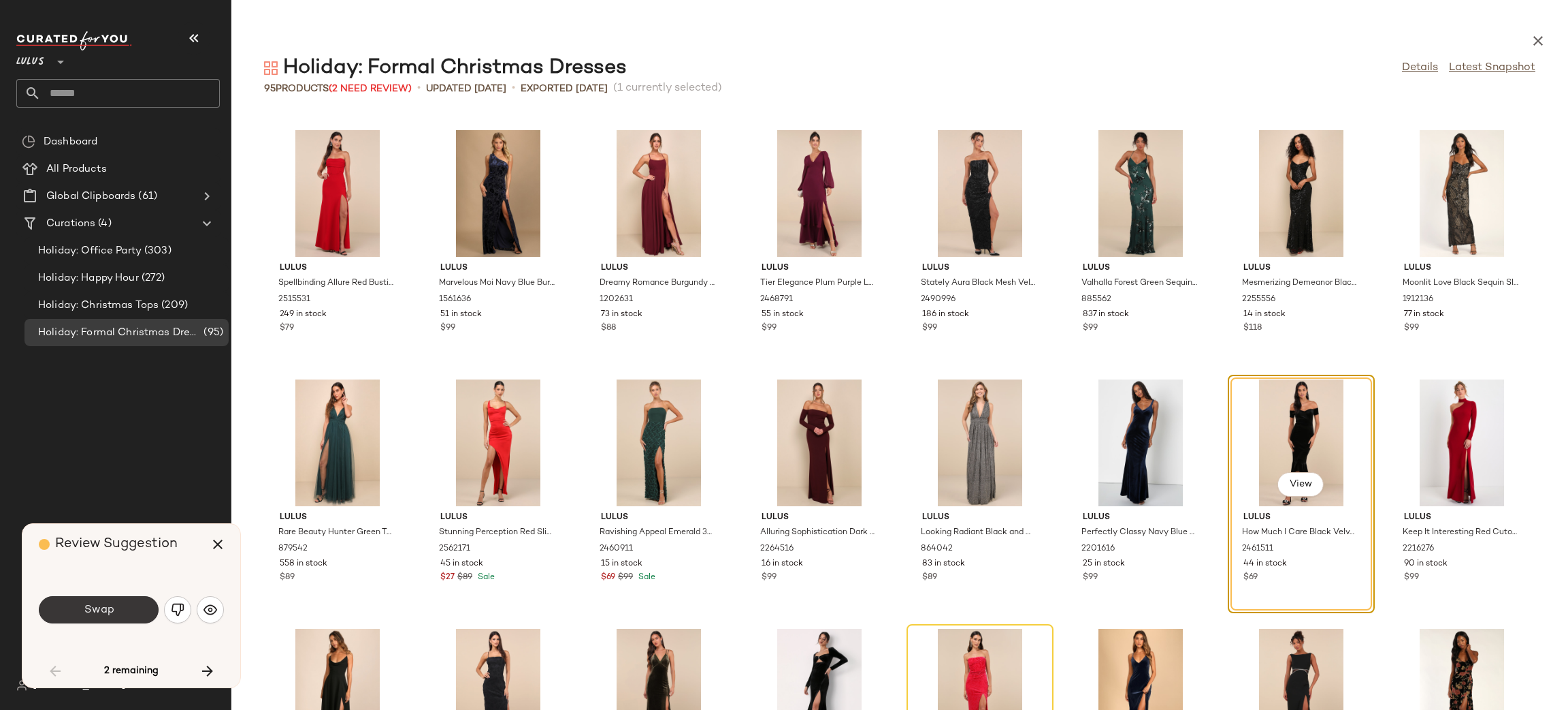
click at [113, 610] on span "Swap" at bounding box center [99, 610] width 31 height 13
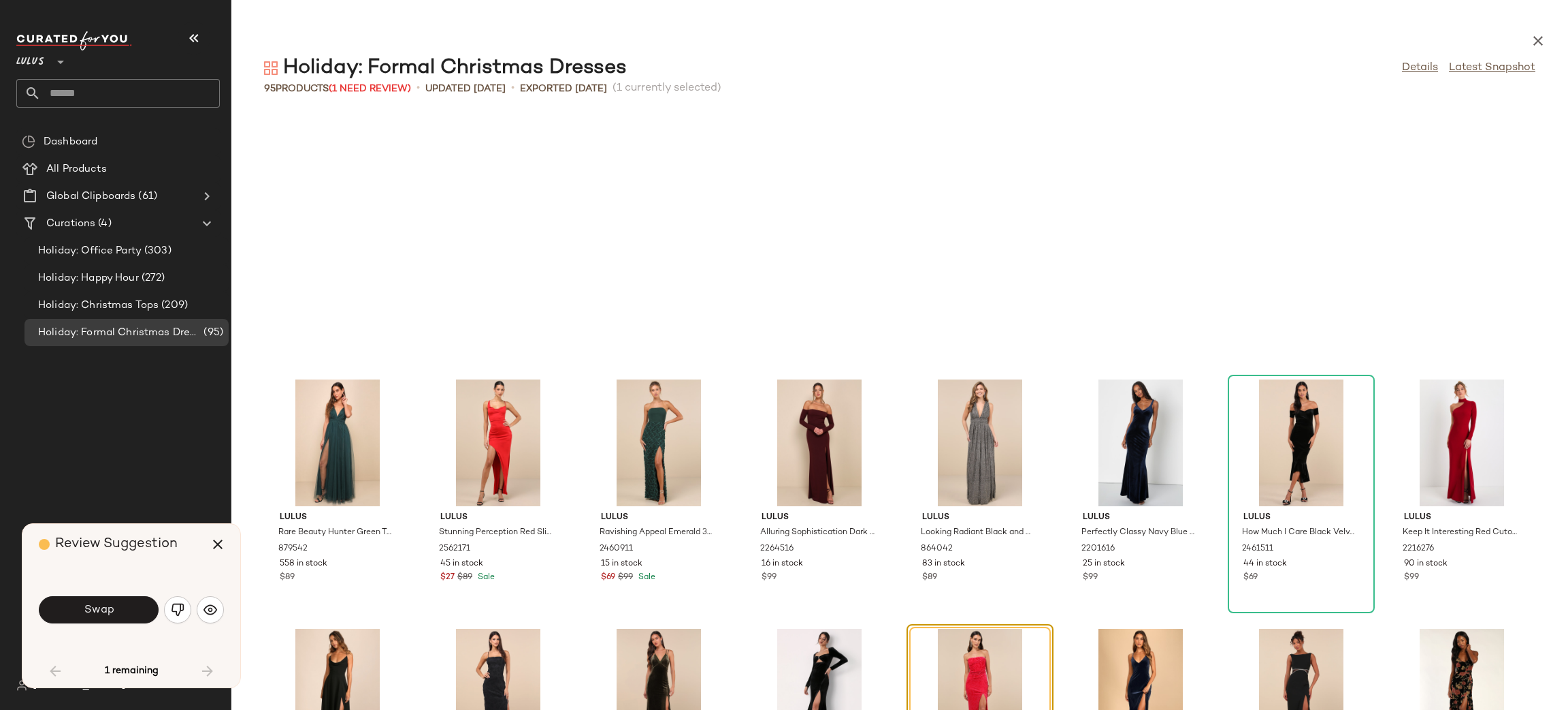
scroll to position [1744, 0]
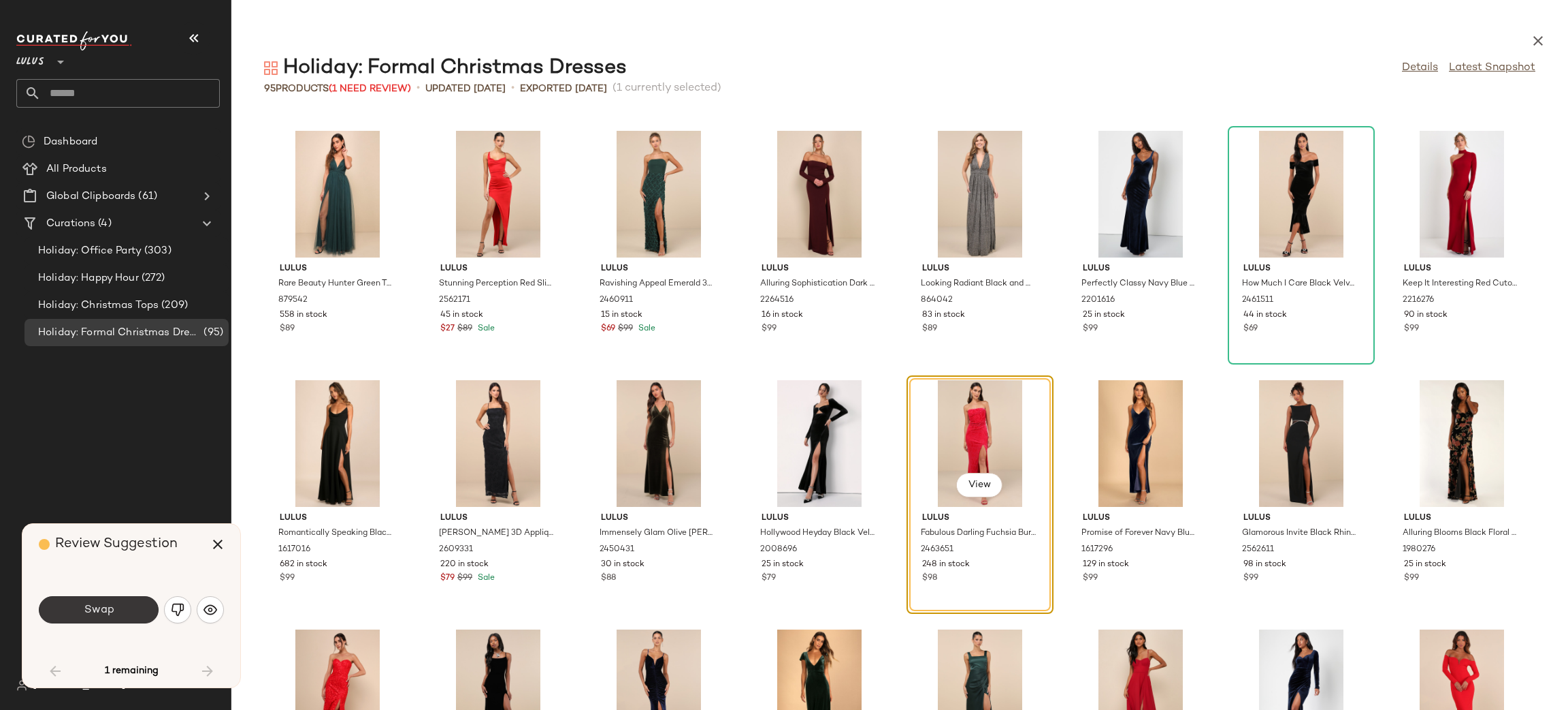
click at [107, 605] on span "Swap" at bounding box center [99, 610] width 31 height 13
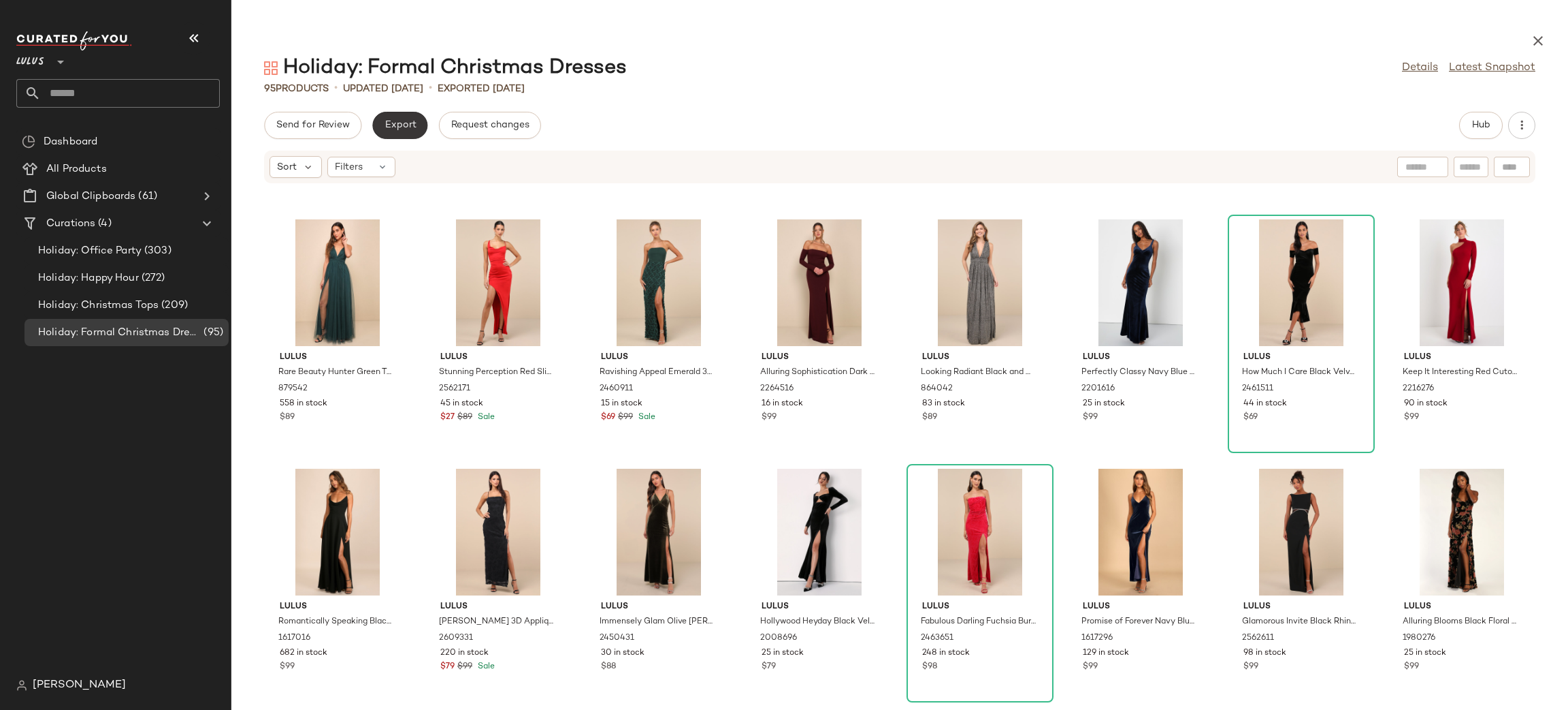
click at [389, 134] on button "Export" at bounding box center [400, 125] width 55 height 27
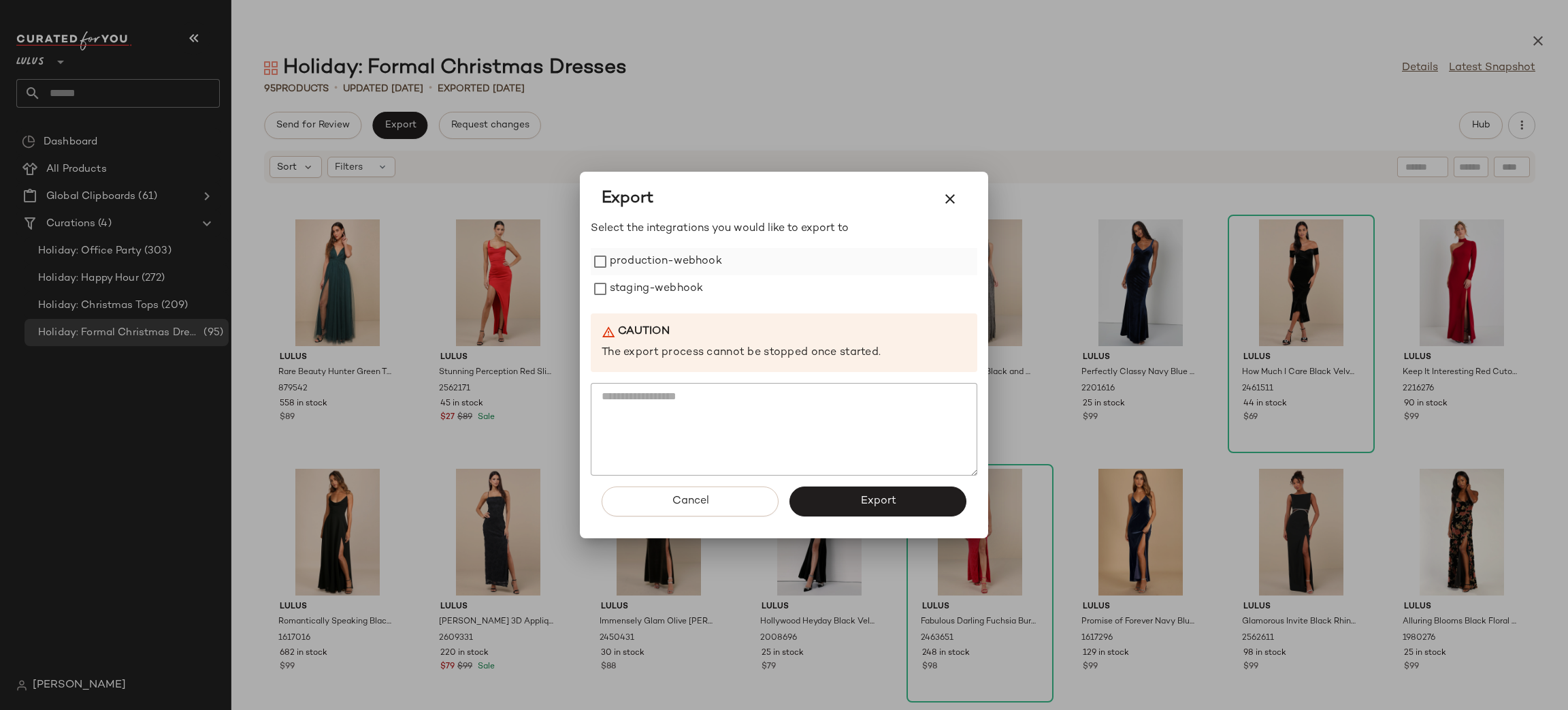
click at [655, 272] on label "production-webhook" at bounding box center [666, 261] width 113 height 27
click at [652, 276] on label "staging-webhook" at bounding box center [656, 289] width 93 height 27
click at [850, 499] on button "Export" at bounding box center [878, 501] width 177 height 30
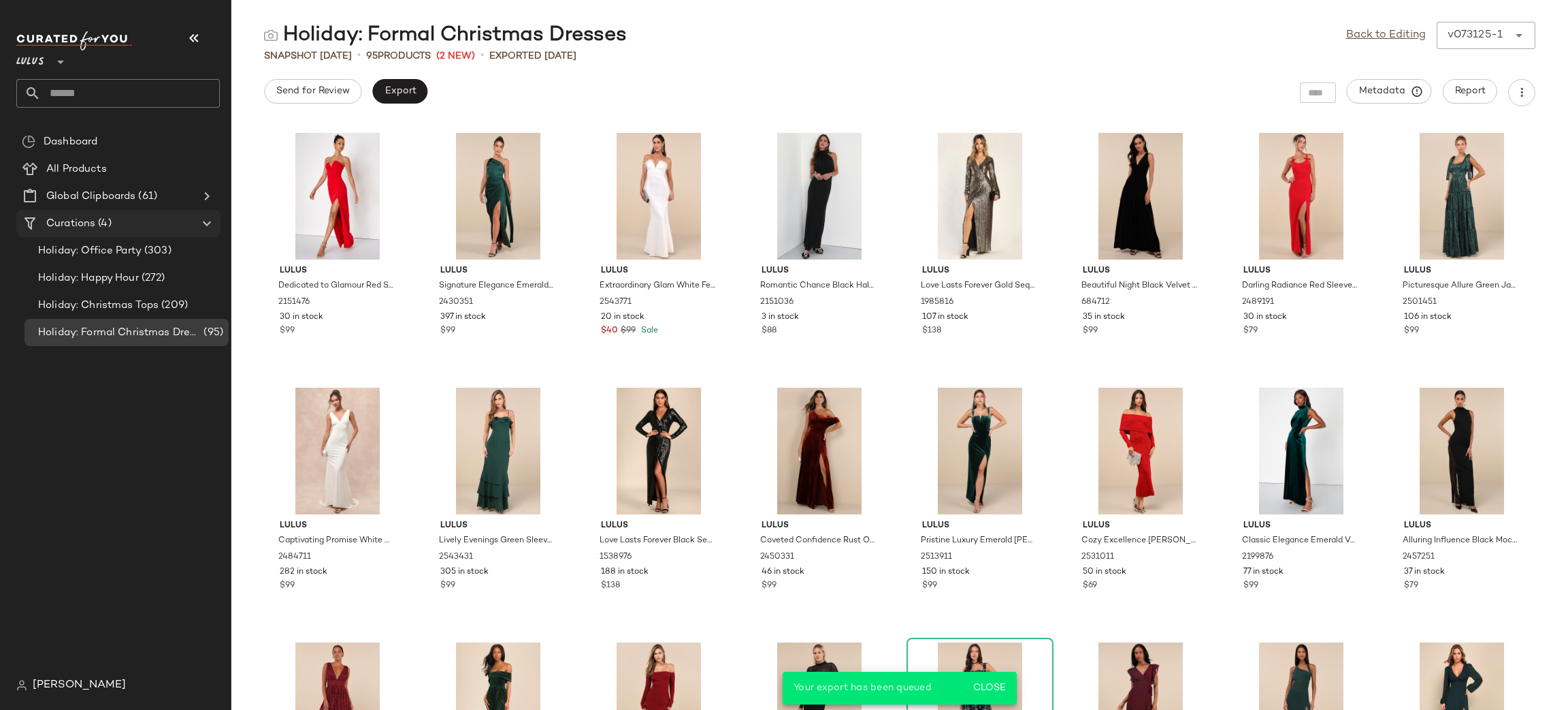
click at [113, 216] on div "Curations (4)" at bounding box center [119, 224] width 153 height 15
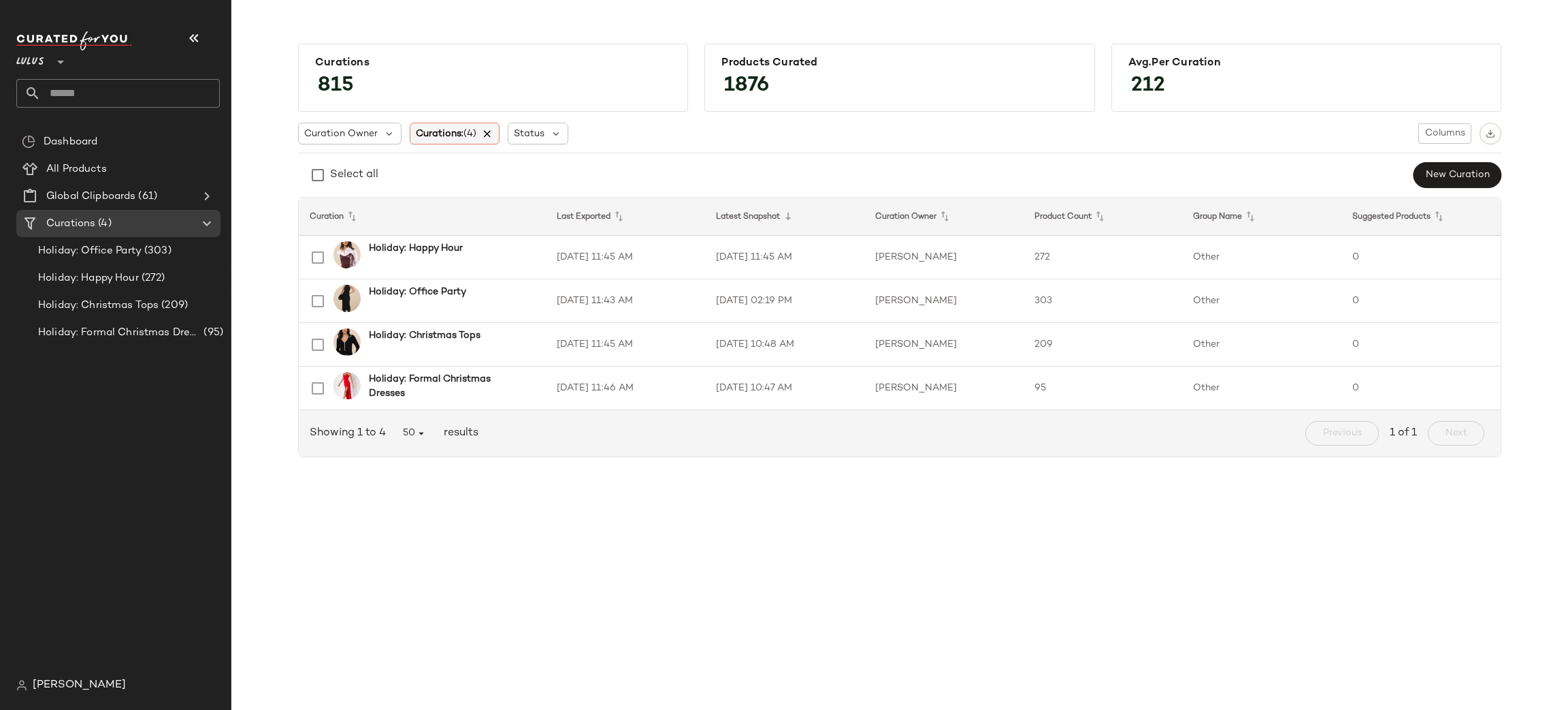
click at [494, 134] on icon at bounding box center [488, 134] width 12 height 12
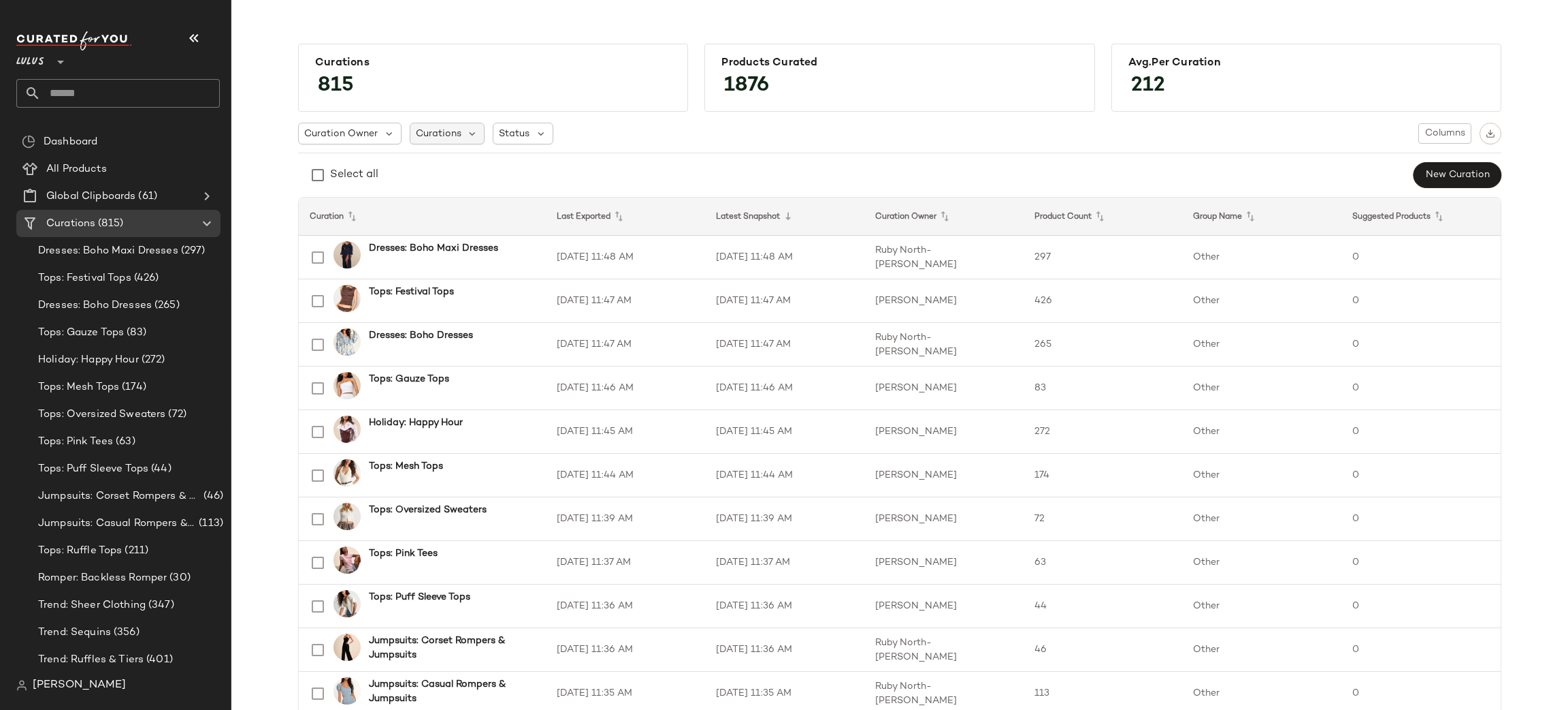
click at [433, 144] on div "Curations" at bounding box center [447, 134] width 76 height 22
click at [432, 170] on input "text" at bounding box center [500, 171] width 170 height 20
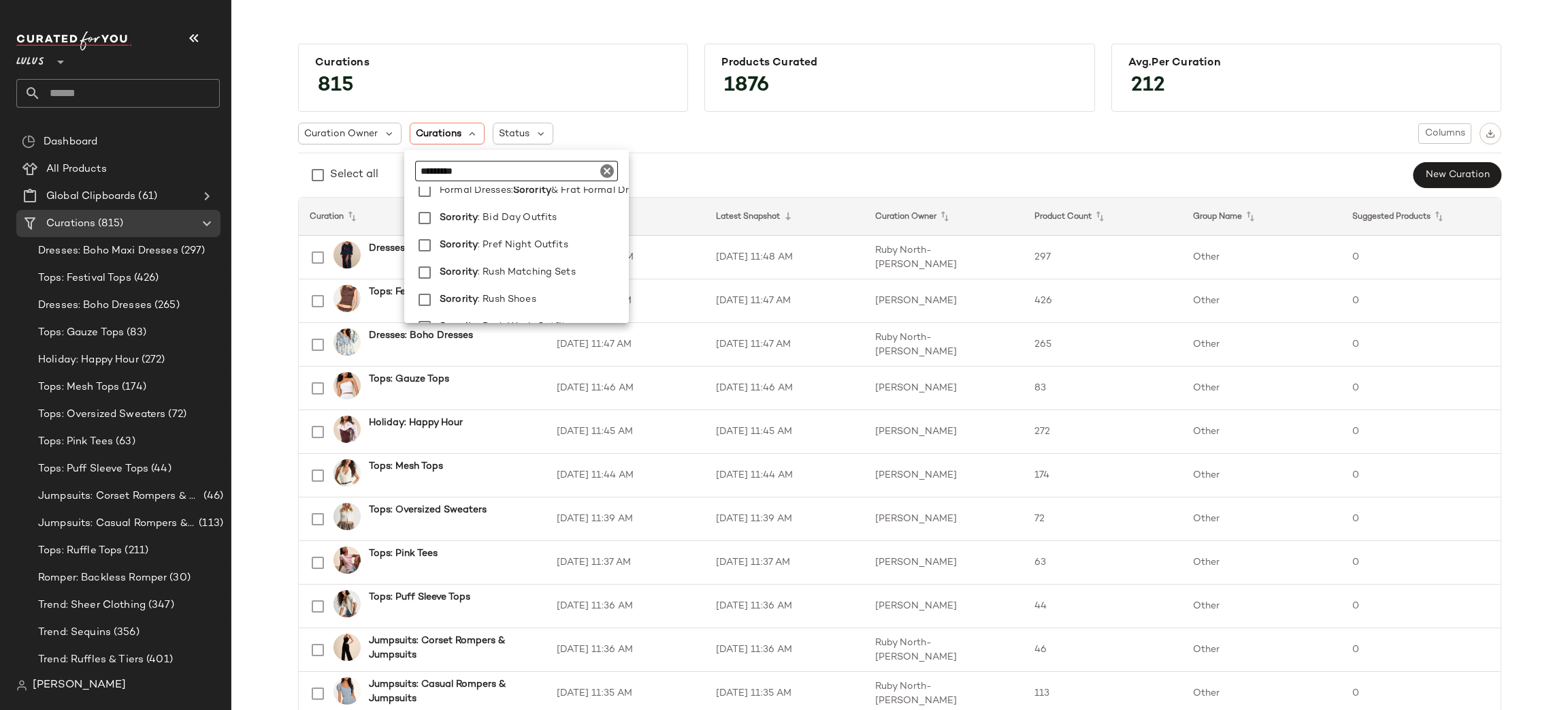
scroll to position [88, 0]
type input "********"
click at [481, 226] on span ": Bid Day Outfits" at bounding box center [517, 225] width 79 height 27
click at [487, 242] on span ": Pref Night Outfits" at bounding box center [522, 252] width 90 height 27
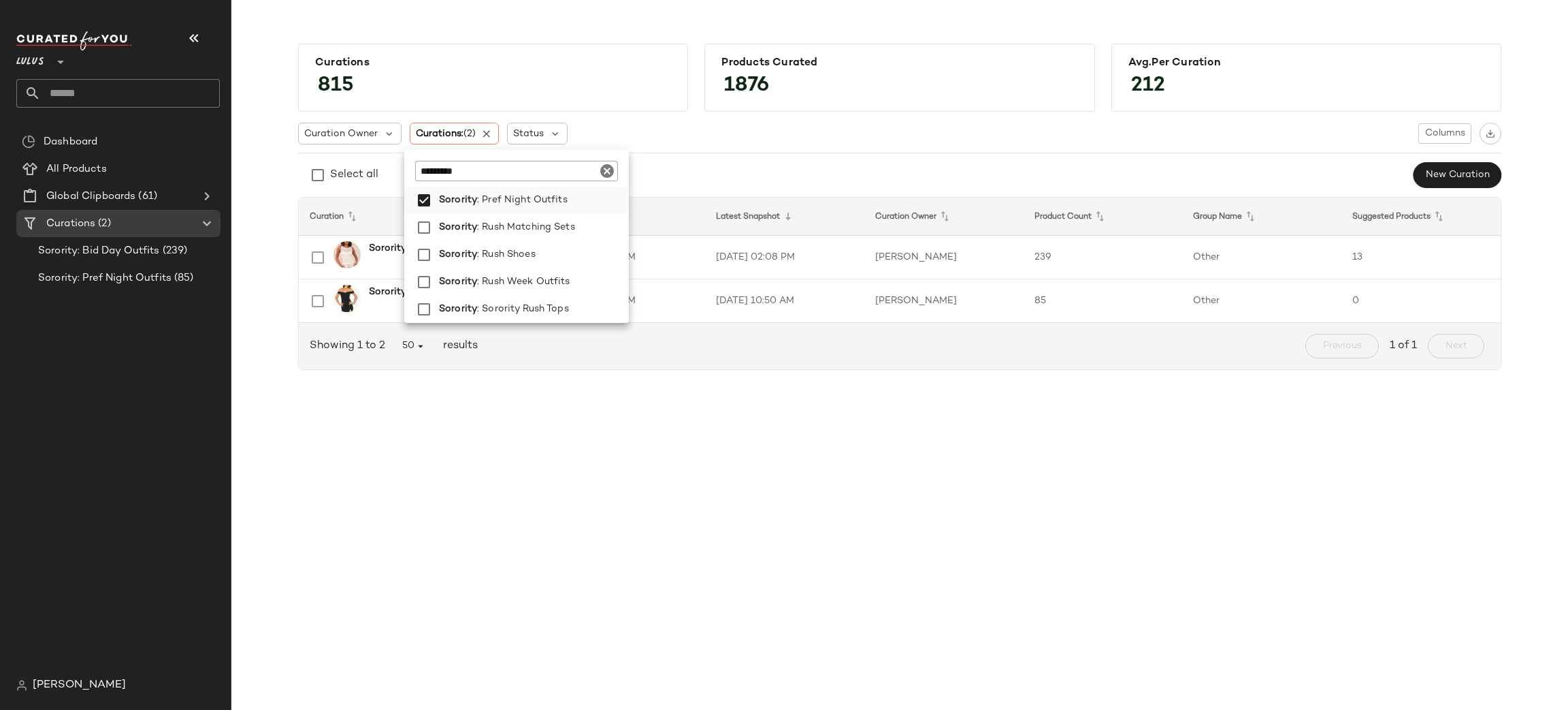
scroll to position [144, 0]
click at [507, 272] on span ": Rush Week Outfits" at bounding box center [524, 282] width 93 height 27
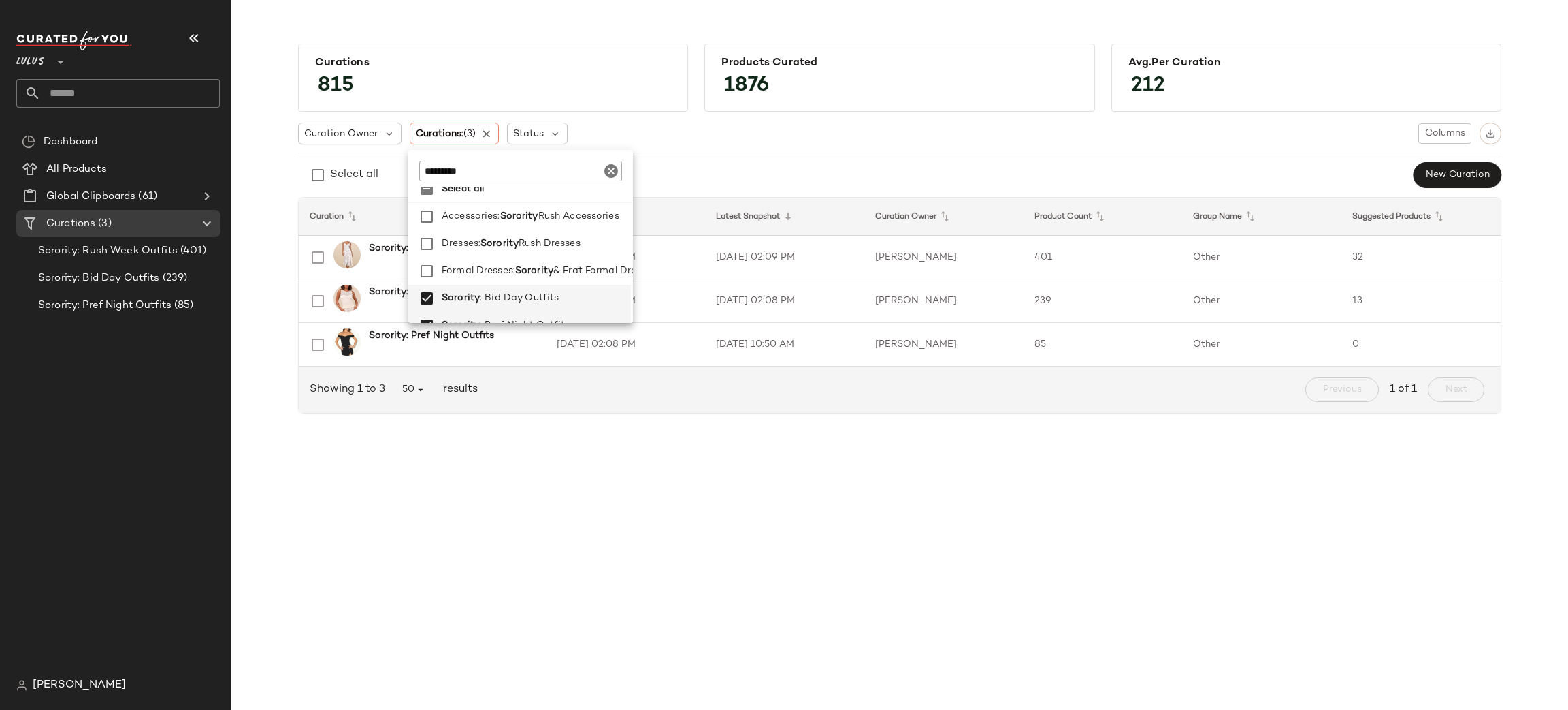
scroll to position [18, 3]
click at [479, 256] on span "Formal Dresses:" at bounding box center [477, 267] width 73 height 27
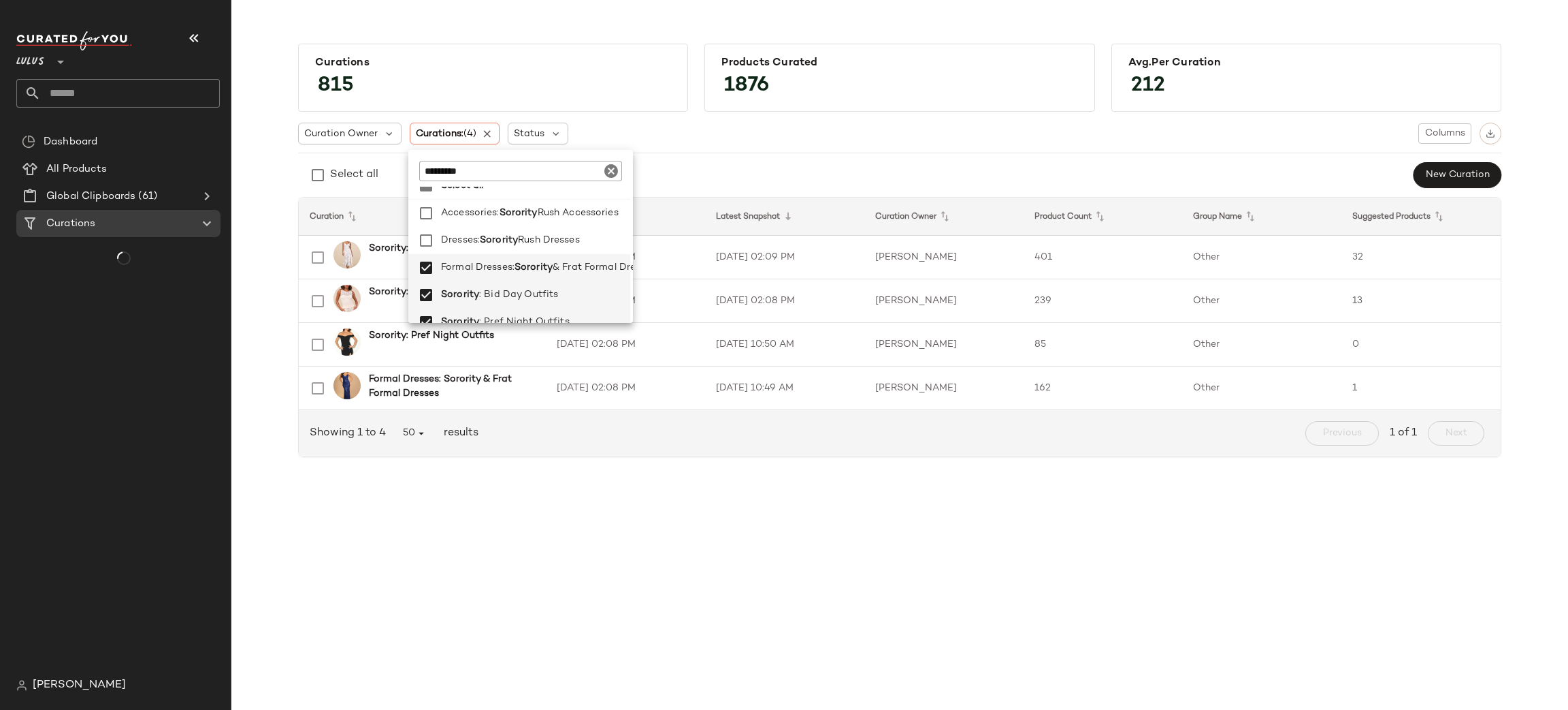
click at [993, 157] on div "Curation Owner Curations: (4) Status Columns Select all New Curation Curation L…" at bounding box center [900, 290] width 1203 height 357
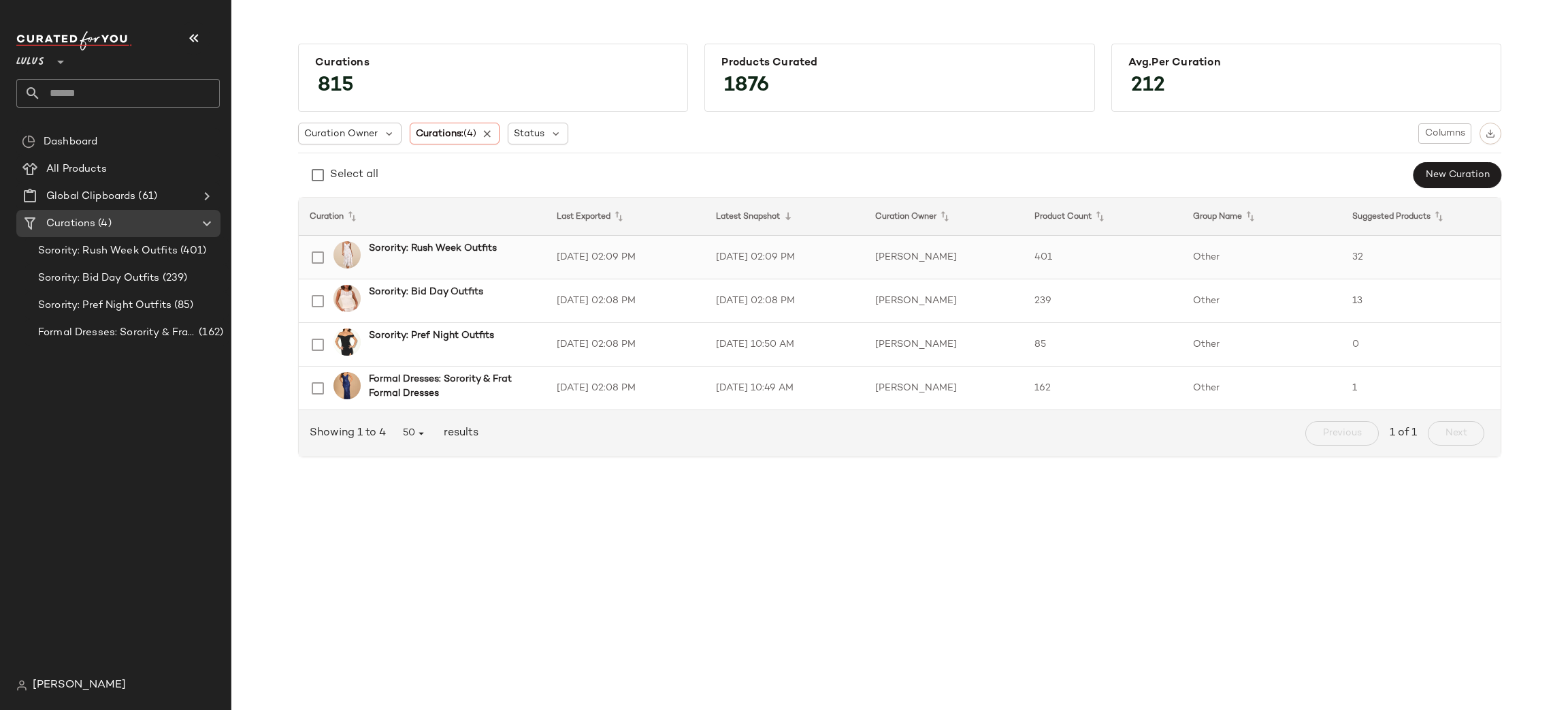
click at [1163, 256] on td "401" at bounding box center [1103, 257] width 159 height 43
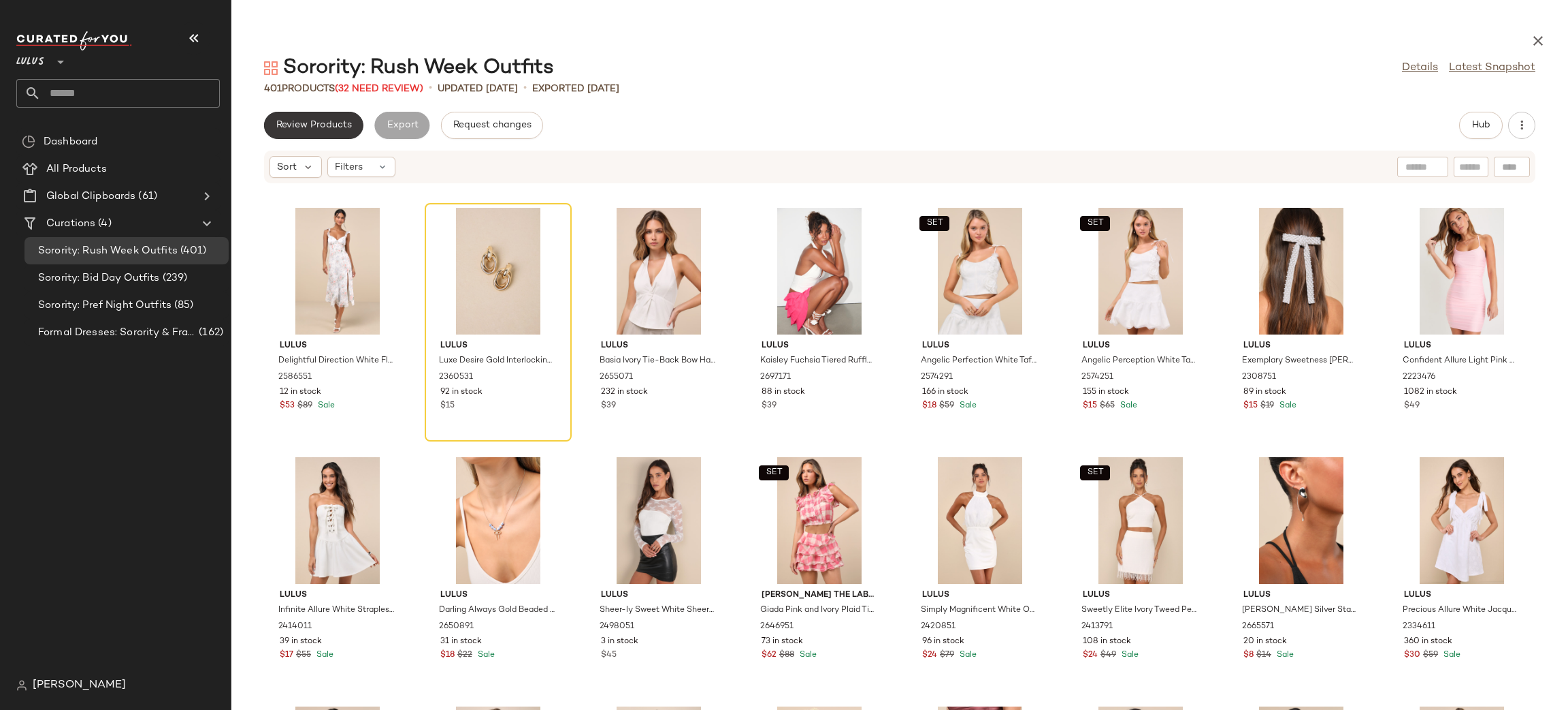
click at [279, 128] on span "Review Products" at bounding box center [313, 125] width 76 height 11
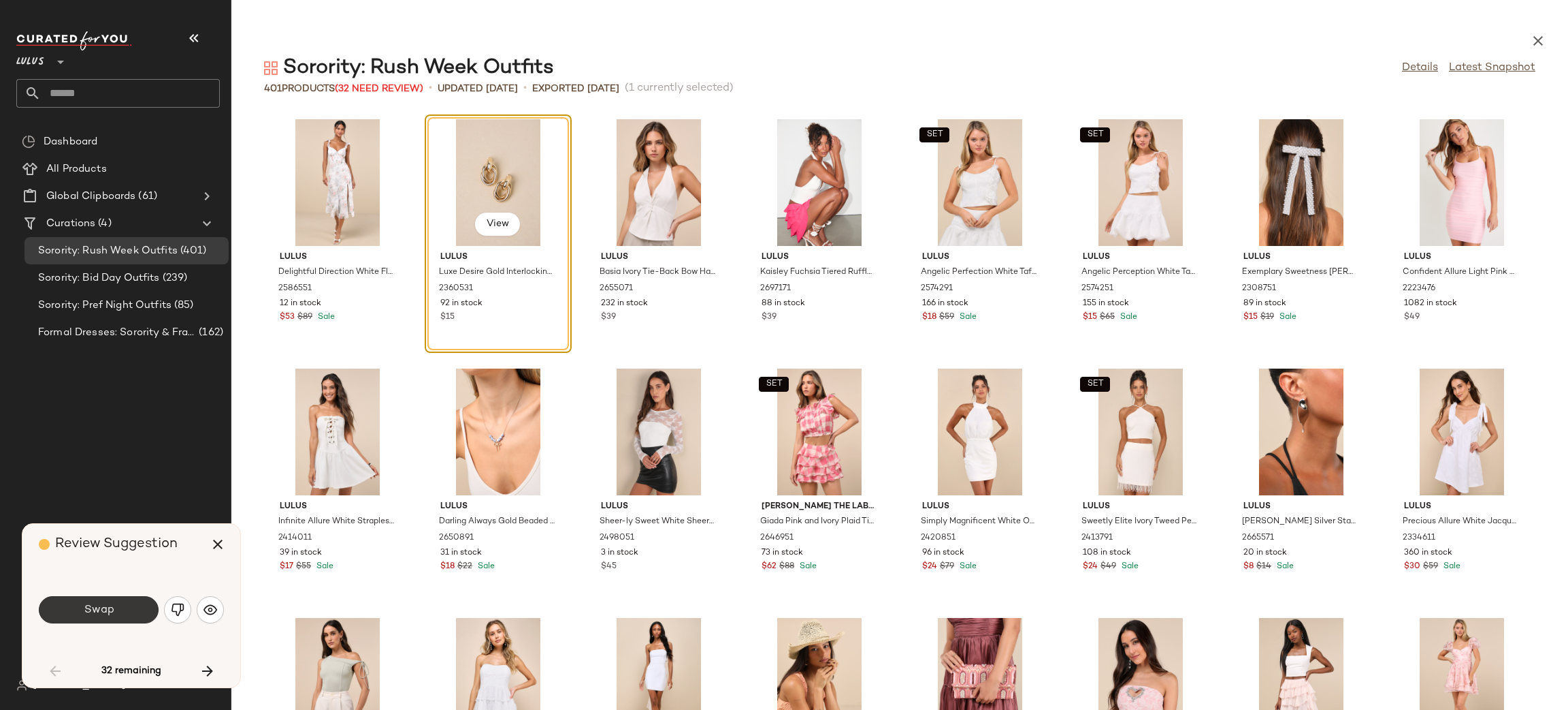
click at [141, 604] on button "Swap" at bounding box center [98, 609] width 120 height 27
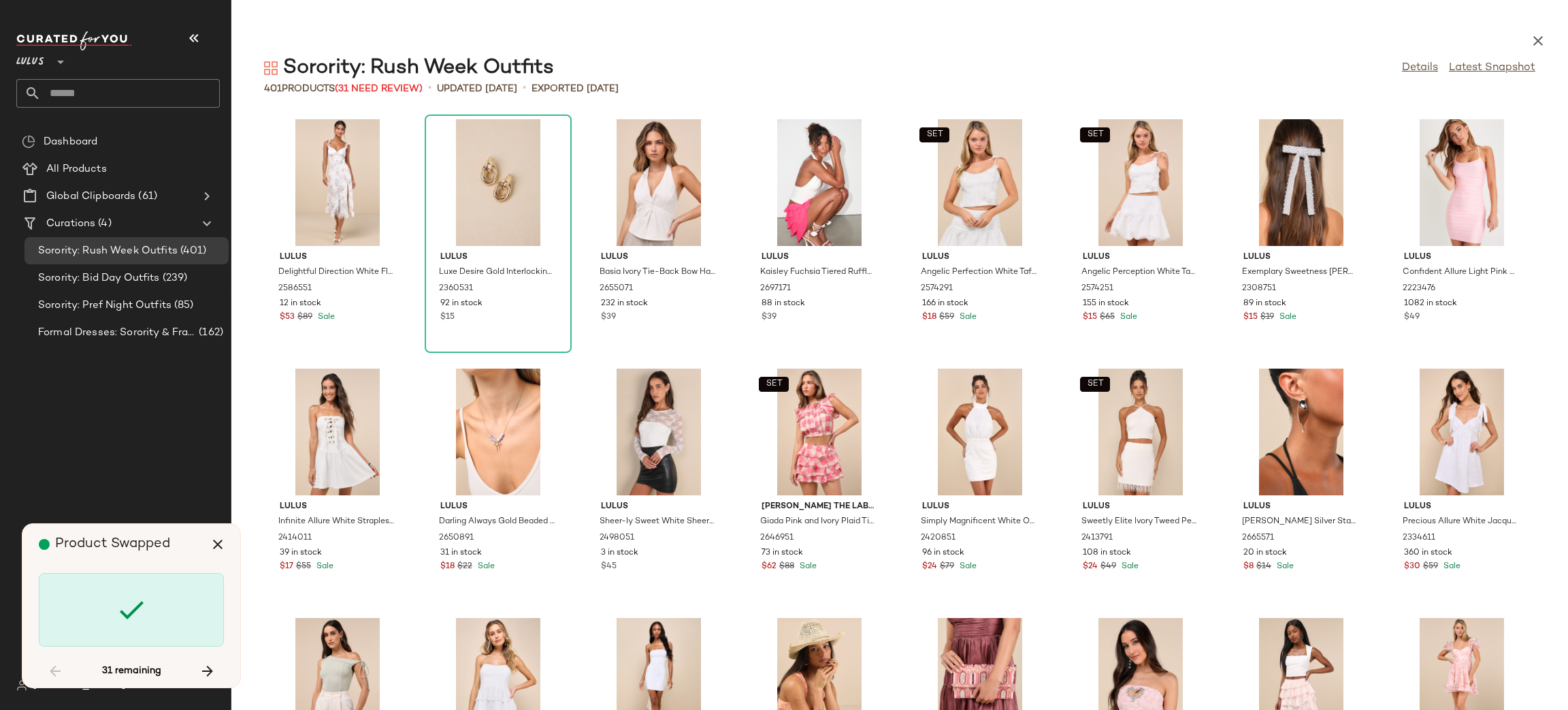
scroll to position [1008, 0]
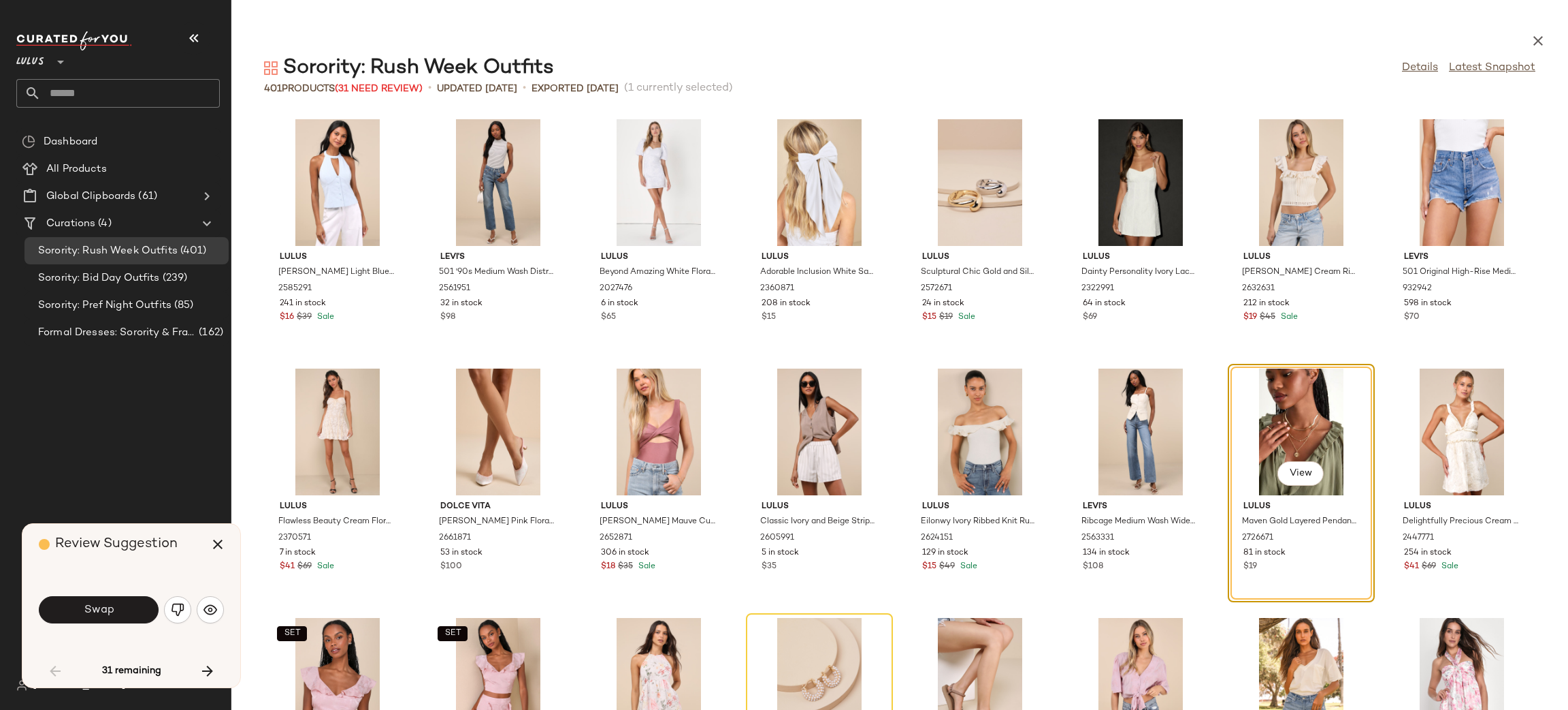
click at [141, 604] on button "Swap" at bounding box center [98, 609] width 120 height 27
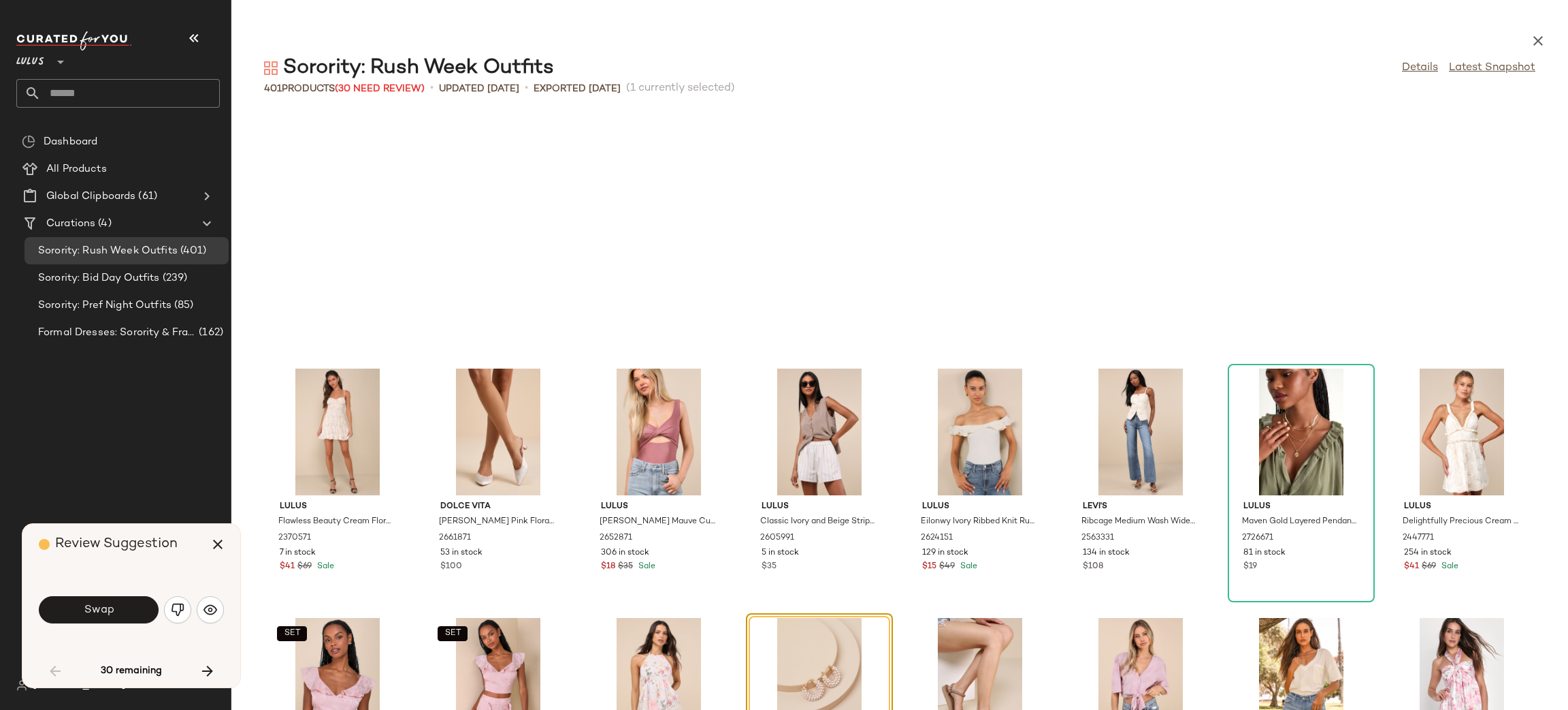
scroll to position [1246, 0]
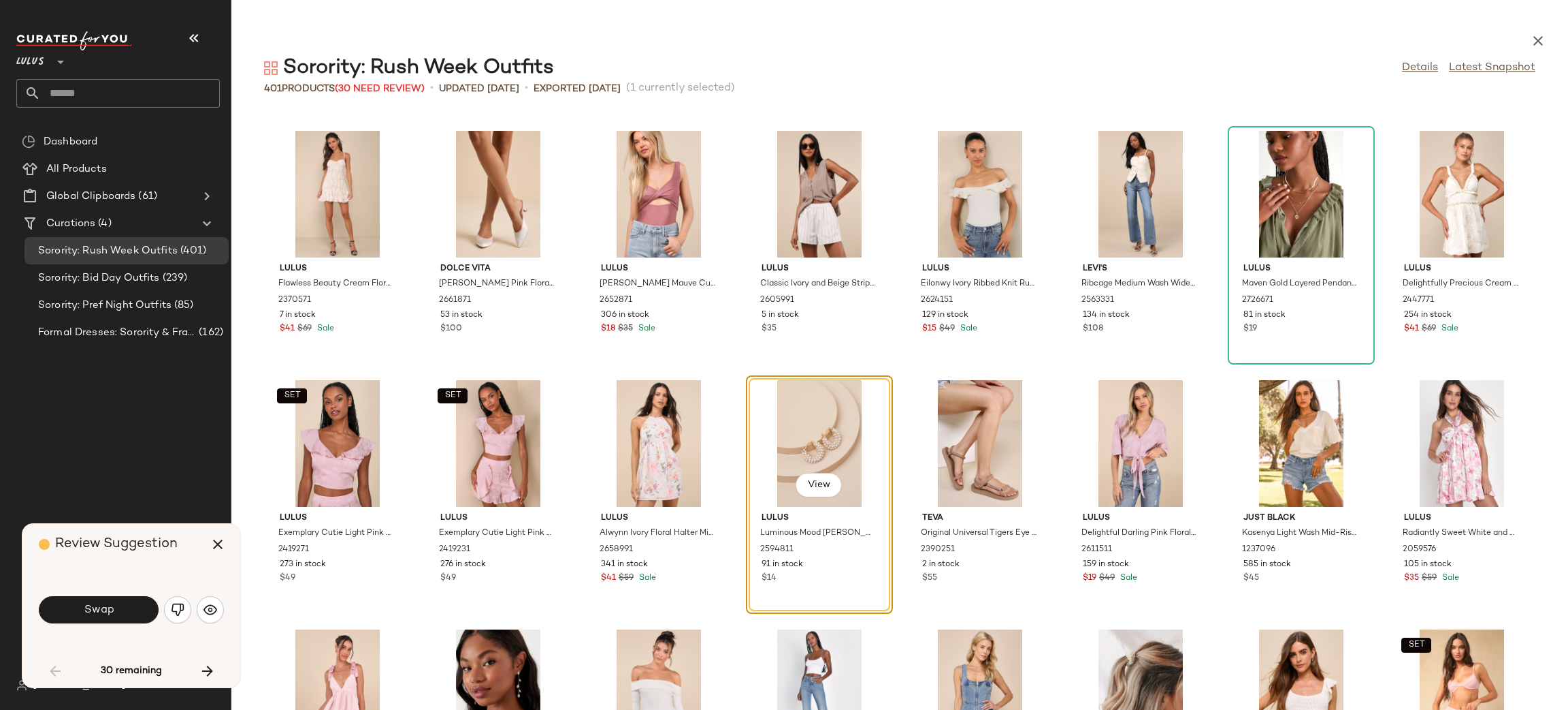
click at [141, 604] on button "Swap" at bounding box center [98, 609] width 120 height 27
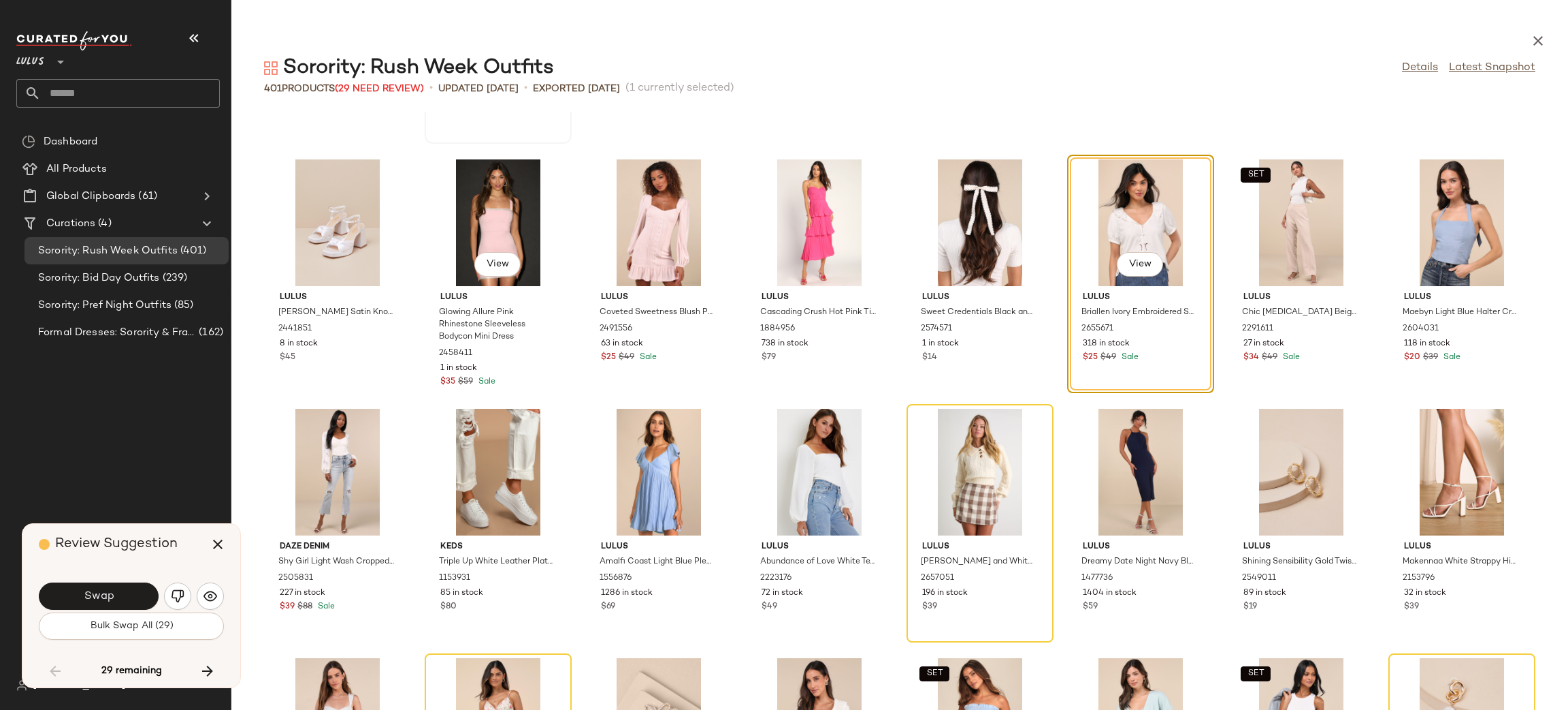
scroll to position [2209, 0]
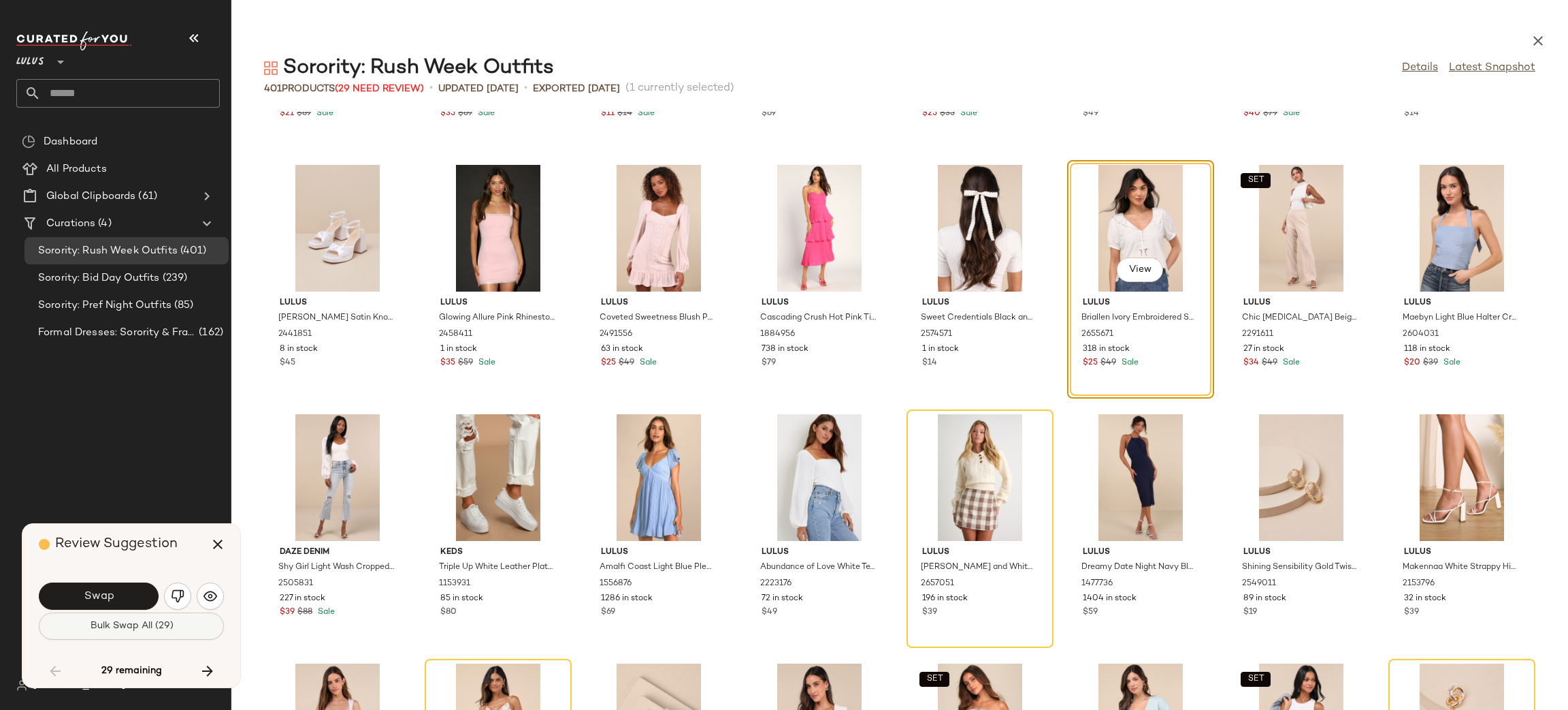
click at [110, 617] on button "Bulk Swap All (29)" at bounding box center [131, 625] width 185 height 27
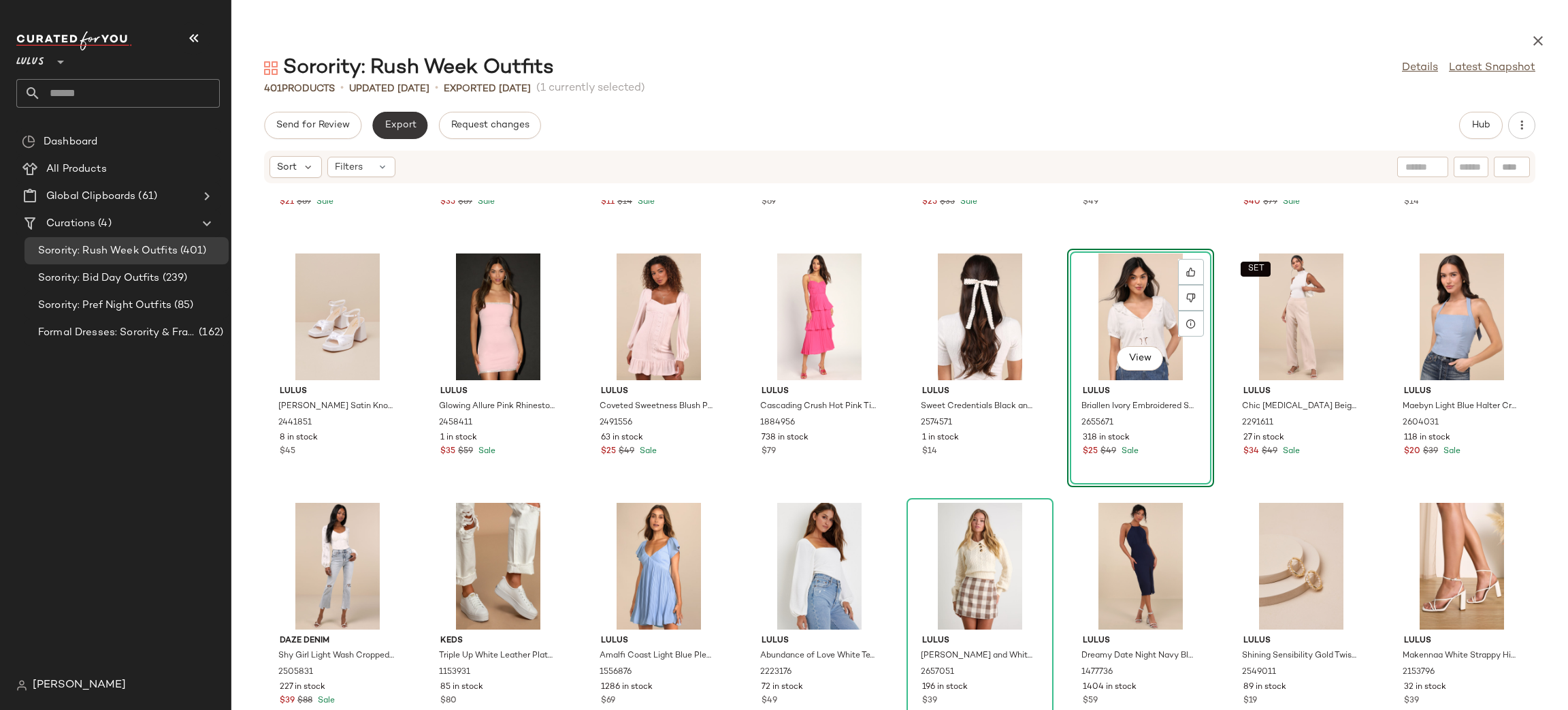
click at [389, 124] on span "Export" at bounding box center [400, 125] width 32 height 11
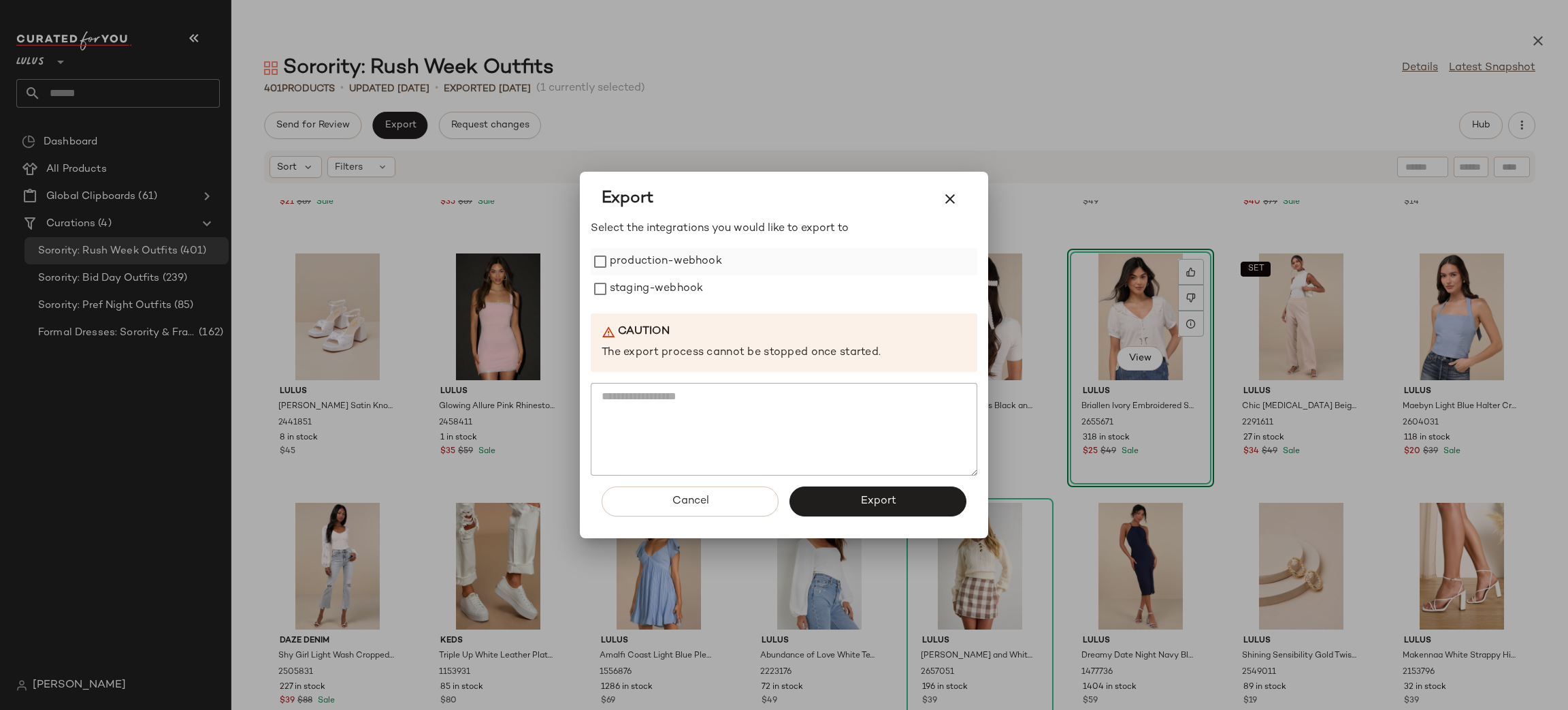
click at [639, 256] on label "production-webhook" at bounding box center [666, 261] width 113 height 27
click at [663, 292] on label "staging-webhook" at bounding box center [656, 289] width 93 height 27
click at [872, 498] on span "Export" at bounding box center [878, 501] width 36 height 13
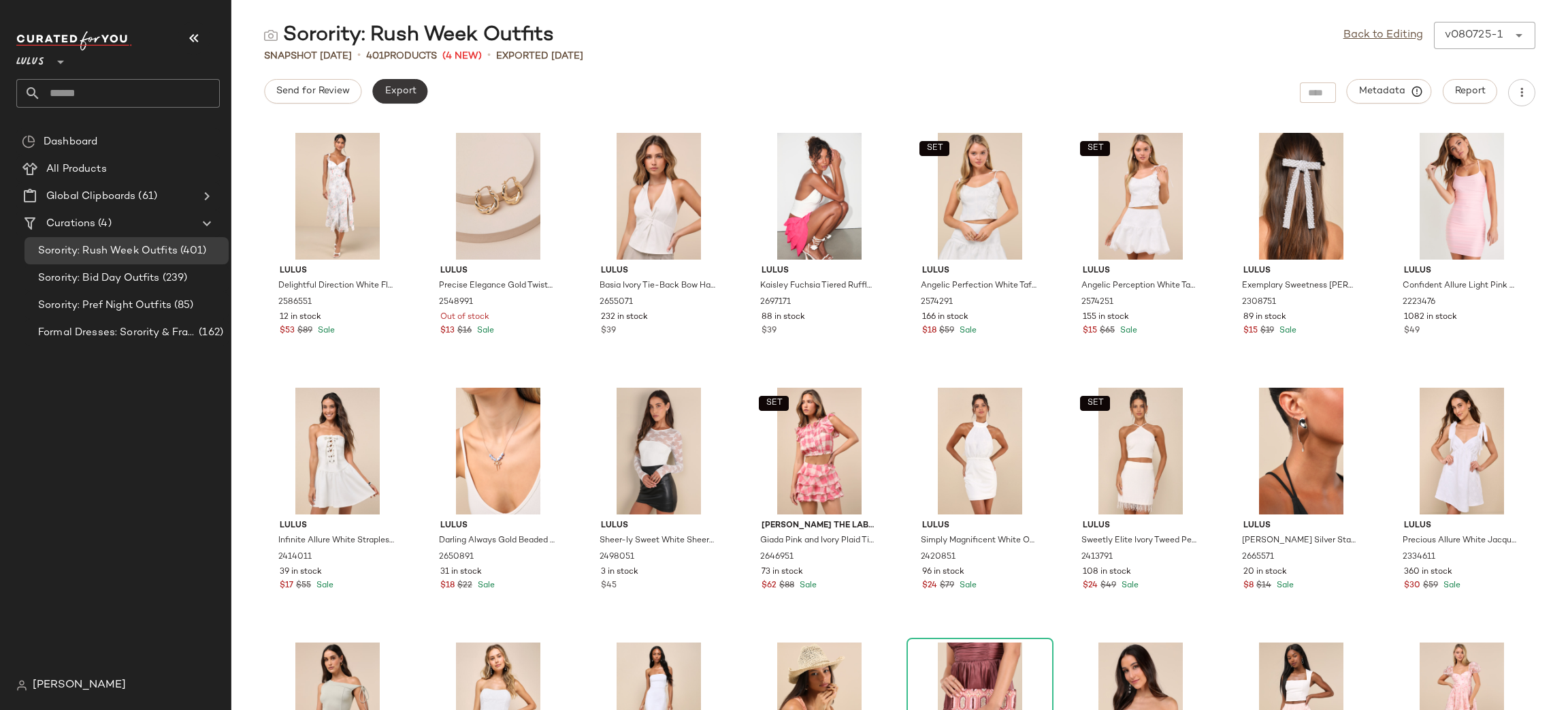
click at [389, 95] on span "Export" at bounding box center [400, 91] width 32 height 11
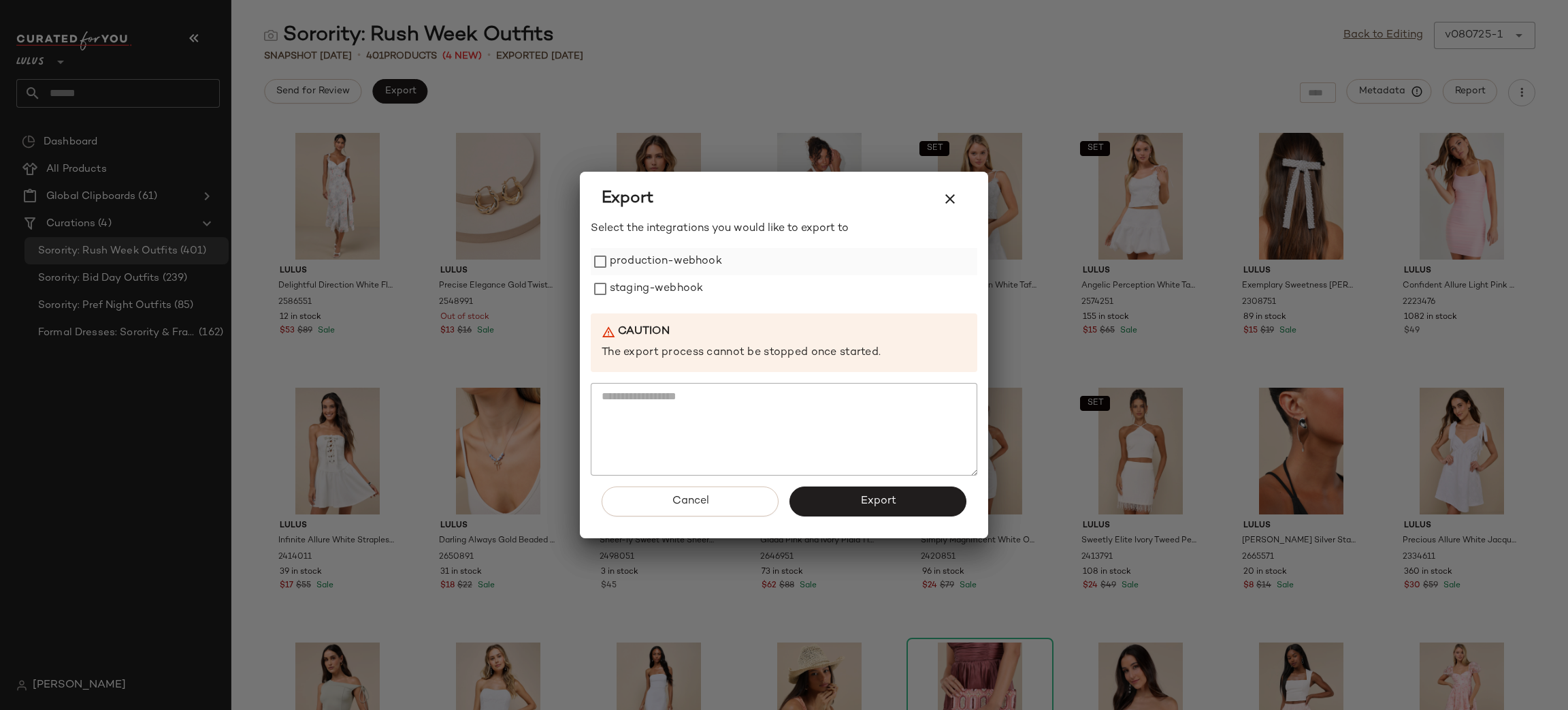
click at [686, 269] on label "production-webhook" at bounding box center [666, 261] width 113 height 27
click at [686, 291] on label "staging-webhook" at bounding box center [656, 289] width 93 height 27
click at [882, 505] on span "Export" at bounding box center [878, 501] width 36 height 13
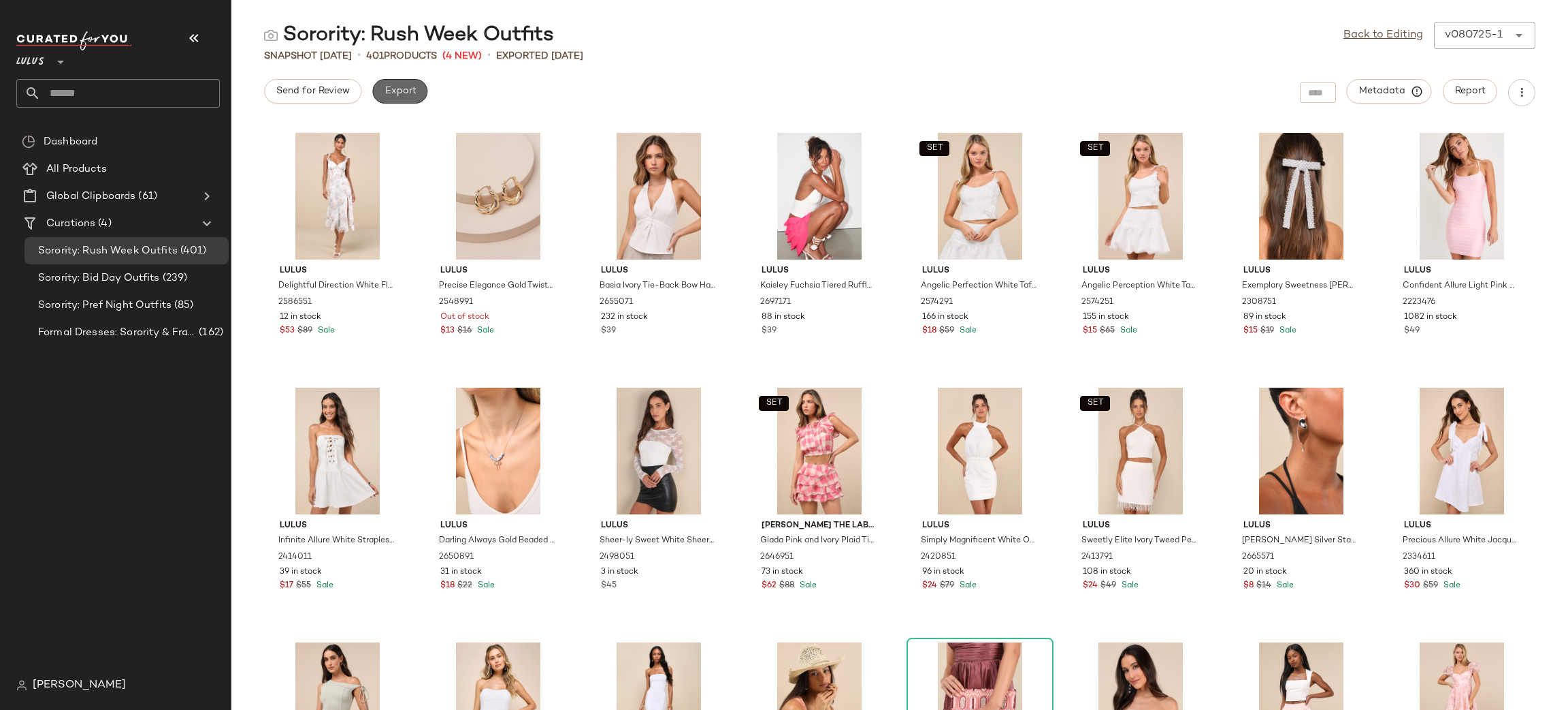
click at [389, 90] on span "Export" at bounding box center [400, 91] width 32 height 11
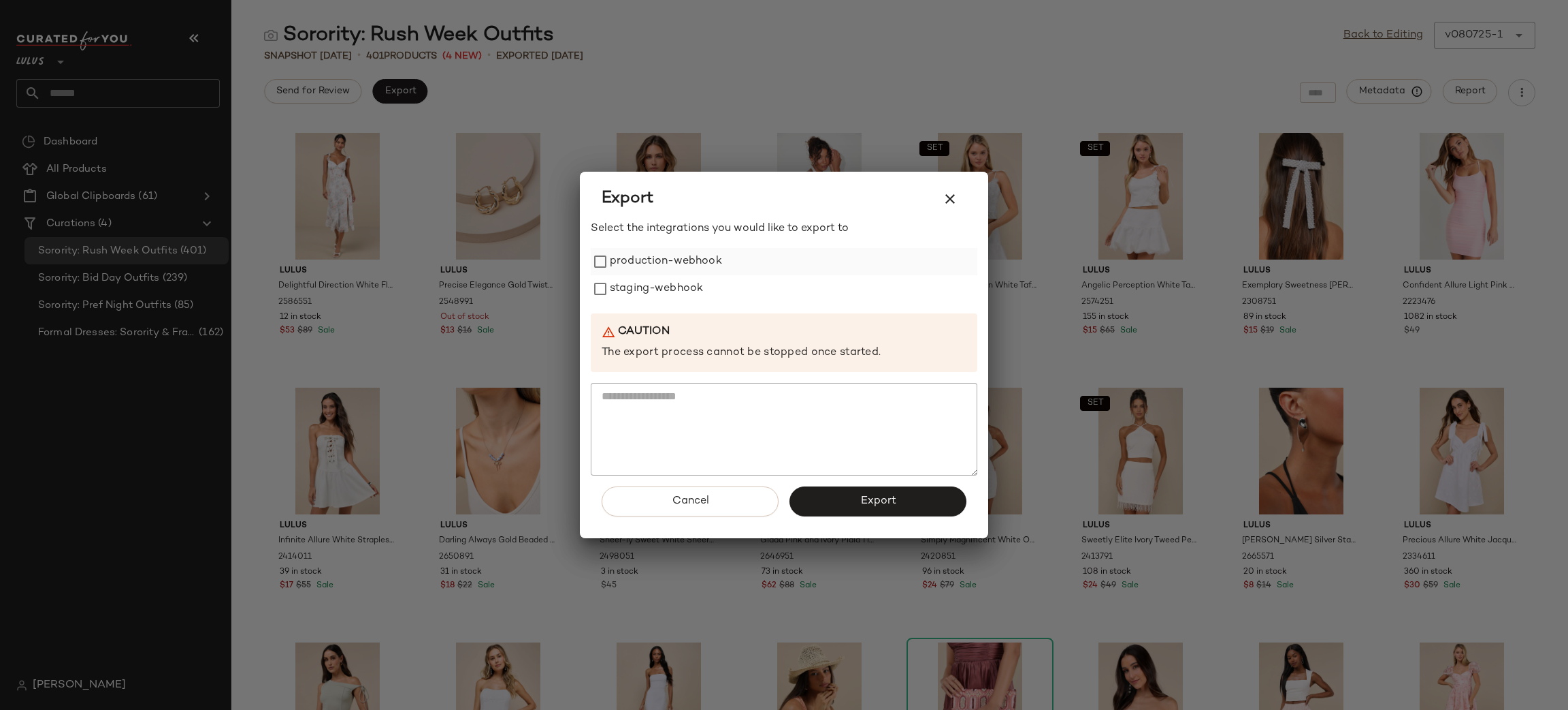
click at [667, 257] on label "production-webhook" at bounding box center [666, 261] width 113 height 27
click at [667, 290] on label "staging-webhook" at bounding box center [656, 289] width 93 height 27
click at [865, 505] on span "Export" at bounding box center [878, 501] width 36 height 13
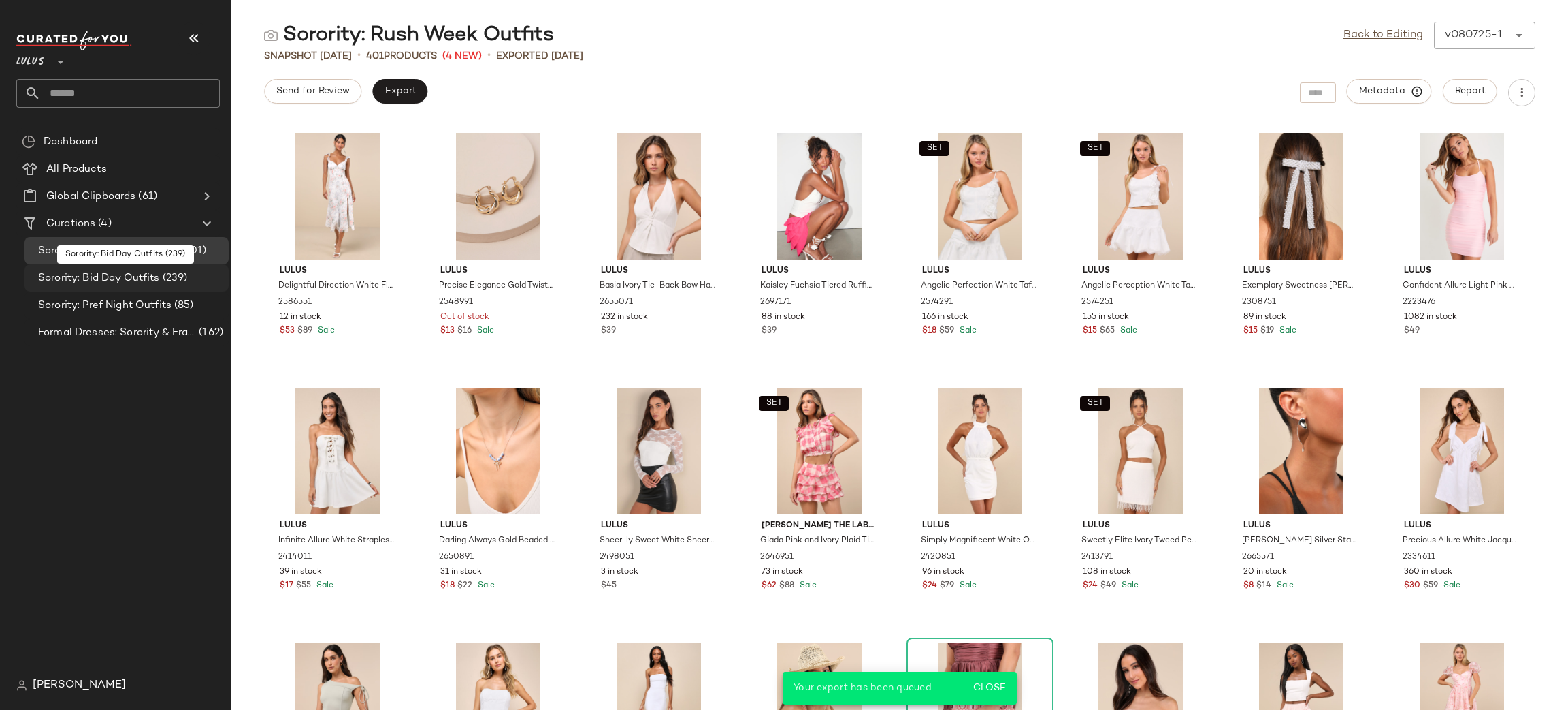
click at [103, 272] on span "Sorority: Bid Day Outfits" at bounding box center [99, 278] width 122 height 15
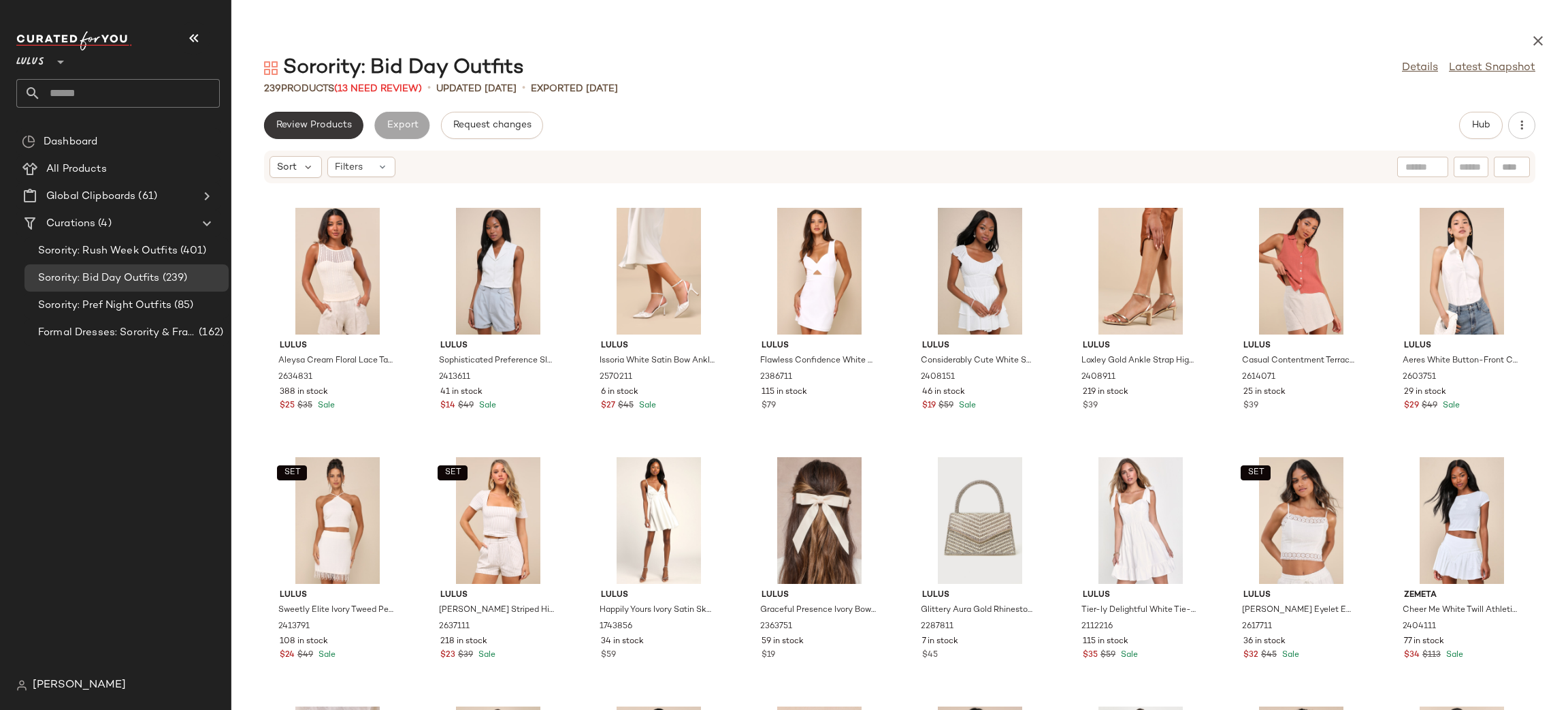
click at [314, 127] on span "Review Products" at bounding box center [313, 125] width 76 height 11
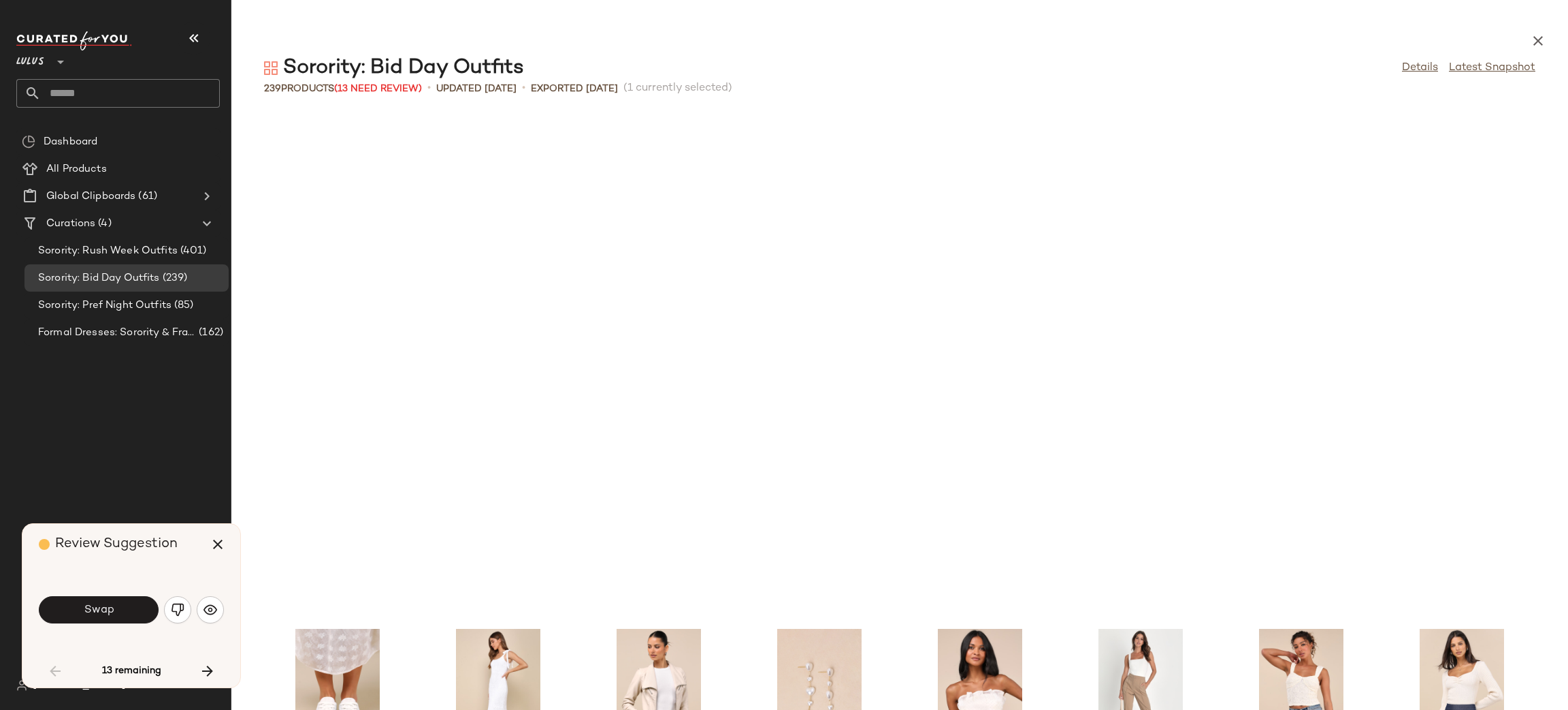
scroll to position [509, 0]
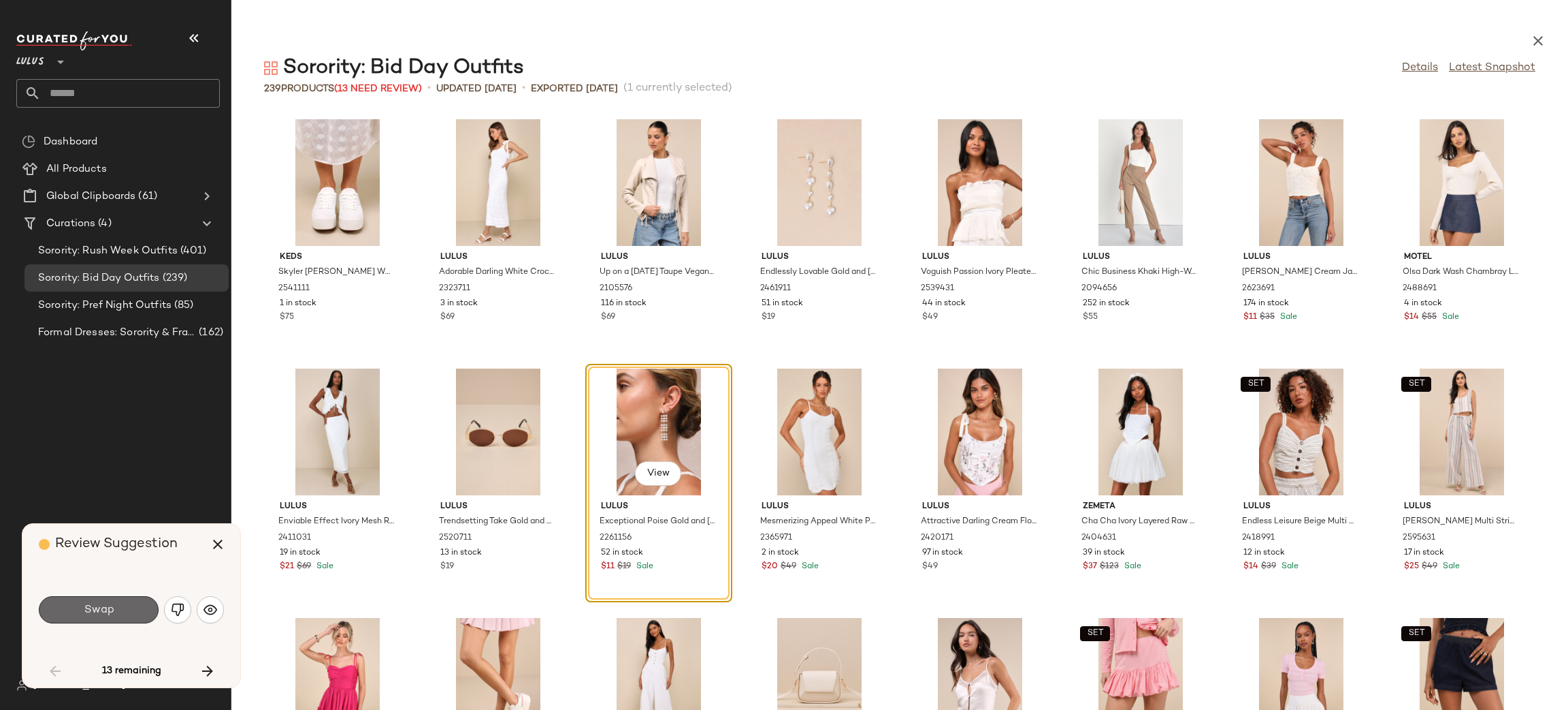
click at [133, 608] on button "Swap" at bounding box center [98, 609] width 120 height 27
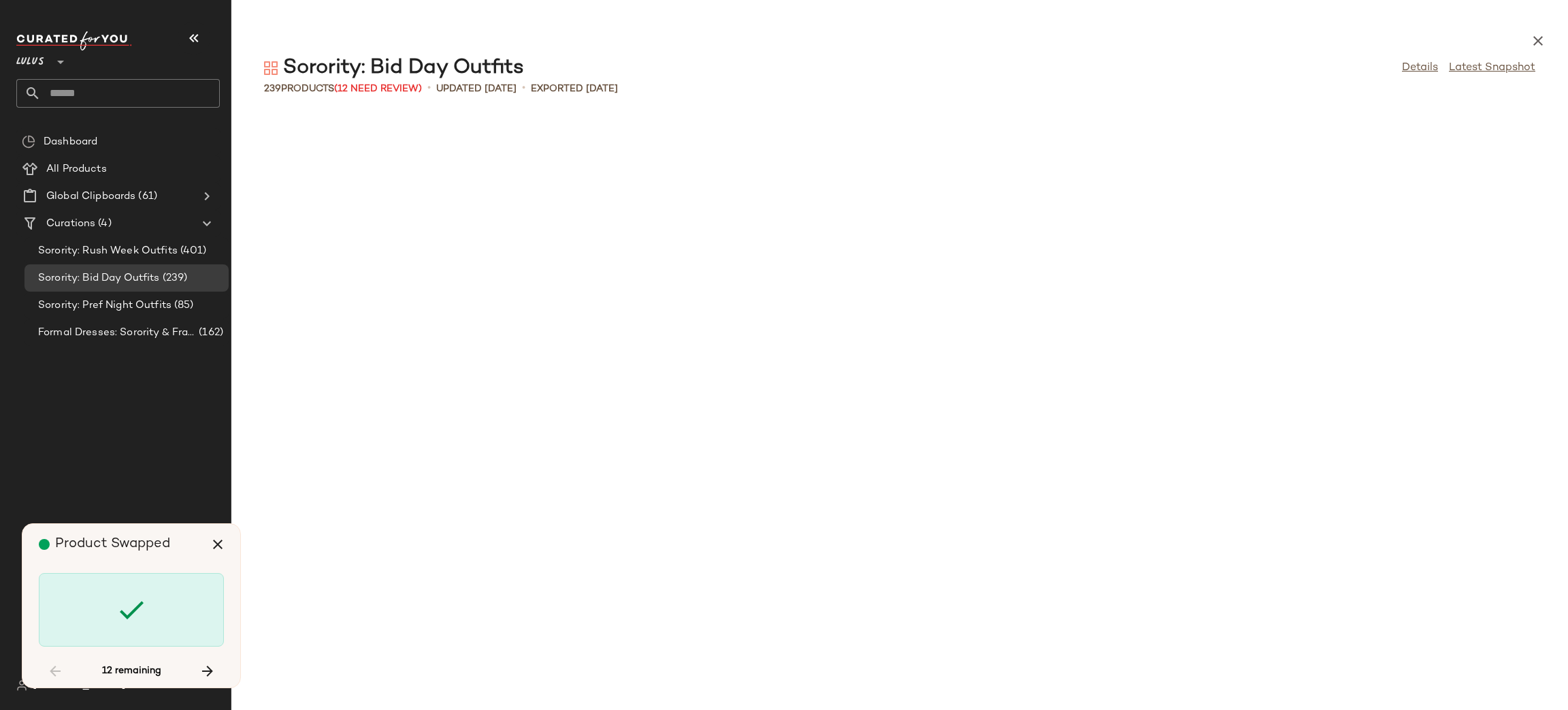
scroll to position [2492, 0]
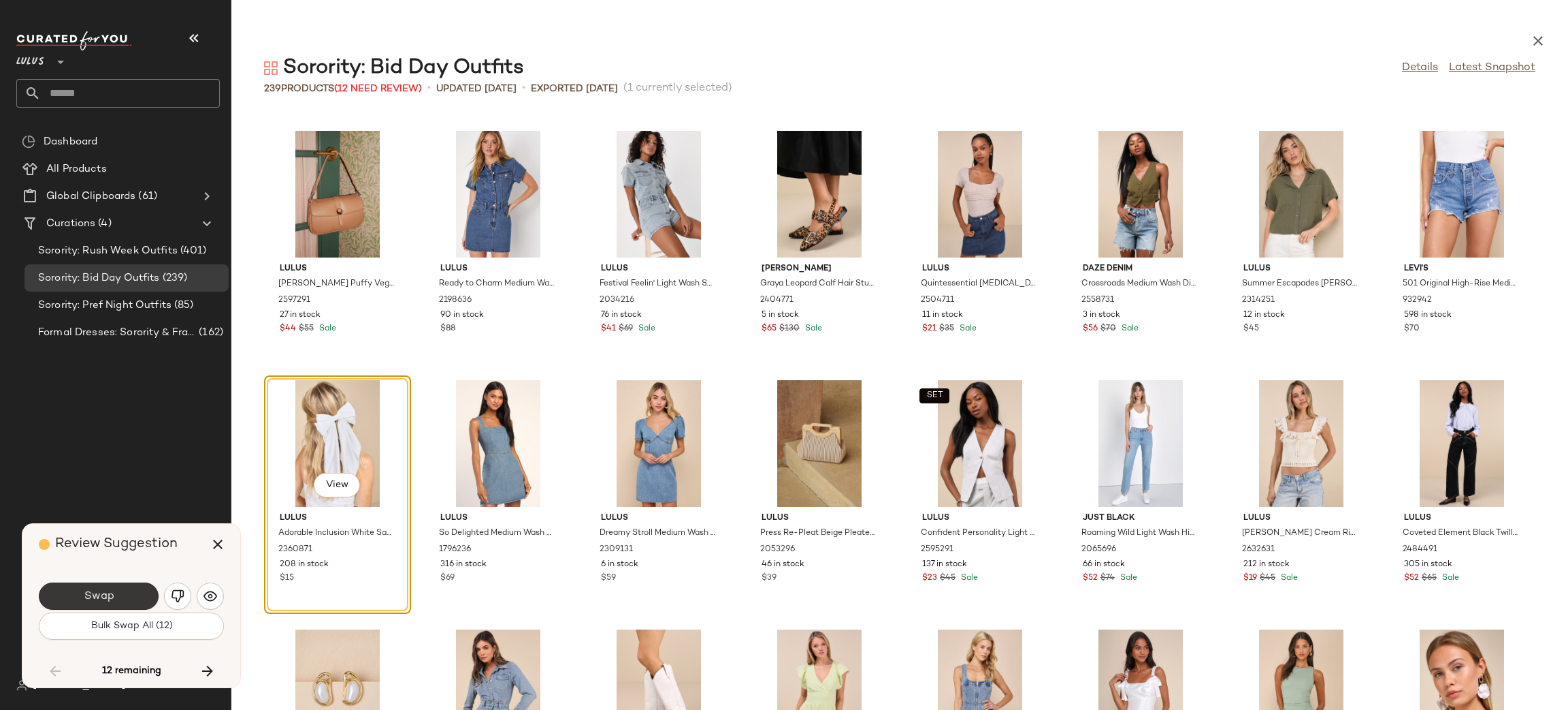
click at [130, 590] on button "Swap" at bounding box center [98, 595] width 120 height 27
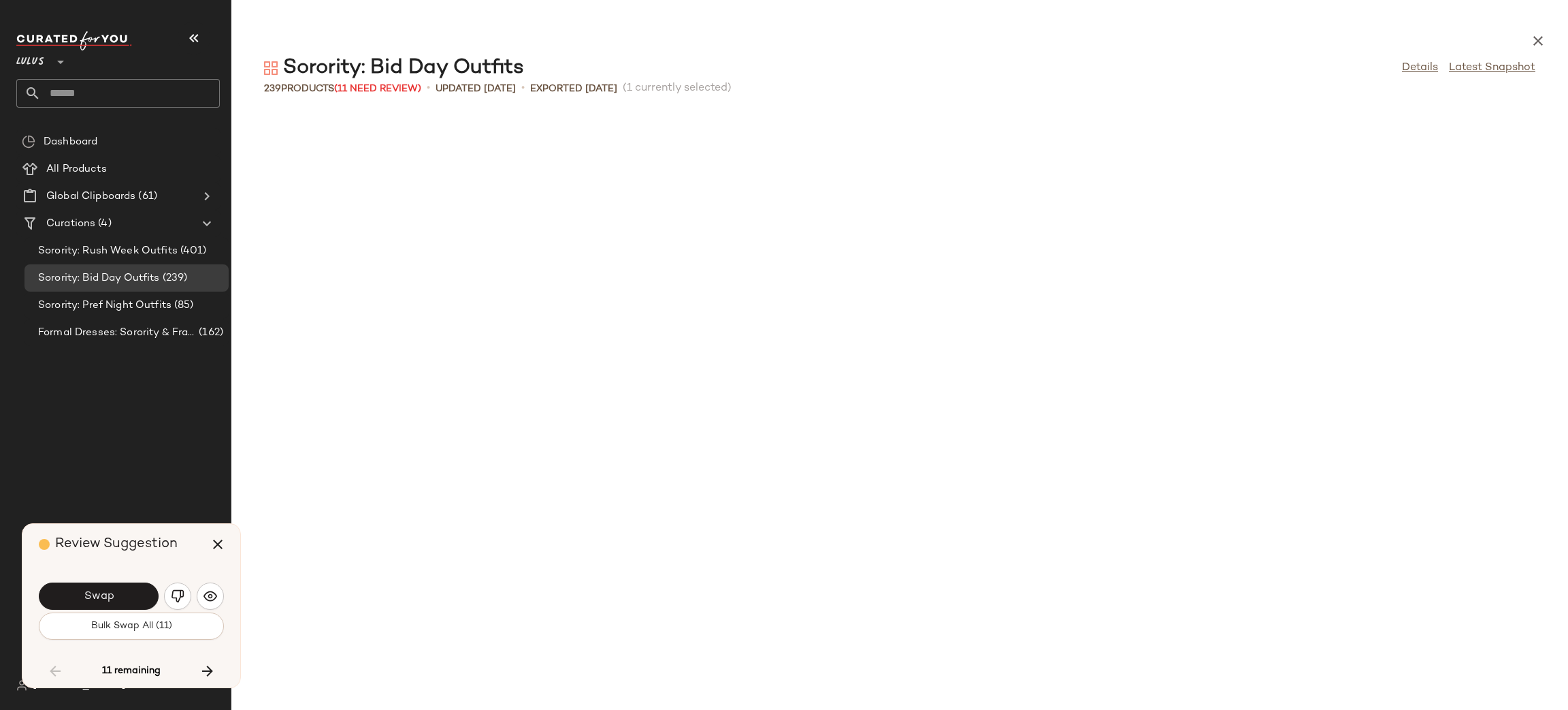
scroll to position [3241, 0]
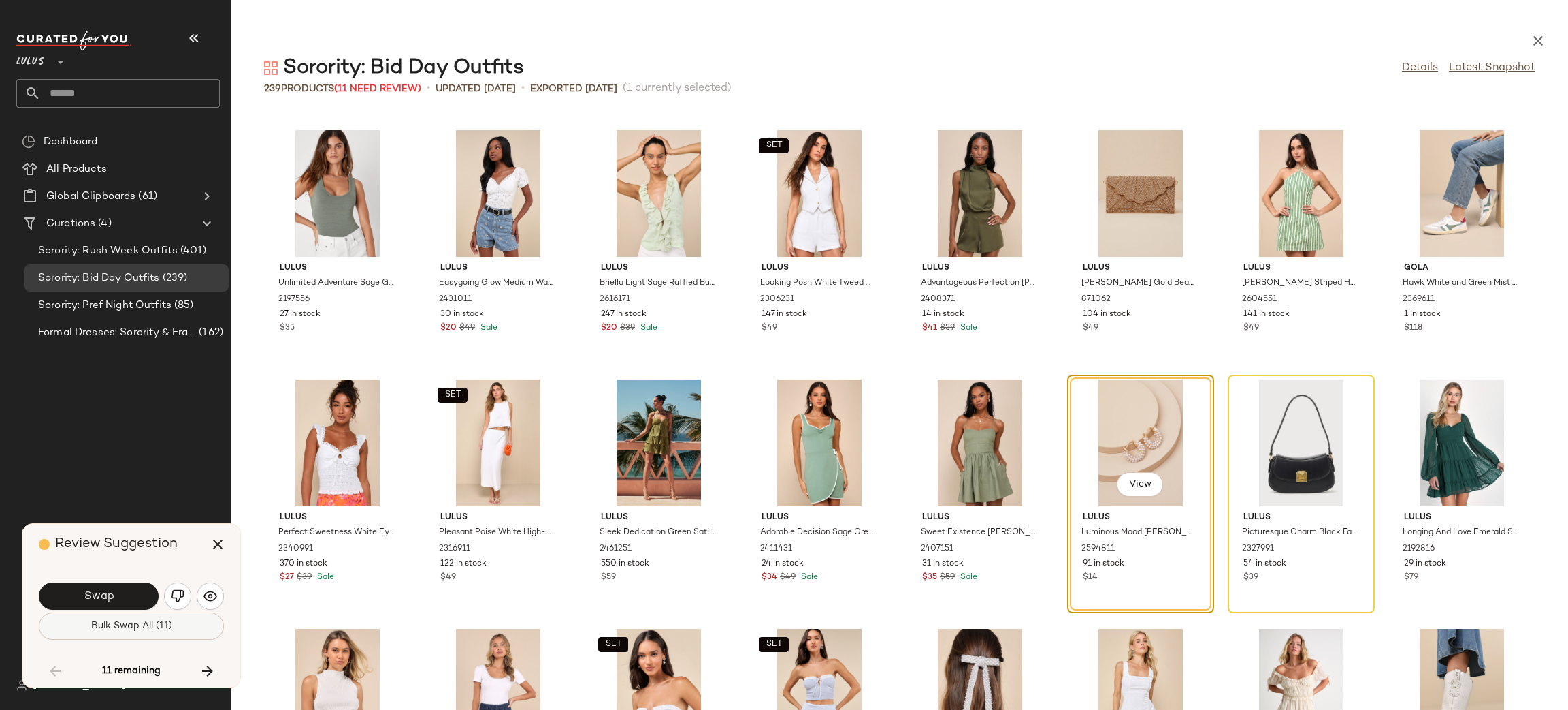
click at [143, 624] on span "Bulk Swap All (11)" at bounding box center [131, 626] width 82 height 11
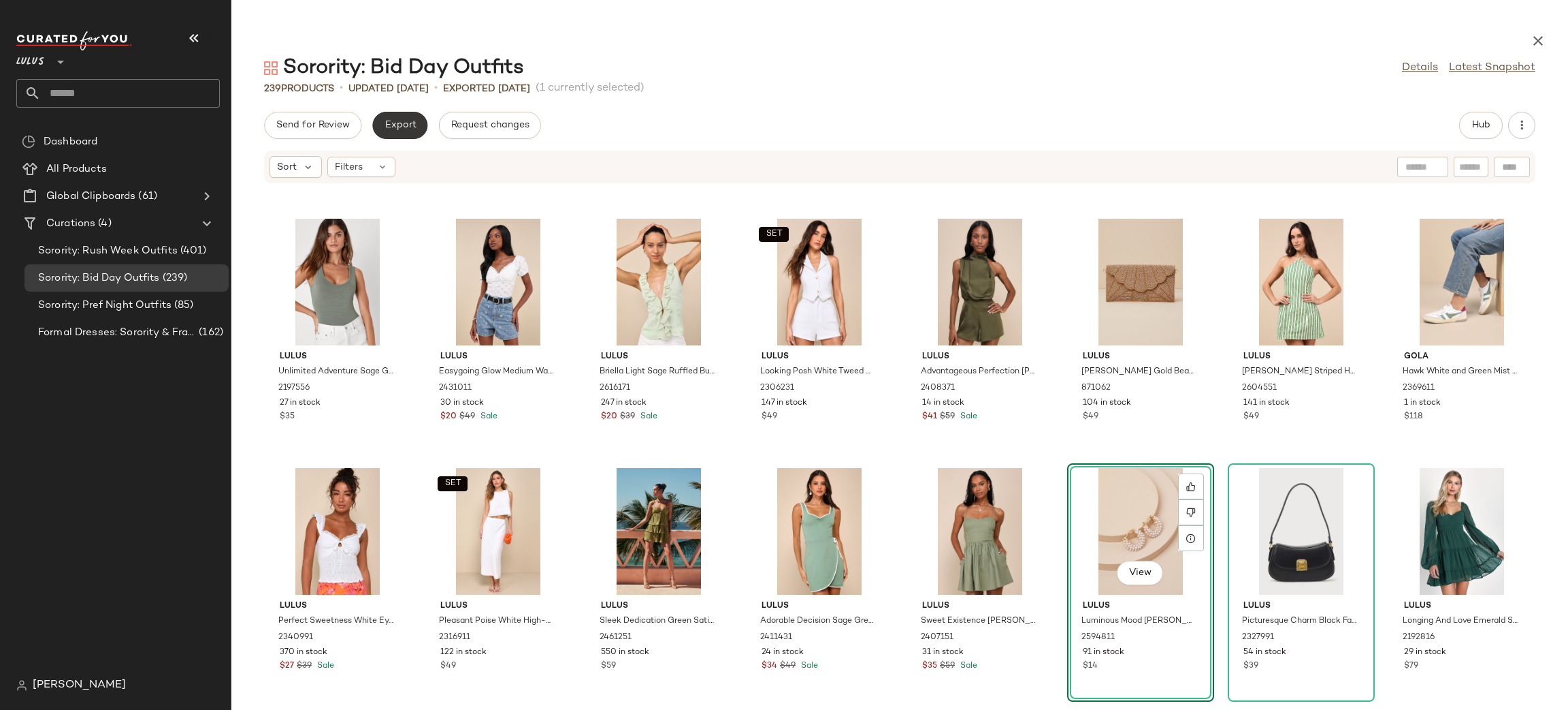
click at [403, 118] on button "Export" at bounding box center [400, 125] width 55 height 27
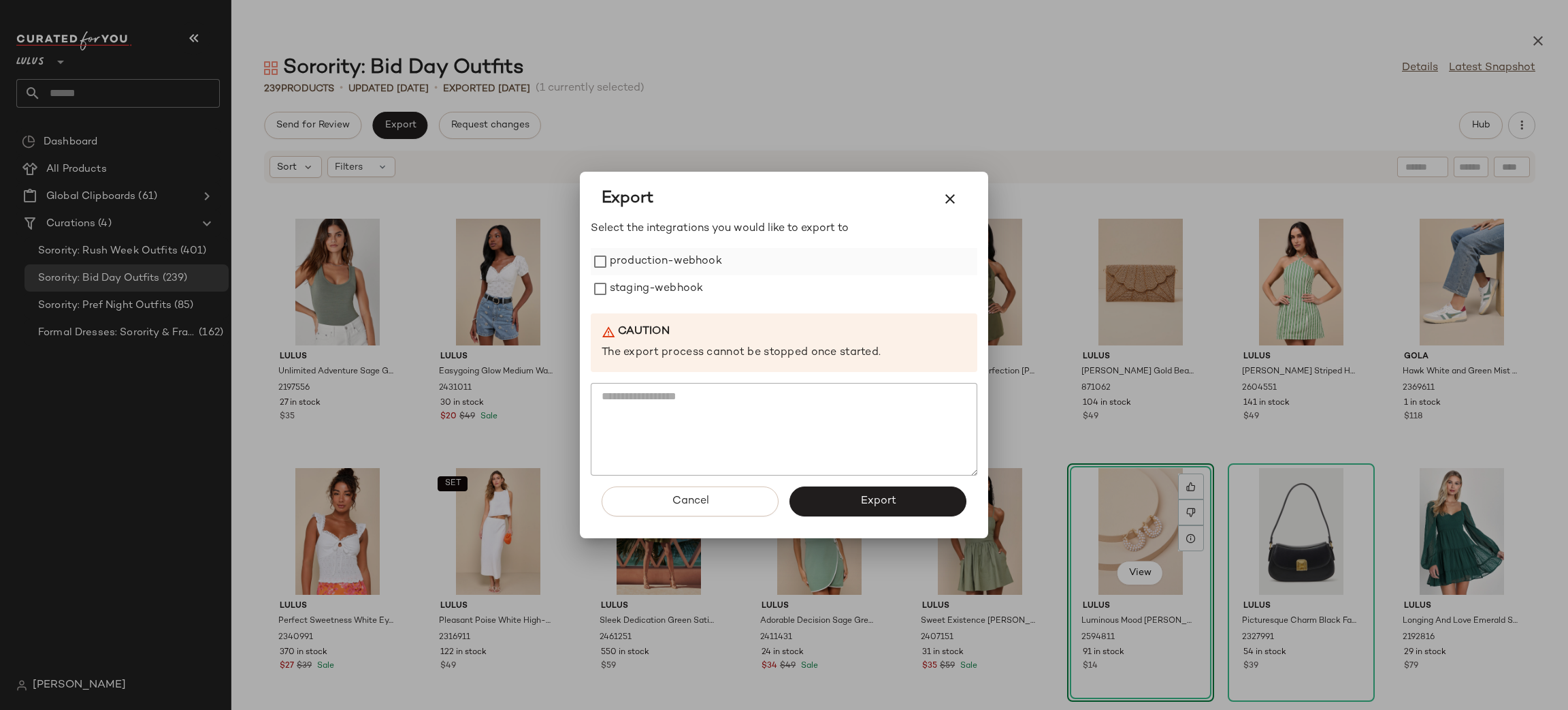
click at [661, 266] on label "production-webhook" at bounding box center [666, 261] width 113 height 27
click at [663, 287] on label "staging-webhook" at bounding box center [656, 289] width 93 height 27
click at [868, 496] on span "Export" at bounding box center [878, 501] width 36 height 13
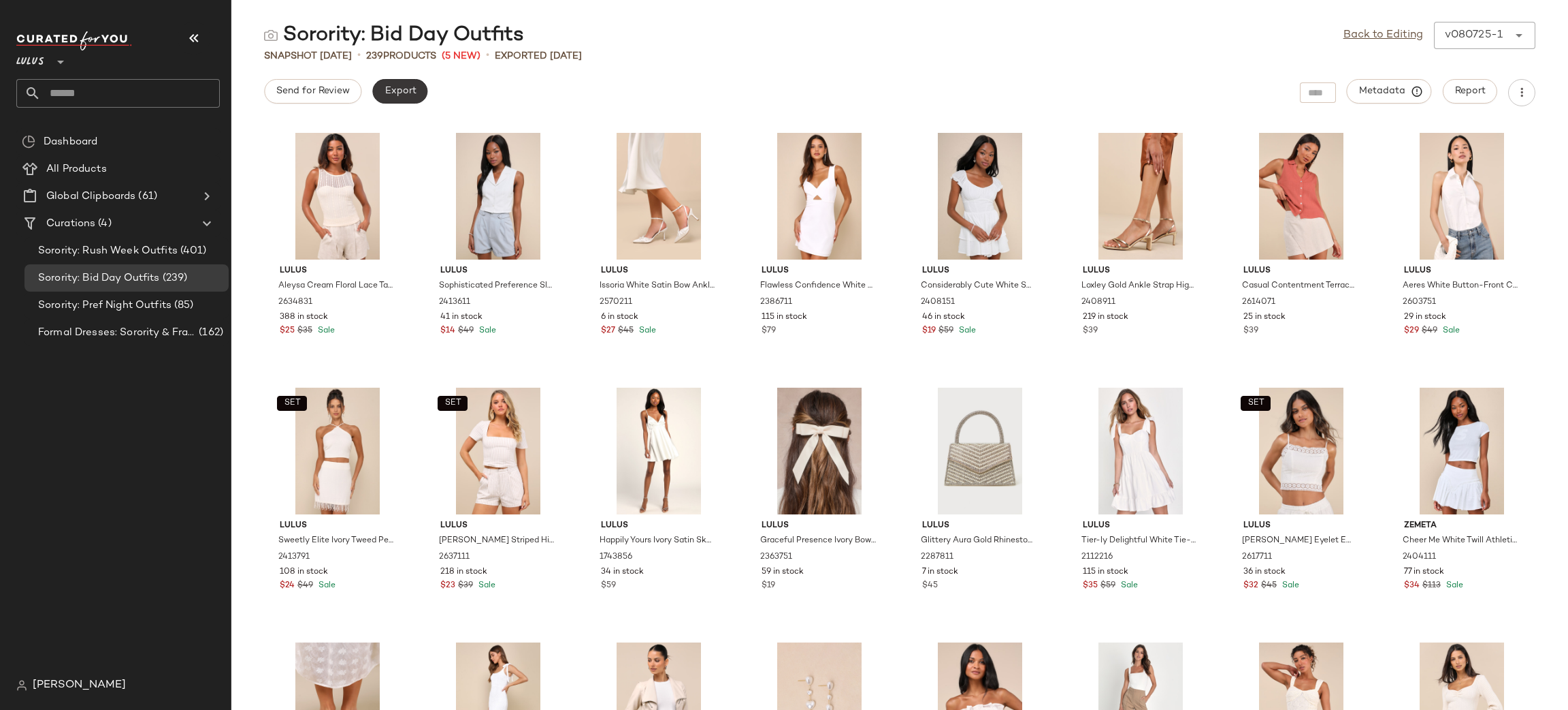
click at [410, 93] on span "Export" at bounding box center [400, 91] width 32 height 11
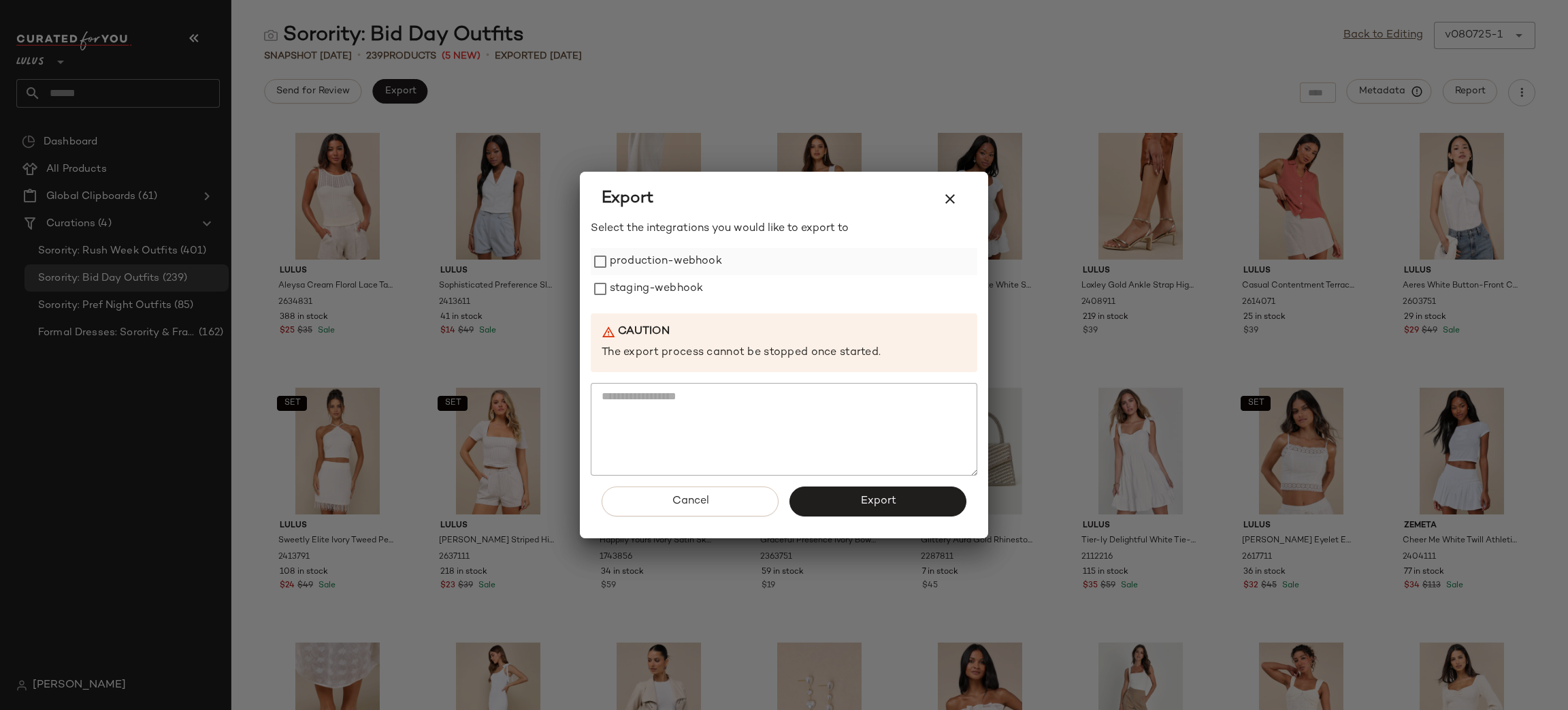
click at [682, 265] on label "production-webhook" at bounding box center [666, 261] width 113 height 27
click at [675, 293] on label "staging-webhook" at bounding box center [656, 289] width 93 height 27
click at [894, 504] on span "Export" at bounding box center [878, 501] width 36 height 13
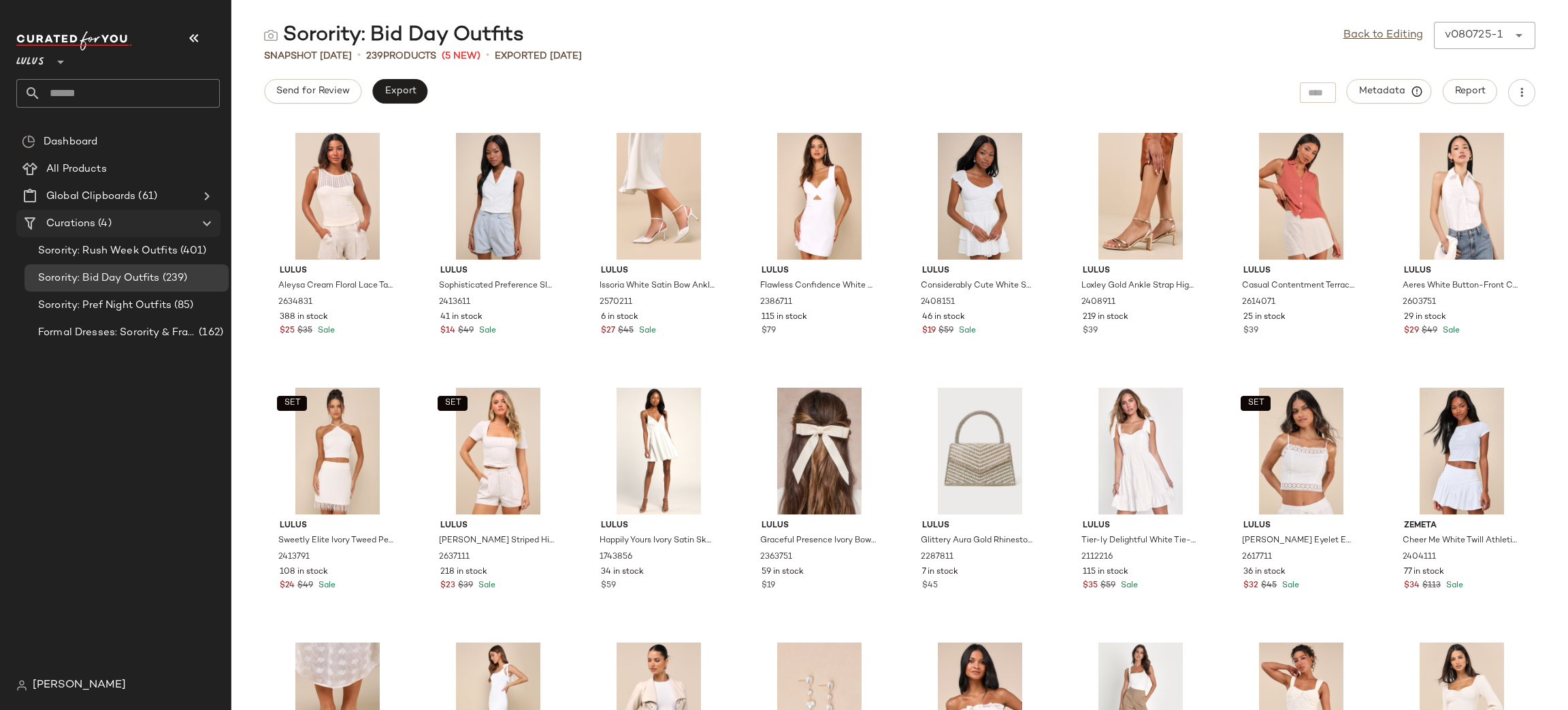
click at [56, 221] on span "Curations" at bounding box center [71, 224] width 49 height 15
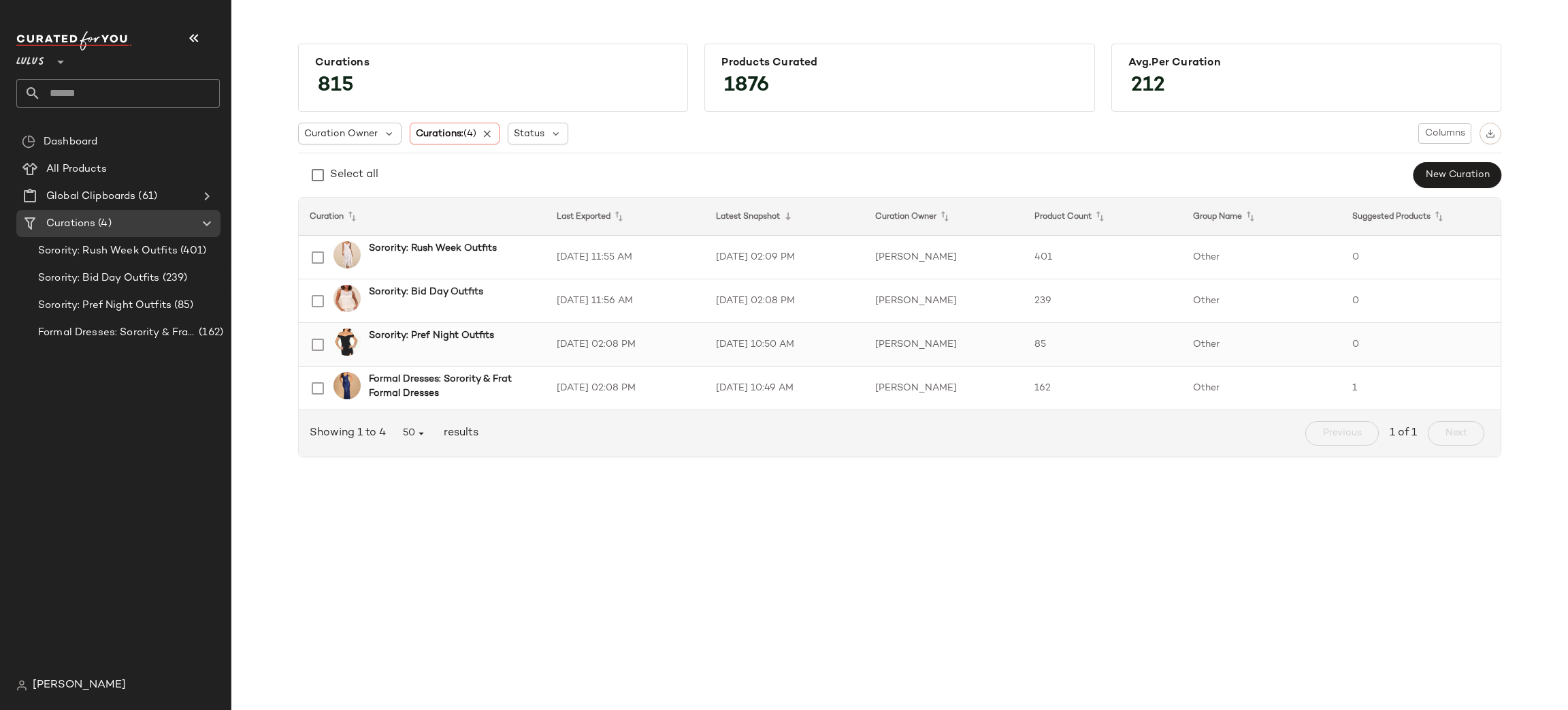
click at [657, 346] on td "8/7/25, 02:08 PM" at bounding box center [626, 344] width 159 height 43
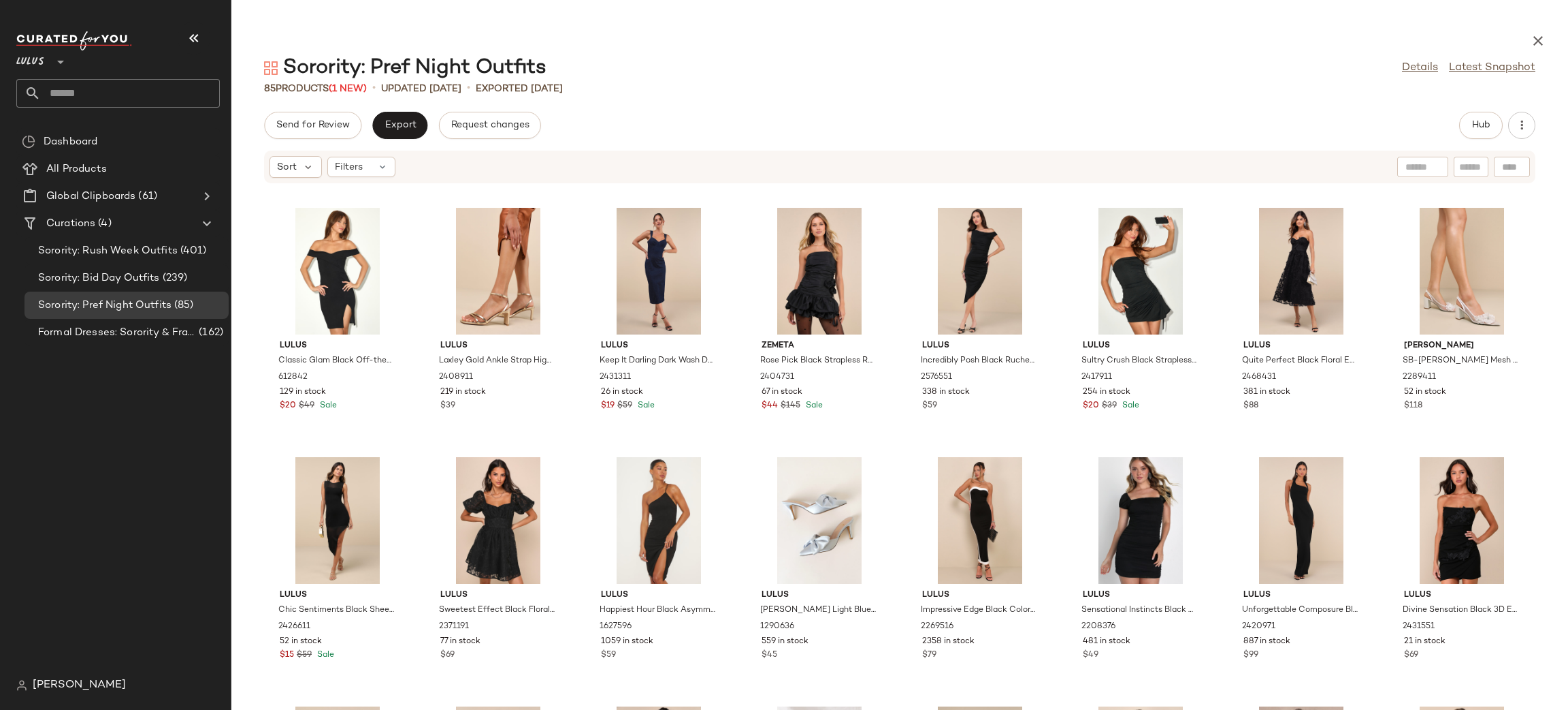
click at [403, 141] on div "Send for Review Export Request changes Hub Sort Filters Lulus Classic Glam Blac…" at bounding box center [899, 411] width 1337 height 598
click at [393, 125] on span "Export" at bounding box center [400, 125] width 32 height 11
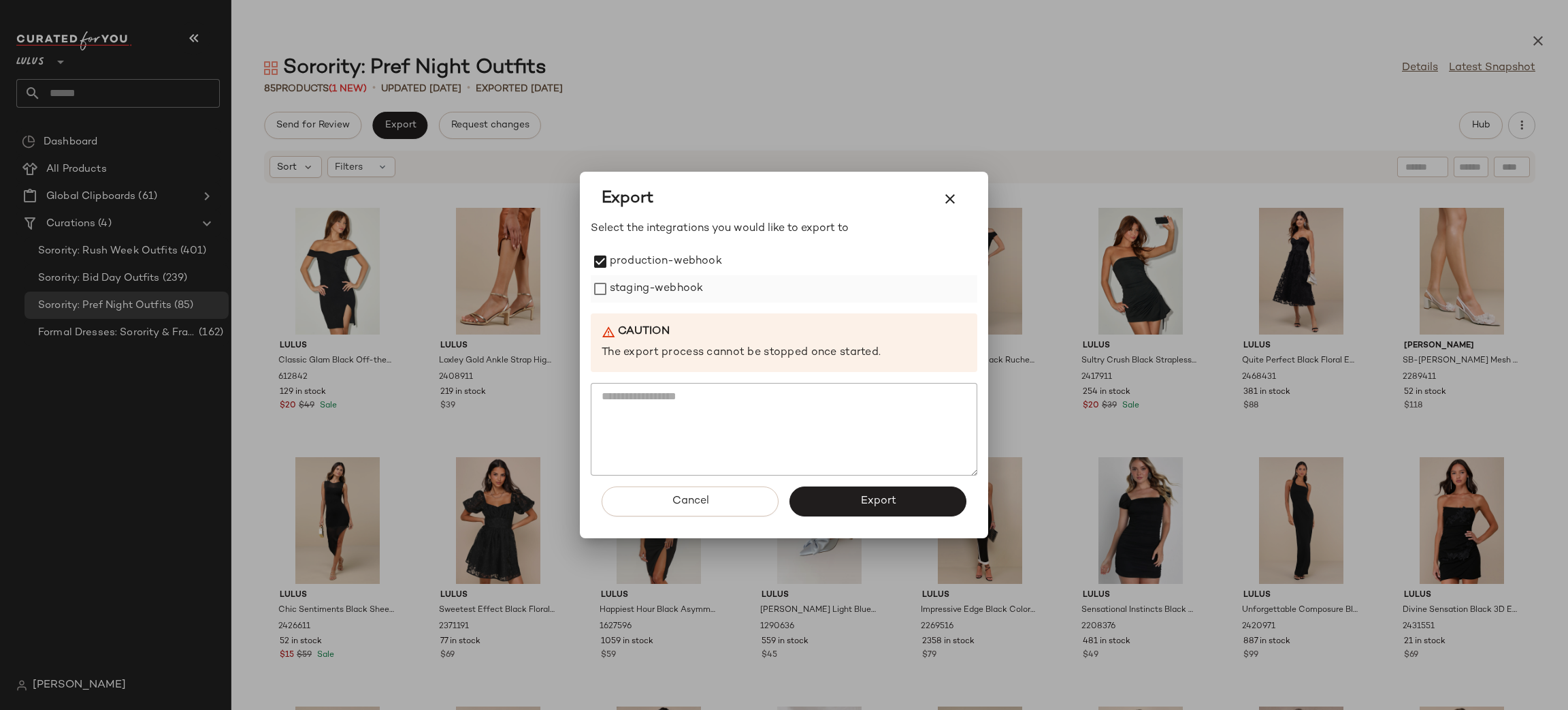
click at [612, 276] on label "staging-webhook" at bounding box center [656, 289] width 93 height 27
click at [880, 496] on span "Export" at bounding box center [878, 501] width 36 height 13
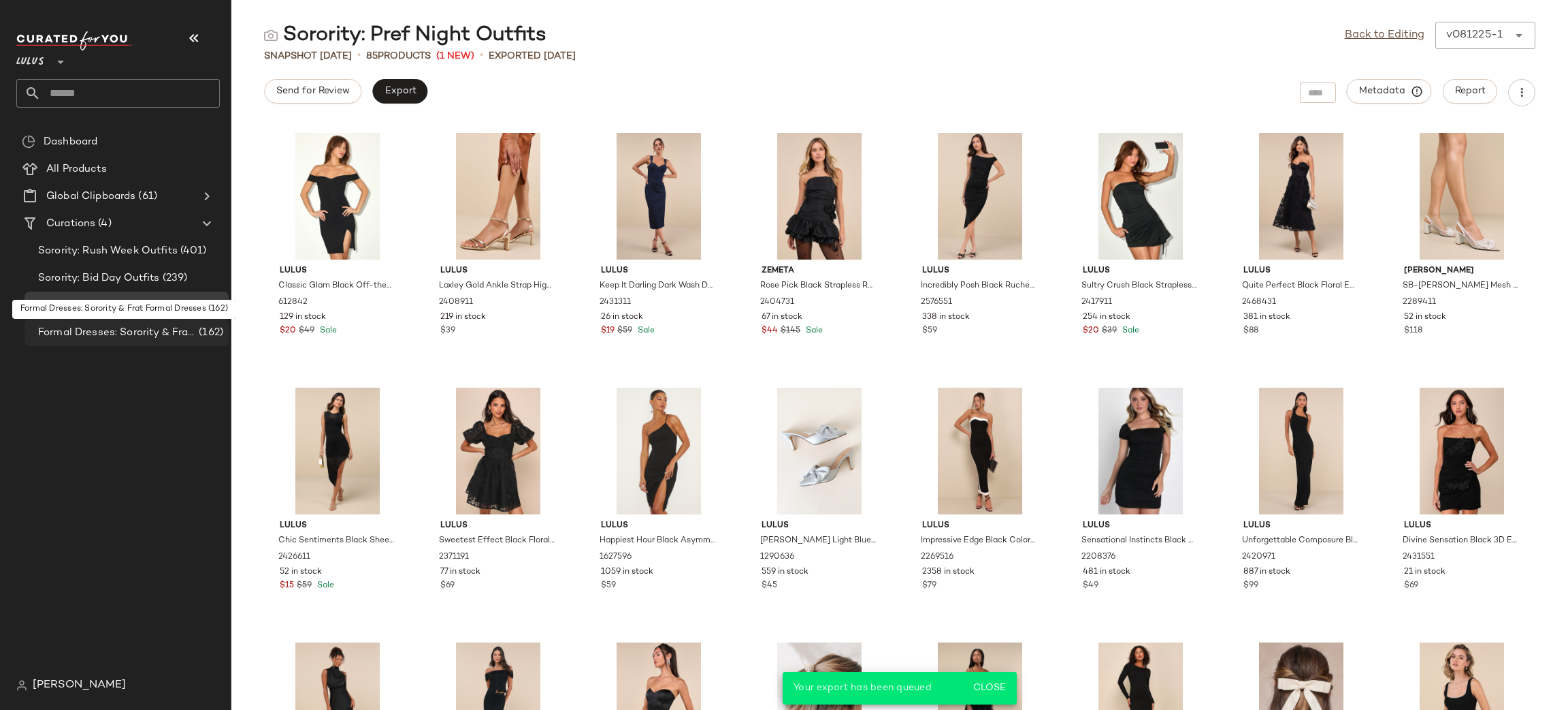
click at [148, 329] on span "Formal Dresses: Sorority & Frat Formal Dresses" at bounding box center [116, 333] width 158 height 15
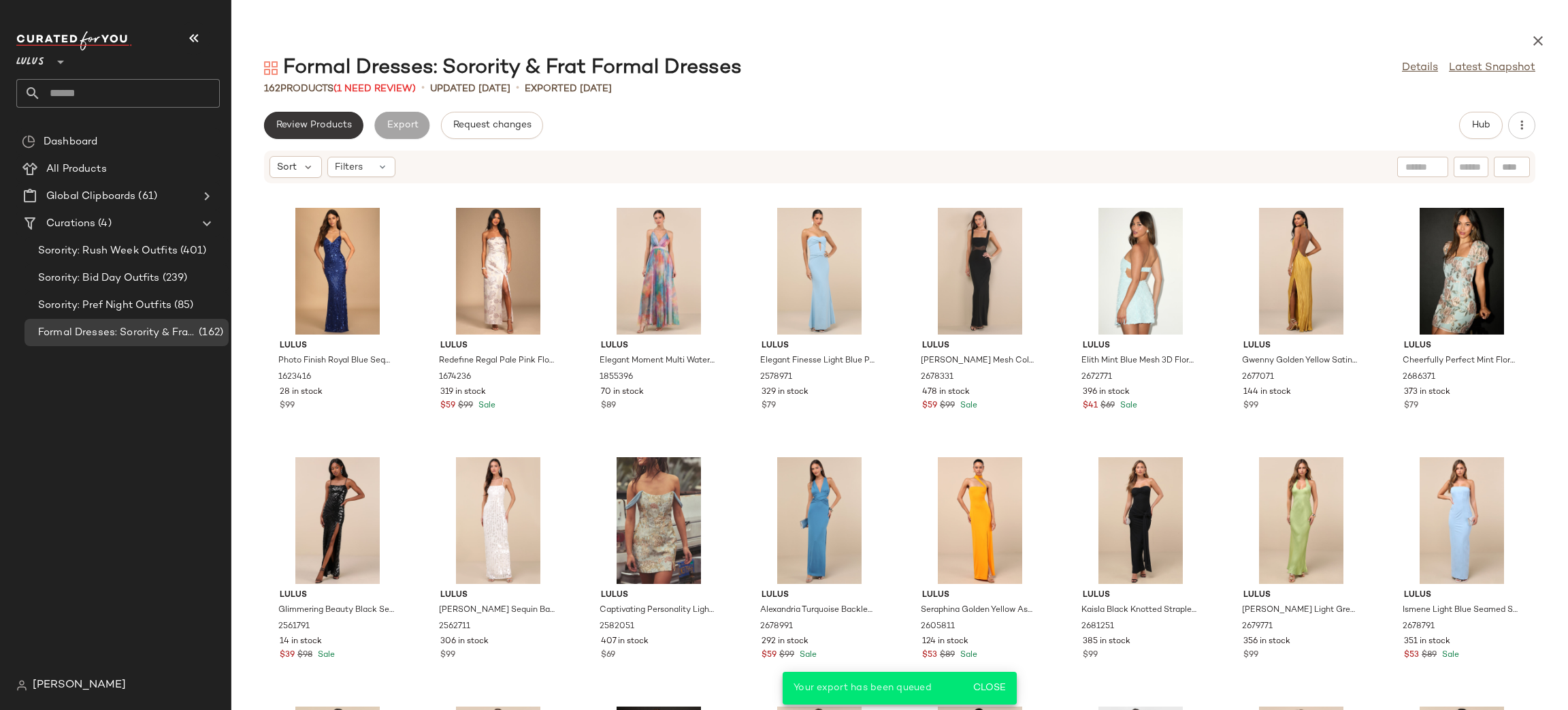
click at [332, 120] on span "Review Products" at bounding box center [313, 125] width 76 height 11
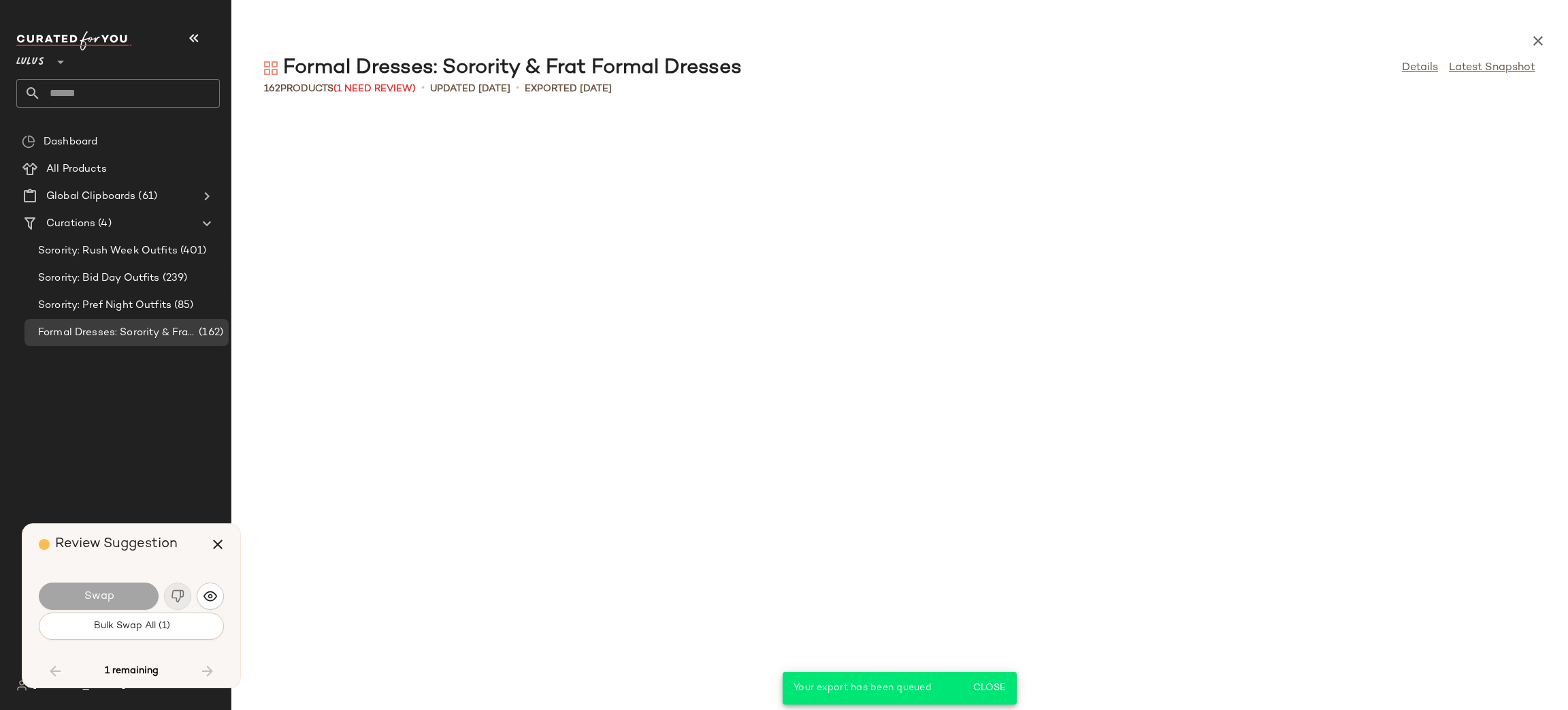
scroll to position [3241, 0]
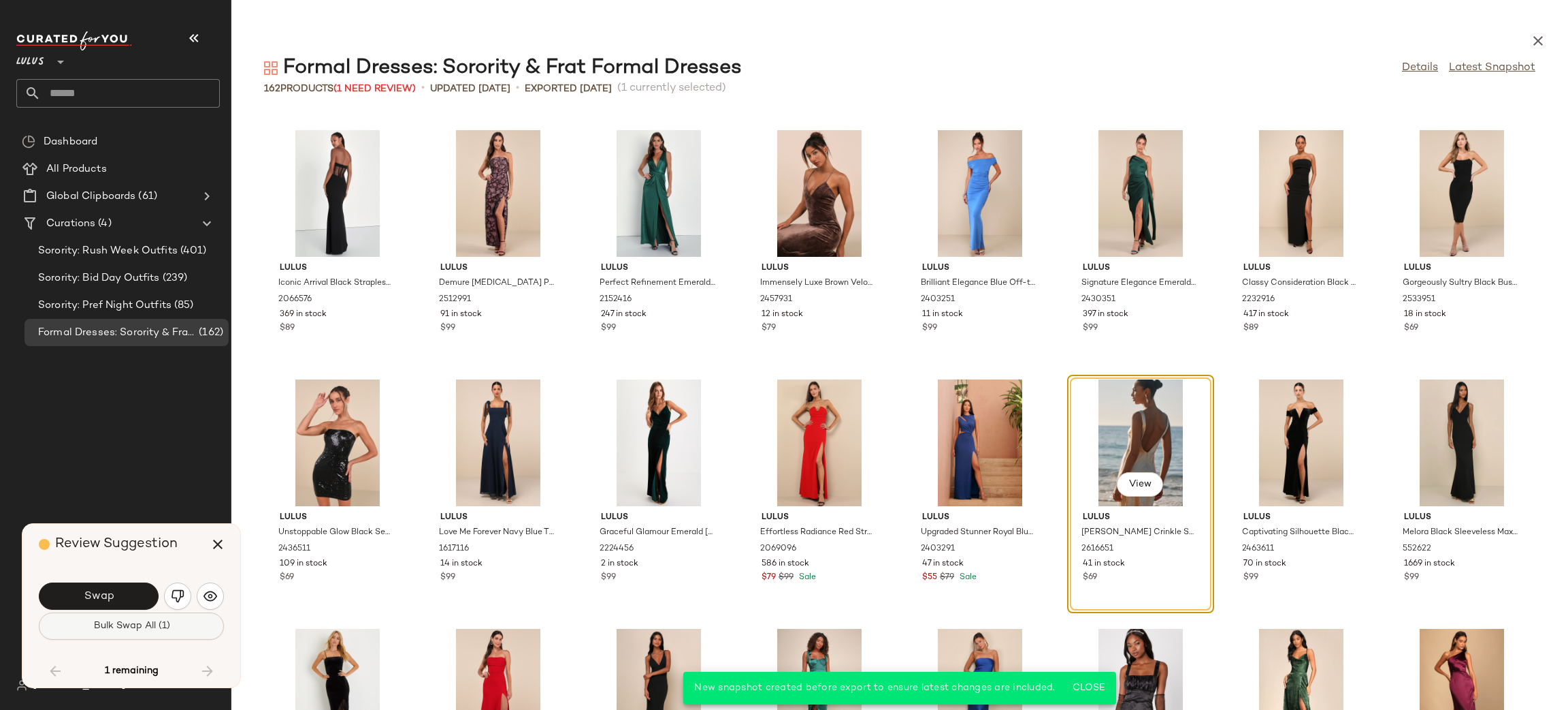
click at [170, 628] on button "Bulk Swap All (1)" at bounding box center [131, 625] width 185 height 27
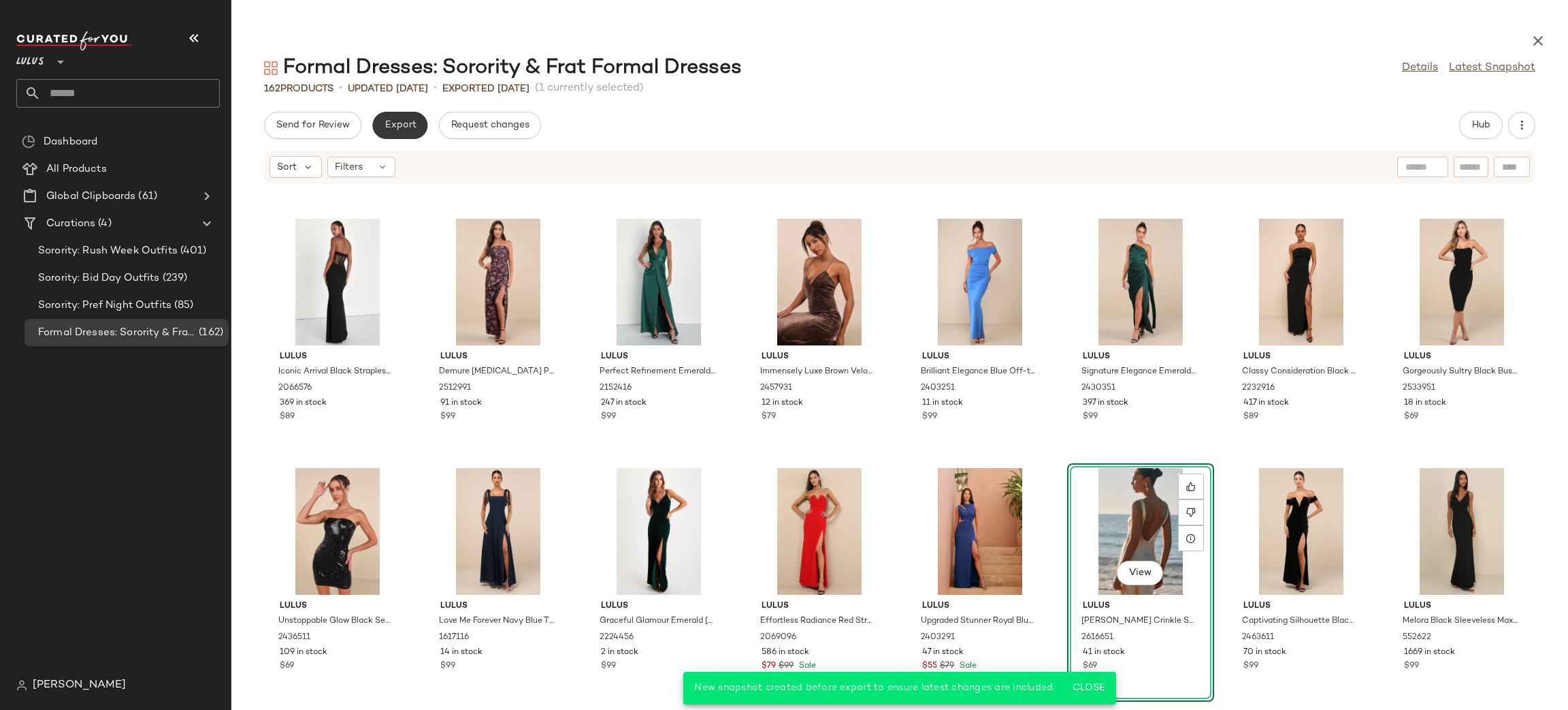
click at [396, 128] on span "Export" at bounding box center [400, 125] width 32 height 11
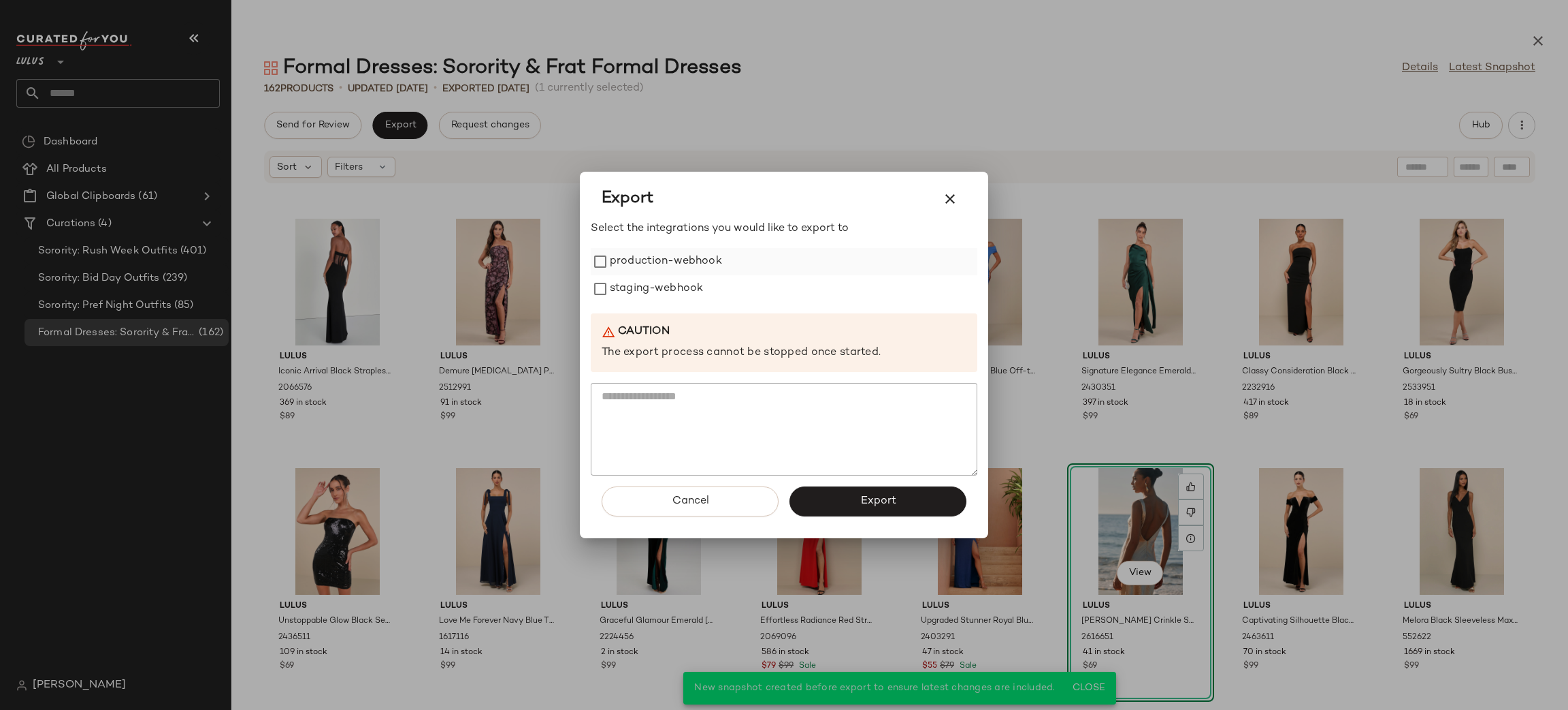
click at [639, 258] on label "production-webhook" at bounding box center [666, 261] width 113 height 27
click at [659, 299] on label "staging-webhook" at bounding box center [656, 289] width 93 height 27
click at [846, 492] on button "Export" at bounding box center [878, 501] width 177 height 30
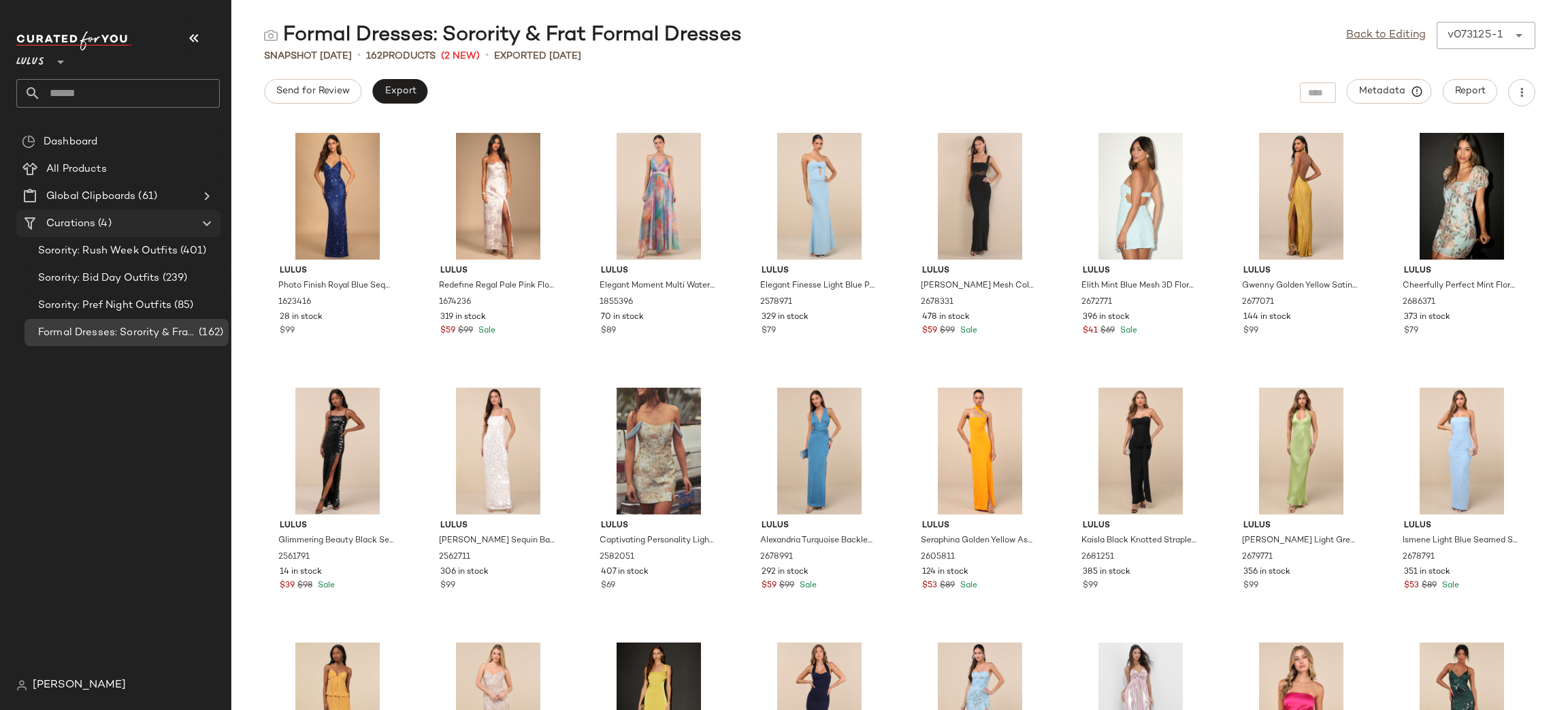
click at [105, 216] on span "(4)" at bounding box center [103, 224] width 15 height 15
